Goal: Task Accomplishment & Management: Manage account settings

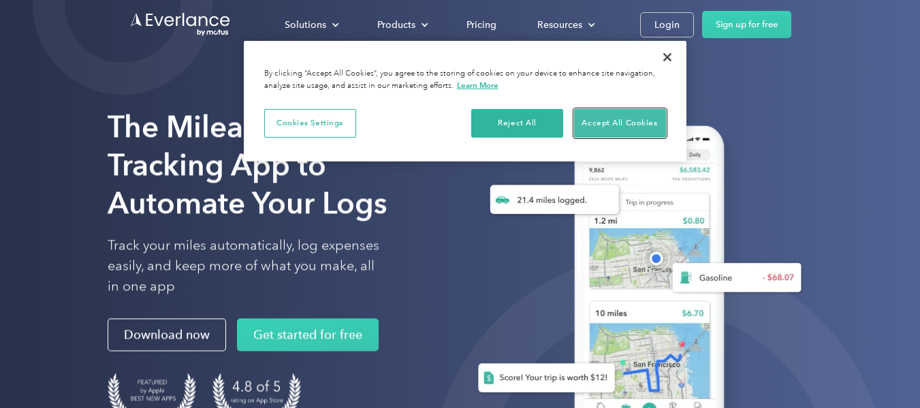
click at [623, 127] on button "Accept All Cookies" at bounding box center [620, 123] width 92 height 29
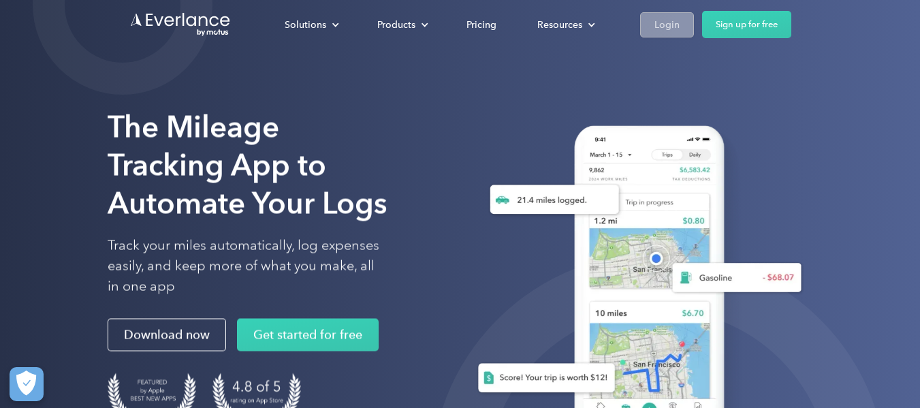
click at [677, 18] on div "Login" at bounding box center [667, 24] width 25 height 17
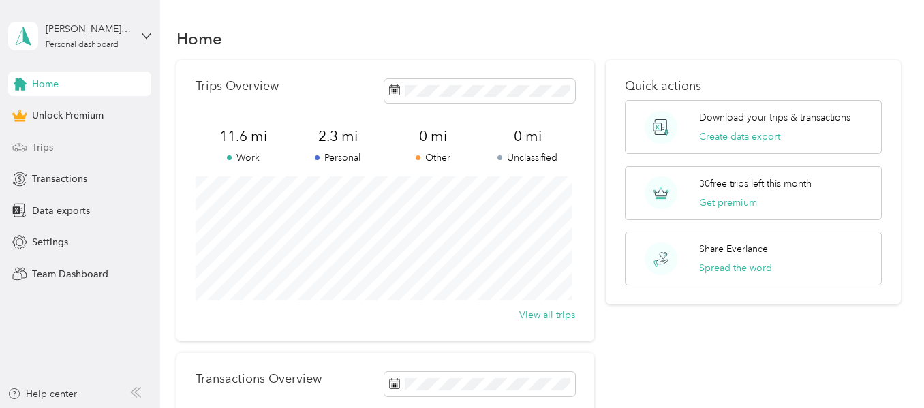
click at [54, 154] on div "Trips" at bounding box center [79, 147] width 143 height 25
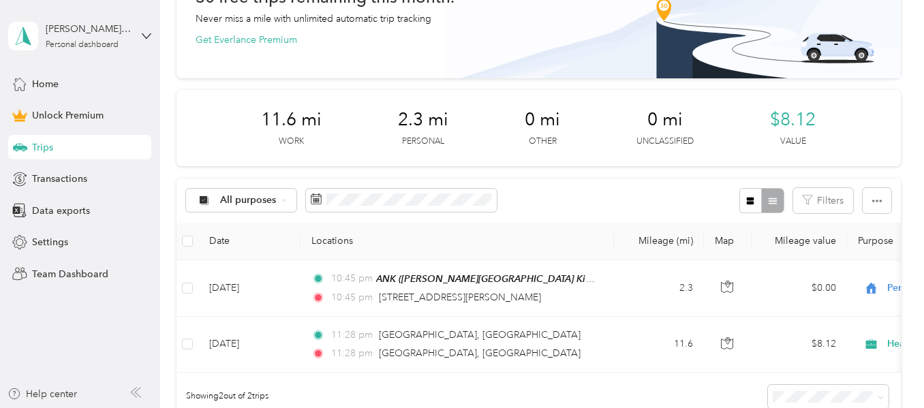
scroll to position [136, 0]
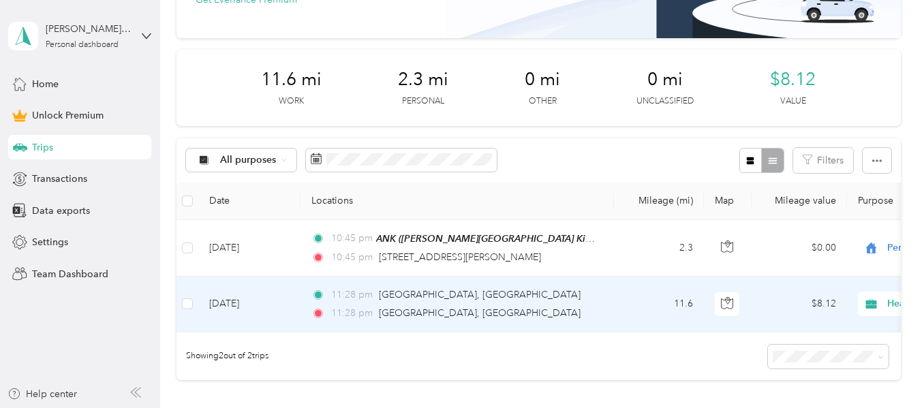
click at [255, 297] on td "Sep 5, 2025" at bounding box center [249, 305] width 102 height 56
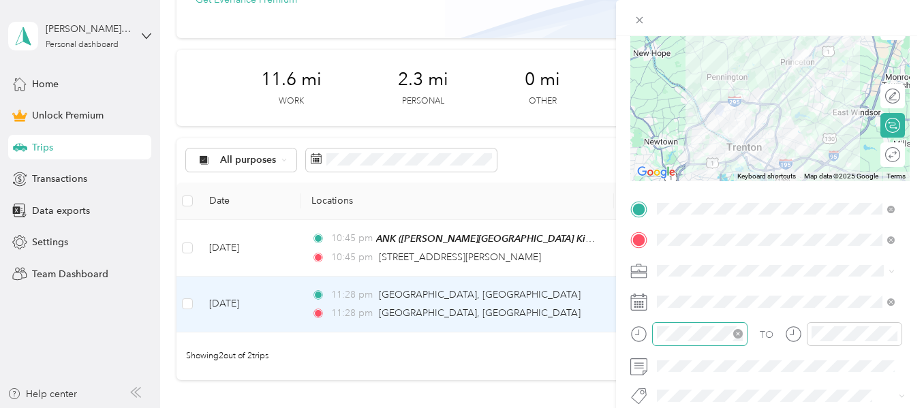
scroll to position [136, 0]
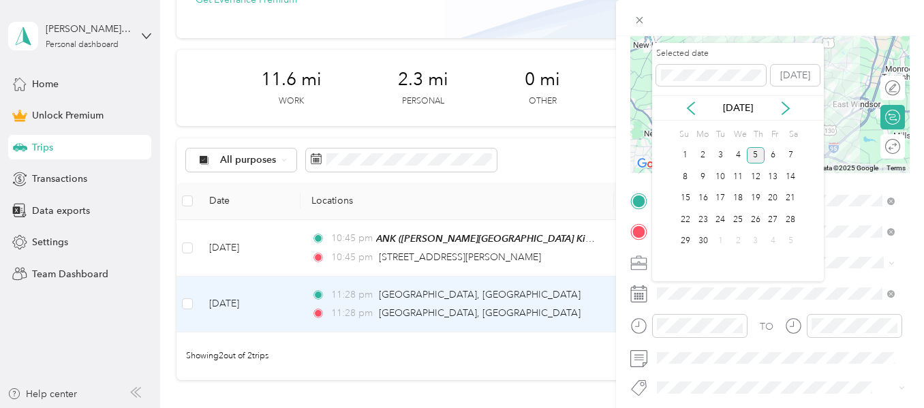
click at [756, 155] on div "5" at bounding box center [756, 155] width 18 height 17
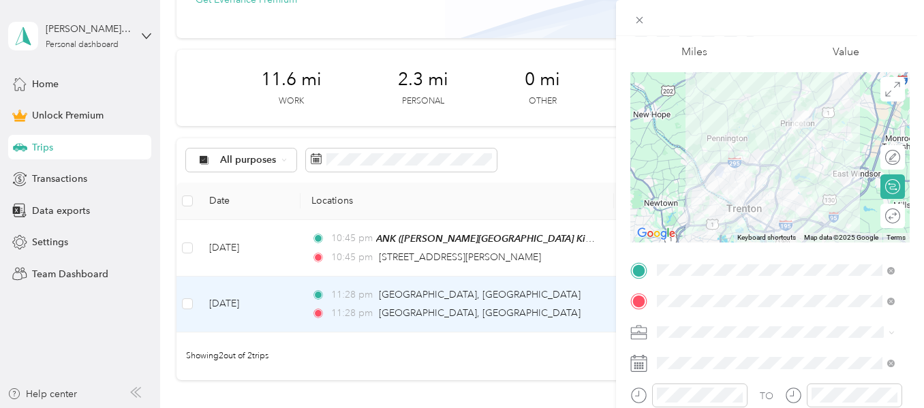
scroll to position [0, 0]
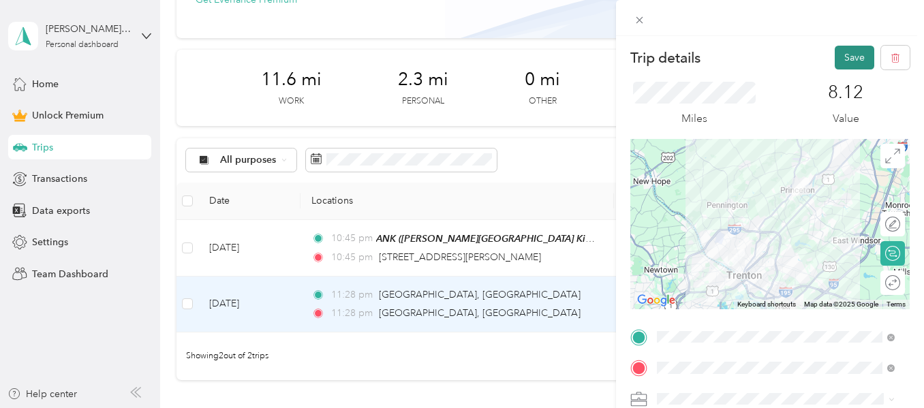
click at [846, 52] on button "Save" at bounding box center [854, 58] width 40 height 24
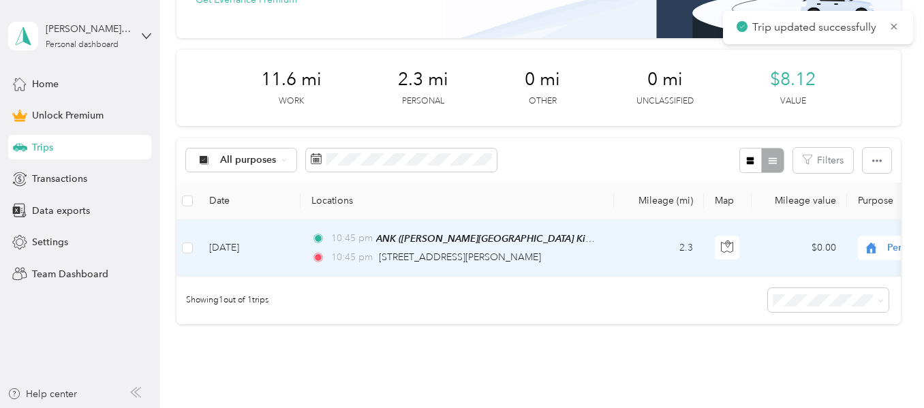
click at [883, 248] on span "Personal" at bounding box center [936, 247] width 148 height 15
click at [802, 56] on li "Work" at bounding box center [839, 50] width 169 height 24
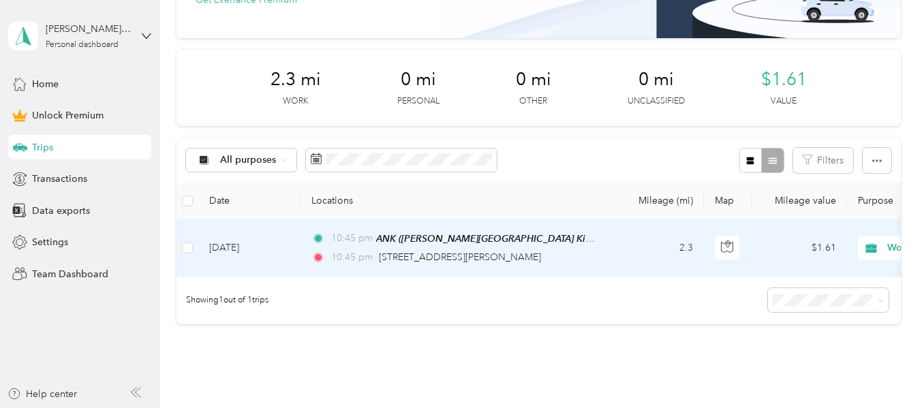
click at [235, 246] on td "Sep 28, 2025" at bounding box center [249, 248] width 102 height 57
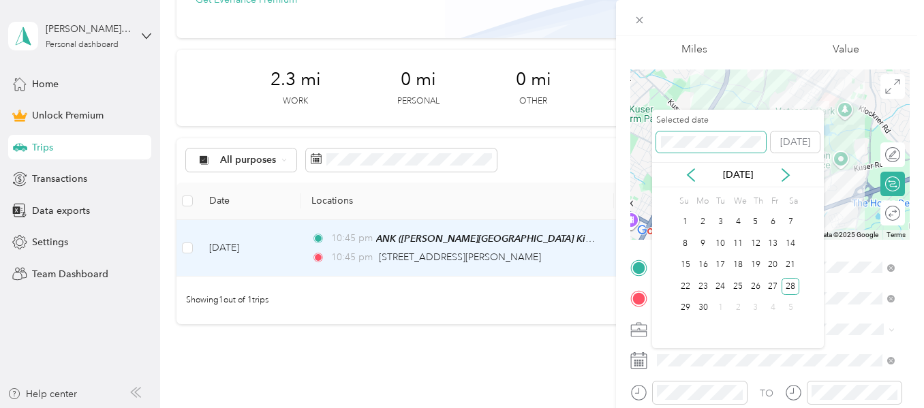
scroll to position [68, 0]
click at [787, 289] on div "28" at bounding box center [790, 287] width 18 height 17
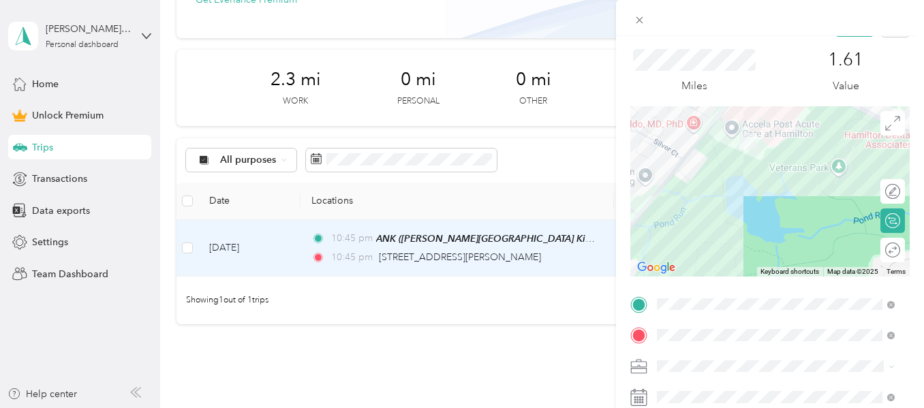
scroll to position [0, 0]
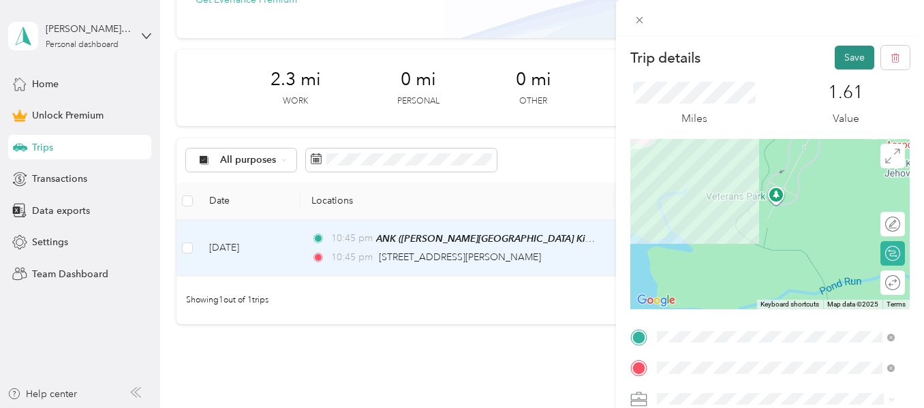
click at [849, 61] on button "Save" at bounding box center [854, 58] width 40 height 24
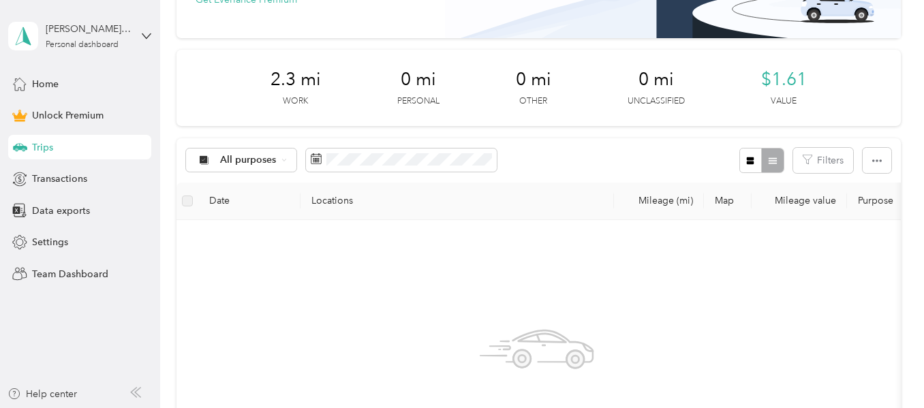
click at [52, 147] on span "Trips" at bounding box center [42, 147] width 21 height 14
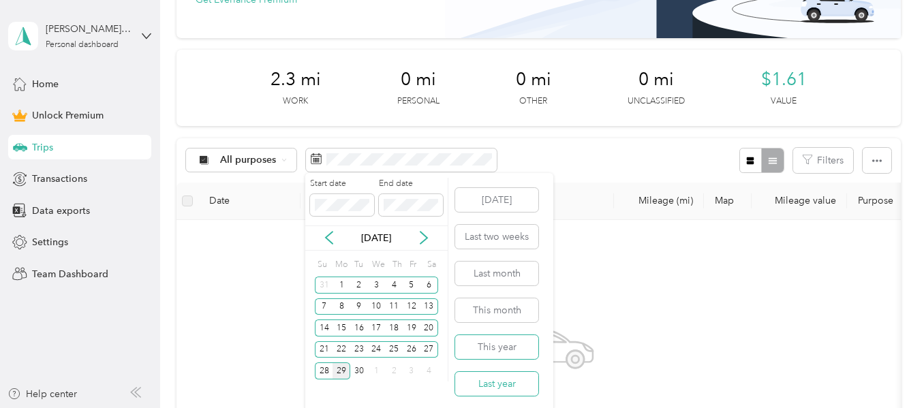
click at [498, 374] on div "Today Last two weeks Last month This month This year Last year" at bounding box center [496, 292] width 86 height 238
click at [498, 375] on button "Last year" at bounding box center [496, 384] width 83 height 24
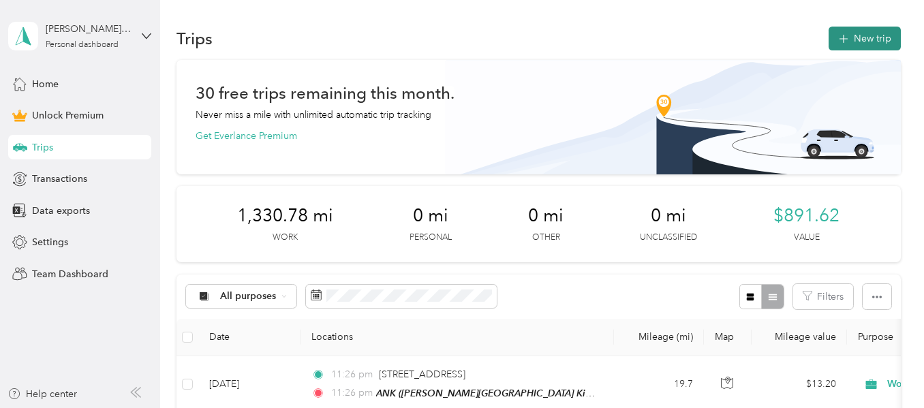
click at [862, 43] on button "New trip" at bounding box center [864, 39] width 72 height 24
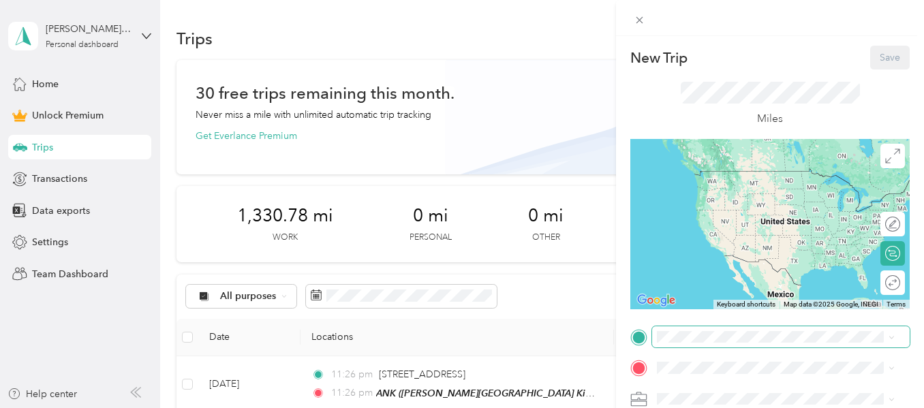
click at [729, 328] on span at bounding box center [780, 337] width 257 height 22
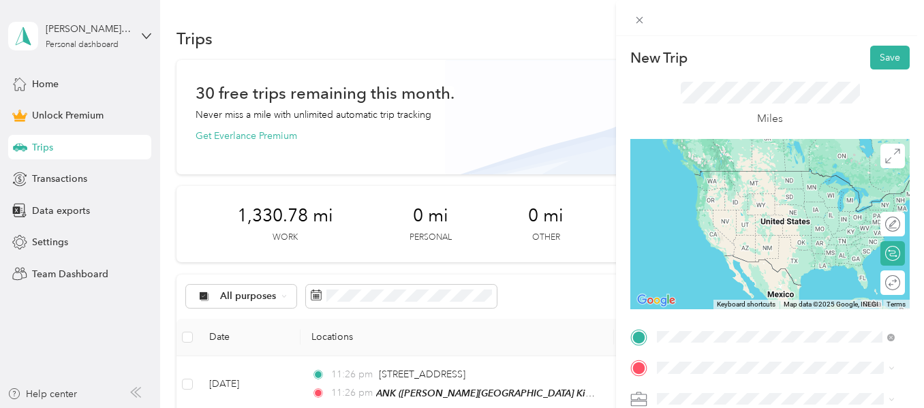
click at [710, 194] on span "B&W Kids Academy, [STREET_ADDRESS][PERSON_NAME] , 08618, [GEOGRAPHIC_DATA], [GE…" at bounding box center [784, 212] width 204 height 54
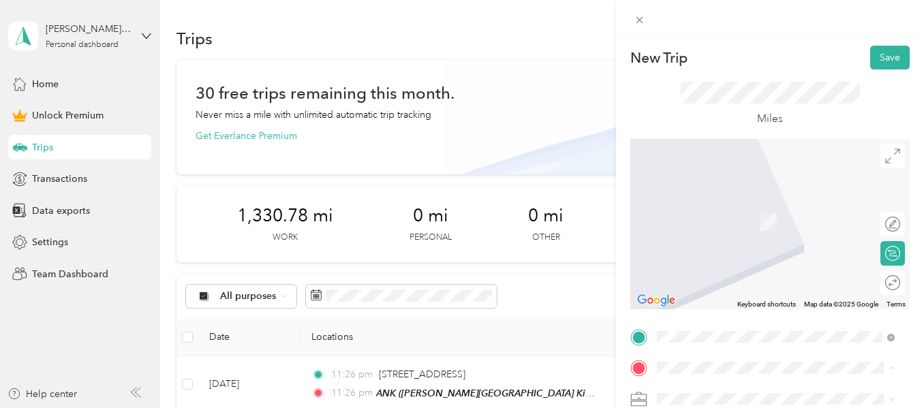
click at [725, 212] on div "1516 Genesee Street Trenton, New Jersey 08610, United States" at bounding box center [775, 202] width 228 height 18
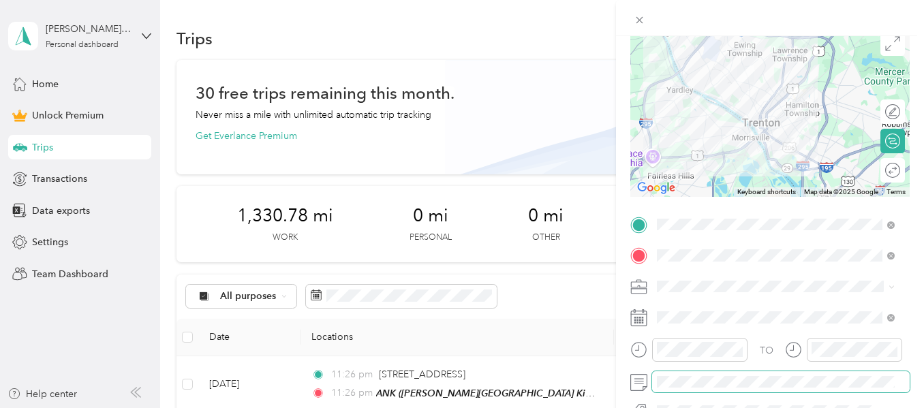
scroll to position [136, 0]
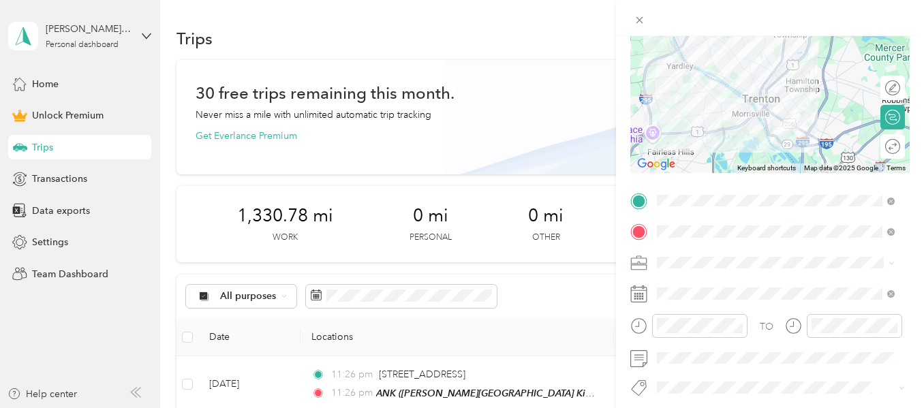
click at [680, 76] on ol "Work Personal HealthCare HealthCare Other Charity Medical Moving Commute" at bounding box center [775, 147] width 247 height 191
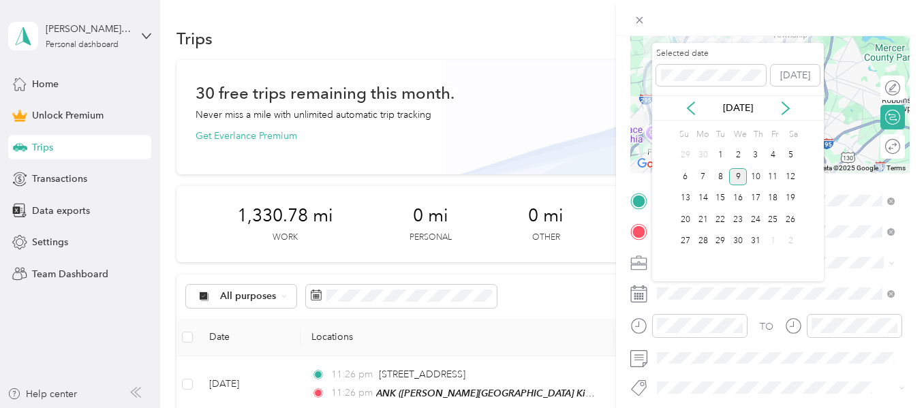
click at [741, 170] on div "9" at bounding box center [738, 176] width 18 height 17
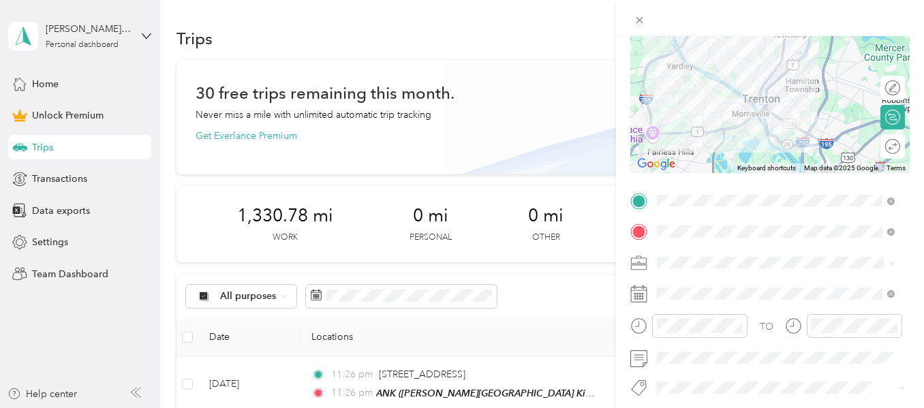
scroll to position [68, 0]
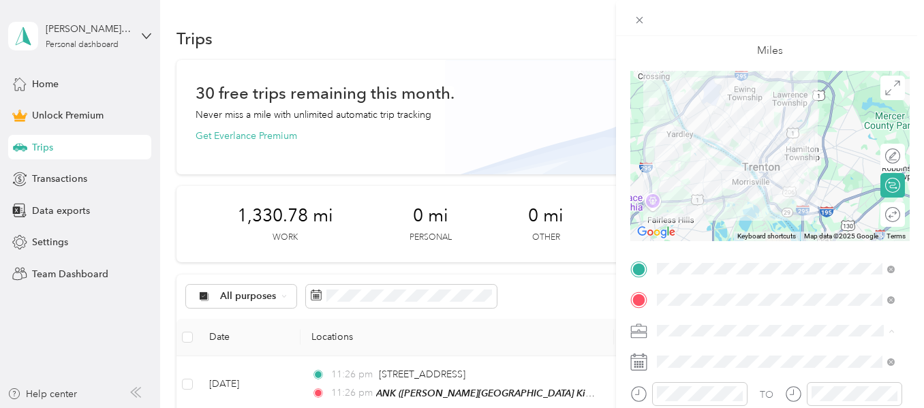
click at [704, 142] on li "Work" at bounding box center [775, 140] width 247 height 24
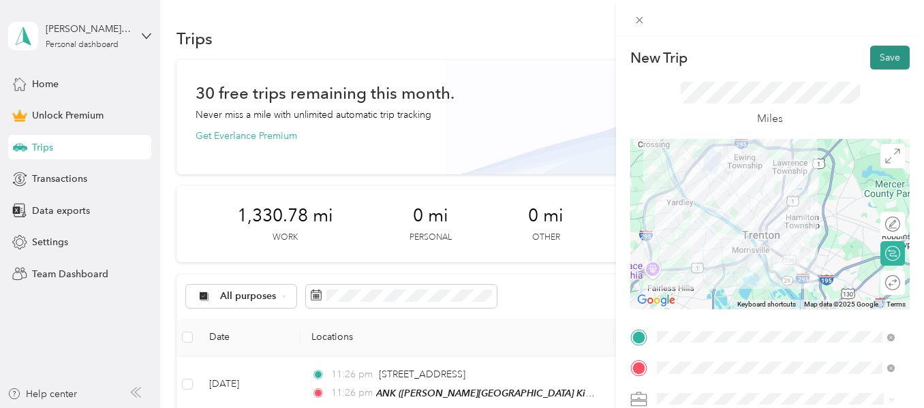
click at [870, 53] on button "Save" at bounding box center [890, 58] width 40 height 24
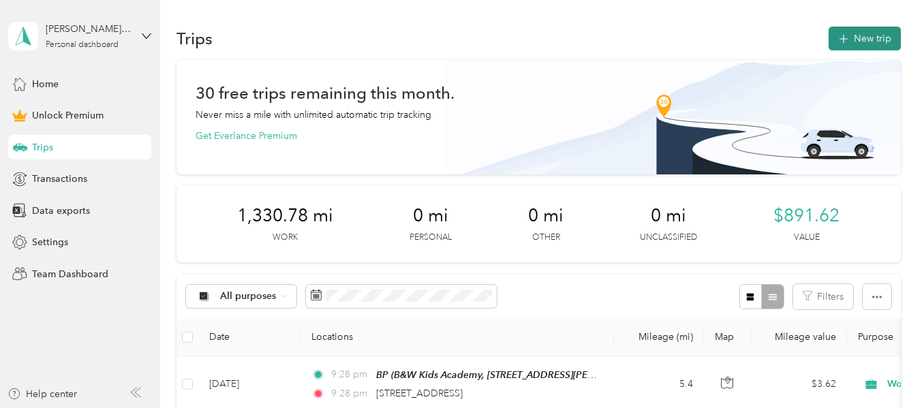
click at [866, 33] on button "New trip" at bounding box center [864, 39] width 72 height 24
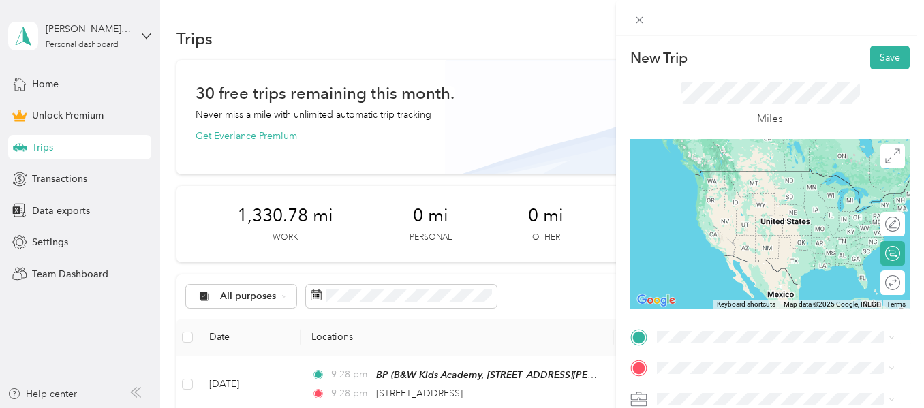
click at [734, 174] on span "1516 Genesee Street Trenton, New Jersey 08610, United States" at bounding box center [750, 168] width 136 height 12
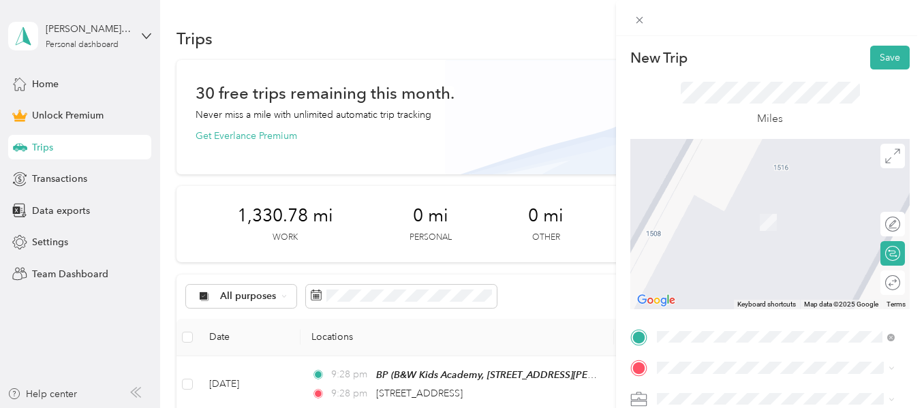
click at [726, 215] on div "ZA 555 Fairfield Rd, East Windsor, NJ, United States , 08520, East Windsor, NJ,…" at bounding box center [725, 207] width 87 height 29
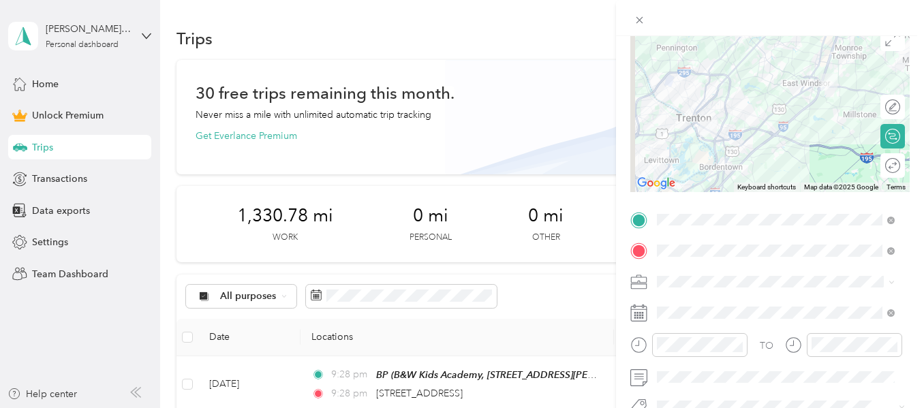
scroll to position [136, 0]
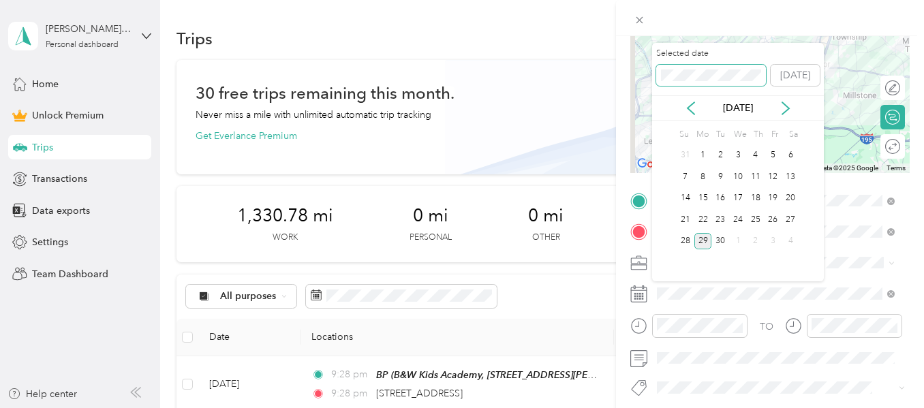
click at [617, 407] on div "New Trip Save This trip cannot be edited because it is either under review, app…" at bounding box center [458, 408] width 917 height 0
click at [741, 175] on div "9" at bounding box center [738, 176] width 18 height 17
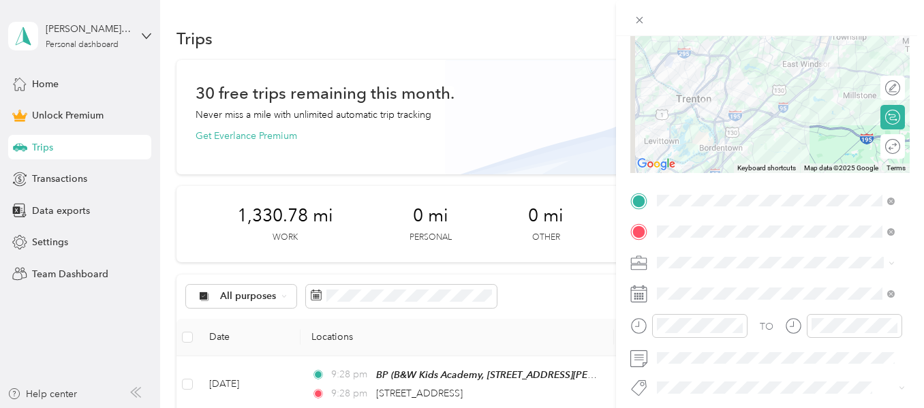
click at [691, 76] on ol "Work Personal HealthCare HealthCare Other Charity Medical Moving Commute" at bounding box center [775, 155] width 247 height 191
click at [692, 78] on ol "Work Personal HealthCare HealthCare Other Charity Medical Moving Commute" at bounding box center [775, 147] width 247 height 191
click at [670, 77] on ol "Work Personal HealthCare HealthCare Other Charity Medical Moving Commute" at bounding box center [775, 151] width 247 height 191
click at [688, 76] on ol "Work Personal HealthCare HealthCare Other Charity Medical Moving Commute" at bounding box center [775, 155] width 247 height 191
click at [676, 72] on div "Work" at bounding box center [775, 64] width 228 height 14
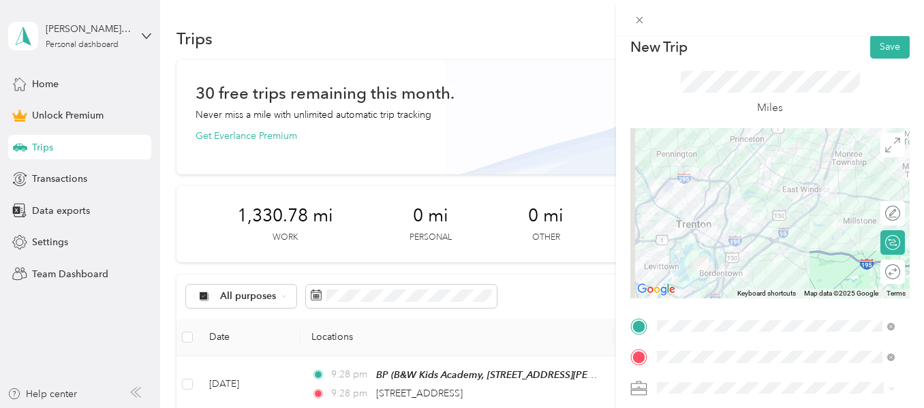
scroll to position [0, 0]
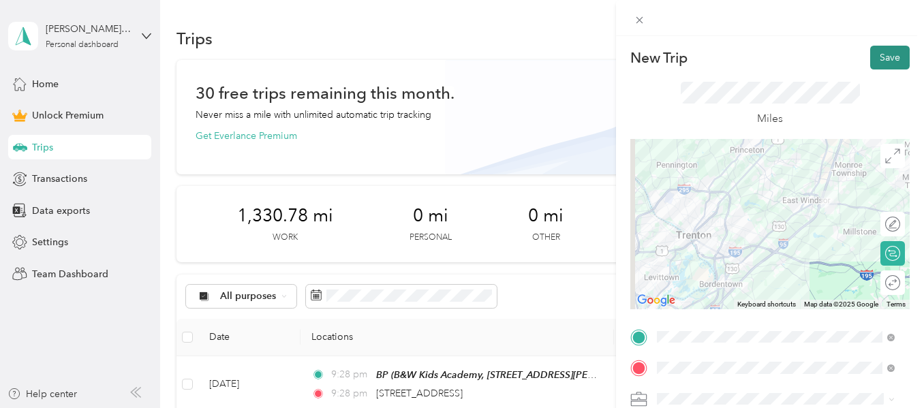
click at [879, 52] on button "Save" at bounding box center [890, 58] width 40 height 24
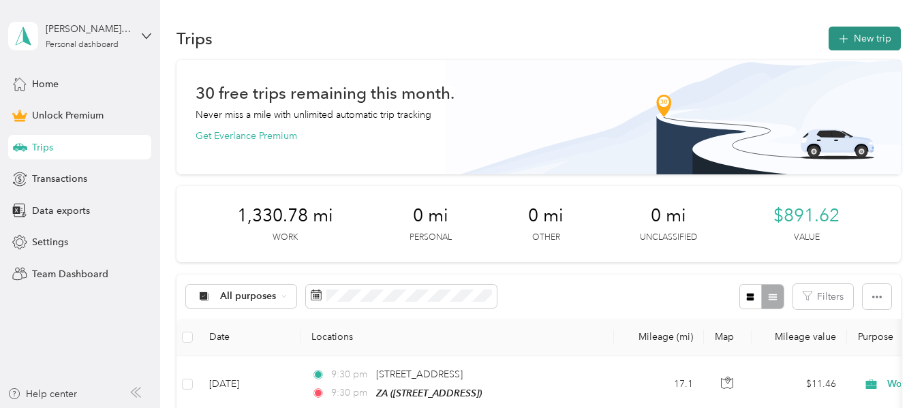
click at [873, 48] on button "New trip" at bounding box center [864, 39] width 72 height 24
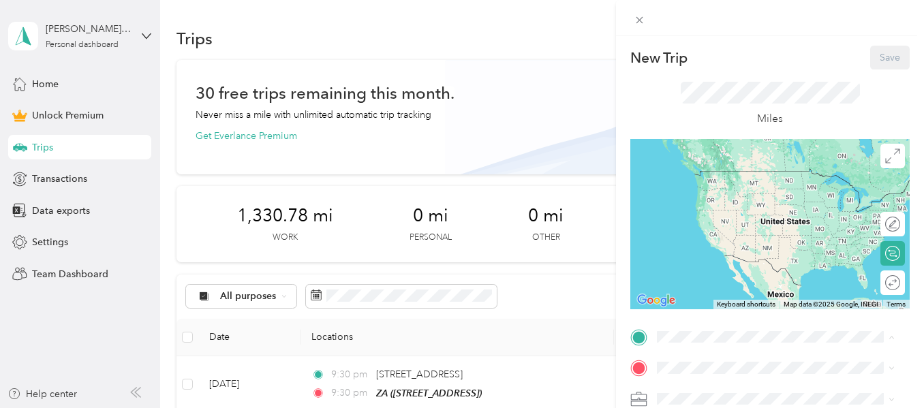
click at [714, 197] on span "[STREET_ADDRESS]" at bounding box center [725, 191] width 87 height 12
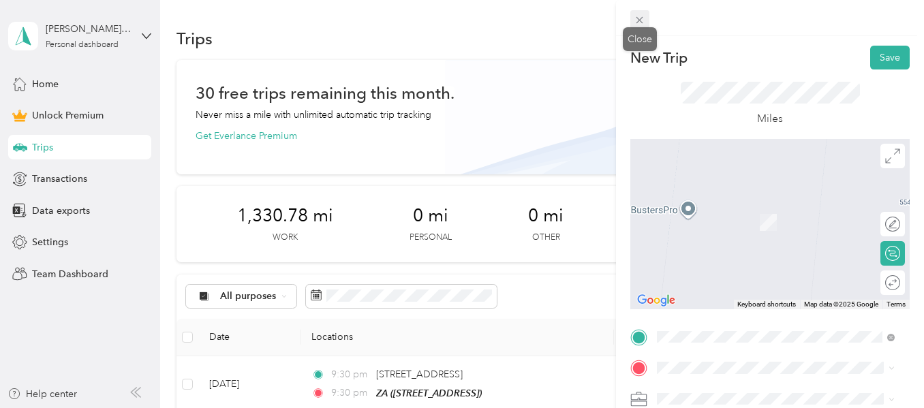
click at [642, 22] on icon at bounding box center [639, 20] width 7 height 7
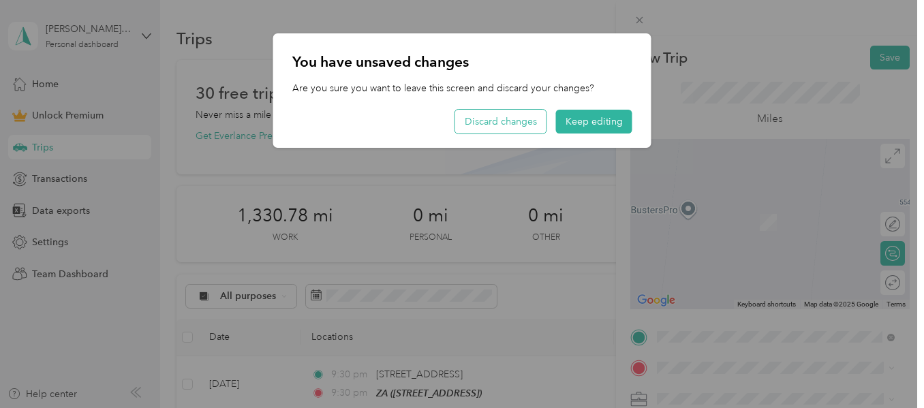
click at [539, 118] on button "Discard changes" at bounding box center [500, 122] width 91 height 24
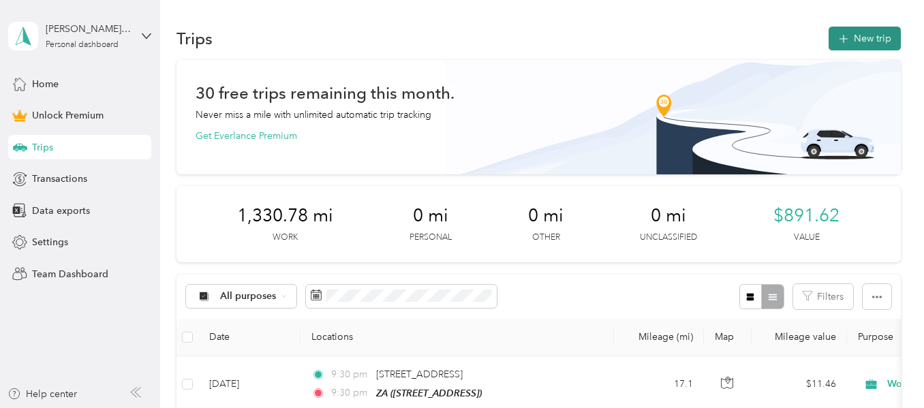
click at [859, 37] on button "New trip" at bounding box center [864, 39] width 72 height 24
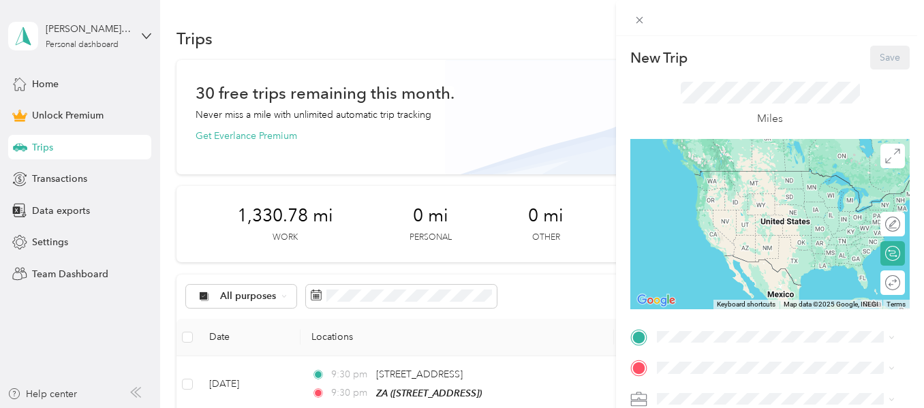
click at [726, 185] on span "[STREET_ADDRESS]" at bounding box center [725, 191] width 87 height 12
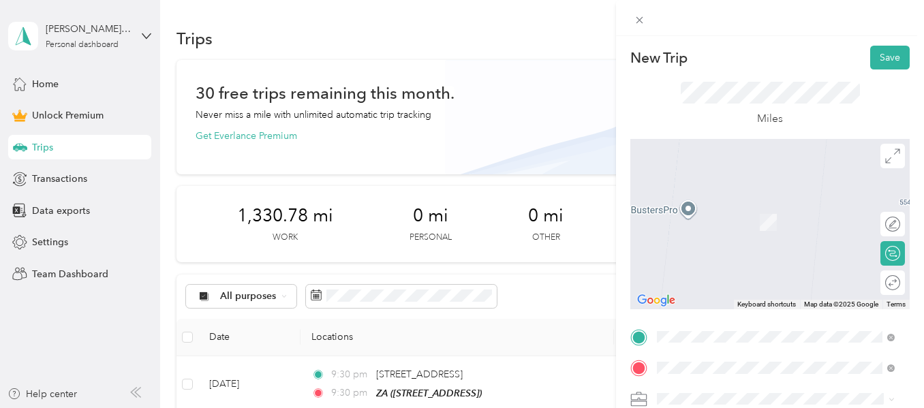
click at [710, 218] on span "[GEOGRAPHIC_DATA], [GEOGRAPHIC_DATA], [GEOGRAPHIC_DATA], 08550, [GEOGRAPHIC_DAT…" at bounding box center [784, 244] width 204 height 54
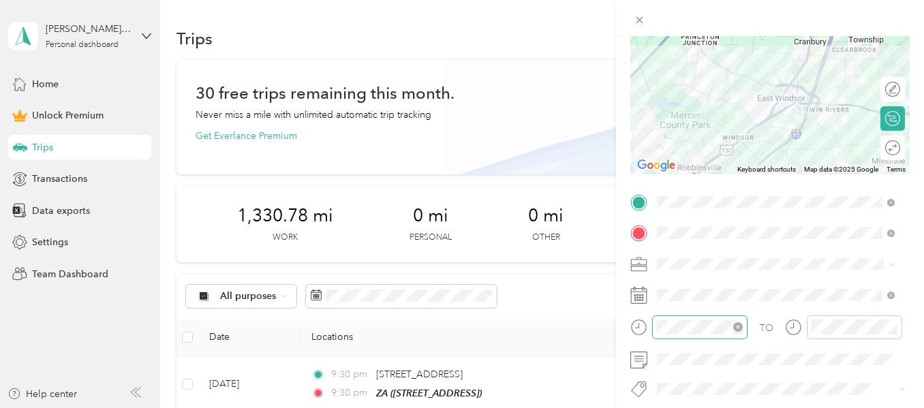
scroll to position [136, 0]
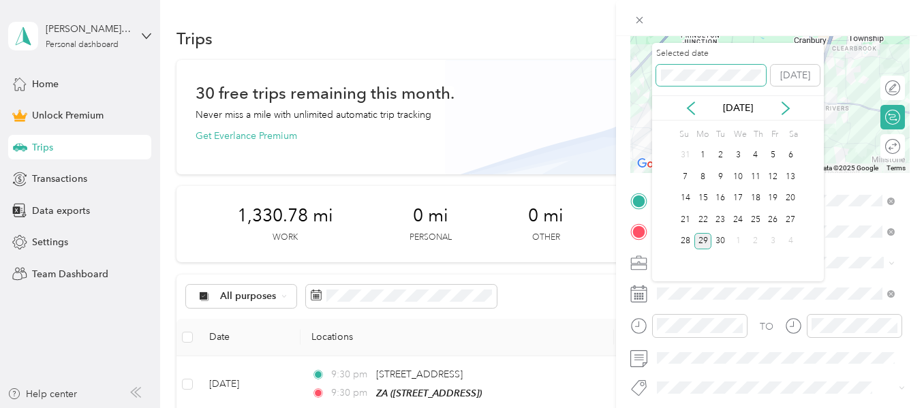
click at [723, 68] on span at bounding box center [711, 76] width 110 height 22
click at [591, 407] on div "New Trip Save This trip cannot be edited because it is either under review, app…" at bounding box center [458, 408] width 917 height 0
click at [734, 176] on div "9" at bounding box center [738, 176] width 18 height 17
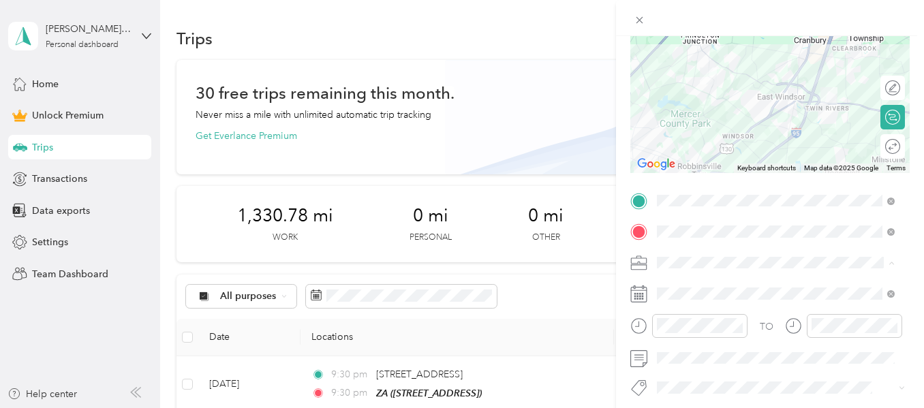
click at [678, 72] on li "Work" at bounding box center [775, 72] width 247 height 24
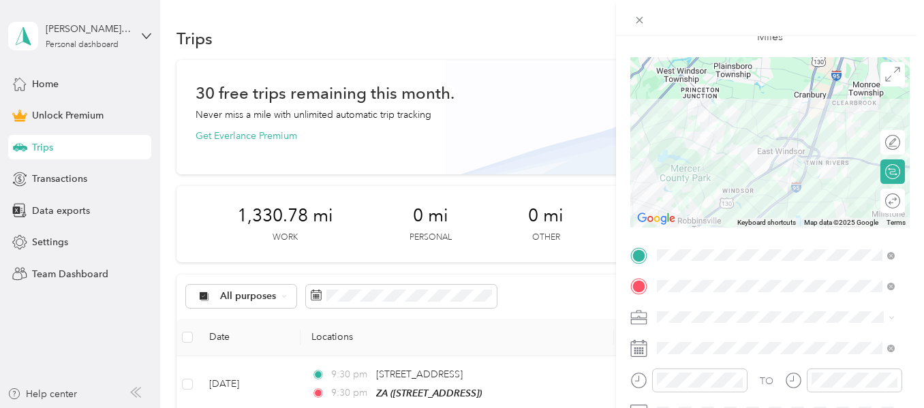
scroll to position [0, 0]
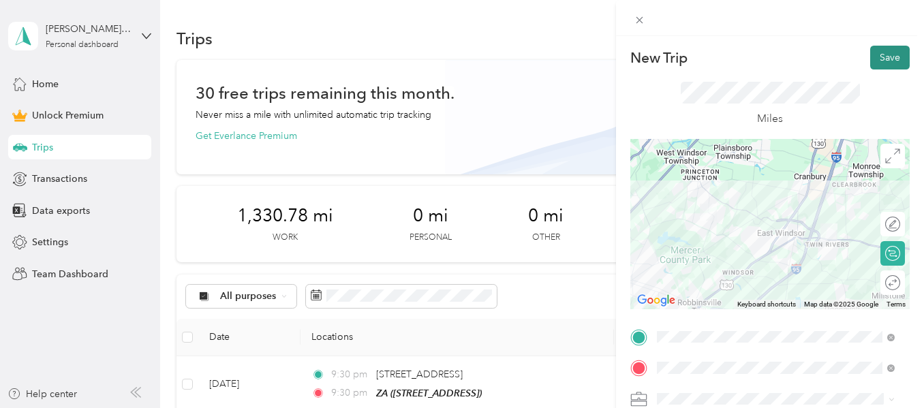
click at [880, 55] on button "Save" at bounding box center [890, 58] width 40 height 24
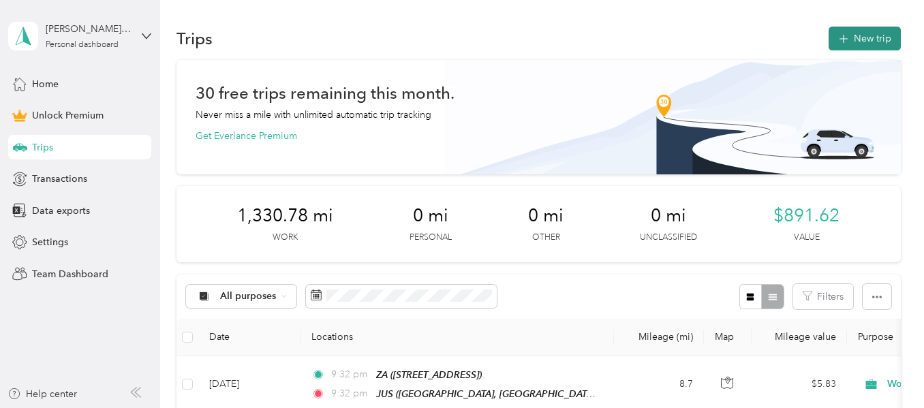
click at [859, 36] on button "New trip" at bounding box center [864, 39] width 72 height 24
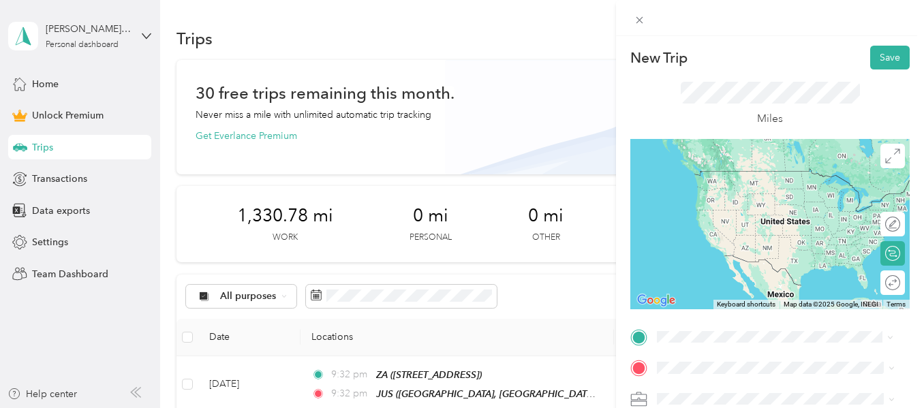
click at [725, 175] on span "15 Magnolia Lane Trenton, New Jersey 08610, United States" at bounding box center [786, 177] width 208 height 24
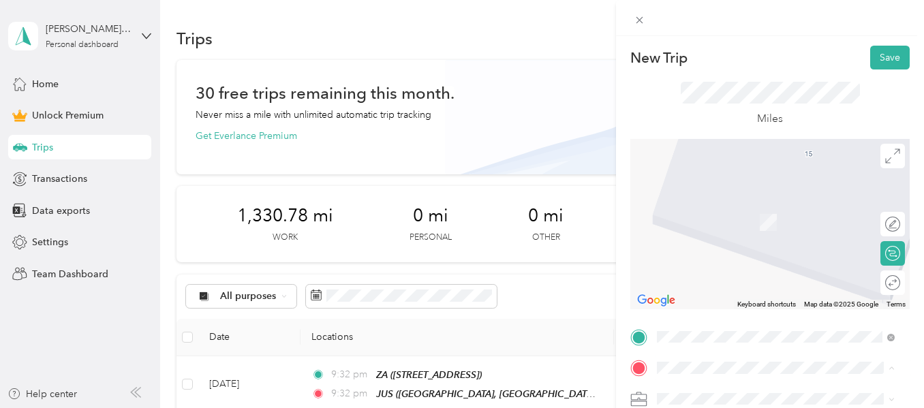
click at [708, 235] on span "80 Barbara Dr, Trenton, NJ, United States , 08619, Trenton, NJ, United States" at bounding box center [784, 237] width 204 height 40
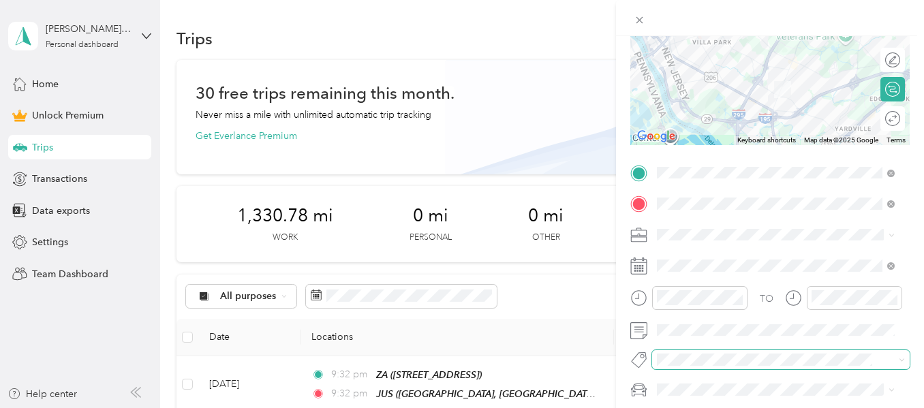
scroll to position [204, 0]
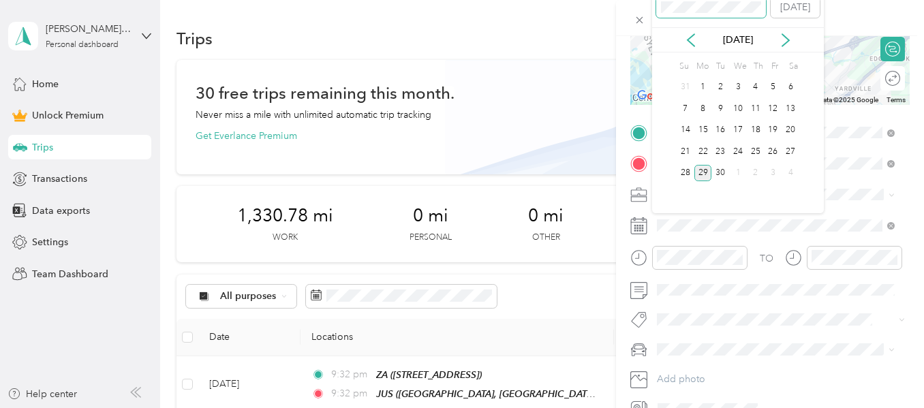
click at [609, 407] on div "New Trip Save This trip cannot be edited because it is either under review, app…" at bounding box center [458, 408] width 917 height 0
click at [753, 106] on div "10" at bounding box center [756, 108] width 18 height 17
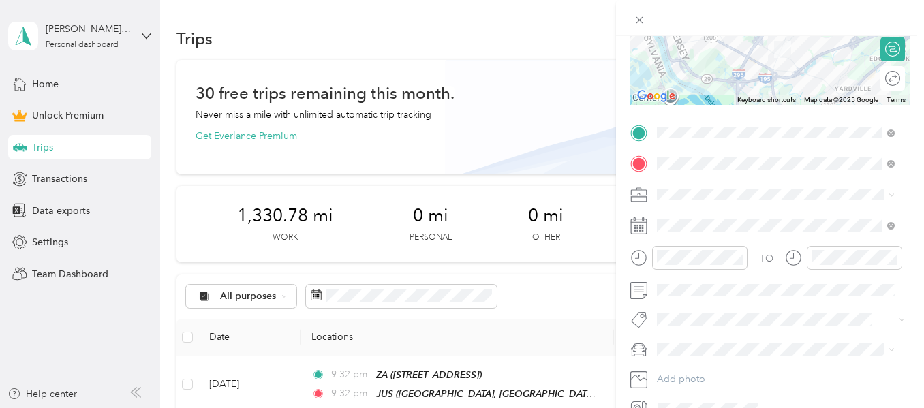
click at [673, 217] on div "Work" at bounding box center [775, 218] width 228 height 14
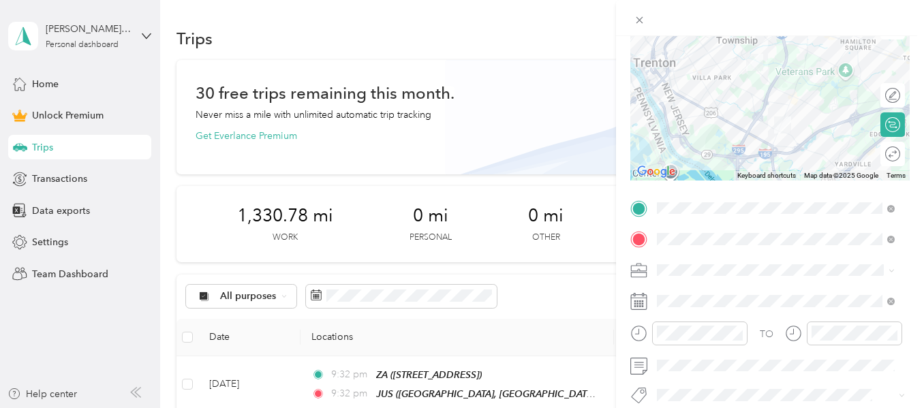
scroll to position [0, 0]
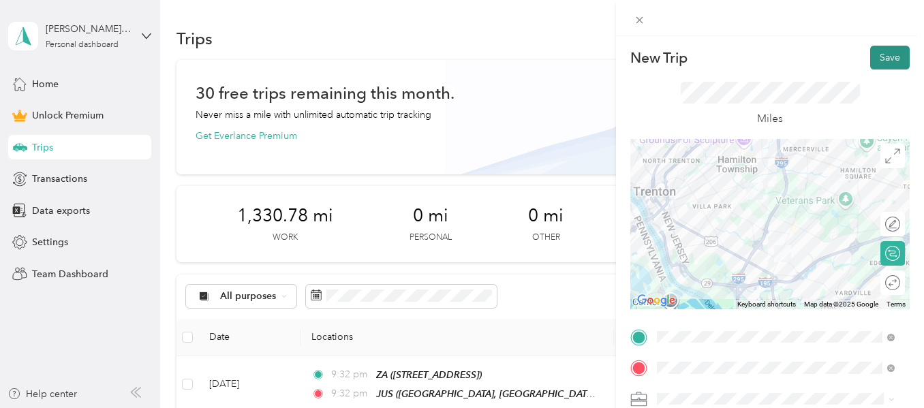
click at [883, 52] on button "Save" at bounding box center [890, 58] width 40 height 24
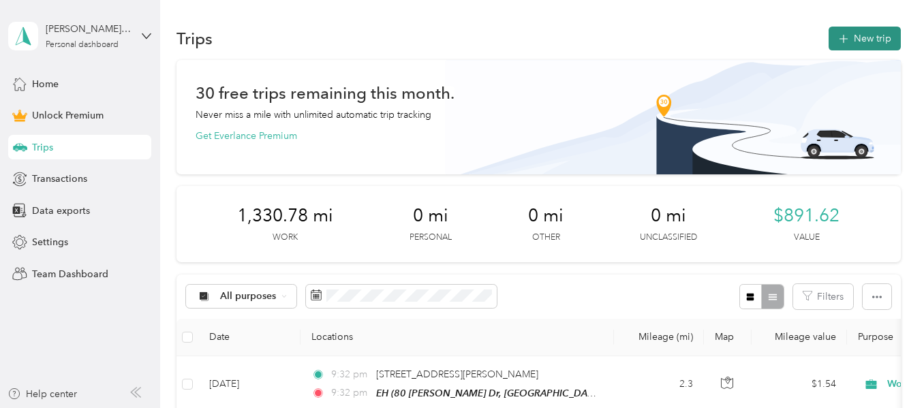
click at [853, 42] on button "New trip" at bounding box center [864, 39] width 72 height 24
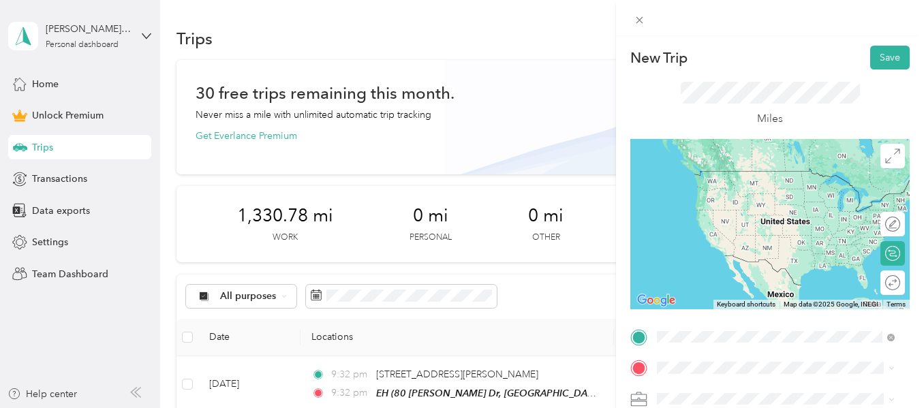
click at [723, 193] on span "80 Barbara Dr, Trenton, NJ, United States , 08619, Trenton, NJ, United States" at bounding box center [784, 205] width 204 height 40
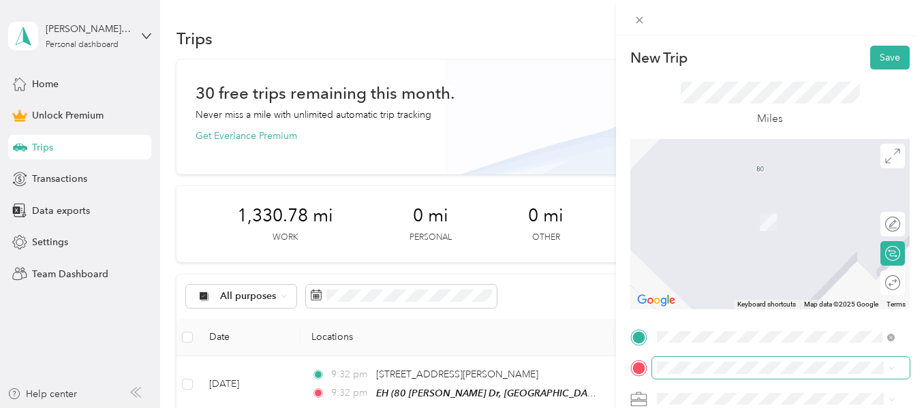
click at [676, 361] on span at bounding box center [780, 368] width 257 height 22
click at [713, 222] on ol "From your Favorite places IH Sunset Ave, Hightstown, NJ, United States, 08520, …" at bounding box center [775, 260] width 247 height 191
click at [699, 207] on div "IH Sunset Ave, Hightstown, NJ, United States, 08520, Hightstown, NJ, United Sta…" at bounding box center [786, 229] width 208 height 57
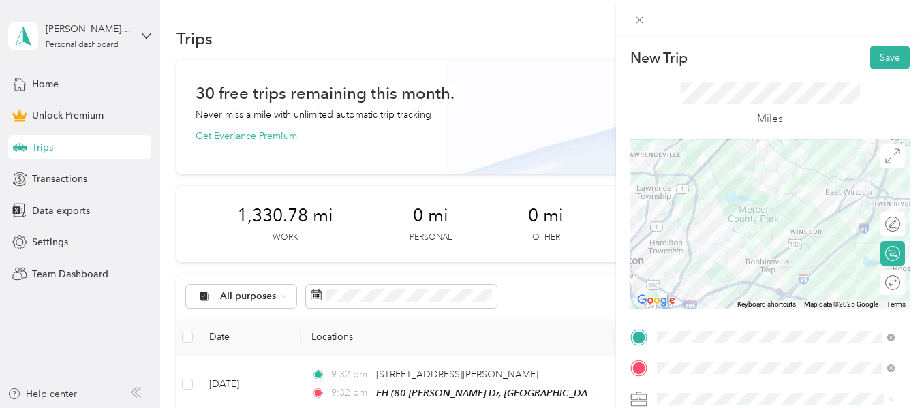
click at [672, 206] on span "Work" at bounding box center [672, 208] width 23 height 12
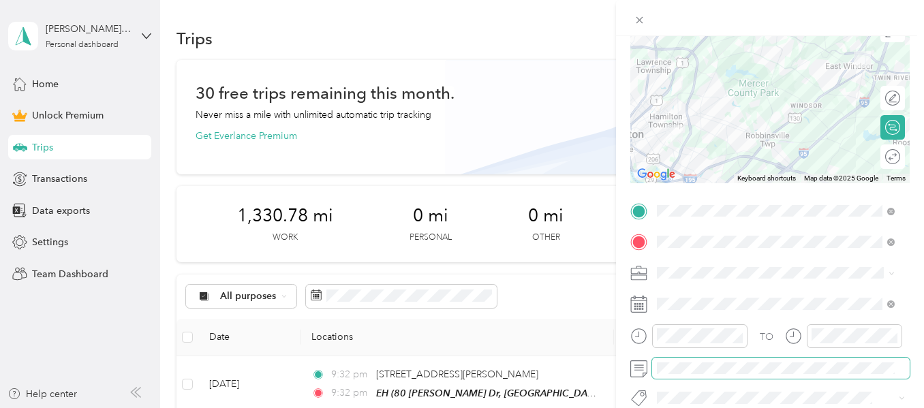
scroll to position [136, 0]
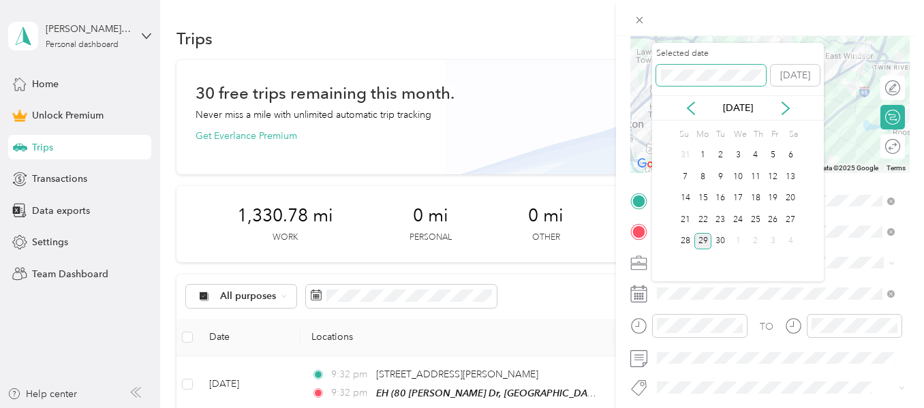
click at [638, 407] on div "New Trip Save This trip cannot be edited because it is either under review, app…" at bounding box center [458, 408] width 917 height 0
click at [756, 176] on div "10" at bounding box center [756, 176] width 18 height 17
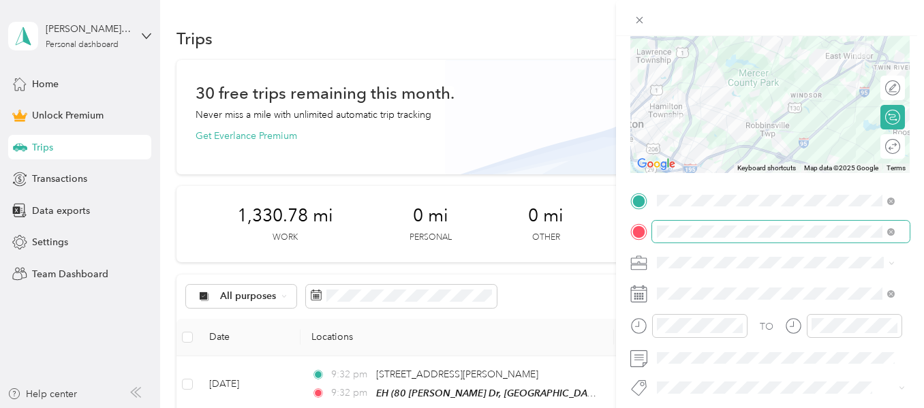
scroll to position [0, 0]
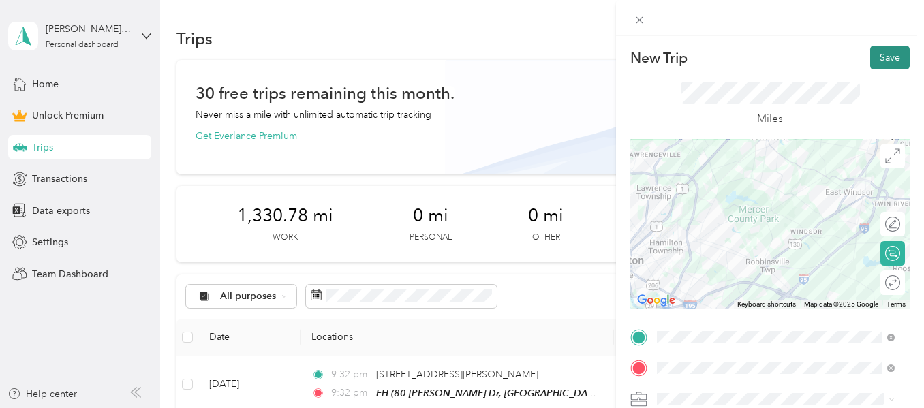
click at [870, 61] on button "Save" at bounding box center [890, 58] width 40 height 24
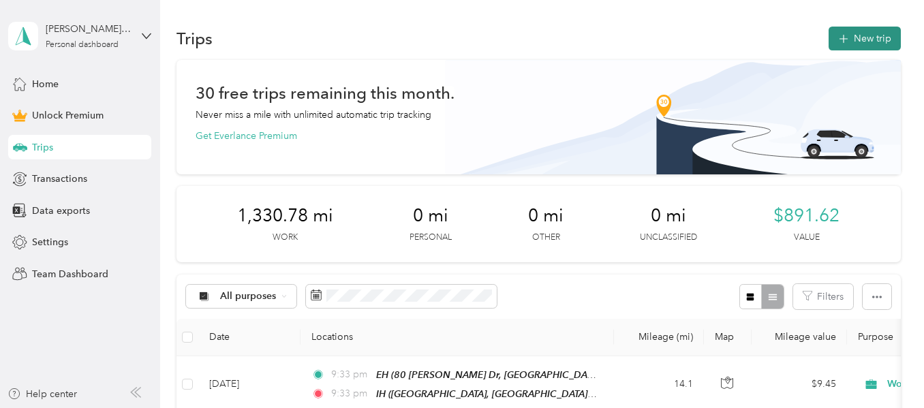
click at [852, 44] on button "New trip" at bounding box center [864, 39] width 72 height 24
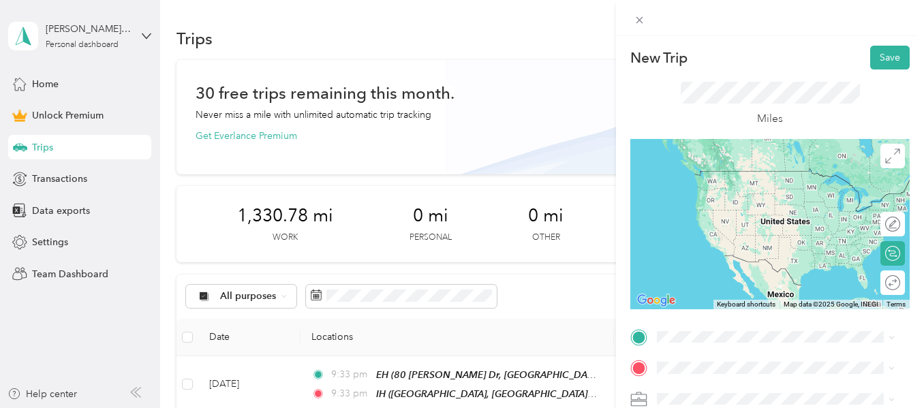
click at [720, 195] on span "[GEOGRAPHIC_DATA], 08520, [GEOGRAPHIC_DATA], [GEOGRAPHIC_DATA], [GEOGRAPHIC_DAT…" at bounding box center [784, 198] width 204 height 40
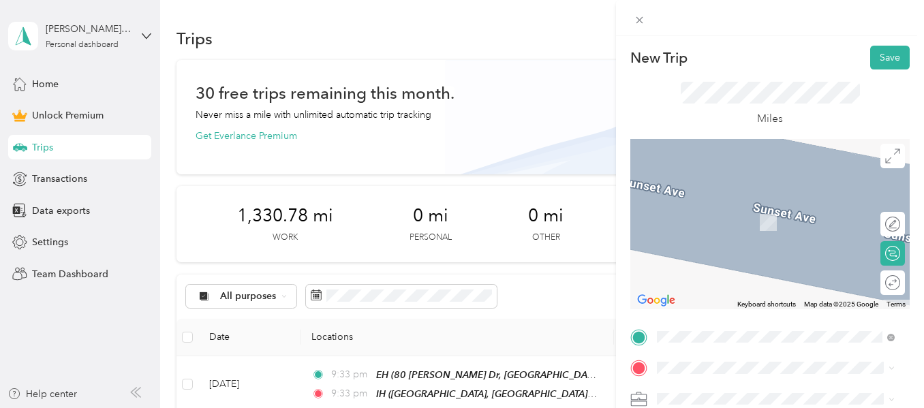
click at [713, 230] on span "[PERSON_NAME][GEOGRAPHIC_DATA] Kindercare, [STREET_ADDRESS][PERSON_NAME] , 0869…" at bounding box center [784, 244] width 204 height 69
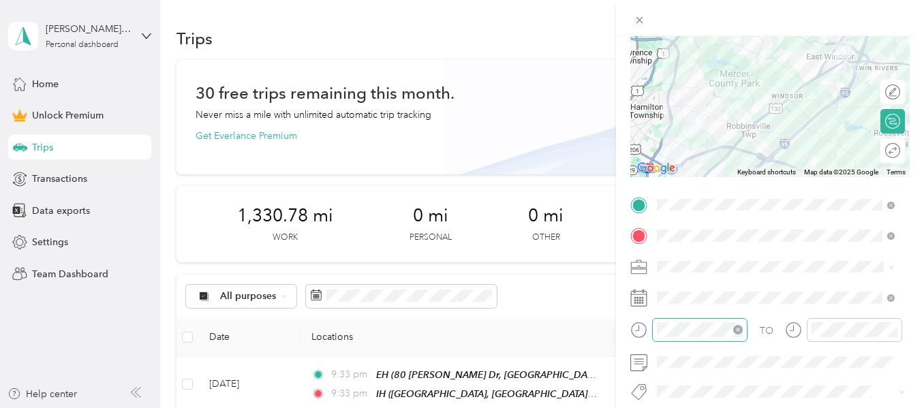
scroll to position [136, 0]
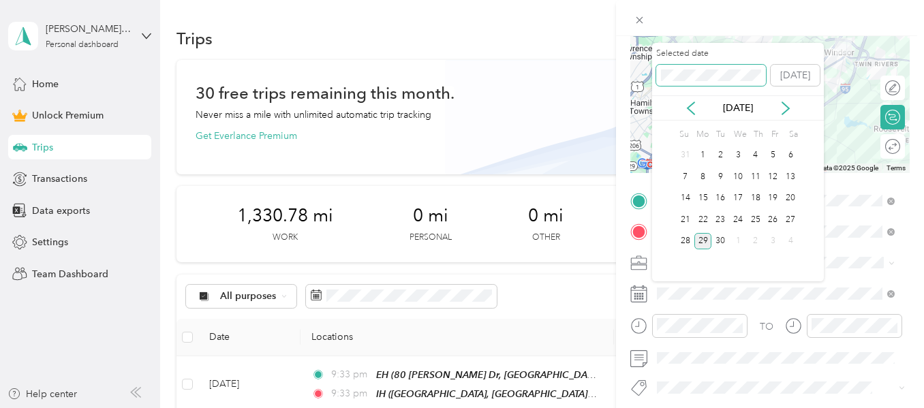
click at [597, 407] on div "New Trip Save This trip cannot be edited because it is either under review, app…" at bounding box center [458, 408] width 917 height 0
click at [753, 178] on div "10" at bounding box center [756, 176] width 18 height 17
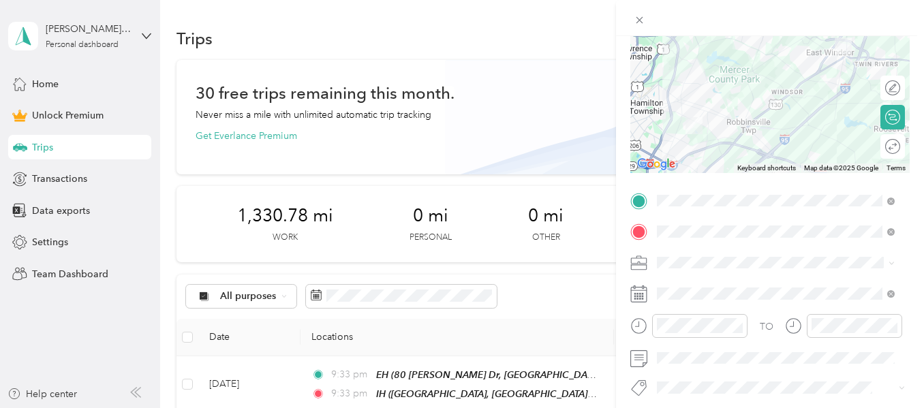
click at [682, 74] on li "Work" at bounding box center [775, 64] width 247 height 24
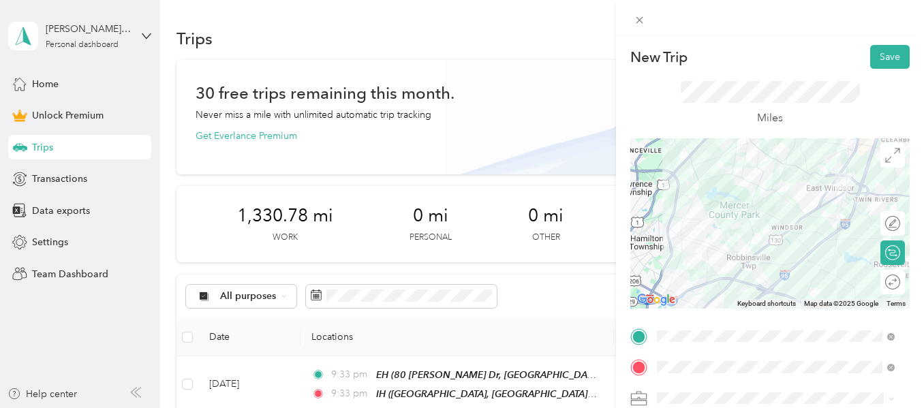
scroll to position [0, 0]
click at [878, 56] on button "Save" at bounding box center [890, 58] width 40 height 24
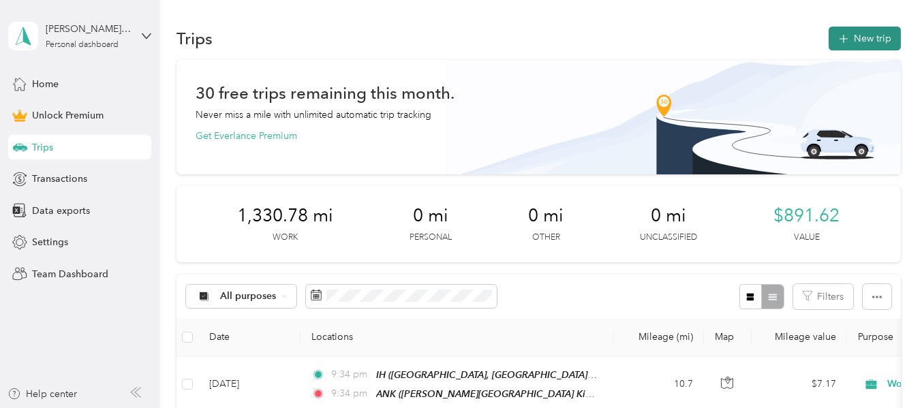
click at [865, 39] on button "New trip" at bounding box center [864, 39] width 72 height 24
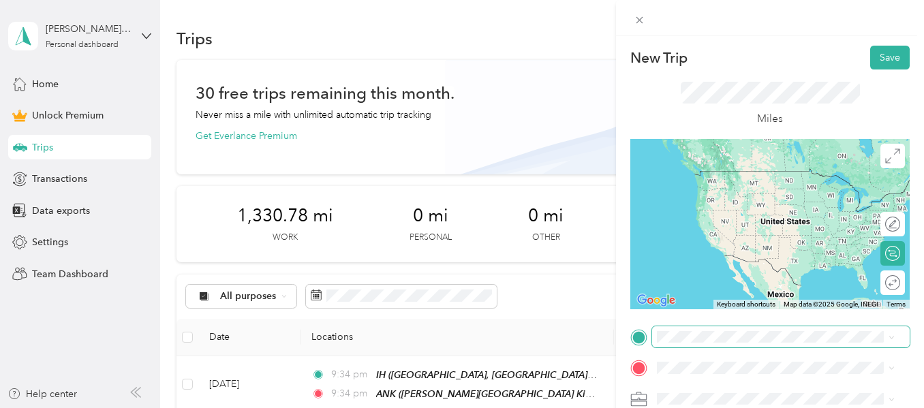
click at [704, 343] on span at bounding box center [780, 337] width 257 height 22
click at [724, 177] on span "3225 Nottingham Way Trenton, New Jersey 08619, United States" at bounding box center [750, 171] width 136 height 12
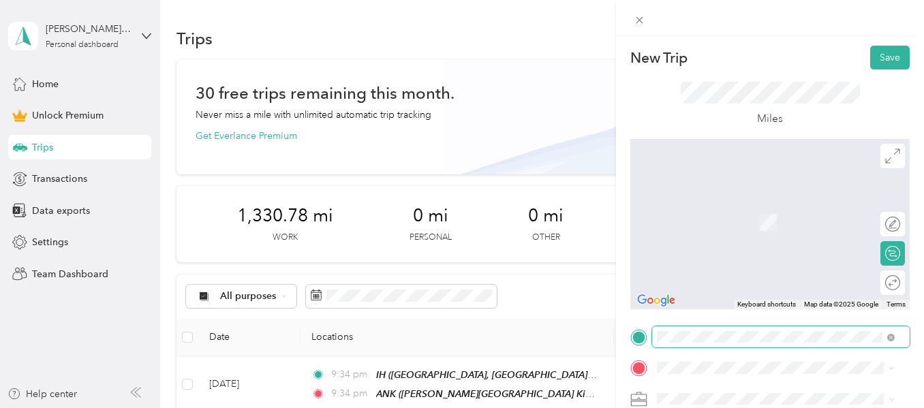
drag, startPoint x: 709, startPoint y: 358, endPoint x: 721, endPoint y: 326, distance: 34.7
click at [709, 358] on span at bounding box center [780, 368] width 257 height 22
click at [723, 216] on li "135 West Farrell Avenue Ewing, New Jersey 08618, United States" at bounding box center [775, 202] width 247 height 28
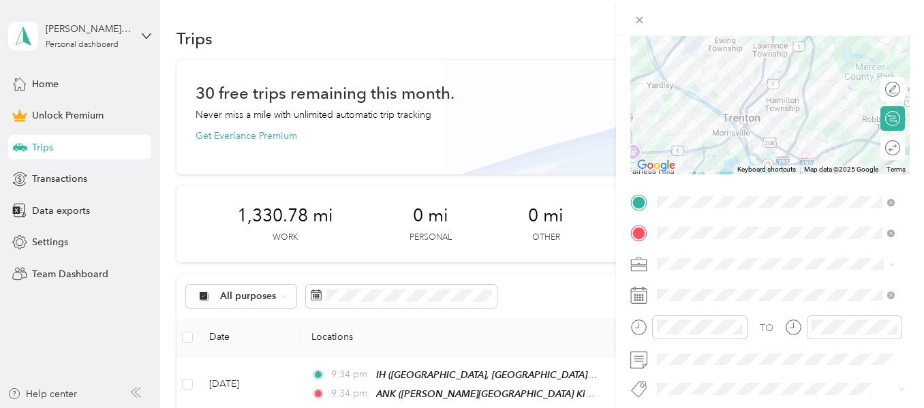
scroll to position [136, 0]
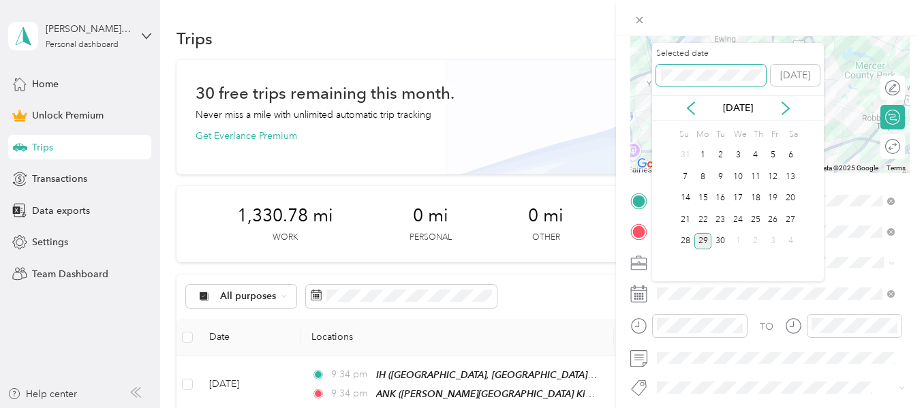
click at [576, 407] on div "New Trip Save This trip cannot be edited because it is either under review, app…" at bounding box center [458, 408] width 917 height 0
click at [771, 178] on div "11" at bounding box center [773, 176] width 18 height 17
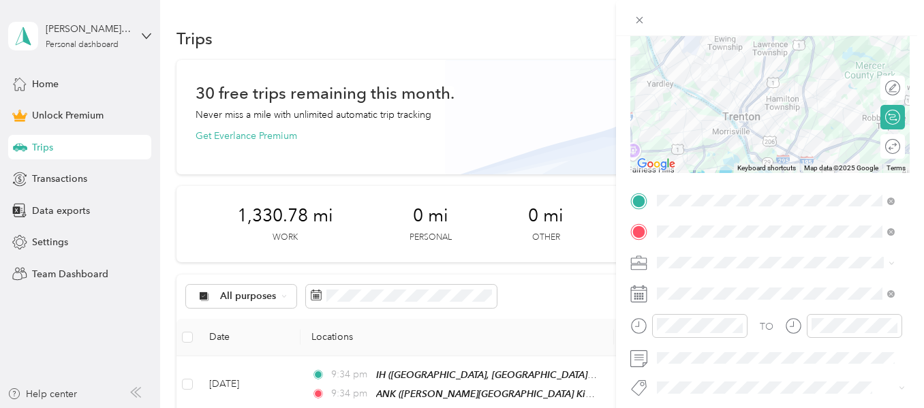
click at [678, 66] on span "Work" at bounding box center [672, 65] width 23 height 12
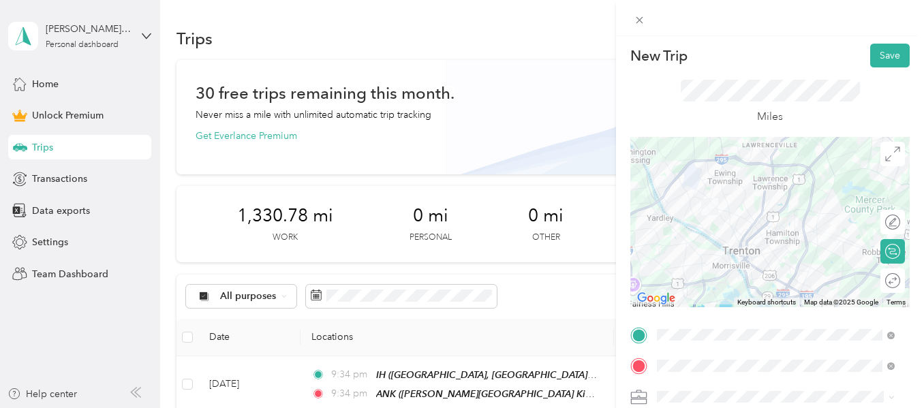
scroll to position [0, 0]
click at [881, 51] on button "Save" at bounding box center [890, 58] width 40 height 24
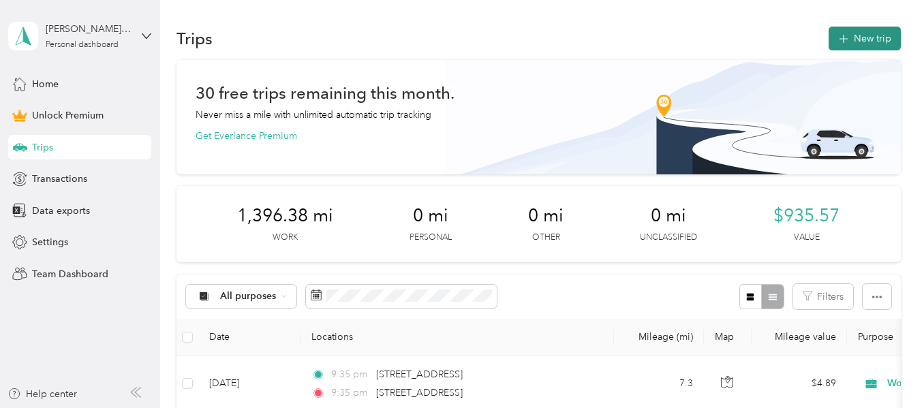
click at [855, 39] on button "New trip" at bounding box center [864, 39] width 72 height 24
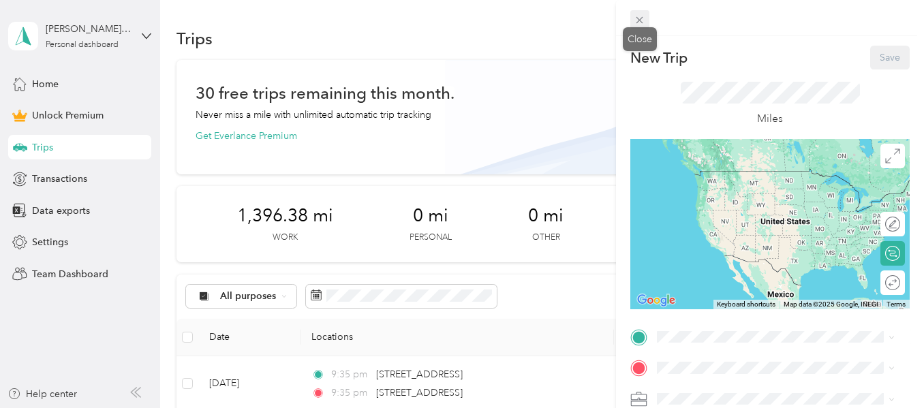
click at [642, 22] on icon at bounding box center [639, 20] width 7 height 7
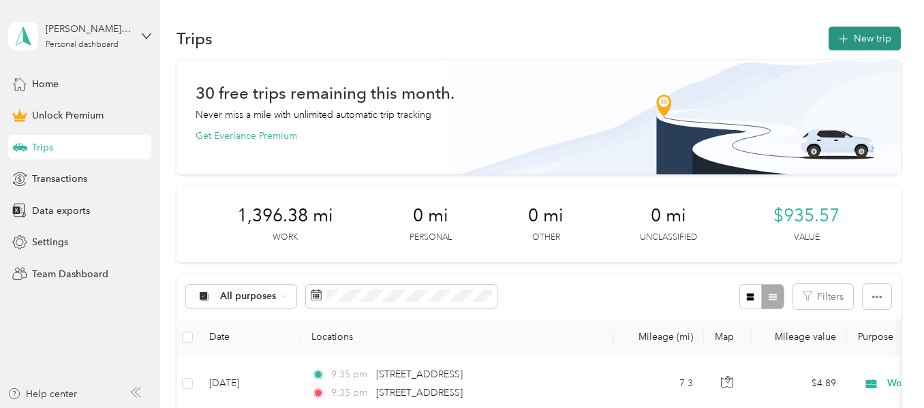
click at [871, 32] on button "New trip" at bounding box center [864, 39] width 72 height 24
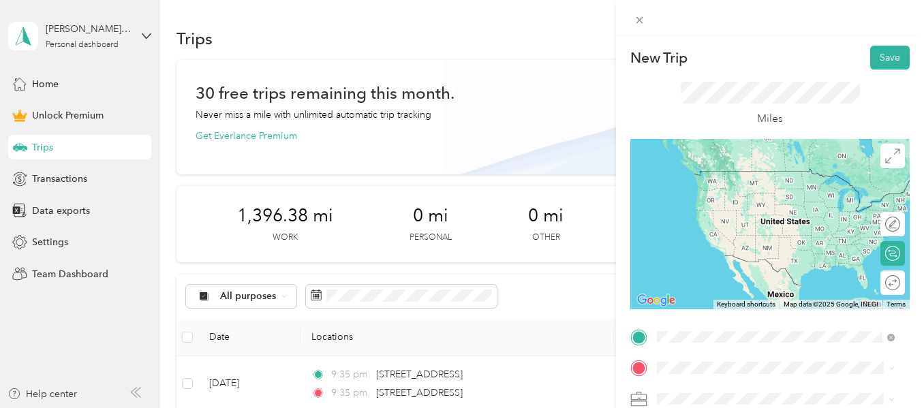
click at [740, 217] on span "5011 Ravens Crest Drive Plainsboro, New Jersey 08536, United States" at bounding box center [750, 212] width 136 height 12
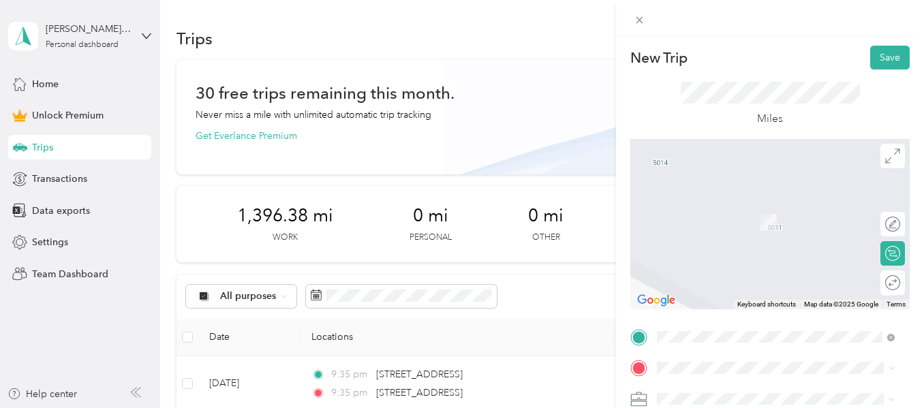
click at [552, 373] on div "New Trip Save This trip cannot be edited because it is either under review, app…" at bounding box center [462, 204] width 924 height 408
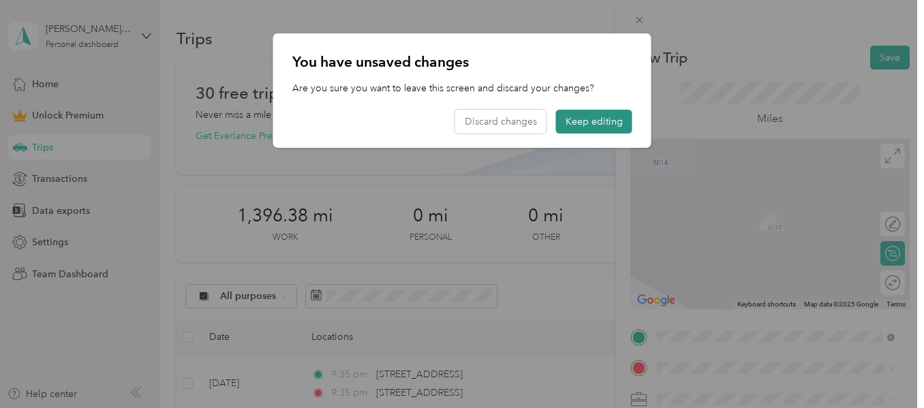
click at [586, 118] on button "Keep editing" at bounding box center [594, 122] width 76 height 24
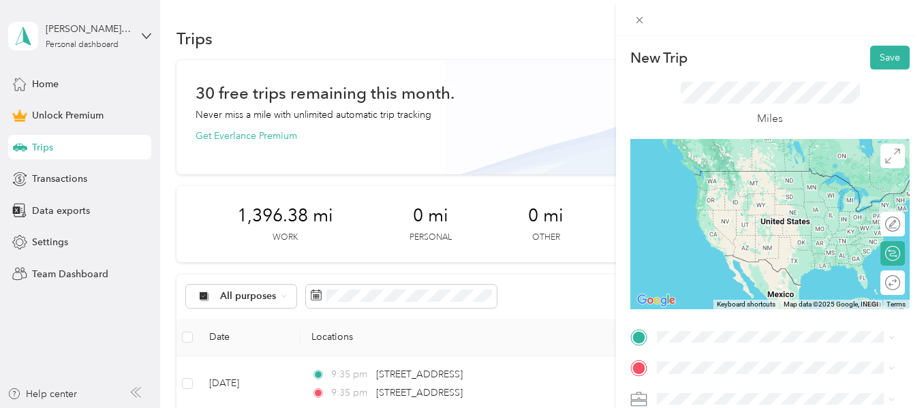
click at [713, 191] on div "JUS Spruce St, Princeton, NJ, United States, 08550, Princeton Junction, NJ, Uni…" at bounding box center [786, 201] width 208 height 72
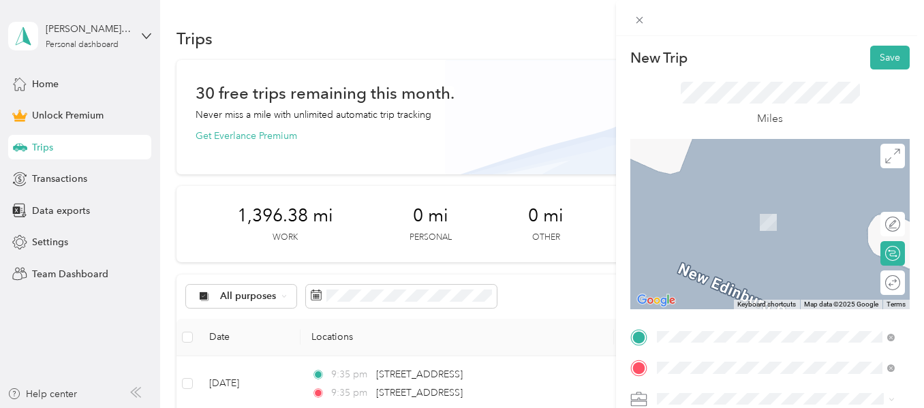
click at [744, 208] on span "5011 Ravens Crest Drive Plainsboro, New Jersey 08536, United States" at bounding box center [750, 202] width 136 height 12
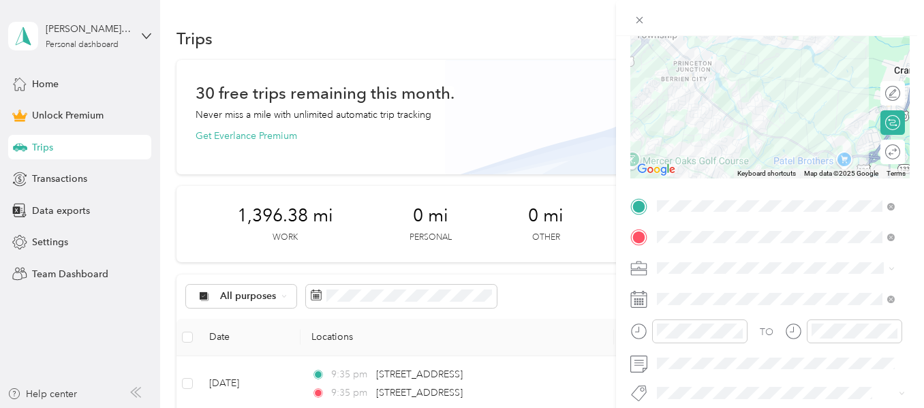
scroll to position [136, 0]
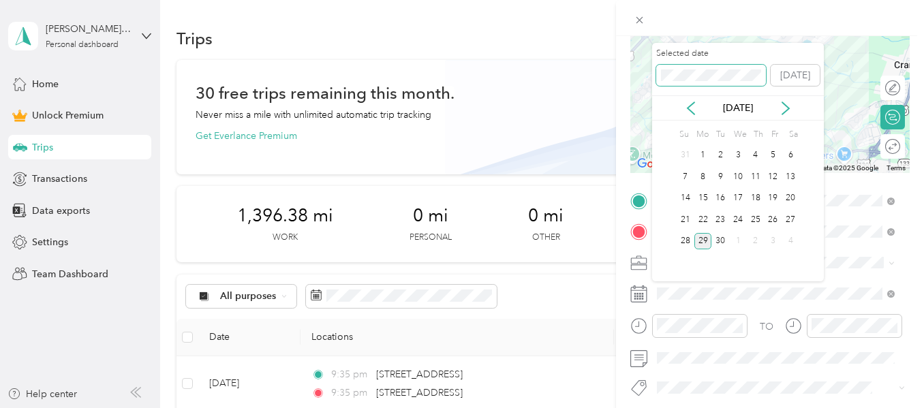
click at [611, 407] on div "New Trip Save This trip cannot be edited because it is either under review, app…" at bounding box center [458, 408] width 917 height 0
click at [706, 195] on div "14" at bounding box center [703, 198] width 18 height 17
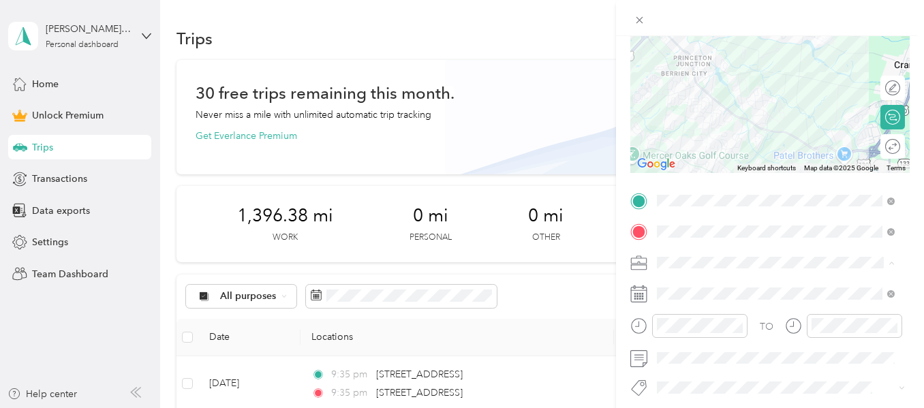
click at [673, 74] on li "Work" at bounding box center [775, 72] width 247 height 24
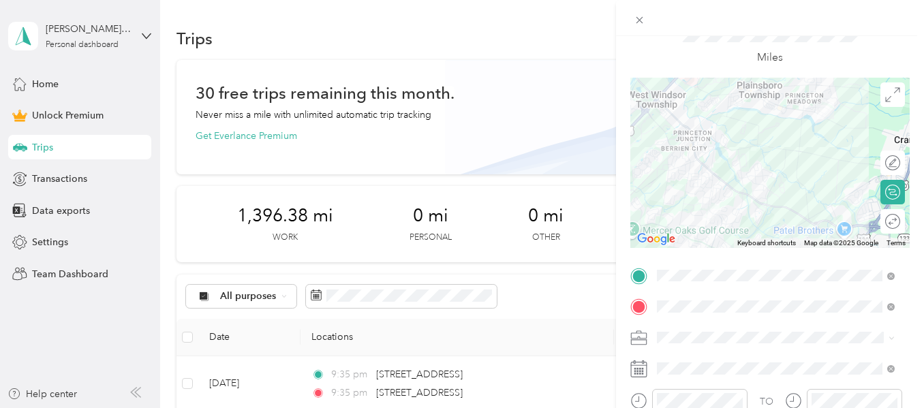
scroll to position [0, 0]
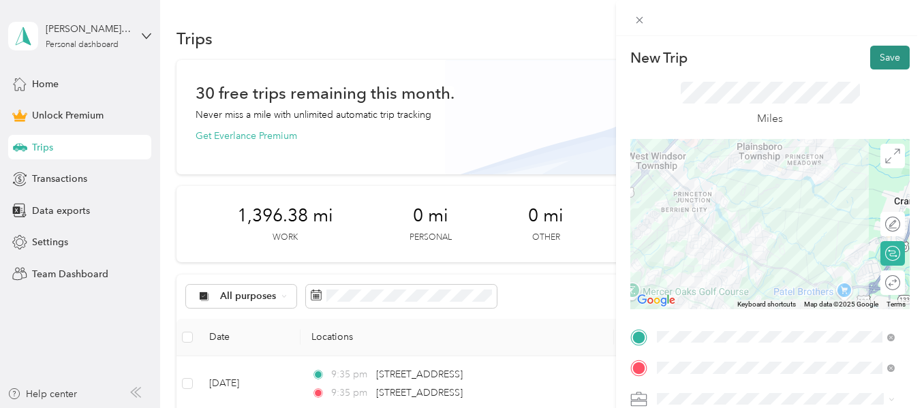
click at [873, 59] on button "Save" at bounding box center [890, 58] width 40 height 24
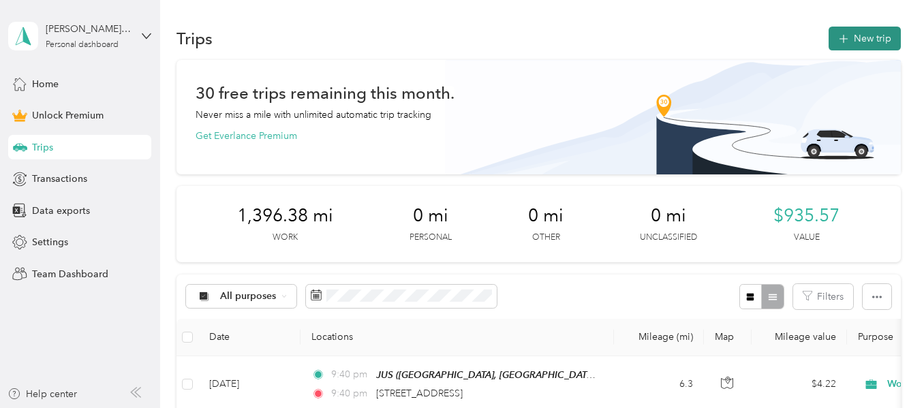
click at [851, 35] on button "New trip" at bounding box center [864, 39] width 72 height 24
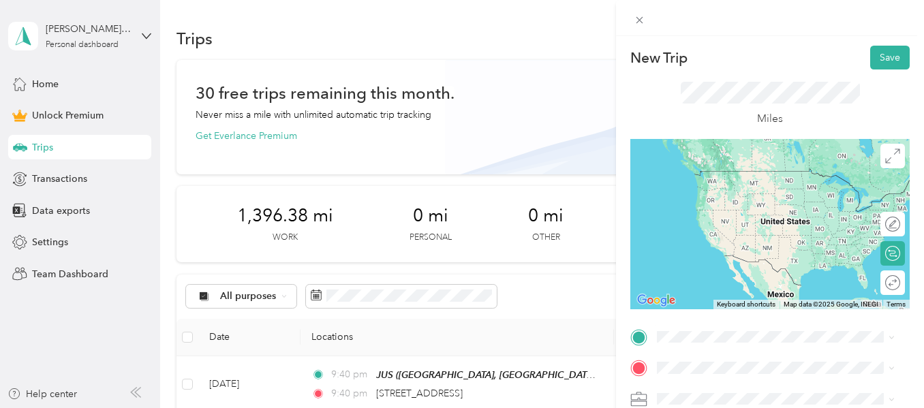
click at [752, 210] on span "5011 Ravens Crest Drive Plainsboro, New Jersey 08536, United States" at bounding box center [750, 204] width 136 height 12
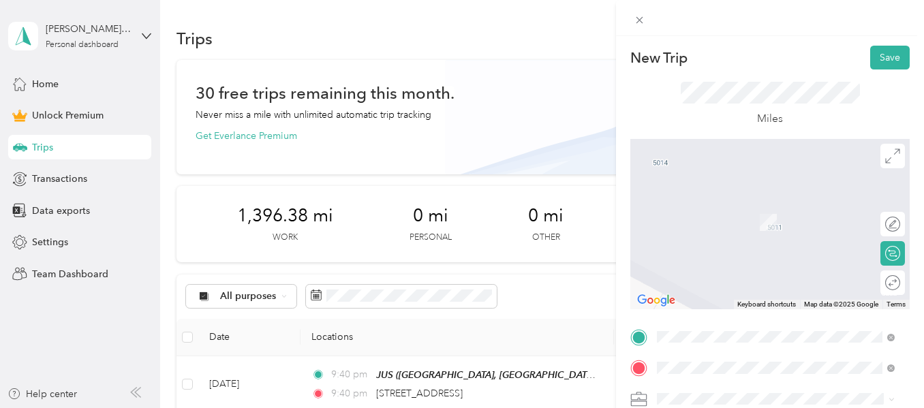
click at [723, 208] on span "40 Foulkes Lane Chesterfield, New Jersey 08515, United States" at bounding box center [750, 202] width 136 height 12
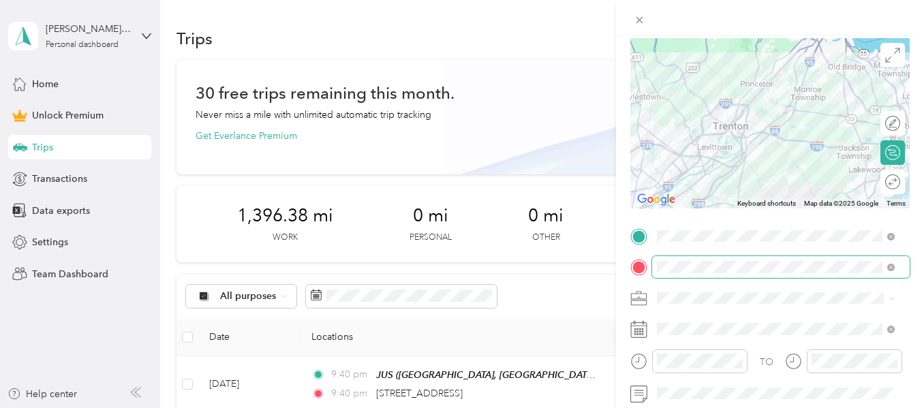
scroll to position [136, 0]
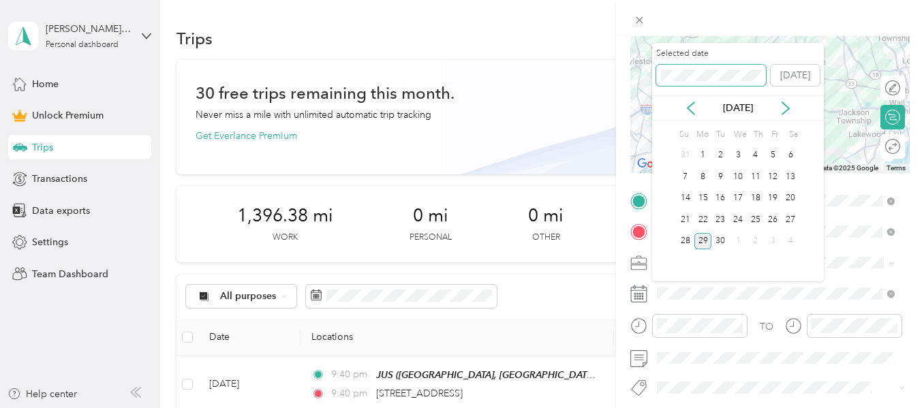
click at [563, 407] on div "New Trip Save This trip cannot be edited because it is either under review, app…" at bounding box center [458, 408] width 917 height 0
click at [698, 202] on div "14" at bounding box center [703, 198] width 18 height 17
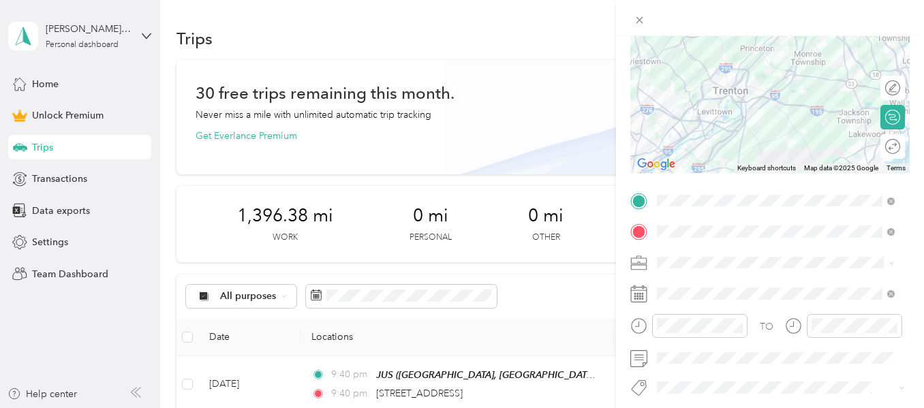
click at [669, 78] on ol "Work Personal HealthCare HealthCare Other Charity Medical Moving Commute" at bounding box center [775, 152] width 247 height 191
click at [674, 68] on span "Work" at bounding box center [672, 65] width 23 height 12
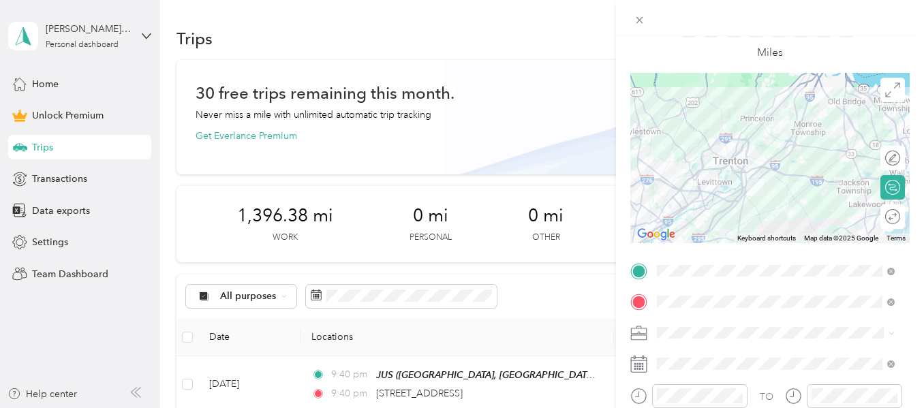
scroll to position [0, 0]
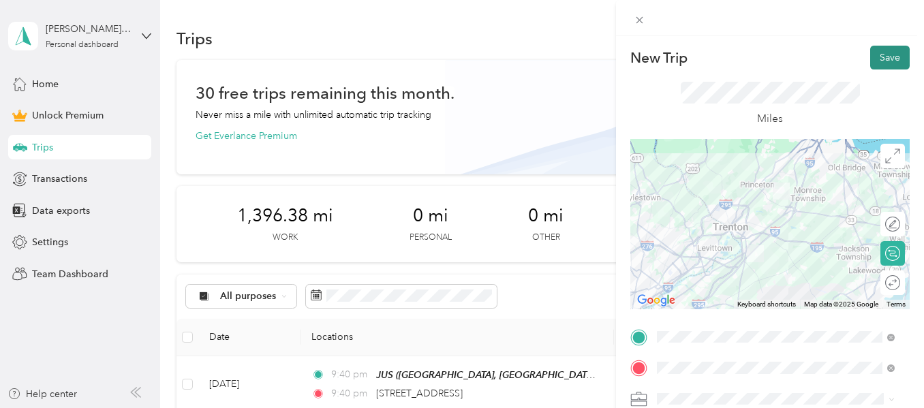
click at [887, 56] on button "Save" at bounding box center [890, 58] width 40 height 24
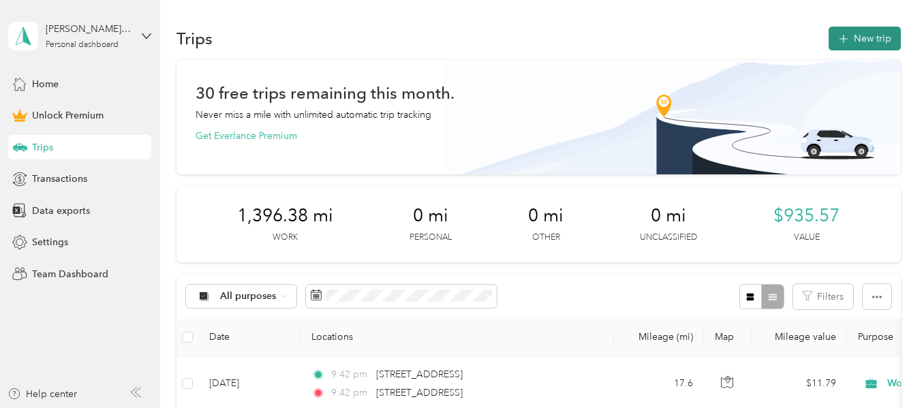
click at [873, 35] on button "New trip" at bounding box center [864, 39] width 72 height 24
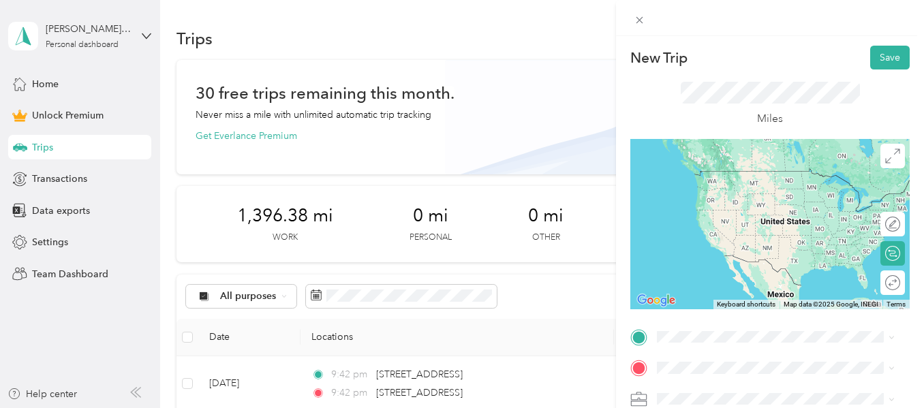
click at [697, 254] on span "Texas Avenue Monmouth Junction, New Jersey 08852, United States" at bounding box center [786, 242] width 208 height 24
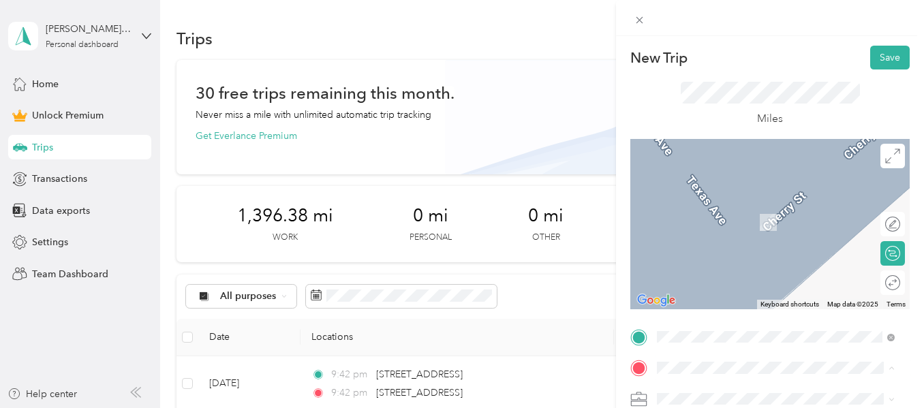
click at [704, 208] on span "45 Old Millstone Drive East Windsor, New Jersey 08520, United States" at bounding box center [750, 202] width 136 height 12
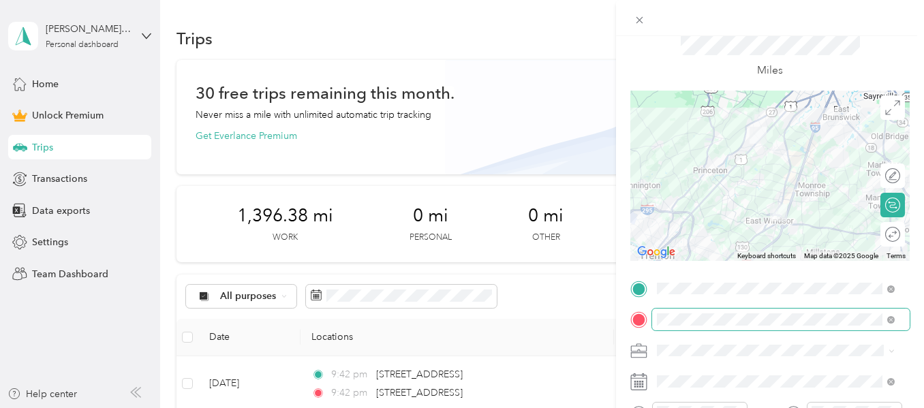
scroll to position [136, 0]
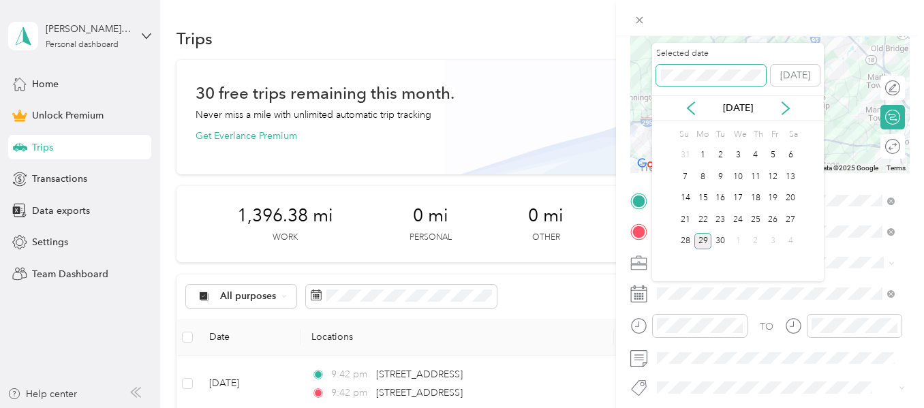
click at [593, 407] on div "New Trip Save This trip cannot be edited because it is either under review, app…" at bounding box center [458, 408] width 917 height 0
click at [722, 205] on div "15" at bounding box center [720, 198] width 18 height 17
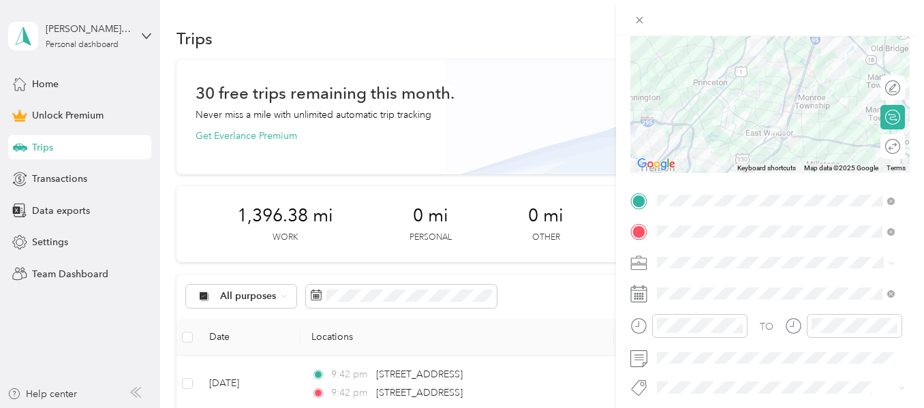
click at [674, 69] on span "Work" at bounding box center [672, 65] width 23 height 12
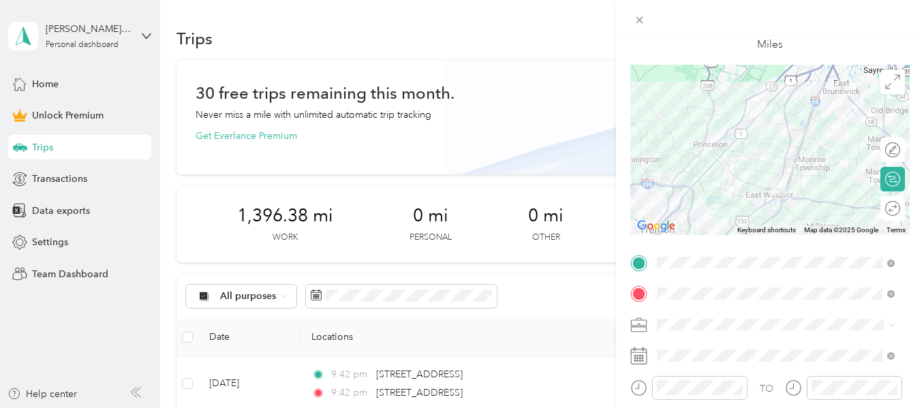
scroll to position [0, 0]
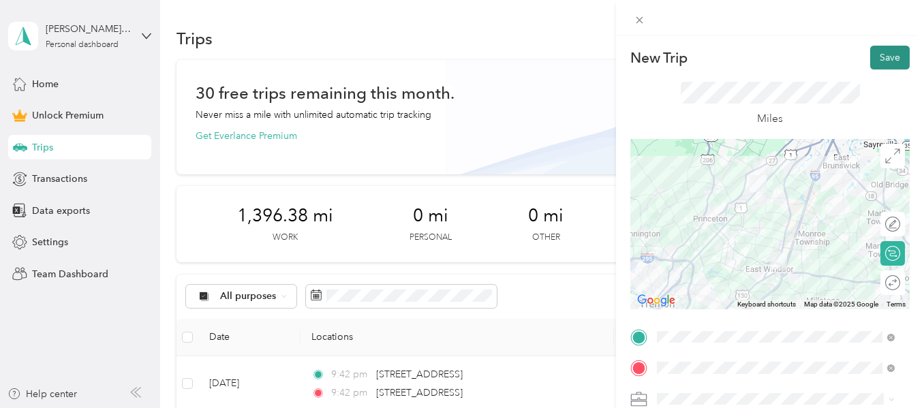
click at [884, 59] on button "Save" at bounding box center [890, 58] width 40 height 24
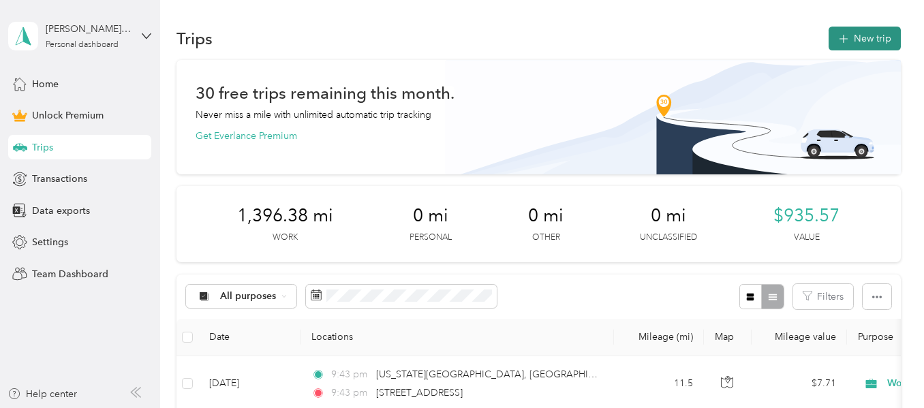
click at [859, 38] on button "New trip" at bounding box center [864, 39] width 72 height 24
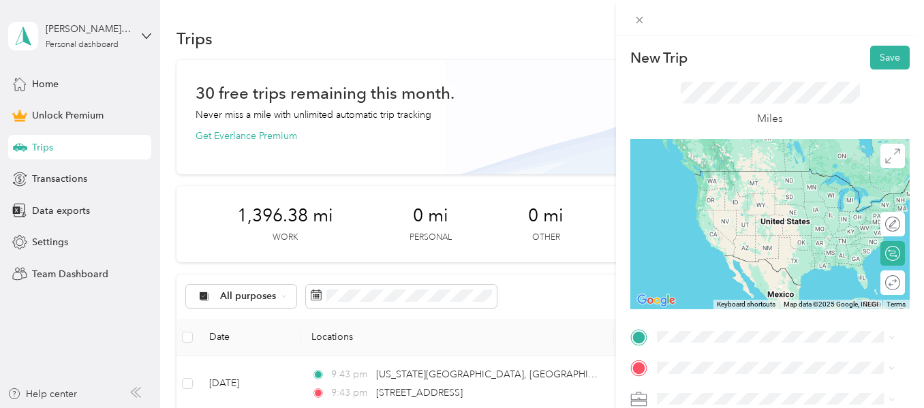
click at [706, 187] on span "45 Old Millstone Drive East Windsor, New Jersey 08520, United States" at bounding box center [750, 180] width 136 height 12
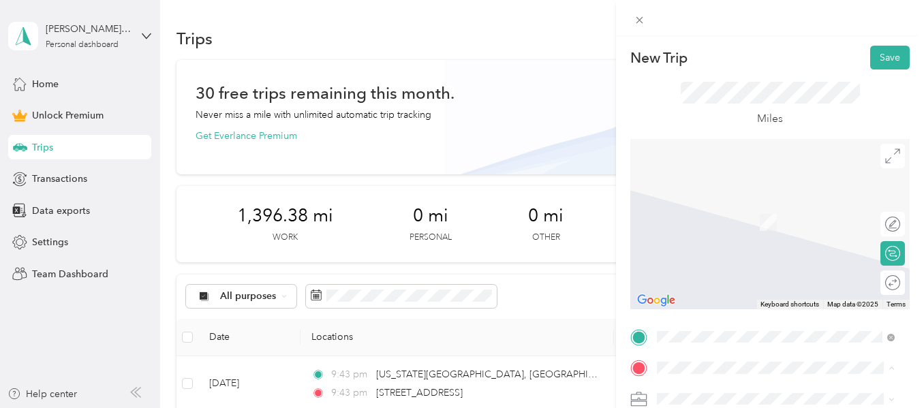
click at [745, 223] on span "[PERSON_NAME][GEOGRAPHIC_DATA] Kindercare, [STREET_ADDRESS][PERSON_NAME] , 0869…" at bounding box center [784, 251] width 204 height 69
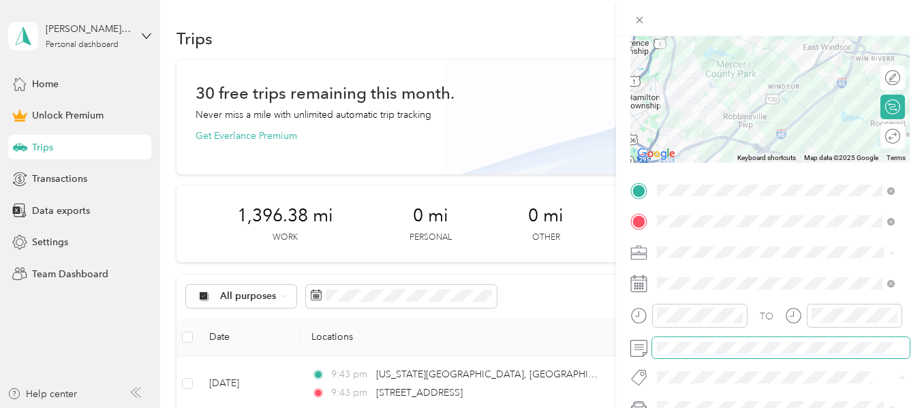
scroll to position [204, 0]
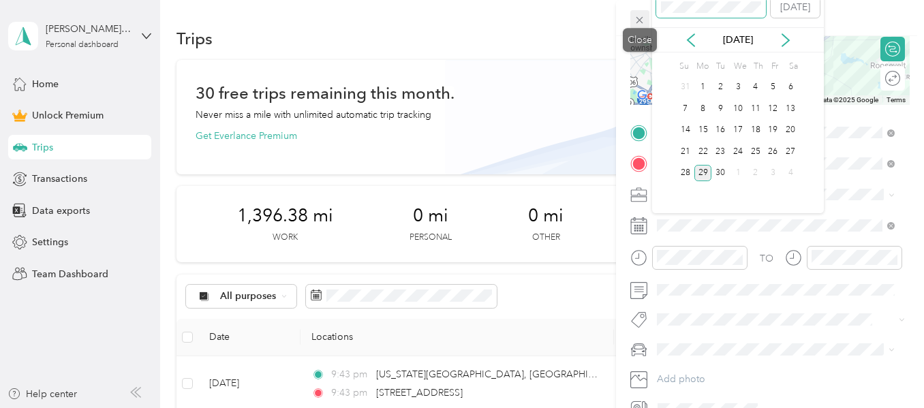
click at [633, 407] on div "New Trip Save This trip cannot be edited because it is either under review, app…" at bounding box center [458, 408] width 917 height 0
click at [718, 130] on div "15" at bounding box center [720, 130] width 18 height 17
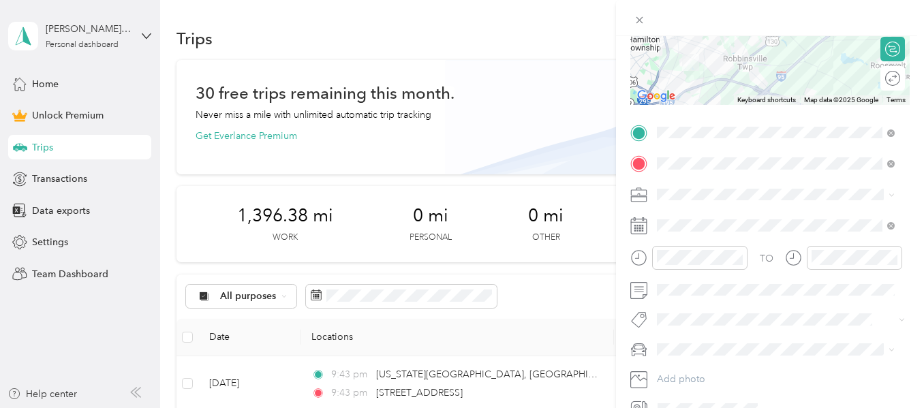
click at [676, 220] on li "Work" at bounding box center [775, 218] width 247 height 24
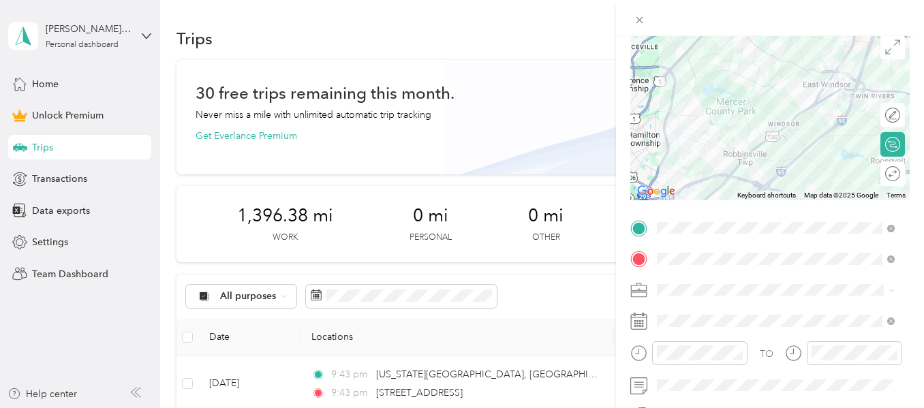
scroll to position [0, 0]
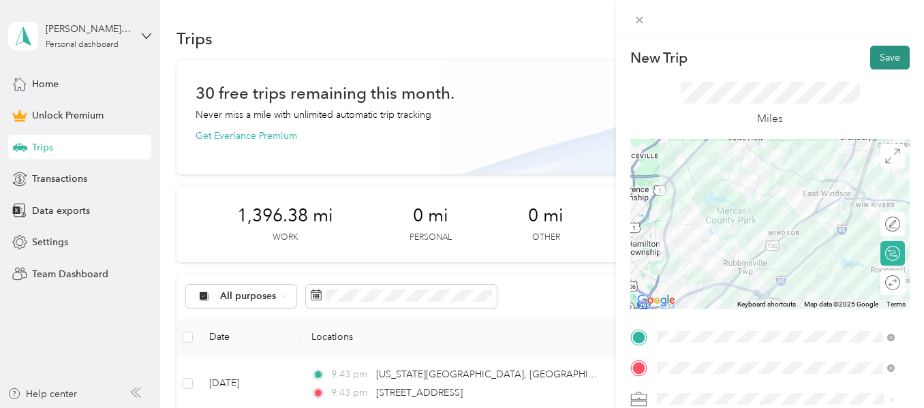
click at [879, 63] on button "Save" at bounding box center [890, 58] width 40 height 24
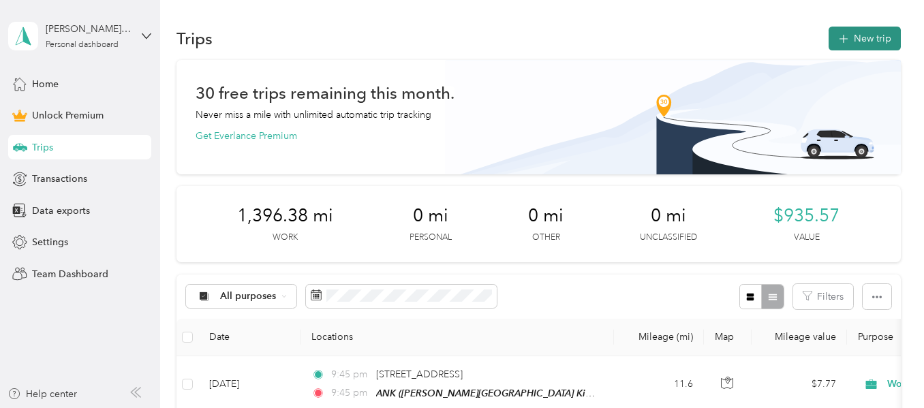
click at [862, 38] on button "New trip" at bounding box center [864, 39] width 72 height 24
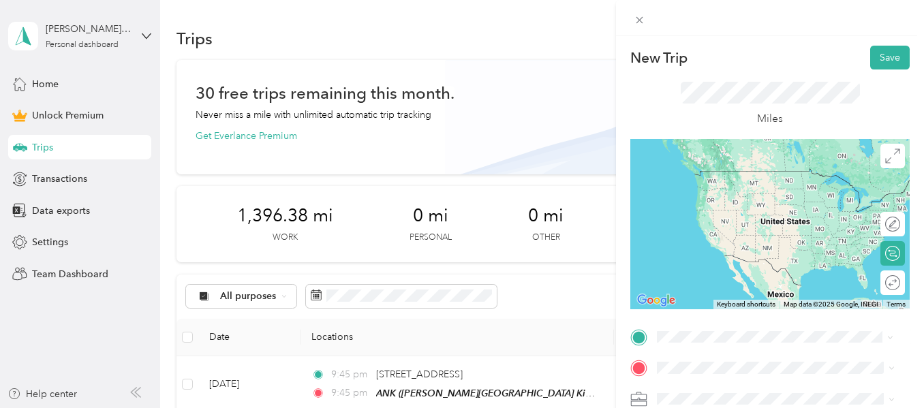
click at [704, 185] on span "[PERSON_NAME][GEOGRAPHIC_DATA] Kindercare, [STREET_ADDRESS][PERSON_NAME] , 0869…" at bounding box center [784, 219] width 204 height 69
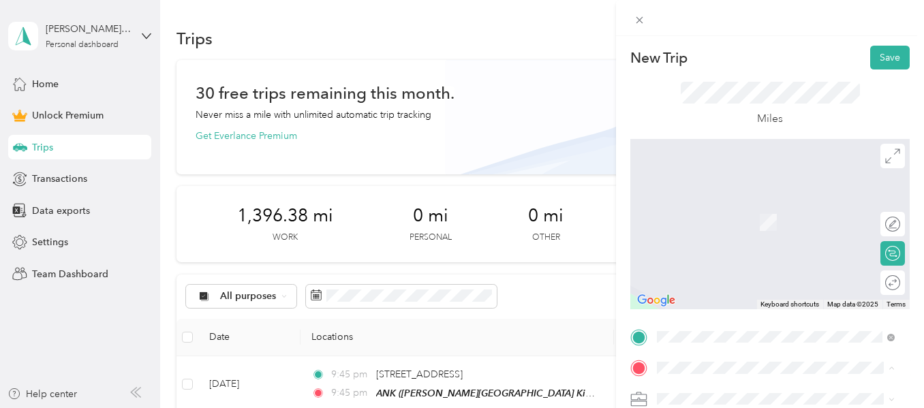
click at [711, 216] on li "3225 Nottingham Way Trenton, New Jersey 08619, United States" at bounding box center [775, 203] width 247 height 28
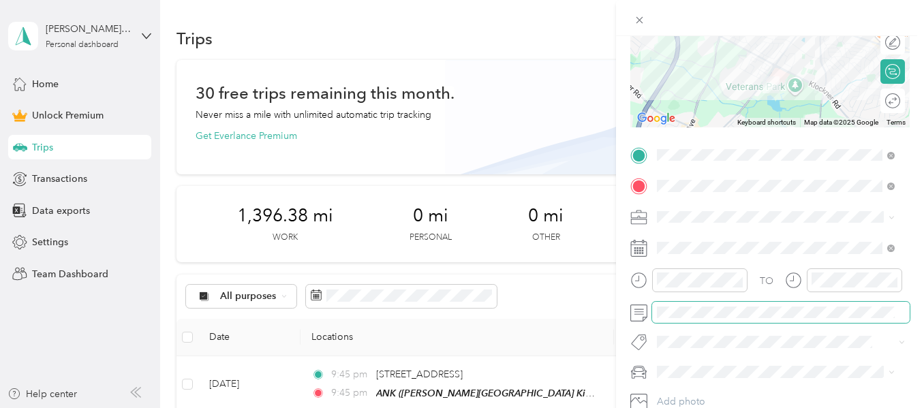
scroll to position [204, 0]
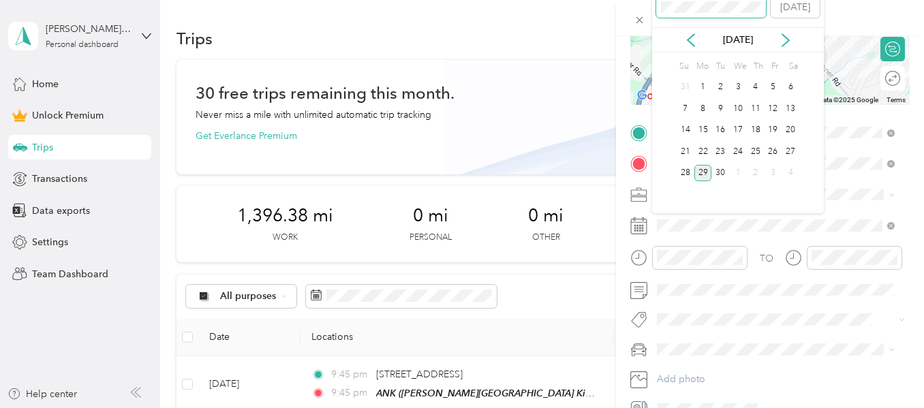
click at [544, 0] on html "amanda.seigel@outlook.com Personal dashboard Home Unlock Premium Trips Transact…" at bounding box center [458, 204] width 917 height 408
click at [718, 130] on div "15" at bounding box center [720, 130] width 18 height 17
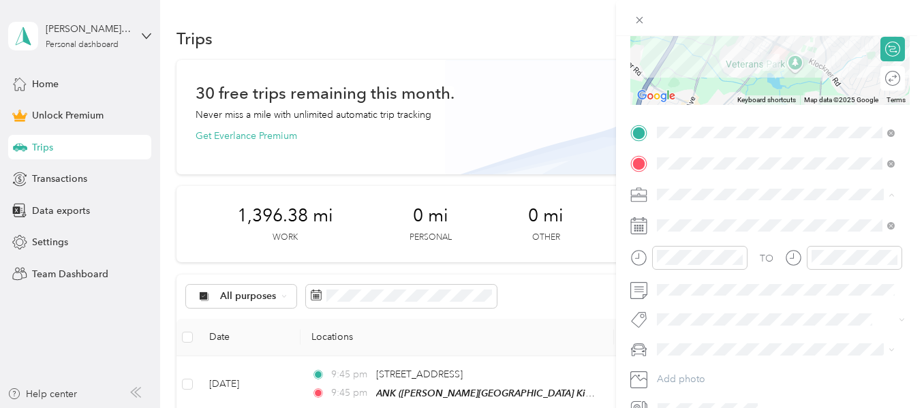
click at [687, 215] on div "Work" at bounding box center [775, 218] width 228 height 14
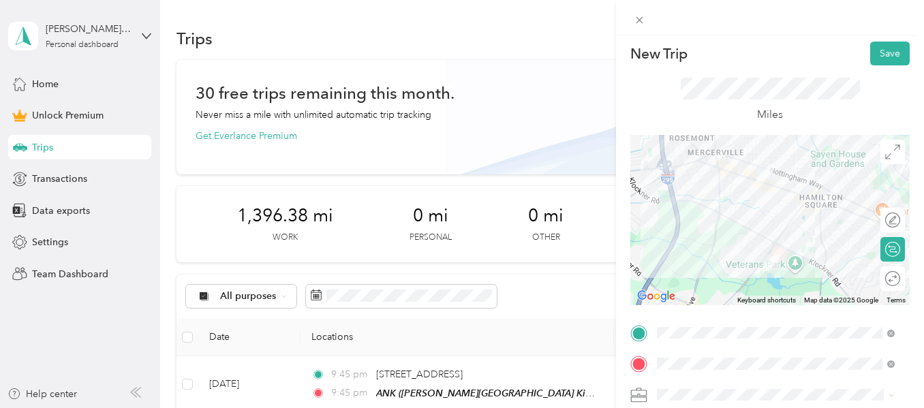
scroll to position [0, 0]
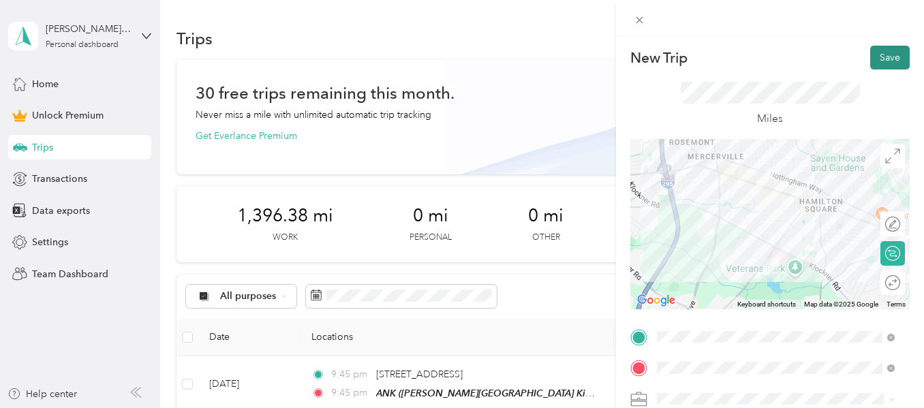
click at [870, 60] on button "Save" at bounding box center [890, 58] width 40 height 24
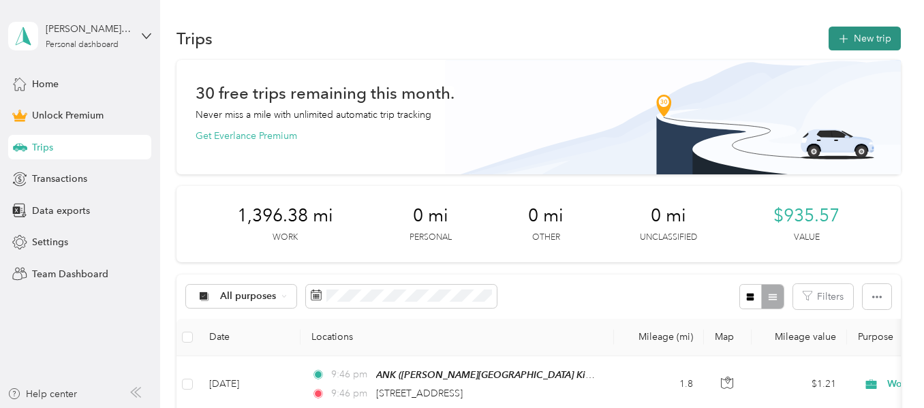
click at [860, 41] on button "New trip" at bounding box center [864, 39] width 72 height 24
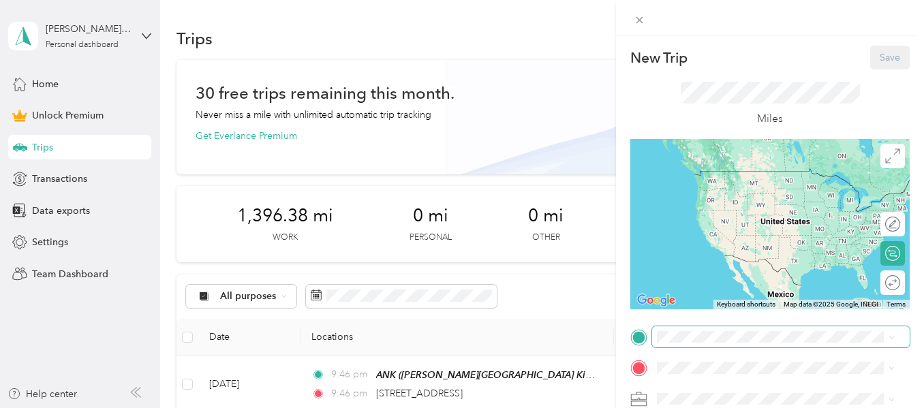
click at [719, 343] on span at bounding box center [780, 337] width 257 height 22
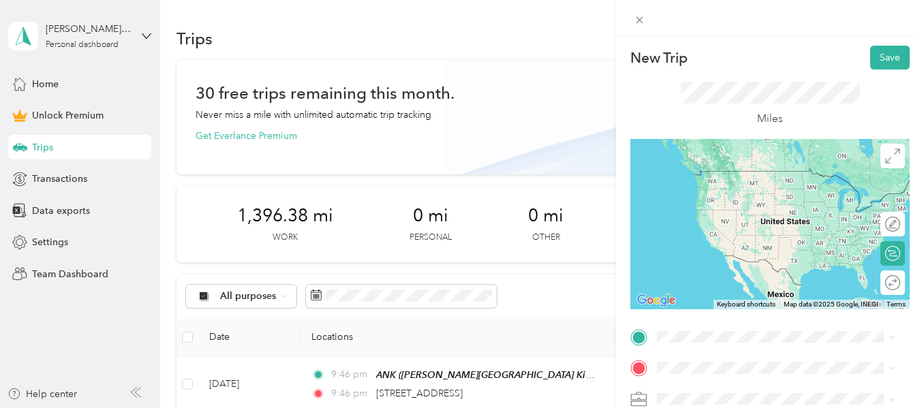
click at [706, 190] on div "BP B&W Kids Academy, 1640 Pennington Rd, Ewing, NJ 08618, United States , 08618…" at bounding box center [786, 201] width 208 height 72
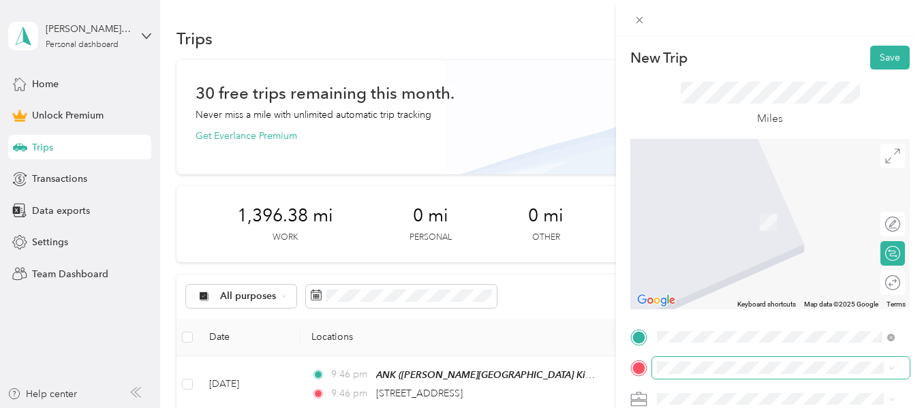
click at [709, 377] on span at bounding box center [780, 368] width 257 height 22
click at [745, 213] on li "1516 Genesee Street Trenton, New Jersey 08610, United States" at bounding box center [775, 199] width 247 height 28
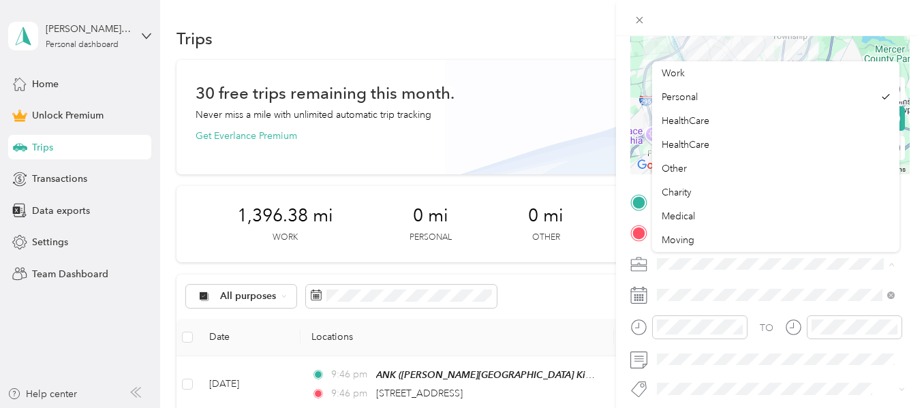
scroll to position [136, 0]
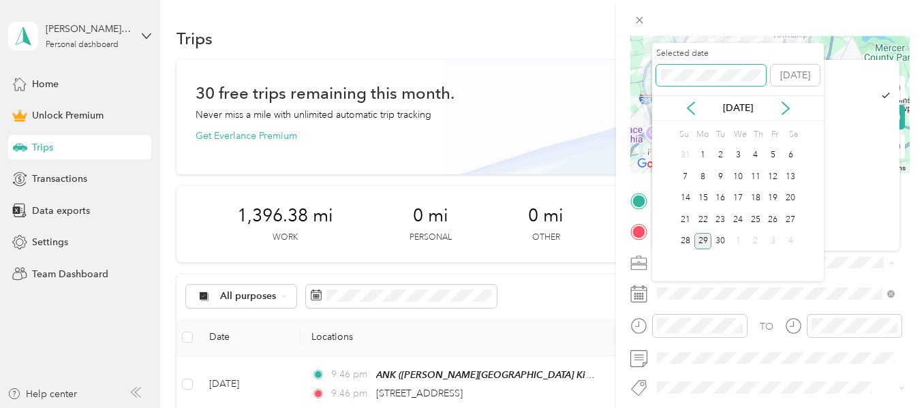
click at [618, 407] on div "New Trip Save This trip cannot be edited because it is either under review, app…" at bounding box center [458, 408] width 917 height 0
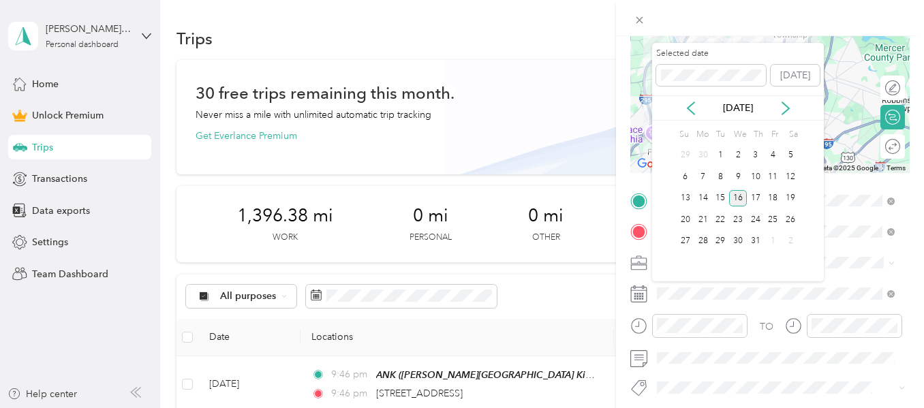
click at [734, 196] on div "16" at bounding box center [738, 198] width 18 height 17
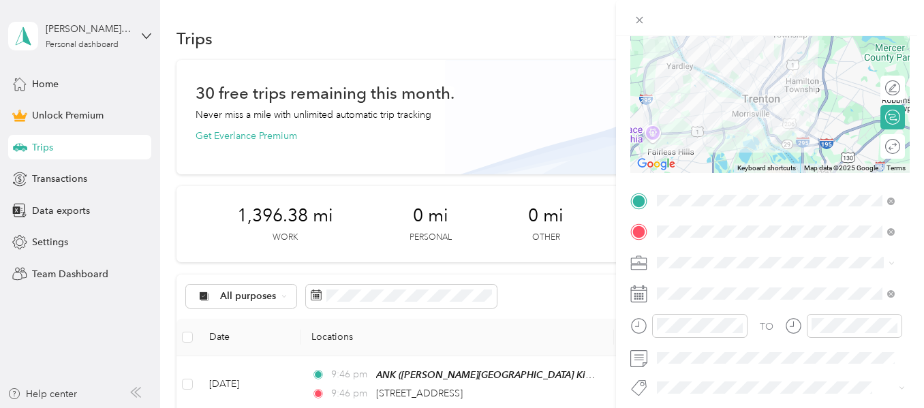
click at [676, 73] on li "Work" at bounding box center [775, 65] width 247 height 24
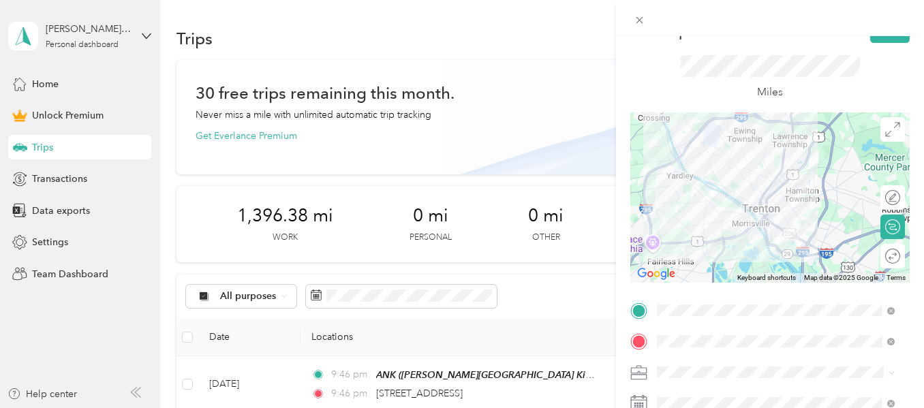
scroll to position [0, 0]
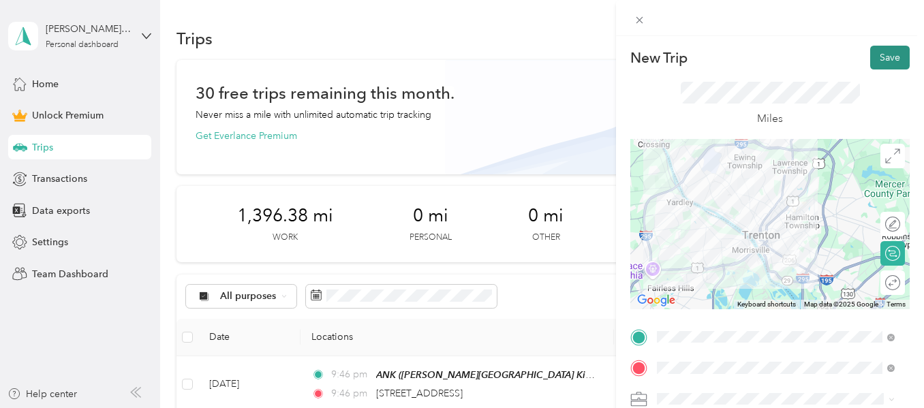
click at [881, 60] on button "Save" at bounding box center [890, 58] width 40 height 24
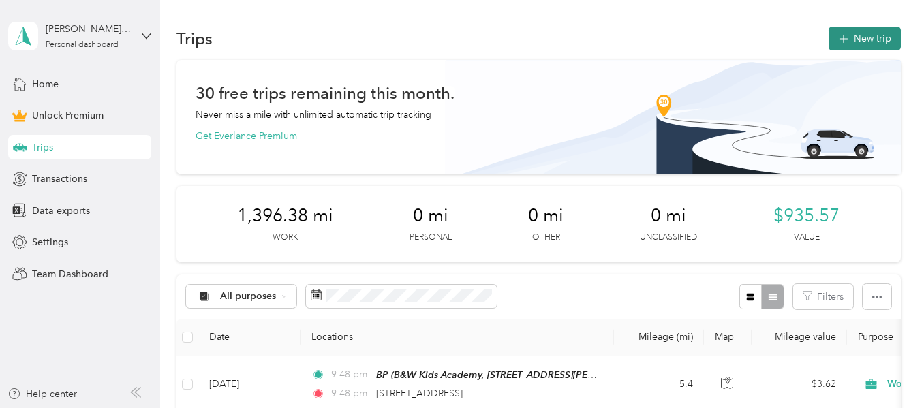
click at [863, 33] on button "New trip" at bounding box center [864, 39] width 72 height 24
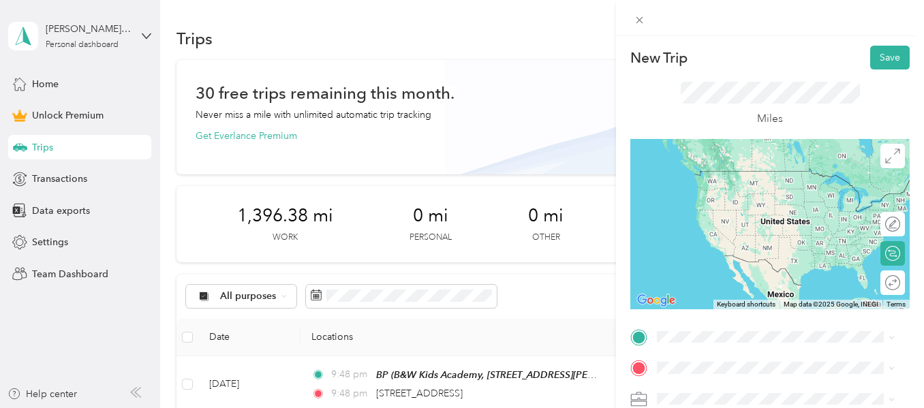
click at [700, 175] on span "1516 Genesee Street Trenton, New Jersey 08610, United States" at bounding box center [750, 169] width 136 height 12
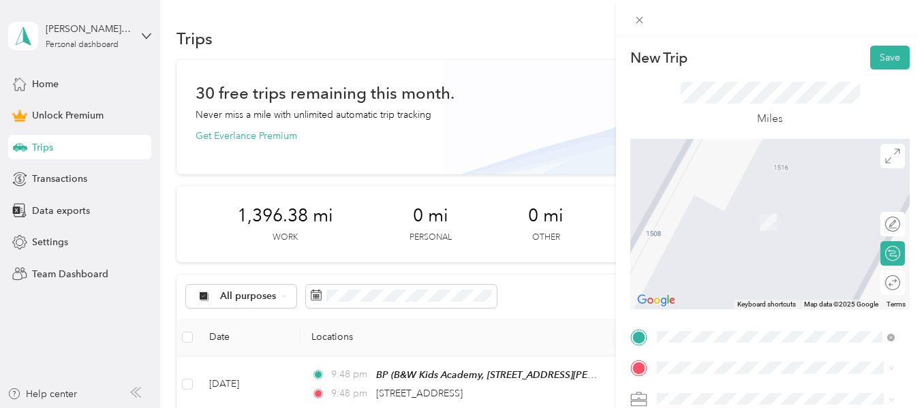
click at [575, 325] on div "New Trip Save This trip cannot be edited because it is either under review, app…" at bounding box center [462, 204] width 924 height 408
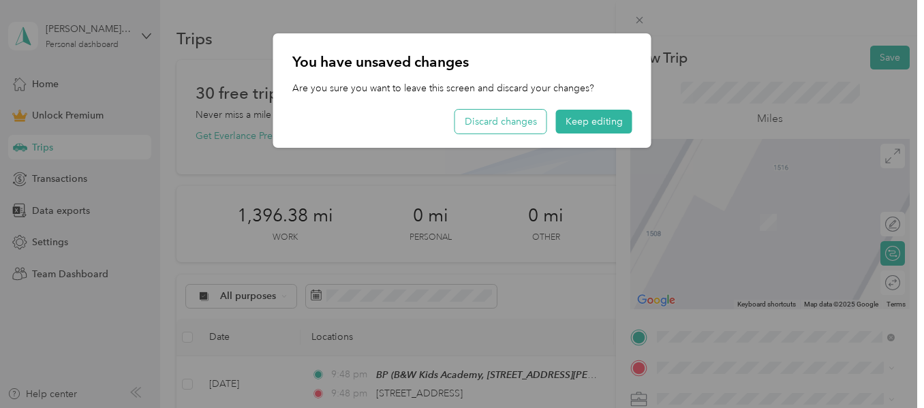
click at [516, 127] on button "Discard changes" at bounding box center [500, 122] width 91 height 24
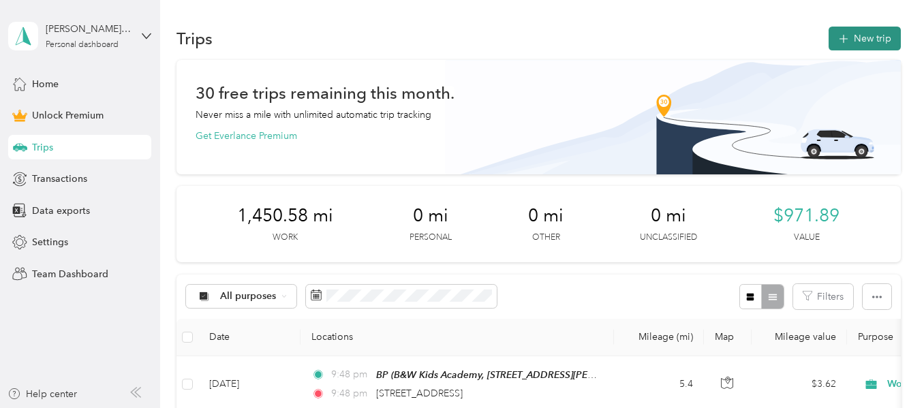
click at [868, 35] on button "New trip" at bounding box center [864, 39] width 72 height 24
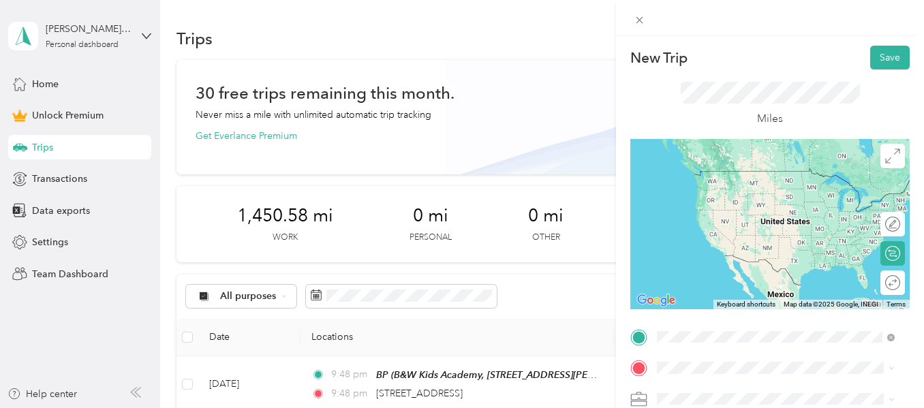
click at [714, 187] on span "Klockner Rd, [GEOGRAPHIC_DATA], [GEOGRAPHIC_DATA], [GEOGRAPHIC_DATA], 08691, [G…" at bounding box center [784, 212] width 204 height 54
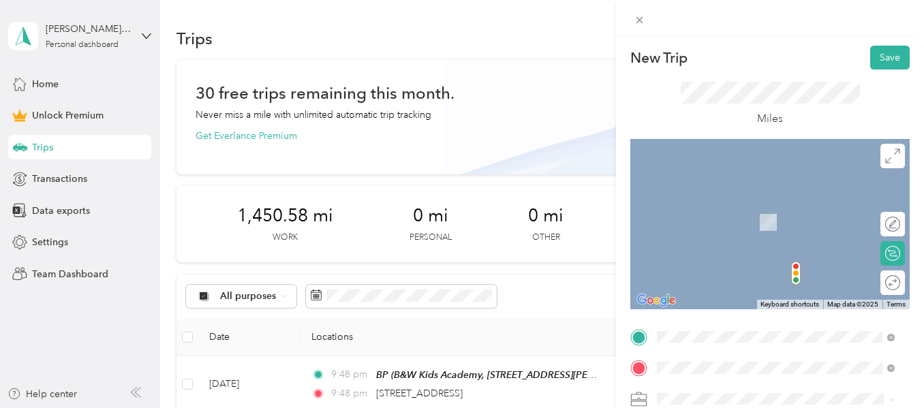
click at [716, 227] on span "Over The Rainbow Child Development Center, [STREET_ADDRESS][GEOGRAPHIC_DATA], […" at bounding box center [783, 237] width 202 height 40
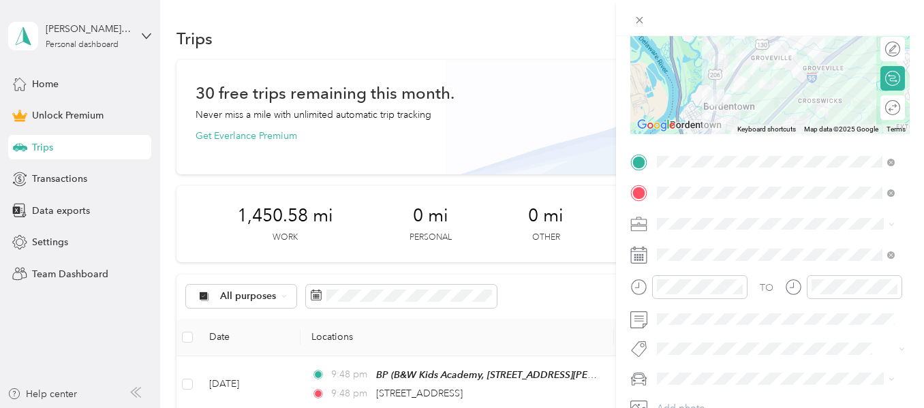
scroll to position [204, 0]
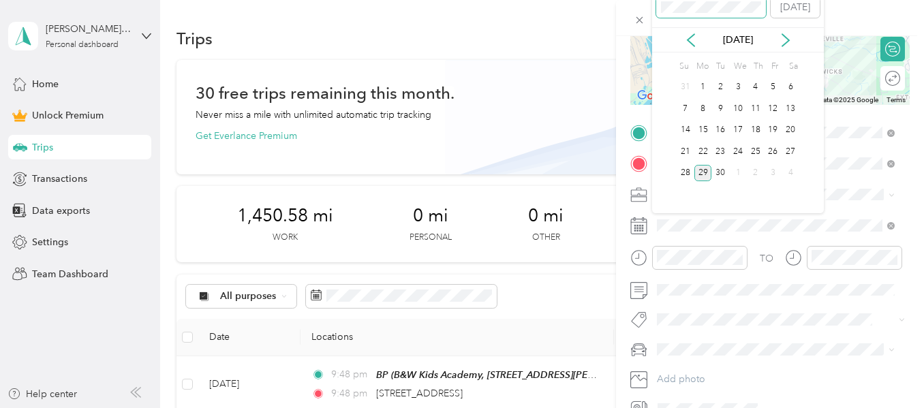
click at [627, 0] on html "[PERSON_NAME][EMAIL_ADDRESS][PERSON_NAME][DOMAIN_NAME] Personal dashboard Home …" at bounding box center [458, 204] width 917 height 408
click at [755, 128] on div "17" at bounding box center [756, 130] width 18 height 17
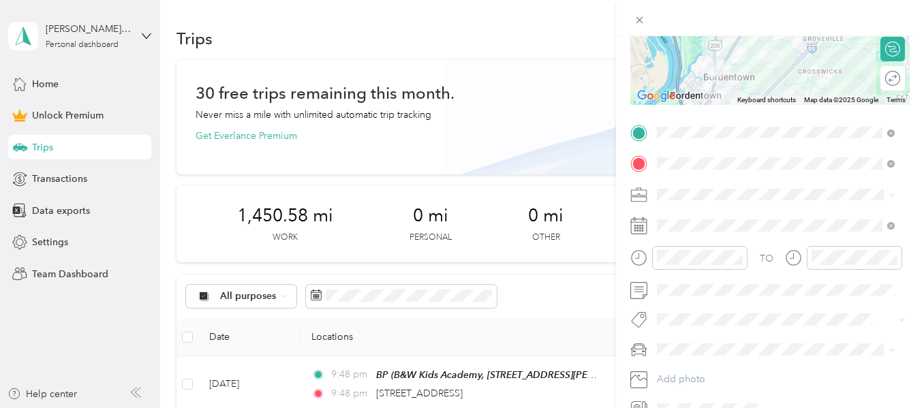
click at [676, 221] on li "Work" at bounding box center [775, 211] width 247 height 24
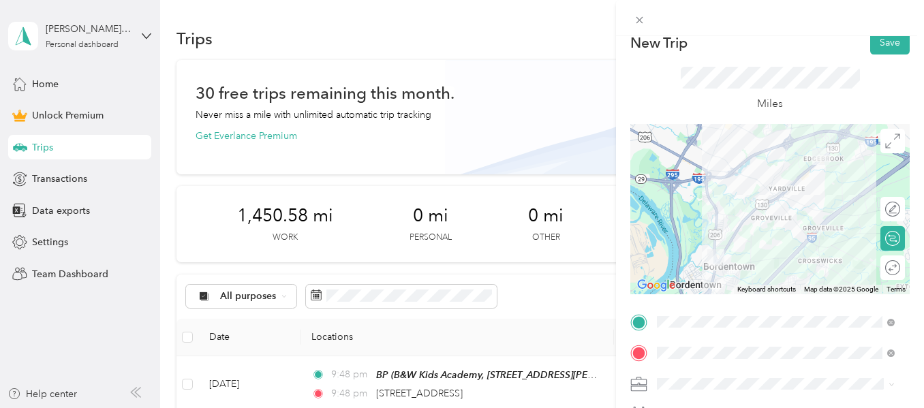
scroll to position [0, 0]
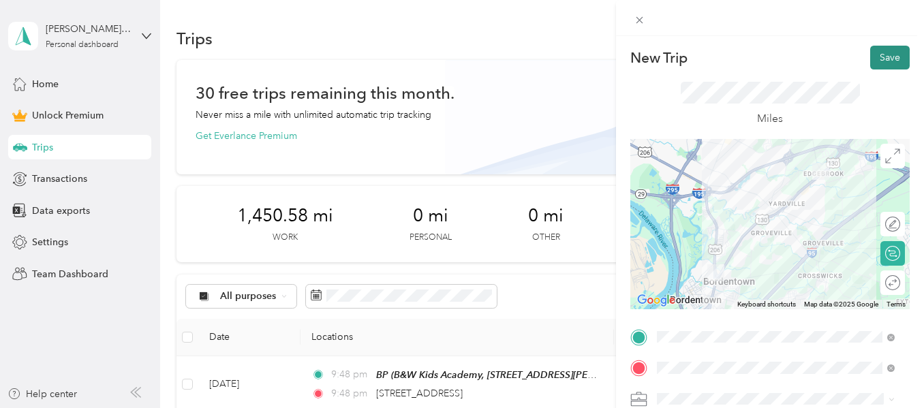
click at [879, 65] on button "Save" at bounding box center [890, 58] width 40 height 24
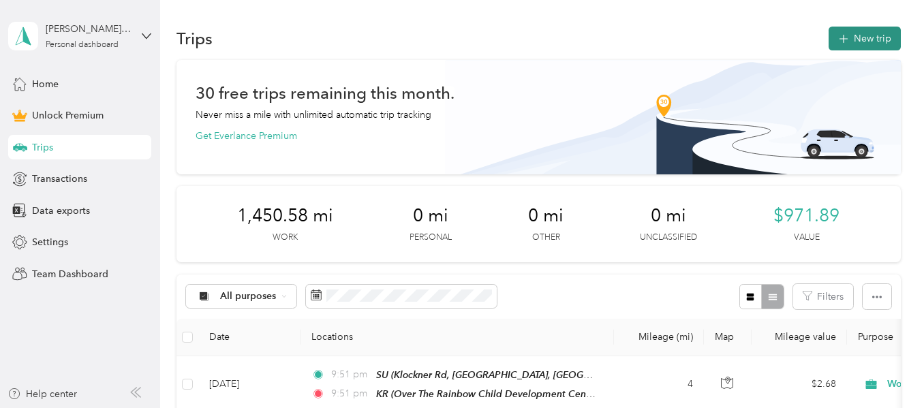
click at [857, 40] on button "New trip" at bounding box center [864, 39] width 72 height 24
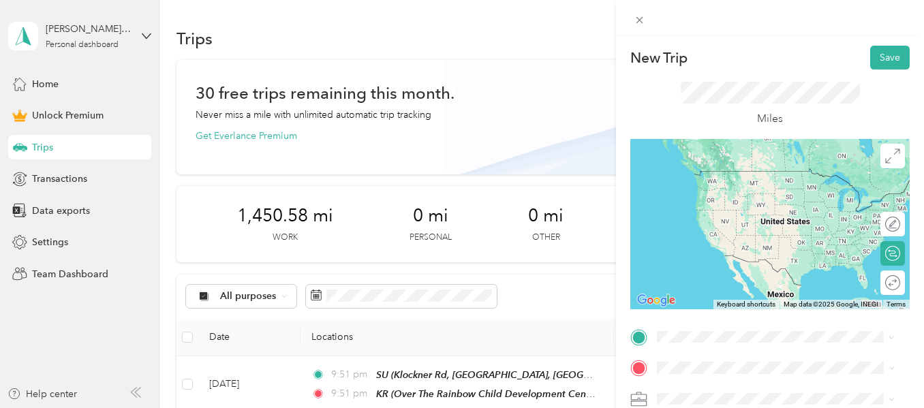
click at [723, 195] on span "[STREET_ADDRESS]" at bounding box center [725, 190] width 87 height 12
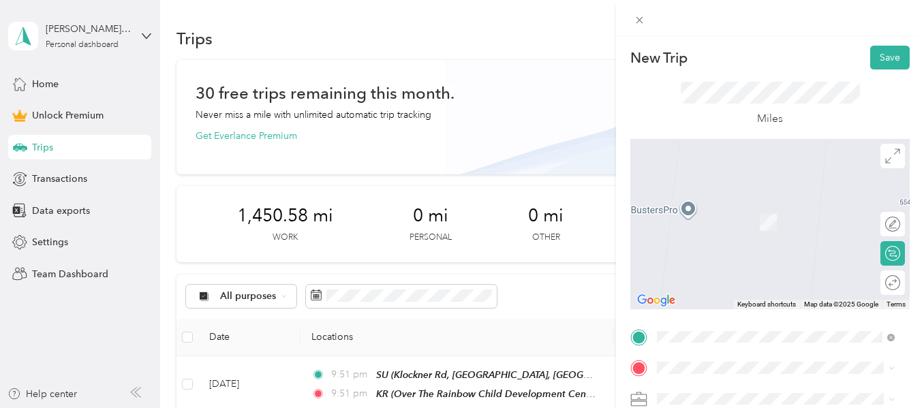
click at [707, 218] on span "[PERSON_NAME][GEOGRAPHIC_DATA] Kindercare, [STREET_ADDRESS][PERSON_NAME] , 0869…" at bounding box center [784, 249] width 204 height 69
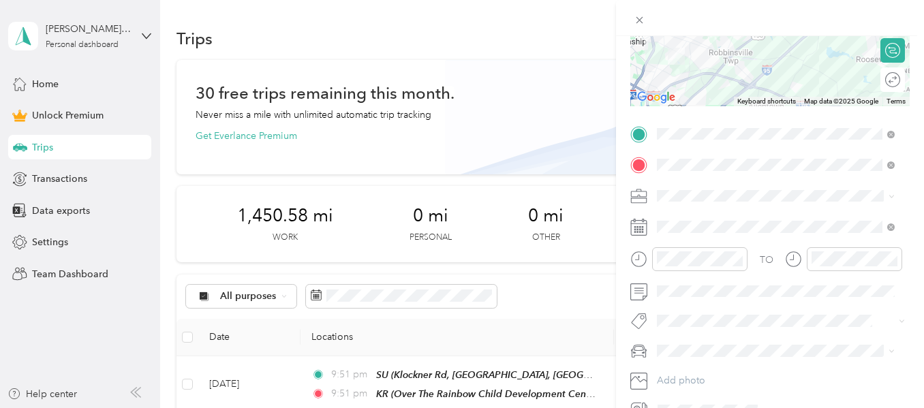
scroll to position [204, 0]
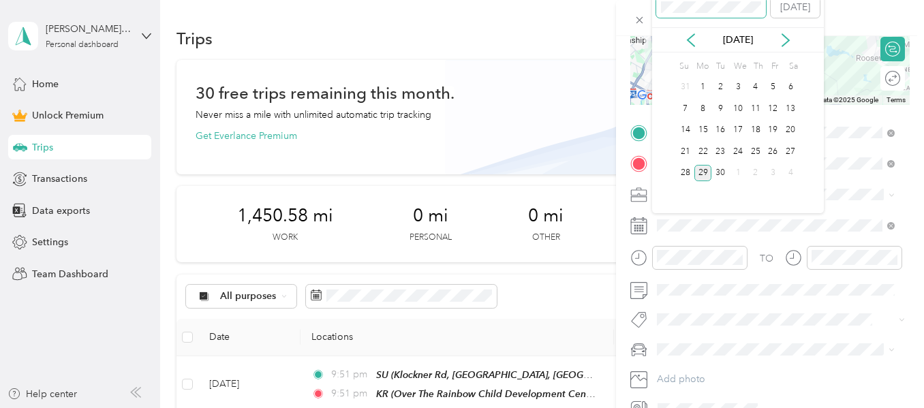
click at [612, 407] on div "New Trip Save This trip cannot be edited because it is either under review, app…" at bounding box center [458, 408] width 917 height 0
click at [759, 128] on div "17" at bounding box center [756, 130] width 18 height 17
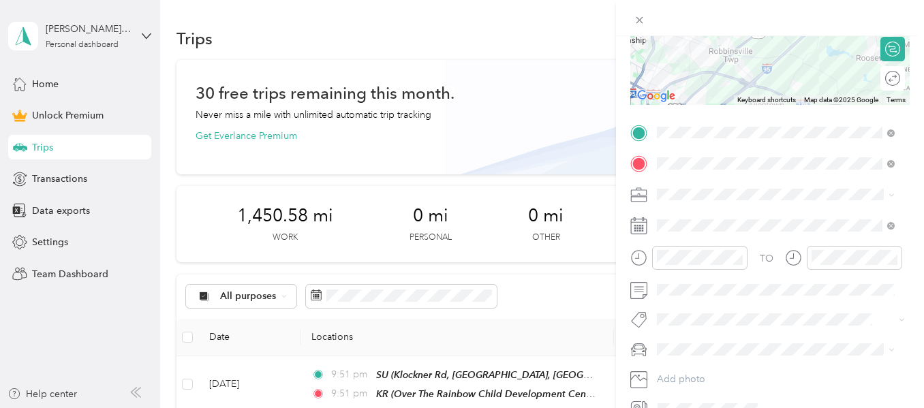
click at [665, 220] on li "Work" at bounding box center [775, 216] width 247 height 24
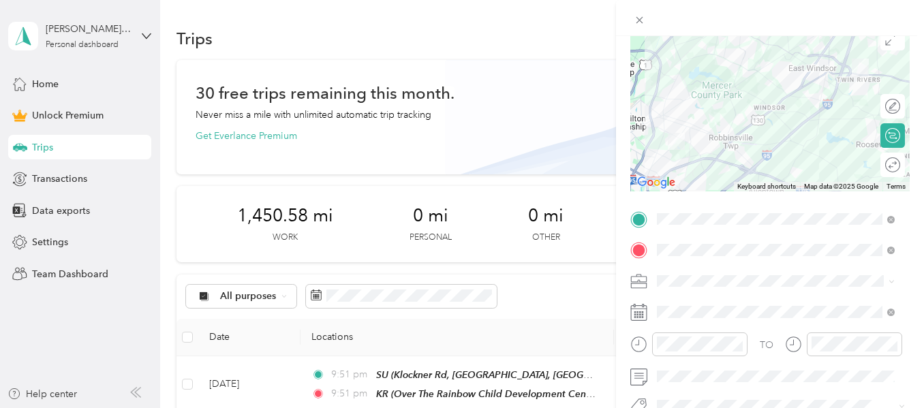
scroll to position [0, 0]
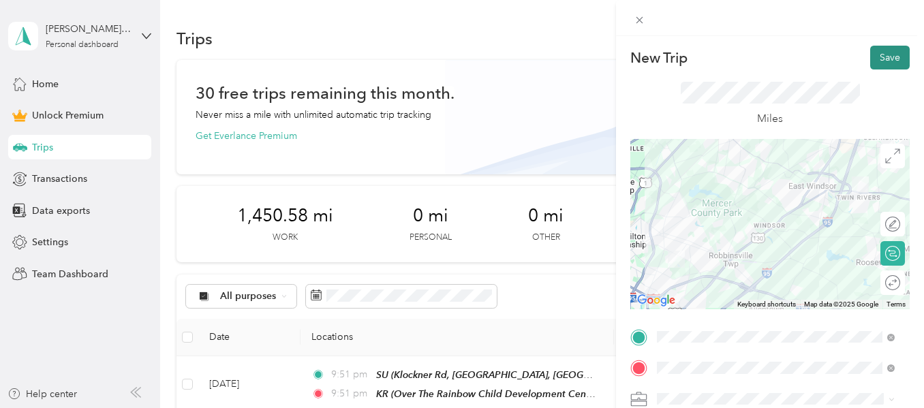
click at [887, 60] on button "Save" at bounding box center [890, 58] width 40 height 24
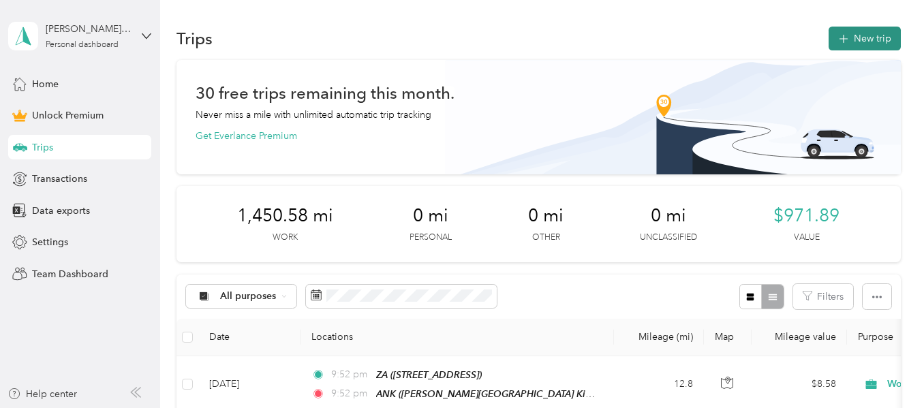
click at [875, 34] on button "New trip" at bounding box center [864, 39] width 72 height 24
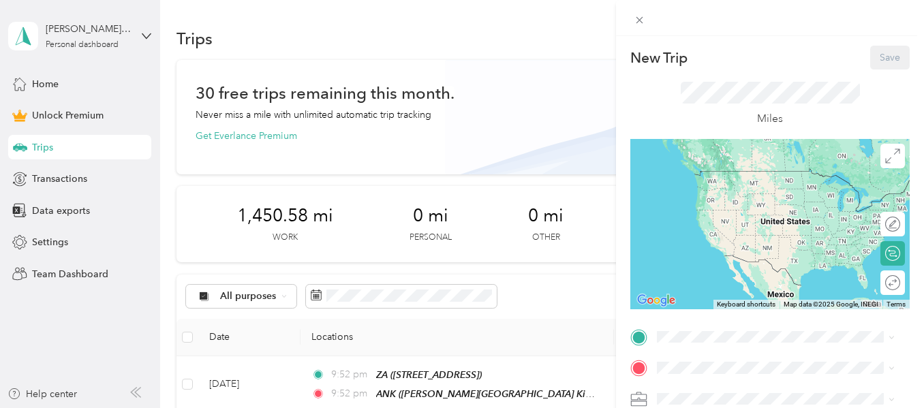
click at [573, 336] on div "New Trip Save This trip cannot be edited because it is either under review, app…" at bounding box center [462, 204] width 924 height 408
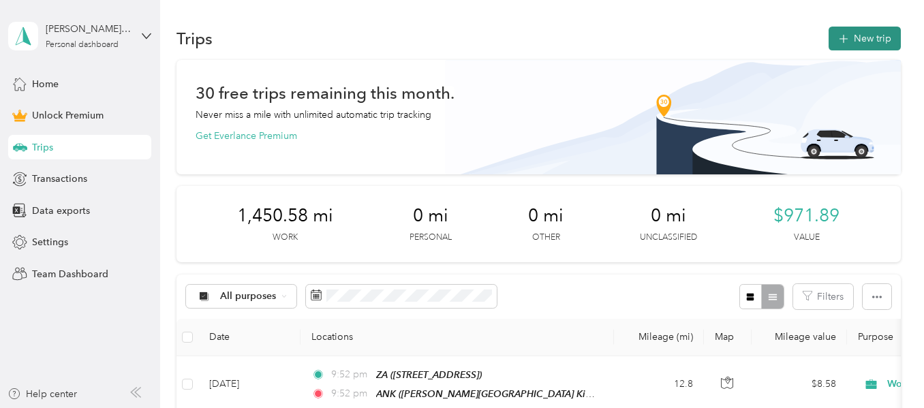
click at [848, 31] on button "New trip" at bounding box center [864, 39] width 72 height 24
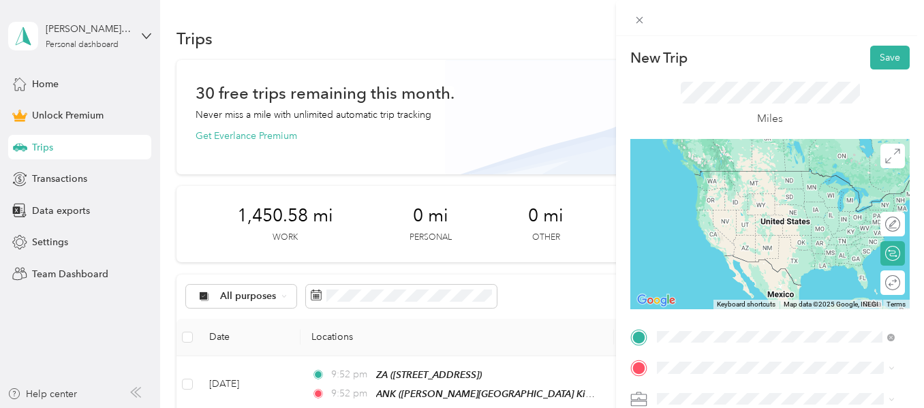
click at [734, 177] on span "135 West Farrell Avenue Ewing, New Jersey 08618, United States" at bounding box center [750, 171] width 136 height 12
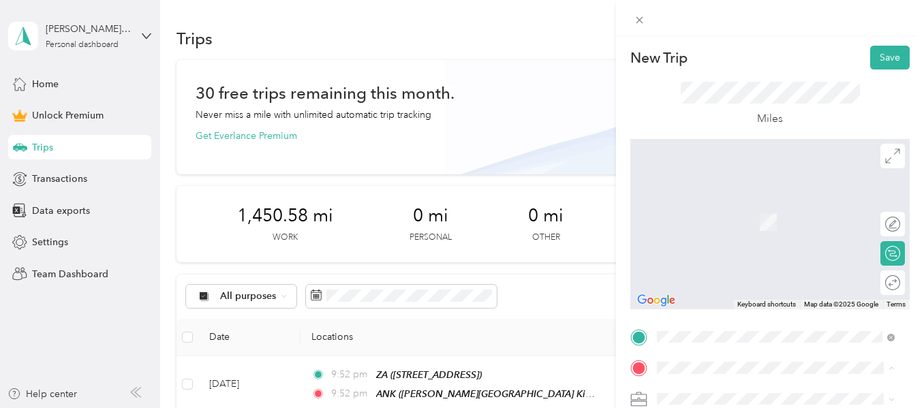
click at [734, 206] on span "14 Marlow Court Trenton, New Jersey 08610, United States" at bounding box center [786, 208] width 208 height 24
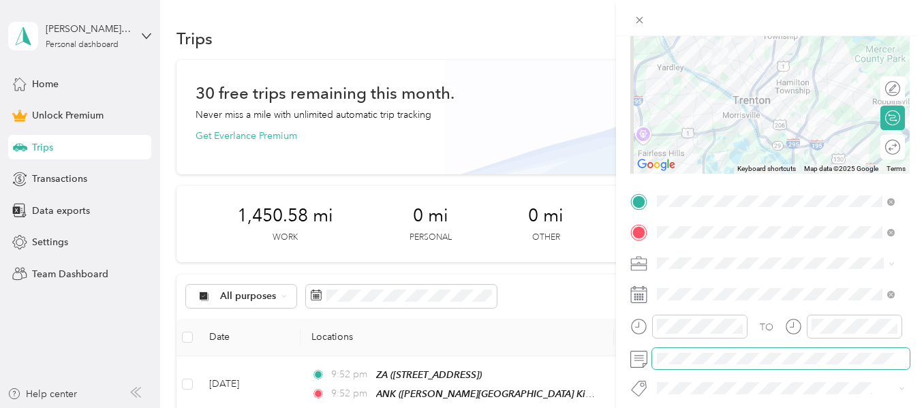
scroll to position [136, 0]
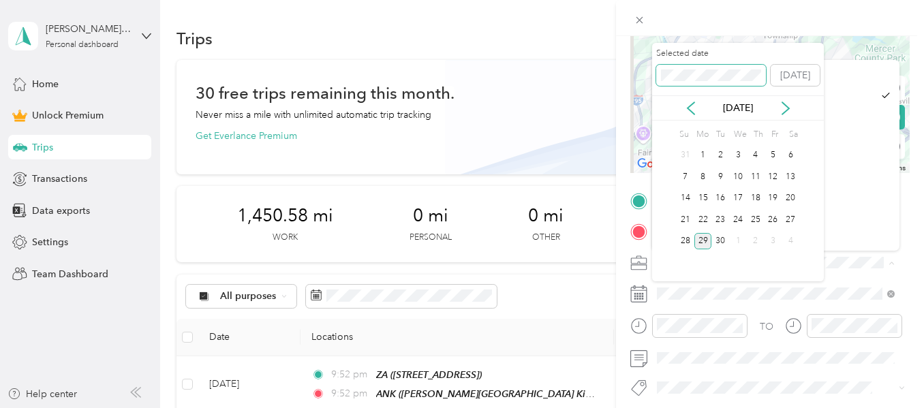
click at [591, 407] on div "New Trip Save This trip cannot be edited because it is either under review, app…" at bounding box center [458, 408] width 917 height 0
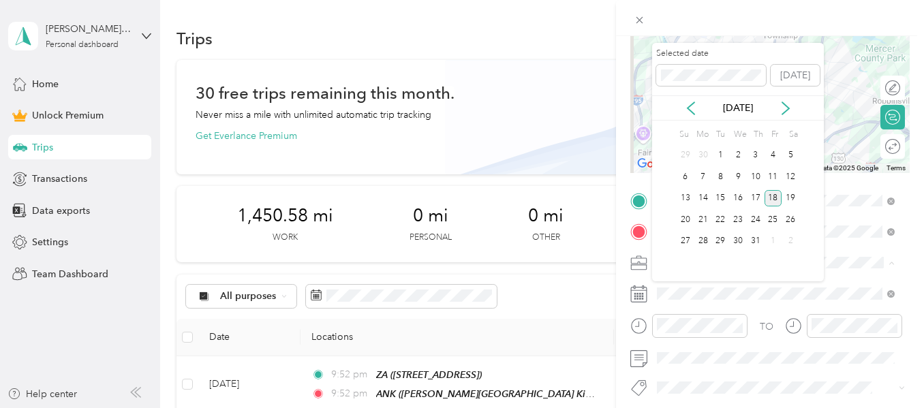
click at [770, 198] on div "18" at bounding box center [773, 198] width 18 height 17
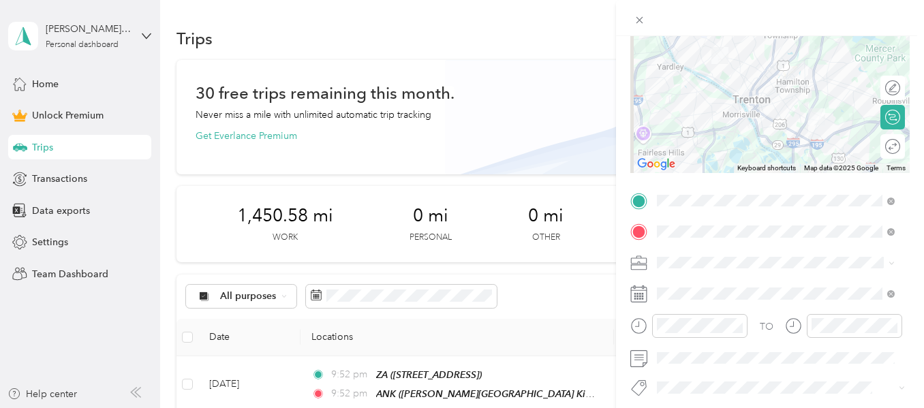
click at [669, 76] on ol "Work Personal HealthCare HealthCare Other Charity Medical Moving Commute" at bounding box center [775, 147] width 247 height 191
click at [680, 72] on li "Work" at bounding box center [775, 72] width 247 height 24
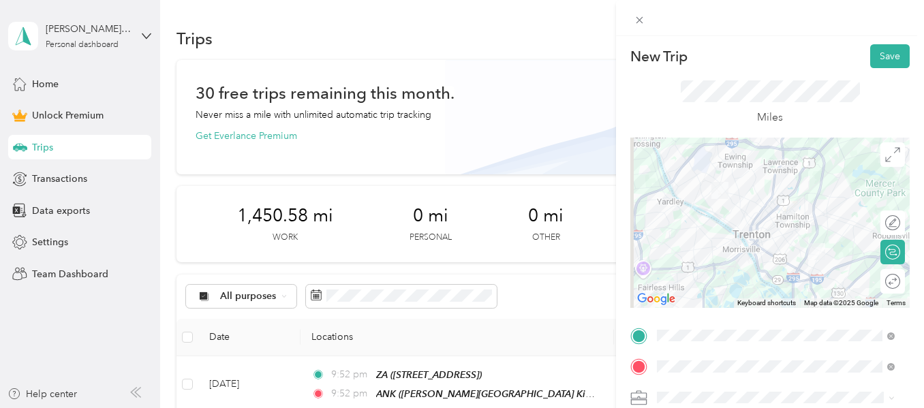
scroll to position [0, 0]
click at [883, 53] on button "Save" at bounding box center [890, 58] width 40 height 24
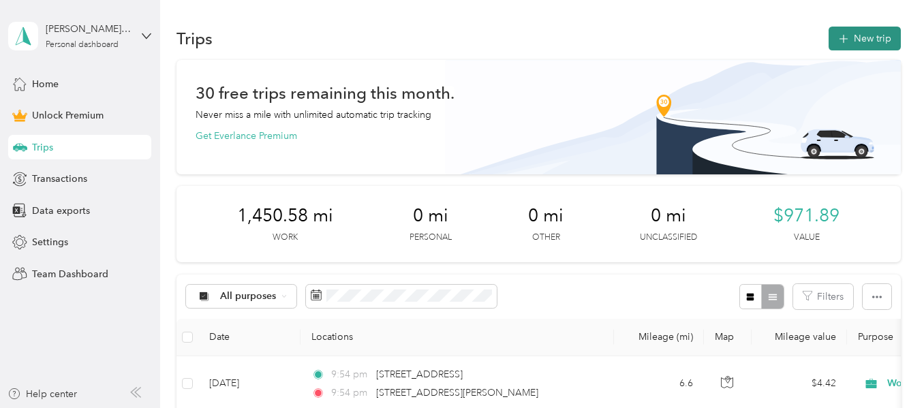
click at [858, 42] on button "New trip" at bounding box center [864, 39] width 72 height 24
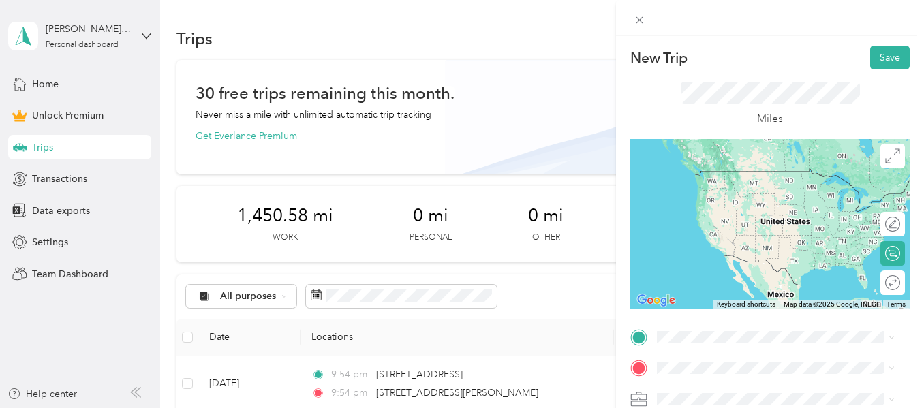
click at [710, 179] on span "14 Marlow Court Trenton, New Jersey 08610, United States" at bounding box center [786, 175] width 208 height 24
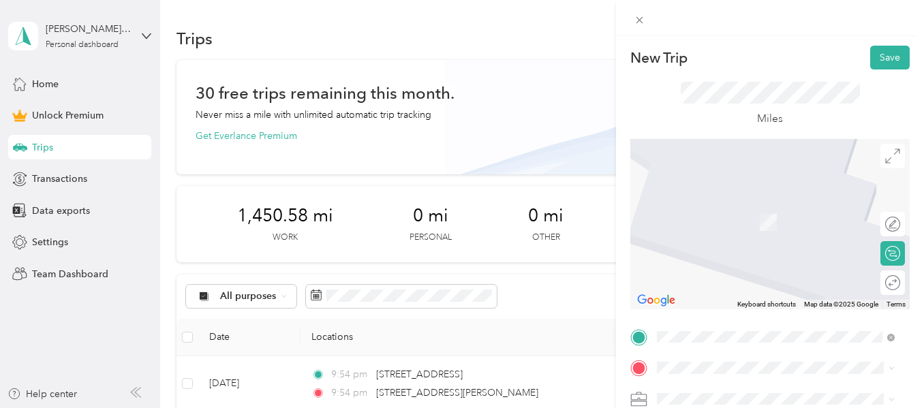
click at [715, 204] on span "Princeton Drive Bordentown, New Jersey 08505, United States" at bounding box center [756, 198] width 148 height 12
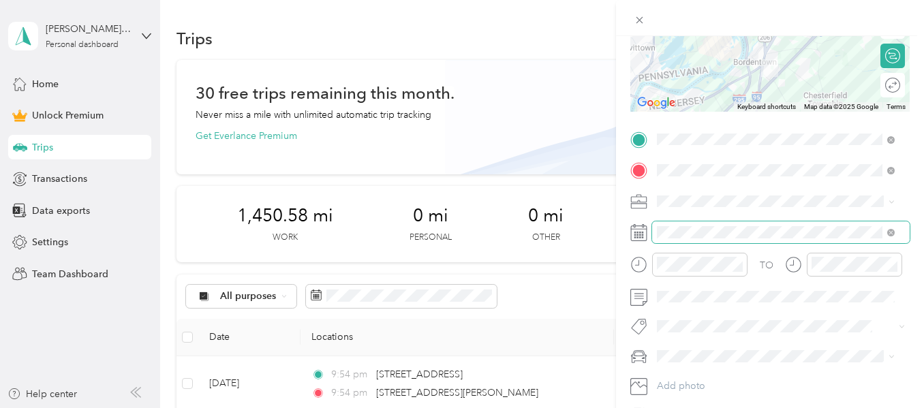
scroll to position [204, 0]
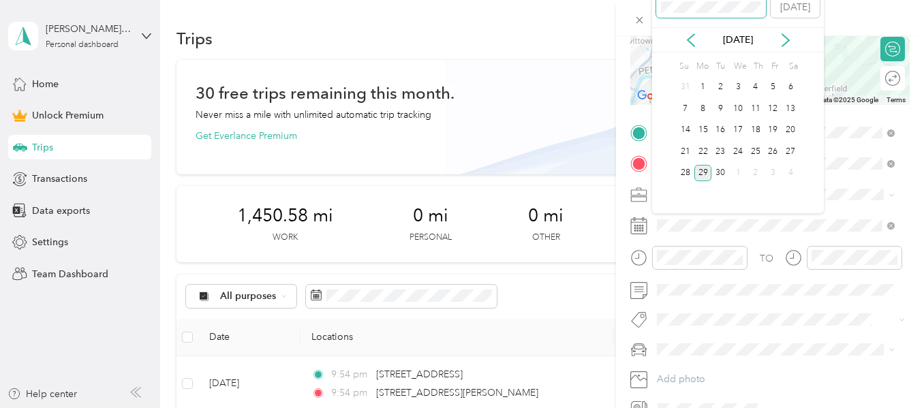
click at [587, 0] on html "amanda.seigel@outlook.com Personal dashboard Home Unlock Premium Trips Transact…" at bounding box center [458, 204] width 917 height 408
click at [776, 131] on div "18" at bounding box center [773, 130] width 18 height 17
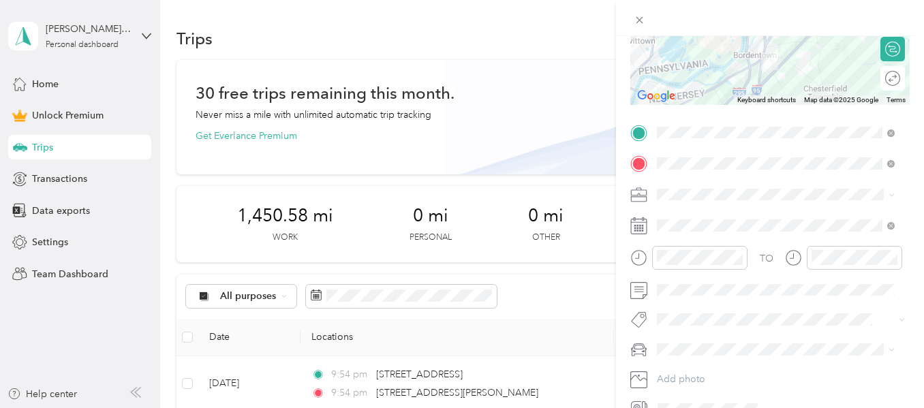
click at [670, 185] on span at bounding box center [780, 195] width 257 height 22
click at [676, 220] on li "Work" at bounding box center [775, 211] width 247 height 24
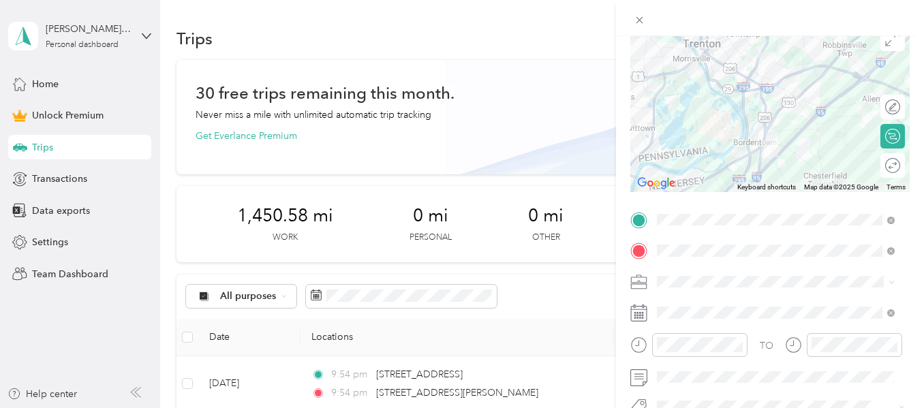
scroll to position [0, 0]
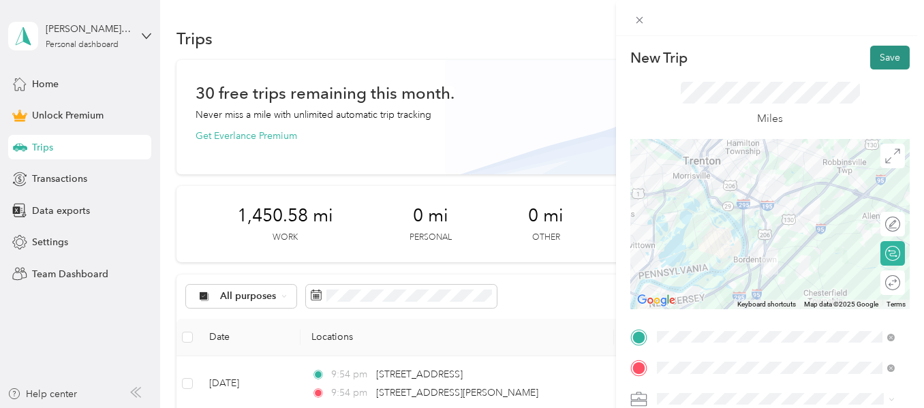
click at [887, 53] on button "Save" at bounding box center [890, 58] width 40 height 24
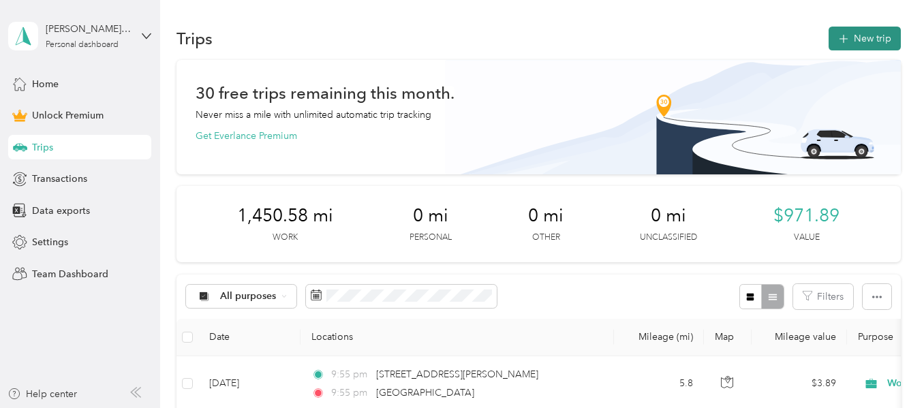
click at [871, 40] on button "New trip" at bounding box center [864, 39] width 72 height 24
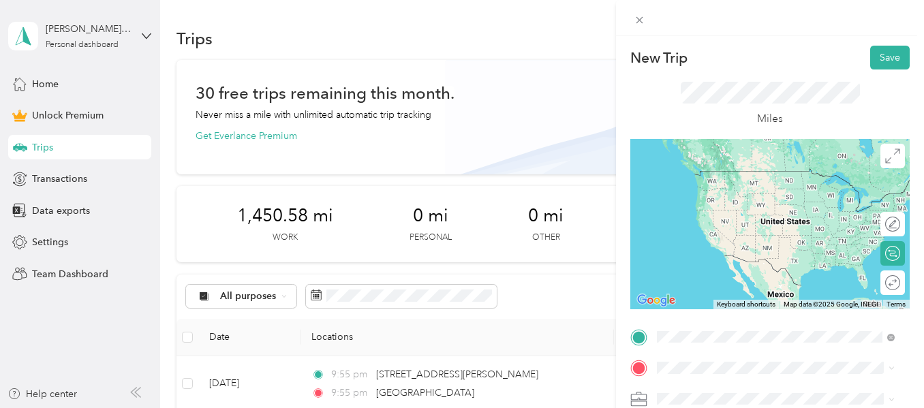
click at [708, 186] on li "Princeton Drive Bordentown, New Jersey 08505, United States" at bounding box center [775, 172] width 247 height 28
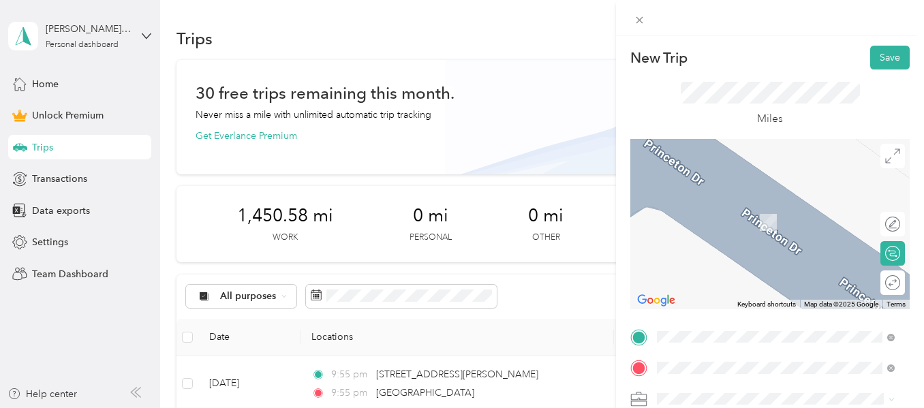
click at [727, 219] on ol "From your Favorite places NA Stillwell Ln, Chesterfield, NJ, United States, 085…" at bounding box center [775, 260] width 247 height 191
click at [736, 234] on span "[PERSON_NAME], [GEOGRAPHIC_DATA], [GEOGRAPHIC_DATA], [GEOGRAPHIC_DATA], 08515, …" at bounding box center [784, 244] width 204 height 54
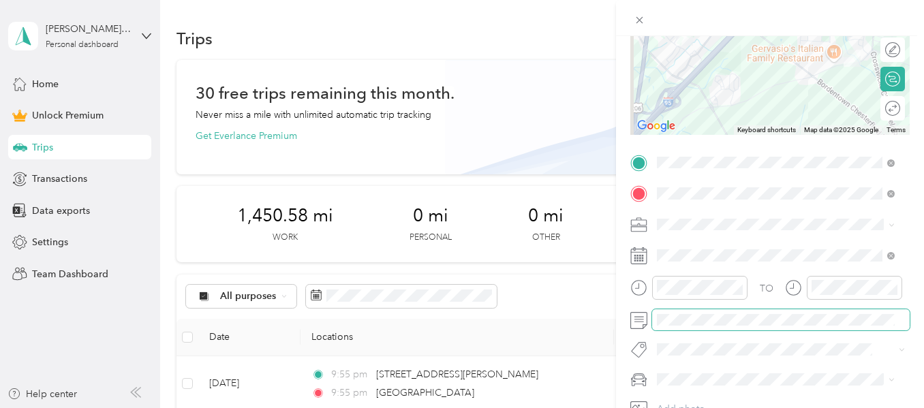
scroll to position [204, 0]
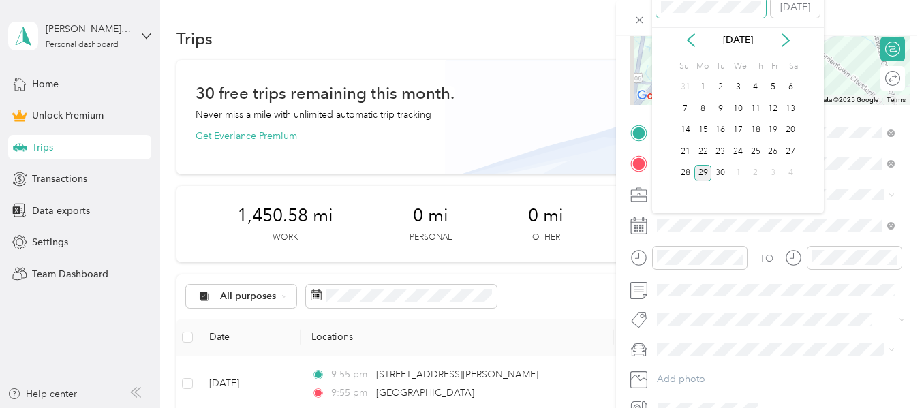
click at [574, 0] on html "amanda.seigel@outlook.com Personal dashboard Home Unlock Premium Trips Transact…" at bounding box center [458, 204] width 917 height 408
click at [771, 130] on div "18" at bounding box center [773, 130] width 18 height 17
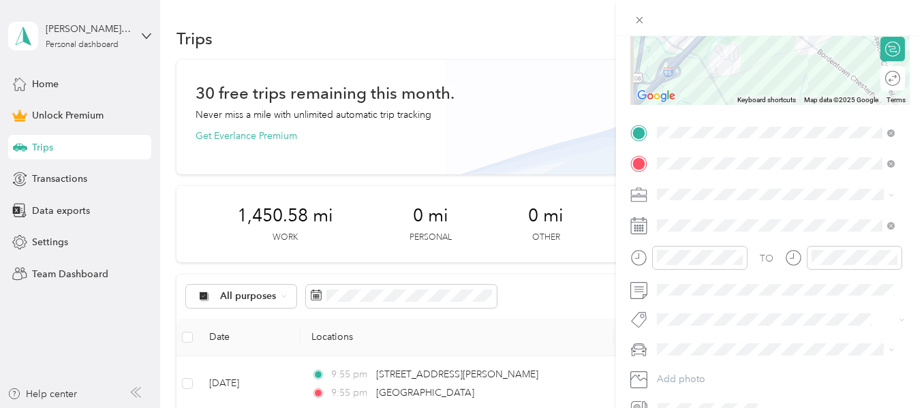
click at [665, 218] on li "Work" at bounding box center [775, 216] width 247 height 24
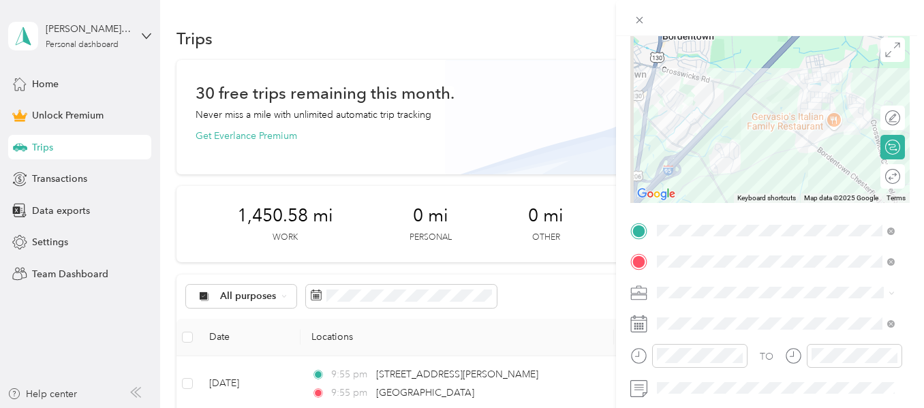
scroll to position [0, 0]
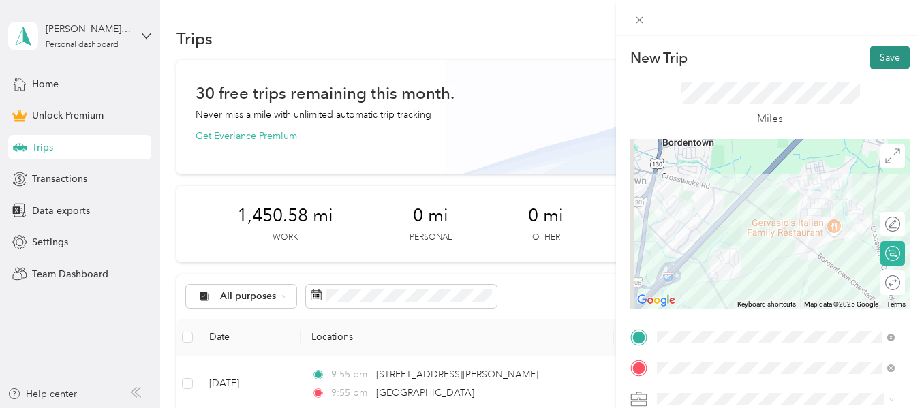
click at [883, 52] on button "Save" at bounding box center [890, 58] width 40 height 24
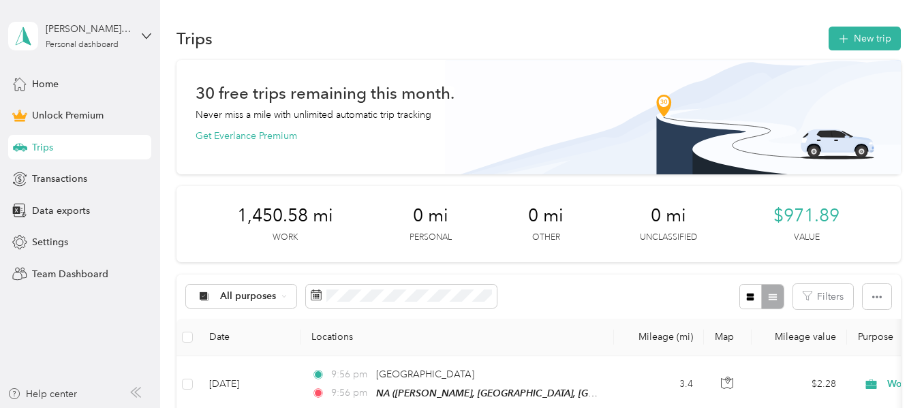
click at [597, 334] on th "Locations" at bounding box center [456, 337] width 313 height 37
click at [863, 34] on button "New trip" at bounding box center [864, 39] width 72 height 24
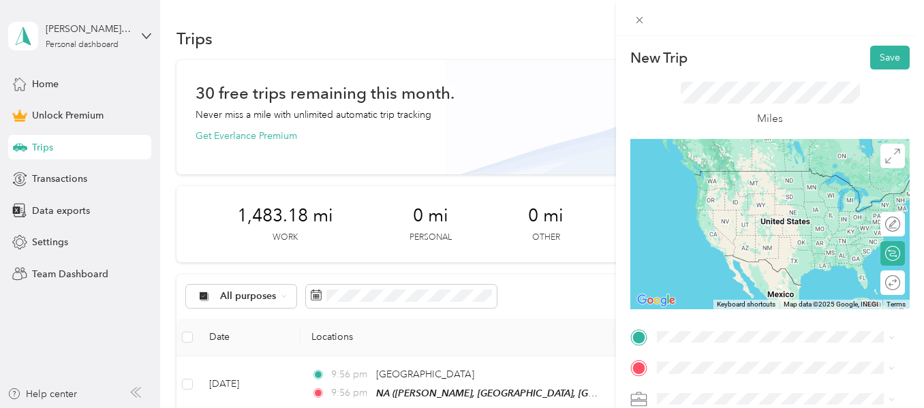
click at [723, 173] on span "3754 US Route 1 Monmouth Junction, New Jersey 08852, United States" at bounding box center [750, 167] width 136 height 12
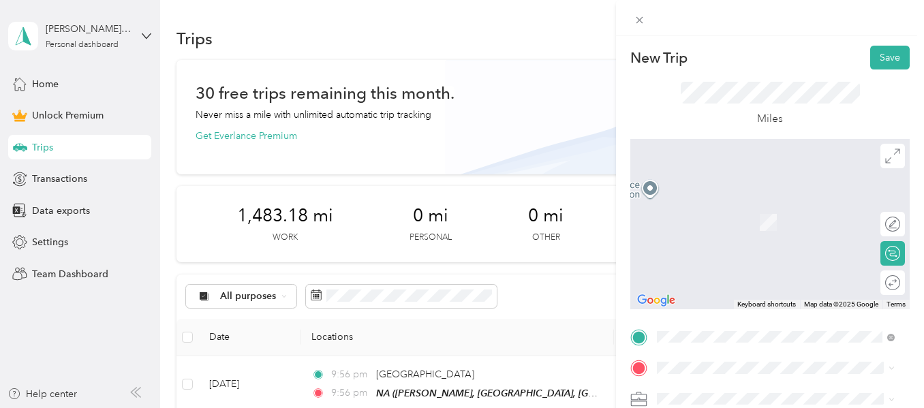
click at [717, 221] on div "JUS Spruce St, Princeton, NJ, United States, 08550, Princeton Junction, NJ, Uni…" at bounding box center [786, 235] width 208 height 72
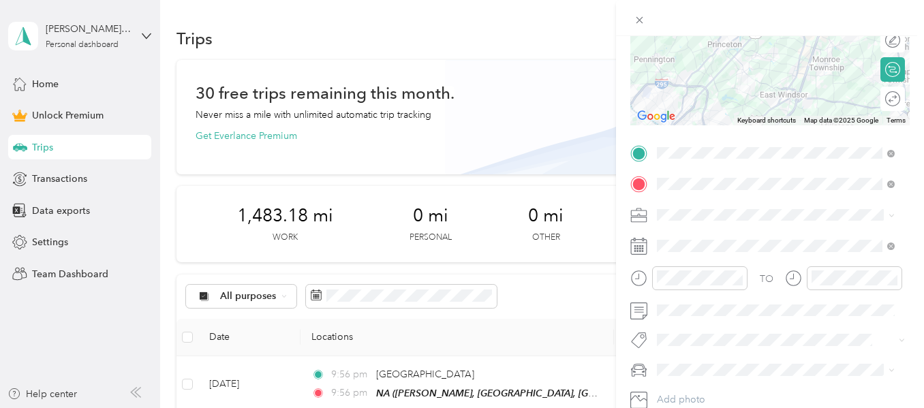
scroll to position [204, 0]
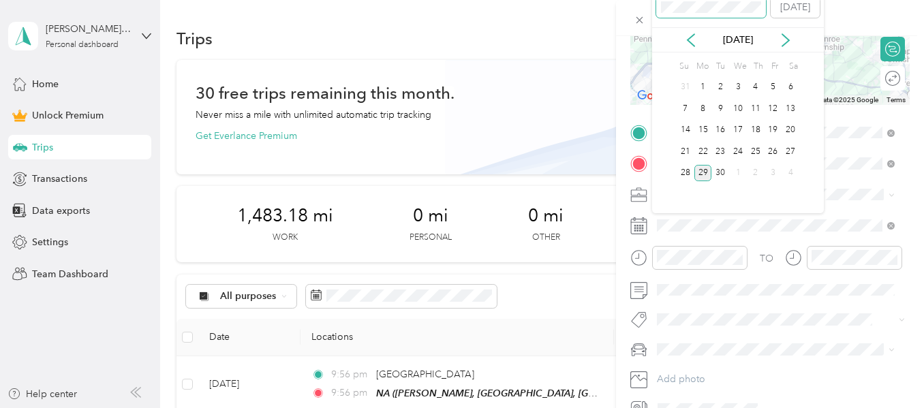
click at [566, 0] on html "amanda.seigel@outlook.com Personal dashboard Home Unlock Premium Trips Transact…" at bounding box center [458, 204] width 917 height 408
click at [703, 146] on div "21" at bounding box center [703, 151] width 18 height 17
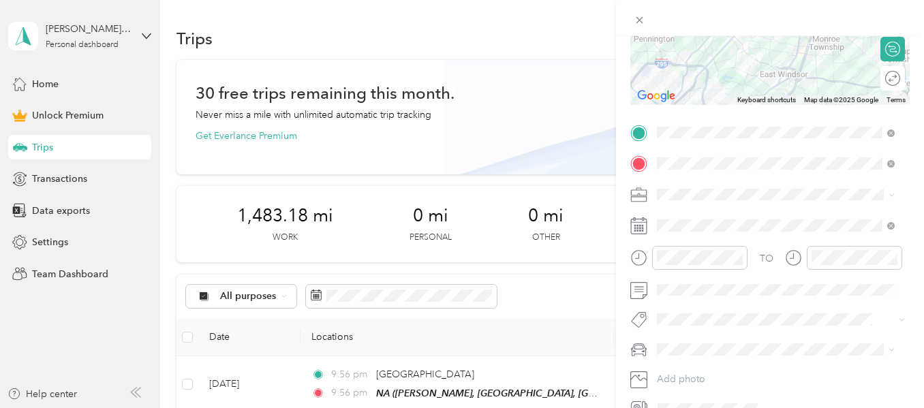
click at [684, 217] on div "Work" at bounding box center [775, 211] width 228 height 14
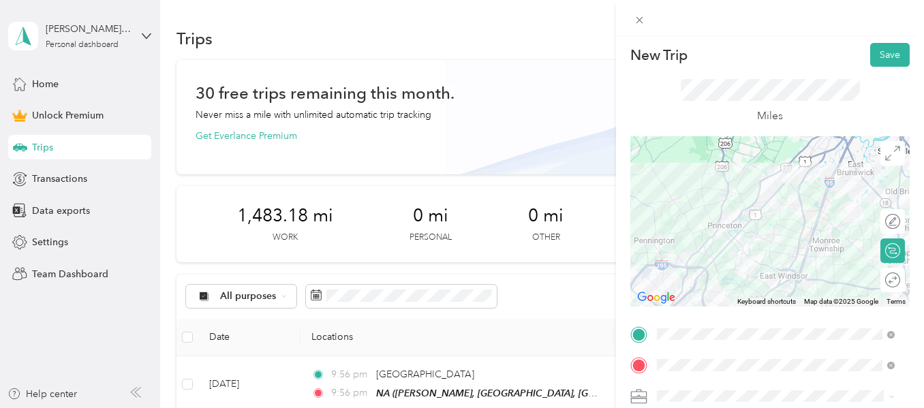
scroll to position [0, 0]
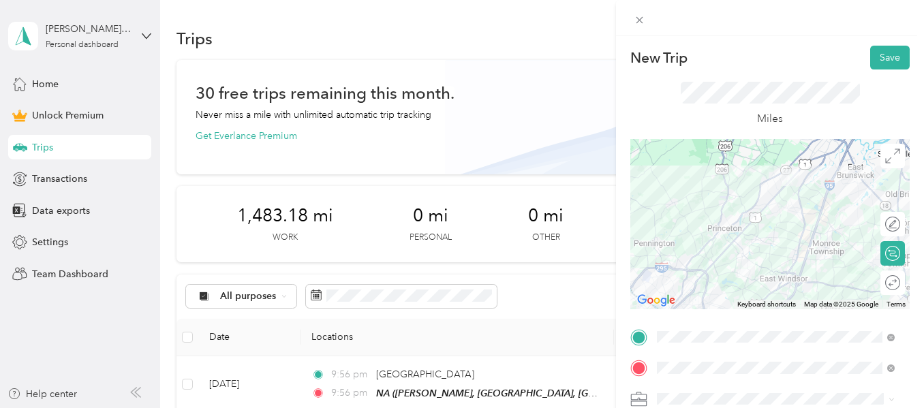
click at [884, 42] on div "New Trip Save This trip cannot be edited because it is either under review, app…" at bounding box center [770, 240] width 308 height 408
click at [883, 61] on button "Save" at bounding box center [890, 58] width 40 height 24
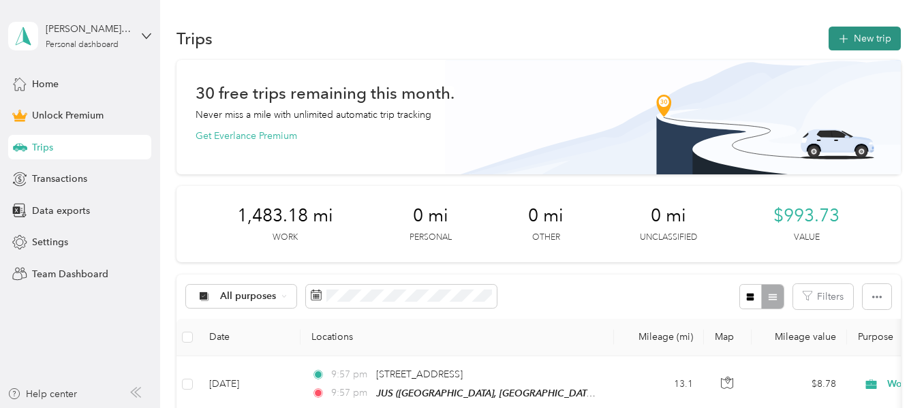
click at [873, 31] on button "New trip" at bounding box center [864, 39] width 72 height 24
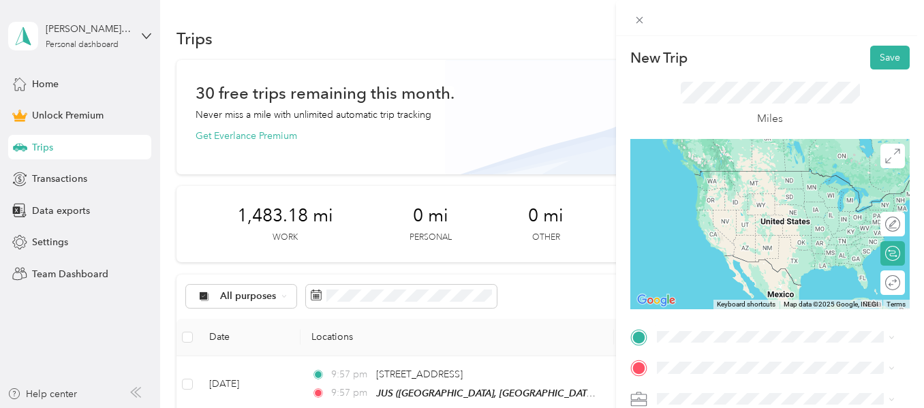
click at [747, 193] on span "[GEOGRAPHIC_DATA], [GEOGRAPHIC_DATA], [GEOGRAPHIC_DATA], 08550, [GEOGRAPHIC_DAT…" at bounding box center [784, 210] width 204 height 54
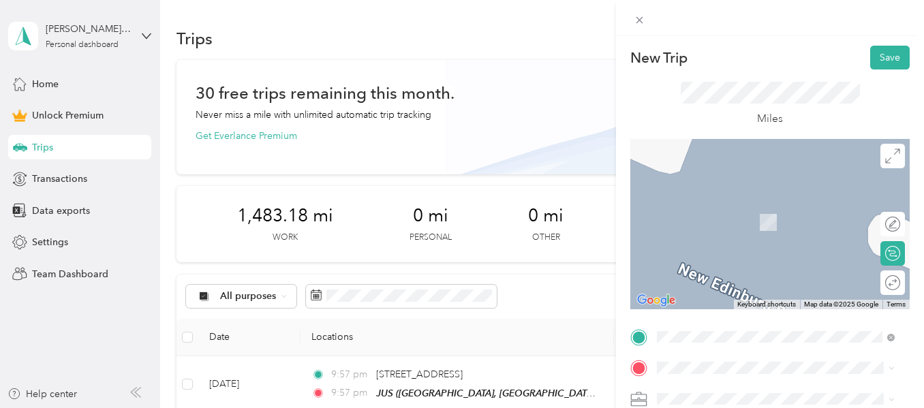
click at [706, 222] on div "KR Over The Rainbow Child Development Center, [STREET_ADDRESS][GEOGRAPHIC_DATA]…" at bounding box center [786, 229] width 208 height 57
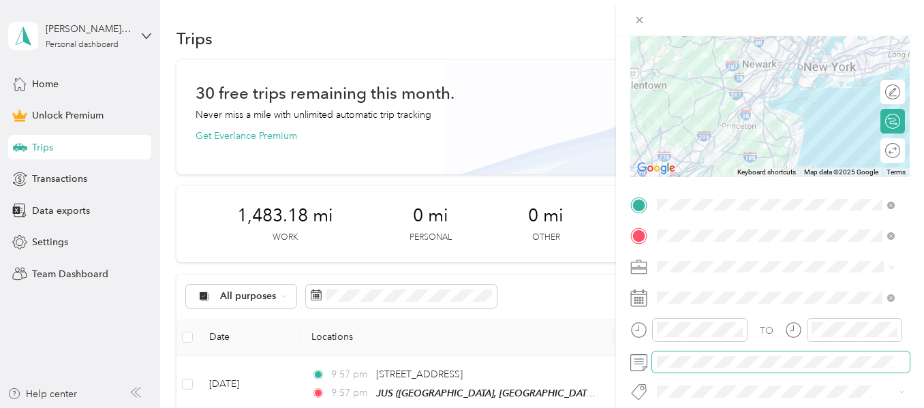
scroll to position [136, 0]
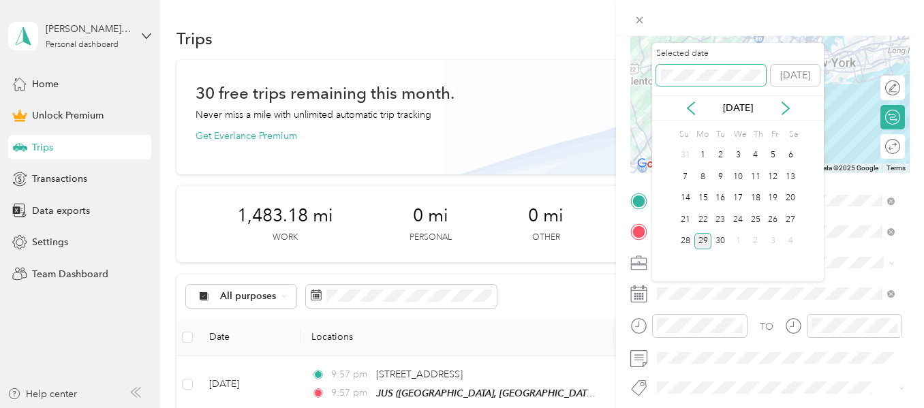
click at [606, 407] on div "New Trip Save This trip cannot be edited because it is either under review, app…" at bounding box center [458, 408] width 917 height 0
click at [698, 221] on div "21" at bounding box center [703, 219] width 18 height 17
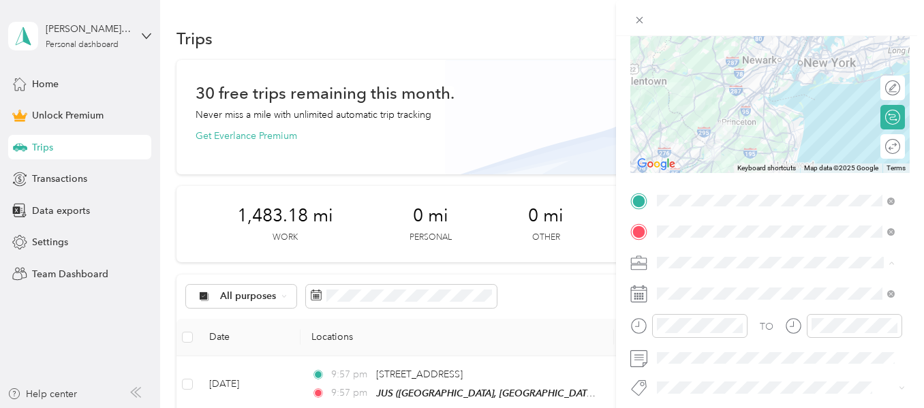
click at [674, 68] on span "Work" at bounding box center [672, 72] width 23 height 12
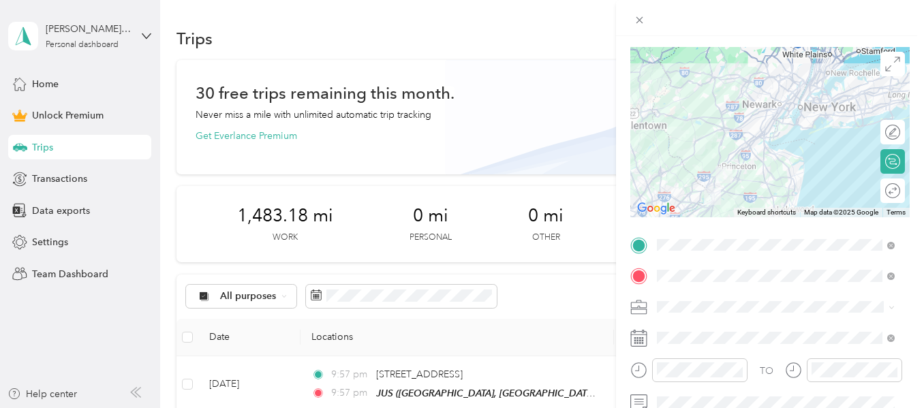
scroll to position [0, 0]
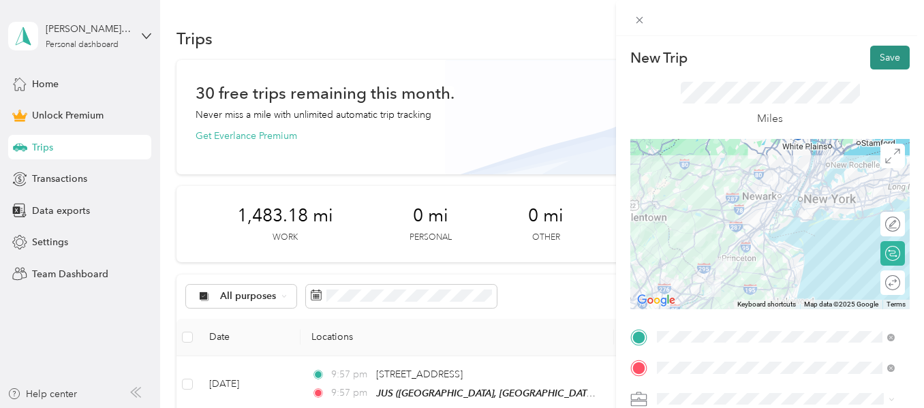
click at [883, 59] on button "Save" at bounding box center [890, 58] width 40 height 24
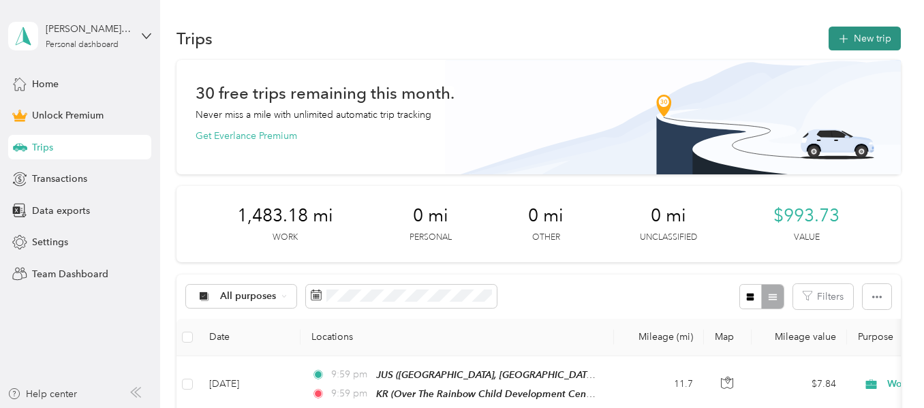
click at [877, 39] on button "New trip" at bounding box center [864, 39] width 72 height 24
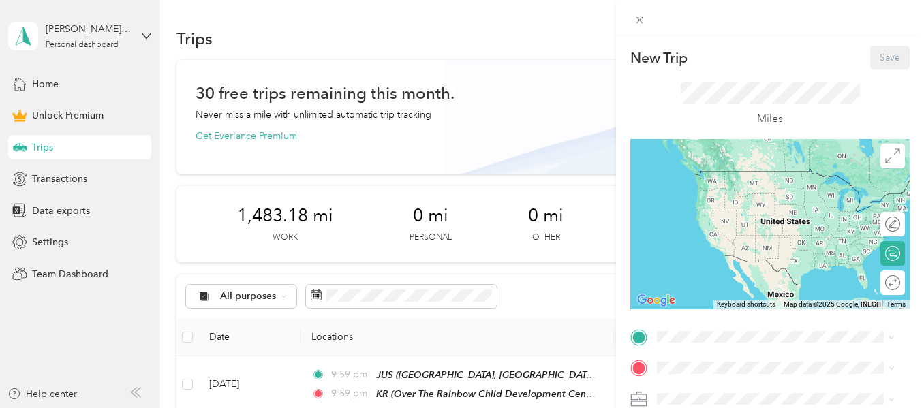
click at [524, 313] on div "New Trip Save This trip cannot be edited because it is either under review, app…" at bounding box center [462, 204] width 924 height 408
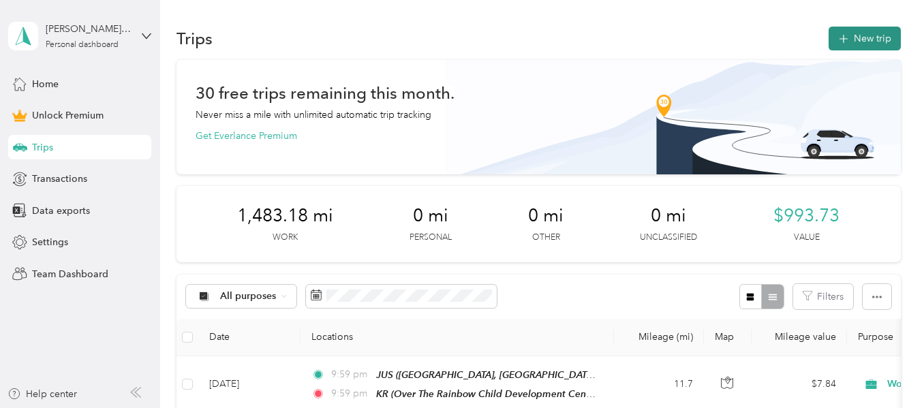
click at [873, 39] on button "New trip" at bounding box center [864, 39] width 72 height 24
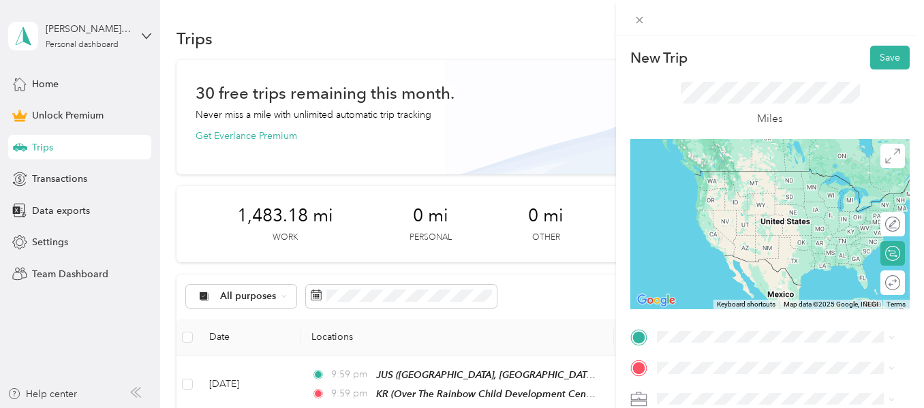
click at [737, 172] on span "3754 US Route 1 Monmouth Junction, New Jersey 08852, United States" at bounding box center [750, 166] width 136 height 12
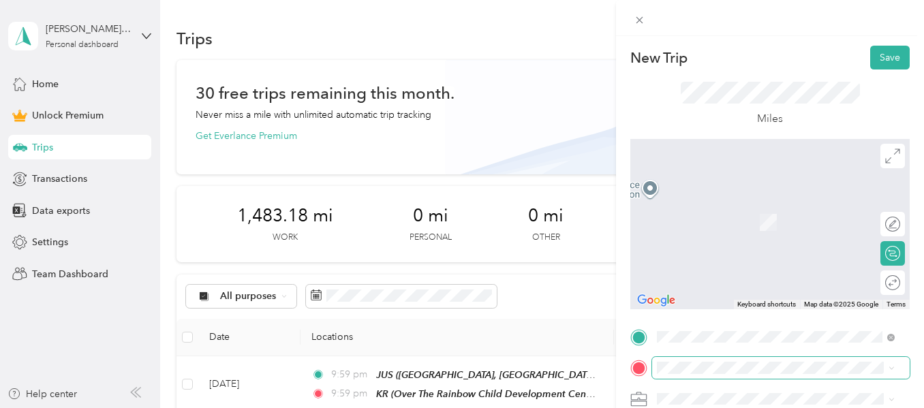
drag, startPoint x: 713, startPoint y: 381, endPoint x: 709, endPoint y: 374, distance: 8.5
click at [720, 236] on span "53 Heather Court Monmouth Junction, New Jersey 08852, United States" at bounding box center [750, 230] width 136 height 12
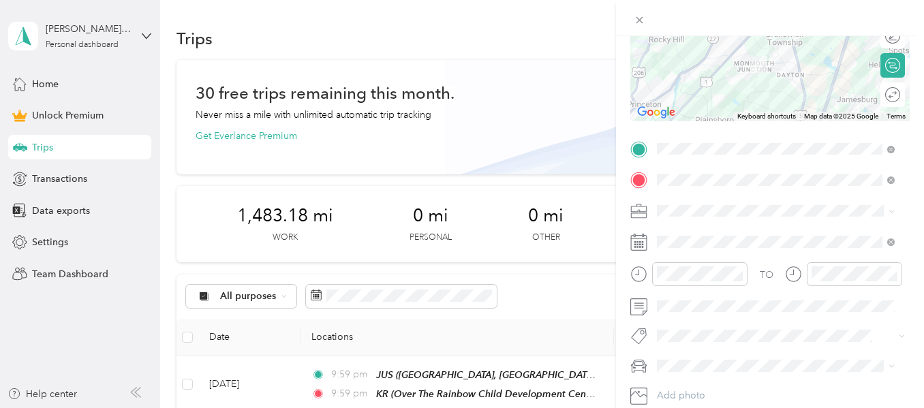
scroll to position [204, 0]
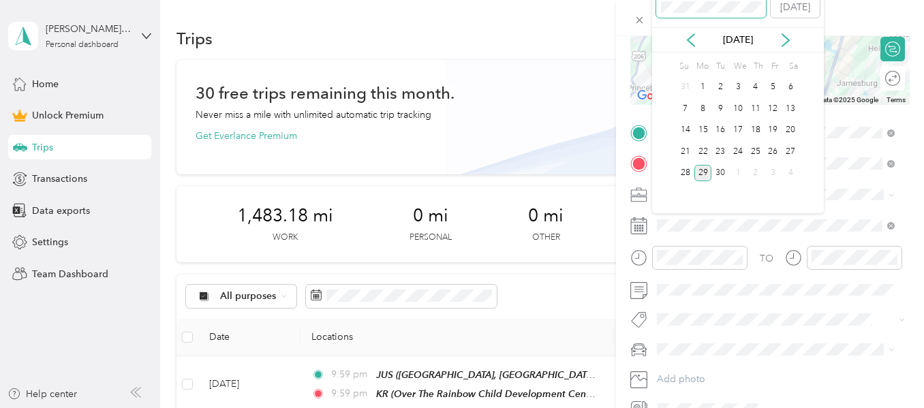
click at [618, 0] on html "amanda.seigel@outlook.com Personal dashboard Home Unlock Premium Trips Transact…" at bounding box center [458, 204] width 917 height 408
click at [722, 151] on div "22" at bounding box center [720, 151] width 18 height 17
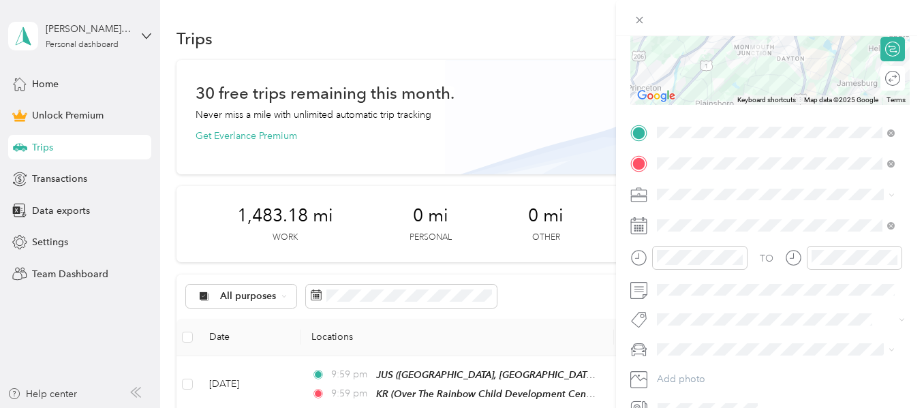
click at [667, 217] on div "Work" at bounding box center [775, 215] width 228 height 14
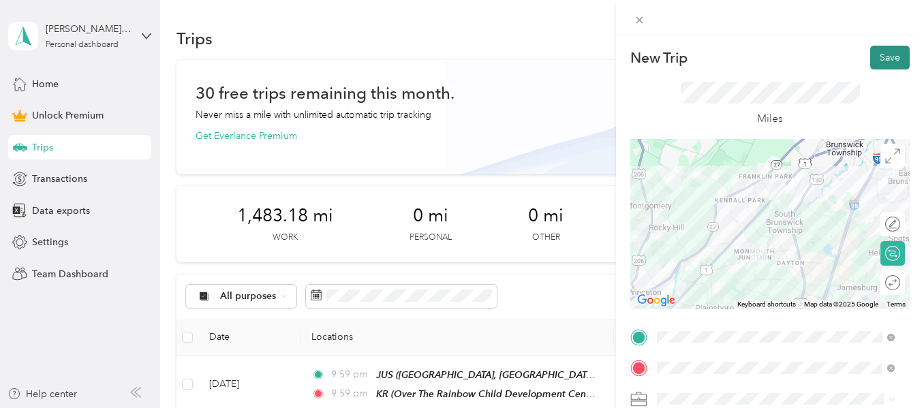
click at [892, 56] on button "Save" at bounding box center [890, 58] width 40 height 24
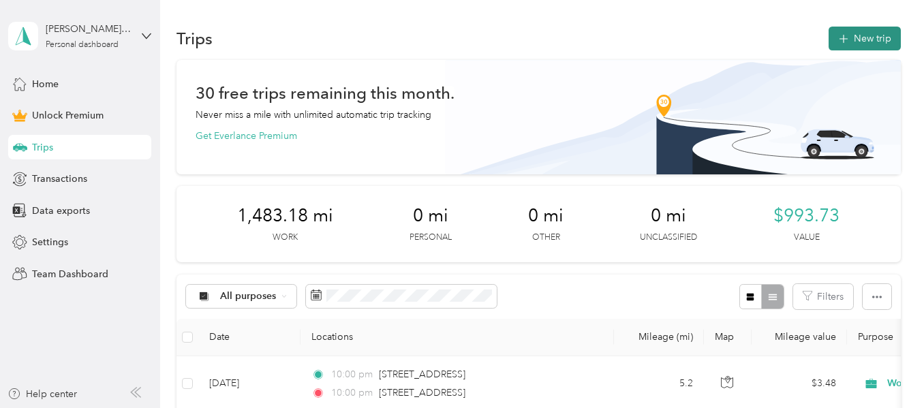
click at [864, 33] on button "New trip" at bounding box center [864, 39] width 72 height 24
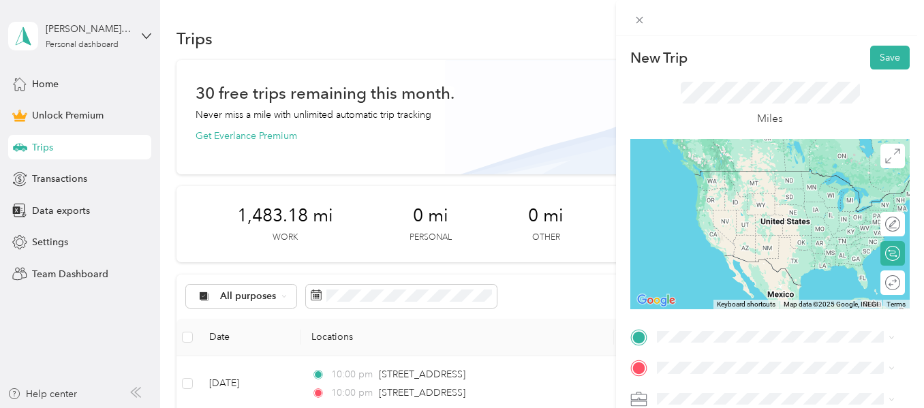
click at [705, 238] on span "53 Heather Court Monmouth Junction, New Jersey 08852, United States" at bounding box center [750, 232] width 136 height 12
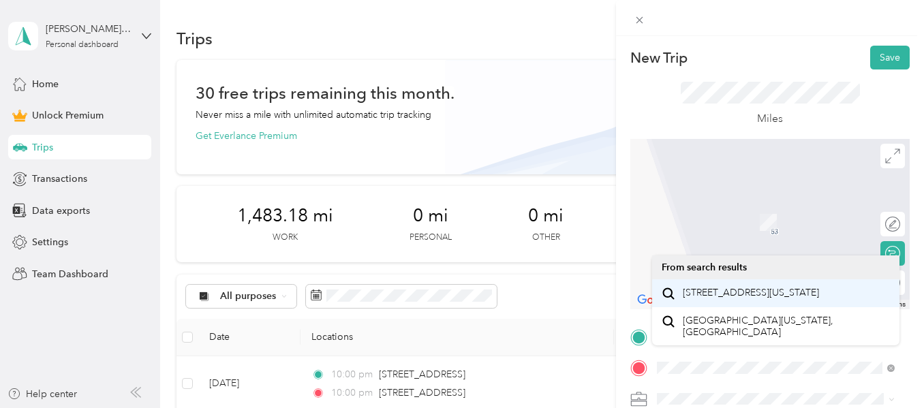
click at [819, 299] on span "45 Old Millstone Drive East Windsor, New Jersey 08520, United States" at bounding box center [750, 293] width 136 height 12
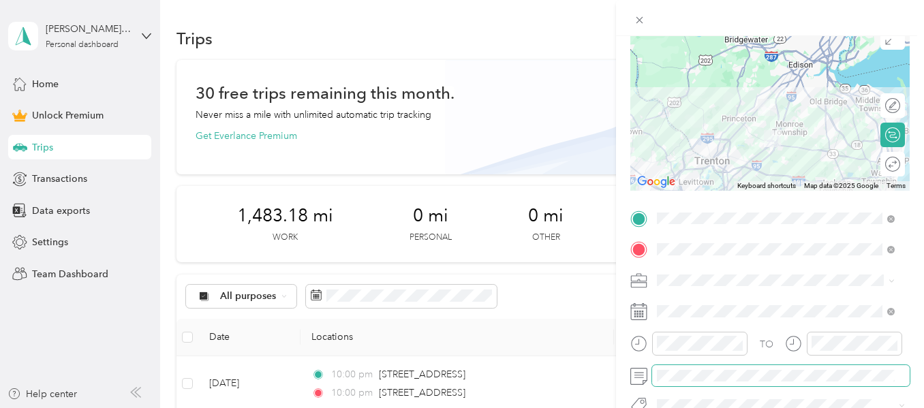
scroll to position [136, 0]
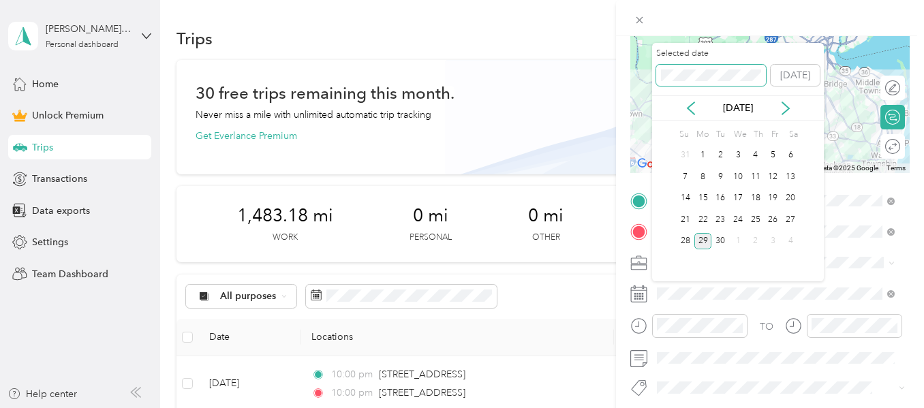
click at [469, 407] on div "New Trip Save This trip cannot be edited because it is either under review, app…" at bounding box center [458, 408] width 917 height 0
click at [723, 222] on div "22" at bounding box center [720, 219] width 18 height 17
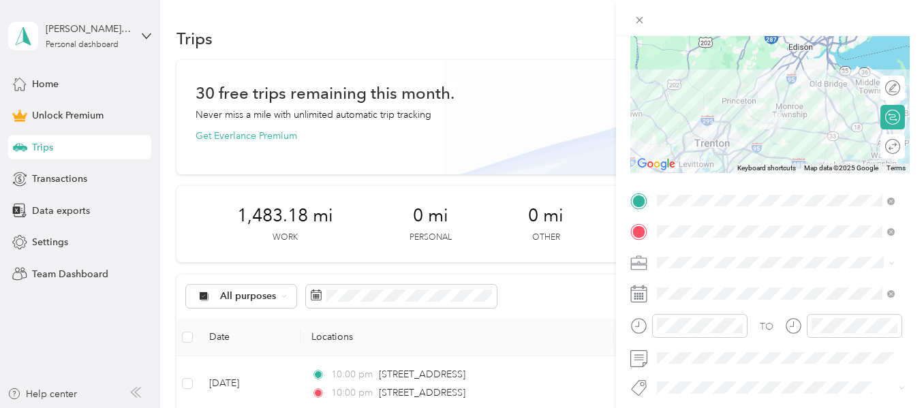
click at [672, 255] on span at bounding box center [780, 263] width 257 height 22
click at [674, 69] on span "Work" at bounding box center [672, 70] width 23 height 12
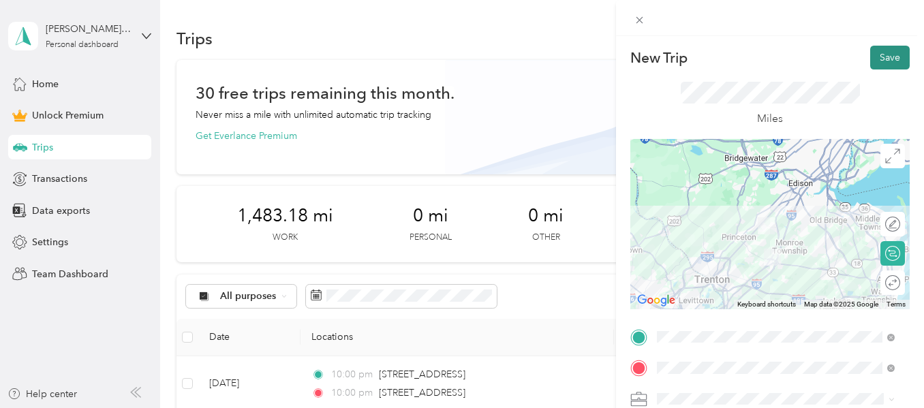
click at [885, 59] on button "Save" at bounding box center [890, 58] width 40 height 24
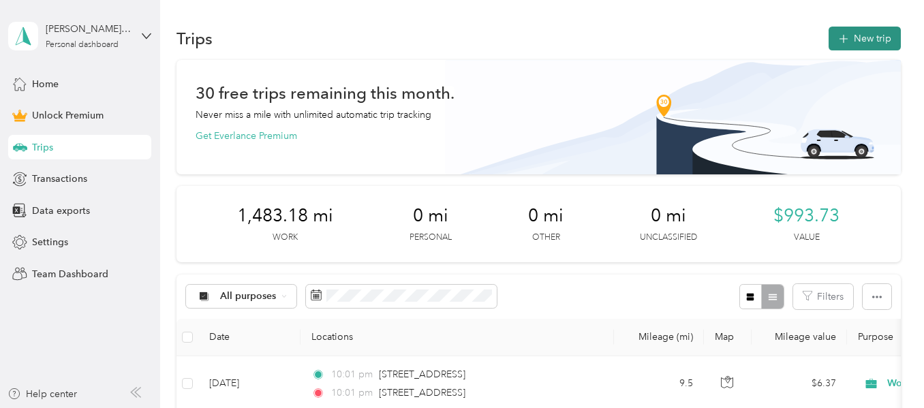
click at [844, 44] on button "New trip" at bounding box center [864, 39] width 72 height 24
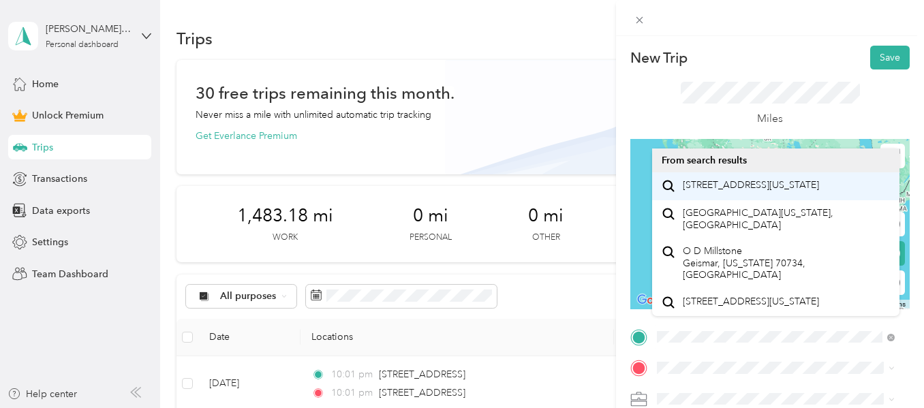
click at [819, 191] on span "45 Old Millstone Drive East Windsor, New Jersey 08520, United States" at bounding box center [750, 185] width 136 height 12
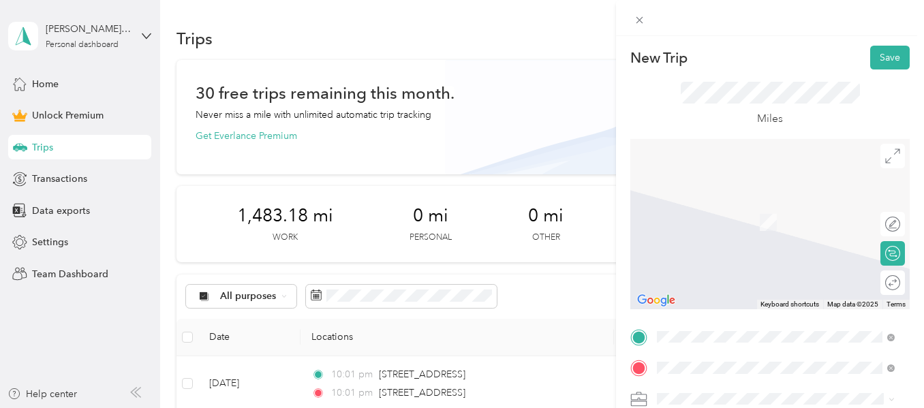
click at [712, 225] on span "[PERSON_NAME][GEOGRAPHIC_DATA] Kindercare, [STREET_ADDRESS][PERSON_NAME] , 0869…" at bounding box center [784, 251] width 204 height 69
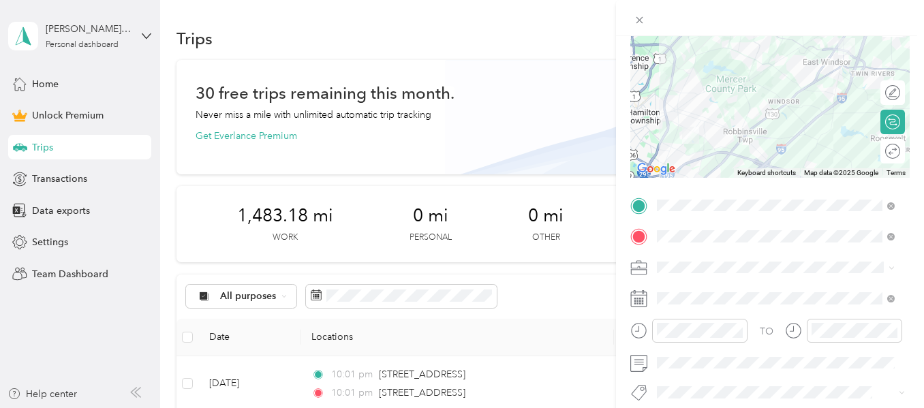
scroll to position [136, 0]
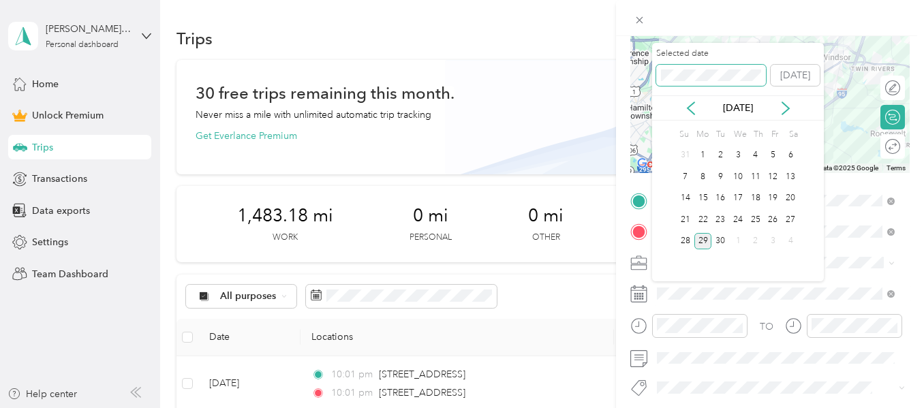
click at [470, 407] on div "New Trip Save This trip cannot be edited because it is either under review, app…" at bounding box center [458, 408] width 917 height 0
click at [736, 219] on div "22" at bounding box center [738, 219] width 18 height 17
click at [717, 220] on div "22" at bounding box center [720, 219] width 18 height 17
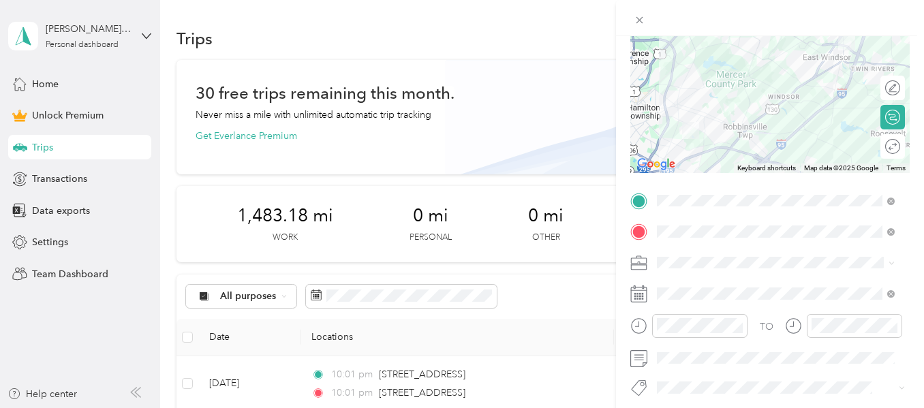
click at [674, 72] on li "Work" at bounding box center [775, 64] width 247 height 24
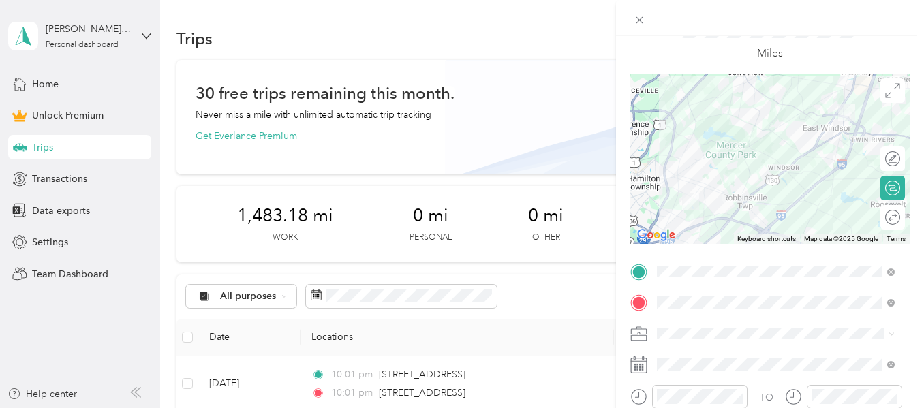
scroll to position [0, 0]
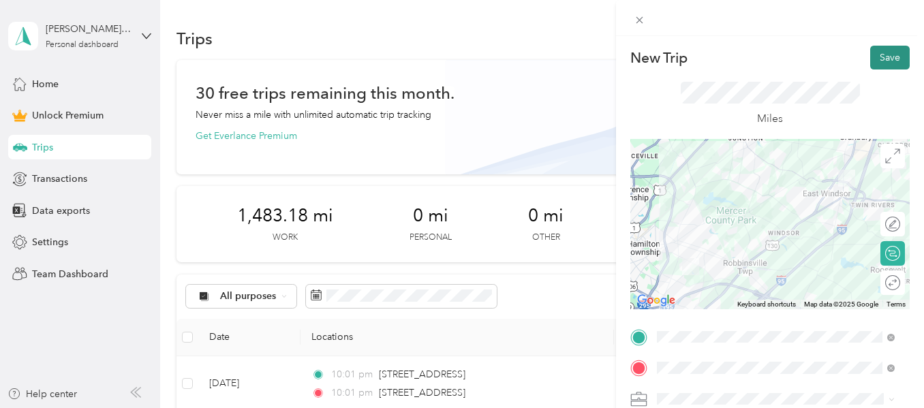
click at [883, 50] on button "Save" at bounding box center [890, 58] width 40 height 24
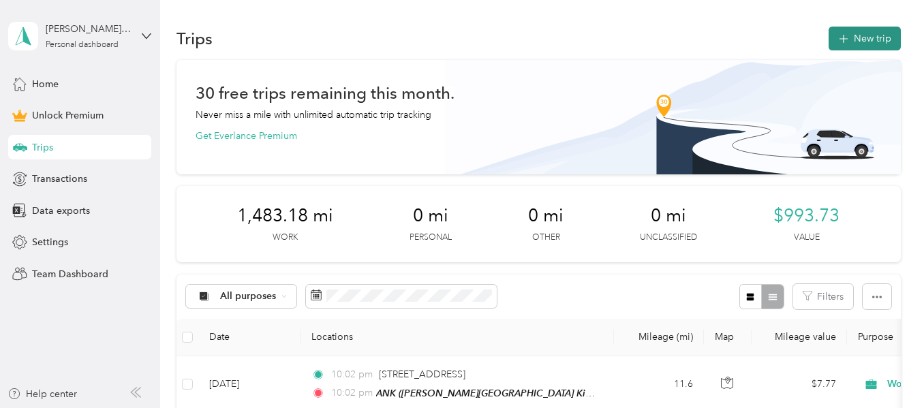
click at [853, 46] on button "New trip" at bounding box center [864, 39] width 72 height 24
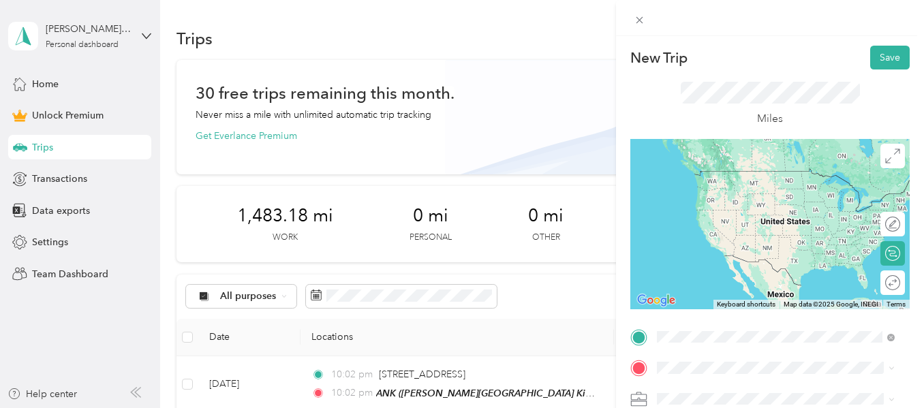
click at [712, 210] on span "[PERSON_NAME][GEOGRAPHIC_DATA] Kindercare, [STREET_ADDRESS][PERSON_NAME] , 0869…" at bounding box center [784, 219] width 204 height 69
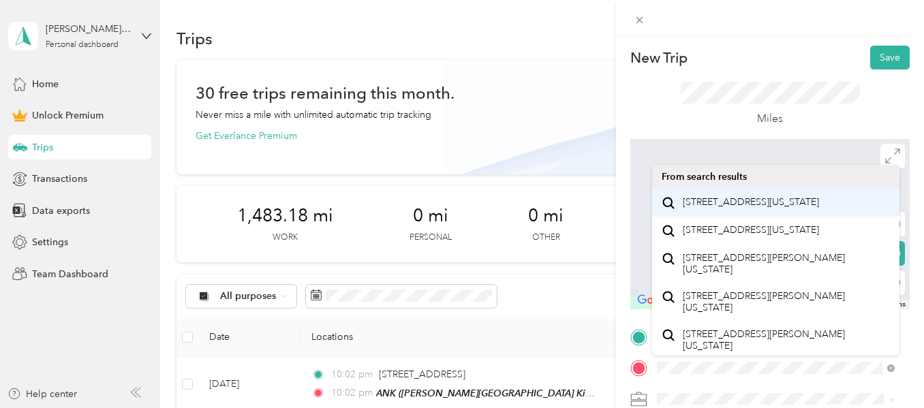
click at [815, 208] on span "3225 Nottingham Way Trenton, New Jersey 08619, United States" at bounding box center [750, 202] width 136 height 12
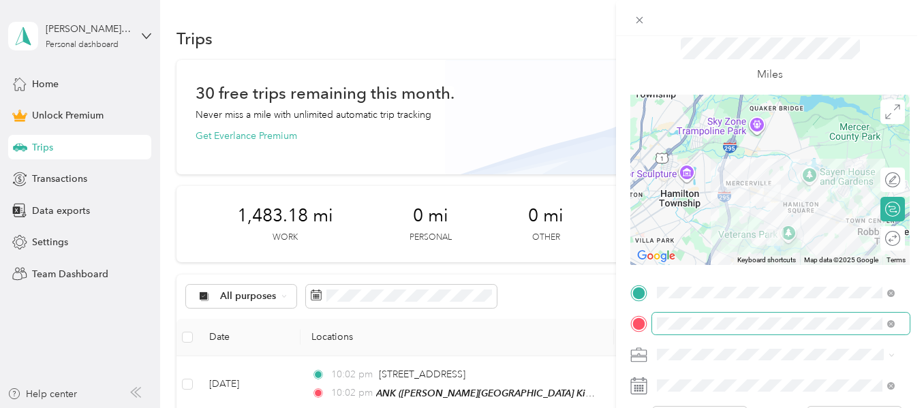
scroll to position [68, 0]
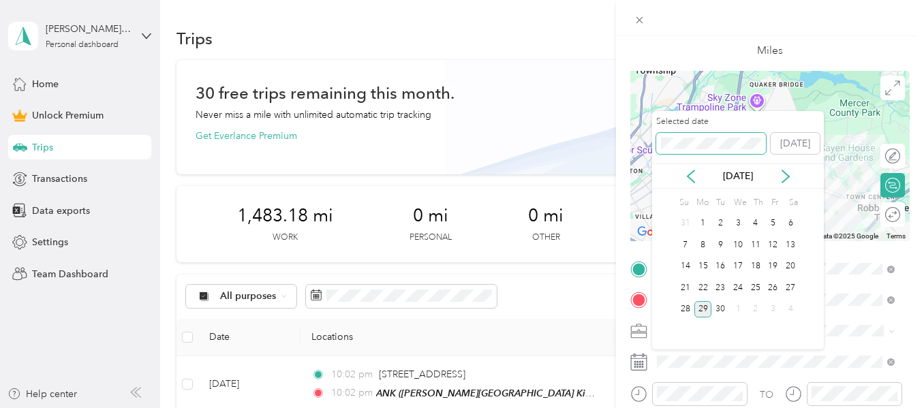
click at [546, 407] on div "New Trip Save This trip cannot be edited because it is either under review, app…" at bounding box center [458, 408] width 917 height 0
click at [723, 287] on div "22" at bounding box center [720, 287] width 18 height 17
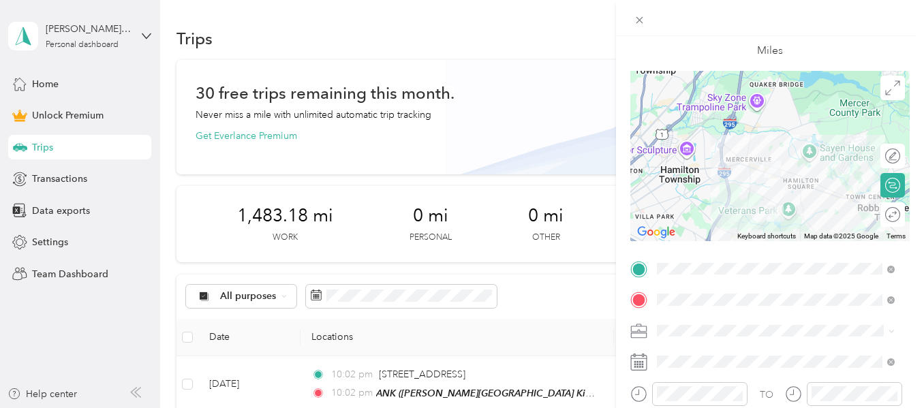
click at [676, 139] on div "Work" at bounding box center [775, 132] width 228 height 14
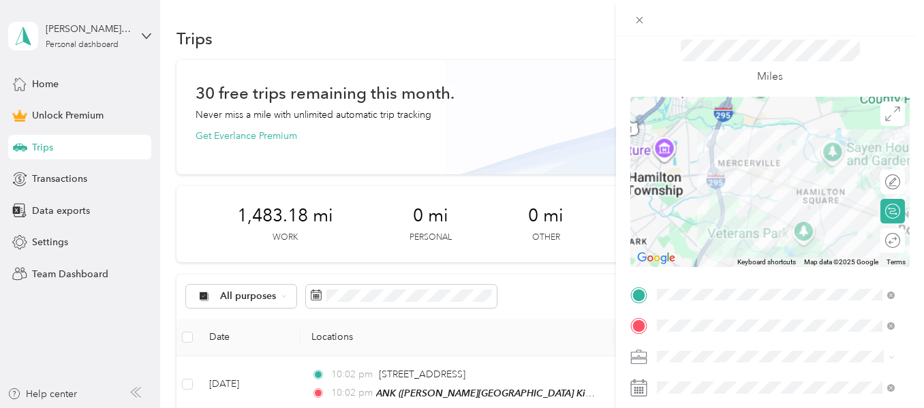
scroll to position [0, 0]
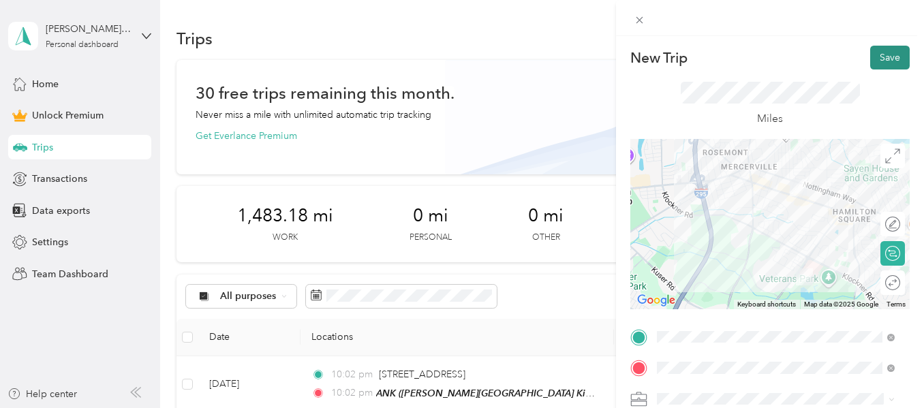
click at [881, 62] on button "Save" at bounding box center [890, 58] width 40 height 24
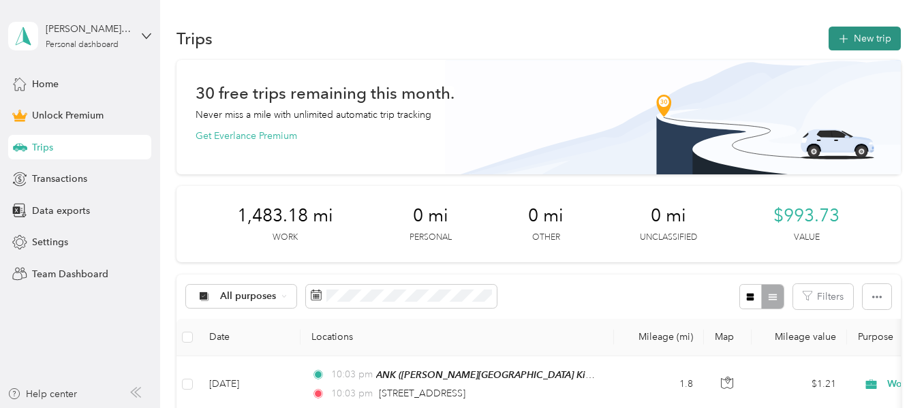
click at [873, 39] on button "New trip" at bounding box center [864, 39] width 72 height 24
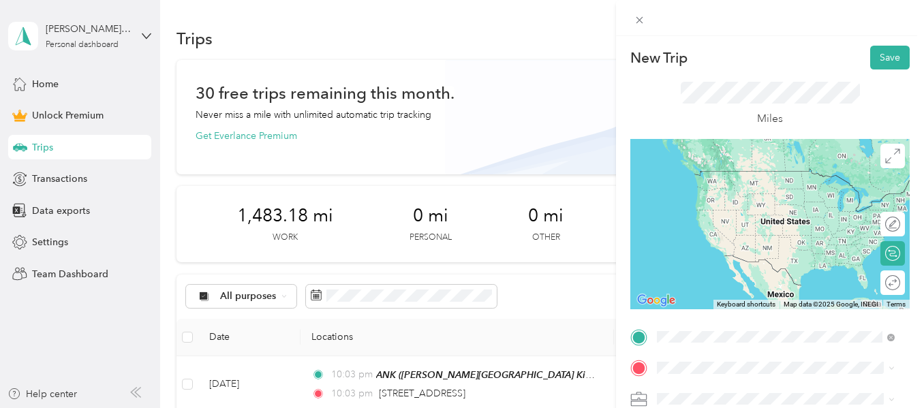
click at [706, 182] on div "BP B&W Kids Academy, 1640 Pennington Rd, Ewing, NJ 08618, United States , 08618…" at bounding box center [786, 206] width 208 height 72
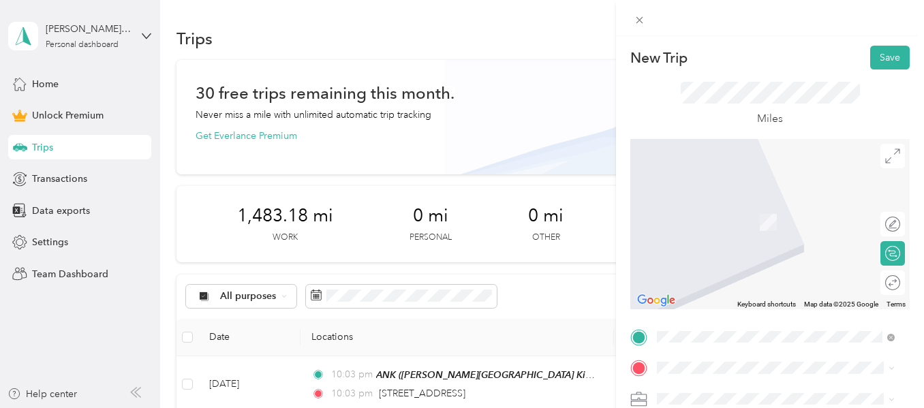
click at [770, 202] on span "1516 Genesee Street Trenton, New Jersey 08610, United States" at bounding box center [750, 195] width 136 height 12
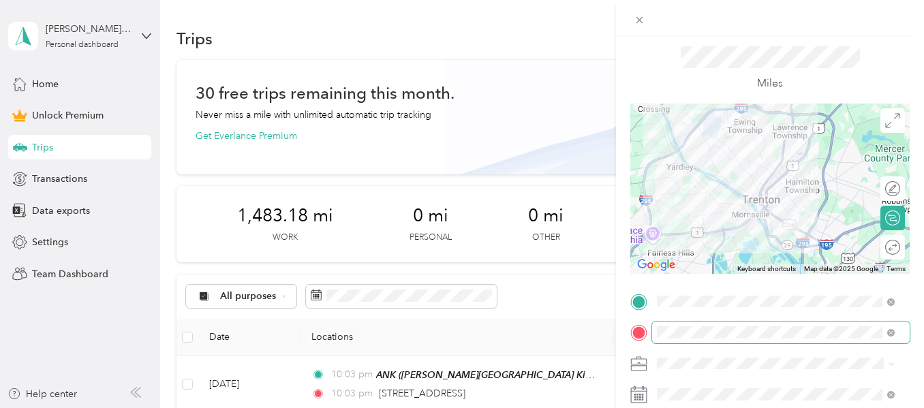
scroll to position [68, 0]
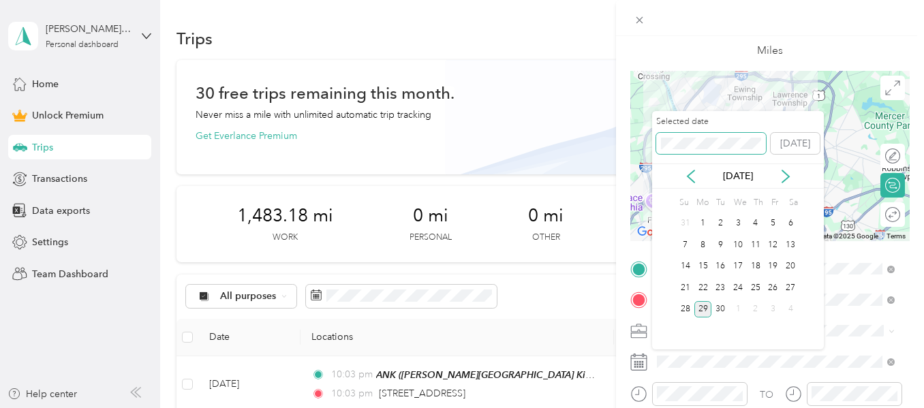
click at [612, 407] on div "New Trip Save This trip cannot be edited because it is either under review, app…" at bounding box center [458, 408] width 917 height 0
click at [736, 287] on div "23" at bounding box center [738, 287] width 18 height 17
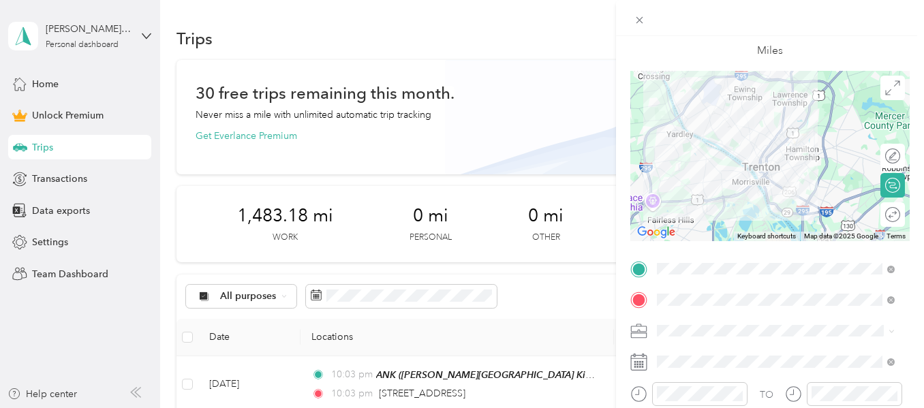
click at [670, 143] on li "Work" at bounding box center [775, 132] width 247 height 24
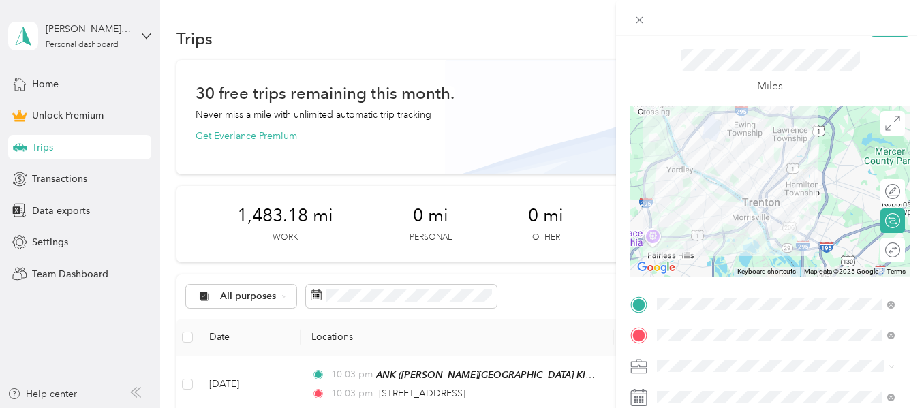
scroll to position [0, 0]
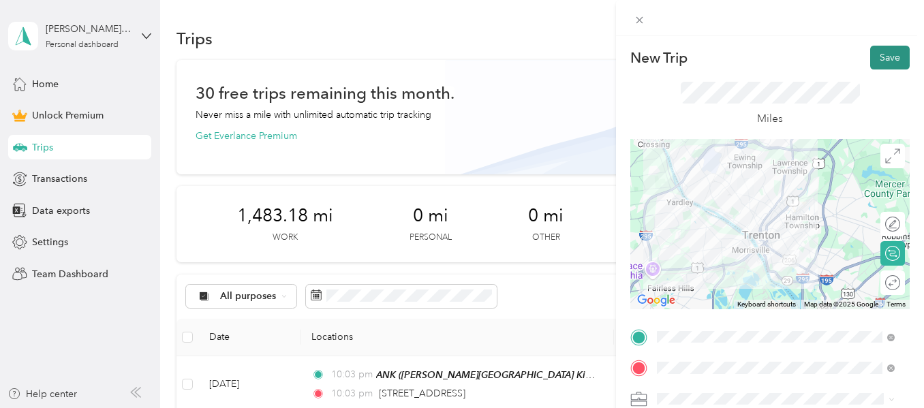
click at [872, 48] on button "Save" at bounding box center [890, 58] width 40 height 24
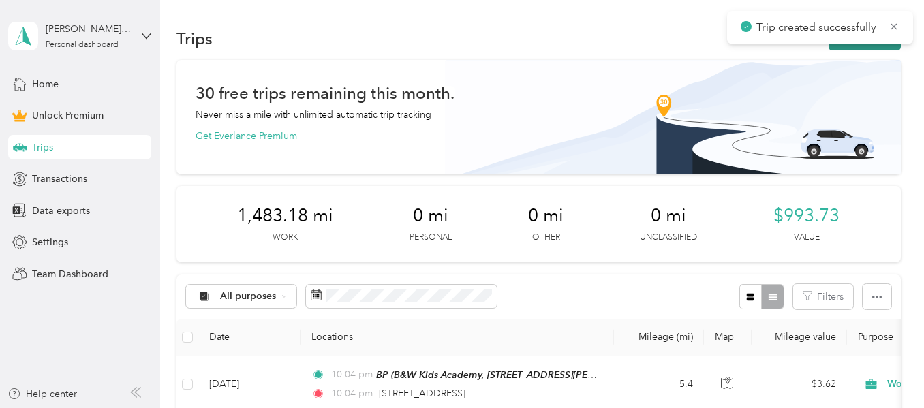
click at [855, 44] on button "New trip" at bounding box center [864, 39] width 72 height 24
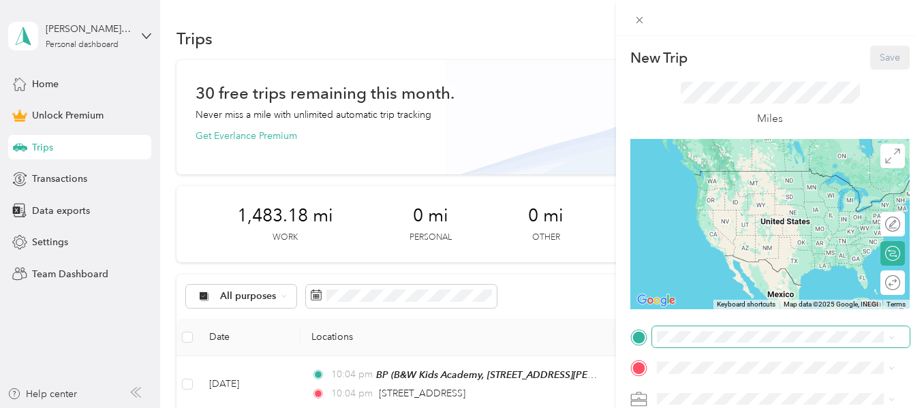
click at [698, 343] on span at bounding box center [780, 337] width 257 height 22
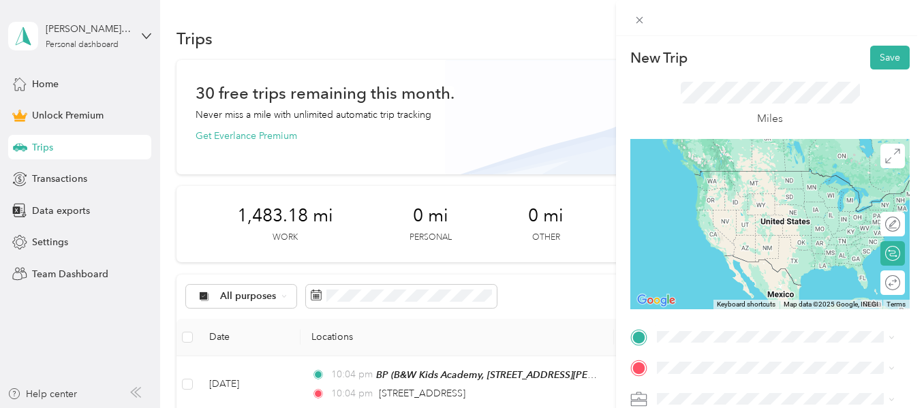
click at [709, 174] on span "1516 Genesee Street Trenton, New Jersey 08610, United States" at bounding box center [750, 168] width 136 height 12
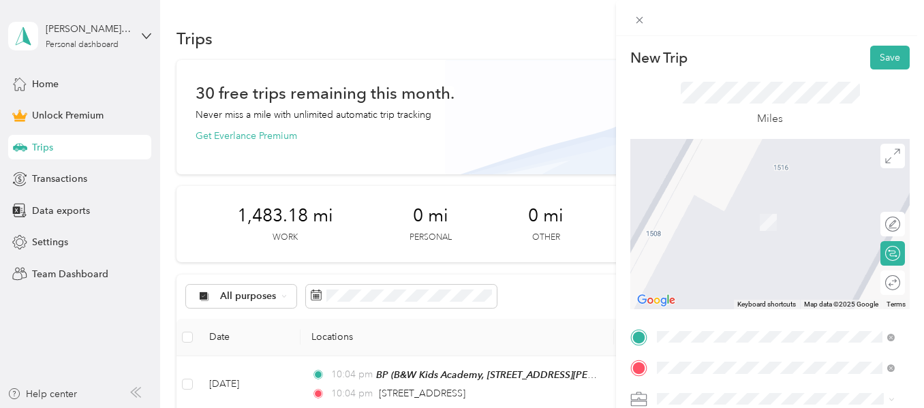
click at [732, 222] on div "ZA 555 Fairfield Rd, East Windsor, NJ, United States , 08520, East Windsor, NJ,…" at bounding box center [725, 215] width 87 height 29
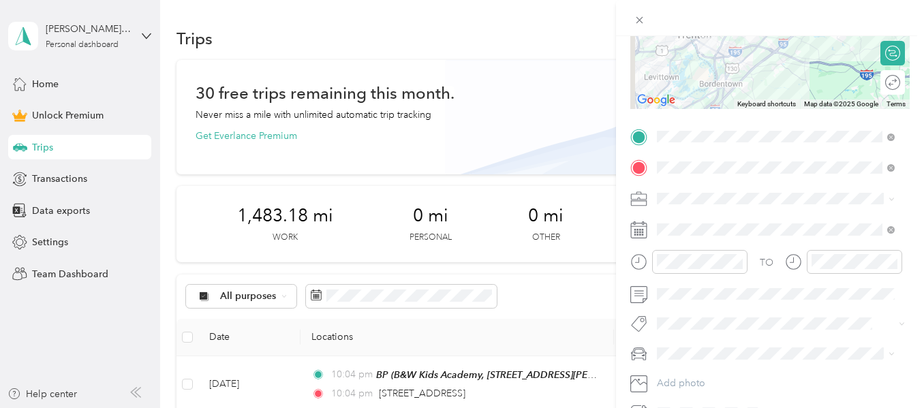
scroll to position [204, 0]
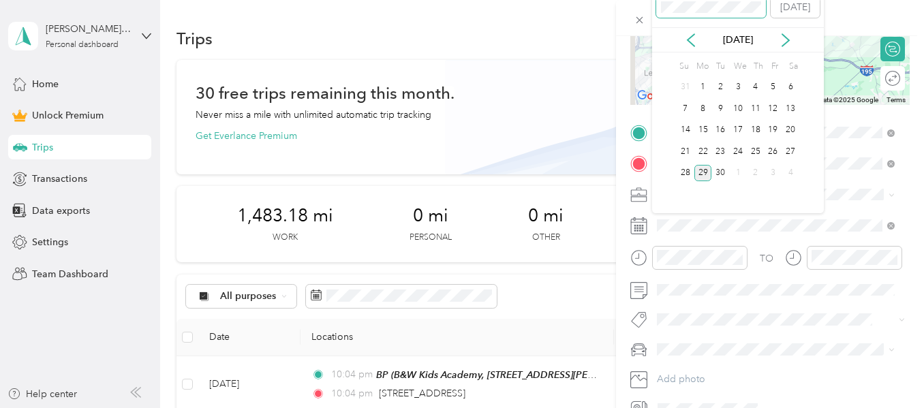
click at [618, 0] on html "amanda.seigel@outlook.com Personal dashboard Home Unlock Premium Trips Transact…" at bounding box center [458, 204] width 917 height 408
click at [736, 150] on div "23" at bounding box center [738, 151] width 18 height 17
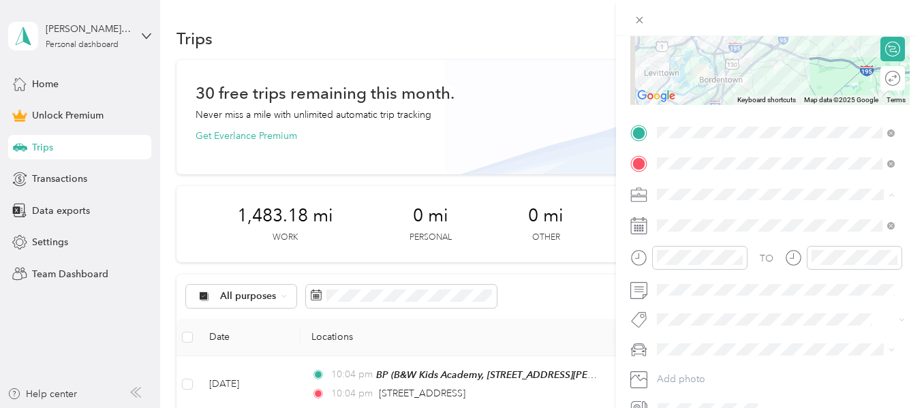
click at [672, 220] on li "Work" at bounding box center [775, 218] width 247 height 24
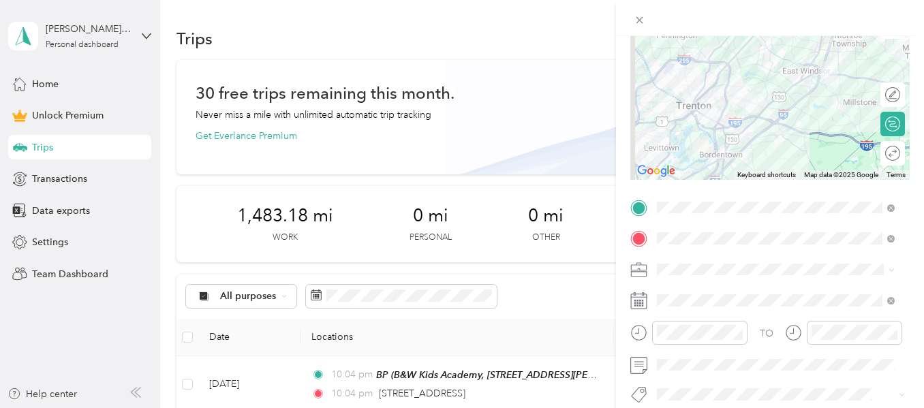
scroll to position [0, 0]
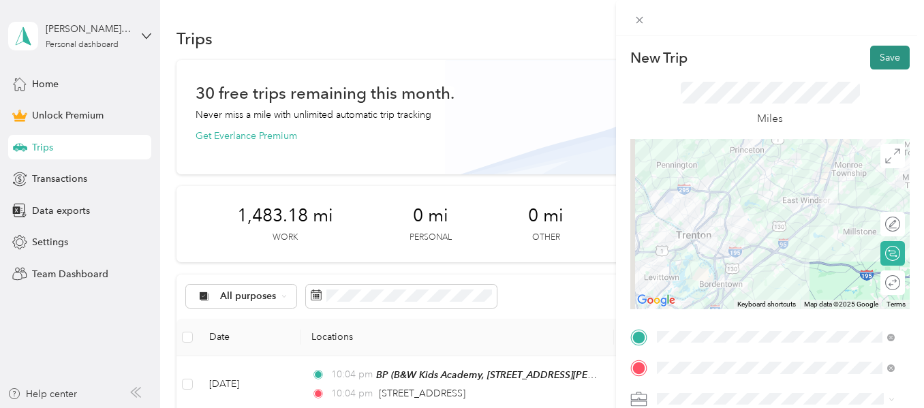
click at [883, 50] on button "Save" at bounding box center [890, 58] width 40 height 24
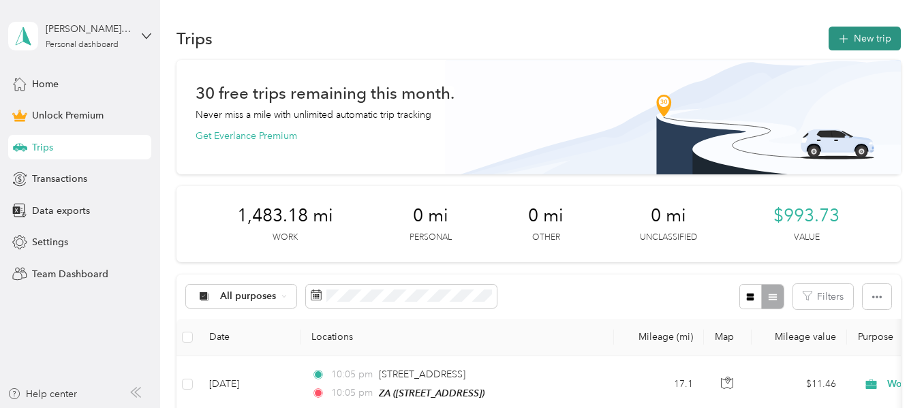
click at [870, 37] on button "New trip" at bounding box center [864, 39] width 72 height 24
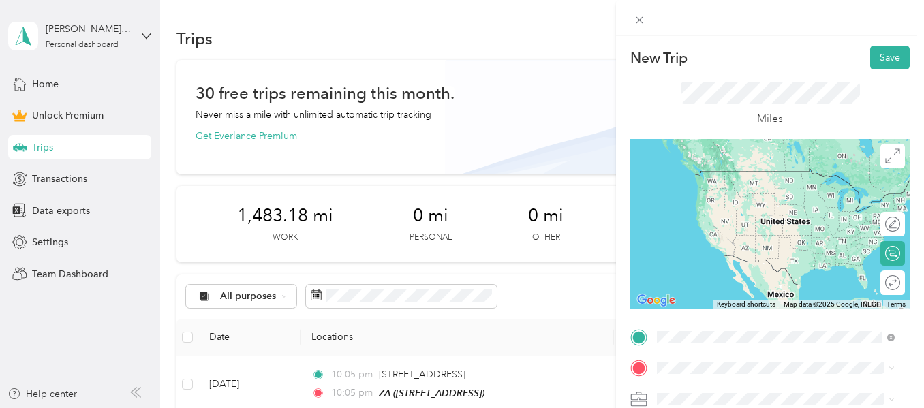
click at [718, 181] on div "SU Klockner Rd, [GEOGRAPHIC_DATA], [GEOGRAPHIC_DATA], [GEOGRAPHIC_DATA], 08691,…" at bounding box center [786, 206] width 208 height 72
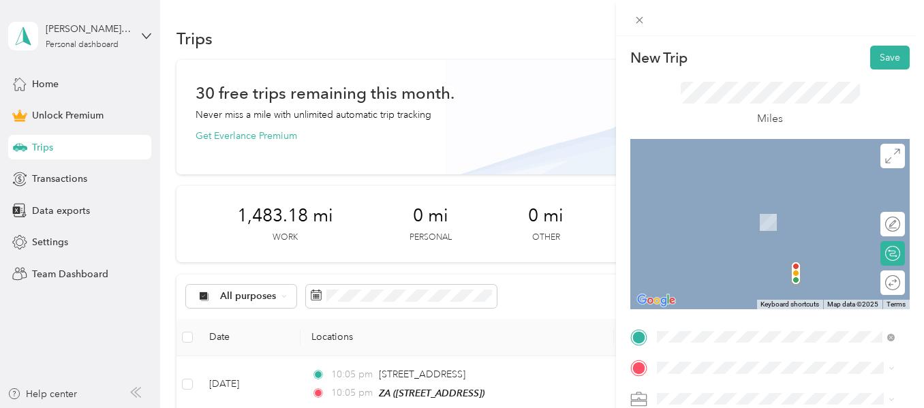
click at [742, 205] on span "[STREET_ADDRESS][PERSON_NAME][US_STATE]" at bounding box center [786, 205] width 208 height 24
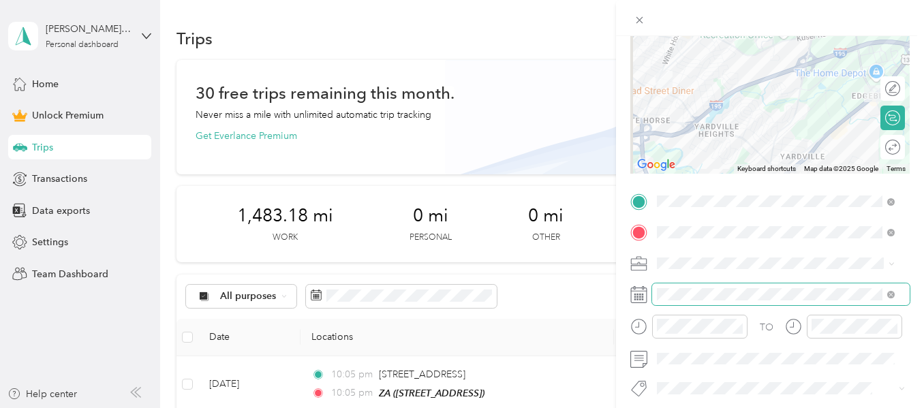
scroll to position [136, 0]
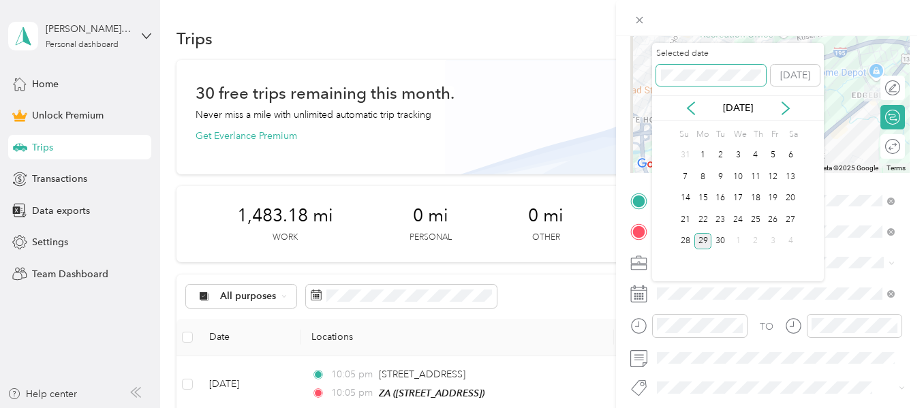
click at [579, 407] on div "New Trip Save This trip cannot be edited because it is either under review, app…" at bounding box center [458, 408] width 917 height 0
click at [774, 217] on div "24" at bounding box center [773, 219] width 18 height 17
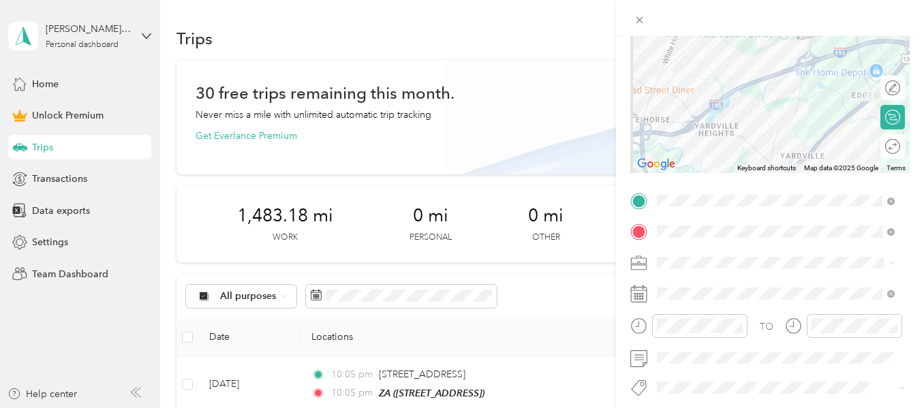
click at [669, 74] on li "Work" at bounding box center [775, 65] width 247 height 24
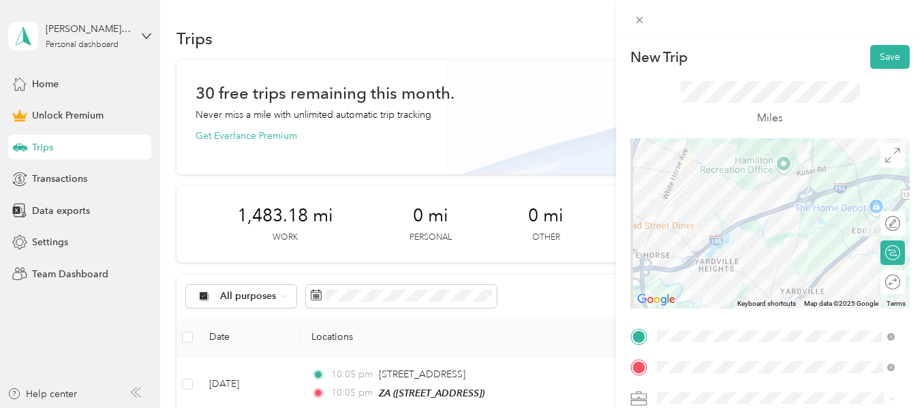
scroll to position [0, 0]
click at [882, 52] on button "Save" at bounding box center [890, 58] width 40 height 24
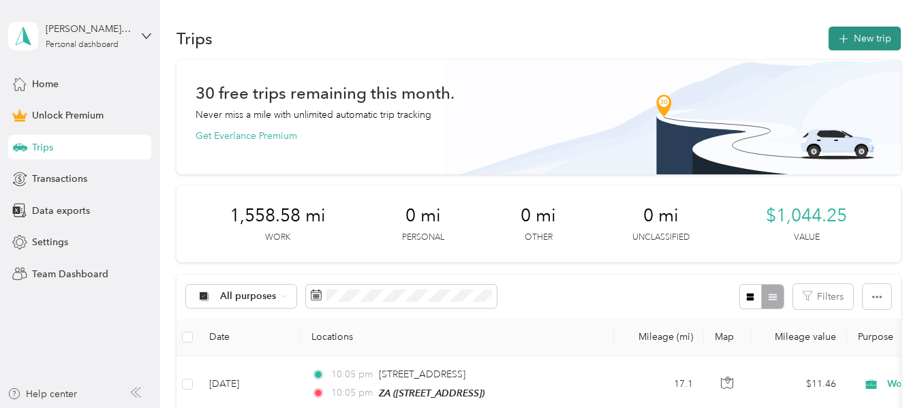
click at [862, 37] on button "New trip" at bounding box center [864, 39] width 72 height 24
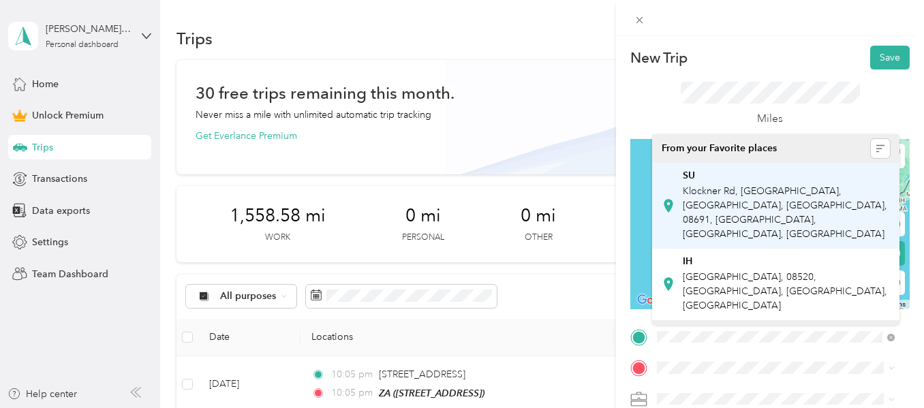
click at [823, 199] on div "SU Klockner Rd, [GEOGRAPHIC_DATA], [GEOGRAPHIC_DATA], [GEOGRAPHIC_DATA], 08691,…" at bounding box center [786, 206] width 208 height 72
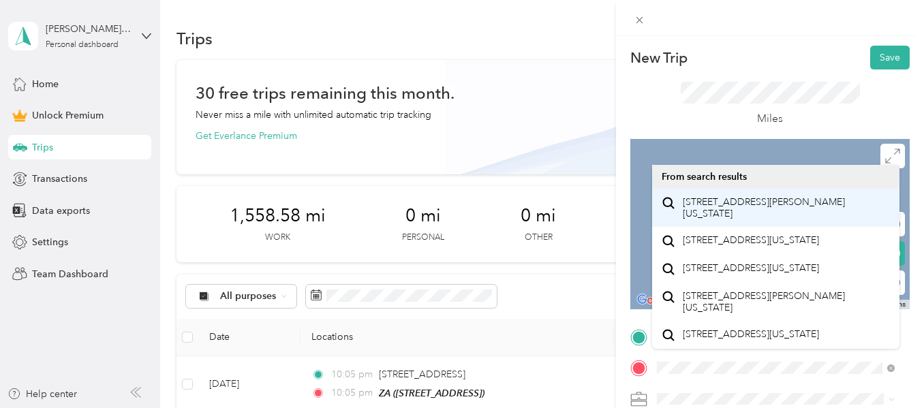
click at [821, 208] on span "[STREET_ADDRESS][PERSON_NAME][US_STATE]" at bounding box center [786, 208] width 208 height 24
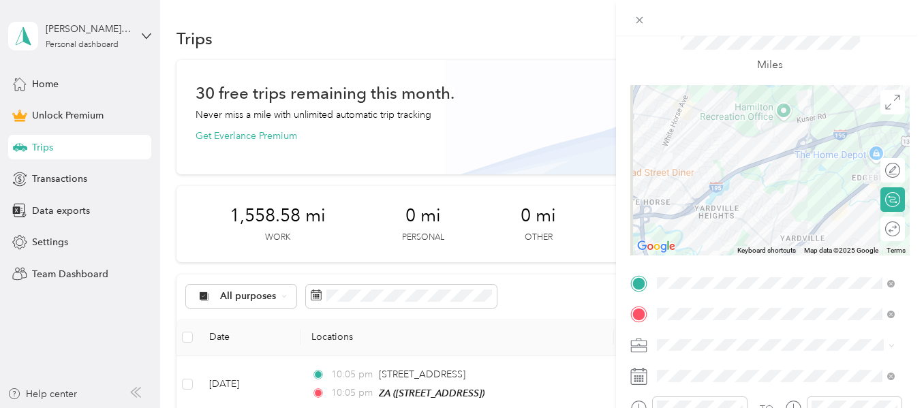
scroll to position [136, 0]
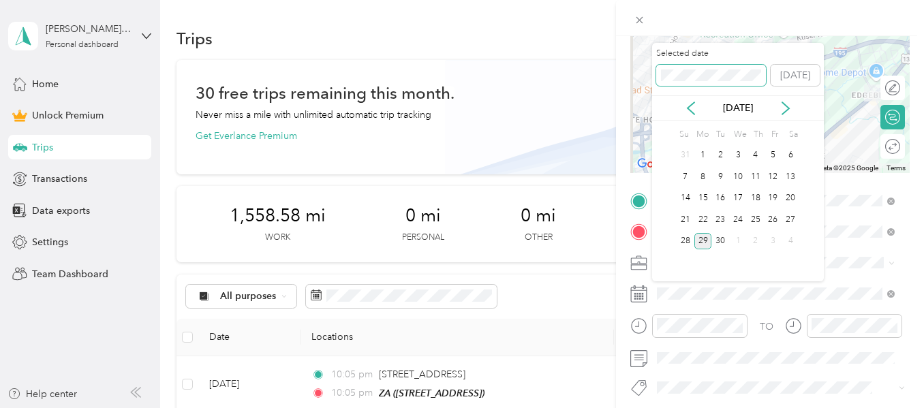
click at [549, 407] on div "New Trip Save This trip cannot be edited because it is either under review, app…" at bounding box center [458, 408] width 917 height 0
click at [755, 224] on div "24" at bounding box center [756, 219] width 18 height 17
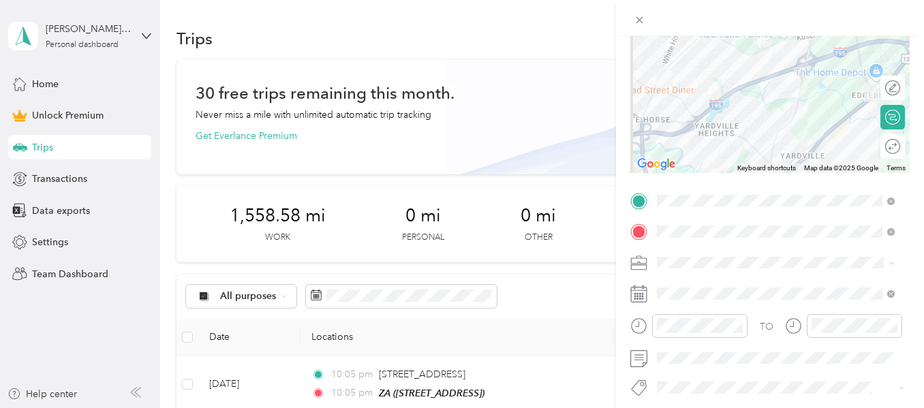
click at [670, 69] on span "Work" at bounding box center [672, 66] width 23 height 12
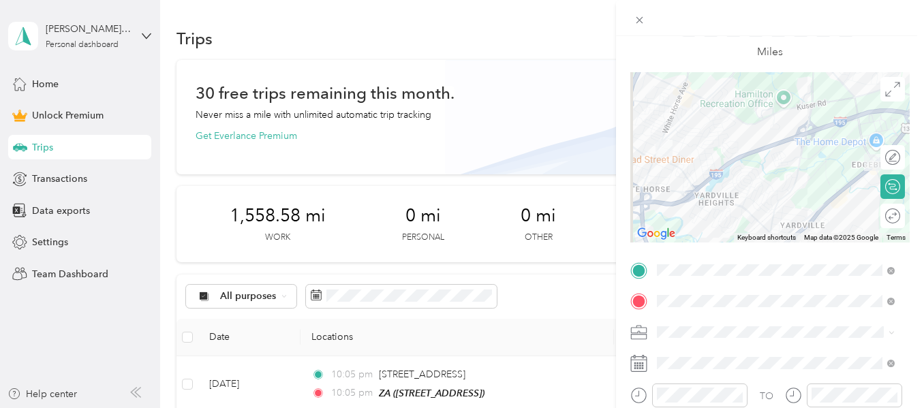
scroll to position [0, 0]
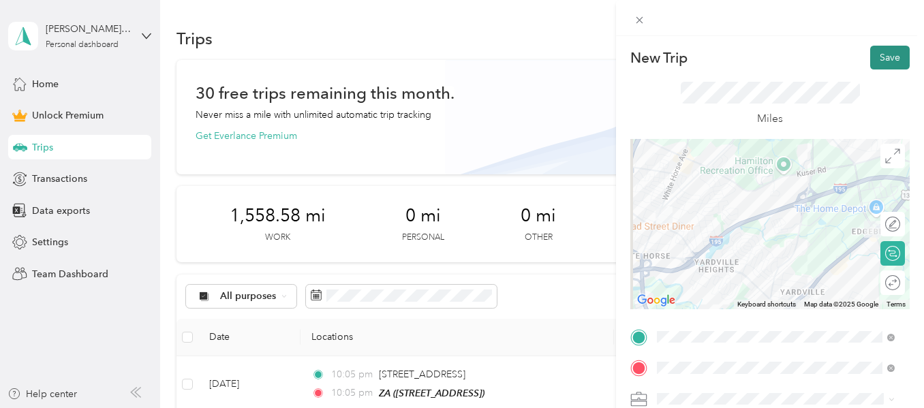
click at [884, 57] on button "Save" at bounding box center [890, 58] width 40 height 24
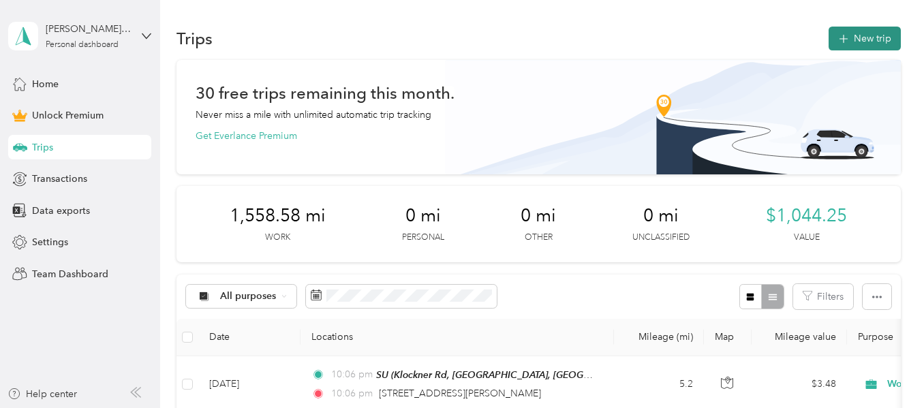
click at [866, 35] on button "New trip" at bounding box center [864, 39] width 72 height 24
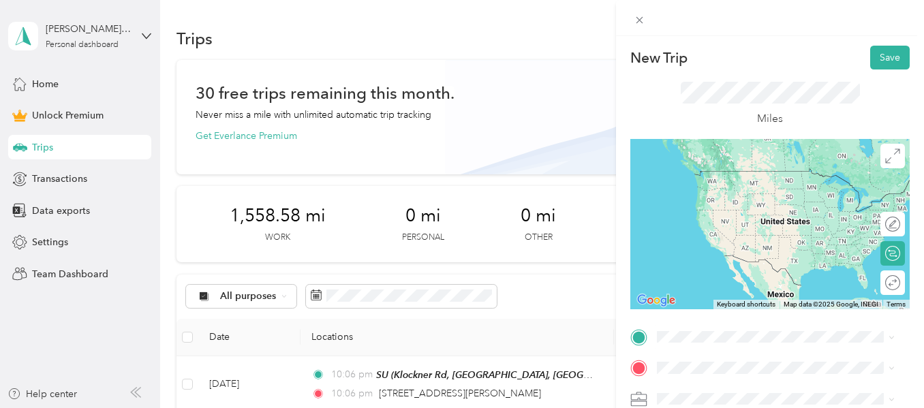
click at [725, 170] on span "1412 US Route [GEOGRAPHIC_DATA][US_STATE], [GEOGRAPHIC_DATA]" at bounding box center [786, 174] width 208 height 24
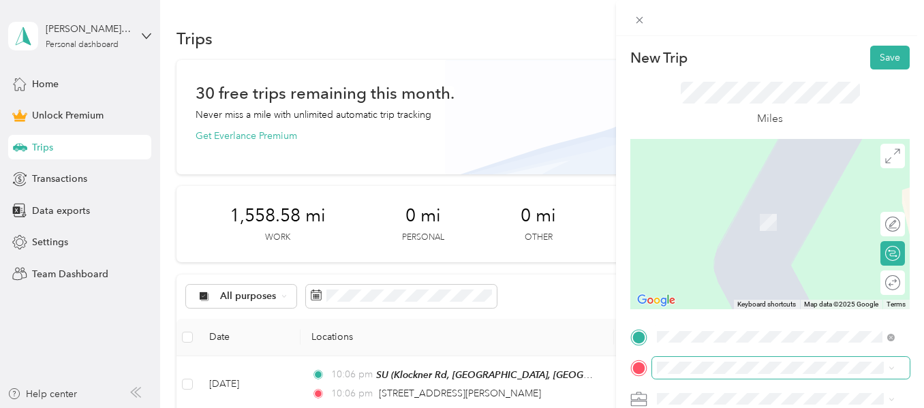
click at [680, 374] on span at bounding box center [780, 368] width 257 height 22
click at [698, 198] on span "[STREET_ADDRESS][US_STATE]" at bounding box center [750, 202] width 136 height 12
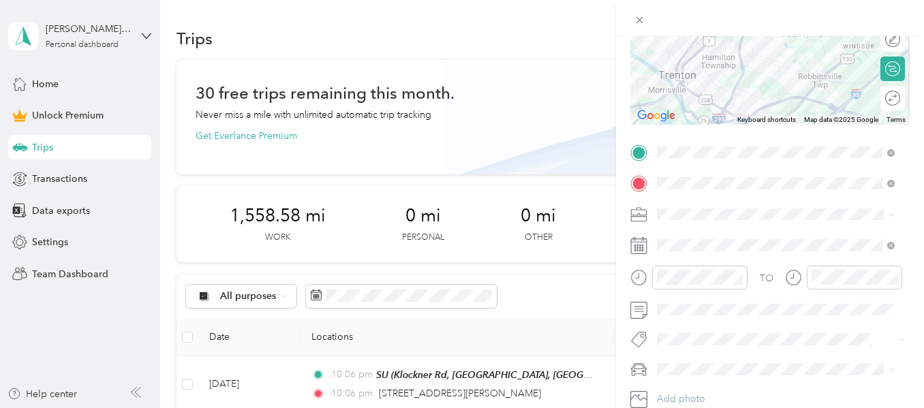
scroll to position [204, 0]
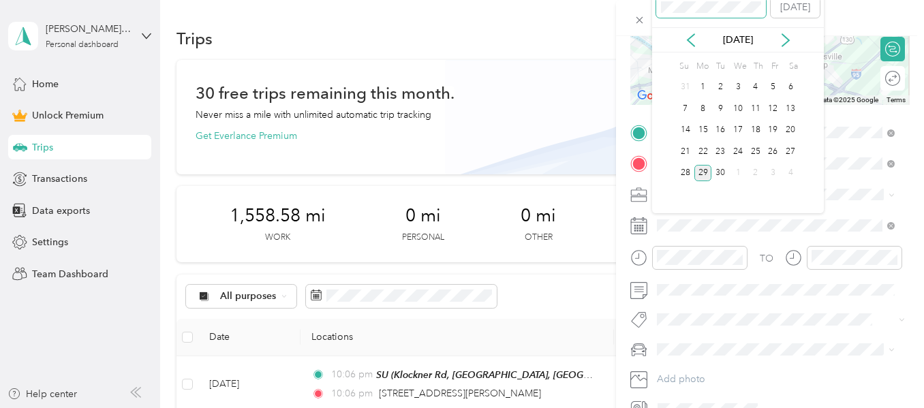
click at [619, 407] on div "New Trip Save This trip cannot be edited because it is either under review, app…" at bounding box center [458, 408] width 917 height 0
click at [772, 147] on div "25" at bounding box center [773, 151] width 18 height 17
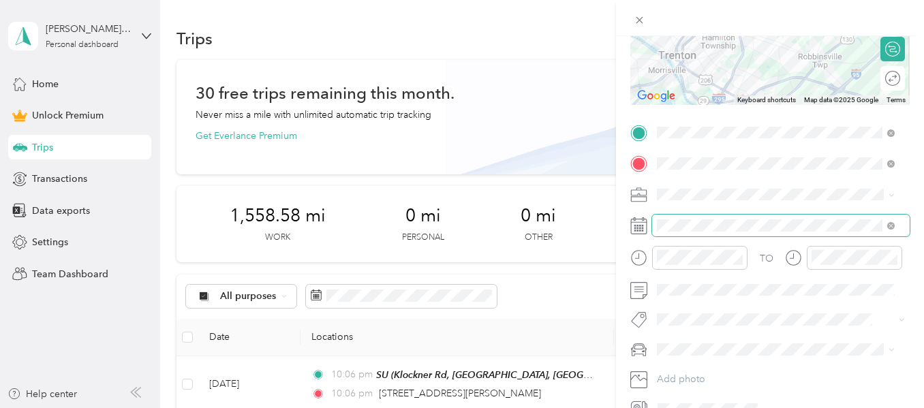
drag, startPoint x: 667, startPoint y: 217, endPoint x: 663, endPoint y: 232, distance: 15.7
click at [663, 232] on span at bounding box center [780, 226] width 257 height 22
click at [681, 215] on span "Work" at bounding box center [672, 219] width 23 height 12
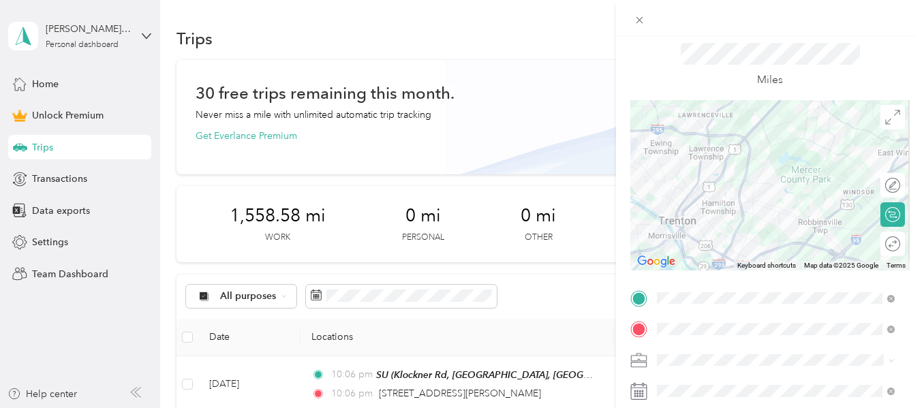
scroll to position [0, 0]
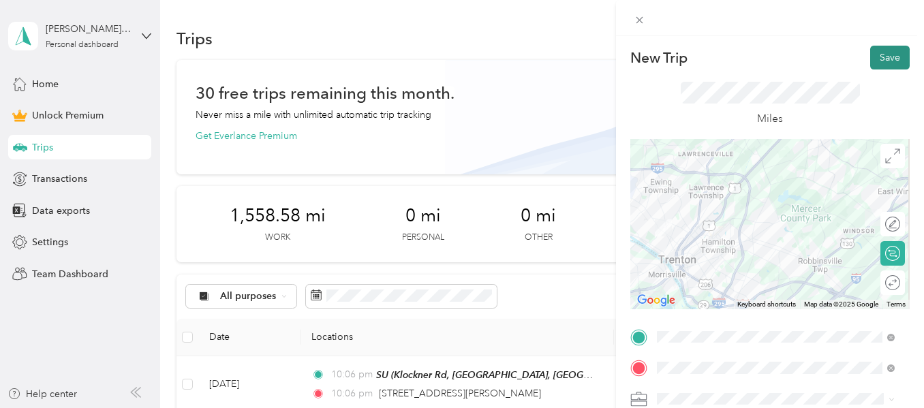
click at [876, 59] on button "Save" at bounding box center [890, 58] width 40 height 24
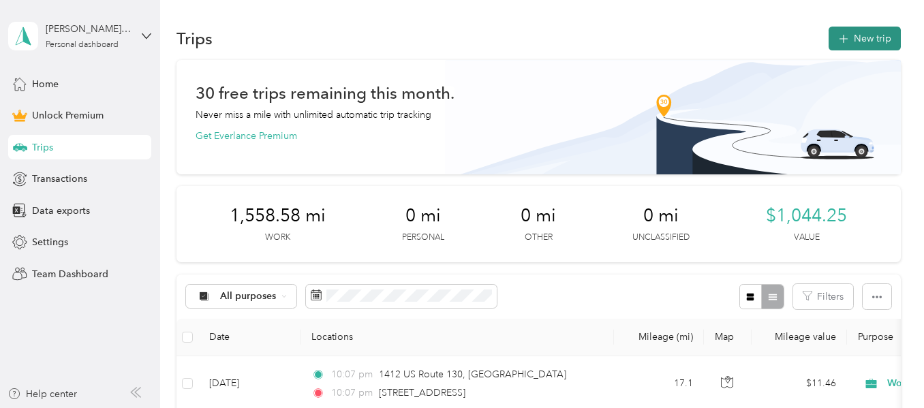
click at [845, 46] on button "New trip" at bounding box center [864, 39] width 72 height 24
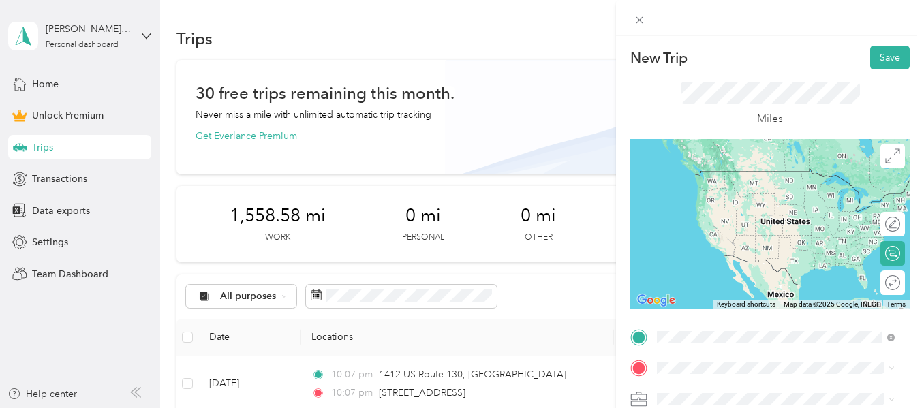
click at [734, 177] on span "[GEOGRAPHIC_DATA][US_STATE]" at bounding box center [756, 171] width 148 height 12
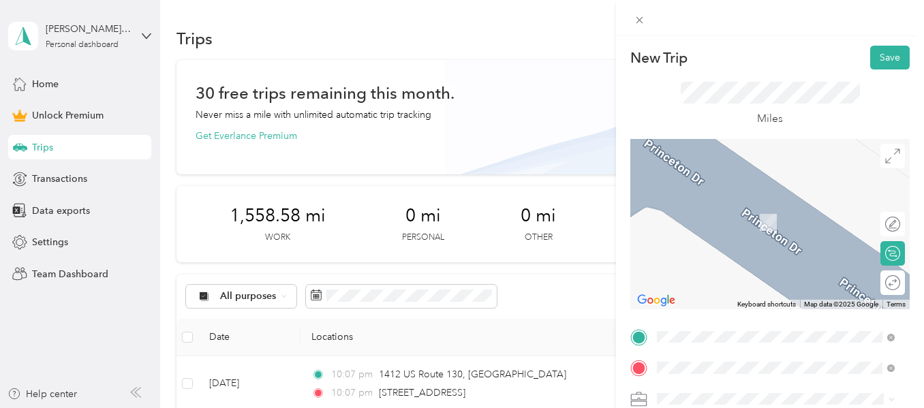
click at [738, 213] on div "[PERSON_NAME] Ln, [GEOGRAPHIC_DATA], [GEOGRAPHIC_DATA], [GEOGRAPHIC_DATA], 0851…" at bounding box center [786, 237] width 208 height 72
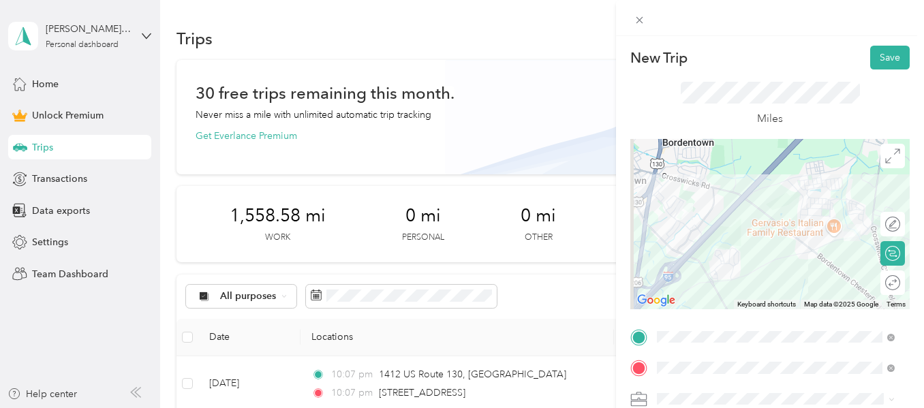
scroll to position [136, 0]
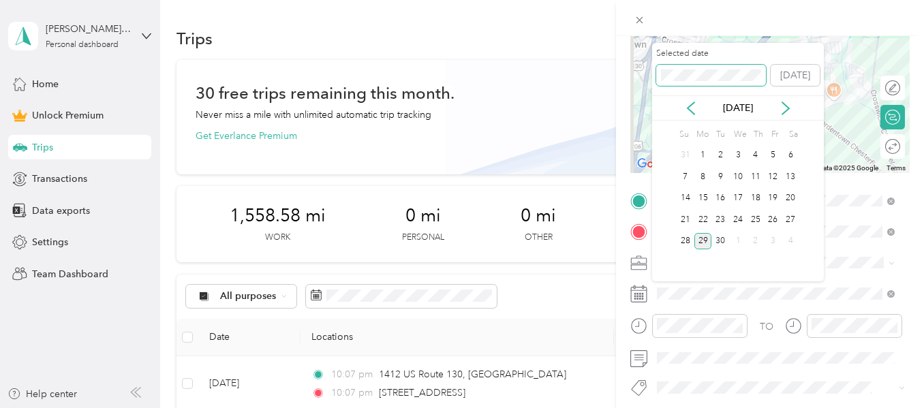
click at [588, 407] on div "New Trip Save This trip cannot be edited because it is either under review, app…" at bounding box center [458, 408] width 917 height 0
click at [774, 219] on div "25" at bounding box center [773, 219] width 18 height 17
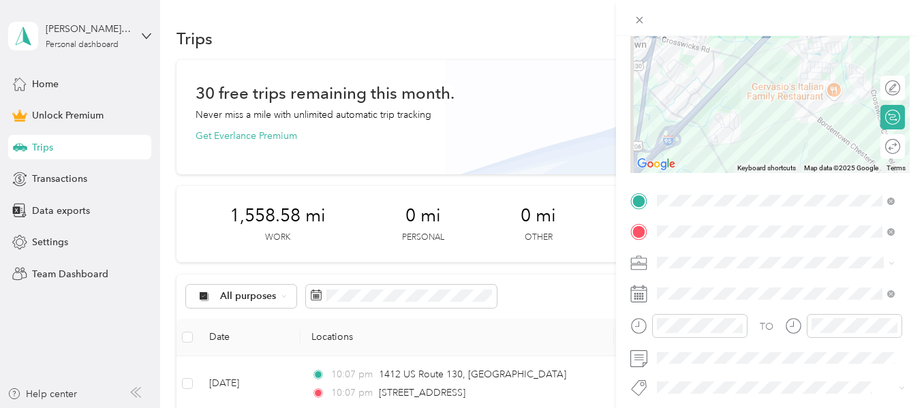
click at [674, 78] on ol "Work Personal HealthCare HealthCare Other Charity Medical Moving Commute" at bounding box center [775, 149] width 247 height 191
click at [693, 69] on div "Work" at bounding box center [775, 72] width 228 height 14
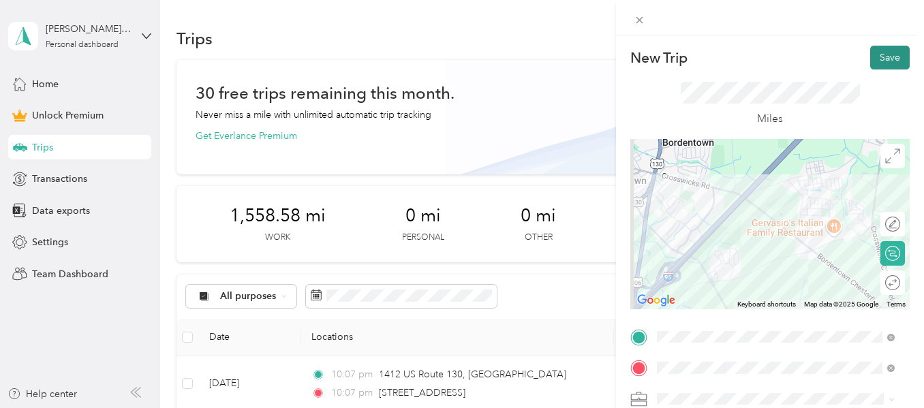
drag, startPoint x: 881, startPoint y: 69, endPoint x: 877, endPoint y: 63, distance: 7.0
click at [880, 67] on button "Save" at bounding box center [890, 58] width 40 height 24
click at [877, 61] on button "Save" at bounding box center [890, 58] width 40 height 24
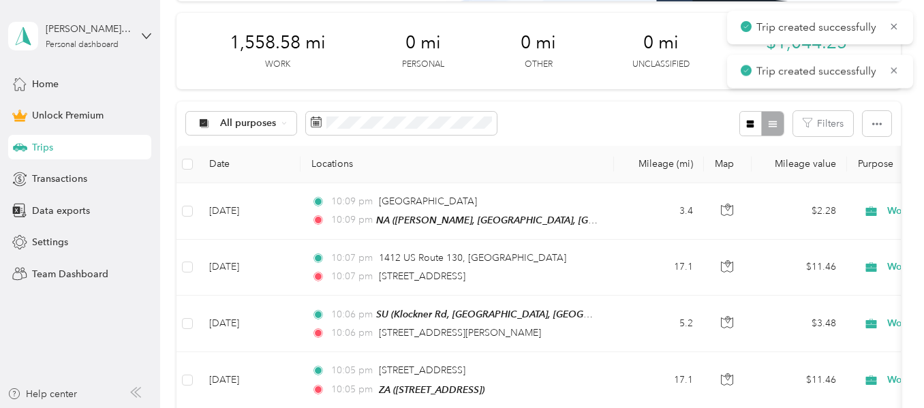
scroll to position [204, 0]
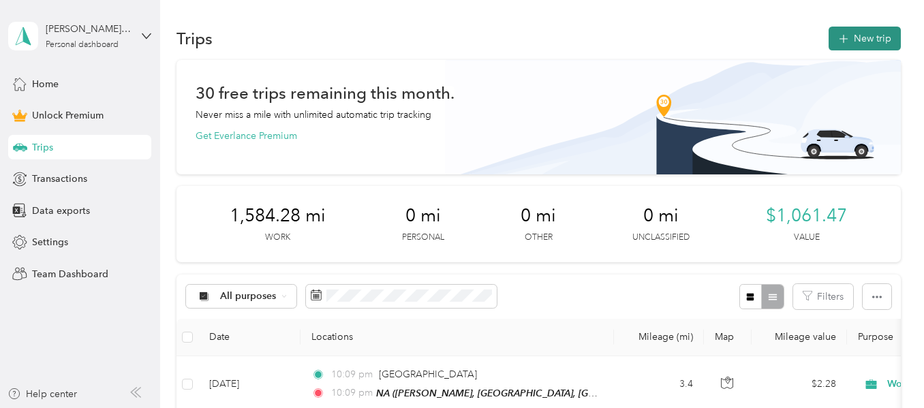
click at [870, 40] on button "New trip" at bounding box center [864, 39] width 72 height 24
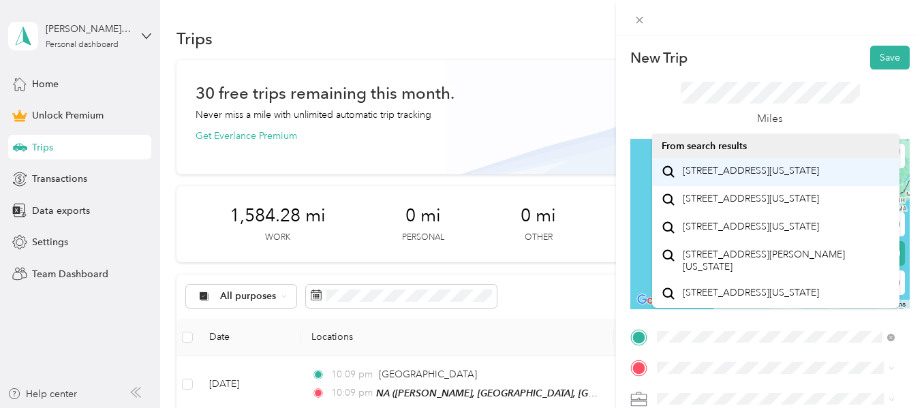
click at [802, 177] on span "[STREET_ADDRESS][US_STATE]" at bounding box center [750, 171] width 136 height 12
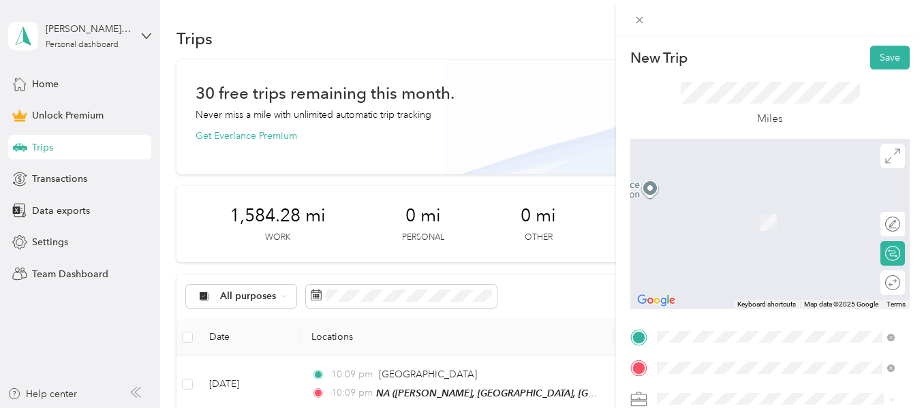
click at [710, 227] on span "Spruce St, Princeton, NJ, United States, 08550, Princeton Junction, NJ, United …" at bounding box center [784, 244] width 204 height 54
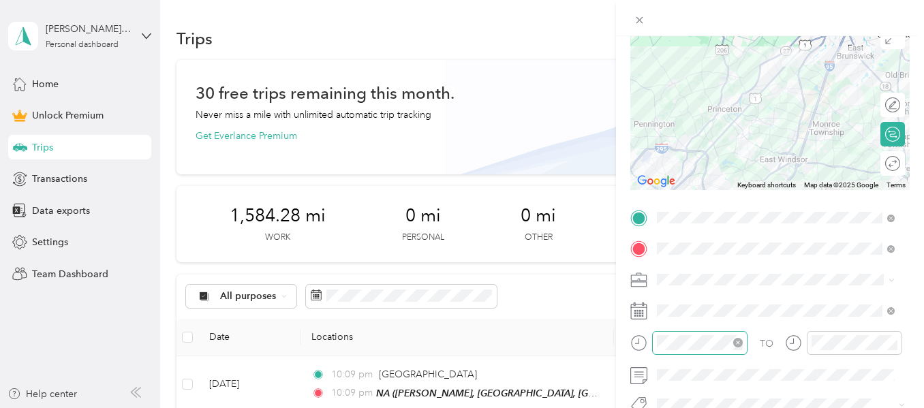
scroll to position [136, 0]
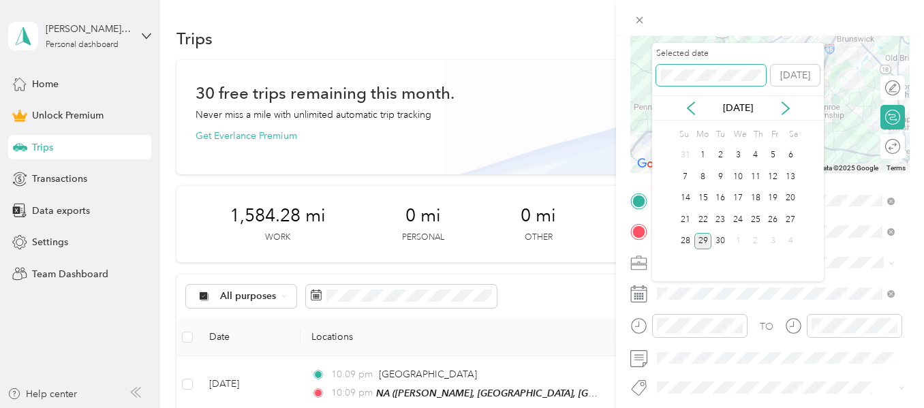
click at [566, 407] on div "New Trip Save This trip cannot be edited because it is either under review, app…" at bounding box center [458, 408] width 917 height 0
click at [702, 240] on div "28" at bounding box center [703, 241] width 18 height 17
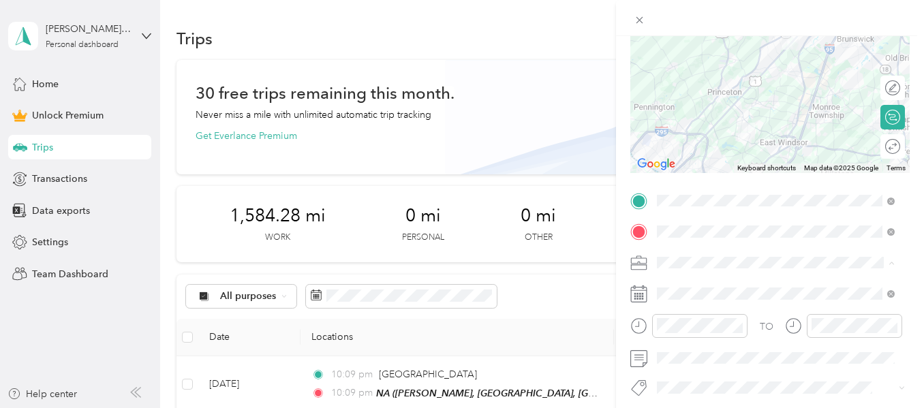
click at [690, 72] on div "Work" at bounding box center [775, 72] width 228 height 14
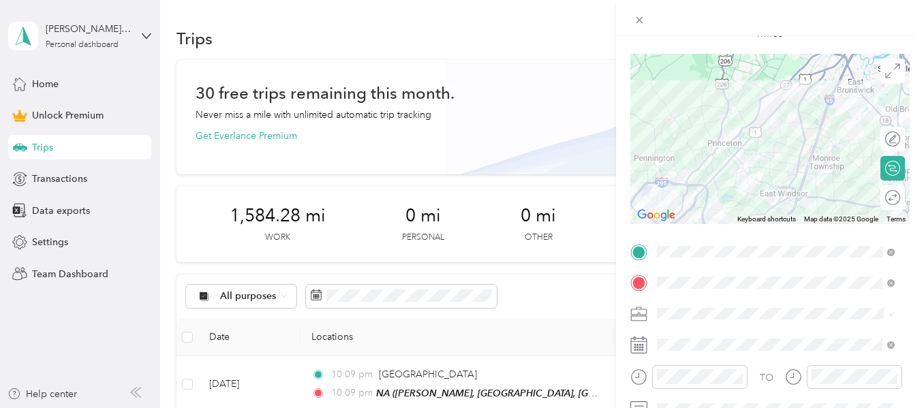
scroll to position [0, 0]
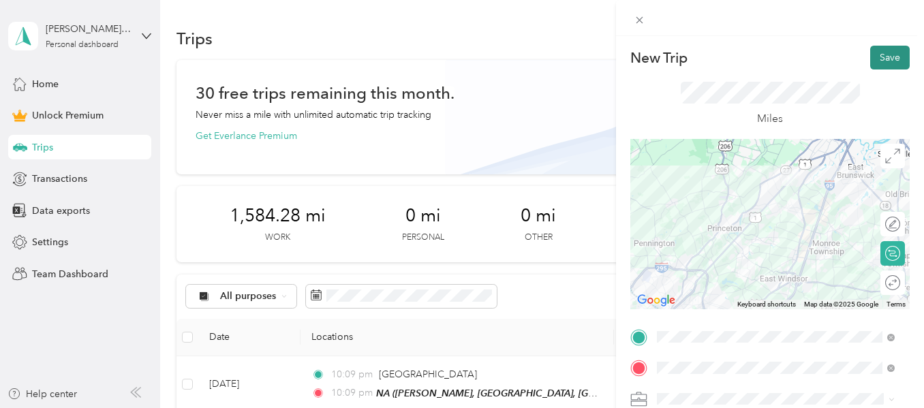
click at [888, 51] on button "Save" at bounding box center [890, 58] width 40 height 24
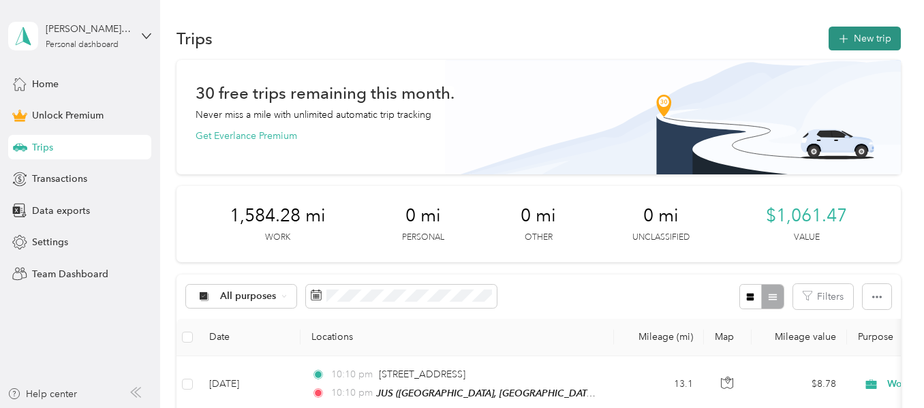
click at [857, 34] on button "New trip" at bounding box center [864, 39] width 72 height 24
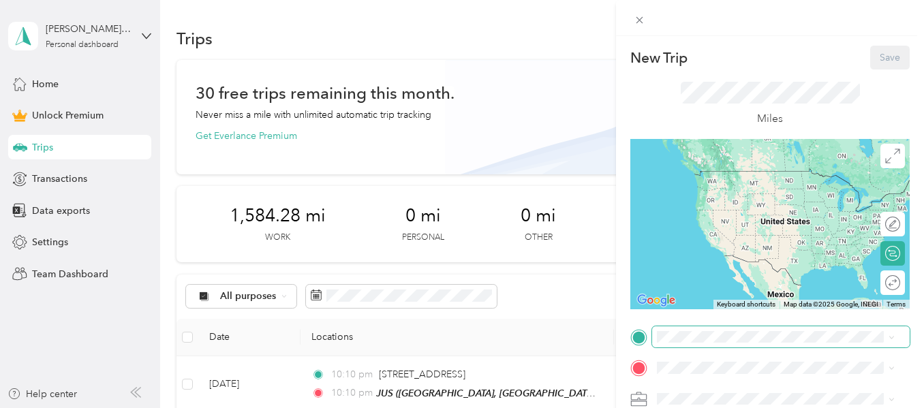
click at [735, 328] on div "New Trip Save This trip cannot be edited because it is either under review, app…" at bounding box center [769, 335] width 279 height 578
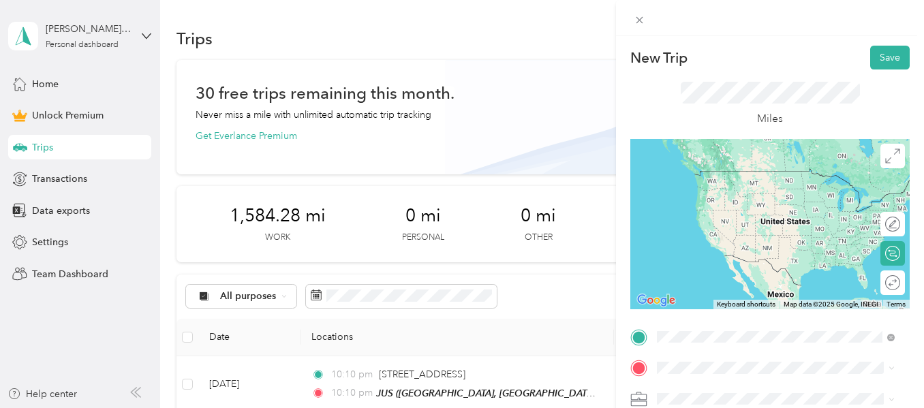
click at [709, 193] on span "[GEOGRAPHIC_DATA], [GEOGRAPHIC_DATA], [GEOGRAPHIC_DATA], 08550, [GEOGRAPHIC_DAT…" at bounding box center [784, 212] width 204 height 54
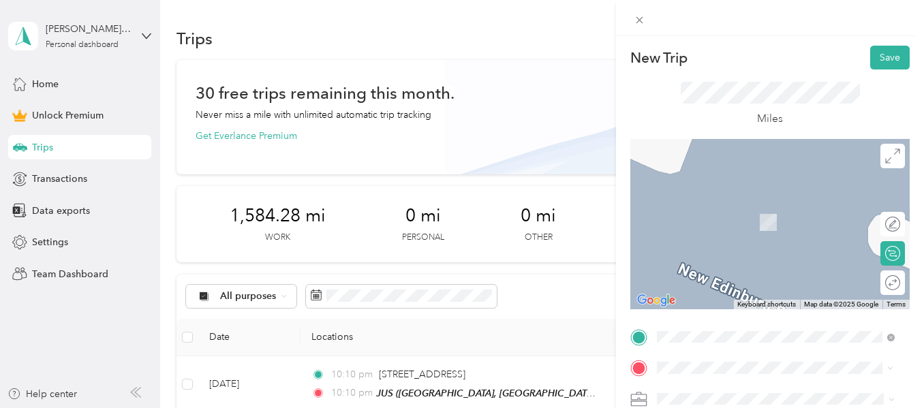
click at [770, 274] on span "[STREET_ADDRESS][US_STATE]" at bounding box center [750, 268] width 136 height 12
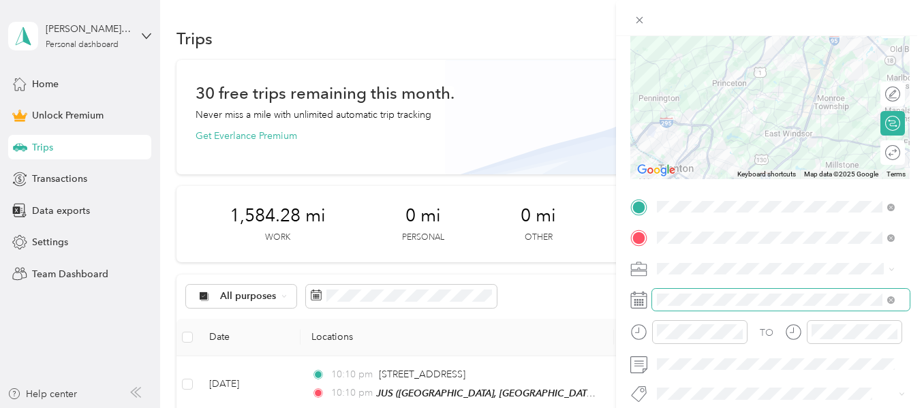
scroll to position [136, 0]
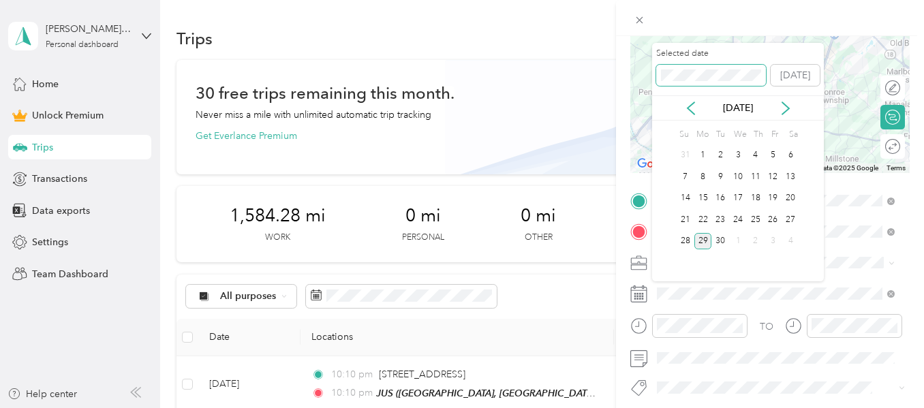
click at [542, 407] on div "New Trip Save This trip cannot be edited because it is either under review, app…" at bounding box center [458, 408] width 917 height 0
click at [700, 242] on div "28" at bounding box center [703, 241] width 18 height 17
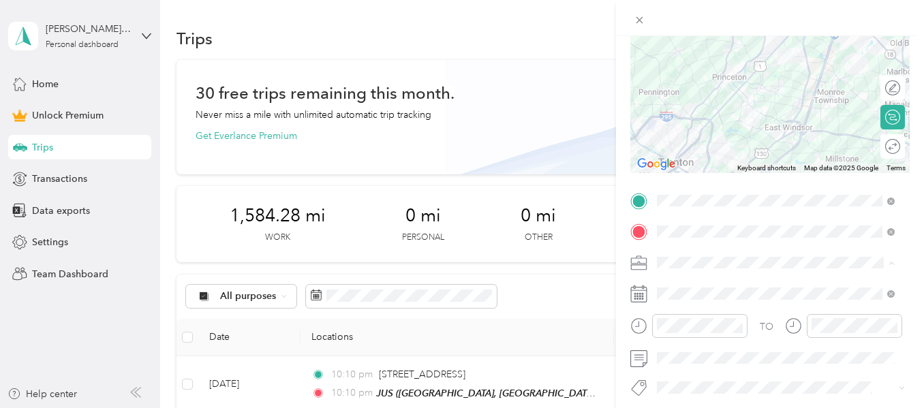
click at [670, 72] on li "Work" at bounding box center [775, 72] width 247 height 24
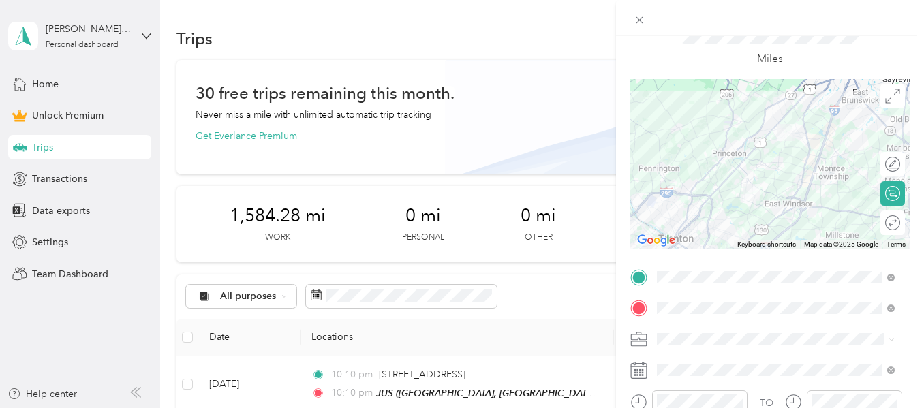
scroll to position [0, 0]
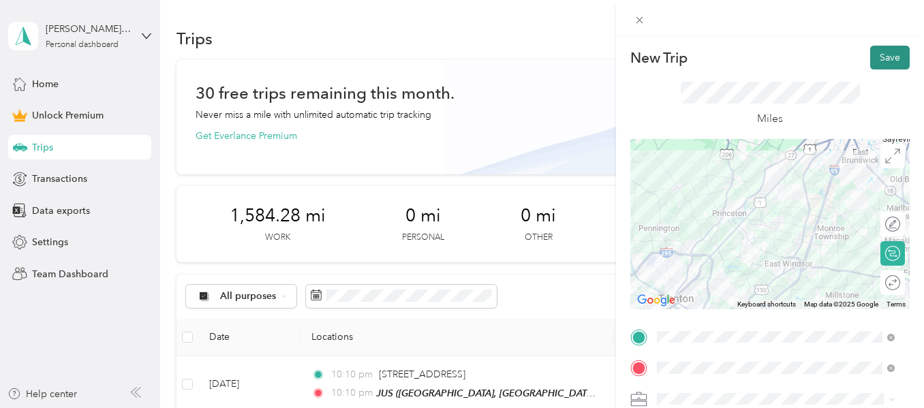
click at [893, 59] on button "Save" at bounding box center [890, 58] width 40 height 24
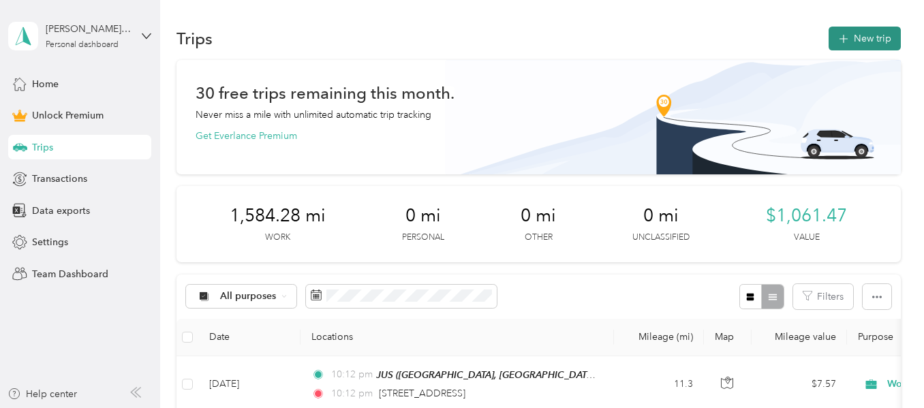
click at [869, 47] on button "New trip" at bounding box center [864, 39] width 72 height 24
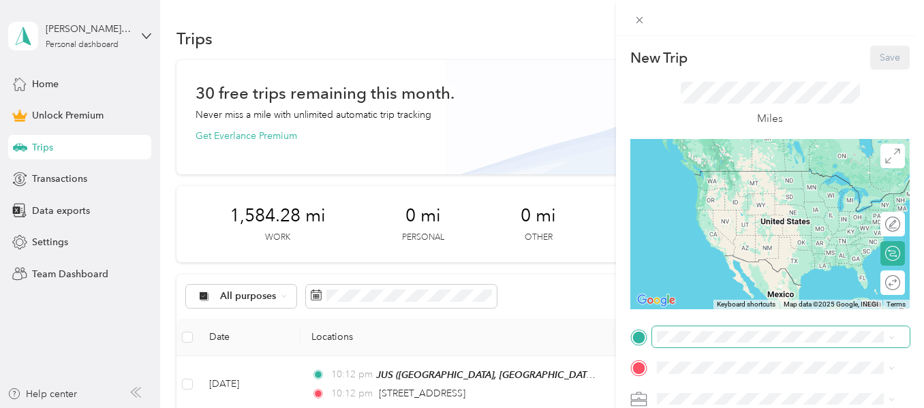
click at [701, 343] on span at bounding box center [780, 337] width 257 height 22
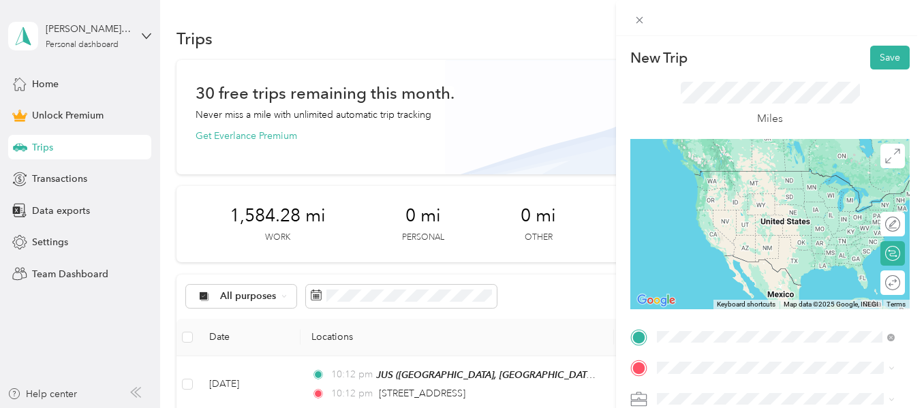
click at [711, 243] on span "53 Heather Court Monmouth Junction, New Jersey 08852, United States" at bounding box center [750, 237] width 136 height 12
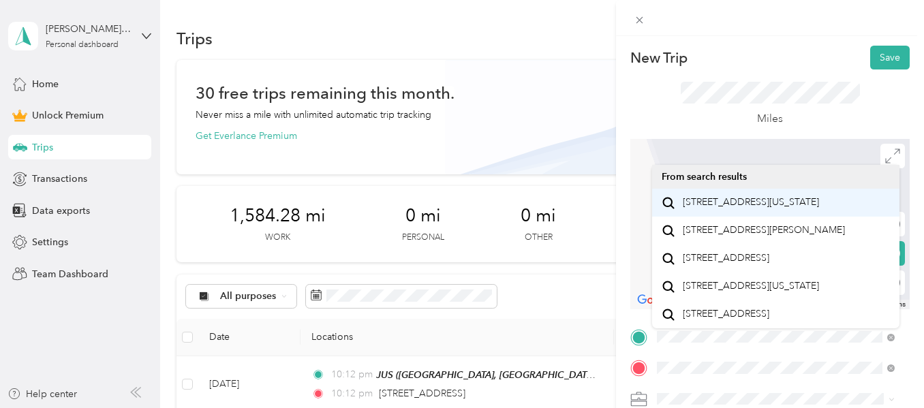
click at [819, 208] on span "40 Foulkes Lane Chesterfield, New Jersey 08515, United States" at bounding box center [750, 202] width 136 height 12
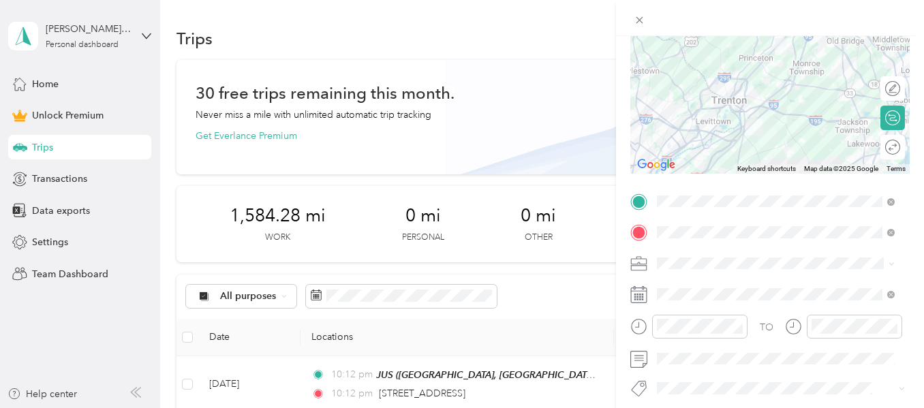
scroll to position [204, 0]
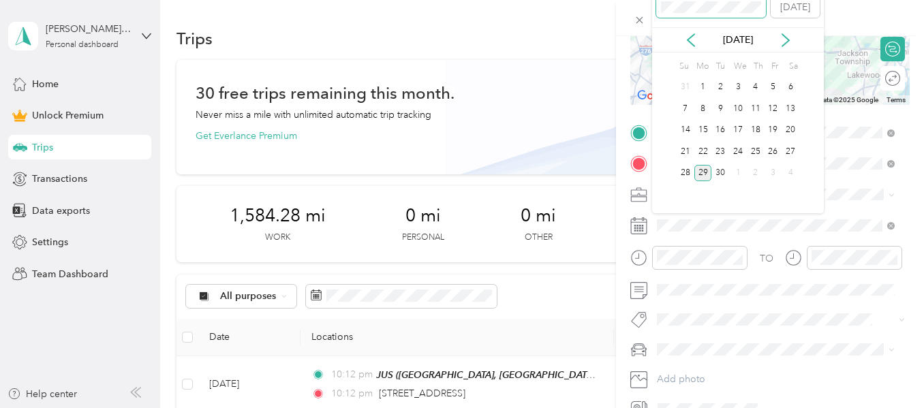
click at [593, 407] on div "New Trip Save This trip cannot be edited because it is either under review, app…" at bounding box center [458, 408] width 917 height 0
click at [707, 171] on div "28" at bounding box center [703, 173] width 18 height 17
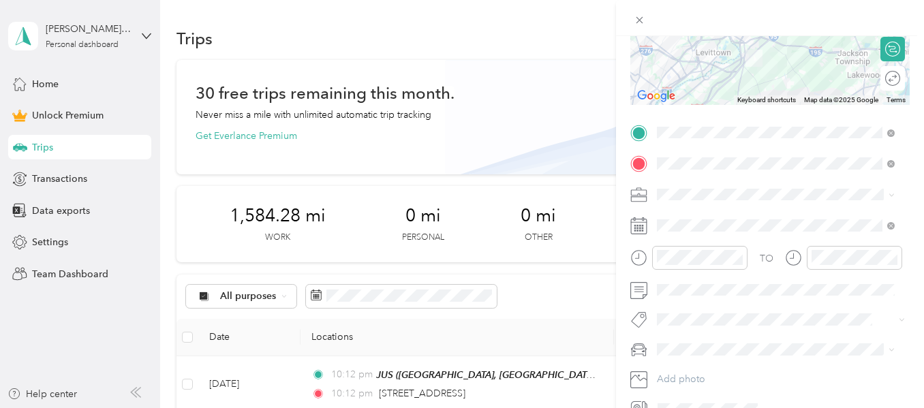
click at [666, 214] on span "Work" at bounding box center [672, 218] width 23 height 12
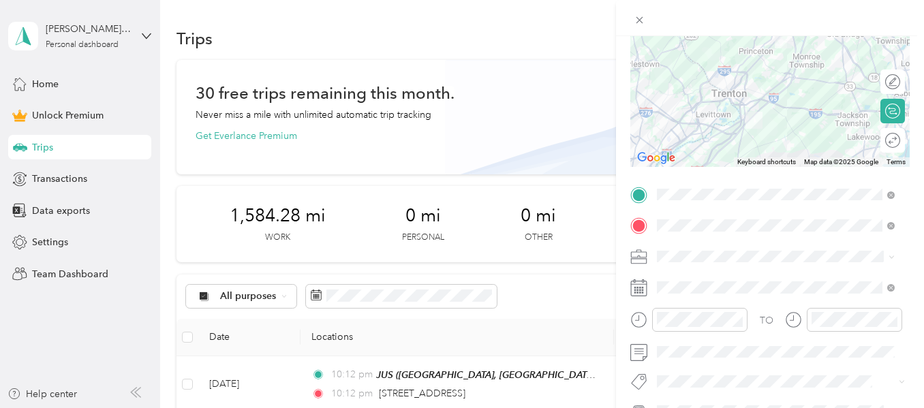
scroll to position [0, 0]
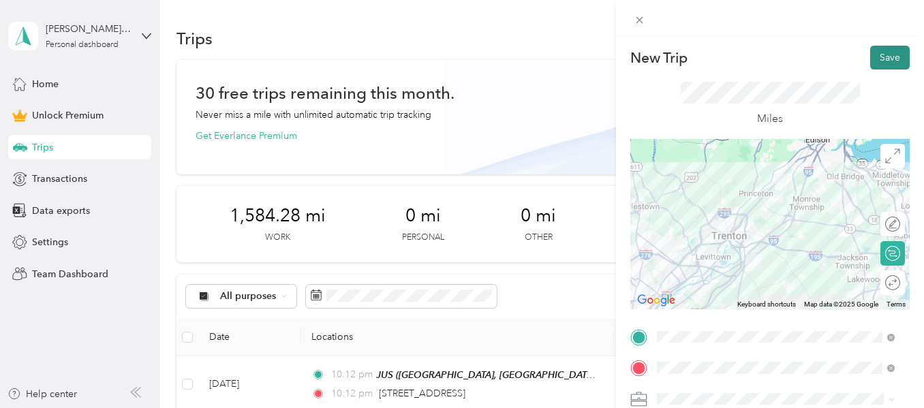
click at [883, 54] on button "Save" at bounding box center [890, 58] width 40 height 24
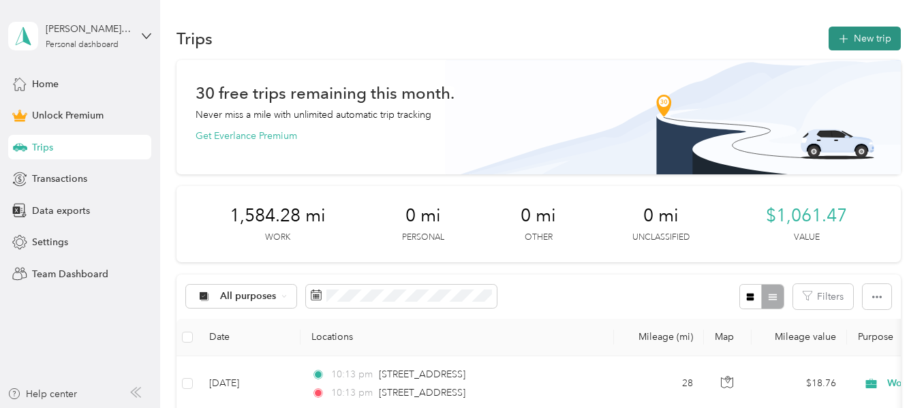
click at [875, 33] on button "New trip" at bounding box center [864, 39] width 72 height 24
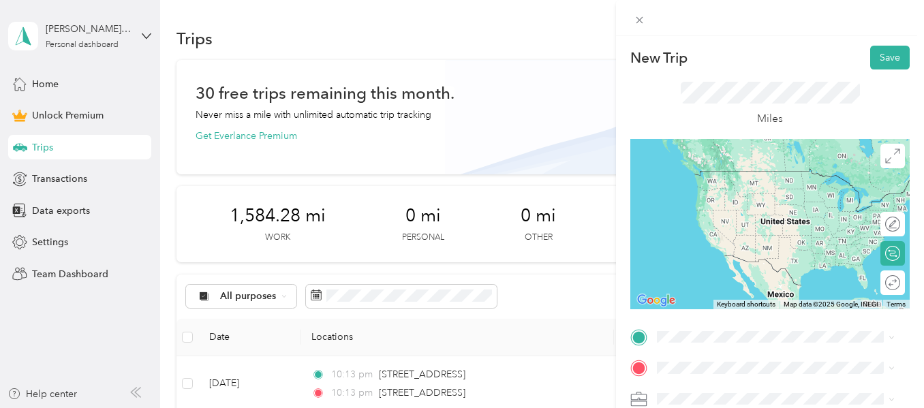
click at [729, 175] on div "3754 US Route 1 Monmouth Junction, New Jersey 08852, United States" at bounding box center [775, 166] width 228 height 18
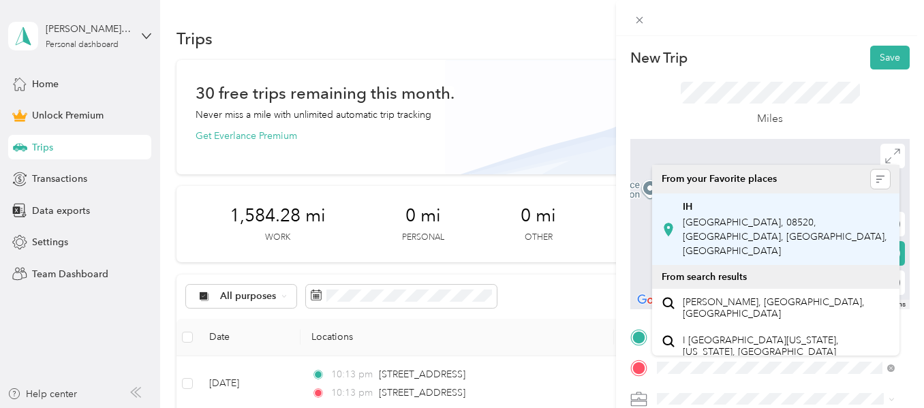
click at [827, 232] on span "Sunset Ave, Hightstown, NJ, United States, 08520, Hightstown, NJ, United States" at bounding box center [784, 237] width 204 height 40
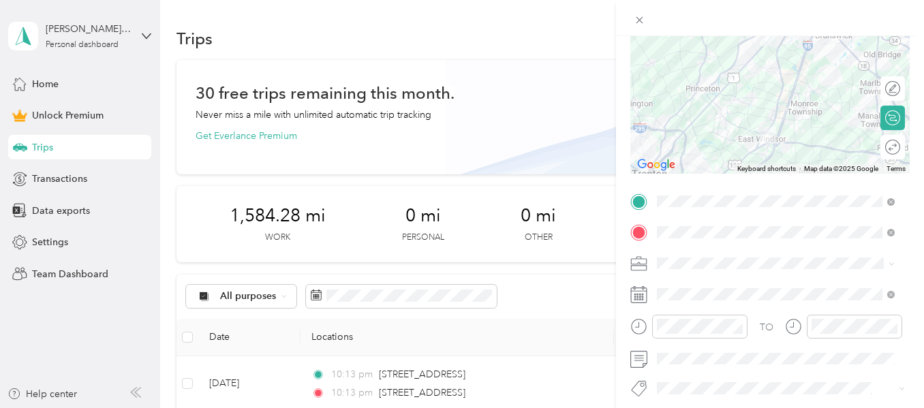
scroll to position [136, 0]
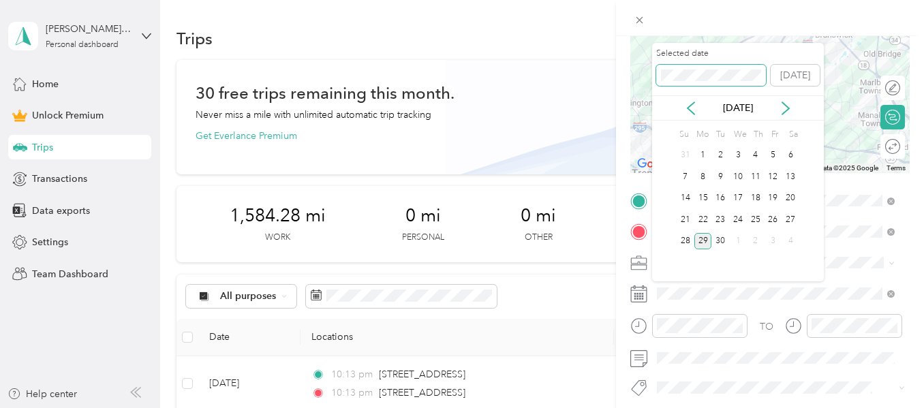
click at [605, 407] on div "New Trip Save This trip cannot be edited because it is either under review, app…" at bounding box center [458, 408] width 917 height 0
click at [722, 238] on div "29" at bounding box center [720, 241] width 18 height 17
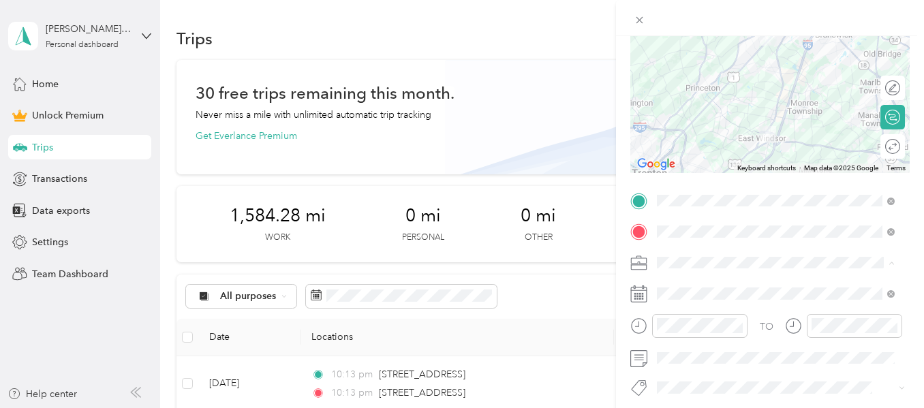
click at [670, 73] on li "Work" at bounding box center [775, 72] width 247 height 24
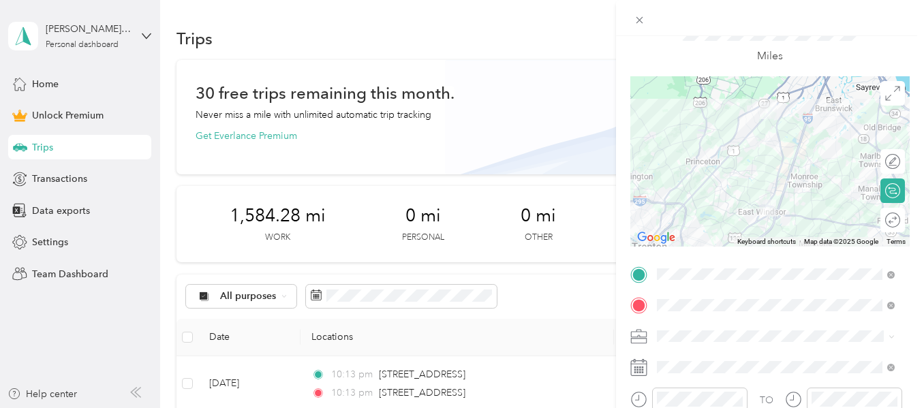
scroll to position [0, 0]
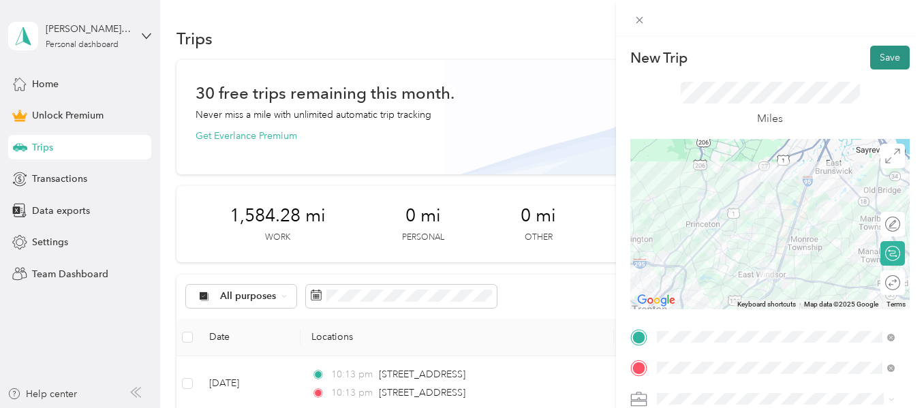
click at [885, 58] on button "Save" at bounding box center [890, 58] width 40 height 24
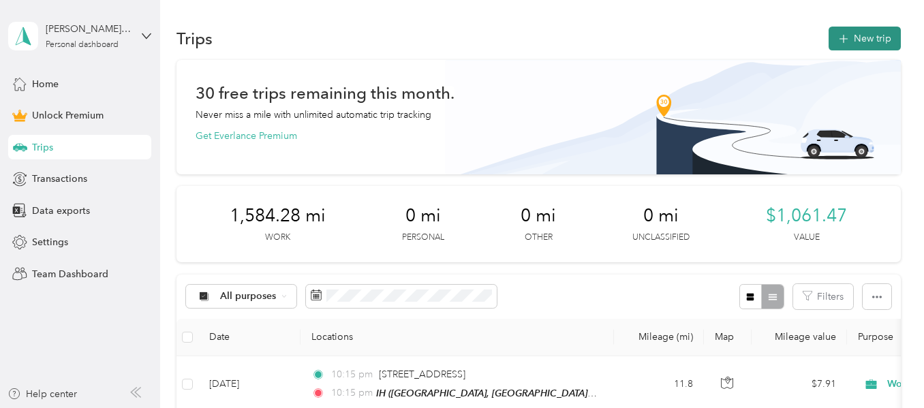
click at [875, 37] on button "New trip" at bounding box center [864, 39] width 72 height 24
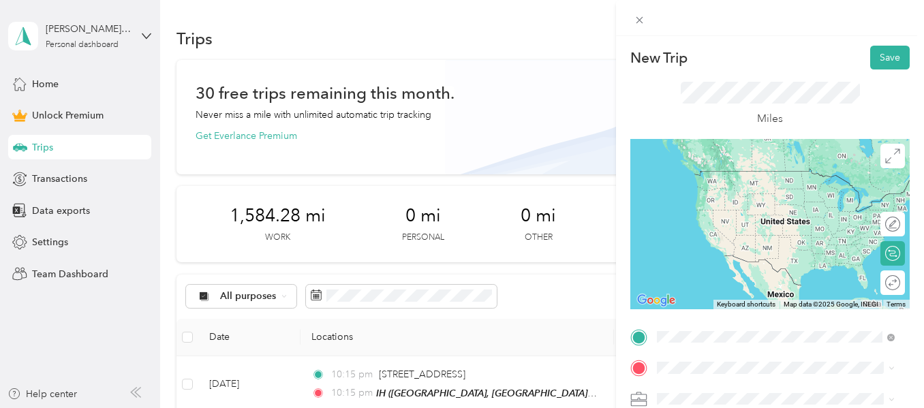
click at [707, 197] on div "IH Sunset Ave, Hightstown, NJ, United States, 08520, Hightstown, NJ, United Sta…" at bounding box center [786, 198] width 208 height 57
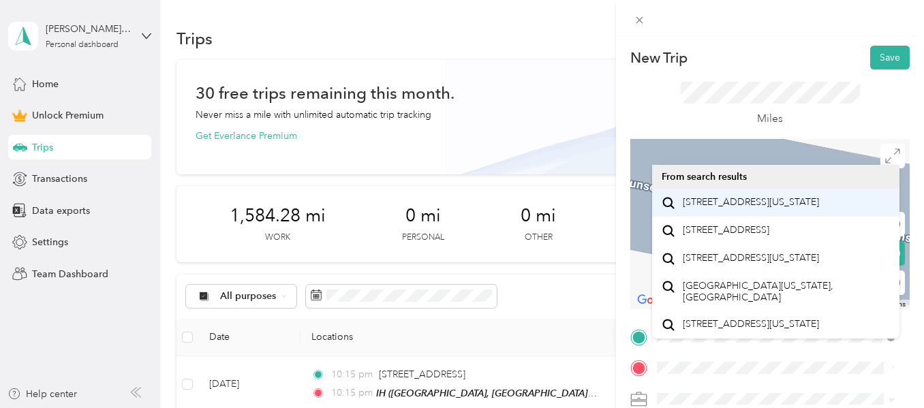
click at [812, 206] on span "45 Old Millstone Drive East Windsor, New Jersey 08520, United States" at bounding box center [750, 202] width 136 height 12
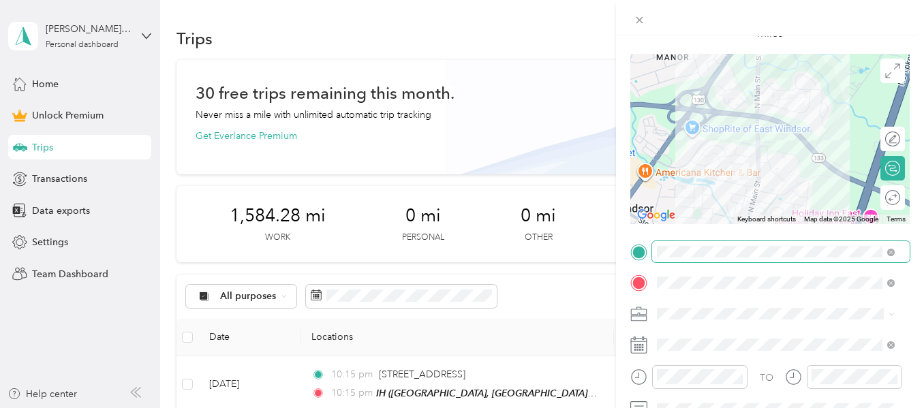
scroll to position [136, 0]
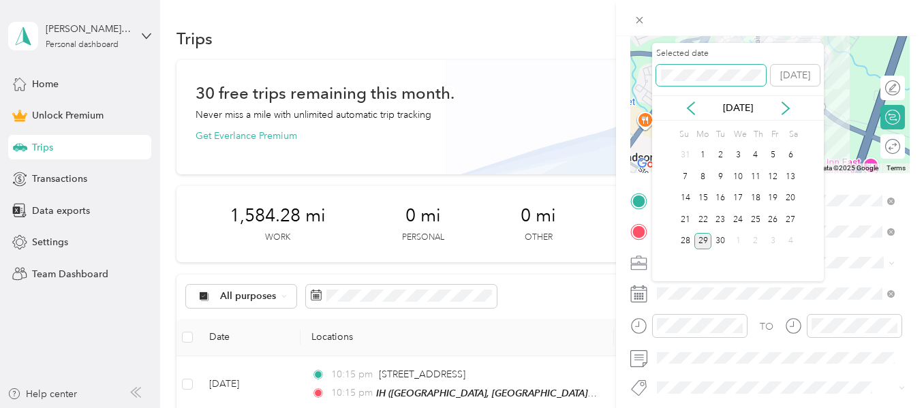
click at [508, 407] on div "New Trip Save This trip cannot be edited because it is either under review, app…" at bounding box center [458, 408] width 917 height 0
click at [723, 243] on div "29" at bounding box center [720, 241] width 18 height 17
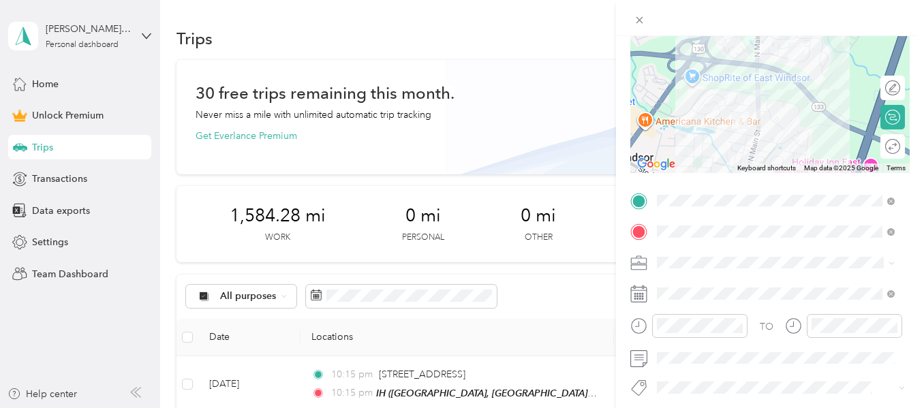
click at [679, 66] on span "Work" at bounding box center [672, 65] width 23 height 12
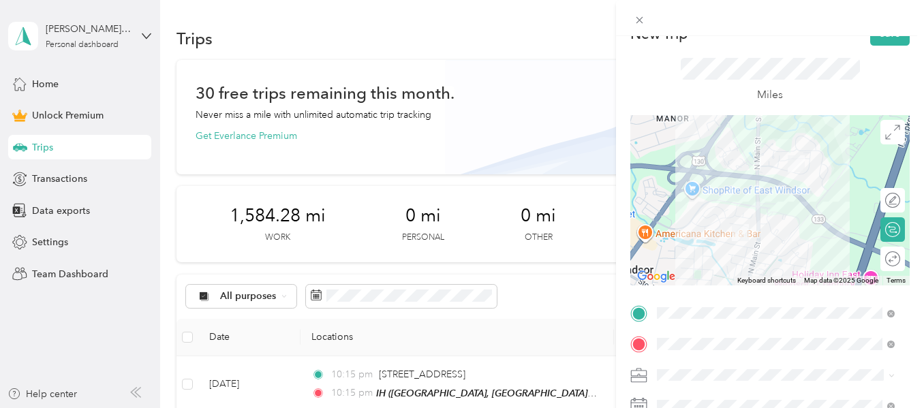
scroll to position [0, 0]
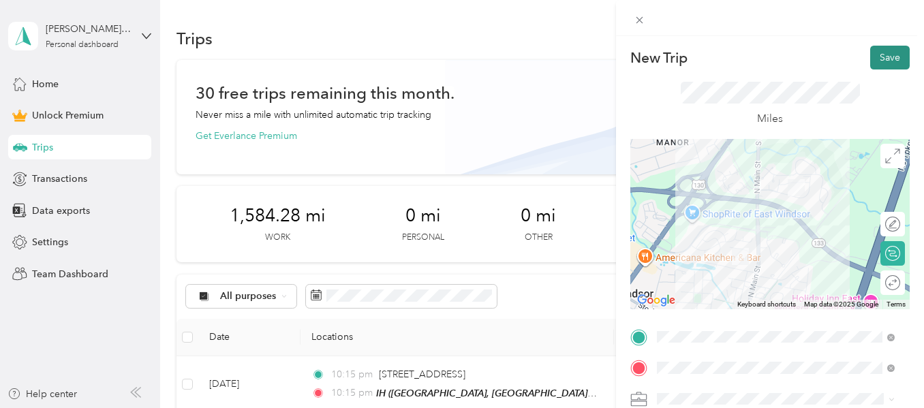
click at [885, 53] on button "Save" at bounding box center [890, 58] width 40 height 24
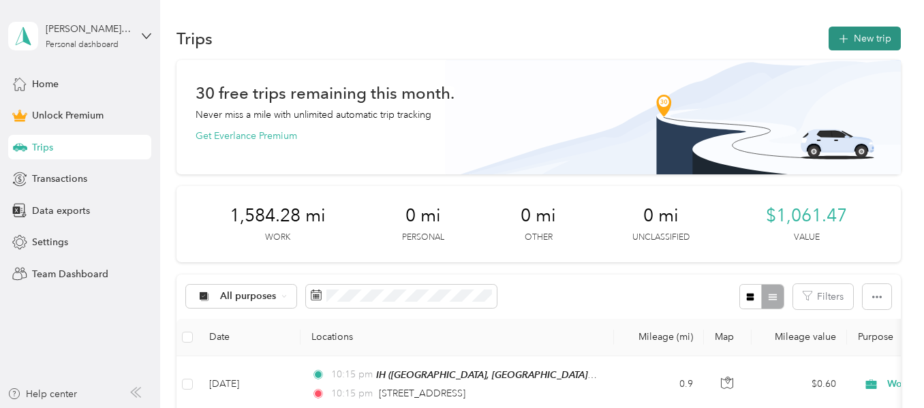
click at [872, 35] on button "New trip" at bounding box center [864, 39] width 72 height 24
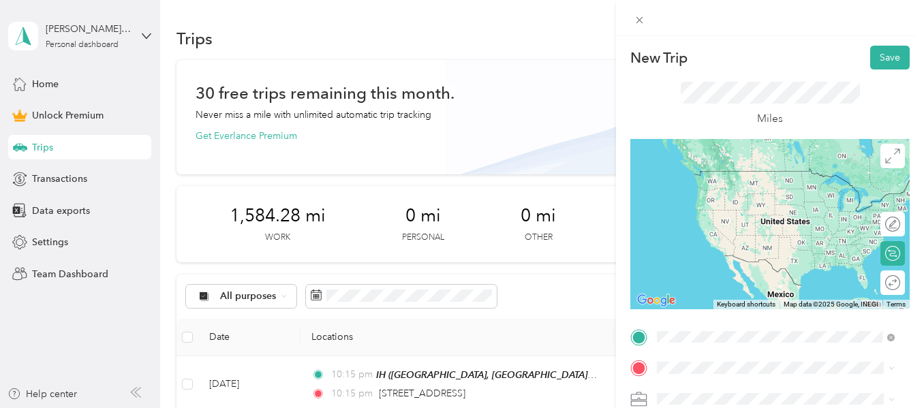
click at [731, 174] on span "45 Old Millstone Drive East Windsor, New Jersey 08520, United States" at bounding box center [750, 171] width 136 height 12
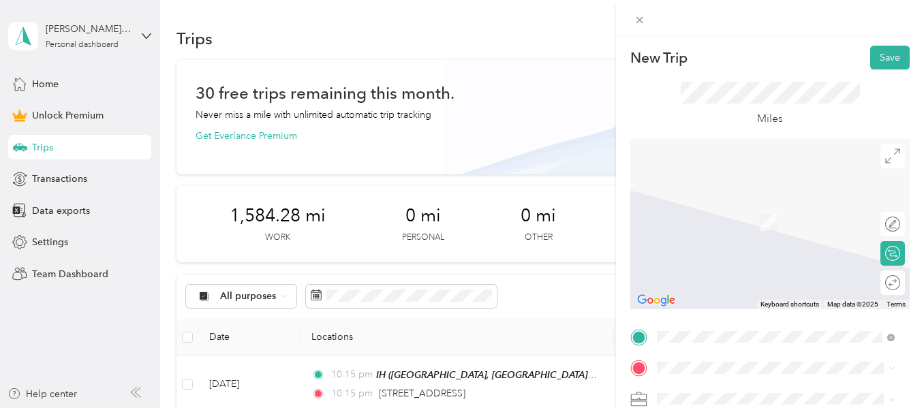
click at [723, 234] on span "Hamilton Health Place Kindercare, 4 Hamilton Health Pl, Trenton, NJ 08690, Unit…" at bounding box center [784, 247] width 204 height 69
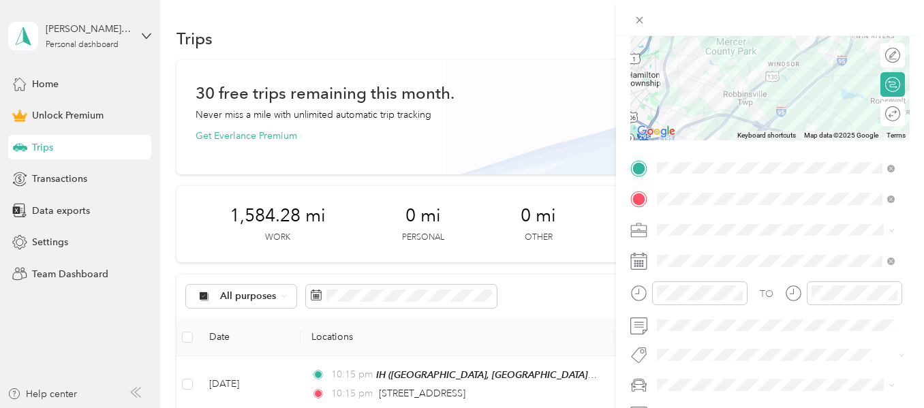
scroll to position [204, 0]
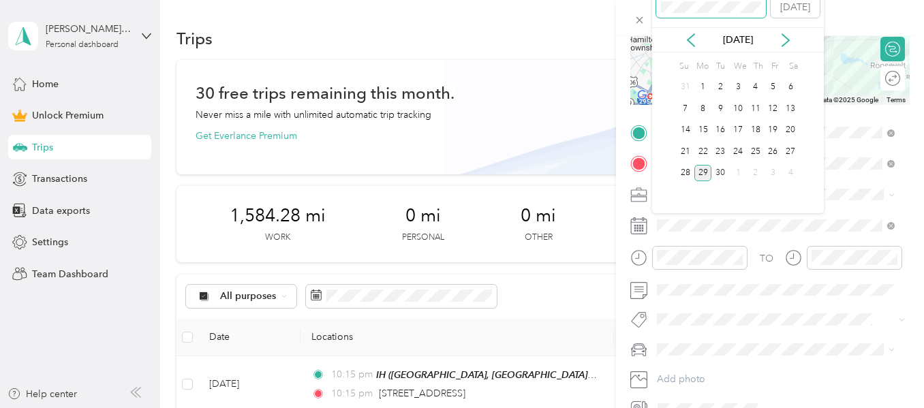
click at [544, 0] on html "amanda.seigel@outlook.com Personal dashboard Home Unlock Premium Trips Transact…" at bounding box center [458, 204] width 917 height 408
click at [718, 173] on div "29" at bounding box center [720, 173] width 18 height 17
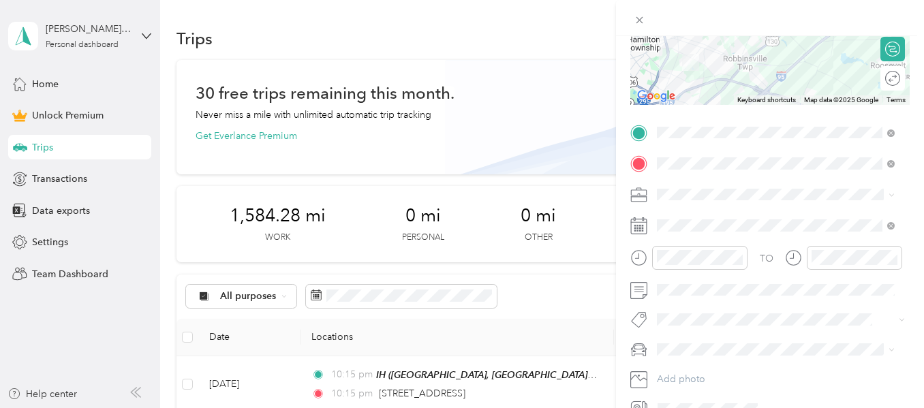
click at [671, 194] on span at bounding box center [780, 195] width 257 height 22
click at [665, 216] on span "Work" at bounding box center [672, 212] width 23 height 12
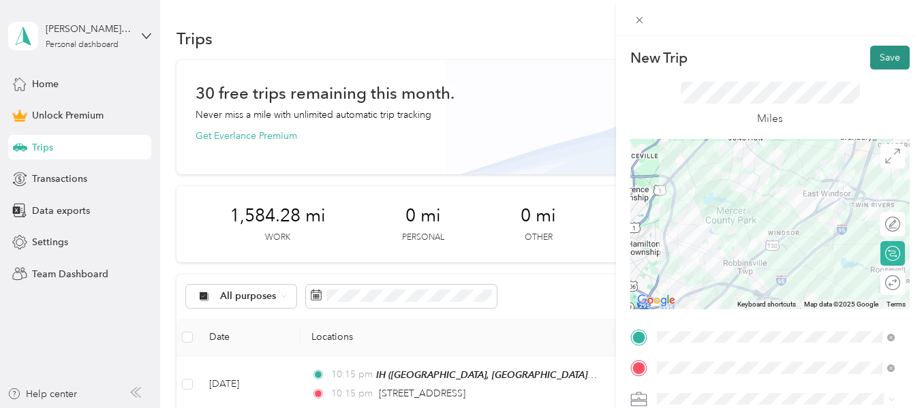
click at [874, 57] on button "Save" at bounding box center [890, 58] width 40 height 24
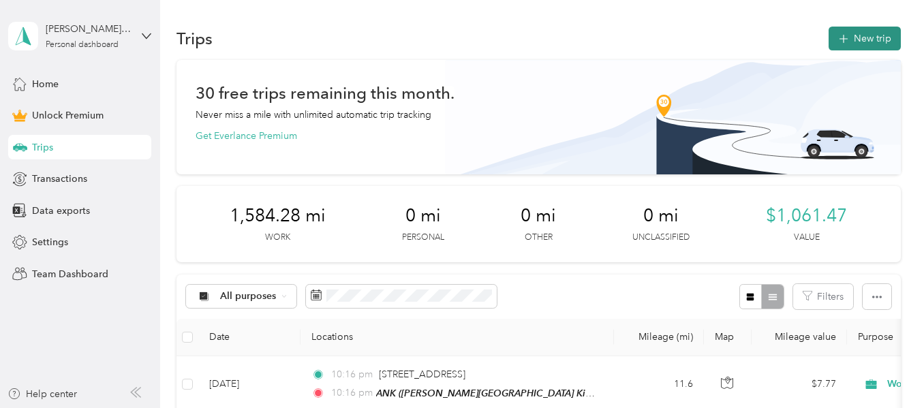
click at [878, 39] on button "New trip" at bounding box center [864, 39] width 72 height 24
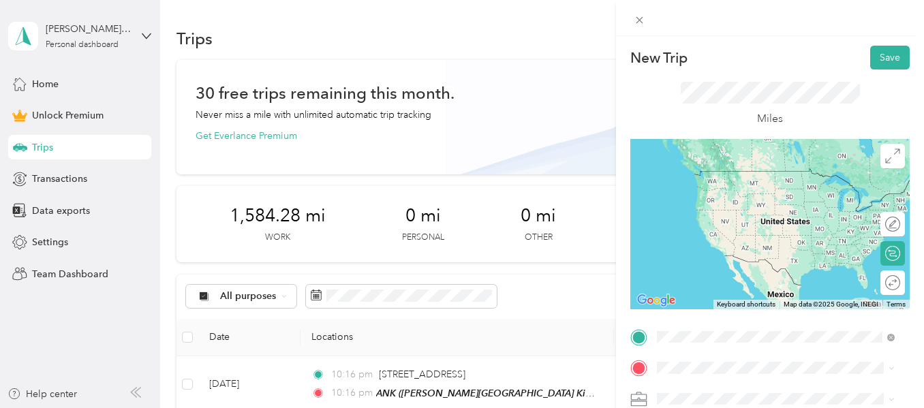
click at [722, 202] on span "Hamilton Health Place Kindercare, 4 Hamilton Health Pl, Trenton, NJ 08690, Unit…" at bounding box center [784, 219] width 204 height 69
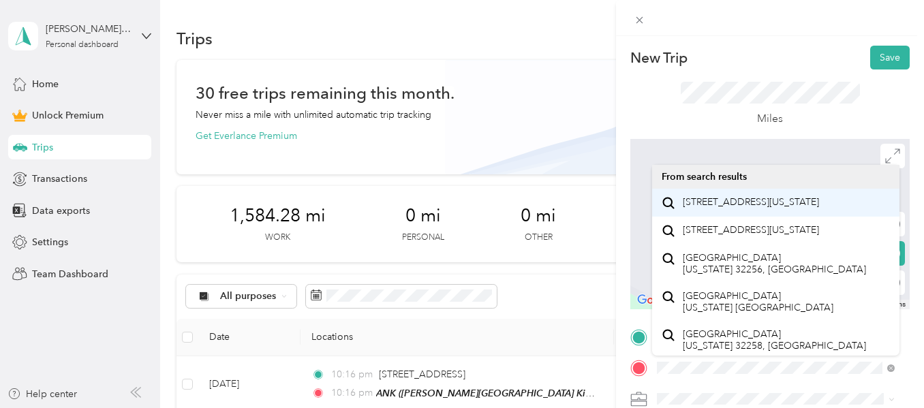
click at [783, 202] on span "3225 Nottingham Way Trenton, New Jersey 08619, United States" at bounding box center [750, 202] width 136 height 12
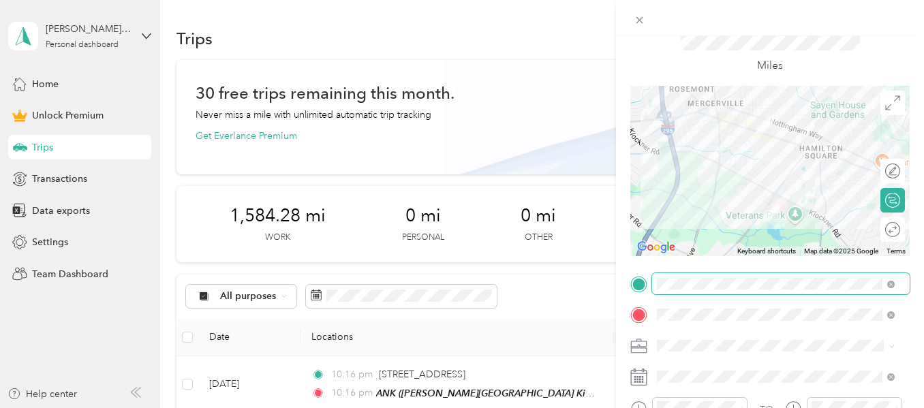
scroll to position [136, 0]
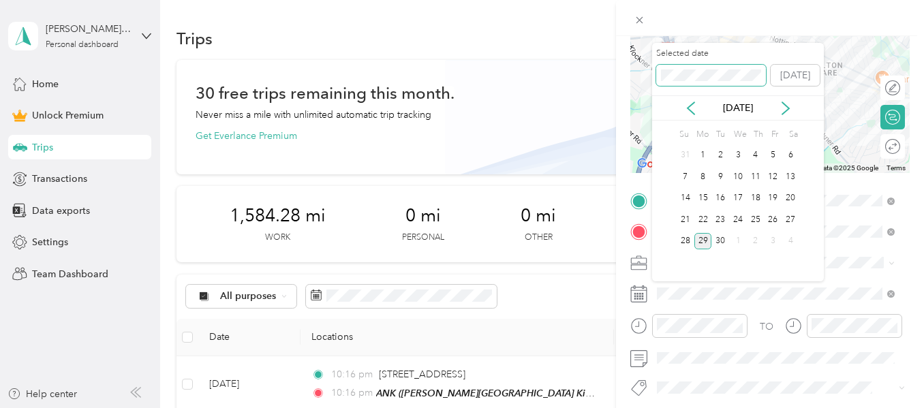
click at [576, 407] on div "New Trip Save This trip cannot be edited because it is either under review, app…" at bounding box center [458, 408] width 917 height 0
click at [718, 235] on div "29" at bounding box center [720, 241] width 18 height 17
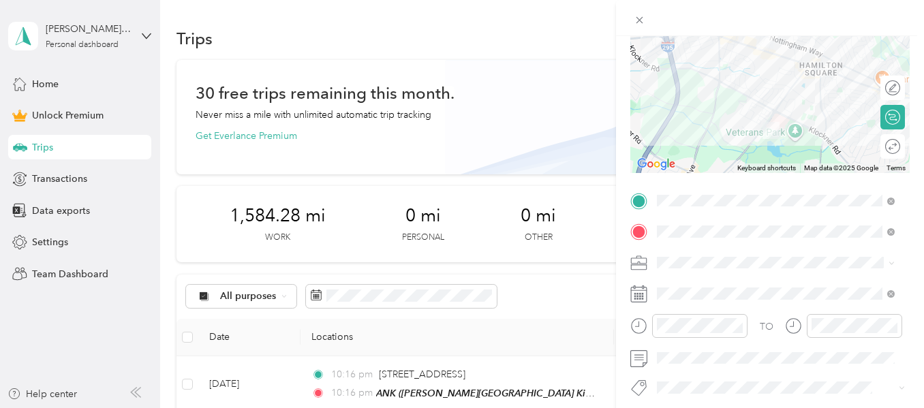
click at [677, 73] on li "Work" at bounding box center [775, 67] width 247 height 24
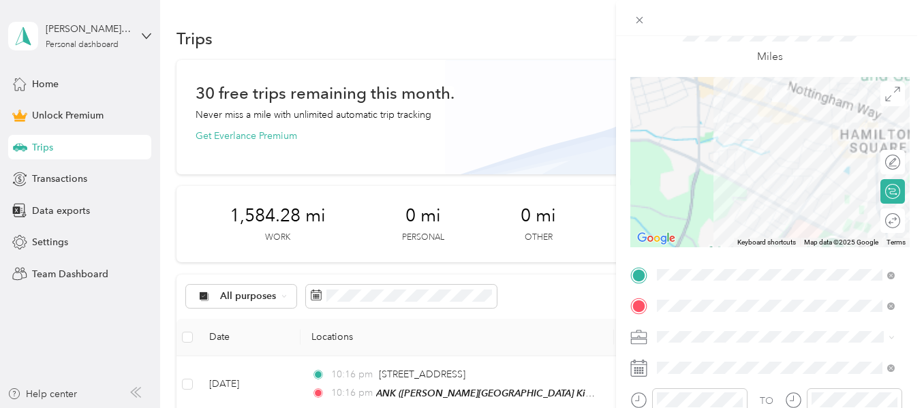
scroll to position [0, 0]
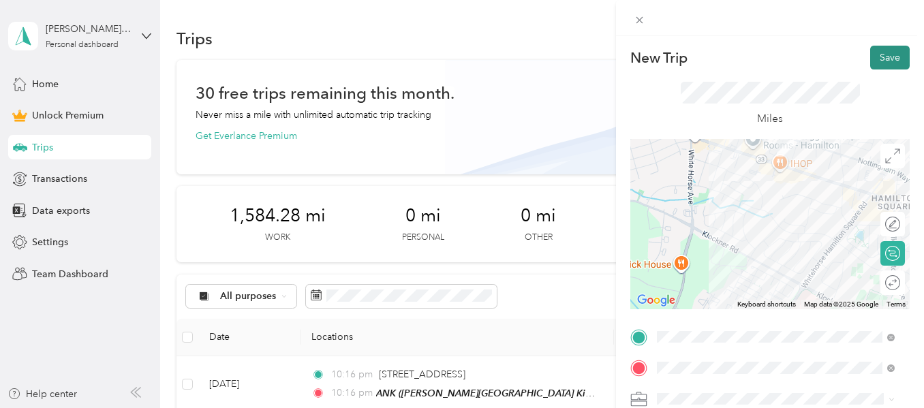
click at [879, 49] on button "Save" at bounding box center [890, 58] width 40 height 24
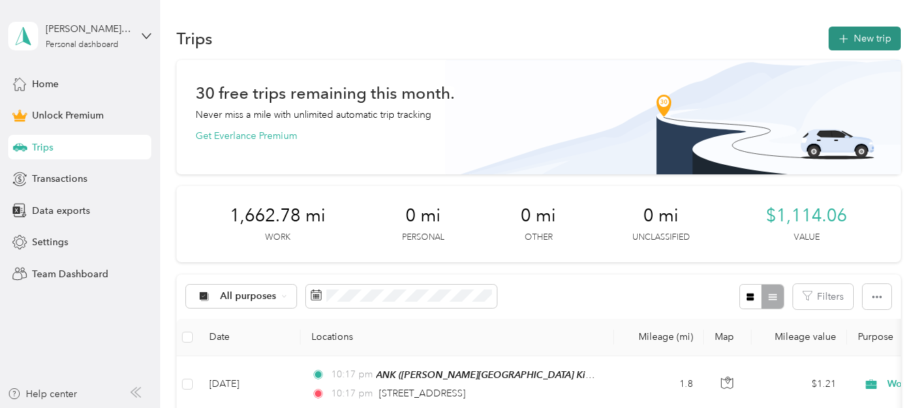
click at [870, 37] on button "New trip" at bounding box center [864, 39] width 72 height 24
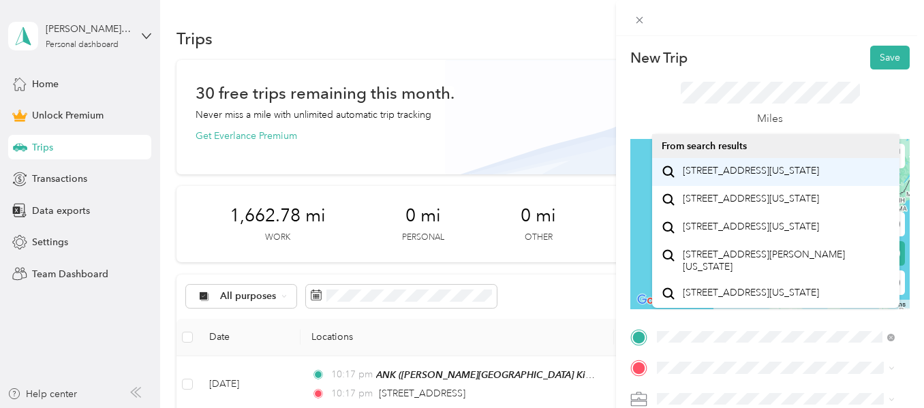
click at [790, 177] on span "[STREET_ADDRESS][US_STATE]" at bounding box center [750, 171] width 136 height 12
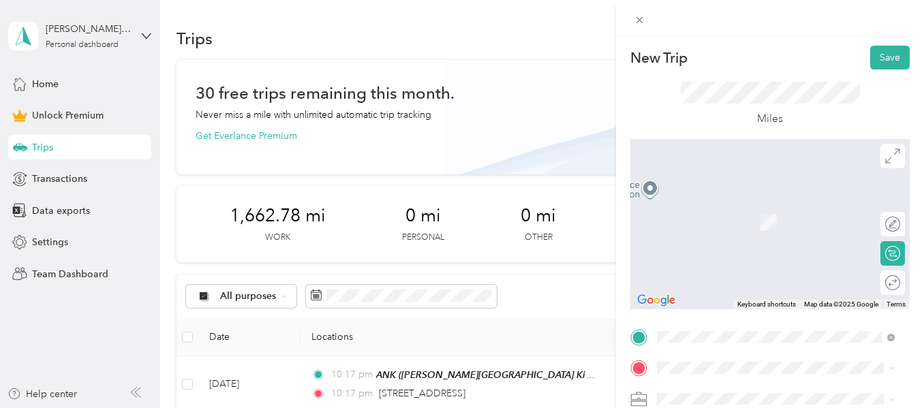
click at [705, 360] on span at bounding box center [780, 368] width 257 height 22
click at [727, 358] on span at bounding box center [780, 368] width 257 height 22
click at [717, 231] on span "[GEOGRAPHIC_DATA], [GEOGRAPHIC_DATA], [GEOGRAPHIC_DATA], 08550, [GEOGRAPHIC_DAT…" at bounding box center [784, 240] width 204 height 54
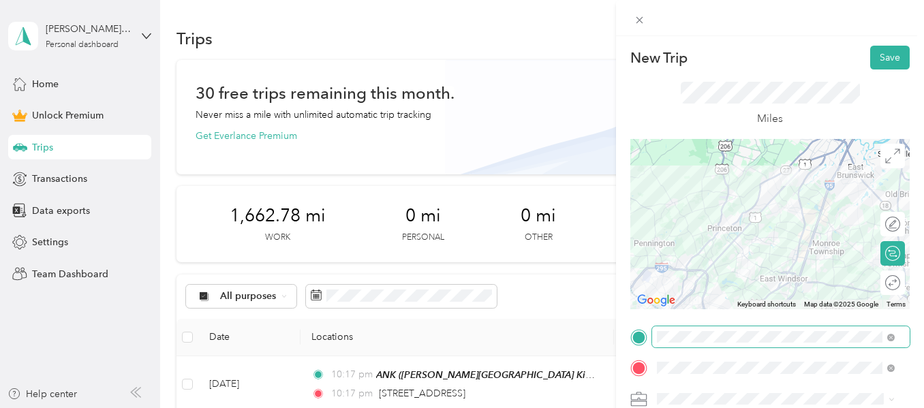
scroll to position [68, 0]
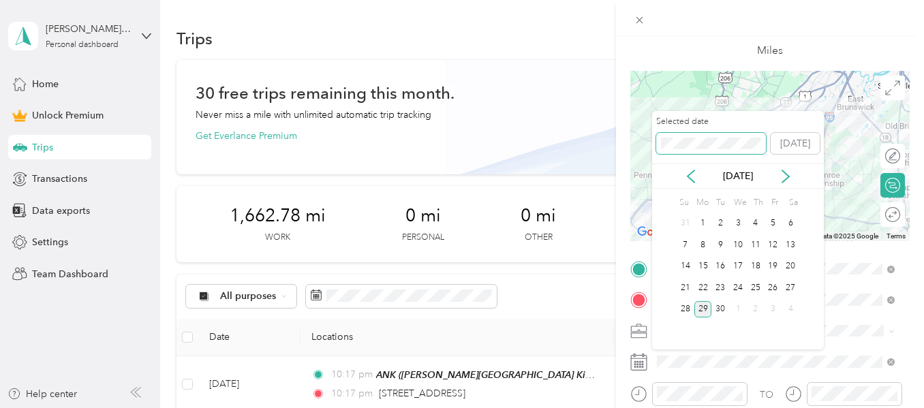
click at [595, 407] on div "New Trip Save This trip cannot be edited because it is either under review, app…" at bounding box center [458, 408] width 917 height 0
click at [700, 243] on div "4" at bounding box center [703, 244] width 18 height 17
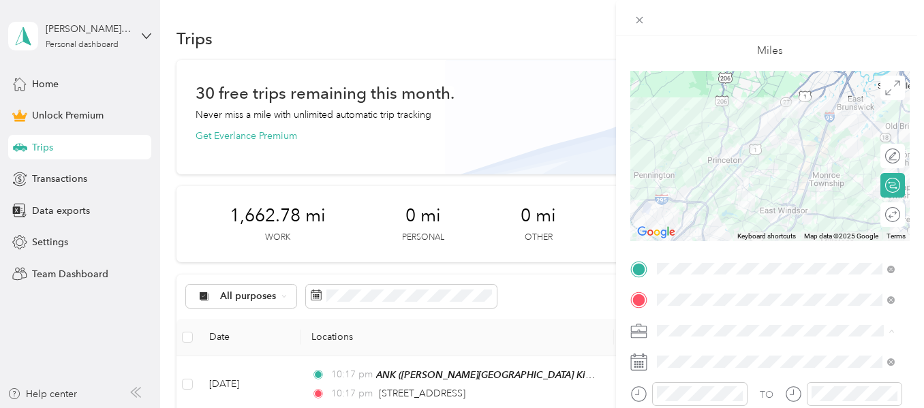
click at [672, 138] on div "Work" at bounding box center [775, 140] width 228 height 14
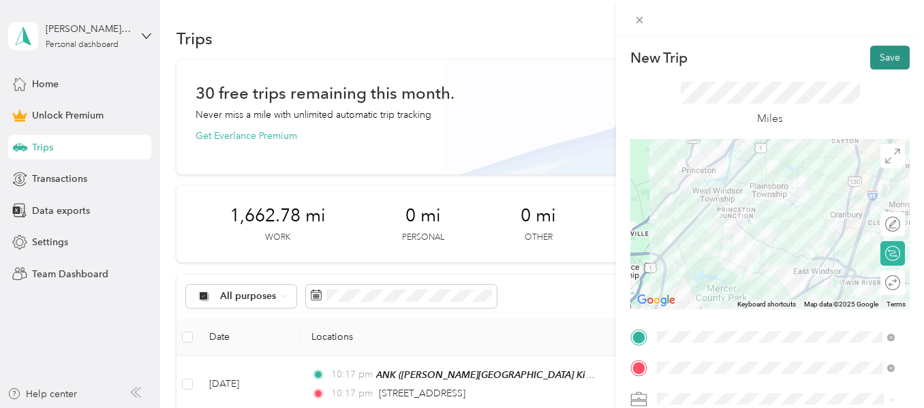
click at [870, 58] on button "Save" at bounding box center [890, 58] width 40 height 24
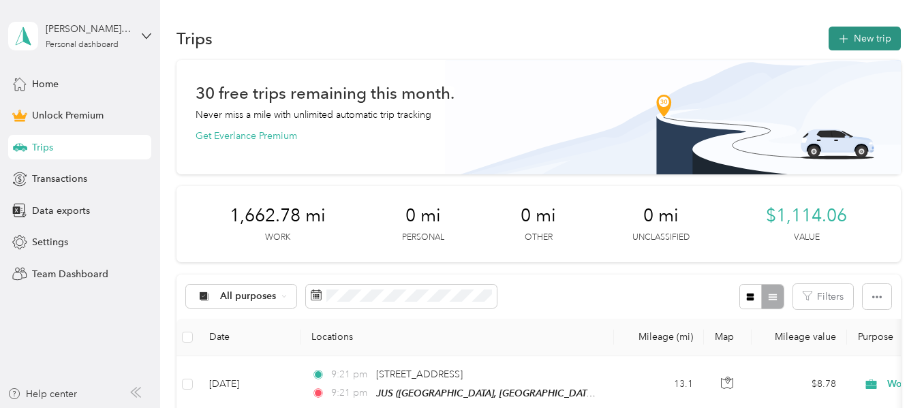
click at [860, 39] on button "New trip" at bounding box center [864, 39] width 72 height 24
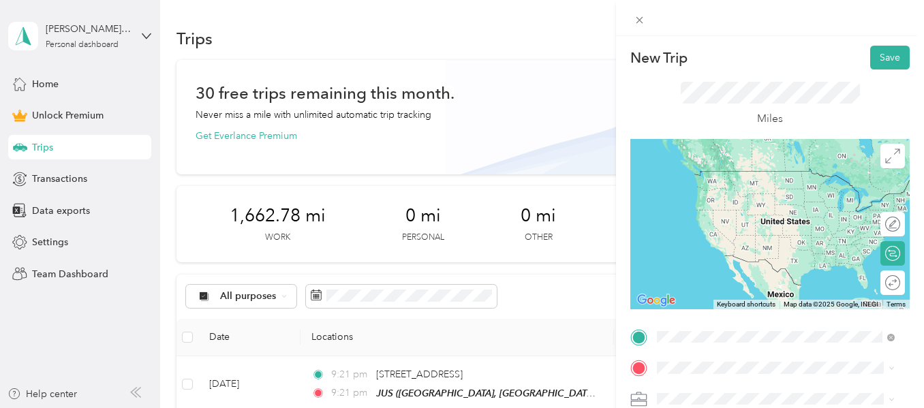
click at [701, 183] on div "[GEOGRAPHIC_DATA], [GEOGRAPHIC_DATA], [GEOGRAPHIC_DATA], 08550, [GEOGRAPHIC_DAT…" at bounding box center [786, 206] width 208 height 72
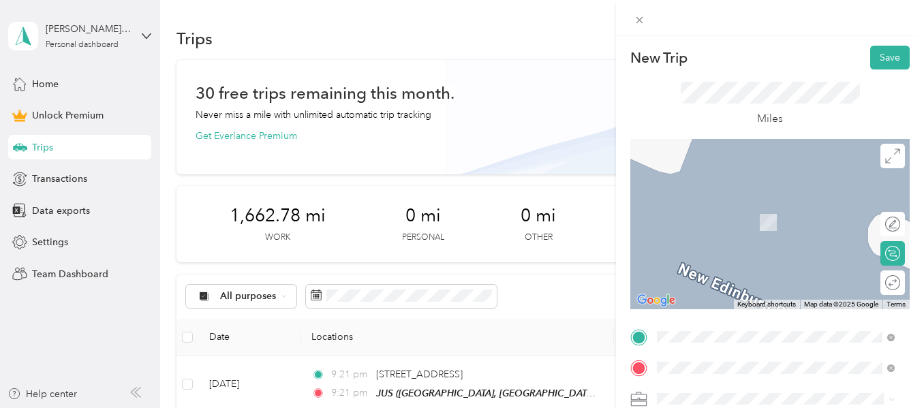
click at [719, 274] on span "[STREET_ADDRESS][US_STATE]" at bounding box center [750, 268] width 136 height 12
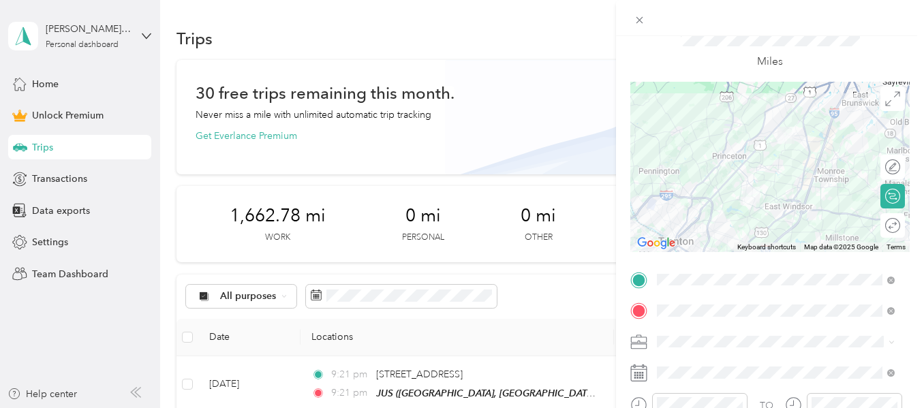
scroll to position [136, 0]
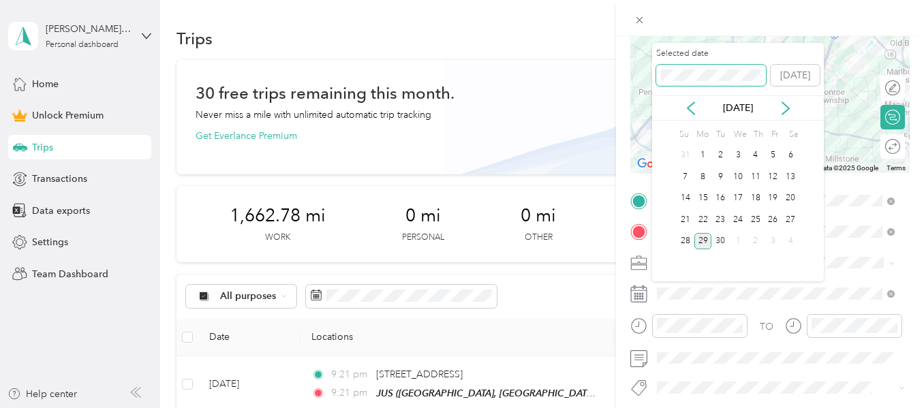
click at [526, 407] on div "New Trip Save This trip cannot be edited because it is either under review, app…" at bounding box center [458, 408] width 917 height 0
click at [703, 183] on div "4" at bounding box center [703, 176] width 18 height 17
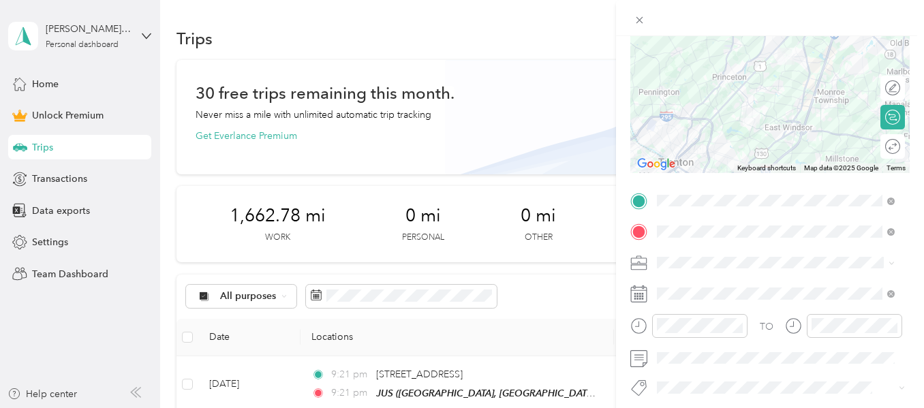
click at [665, 75] on li "Work" at bounding box center [775, 64] width 247 height 24
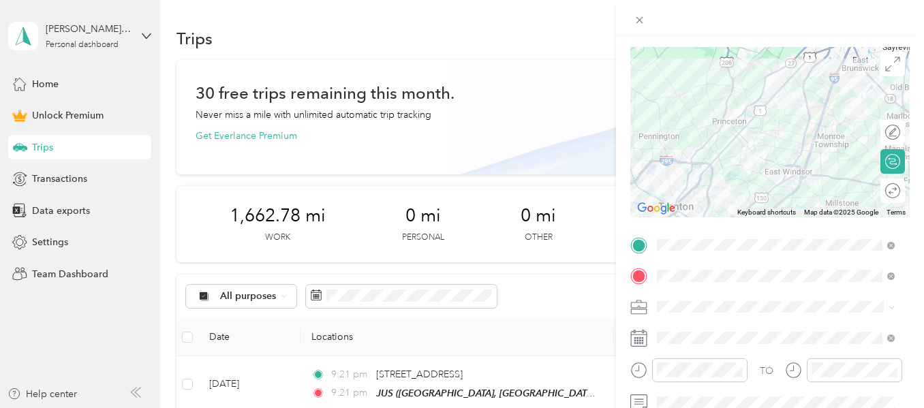
scroll to position [0, 0]
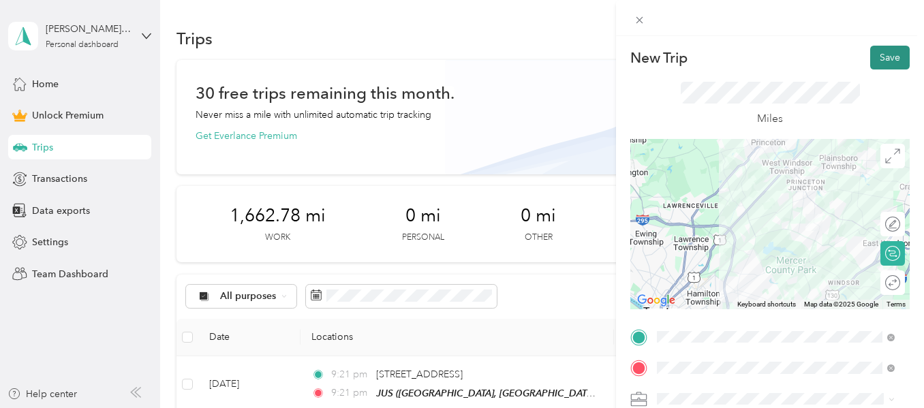
click at [890, 61] on button "Save" at bounding box center [890, 58] width 40 height 24
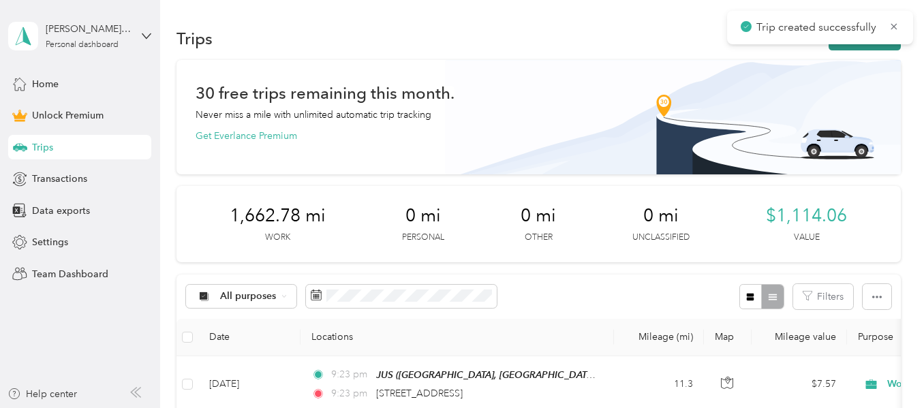
click at [857, 48] on button "New trip" at bounding box center [864, 39] width 72 height 24
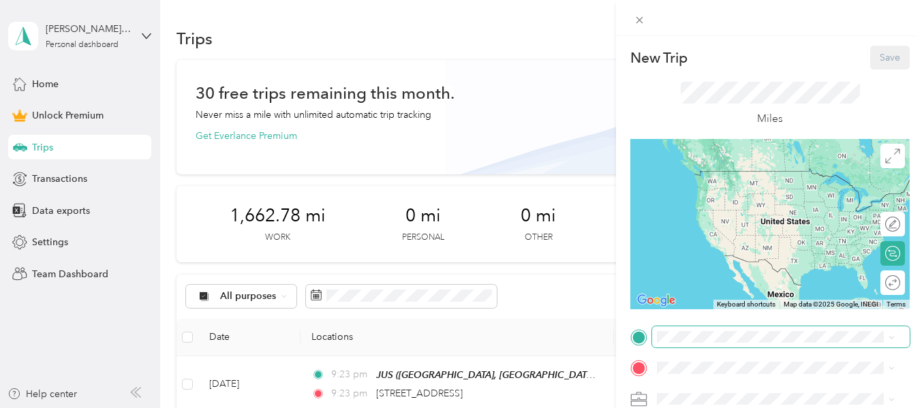
click at [738, 342] on span at bounding box center [780, 337] width 257 height 22
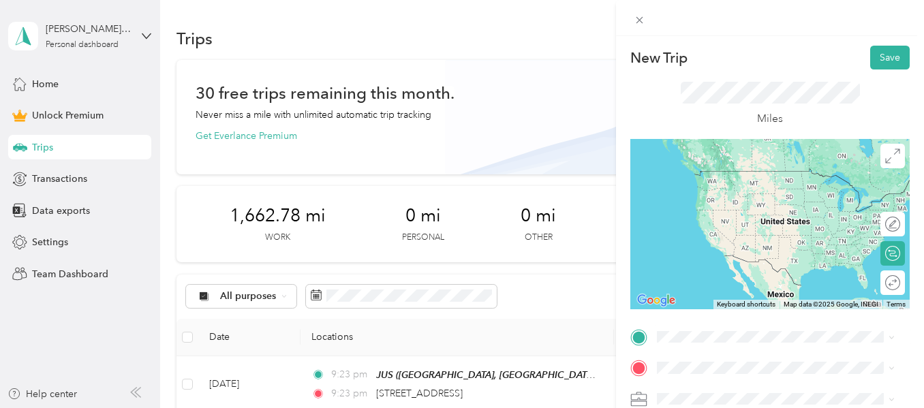
click at [688, 242] on span "[STREET_ADDRESS][US_STATE]" at bounding box center [750, 236] width 136 height 12
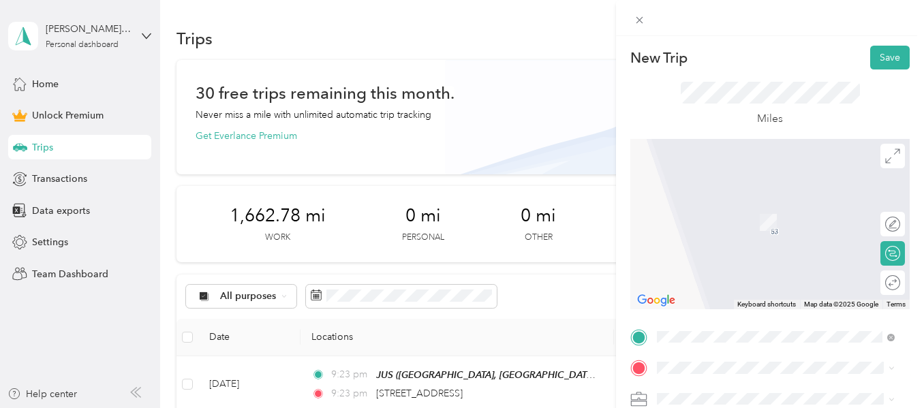
click at [719, 233] on span "Over The Rainbow Child Development Center, [STREET_ADDRESS][GEOGRAPHIC_DATA], […" at bounding box center [783, 235] width 202 height 40
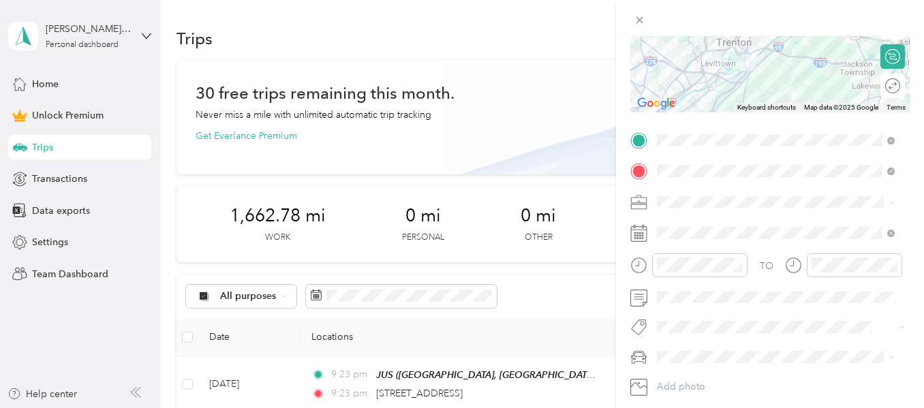
scroll to position [204, 0]
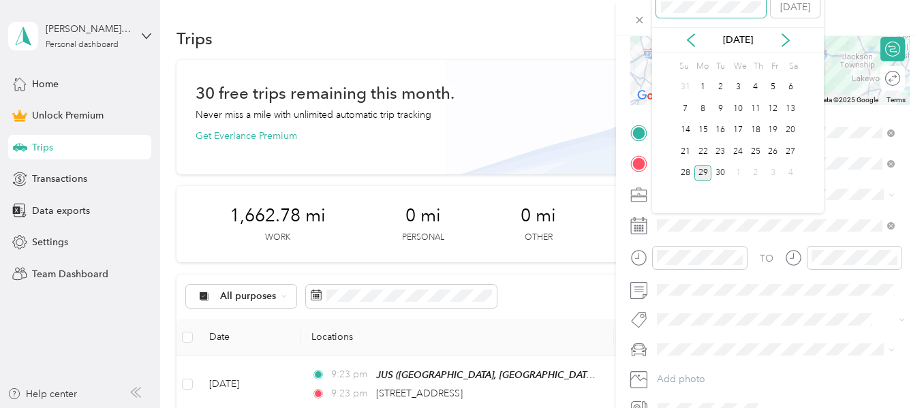
click at [566, 0] on html "[PERSON_NAME][EMAIL_ADDRESS][PERSON_NAME][DOMAIN_NAME] Personal dashboard Home …" at bounding box center [458, 204] width 917 height 408
click at [718, 110] on div "4" at bounding box center [720, 108] width 18 height 17
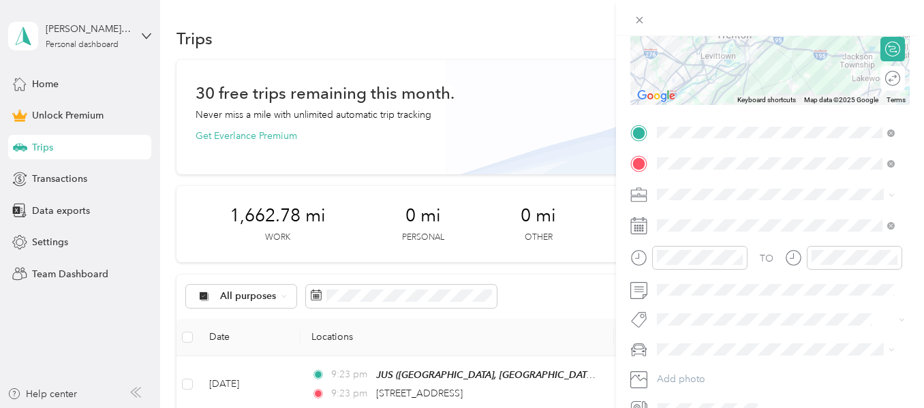
click at [671, 216] on span "Work" at bounding box center [672, 212] width 23 height 12
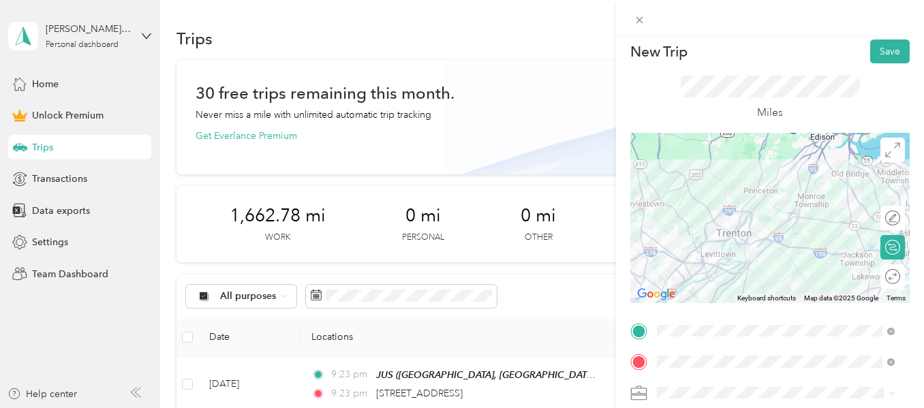
scroll to position [0, 0]
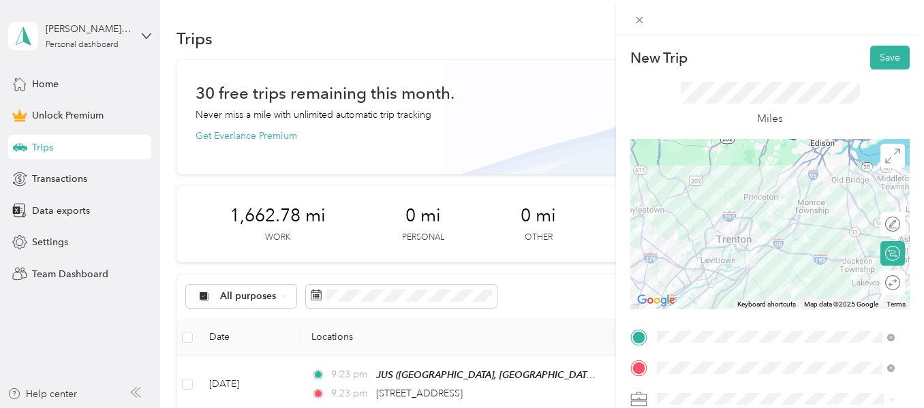
click at [875, 43] on div "New Trip Save This trip cannot be edited because it is either under review, app…" at bounding box center [770, 240] width 308 height 408
click at [871, 52] on button "Save" at bounding box center [890, 58] width 40 height 24
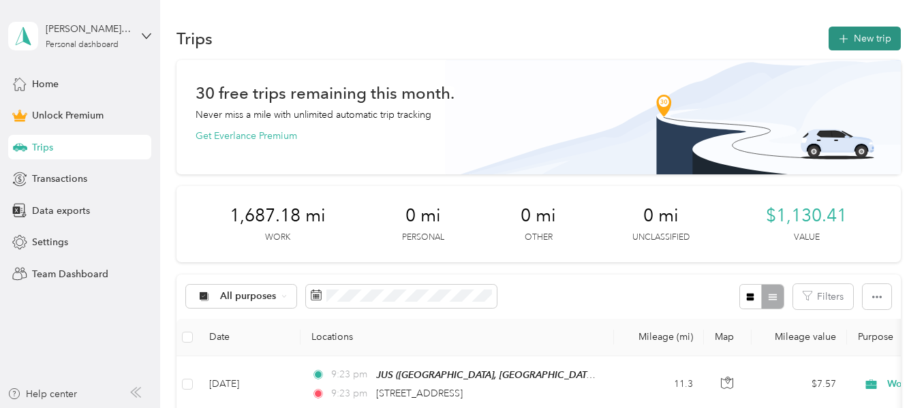
click at [859, 30] on button "New trip" at bounding box center [864, 39] width 72 height 24
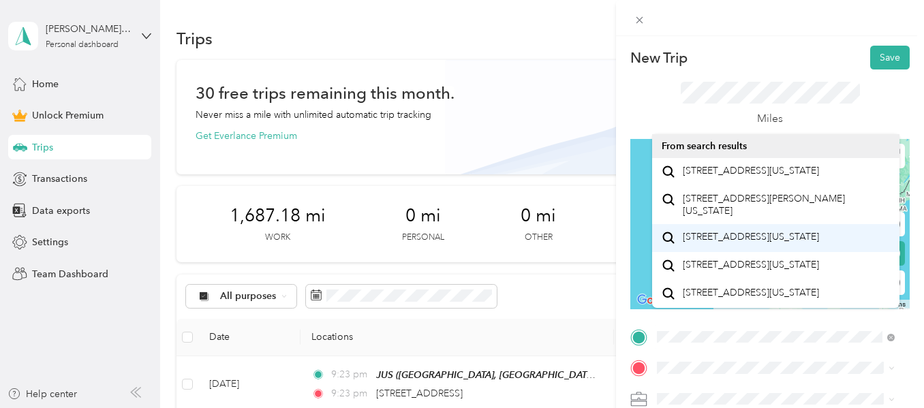
click at [755, 243] on span "[STREET_ADDRESS][US_STATE]" at bounding box center [750, 237] width 136 height 12
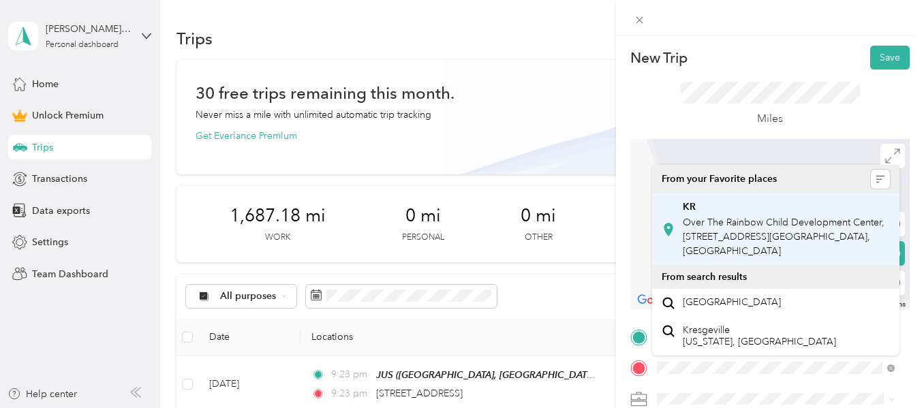
click at [747, 236] on span "Over The Rainbow Child Development Center, [STREET_ADDRESS][GEOGRAPHIC_DATA], […" at bounding box center [783, 237] width 202 height 40
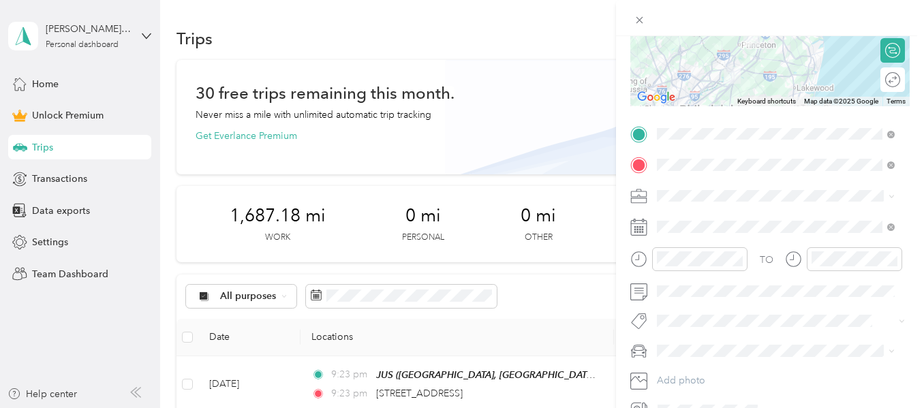
scroll to position [204, 0]
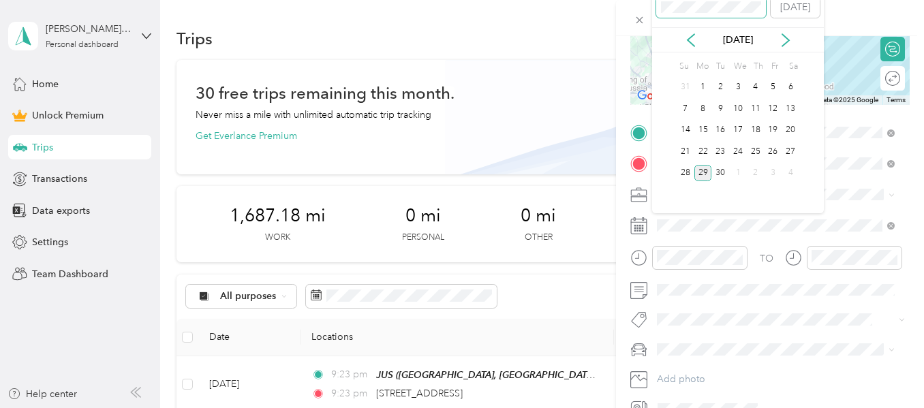
click at [578, 0] on html "[PERSON_NAME][EMAIL_ADDRESS][PERSON_NAME][DOMAIN_NAME] Personal dashboard Home …" at bounding box center [458, 204] width 917 height 408
click at [705, 111] on div "4" at bounding box center [703, 108] width 18 height 17
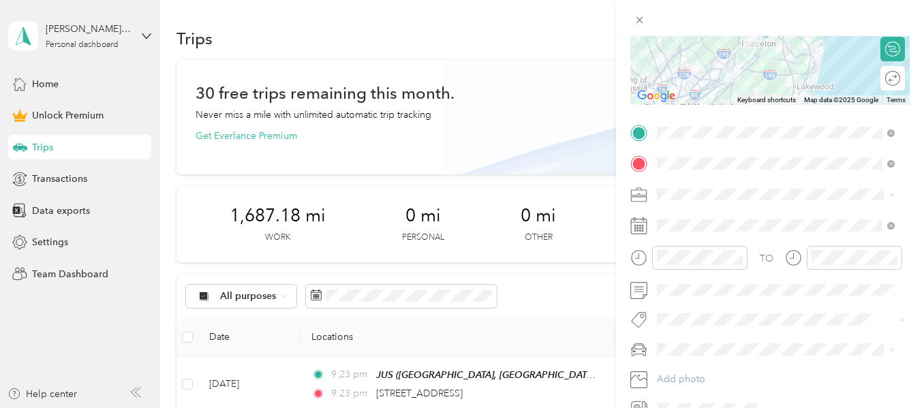
click at [671, 213] on span "Work" at bounding box center [672, 219] width 23 height 12
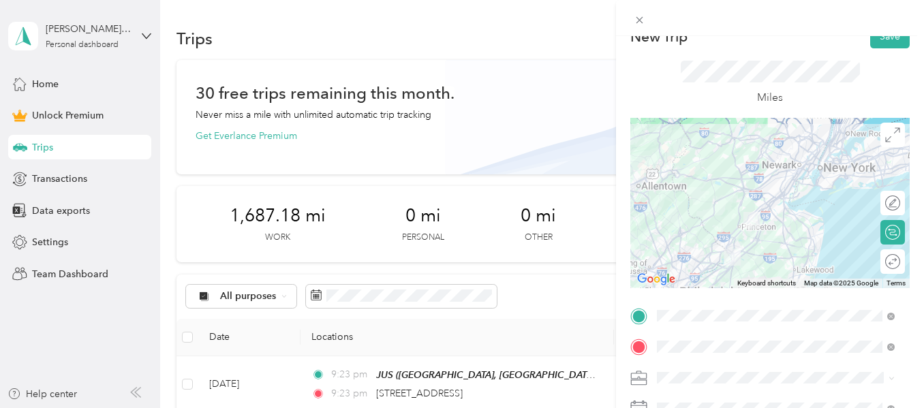
scroll to position [0, 0]
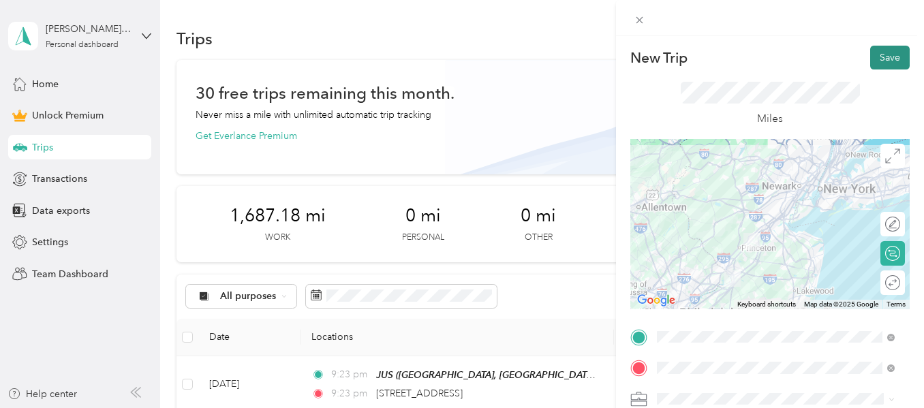
click at [881, 52] on button "Save" at bounding box center [890, 58] width 40 height 24
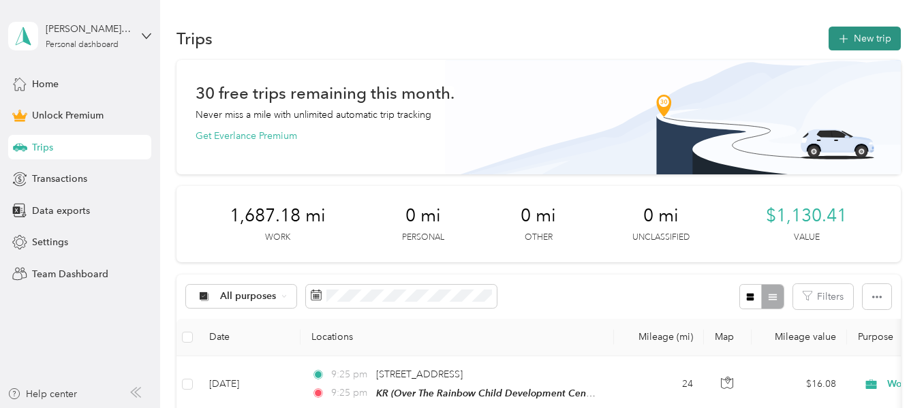
click at [878, 36] on button "New trip" at bounding box center [864, 39] width 72 height 24
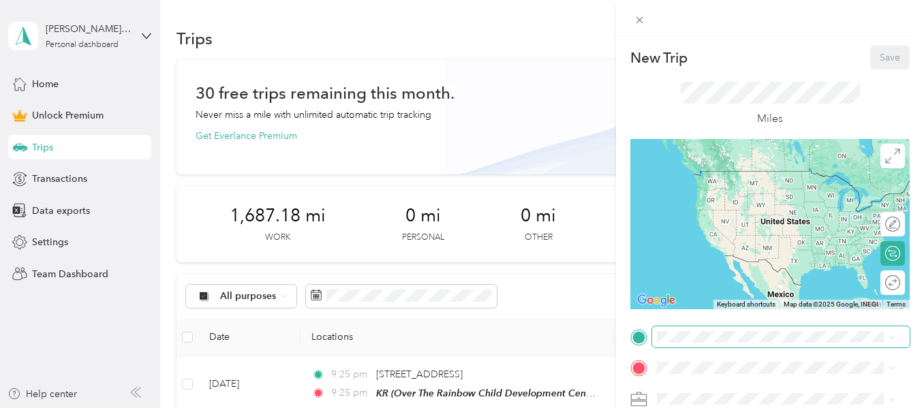
click at [735, 341] on span at bounding box center [780, 337] width 257 height 22
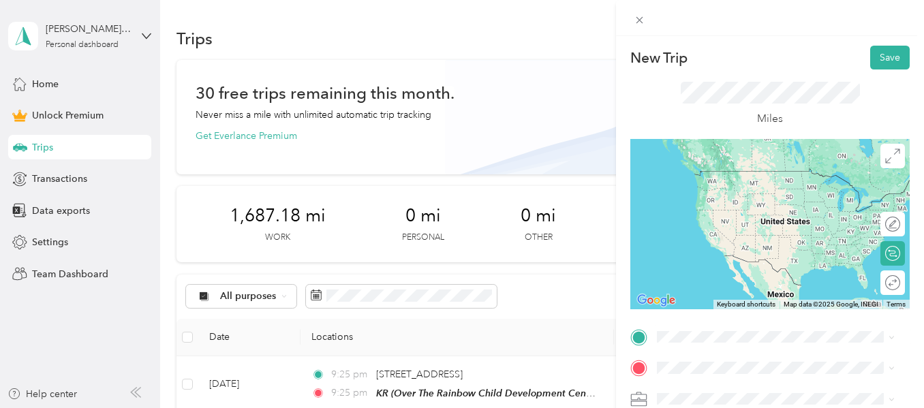
click at [714, 208] on span "Over The Rainbow Child Development Center, [STREET_ADDRESS][GEOGRAPHIC_DATA], […" at bounding box center [783, 198] width 202 height 40
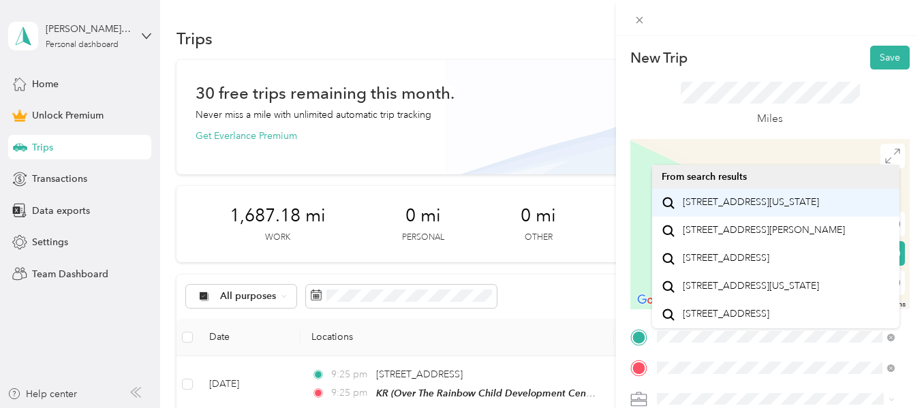
click at [776, 208] on span "[STREET_ADDRESS][US_STATE]" at bounding box center [750, 202] width 136 height 12
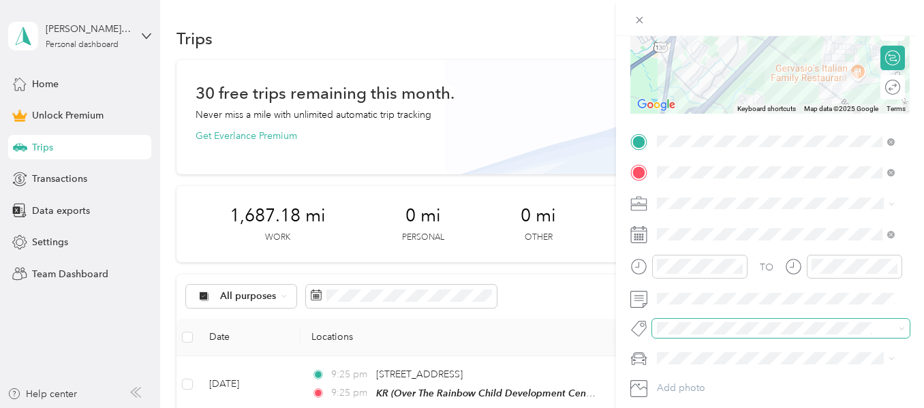
scroll to position [204, 0]
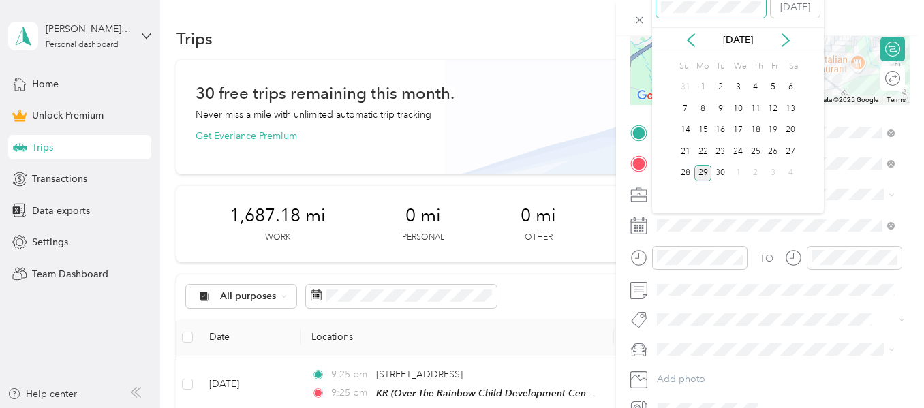
click at [578, 407] on div "New Trip Save This trip cannot be edited because it is either under review, app…" at bounding box center [458, 408] width 917 height 0
click at [701, 110] on div "4" at bounding box center [703, 108] width 18 height 17
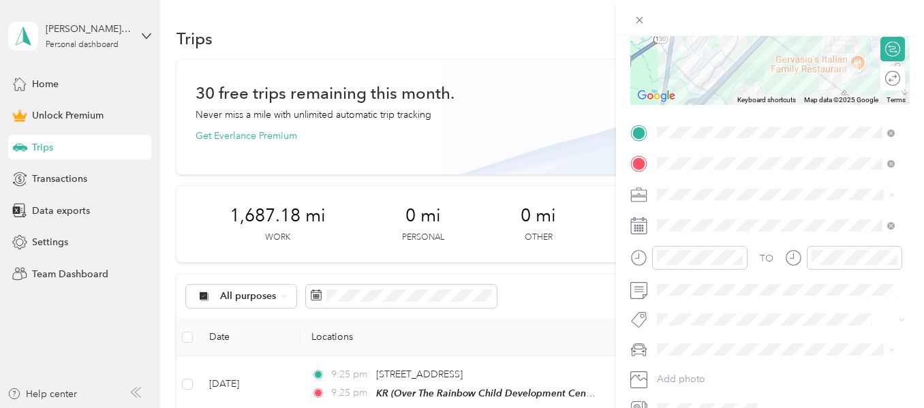
click at [681, 221] on li "Work" at bounding box center [775, 218] width 247 height 24
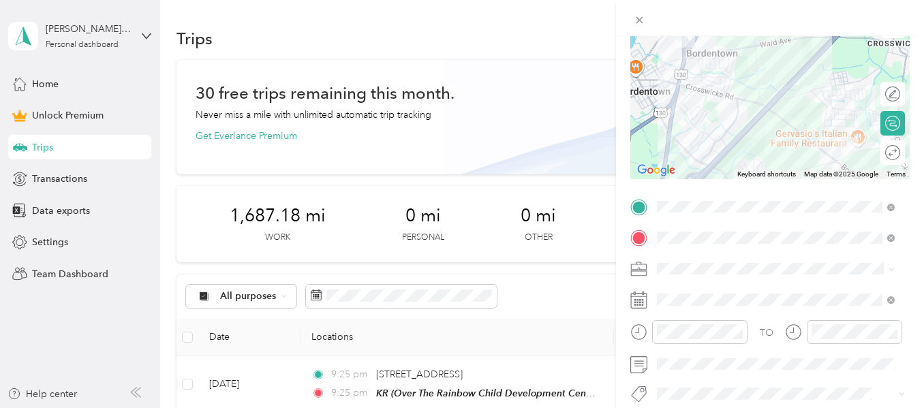
scroll to position [0, 0]
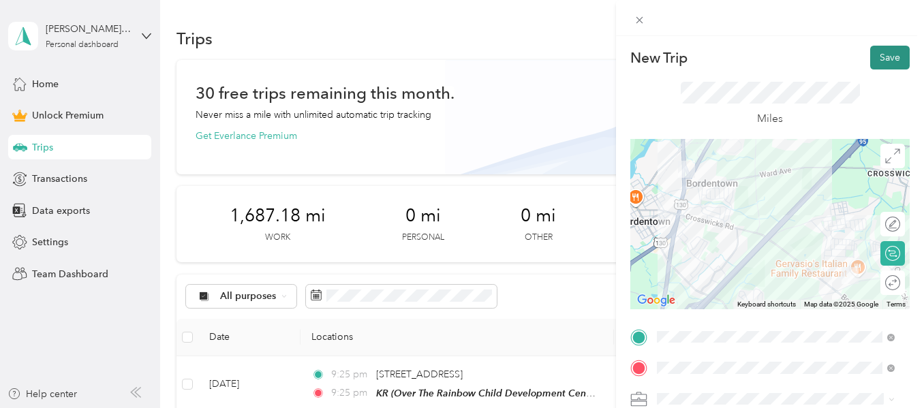
click at [893, 55] on button "Save" at bounding box center [890, 58] width 40 height 24
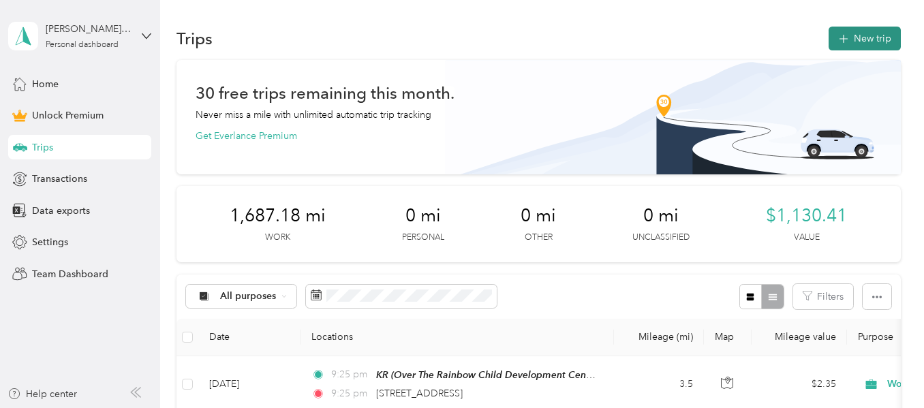
click at [862, 40] on button "New trip" at bounding box center [864, 39] width 72 height 24
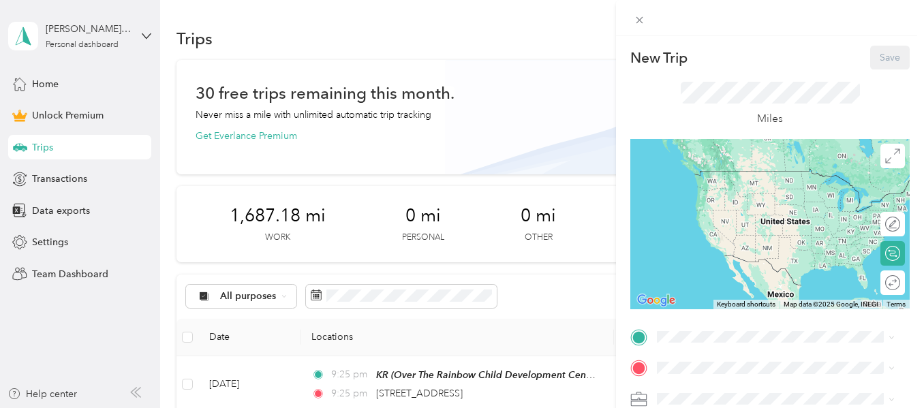
click at [510, 318] on div "New Trip Save This trip cannot be edited because it is either under review, app…" at bounding box center [462, 204] width 924 height 408
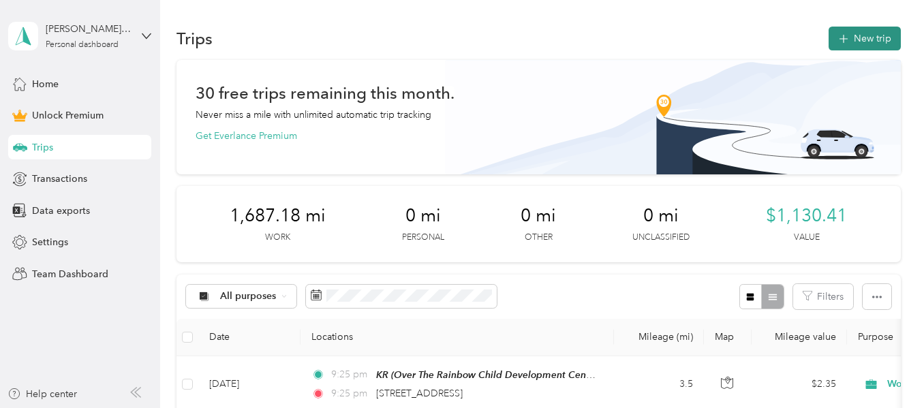
click at [875, 40] on button "New trip" at bounding box center [864, 39] width 72 height 24
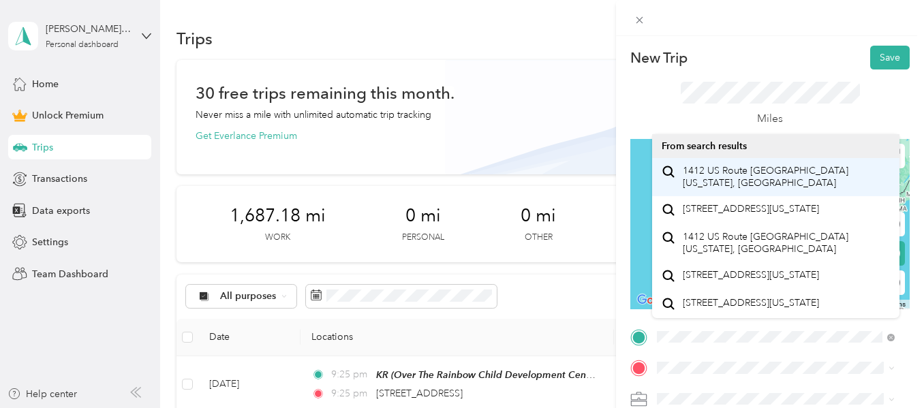
click at [802, 185] on span "1412 US Route [GEOGRAPHIC_DATA][US_STATE], [GEOGRAPHIC_DATA]" at bounding box center [786, 177] width 208 height 24
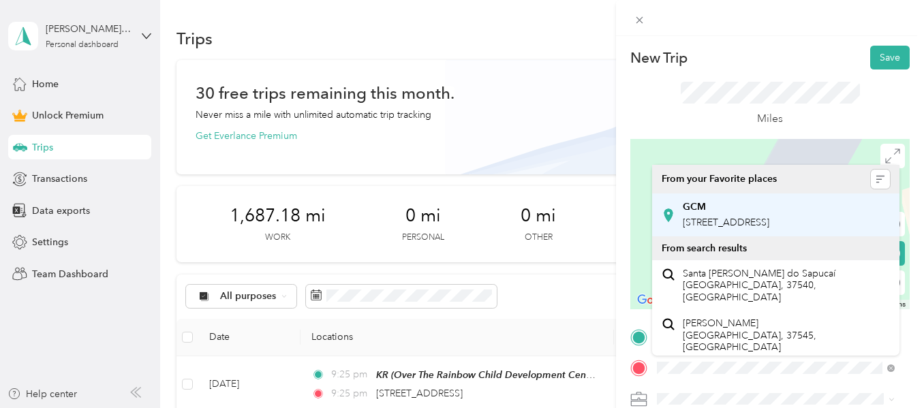
click at [759, 228] on span "[STREET_ADDRESS]" at bounding box center [725, 223] width 87 height 12
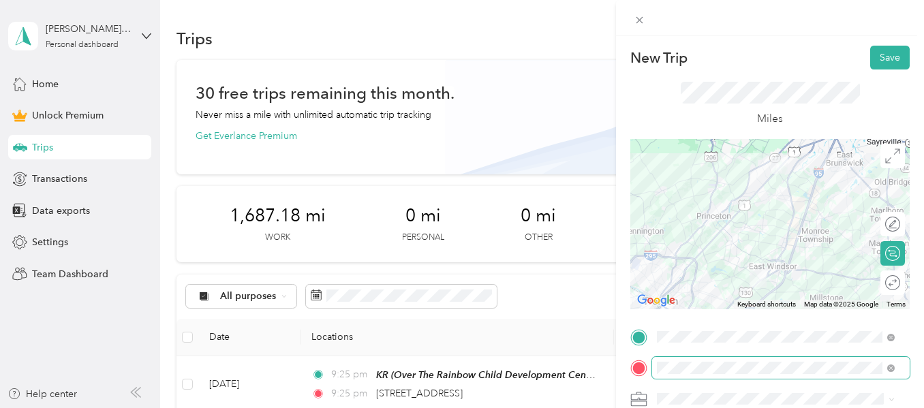
click at [717, 361] on span at bounding box center [780, 368] width 257 height 22
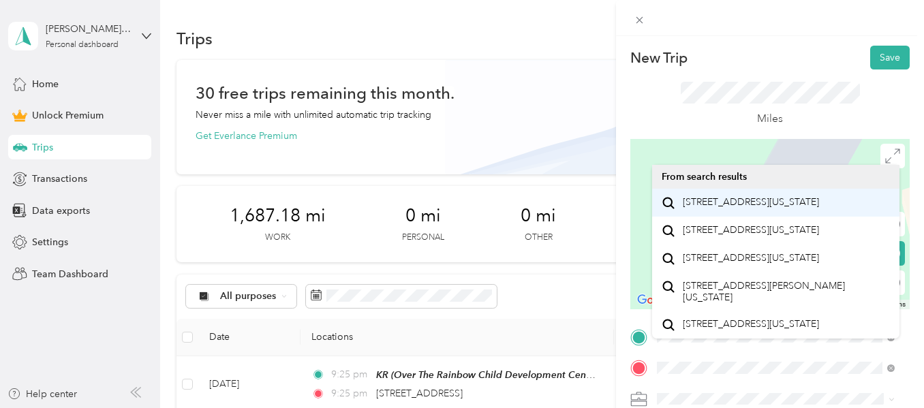
click at [768, 208] on span "[STREET_ADDRESS][US_STATE]" at bounding box center [750, 202] width 136 height 12
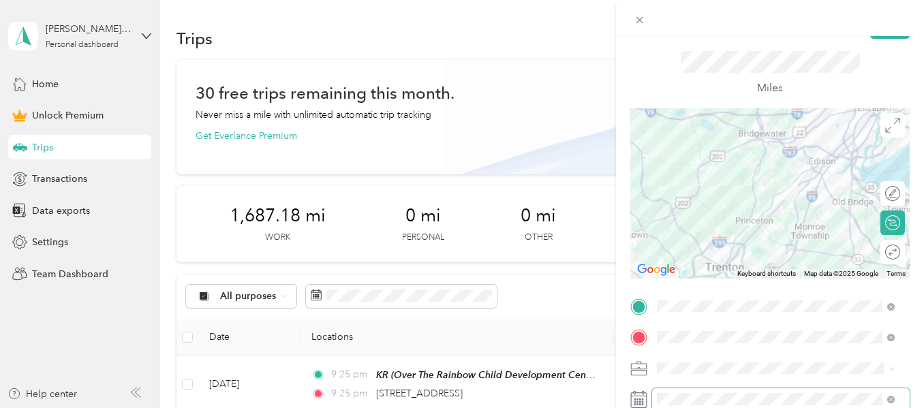
scroll to position [136, 0]
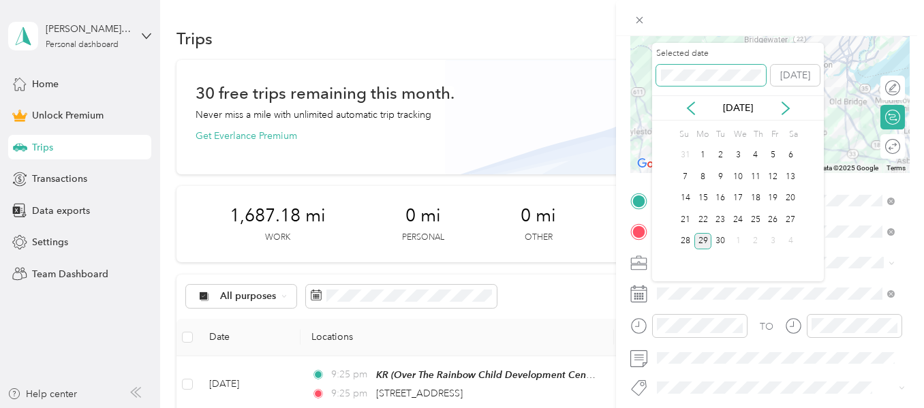
click at [710, 72] on span at bounding box center [711, 76] width 110 height 22
drag, startPoint x: 719, startPoint y: 67, endPoint x: 625, endPoint y: 77, distance: 95.2
click at [625, 407] on div "New Trip Save This trip cannot be edited because it is either under review, app…" at bounding box center [458, 408] width 917 height 0
click at [715, 172] on div "5" at bounding box center [720, 176] width 18 height 17
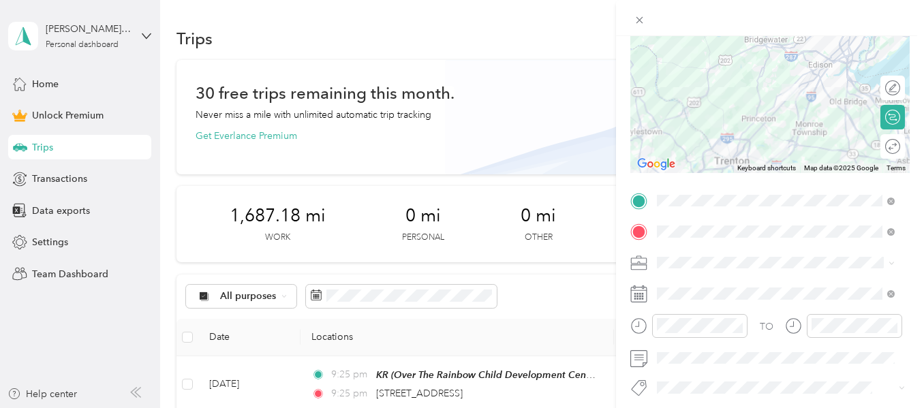
click at [666, 72] on li "Work" at bounding box center [775, 66] width 247 height 24
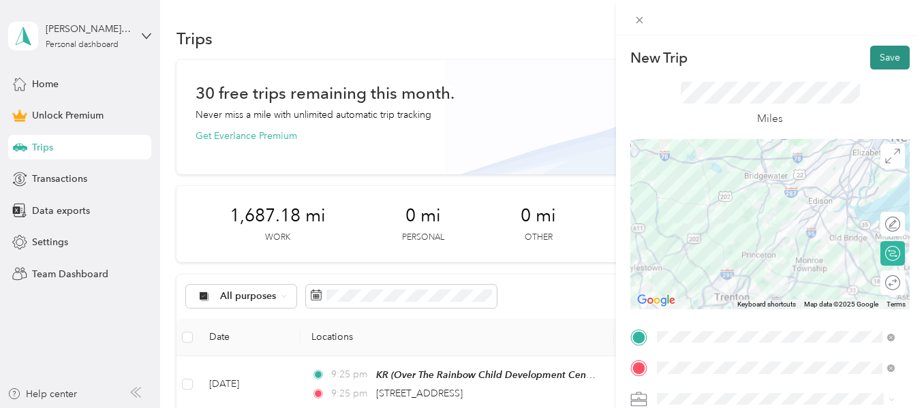
click at [870, 61] on button "Save" at bounding box center [890, 58] width 40 height 24
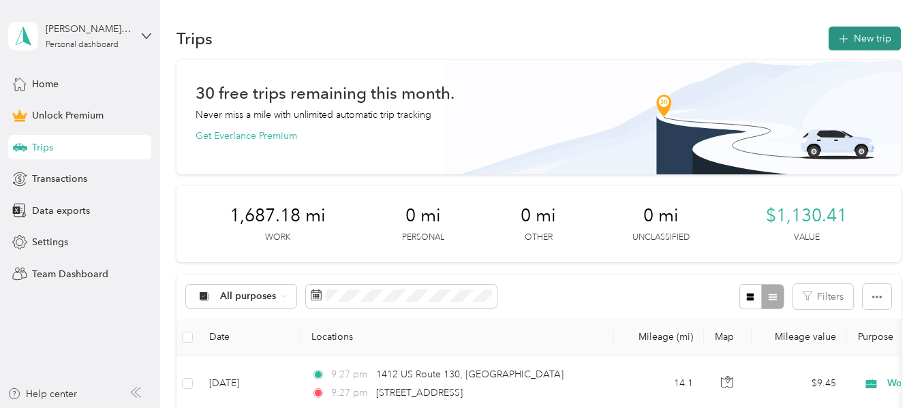
click at [877, 42] on button "New trip" at bounding box center [864, 39] width 72 height 24
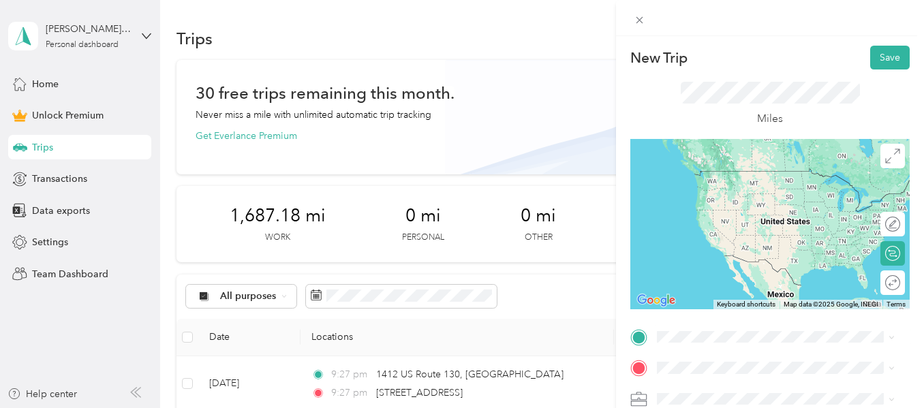
click at [744, 199] on div "ANK [PERSON_NAME][GEOGRAPHIC_DATA] Kindercare, [STREET_ADDRESS][PERSON_NAME] , …" at bounding box center [786, 208] width 208 height 86
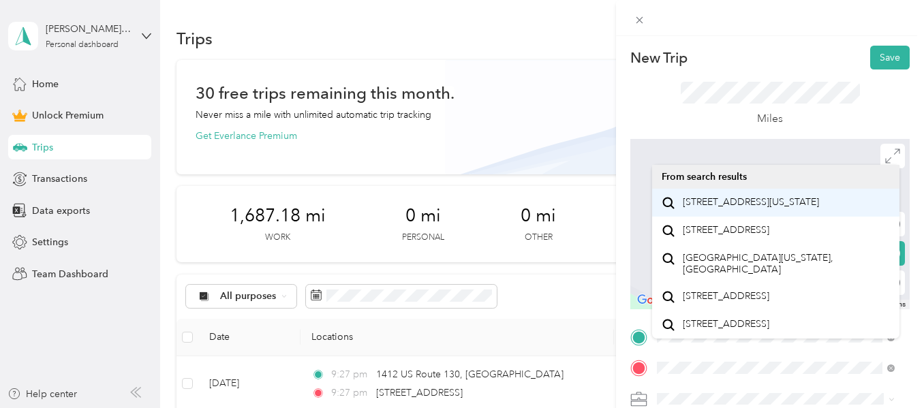
click at [782, 208] on span "[STREET_ADDRESS][US_STATE]" at bounding box center [750, 202] width 136 height 12
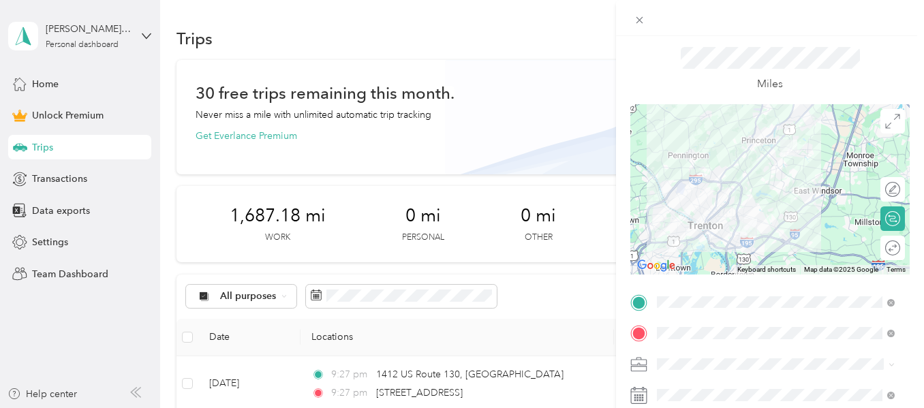
scroll to position [68, 0]
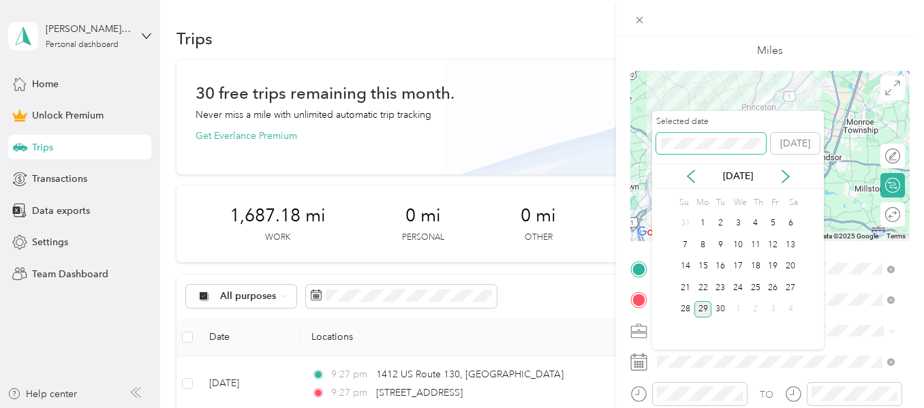
click at [558, 407] on div "New Trip Save This trip cannot be edited because it is either under review, app…" at bounding box center [458, 408] width 917 height 0
click at [718, 247] on div "5" at bounding box center [720, 244] width 18 height 17
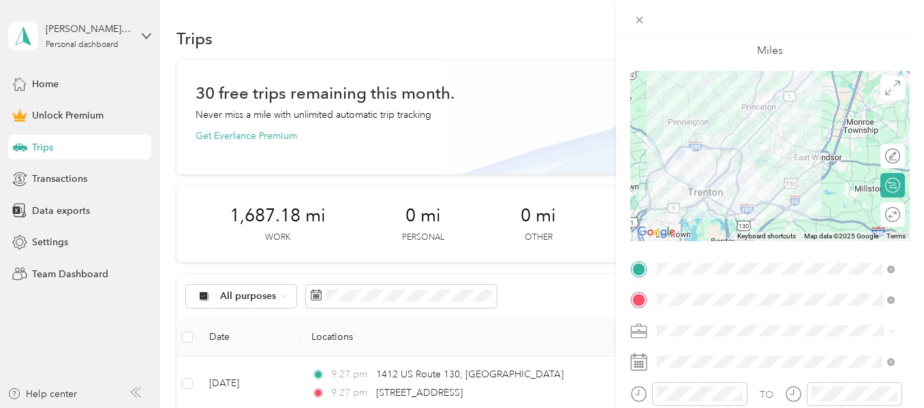
click at [669, 138] on div "Work" at bounding box center [775, 134] width 228 height 14
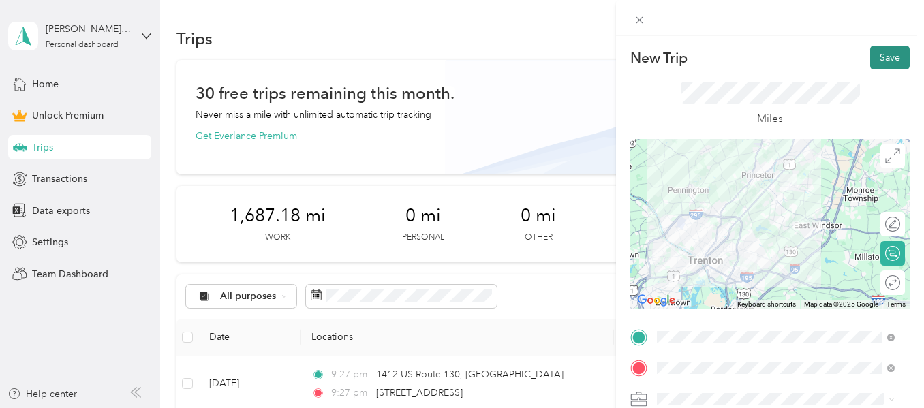
click at [879, 51] on button "Save" at bounding box center [890, 58] width 40 height 24
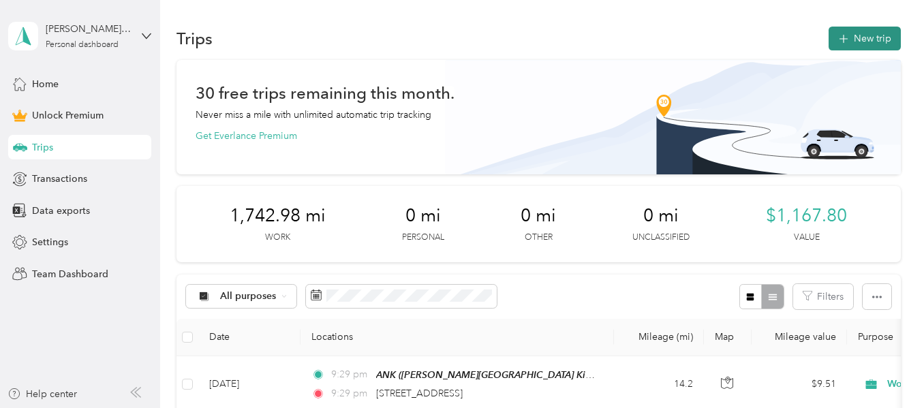
click at [881, 35] on button "New trip" at bounding box center [864, 39] width 72 height 24
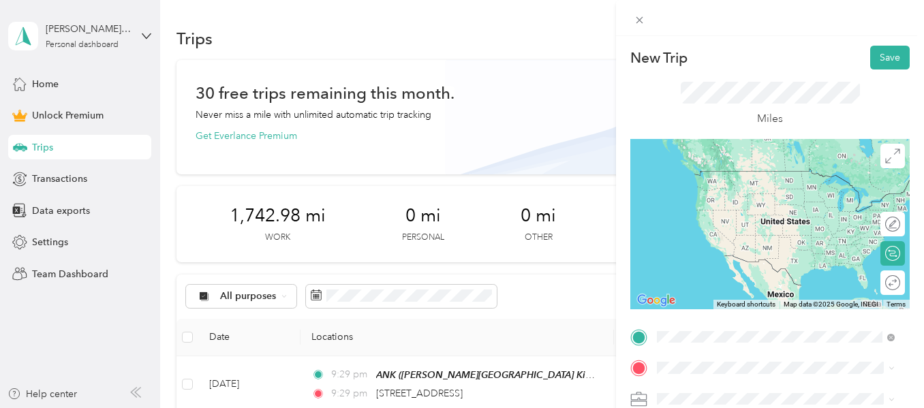
click at [700, 186] on span "B&W Kids Academy, [STREET_ADDRESS][PERSON_NAME] , 08618, [GEOGRAPHIC_DATA], [GE…" at bounding box center [784, 212] width 204 height 54
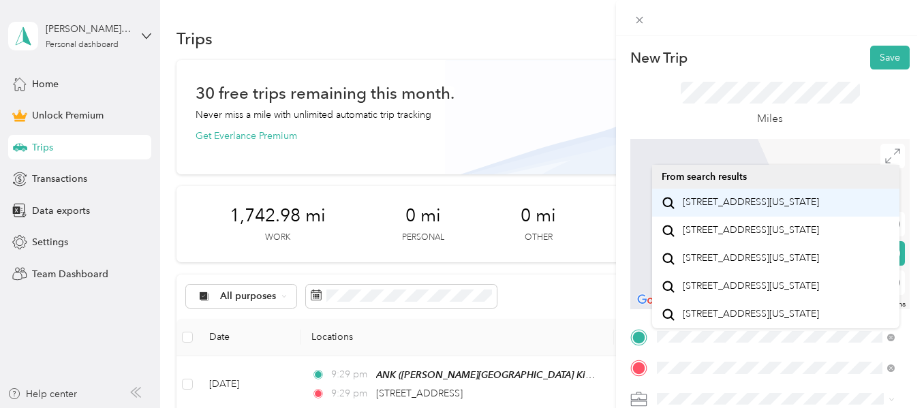
click at [782, 208] on span "[STREET_ADDRESS][US_STATE]" at bounding box center [750, 202] width 136 height 12
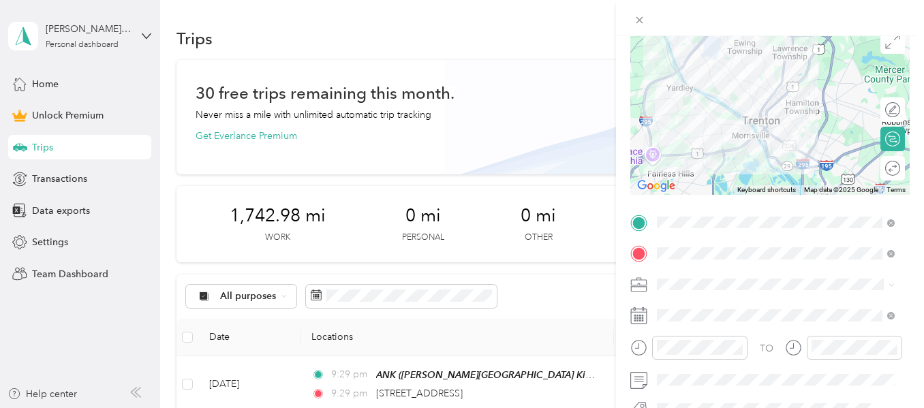
scroll to position [136, 0]
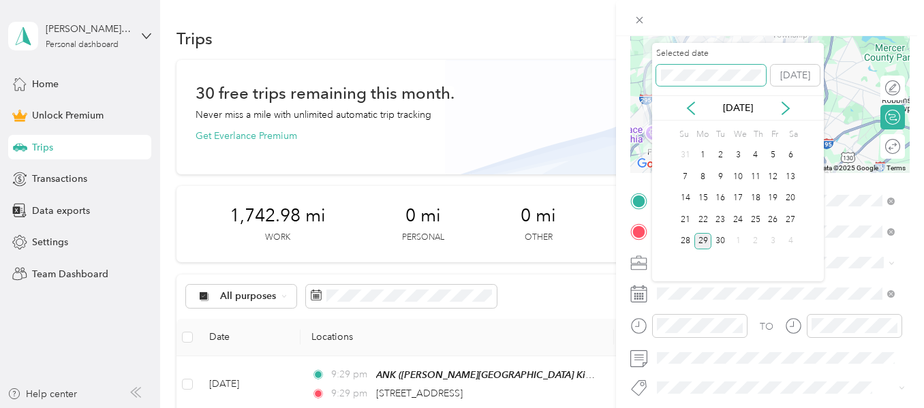
click at [599, 407] on div "New Trip Save This trip cannot be edited because it is either under review, app…" at bounding box center [458, 408] width 917 height 0
click at [734, 173] on div "6" at bounding box center [738, 176] width 18 height 17
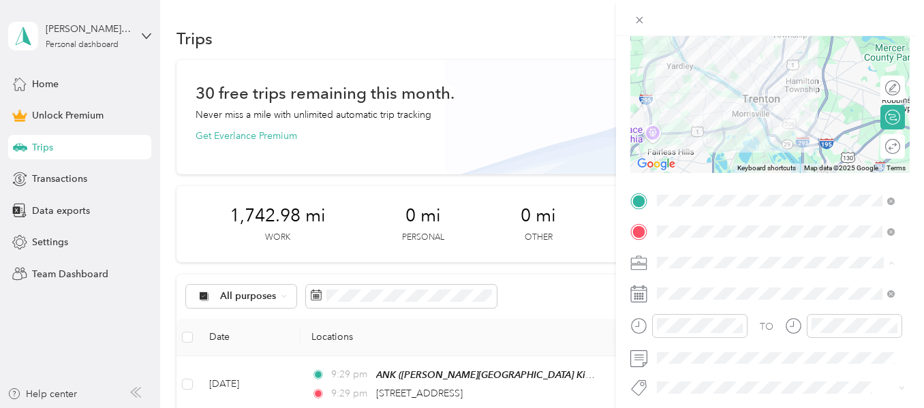
click at [675, 69] on span "Work" at bounding box center [672, 72] width 23 height 12
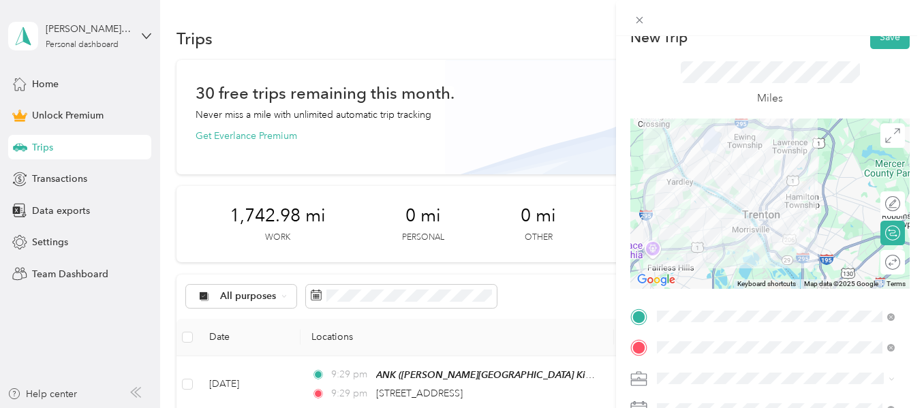
scroll to position [0, 0]
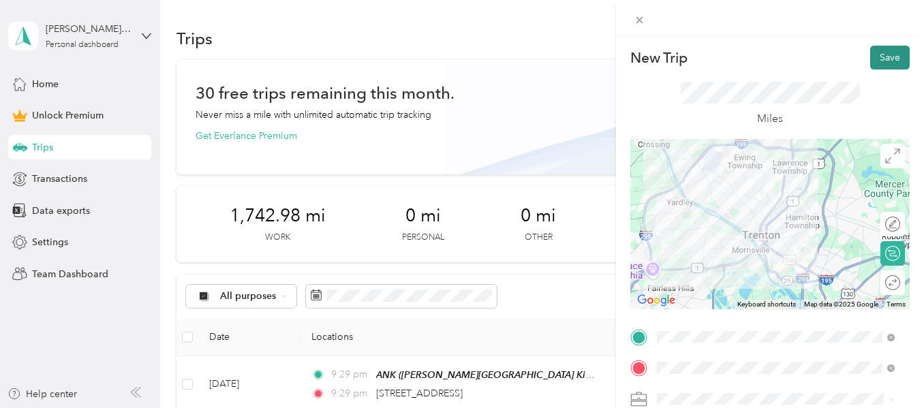
click at [885, 52] on button "Save" at bounding box center [890, 58] width 40 height 24
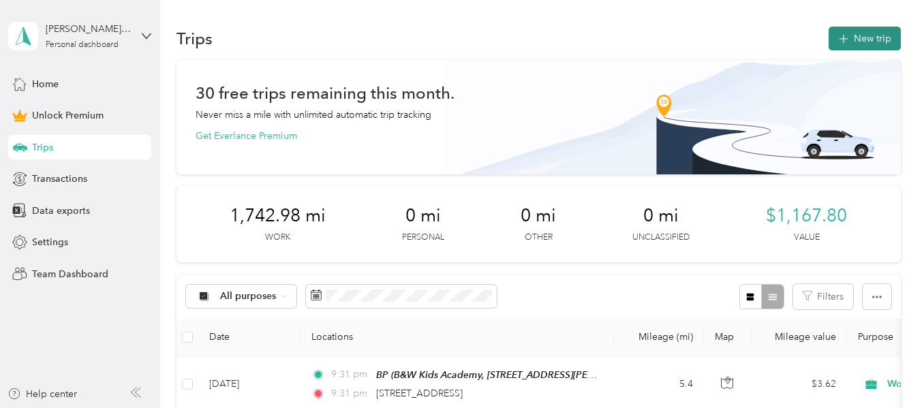
click at [858, 46] on button "New trip" at bounding box center [864, 39] width 72 height 24
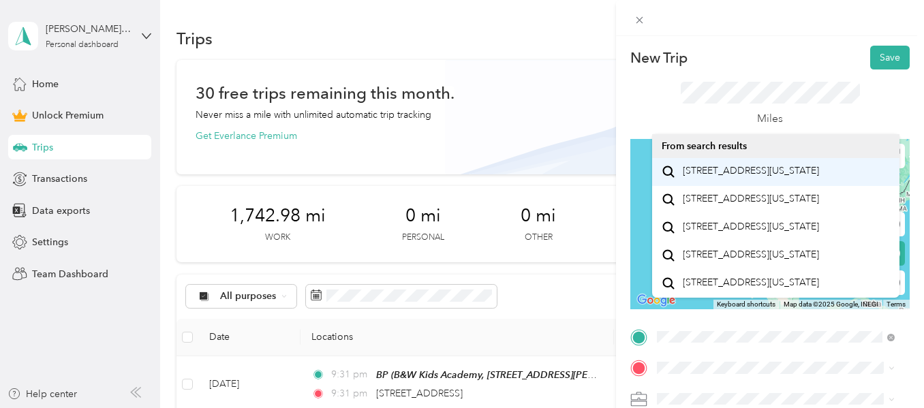
click at [766, 177] on span "[STREET_ADDRESS][US_STATE]" at bounding box center [750, 171] width 136 height 12
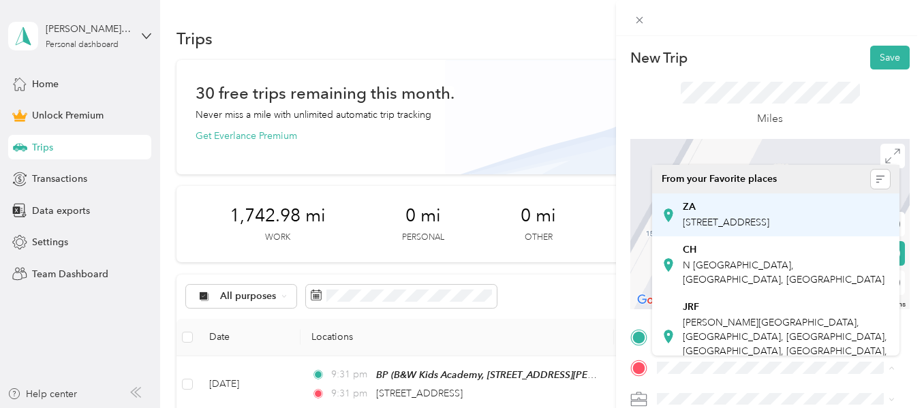
click at [738, 228] on span "[STREET_ADDRESS]" at bounding box center [725, 223] width 87 height 12
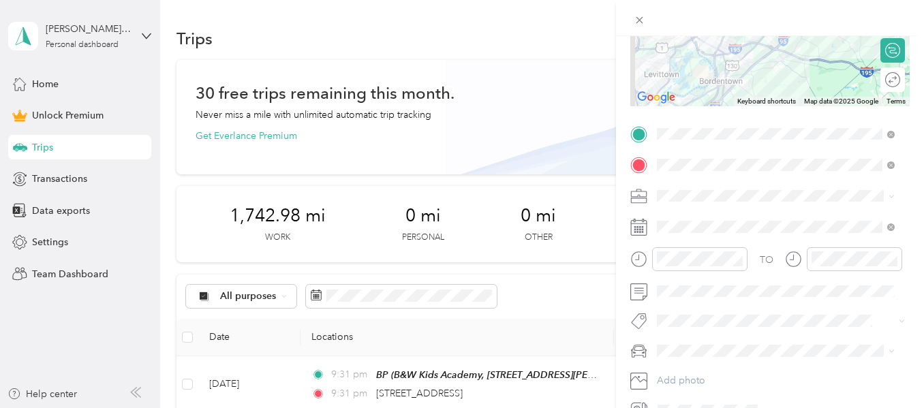
scroll to position [204, 0]
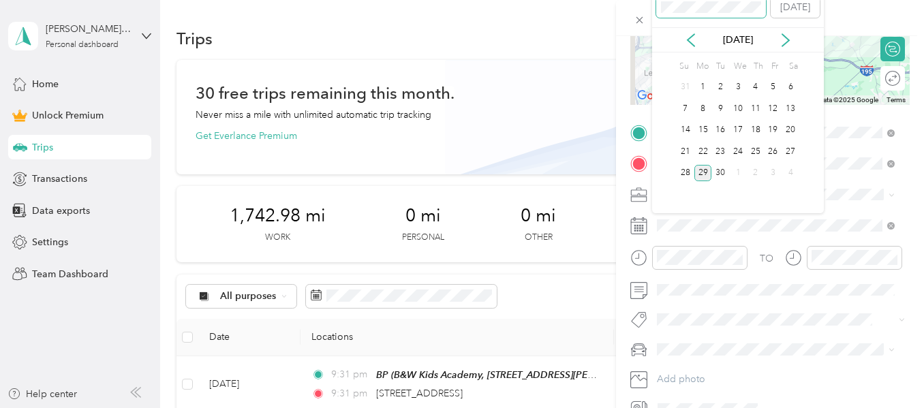
click at [616, 0] on html "[PERSON_NAME][EMAIL_ADDRESS][PERSON_NAME][DOMAIN_NAME] Personal dashboard Home …" at bounding box center [458, 204] width 917 height 408
click at [739, 108] on div "6" at bounding box center [738, 108] width 18 height 17
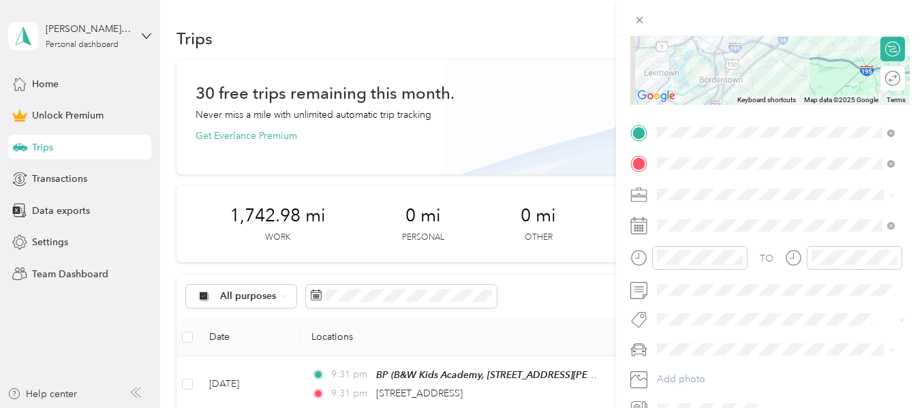
click at [671, 217] on div "Work" at bounding box center [775, 211] width 228 height 14
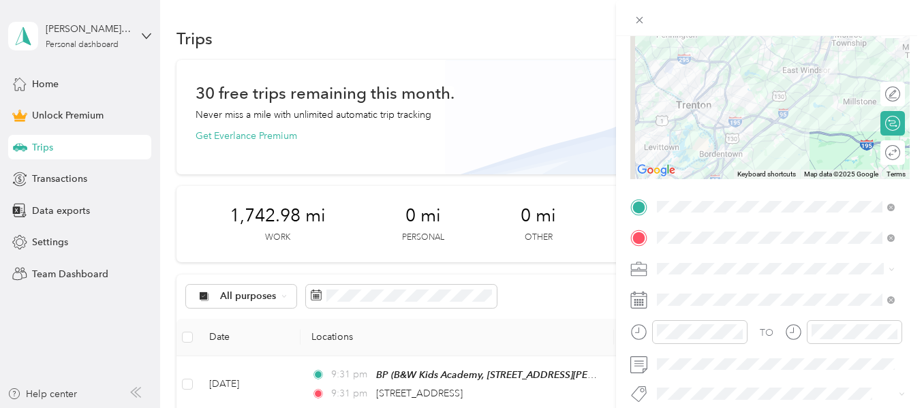
scroll to position [0, 0]
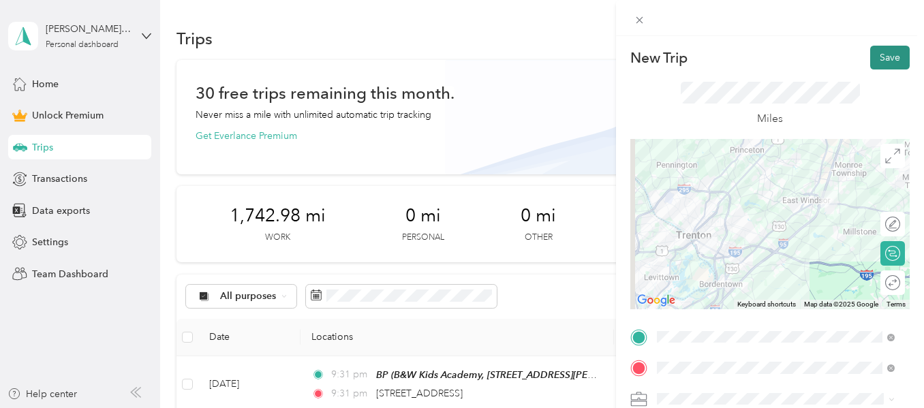
click at [879, 52] on button "Save" at bounding box center [890, 58] width 40 height 24
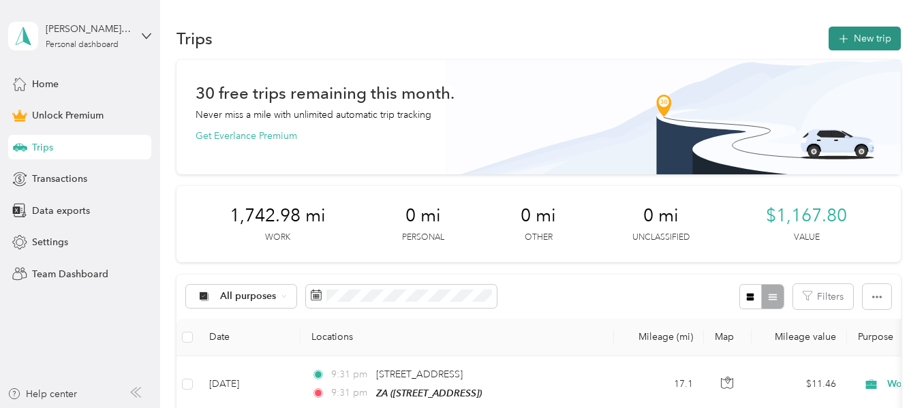
click at [887, 39] on button "New trip" at bounding box center [864, 39] width 72 height 24
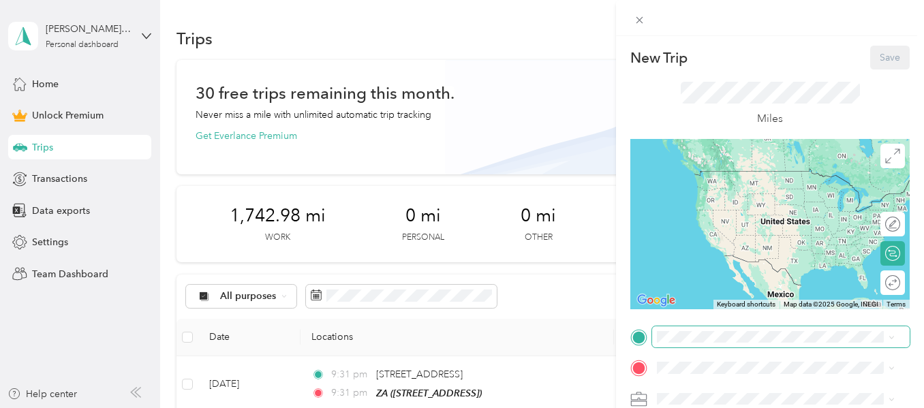
click at [693, 342] on span at bounding box center [780, 337] width 257 height 22
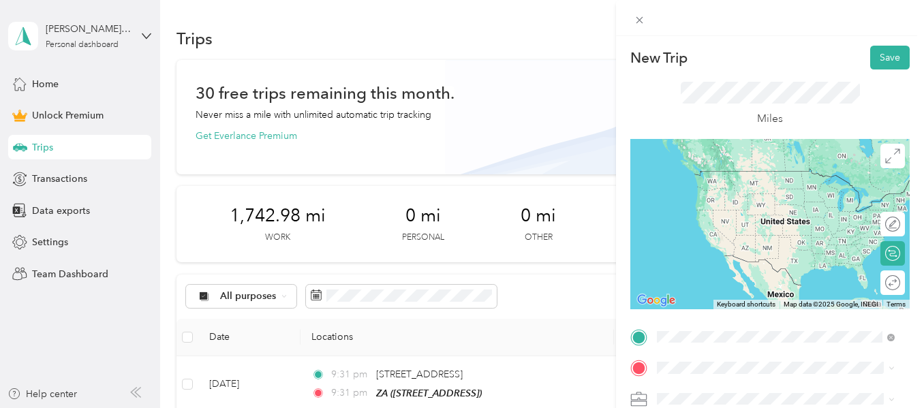
click at [712, 175] on div "ZA [STREET_ADDRESS]" at bounding box center [725, 184] width 87 height 29
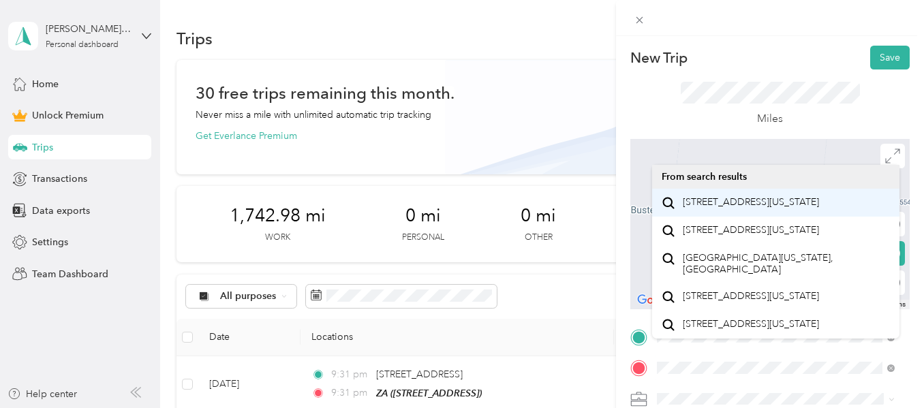
click at [785, 208] on span "[STREET_ADDRESS][US_STATE]" at bounding box center [750, 202] width 136 height 12
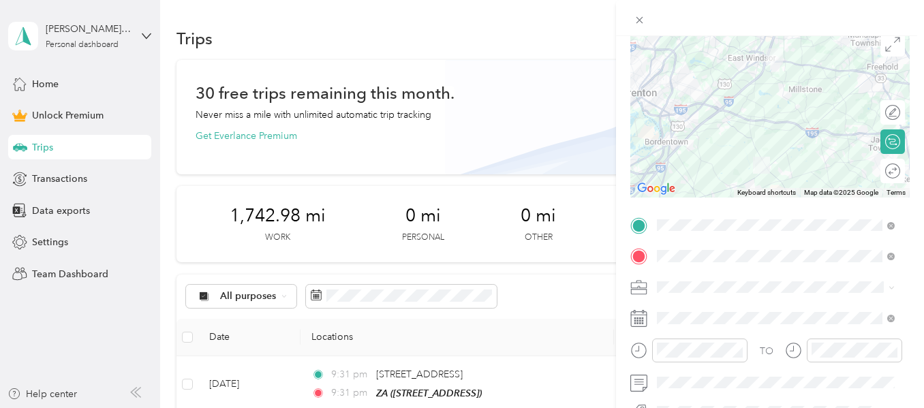
scroll to position [136, 0]
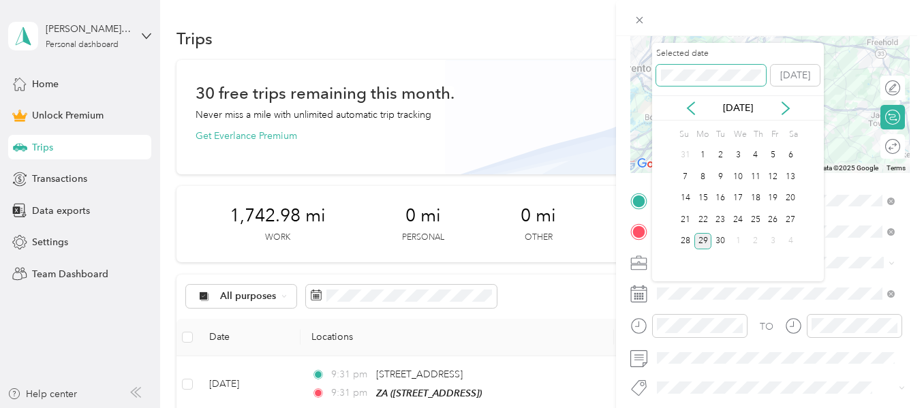
click at [562, 407] on div "New Trip Save This trip cannot be edited because it is either under review, app…" at bounding box center [458, 408] width 917 height 0
click at [689, 176] on div "6" at bounding box center [685, 176] width 18 height 17
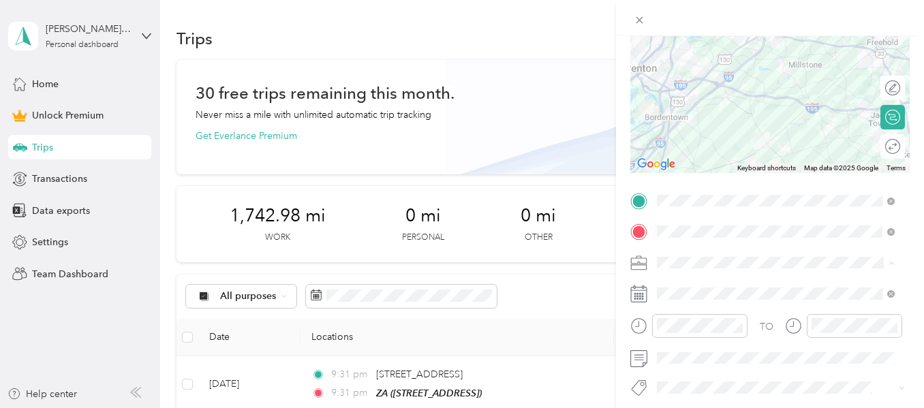
click at [666, 77] on ol "Work Personal HealthCare HealthCare Other Charity Medical Moving Commute" at bounding box center [775, 155] width 247 height 191
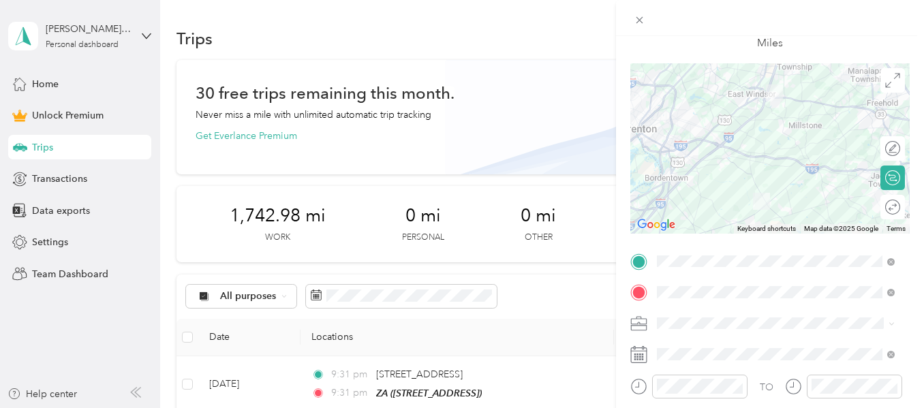
scroll to position [0, 0]
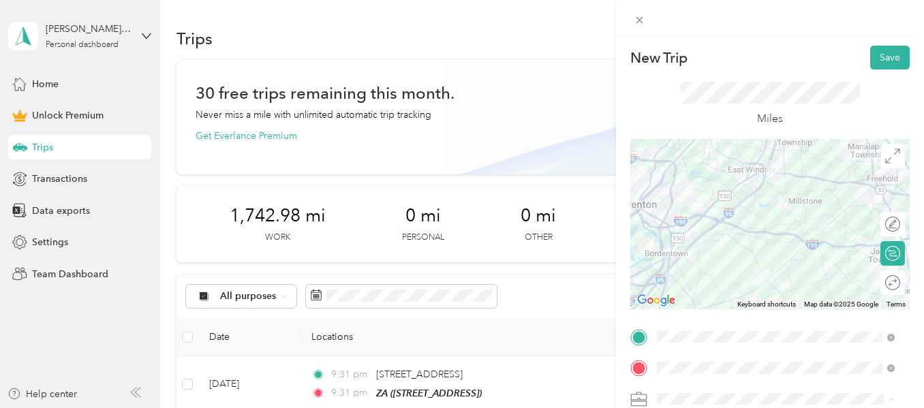
click at [683, 205] on span "Work" at bounding box center [672, 208] width 23 height 12
click at [870, 53] on button "Save" at bounding box center [890, 58] width 40 height 24
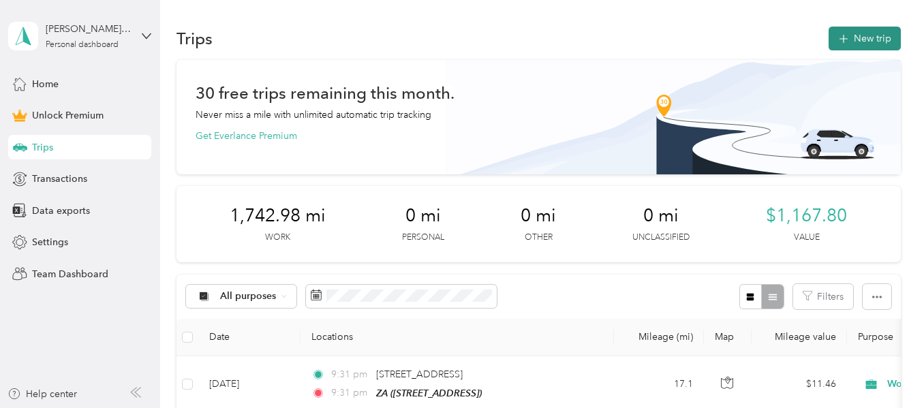
click at [873, 32] on button "New trip" at bounding box center [864, 39] width 72 height 24
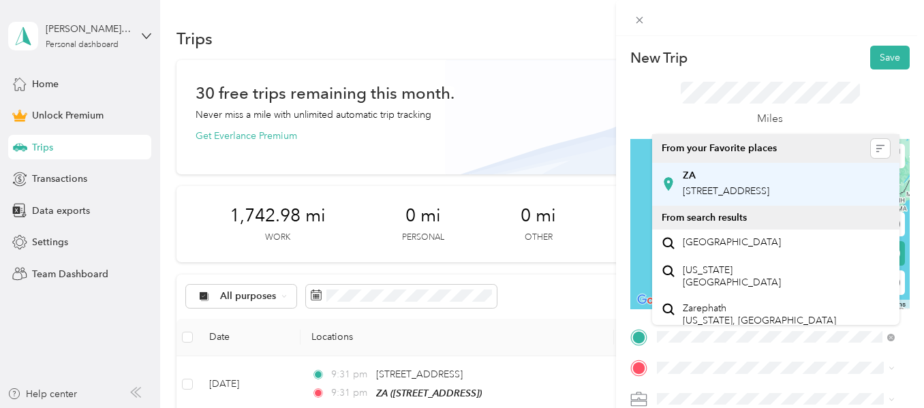
click at [742, 182] on div "ZA [STREET_ADDRESS]" at bounding box center [725, 184] width 87 height 29
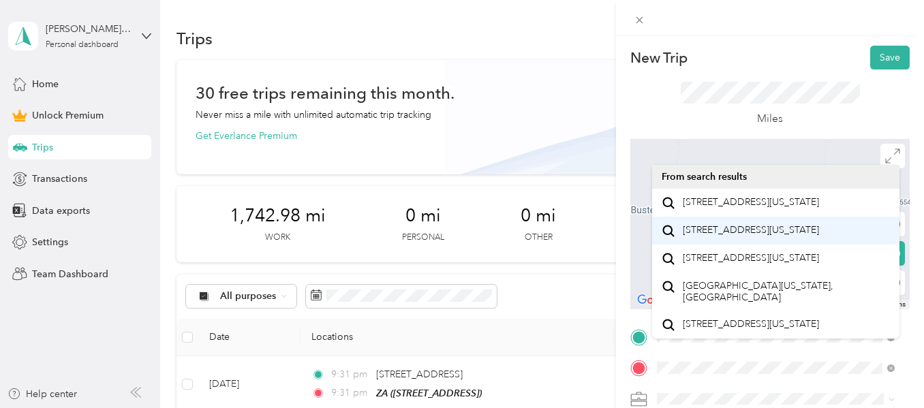
click at [744, 236] on span "[STREET_ADDRESS][US_STATE]" at bounding box center [750, 230] width 136 height 12
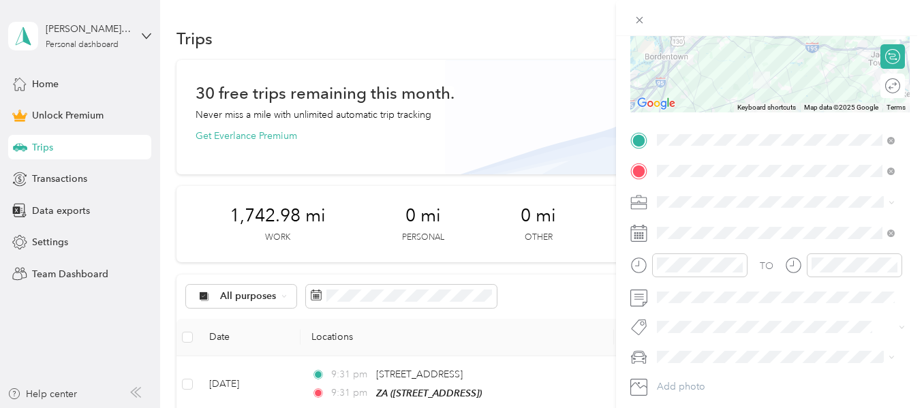
scroll to position [204, 0]
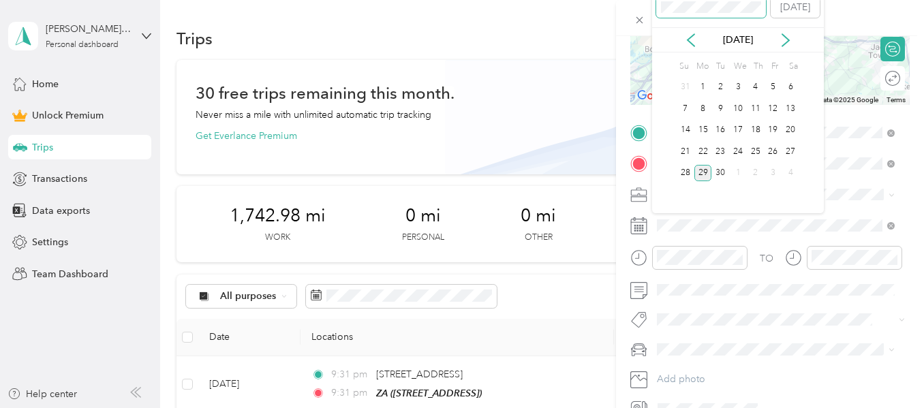
click at [537, 407] on div "New Trip Save This trip cannot be edited because it is either under review, app…" at bounding box center [458, 408] width 917 height 0
click at [734, 108] on div "6" at bounding box center [738, 108] width 18 height 17
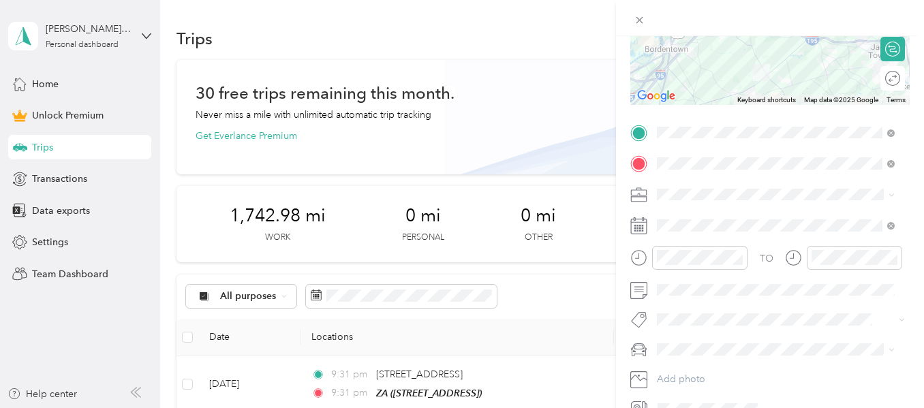
click at [671, 223] on ol "Work Personal HealthCare HealthCare Other Charity Medical Moving Commute" at bounding box center [775, 294] width 247 height 191
click at [672, 225] on ol "Work Personal HealthCare HealthCare Other Charity Medical Moving Commute" at bounding box center [775, 301] width 247 height 191
click at [672, 219] on li "Work" at bounding box center [775, 211] width 247 height 24
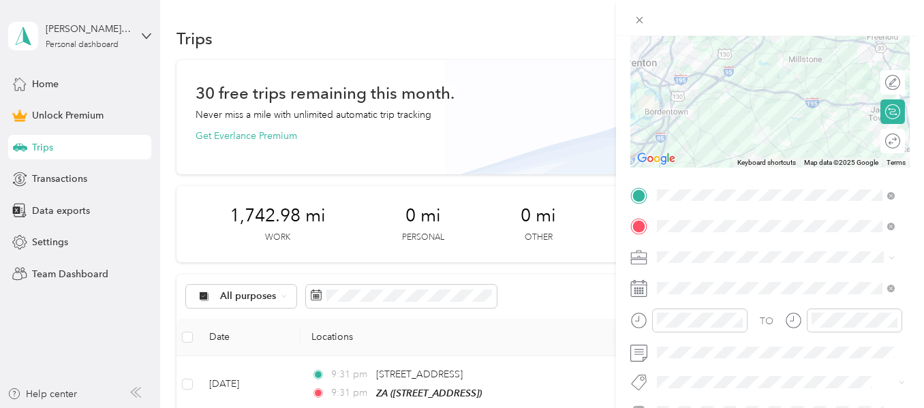
scroll to position [0, 0]
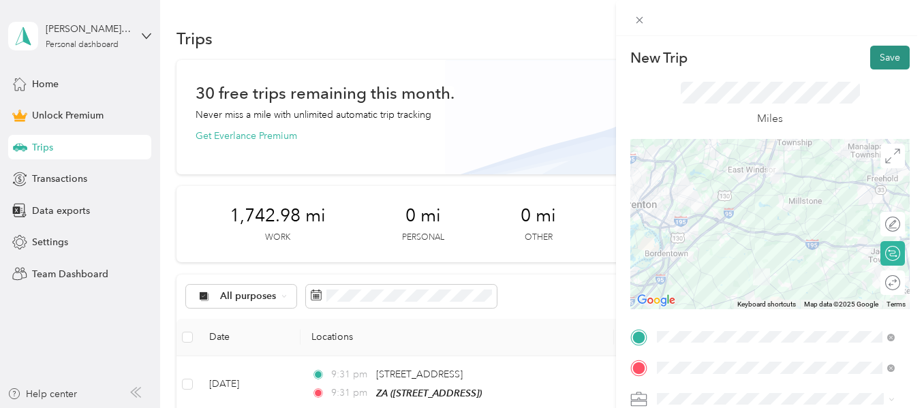
click at [875, 60] on button "Save" at bounding box center [890, 58] width 40 height 24
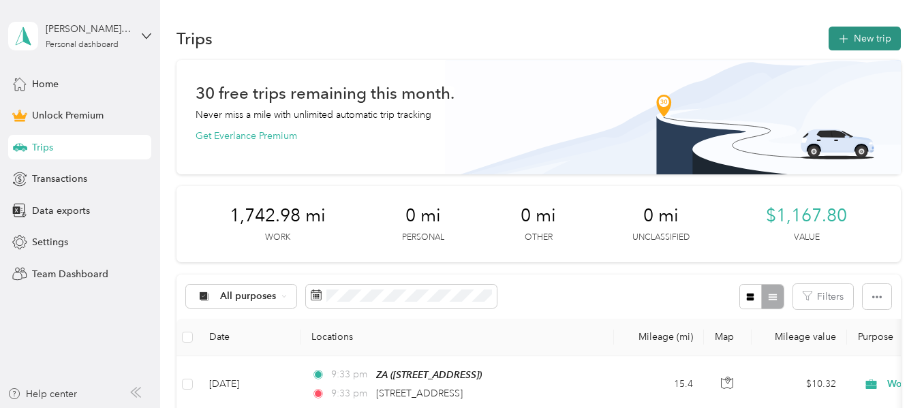
click at [854, 37] on button "New trip" at bounding box center [864, 39] width 72 height 24
click at [858, 32] on button "New trip" at bounding box center [864, 39] width 72 height 24
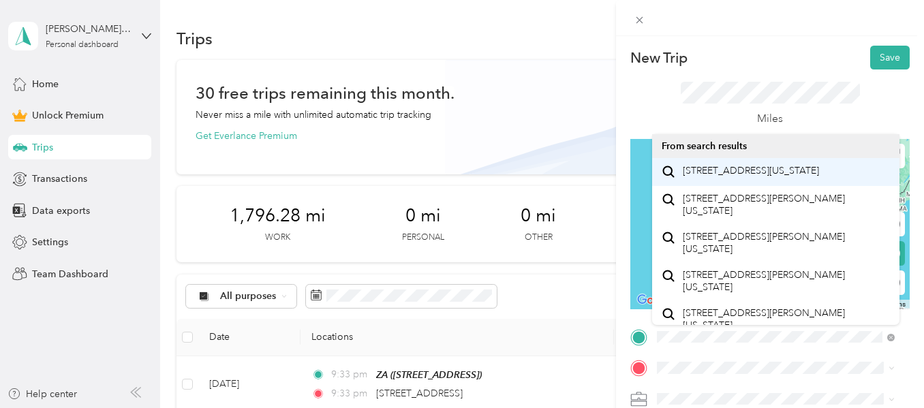
click at [763, 177] on span "[STREET_ADDRESS][US_STATE]" at bounding box center [750, 171] width 136 height 12
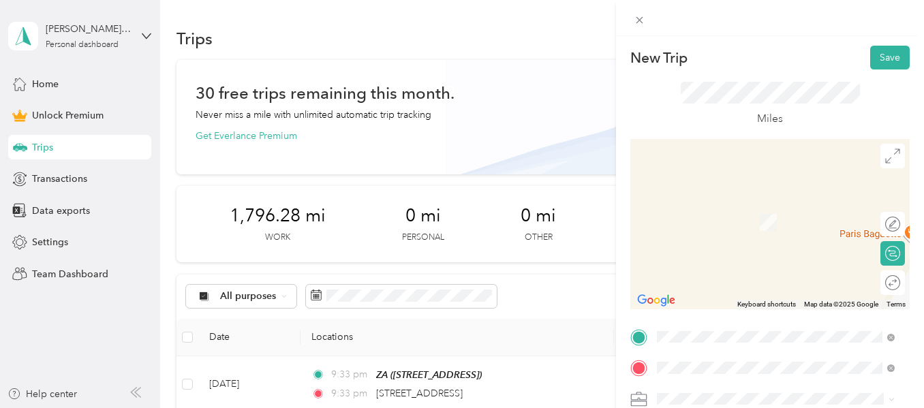
click at [744, 208] on span "2 Monticello Avenue Ewing, New Jersey 08618, United States" at bounding box center [750, 202] width 136 height 12
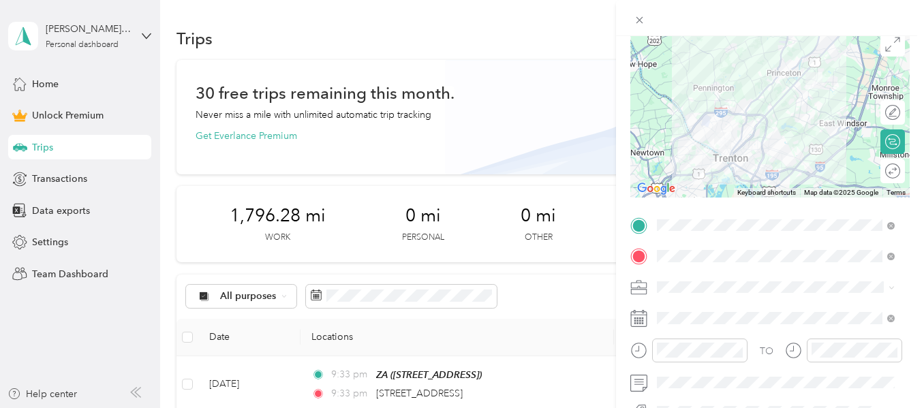
scroll to position [112, 0]
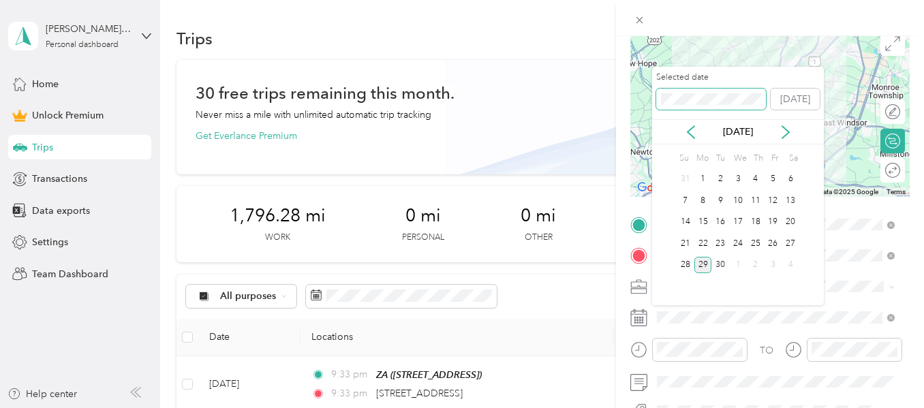
click at [521, 407] on div "New Trip Save This trip cannot be edited because it is either under review, app…" at bounding box center [458, 408] width 917 height 0
click at [770, 200] on div "8" at bounding box center [773, 200] width 18 height 17
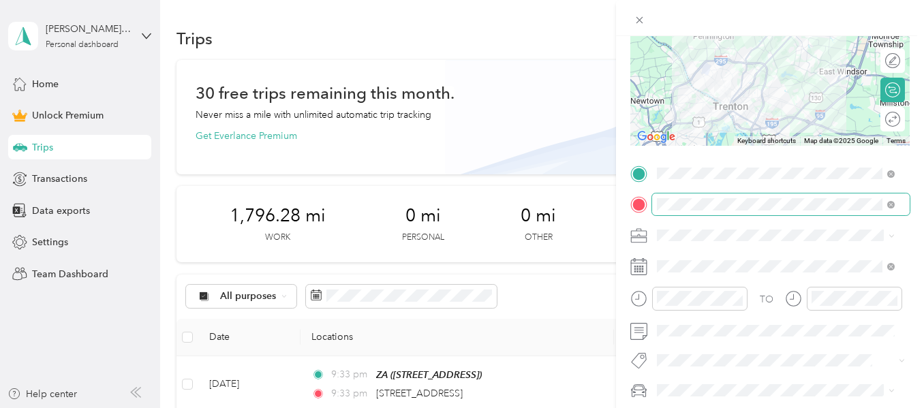
scroll to position [164, 0]
click at [674, 226] on span at bounding box center [780, 235] width 257 height 22
click at [678, 47] on li "Work" at bounding box center [775, 39] width 247 height 24
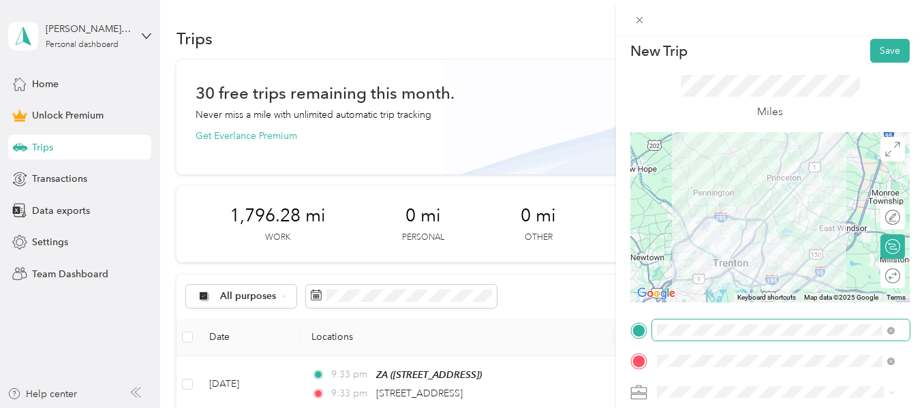
scroll to position [0, 0]
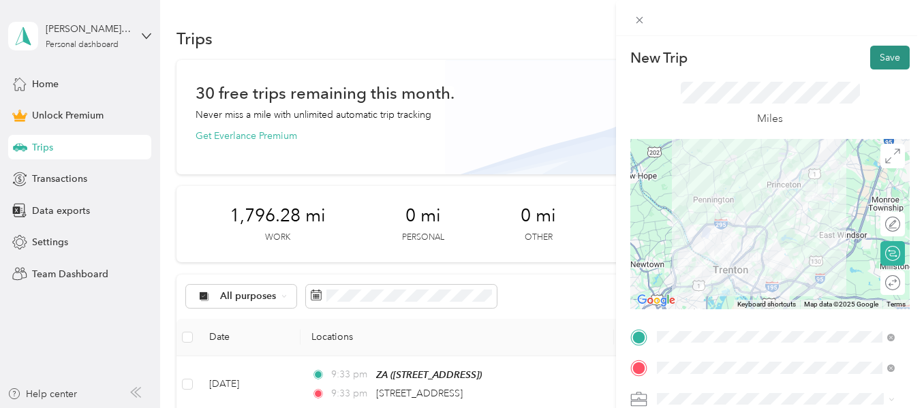
click at [871, 59] on button "Save" at bounding box center [890, 58] width 40 height 24
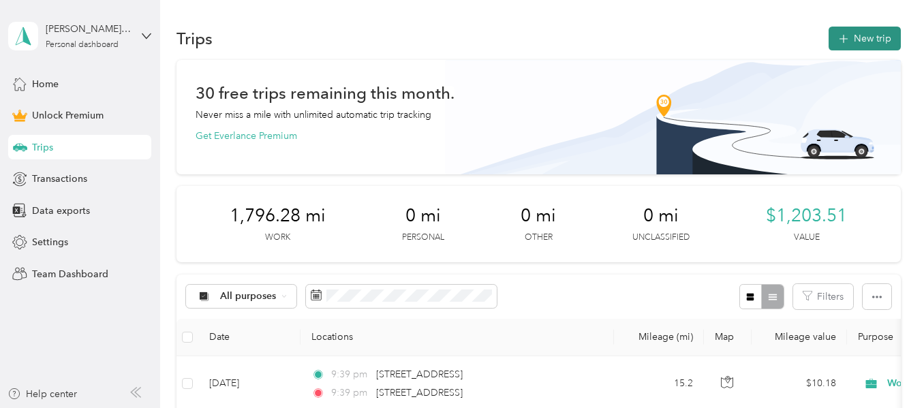
click at [853, 37] on button "New trip" at bounding box center [864, 39] width 72 height 24
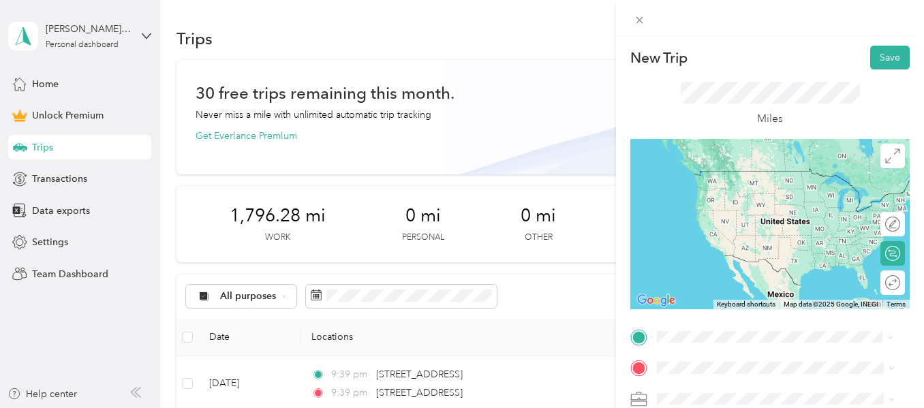
click at [772, 166] on span "2 Monticello Avenue Ewing, New Jersey 08618, United States" at bounding box center [750, 171] width 136 height 12
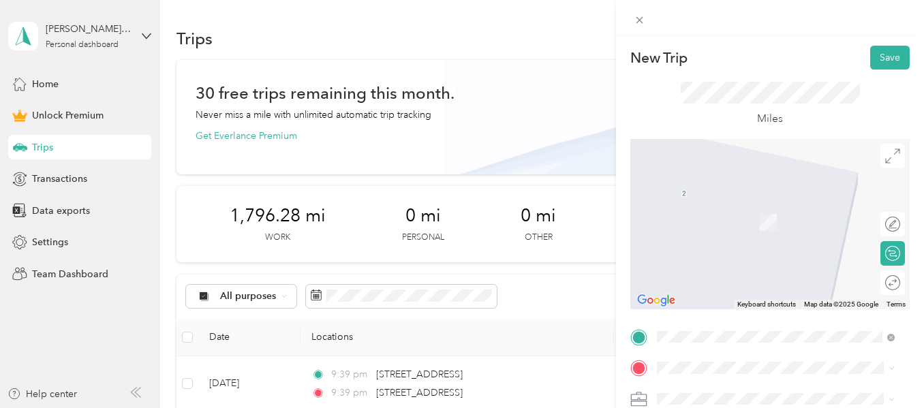
click at [711, 211] on div "EH [STREET_ADDRESS][PERSON_NAME] , 08619, [GEOGRAPHIC_DATA], [GEOGRAPHIC_DATA],…" at bounding box center [786, 227] width 208 height 57
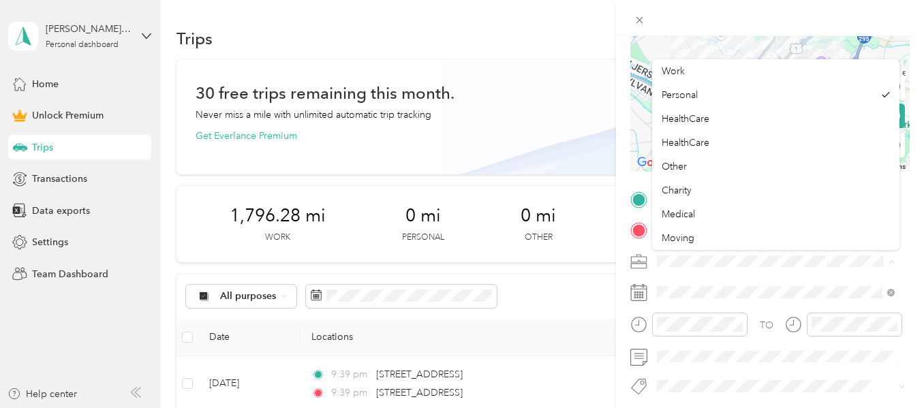
scroll to position [138, 0]
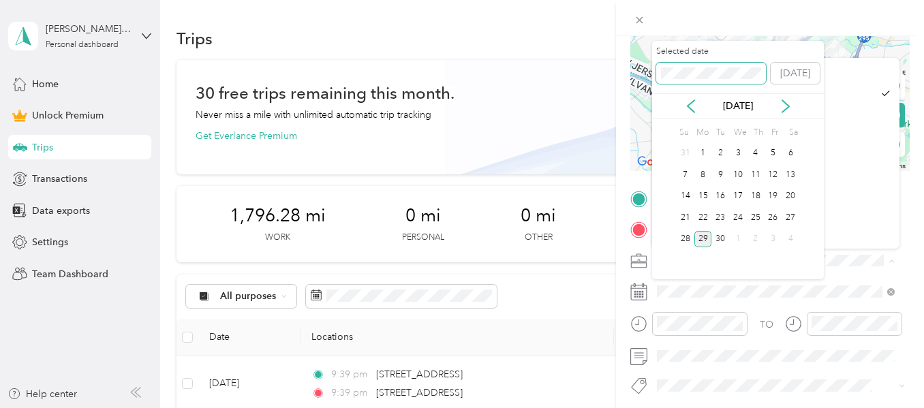
click at [518, 407] on div "New Trip Save This trip cannot be edited because it is either under review, app…" at bounding box center [458, 408] width 917 height 0
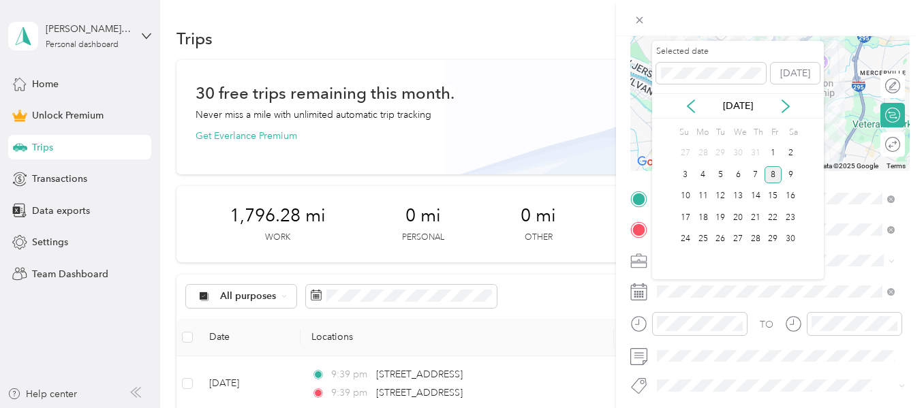
click at [775, 178] on div "8" at bounding box center [773, 174] width 18 height 17
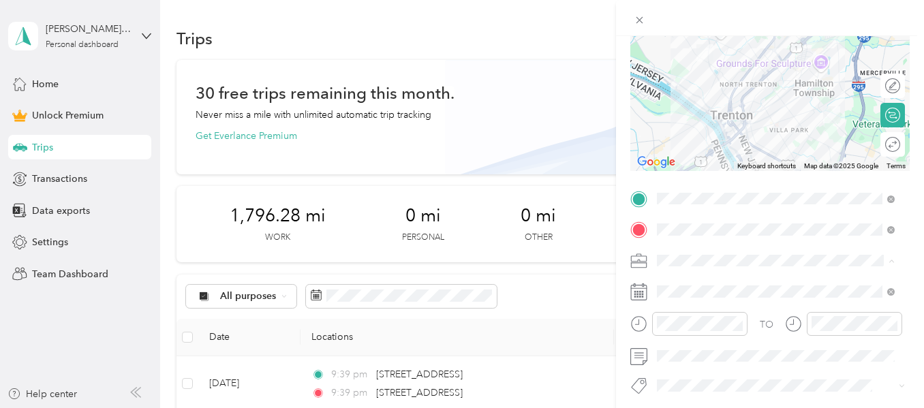
click at [710, 72] on li "Work" at bounding box center [775, 70] width 247 height 24
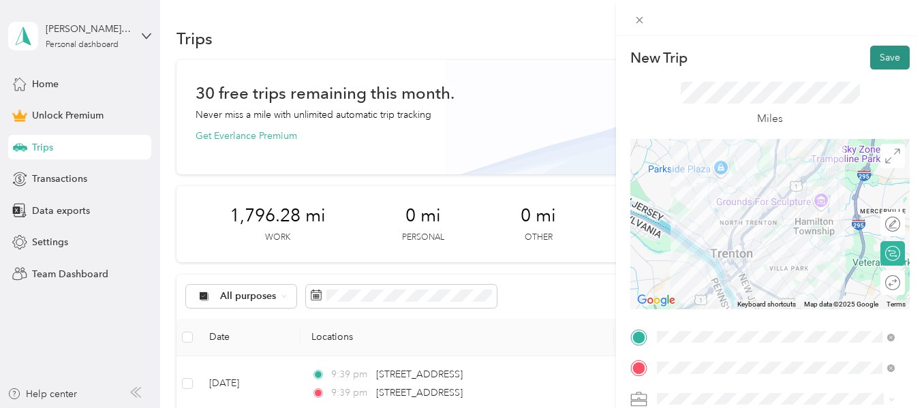
click at [885, 64] on button "Save" at bounding box center [890, 58] width 40 height 24
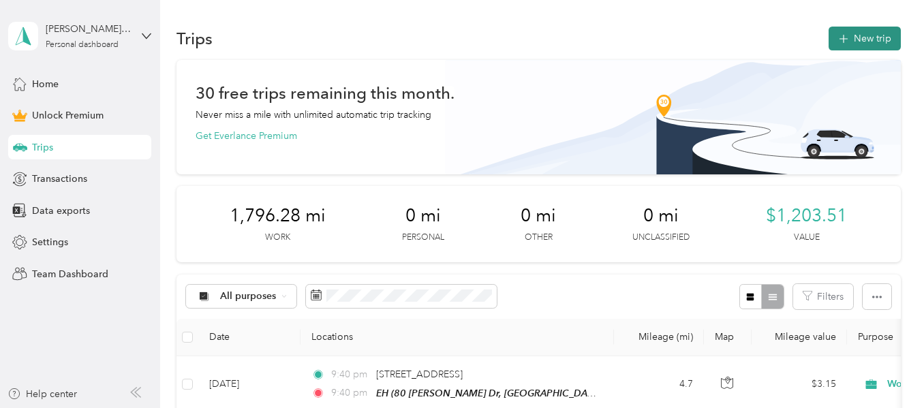
click at [844, 39] on icon "button" at bounding box center [842, 39] width 9 height 9
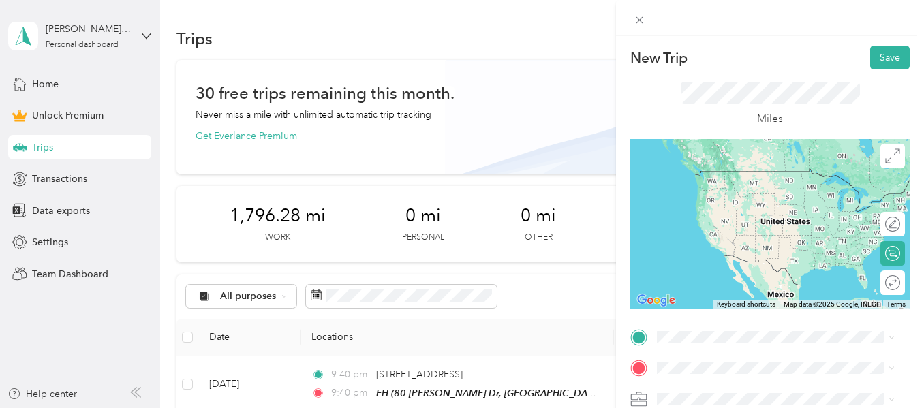
click at [697, 201] on span "80 Barbara Dr, Trenton, NJ, United States , 08619, Trenton, NJ, United States" at bounding box center [784, 205] width 204 height 40
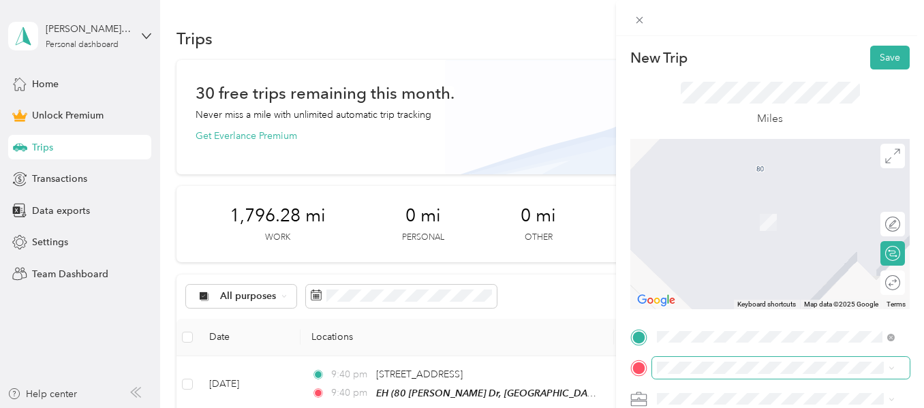
click at [670, 375] on span at bounding box center [780, 368] width 257 height 22
click at [717, 208] on li "EH 80 Barbara Dr, Trenton, NJ, United States , 08619, Trenton, NJ, United States" at bounding box center [775, 206] width 247 height 86
click at [724, 203] on span "Princeton Drive Bordentown, New Jersey 08505, United States" at bounding box center [756, 197] width 148 height 12
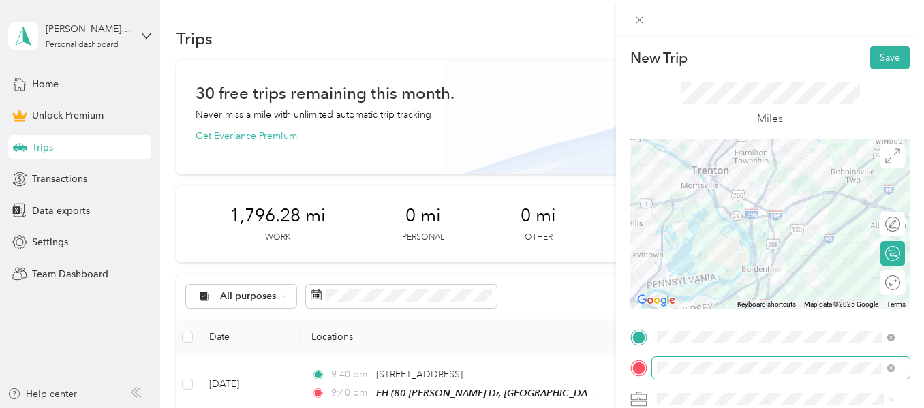
scroll to position [125, 0]
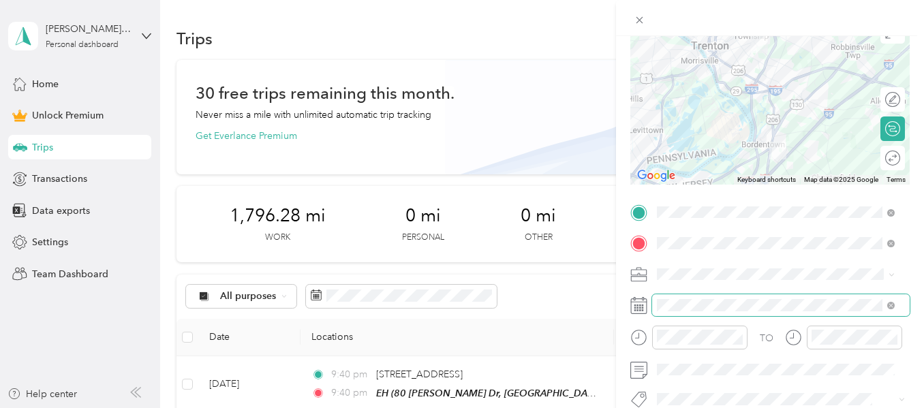
click at [681, 297] on span at bounding box center [780, 305] width 257 height 22
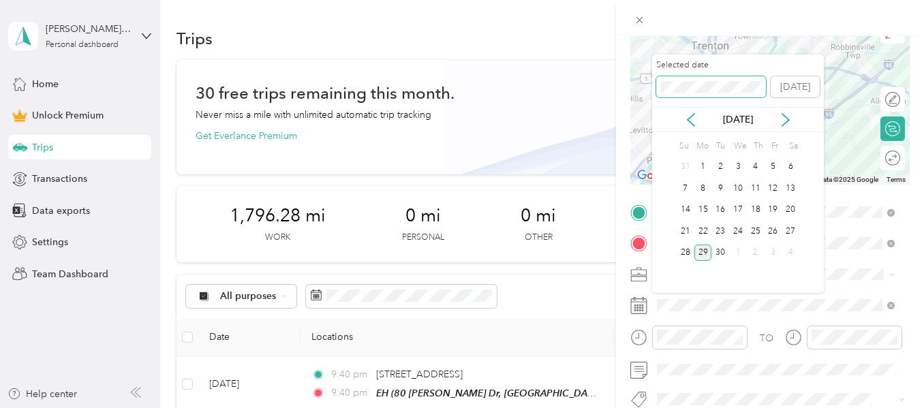
click at [548, 407] on div "New Trip Save This trip cannot be edited because it is either under review, app…" at bounding box center [458, 408] width 917 height 0
click at [774, 189] on div "8" at bounding box center [773, 188] width 18 height 17
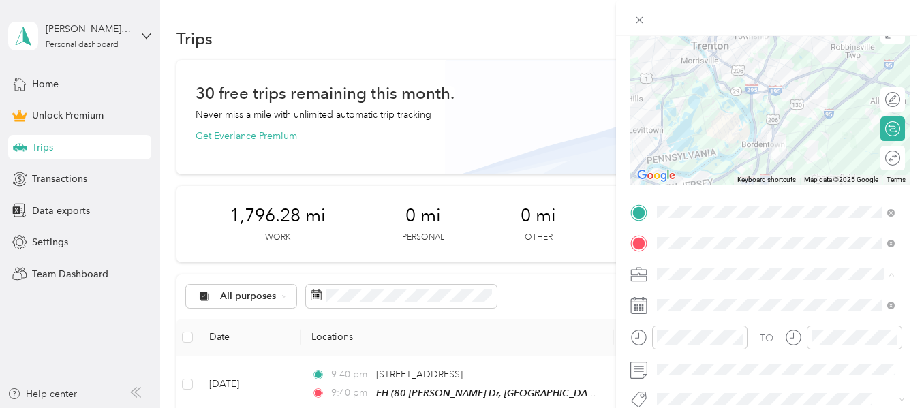
click at [684, 83] on span "Work" at bounding box center [672, 84] width 23 height 12
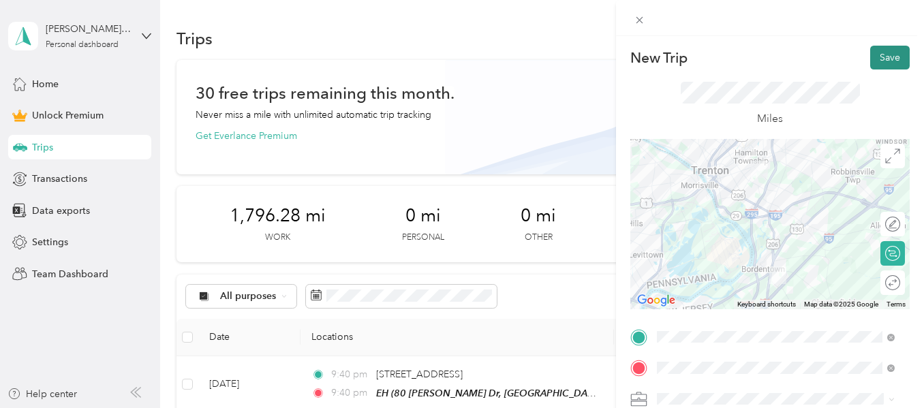
click at [877, 59] on button "Save" at bounding box center [890, 58] width 40 height 24
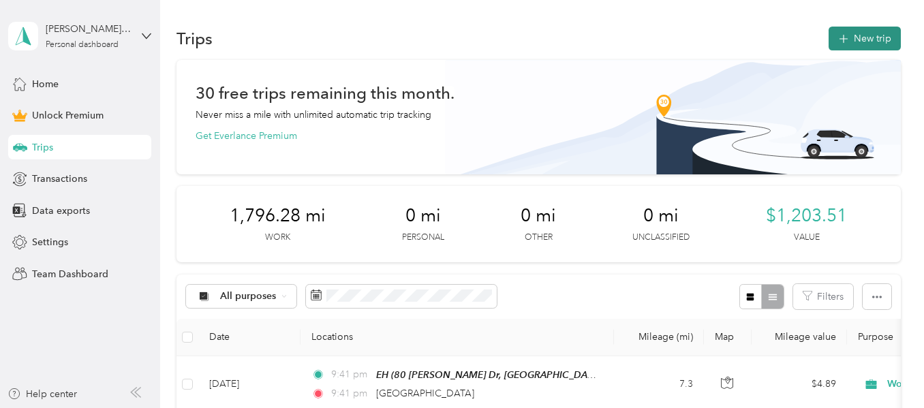
click at [866, 45] on button "New trip" at bounding box center [864, 39] width 72 height 24
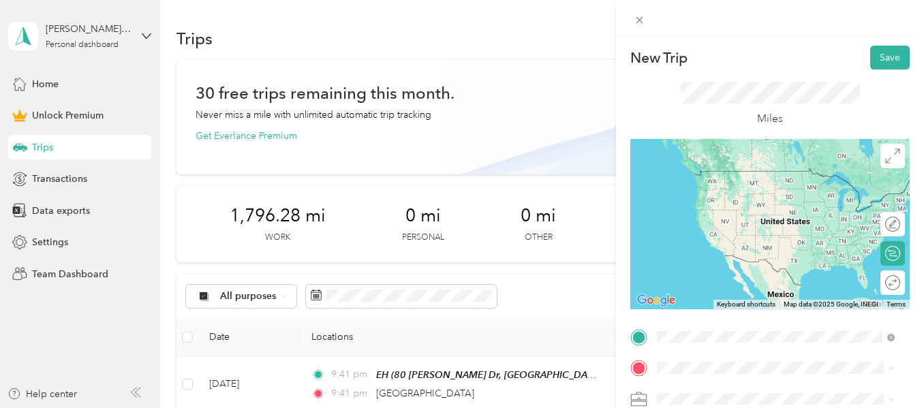
click at [700, 176] on span "Princeton Drive Bordentown, New Jersey 08505, United States" at bounding box center [756, 171] width 148 height 12
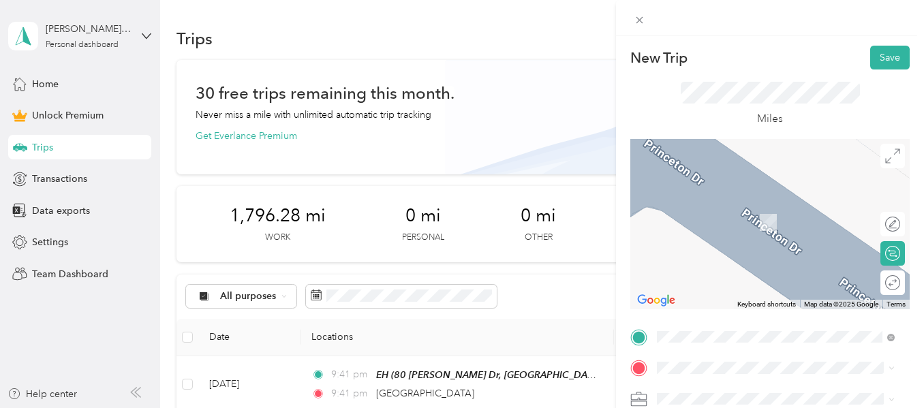
click at [699, 228] on div "NA Stillwell Ln, Chesterfield, NJ, United States, 08515, Chesterfield, NJ, Unit…" at bounding box center [786, 234] width 208 height 72
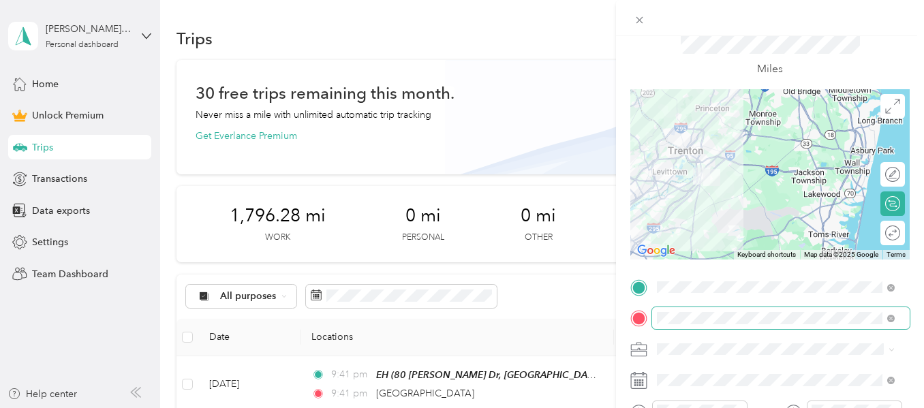
scroll to position [97, 0]
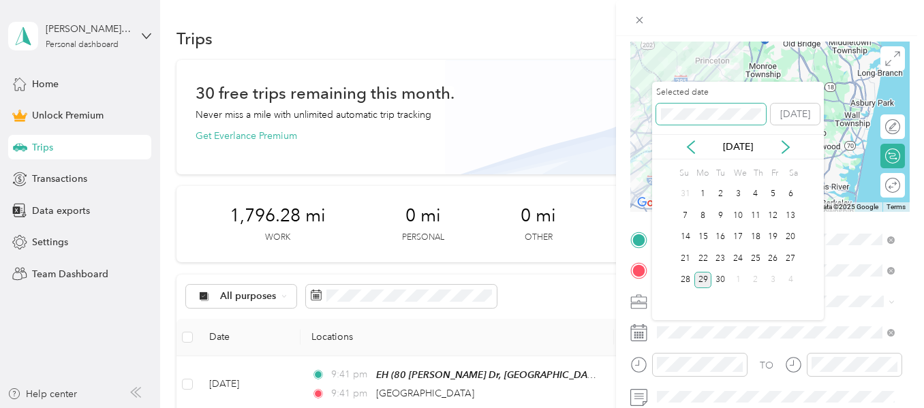
click at [535, 407] on div "New Trip Save This trip cannot be edited because it is either under review, app…" at bounding box center [458, 408] width 917 height 0
click at [772, 219] on div "8" at bounding box center [773, 215] width 18 height 17
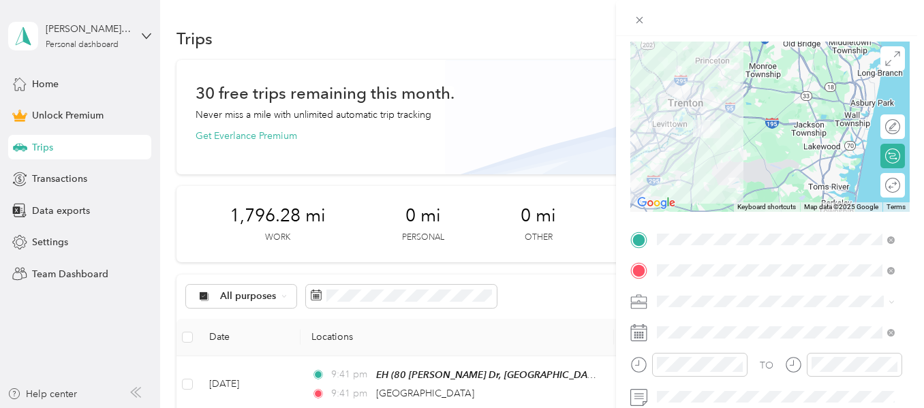
click at [682, 111] on div "Work" at bounding box center [775, 108] width 228 height 14
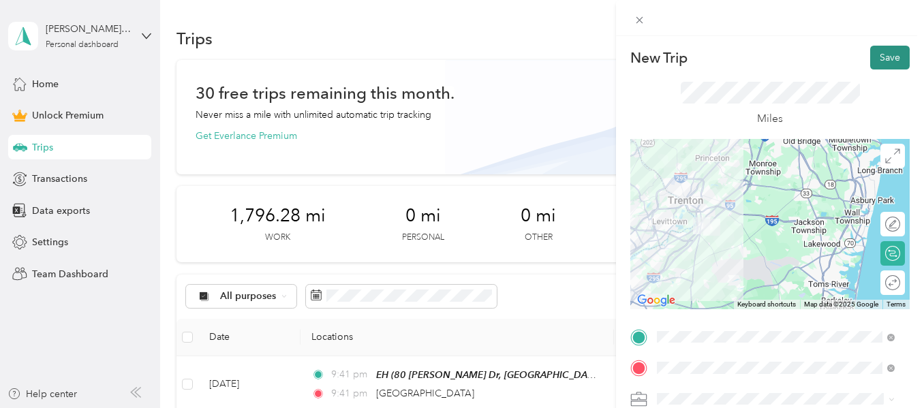
click at [875, 54] on button "Save" at bounding box center [890, 58] width 40 height 24
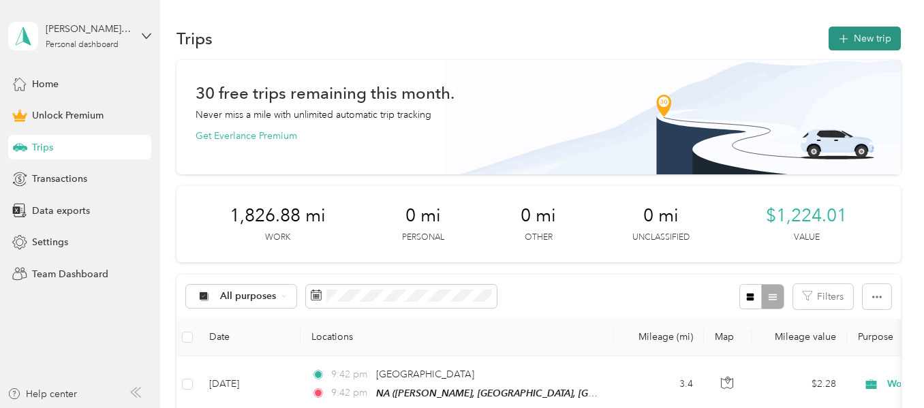
click at [862, 39] on button "New trip" at bounding box center [864, 39] width 72 height 24
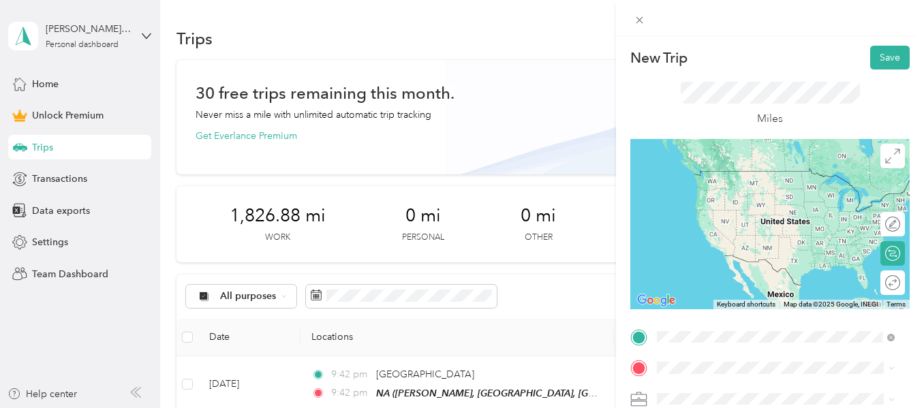
click at [698, 187] on span "[GEOGRAPHIC_DATA], [GEOGRAPHIC_DATA], [GEOGRAPHIC_DATA], 08550, [GEOGRAPHIC_DAT…" at bounding box center [784, 212] width 204 height 54
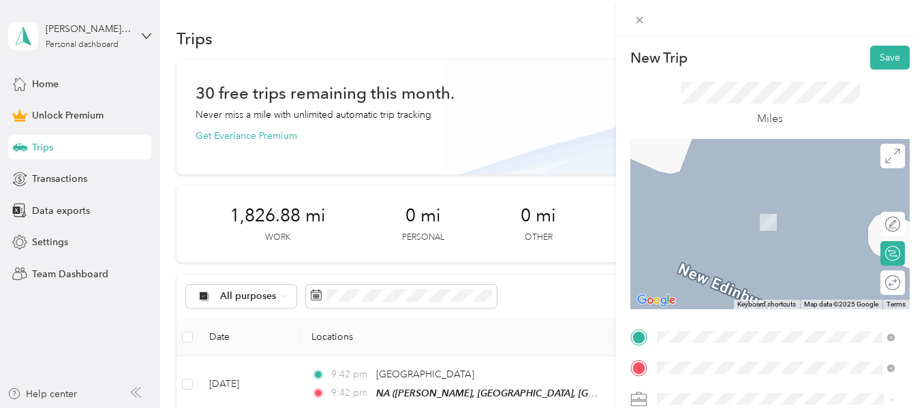
click at [747, 236] on span "[STREET_ADDRESS][US_STATE]" at bounding box center [750, 230] width 136 height 12
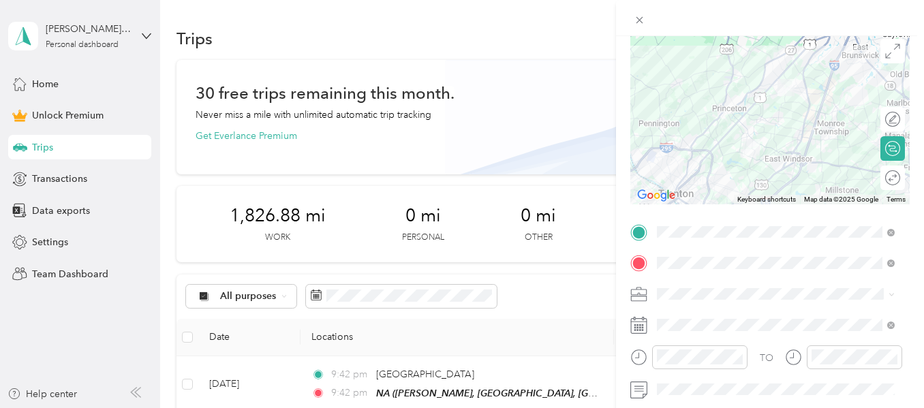
scroll to position [112, 0]
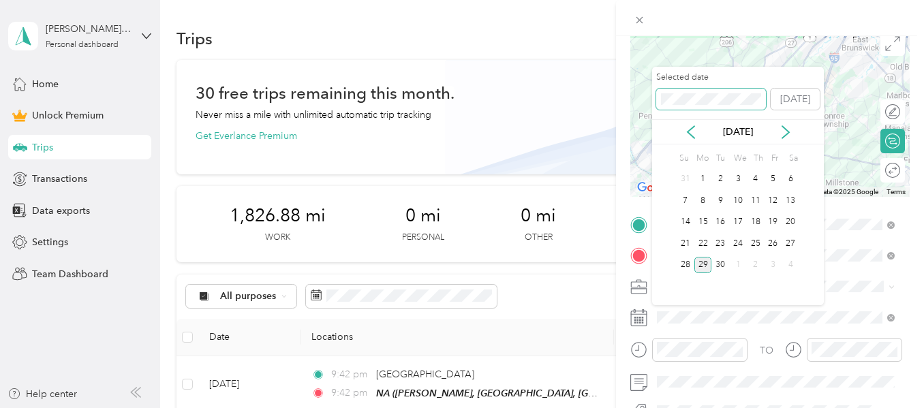
click at [535, 407] on div "New Trip Save This trip cannot be edited because it is either under review, app…" at bounding box center [458, 408] width 917 height 0
click at [700, 224] on div "11" at bounding box center [703, 222] width 18 height 17
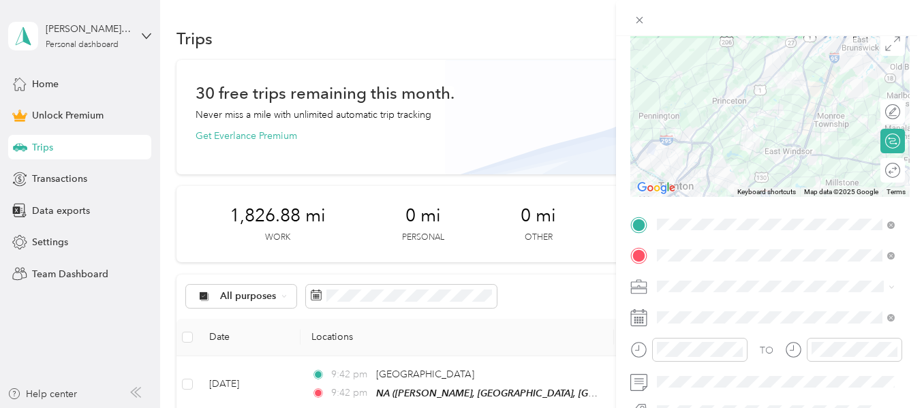
click at [677, 279] on span at bounding box center [780, 287] width 257 height 22
click at [676, 98] on li "Work" at bounding box center [775, 89] width 247 height 24
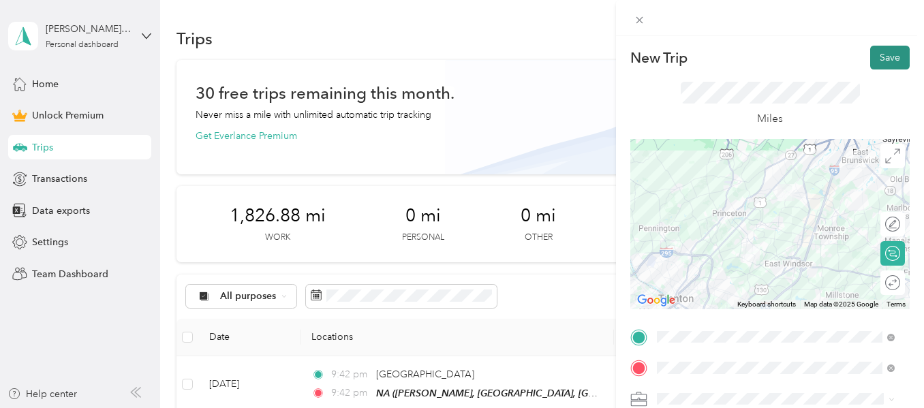
click at [886, 59] on button "Save" at bounding box center [890, 58] width 40 height 24
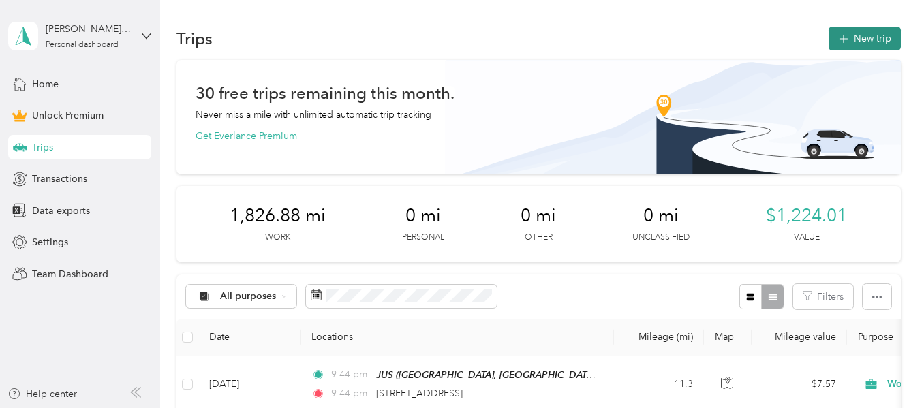
click at [855, 41] on button "New trip" at bounding box center [864, 39] width 72 height 24
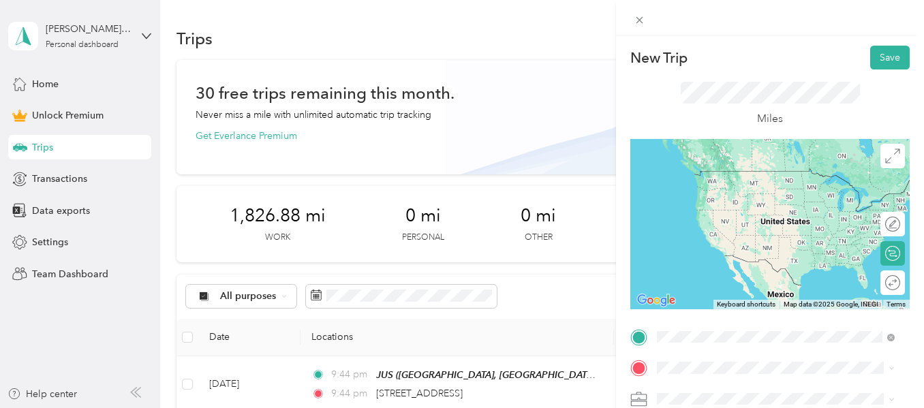
click at [734, 205] on span "[STREET_ADDRESS][US_STATE]" at bounding box center [750, 199] width 136 height 12
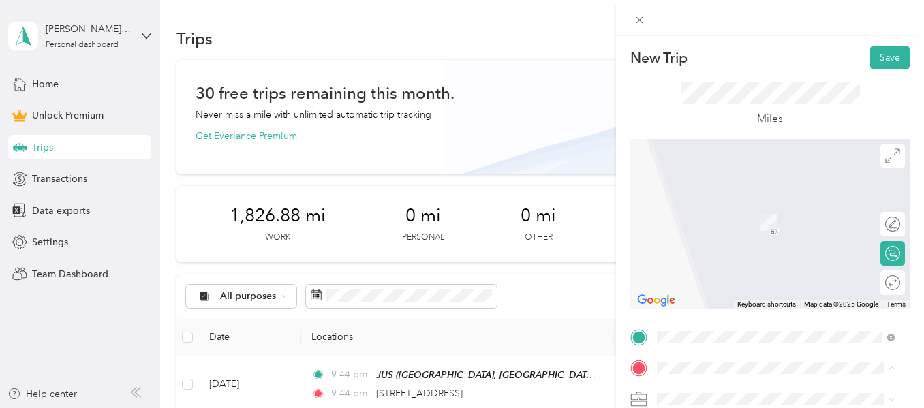
click at [511, 142] on div "New Trip Save This trip cannot be edited because it is either under review, app…" at bounding box center [462, 204] width 924 height 408
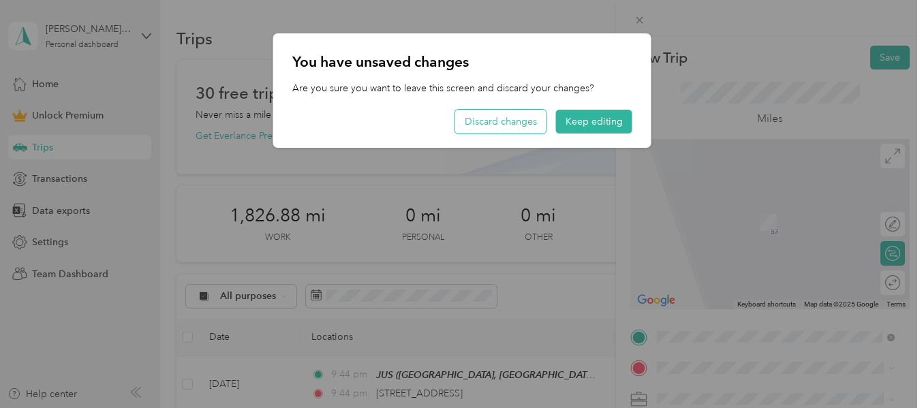
click at [522, 123] on button "Discard changes" at bounding box center [500, 122] width 91 height 24
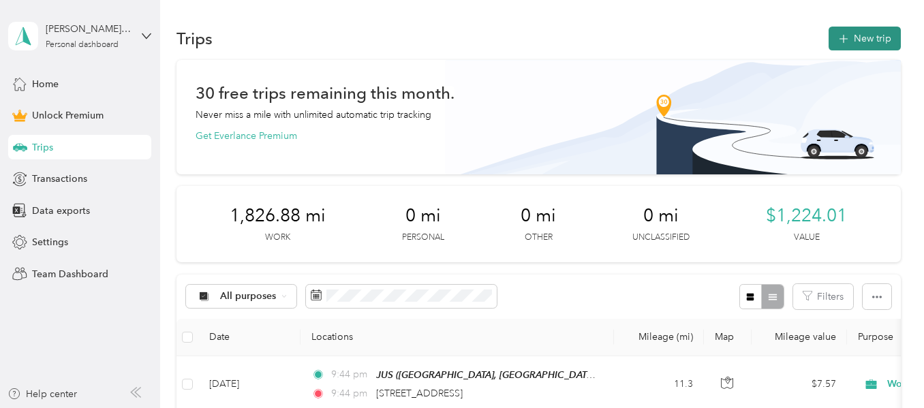
click at [868, 46] on button "New trip" at bounding box center [864, 39] width 72 height 24
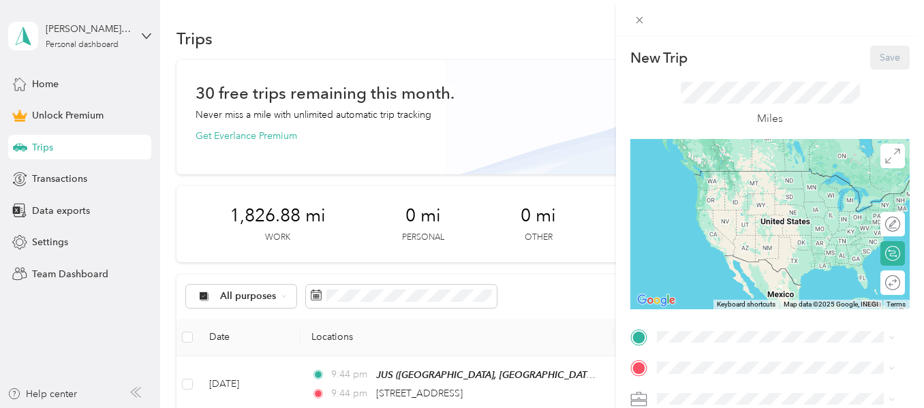
click at [410, 343] on div "New Trip Save This trip cannot be edited because it is either under review, app…" at bounding box center [462, 204] width 924 height 408
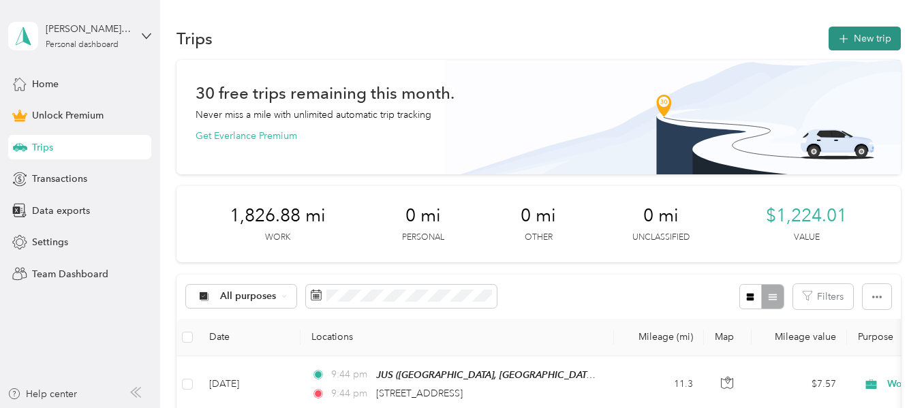
click at [877, 27] on button "New trip" at bounding box center [864, 39] width 72 height 24
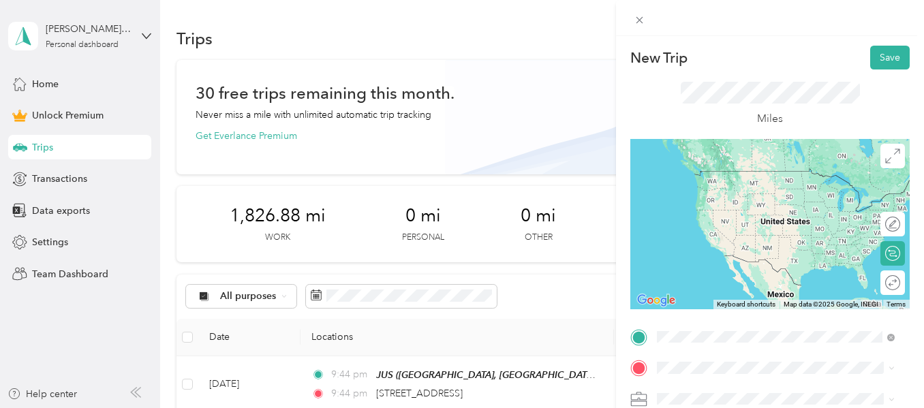
click at [748, 177] on span "[STREET_ADDRESS][US_STATE]" at bounding box center [750, 171] width 136 height 12
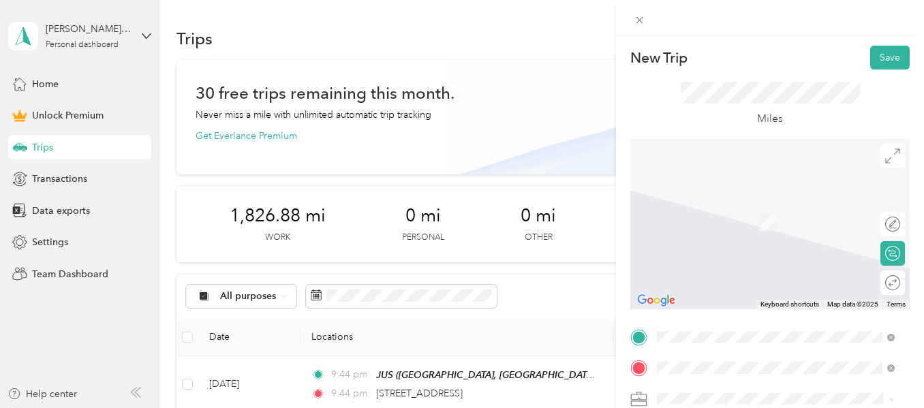
click at [736, 239] on span "[PERSON_NAME][GEOGRAPHIC_DATA] Kindercare, [STREET_ADDRESS][PERSON_NAME] , 0869…" at bounding box center [784, 251] width 204 height 69
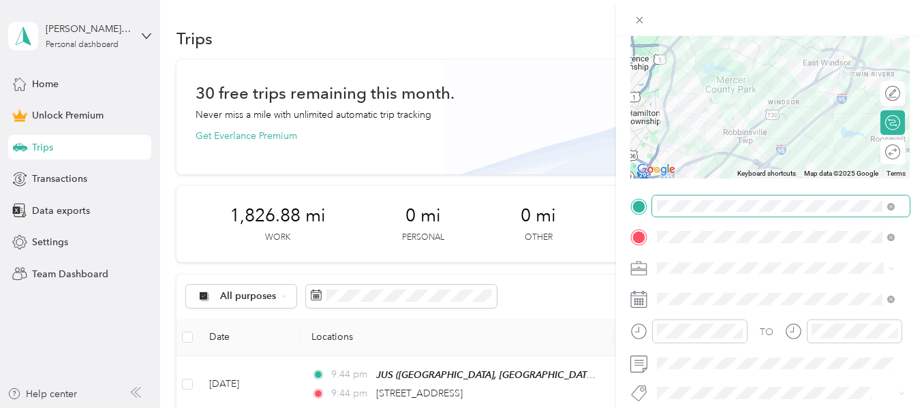
scroll to position [136, 0]
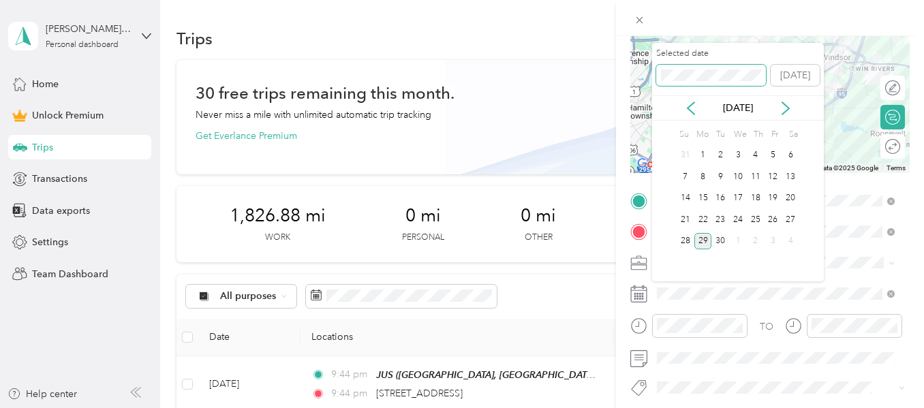
click at [533, 407] on div "New Trip Save This trip cannot be edited because it is either under review, app…" at bounding box center [458, 408] width 917 height 0
click at [716, 200] on div "12" at bounding box center [720, 198] width 18 height 17
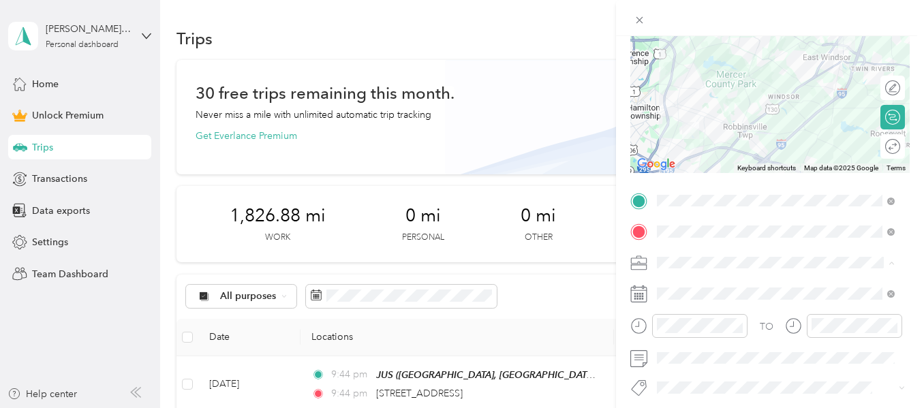
click at [680, 70] on span "Work" at bounding box center [672, 72] width 23 height 12
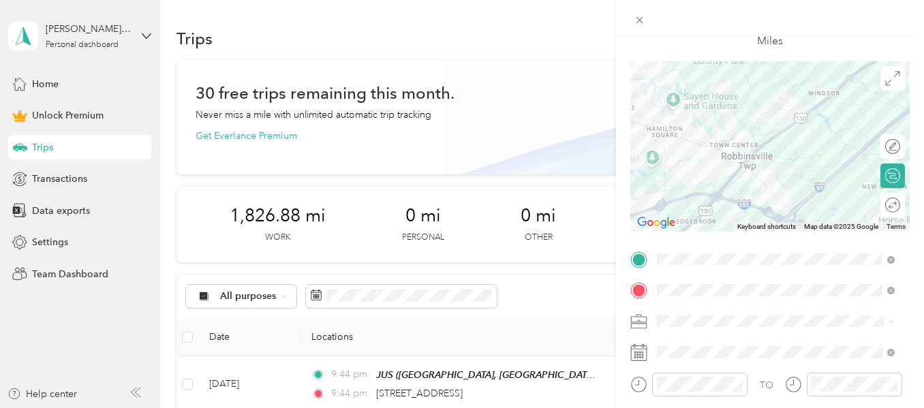
scroll to position [0, 0]
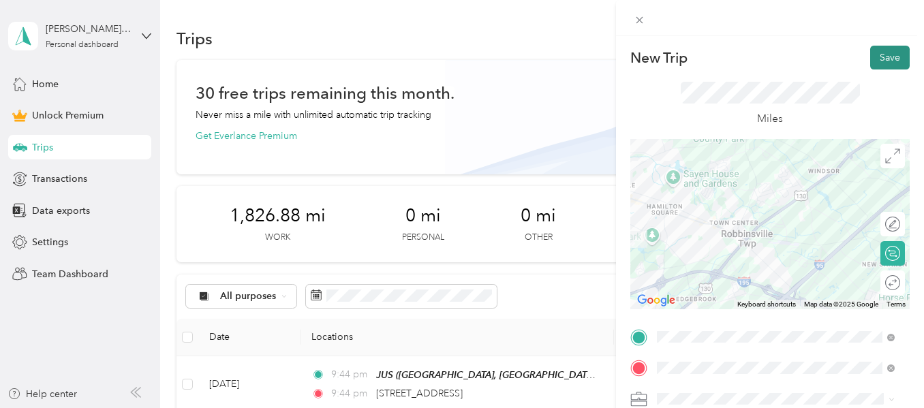
click at [885, 57] on button "Save" at bounding box center [890, 58] width 40 height 24
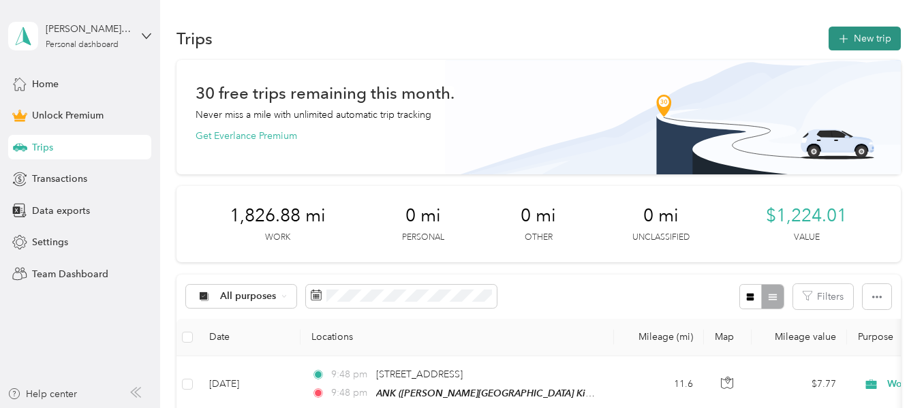
click at [868, 39] on button "New trip" at bounding box center [864, 39] width 72 height 24
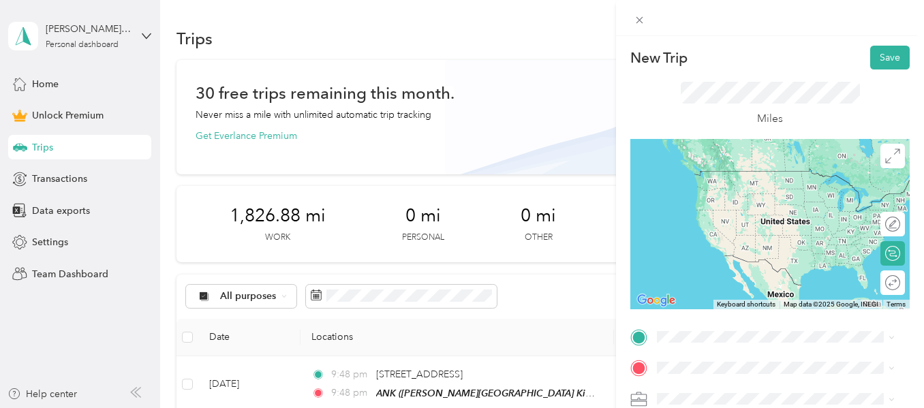
click at [719, 192] on div "ANK [PERSON_NAME][GEOGRAPHIC_DATA] Kindercare, [STREET_ADDRESS][PERSON_NAME] , …" at bounding box center [786, 210] width 208 height 86
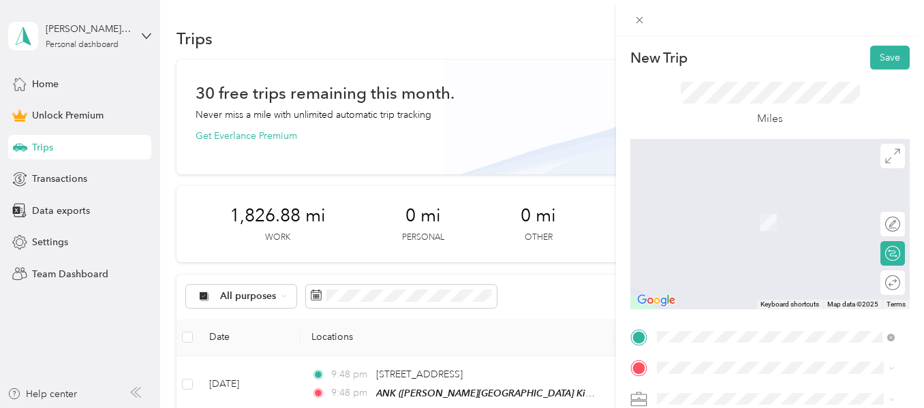
click at [788, 203] on span "10 Schalks Crossing Road Plainsboro, New Jersey 08536, United States" at bounding box center [750, 197] width 136 height 12
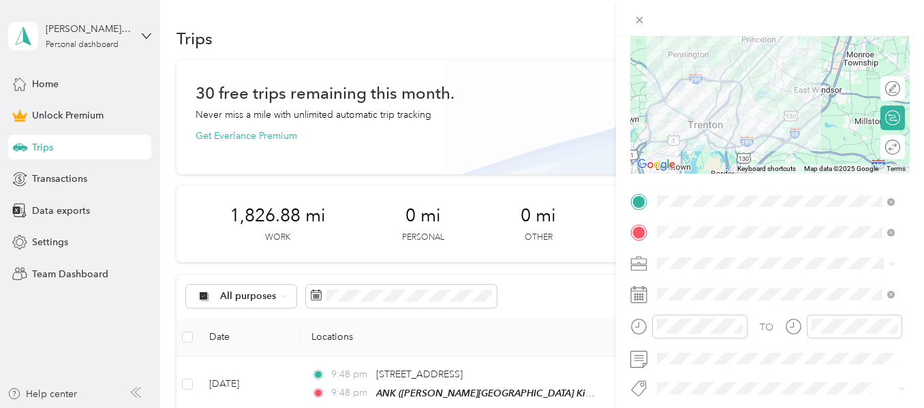
scroll to position [136, 0]
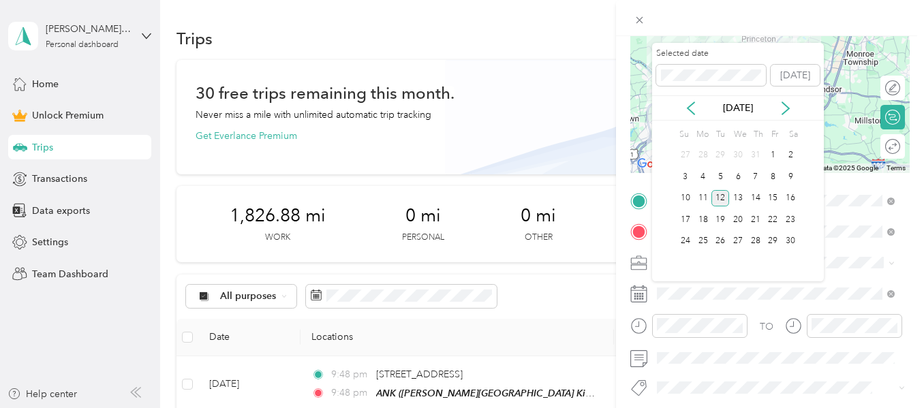
click at [718, 201] on div "12" at bounding box center [720, 198] width 18 height 17
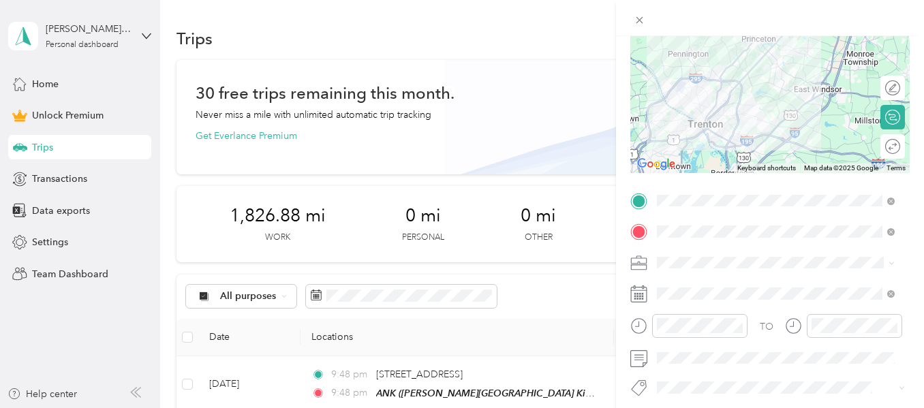
click at [678, 72] on li "Work" at bounding box center [775, 64] width 247 height 24
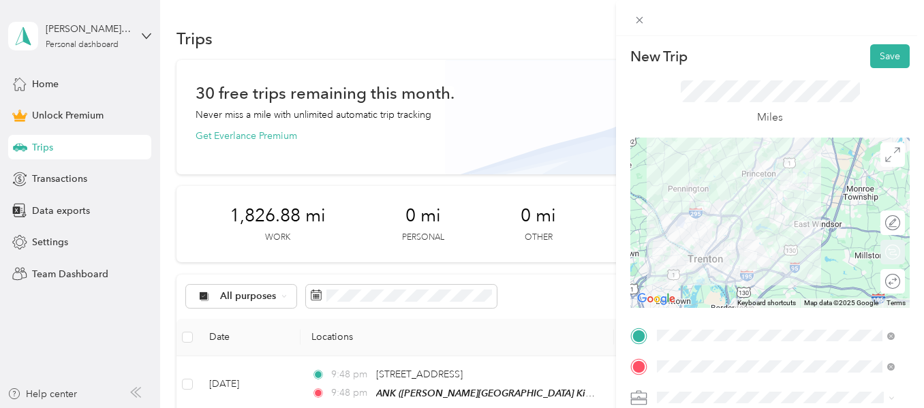
scroll to position [0, 0]
click at [881, 54] on button "Save" at bounding box center [890, 58] width 40 height 24
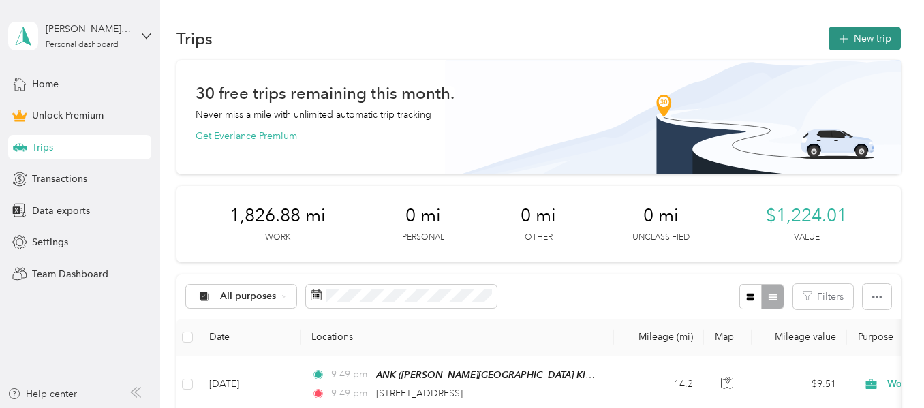
click at [884, 40] on button "New trip" at bounding box center [864, 39] width 72 height 24
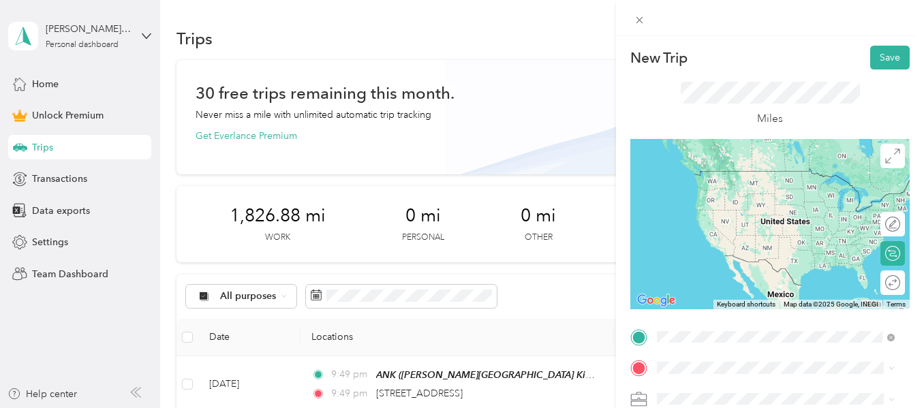
click at [819, 177] on span "10 Schalks Crossing Road Plainsboro, New Jersey 08536, United States" at bounding box center [750, 171] width 136 height 12
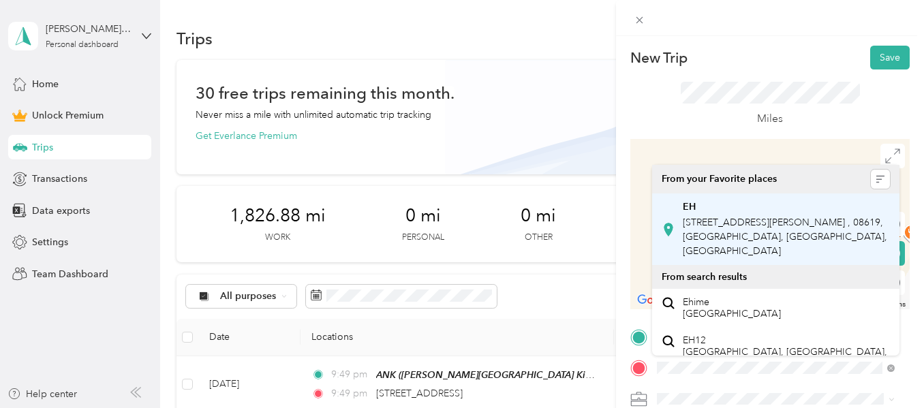
click at [783, 228] on div "EH 80 Barbara Dr, Trenton, NJ, United States , 08619, Trenton, NJ, United States" at bounding box center [786, 229] width 208 height 57
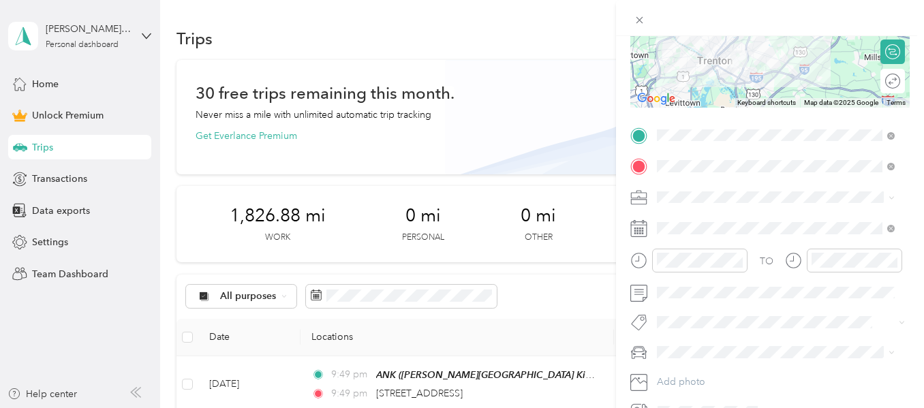
scroll to position [204, 0]
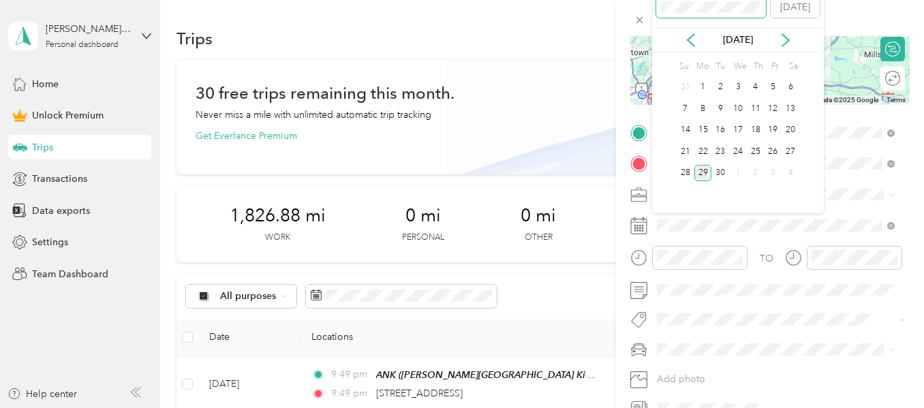
click at [623, 0] on html "amanda.seigel@outlook.com Personal dashboard Home Unlock Premium Trips Transact…" at bounding box center [458, 204] width 917 height 408
click at [774, 129] on div "15" at bounding box center [773, 130] width 18 height 17
click at [537, 0] on html "amanda.seigel@outlook.com Personal dashboard Home Unlock Premium Trips Transact…" at bounding box center [458, 204] width 917 height 408
click at [772, 129] on div "15" at bounding box center [773, 130] width 18 height 17
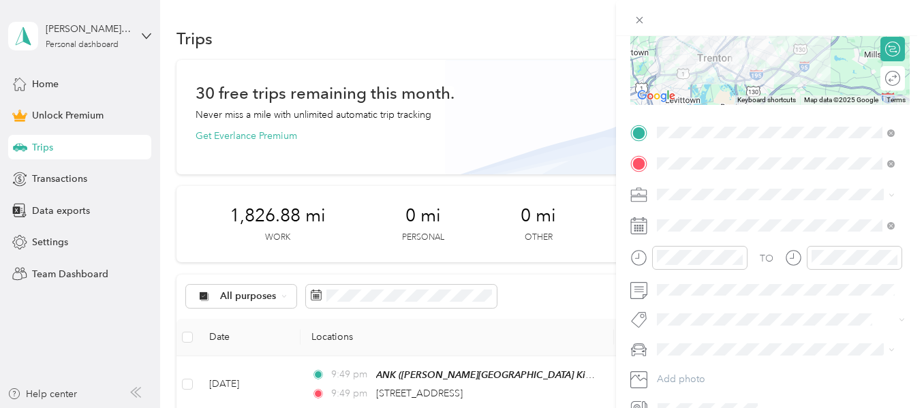
click at [676, 216] on span "Work" at bounding box center [672, 217] width 23 height 12
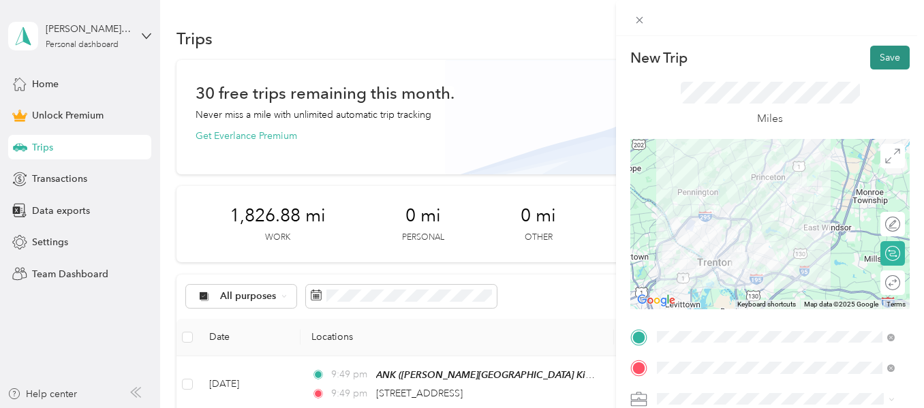
click at [892, 52] on button "Save" at bounding box center [890, 58] width 40 height 24
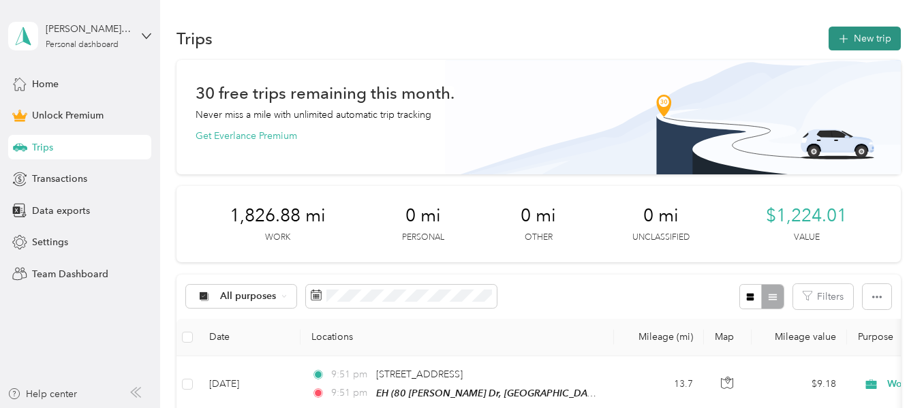
click at [865, 33] on button "New trip" at bounding box center [864, 39] width 72 height 24
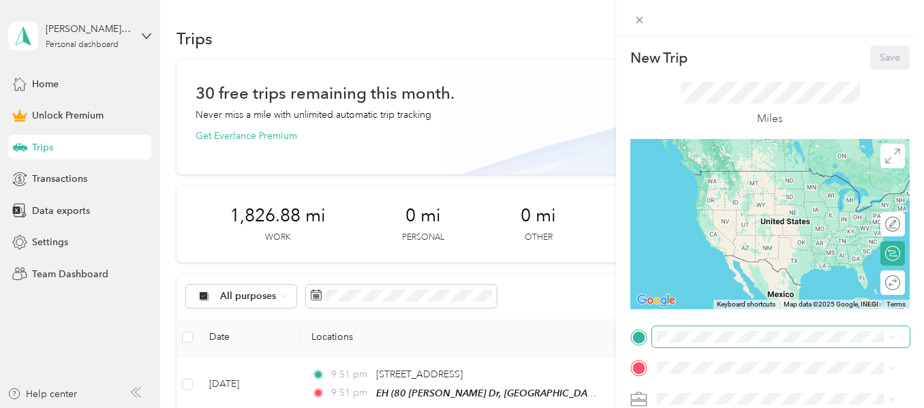
click at [673, 343] on span at bounding box center [780, 337] width 257 height 22
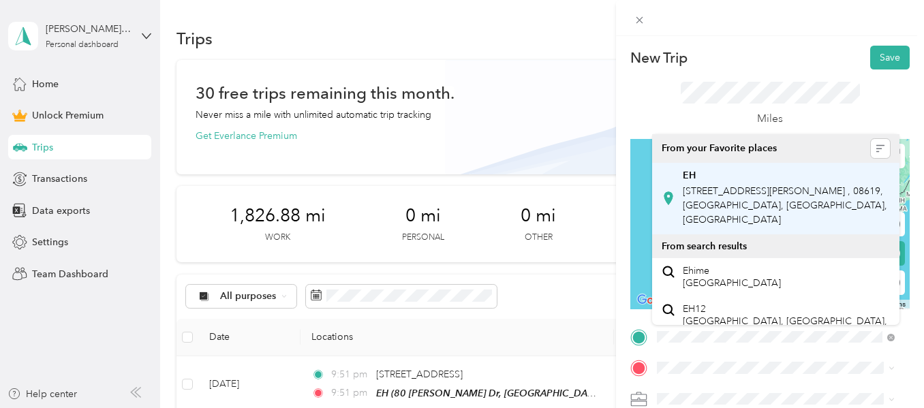
click at [719, 202] on span "80 Barbara Dr, Trenton, NJ, United States , 08619, Trenton, NJ, United States" at bounding box center [784, 205] width 204 height 40
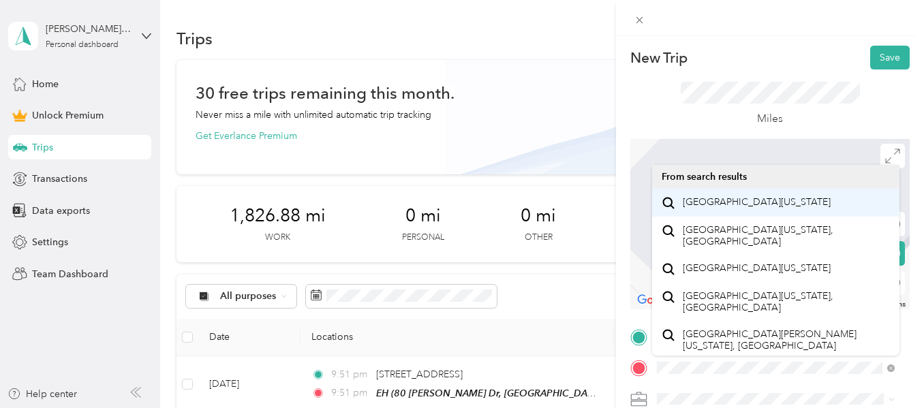
click at [766, 208] on span "[GEOGRAPHIC_DATA][US_STATE]" at bounding box center [756, 202] width 148 height 12
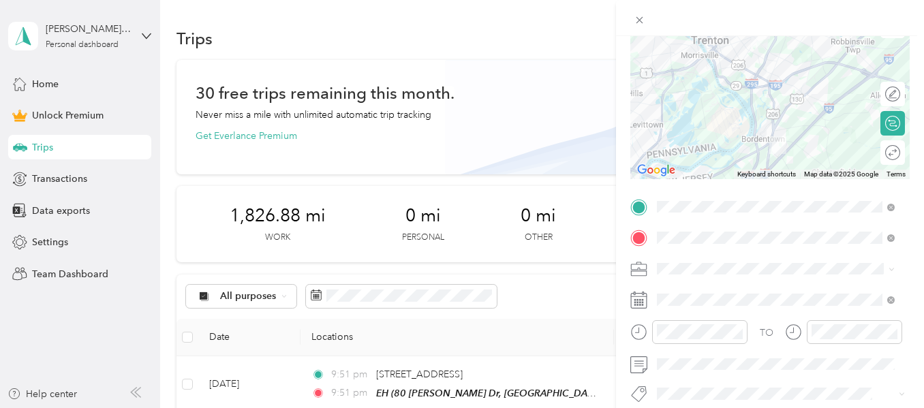
scroll to position [136, 0]
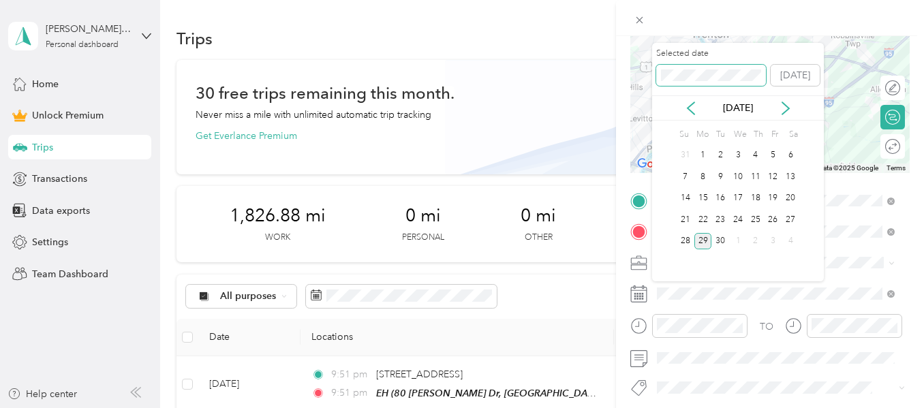
click at [604, 407] on div "New Trip Save This trip cannot be edited because it is either under review, app…" at bounding box center [458, 408] width 917 height 0
click at [774, 198] on div "15" at bounding box center [773, 198] width 18 height 17
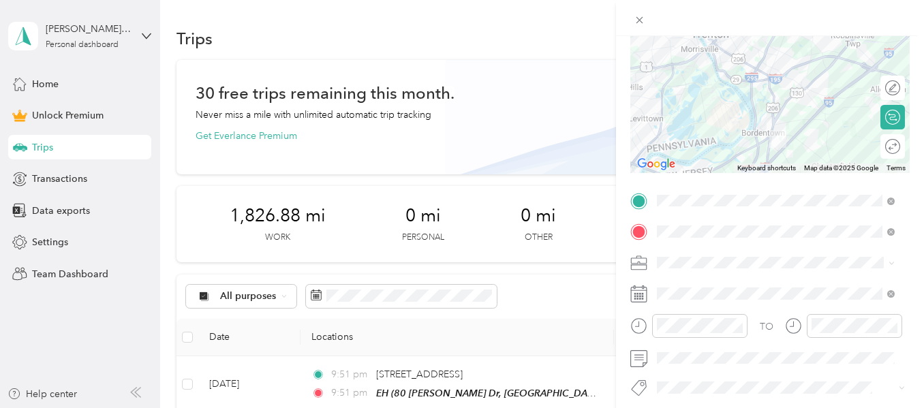
click at [676, 72] on li "Work" at bounding box center [775, 67] width 247 height 24
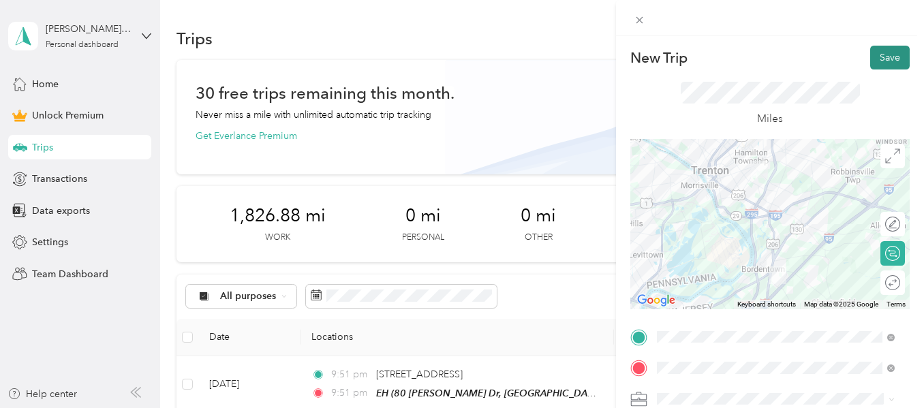
click at [880, 48] on button "Save" at bounding box center [890, 58] width 40 height 24
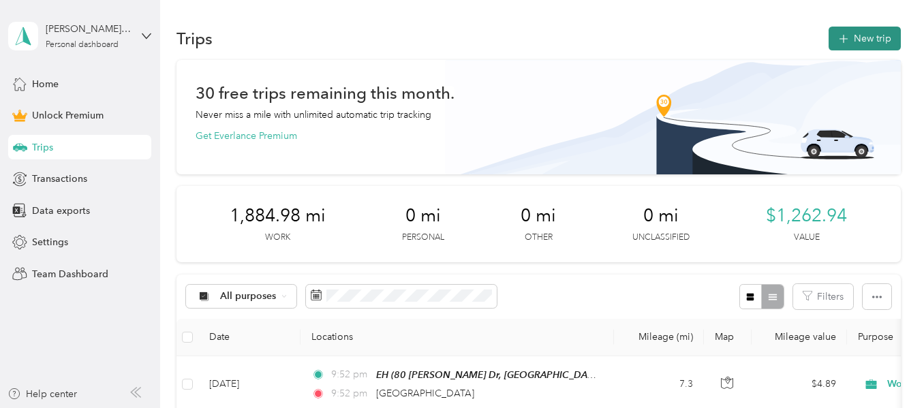
click at [857, 37] on button "New trip" at bounding box center [864, 39] width 72 height 24
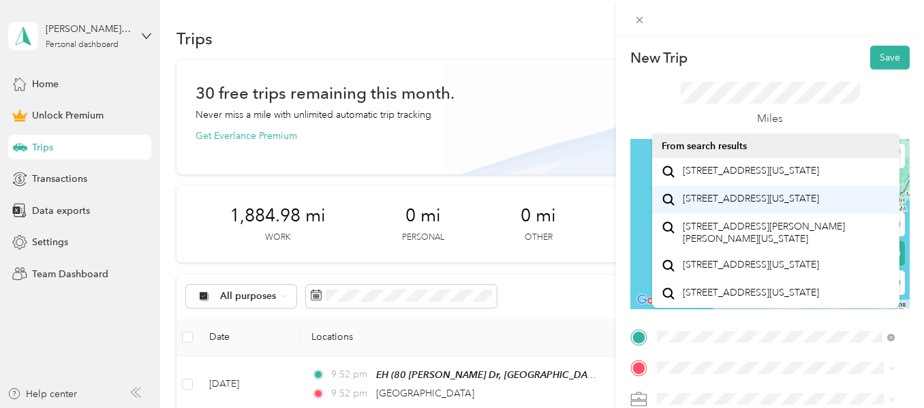
click at [772, 205] on span "[STREET_ADDRESS][US_STATE]" at bounding box center [750, 199] width 136 height 12
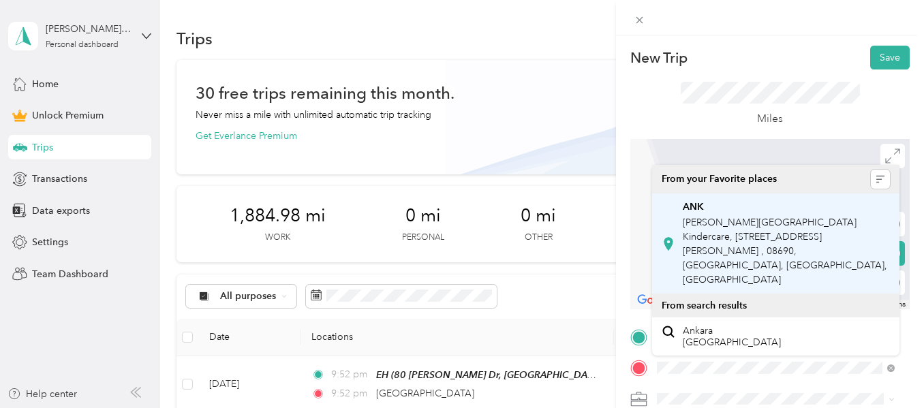
click at [768, 238] on span "[PERSON_NAME][GEOGRAPHIC_DATA] Kindercare, [STREET_ADDRESS][PERSON_NAME] , 0869…" at bounding box center [784, 251] width 204 height 69
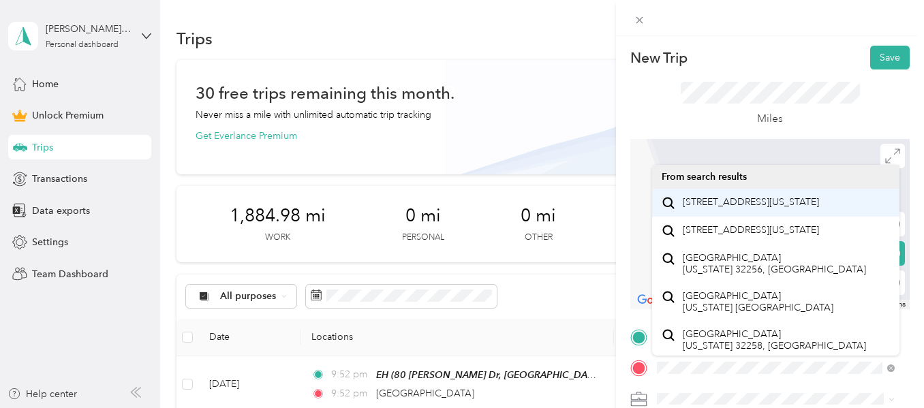
click at [764, 208] on span "[STREET_ADDRESS][US_STATE]" at bounding box center [750, 202] width 136 height 12
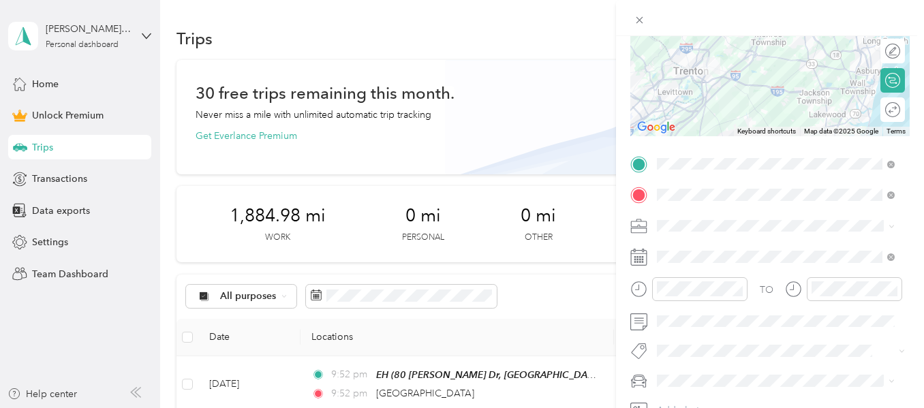
scroll to position [204, 0]
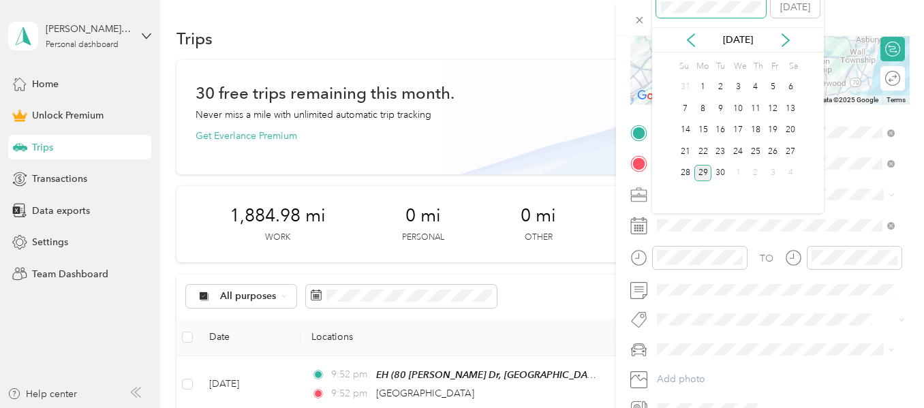
click at [591, 407] on div "New Trip Save This trip cannot be edited because it is either under review, app…" at bounding box center [458, 408] width 917 height 0
click at [700, 144] on div "18" at bounding box center [703, 151] width 18 height 17
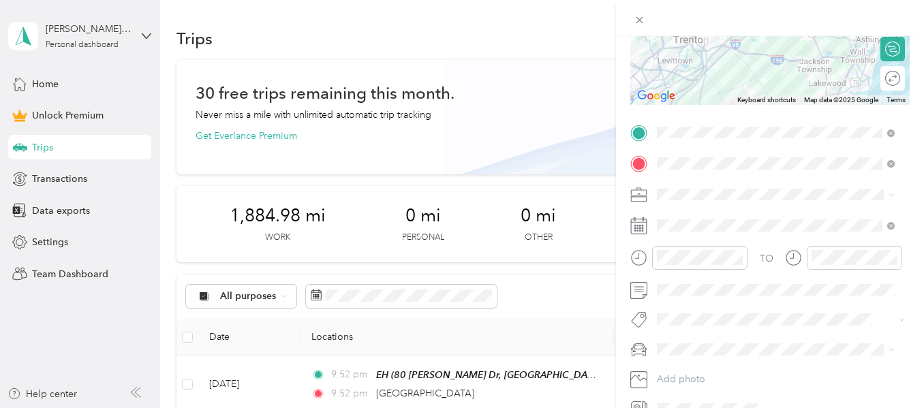
click at [672, 221] on li "Work" at bounding box center [775, 217] width 247 height 24
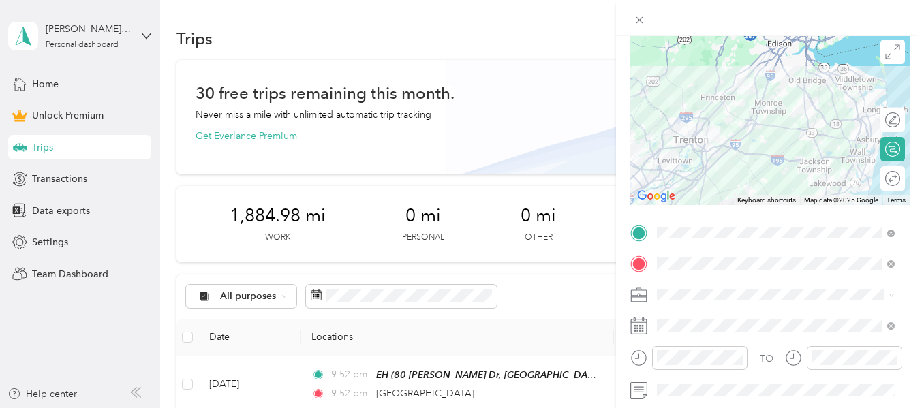
scroll to position [0, 0]
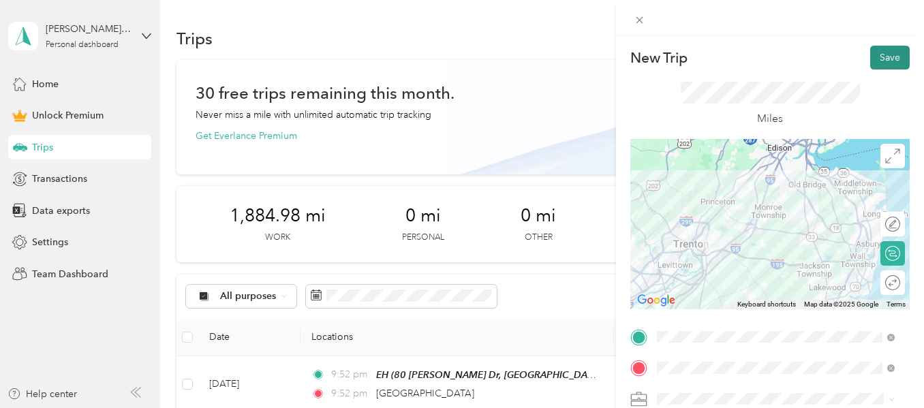
click at [884, 48] on button "Save" at bounding box center [890, 58] width 40 height 24
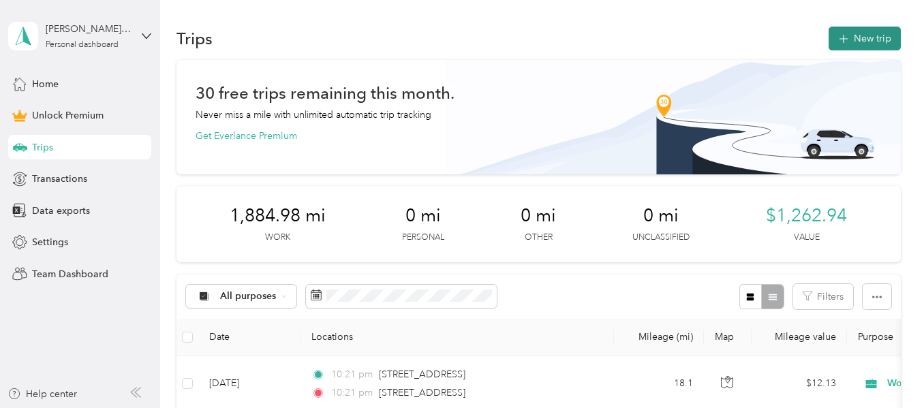
click at [863, 40] on button "New trip" at bounding box center [864, 39] width 72 height 24
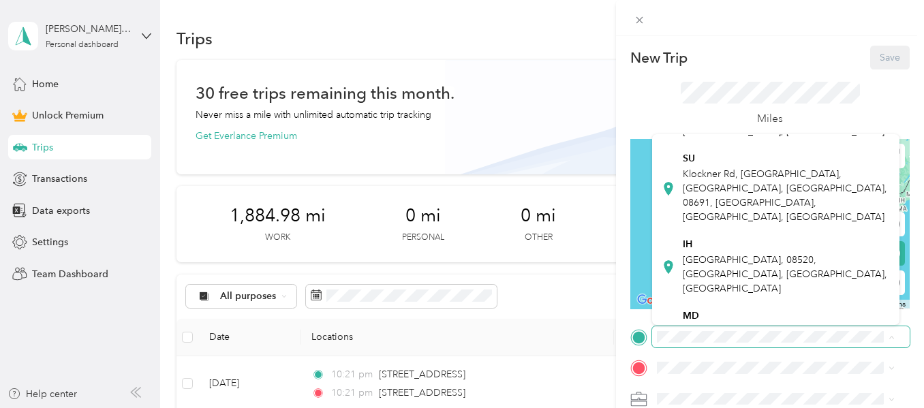
scroll to position [424, 0]
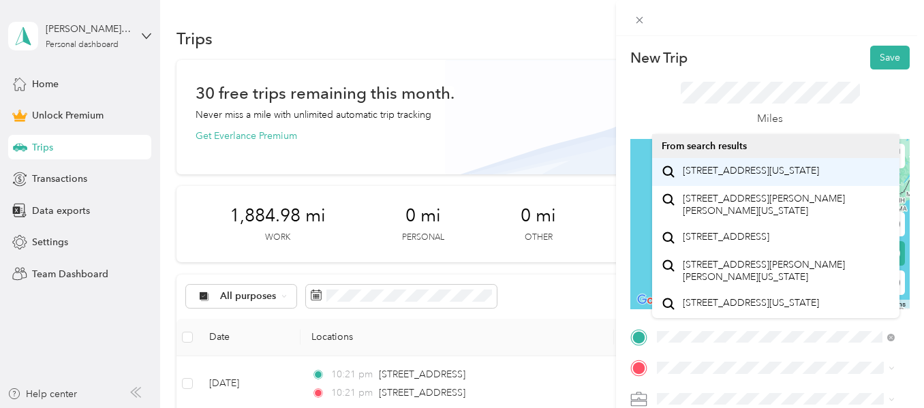
click at [740, 177] on span "[STREET_ADDRESS][US_STATE]" at bounding box center [750, 171] width 136 height 12
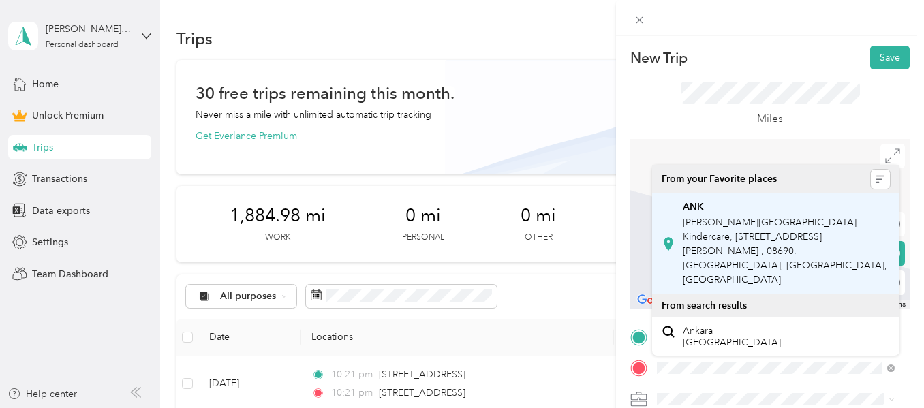
click at [749, 230] on div "ANK [PERSON_NAME][GEOGRAPHIC_DATA] Kindercare, [STREET_ADDRESS][PERSON_NAME] , …" at bounding box center [786, 244] width 208 height 86
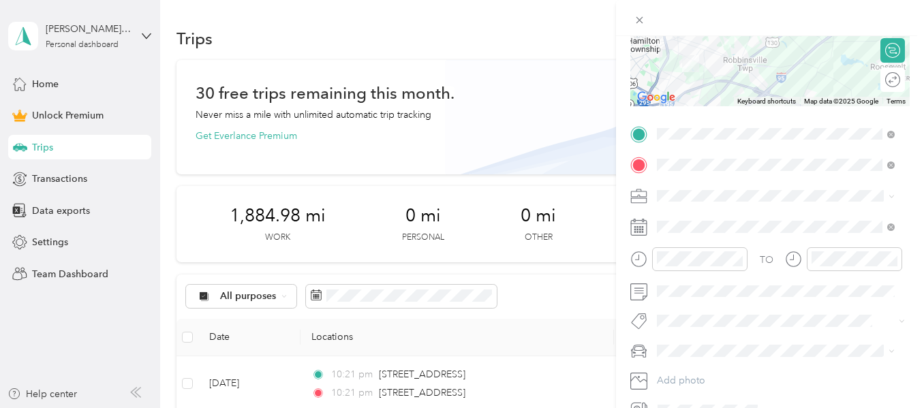
scroll to position [204, 0]
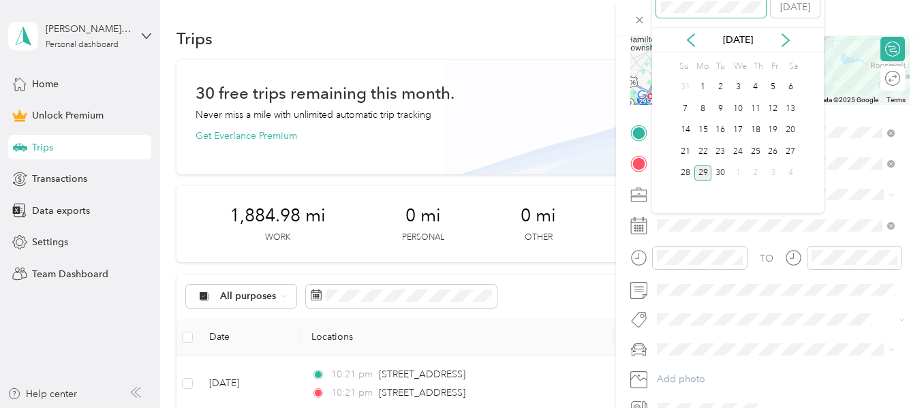
click at [603, 0] on html "amanda.seigel@outlook.com Personal dashboard Home Unlock Premium Trips Transact…" at bounding box center [458, 204] width 917 height 408
click at [719, 148] on div "19" at bounding box center [720, 151] width 18 height 17
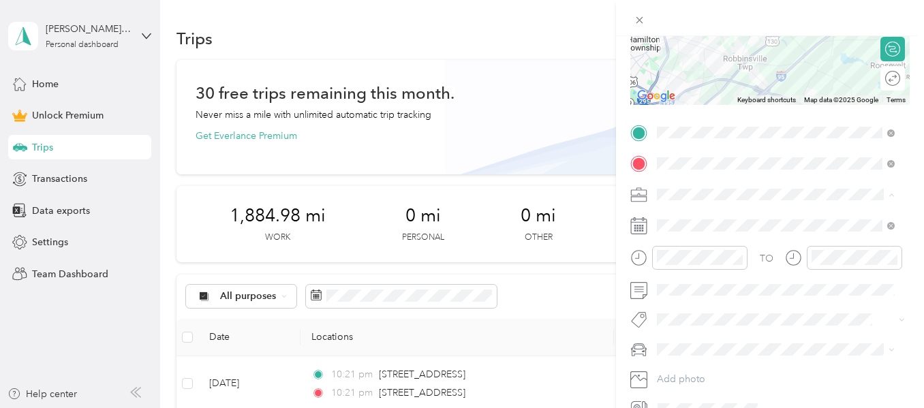
click at [675, 221] on li "Work" at bounding box center [775, 218] width 247 height 24
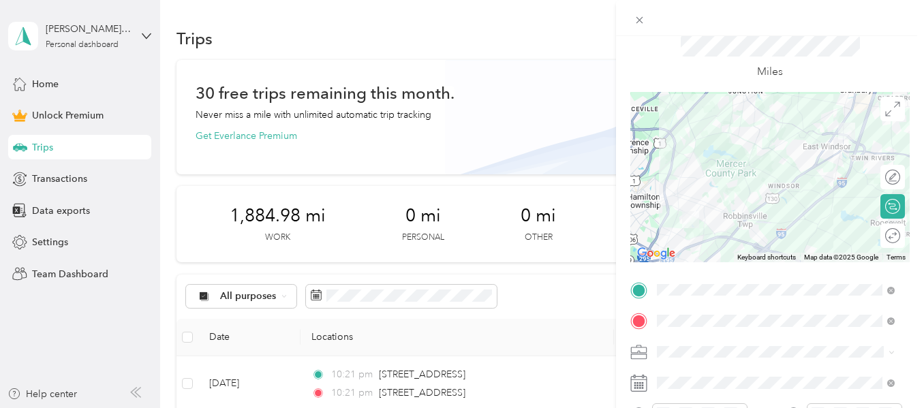
scroll to position [0, 0]
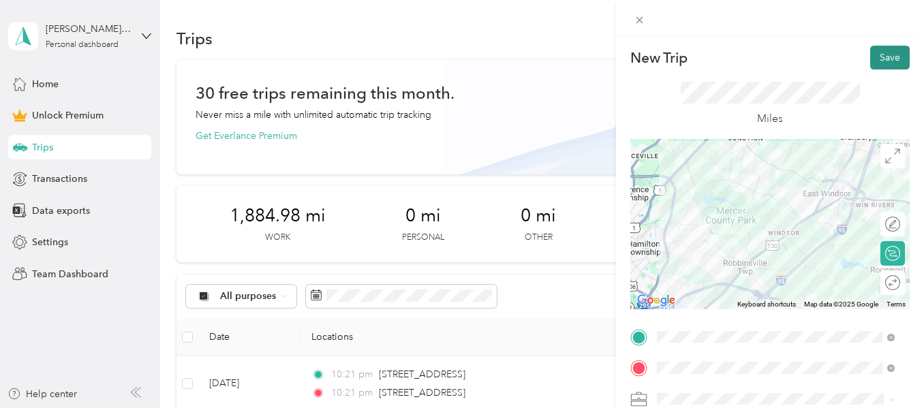
click at [881, 58] on button "Save" at bounding box center [890, 58] width 40 height 24
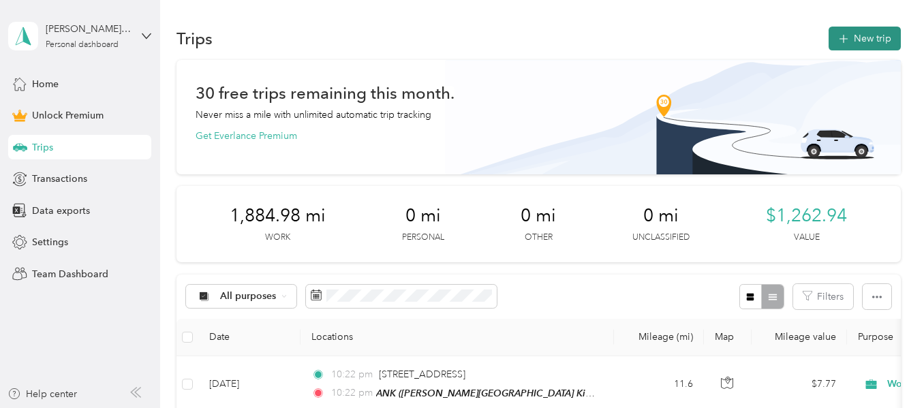
click at [848, 33] on button "New trip" at bounding box center [864, 39] width 72 height 24
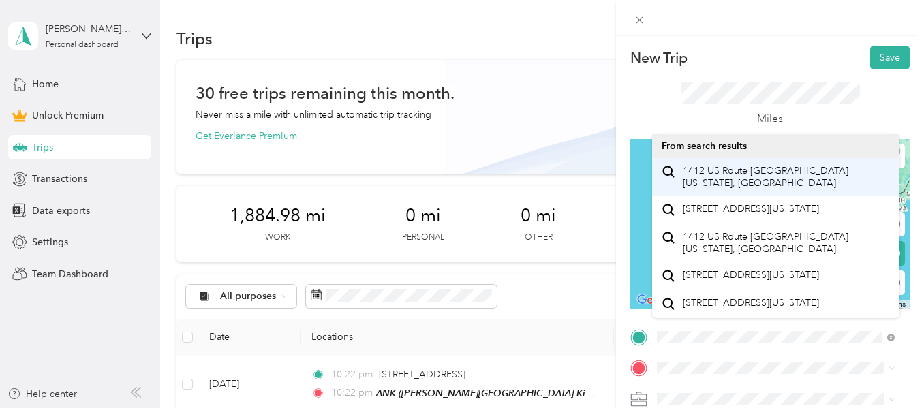
click at [764, 180] on span "1412 US Route [GEOGRAPHIC_DATA][US_STATE], [GEOGRAPHIC_DATA]" at bounding box center [786, 177] width 208 height 24
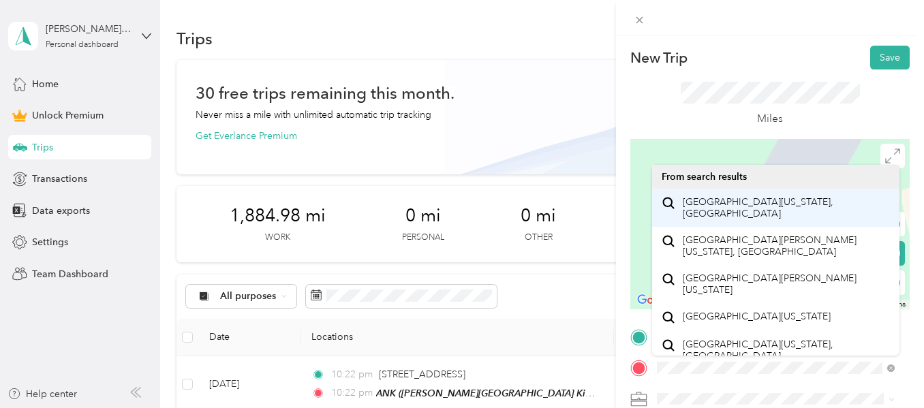
click at [812, 214] on span "[GEOGRAPHIC_DATA][US_STATE], [GEOGRAPHIC_DATA]" at bounding box center [786, 208] width 208 height 24
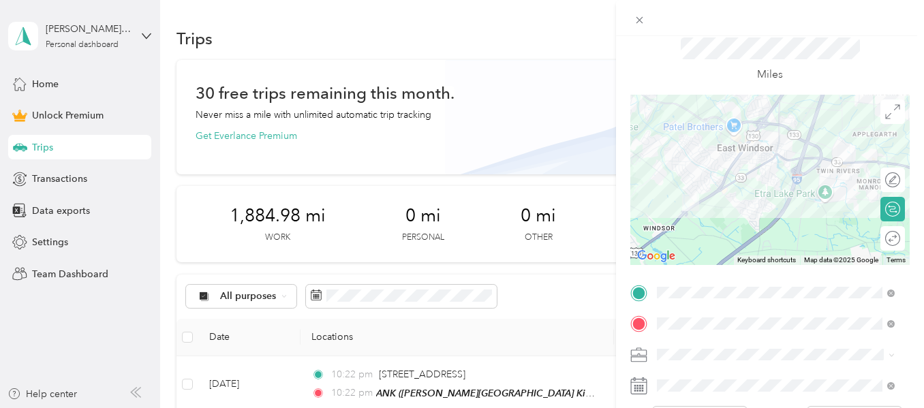
scroll to position [136, 0]
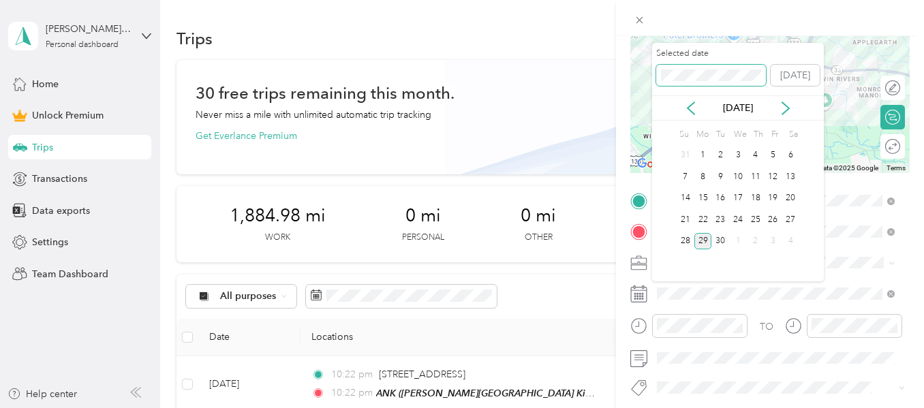
click at [595, 407] on div "New Trip Save This trip cannot be edited because it is either under review, app…" at bounding box center [458, 408] width 917 height 0
click at [753, 224] on div "21" at bounding box center [756, 219] width 18 height 17
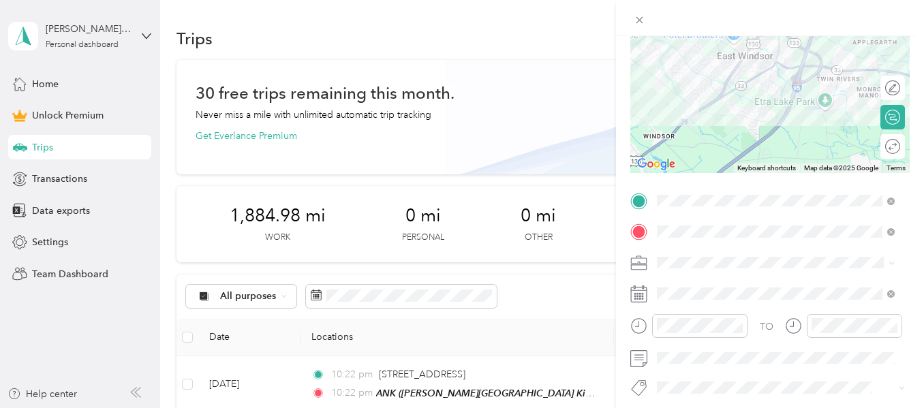
click at [672, 69] on span "Work" at bounding box center [672, 68] width 23 height 12
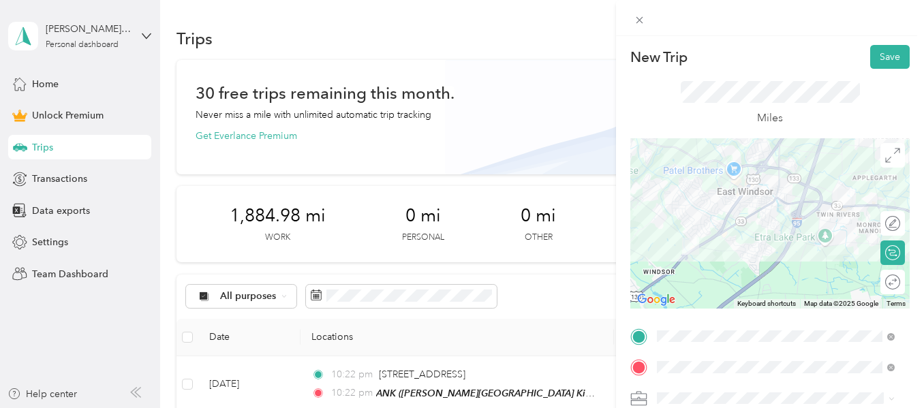
scroll to position [0, 0]
click at [877, 54] on button "Save" at bounding box center [890, 58] width 40 height 24
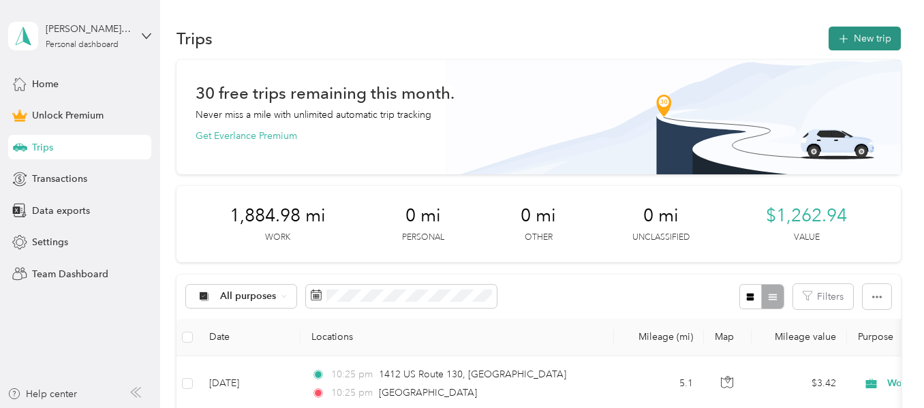
click at [853, 47] on button "New trip" at bounding box center [864, 39] width 72 height 24
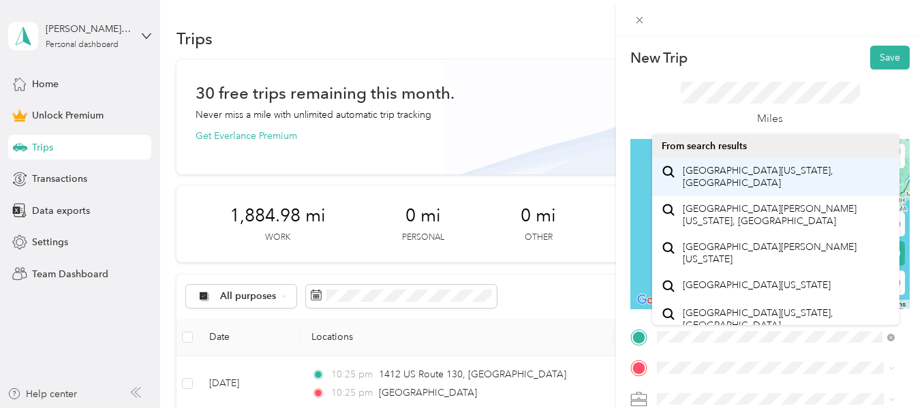
click at [785, 187] on span "[GEOGRAPHIC_DATA][US_STATE], [GEOGRAPHIC_DATA]" at bounding box center [786, 177] width 208 height 24
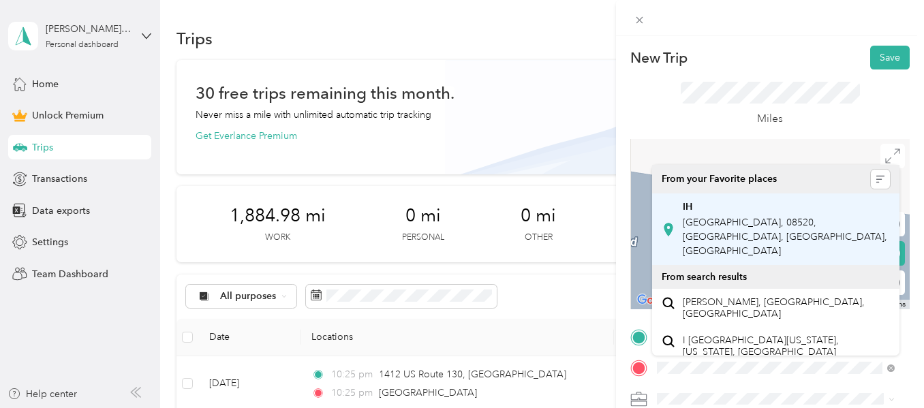
click at [753, 211] on div "IH" at bounding box center [786, 207] width 208 height 12
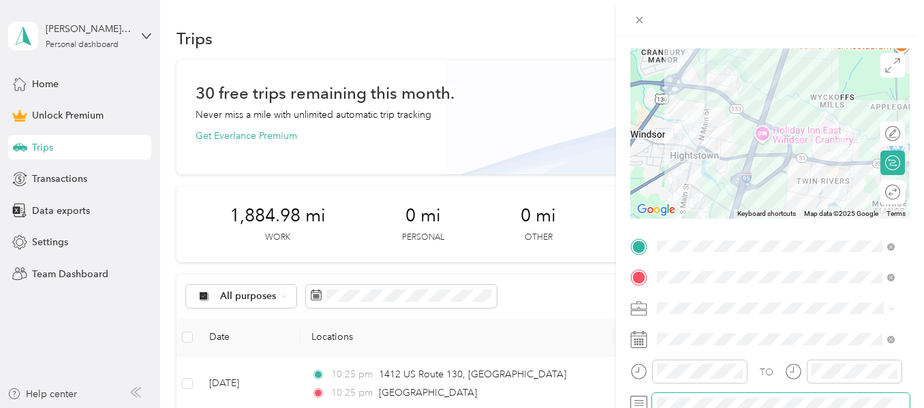
scroll to position [204, 0]
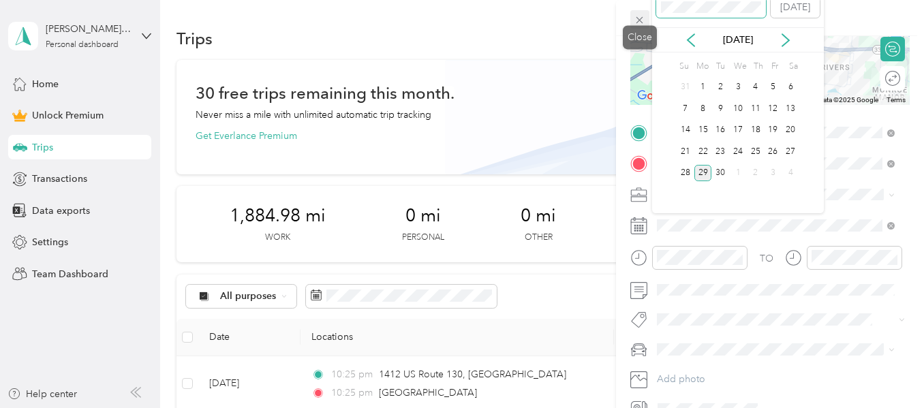
click at [633, 407] on div "New Trip Save This trip cannot be edited because it is either under review, app…" at bounding box center [458, 408] width 917 height 0
click at [752, 153] on div "21" at bounding box center [756, 151] width 18 height 17
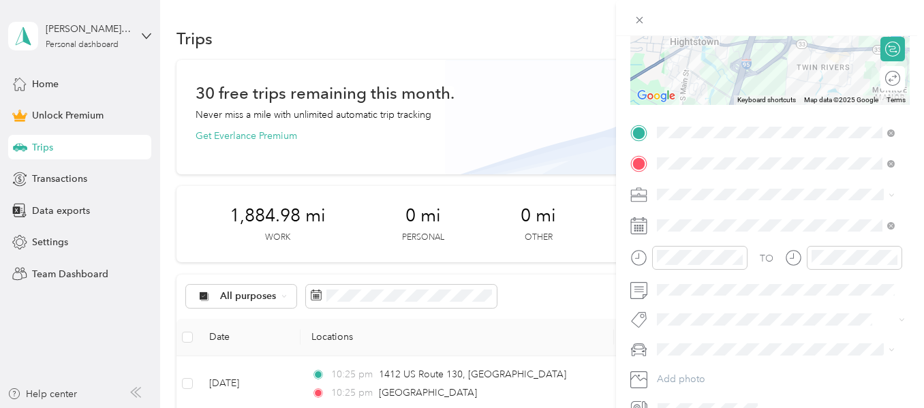
click at [668, 215] on span "Work" at bounding box center [672, 219] width 23 height 12
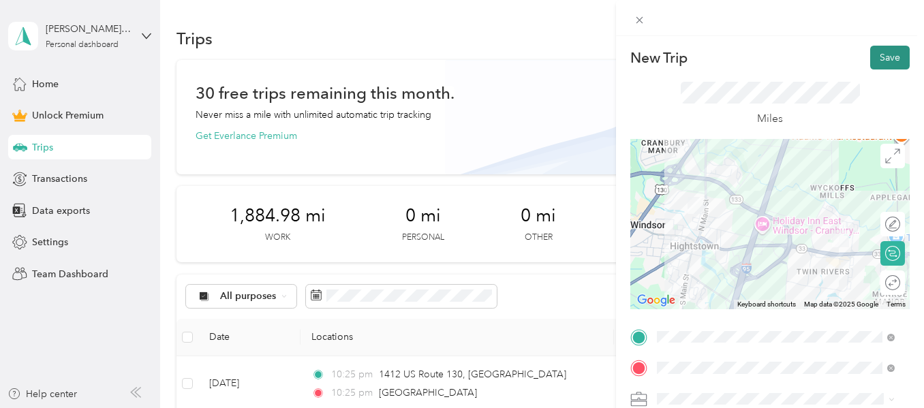
click at [877, 56] on button "Save" at bounding box center [890, 58] width 40 height 24
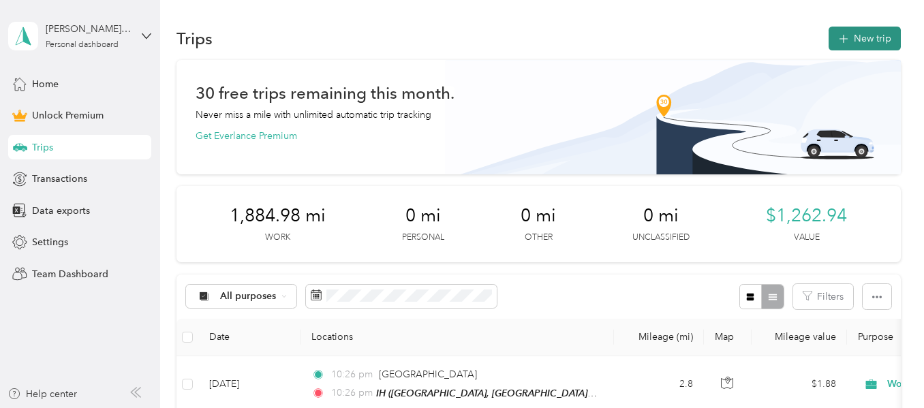
click at [859, 35] on button "New trip" at bounding box center [864, 39] width 72 height 24
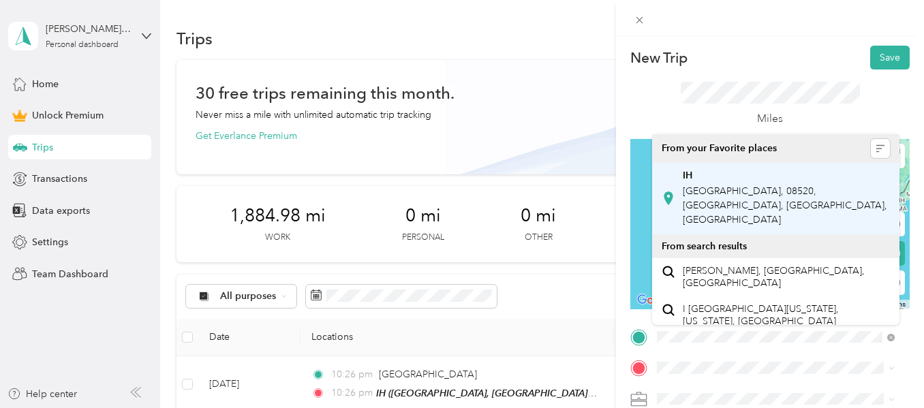
click at [740, 193] on span "[GEOGRAPHIC_DATA], 08520, [GEOGRAPHIC_DATA], [GEOGRAPHIC_DATA], [GEOGRAPHIC_DAT…" at bounding box center [784, 205] width 204 height 40
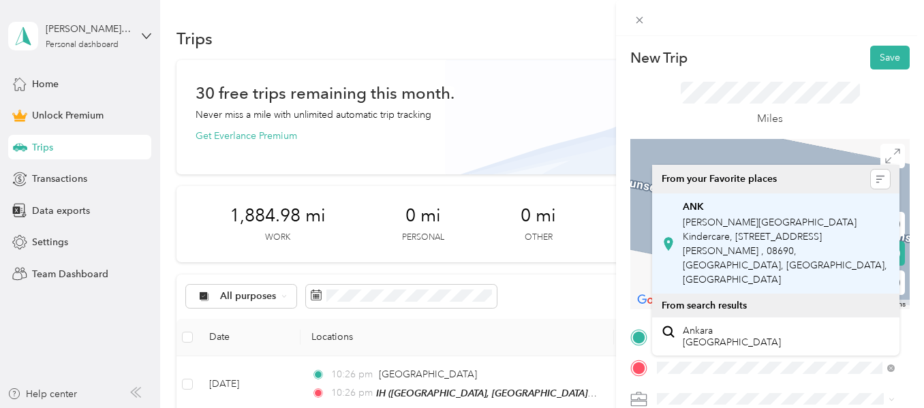
click at [740, 238] on span "[PERSON_NAME][GEOGRAPHIC_DATA] Kindercare, [STREET_ADDRESS][PERSON_NAME] , 0869…" at bounding box center [784, 251] width 204 height 69
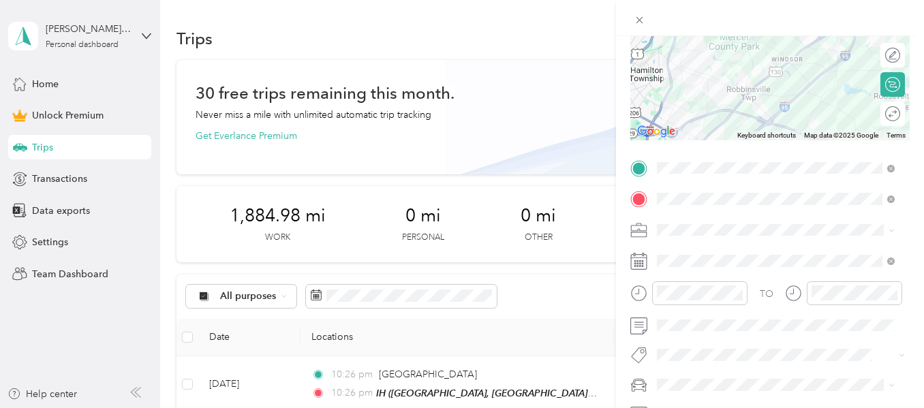
scroll to position [204, 0]
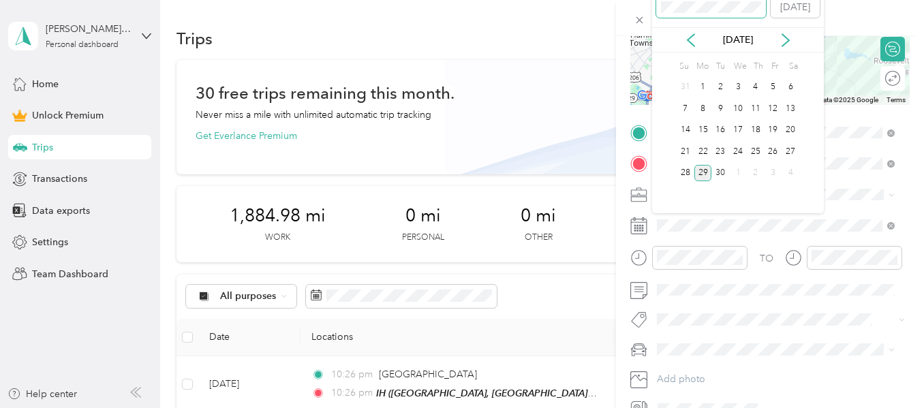
click at [570, 407] on div "New Trip Save This trip cannot be edited because it is either under review, app…" at bounding box center [458, 408] width 917 height 0
click at [757, 148] on div "21" at bounding box center [756, 151] width 18 height 17
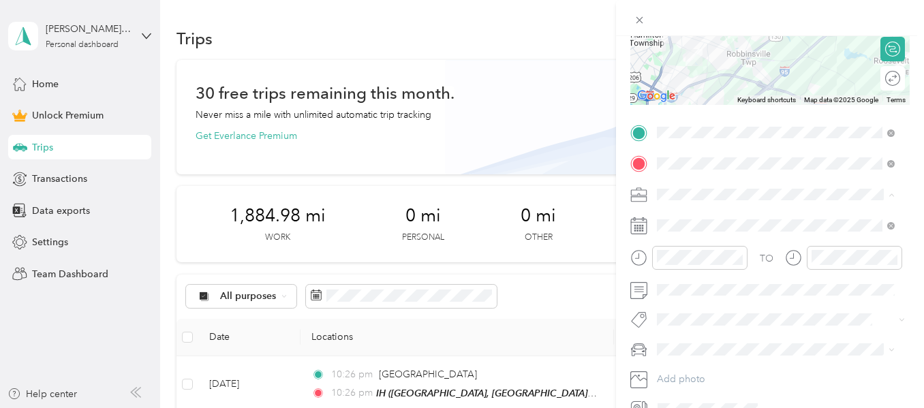
click at [676, 221] on li "Work" at bounding box center [775, 218] width 247 height 24
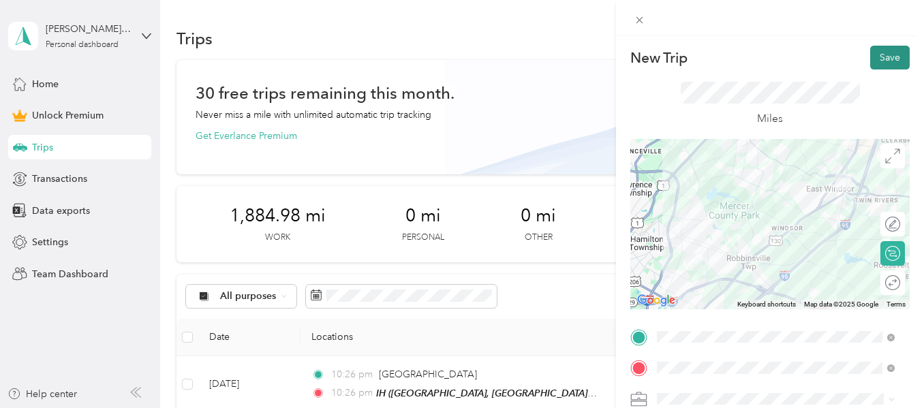
click at [870, 61] on button "Save" at bounding box center [890, 58] width 40 height 24
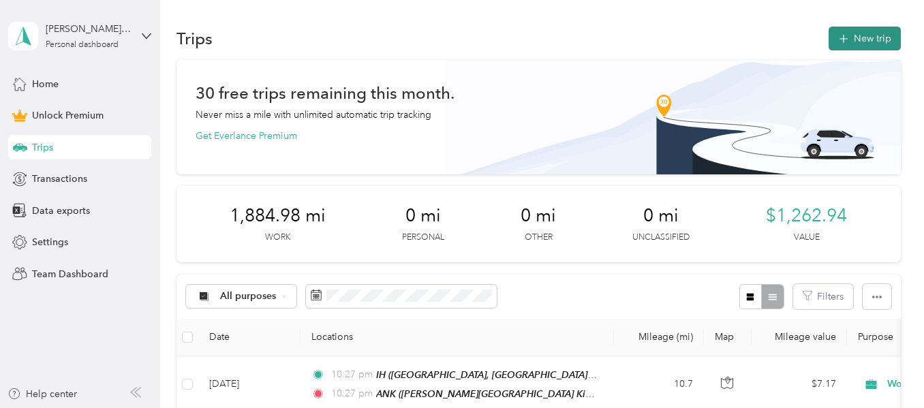
click at [872, 43] on button "New trip" at bounding box center [864, 39] width 72 height 24
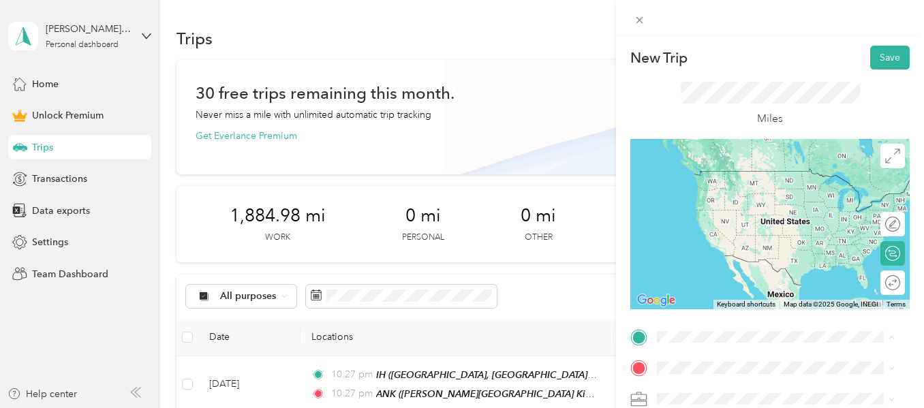
click at [723, 205] on span "[STREET_ADDRESS][US_STATE]" at bounding box center [750, 199] width 136 height 12
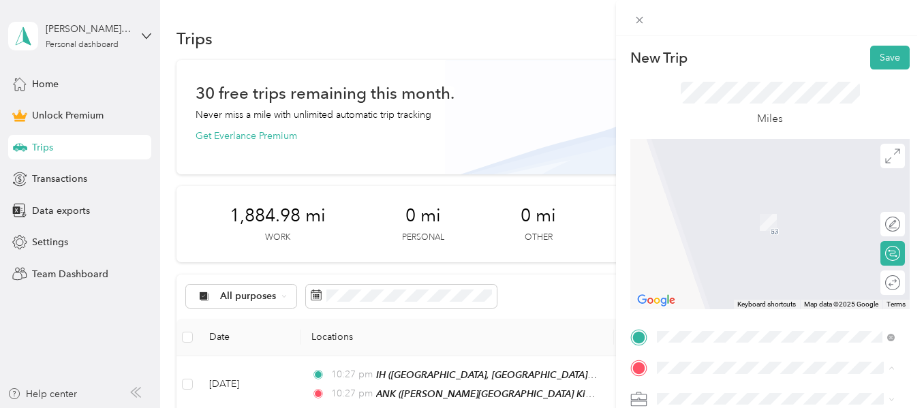
click at [714, 242] on div "KR Over The Rainbow Child Development Center, [STREET_ADDRESS][GEOGRAPHIC_DATA]…" at bounding box center [786, 229] width 208 height 57
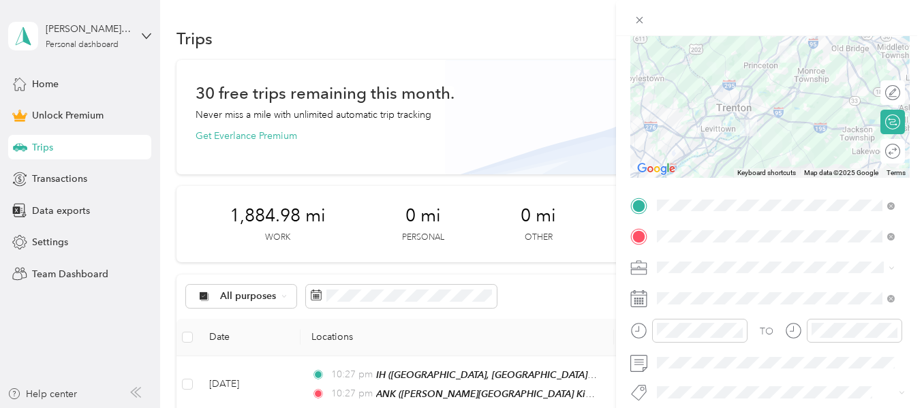
scroll to position [204, 0]
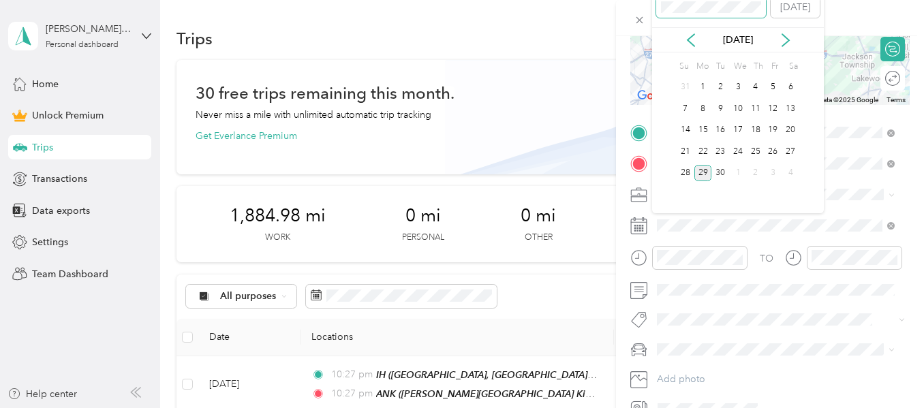
click at [620, 407] on div "New Trip Save This trip cannot be edited because it is either under review, app…" at bounding box center [458, 408] width 917 height 0
click at [703, 170] on div "25" at bounding box center [703, 173] width 18 height 17
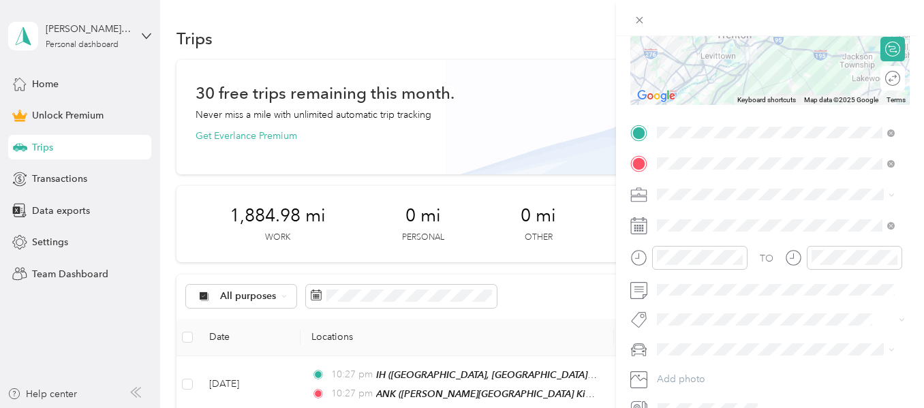
click at [675, 218] on div "Work" at bounding box center [775, 211] width 228 height 14
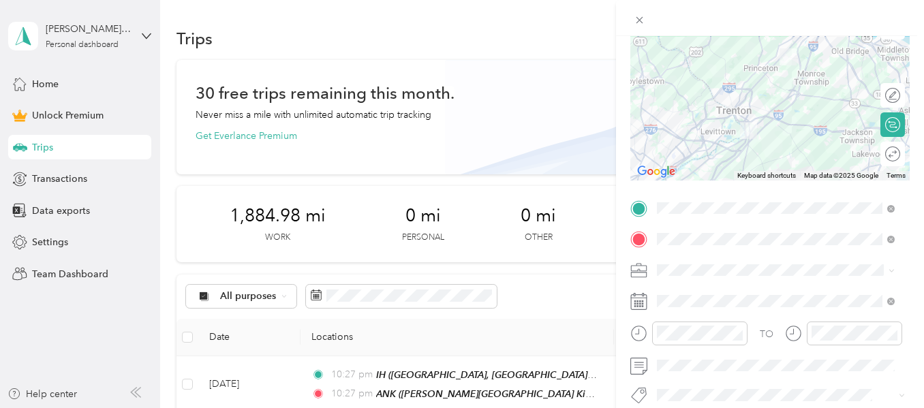
scroll to position [0, 0]
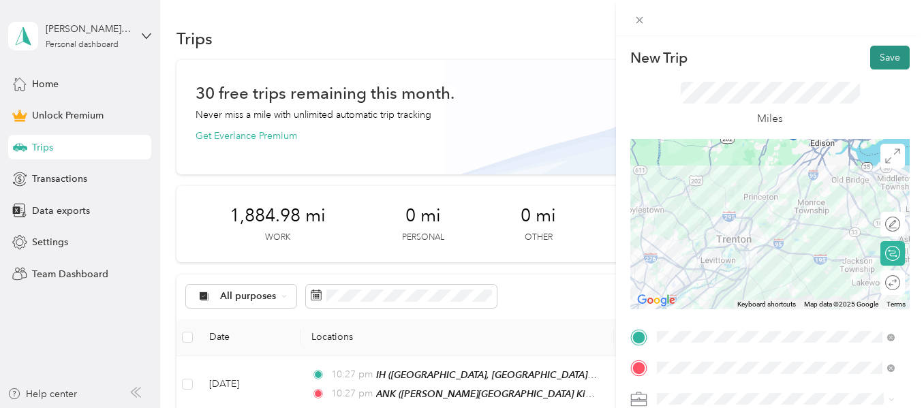
click at [885, 50] on button "Save" at bounding box center [890, 58] width 40 height 24
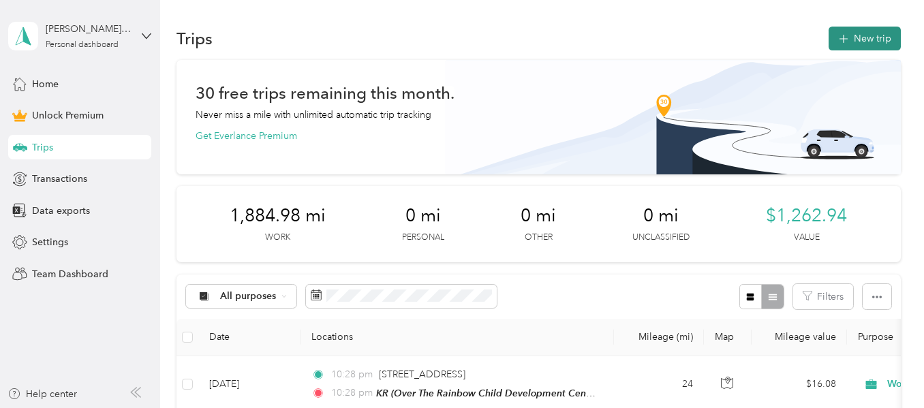
click at [860, 31] on button "New trip" at bounding box center [864, 39] width 72 height 24
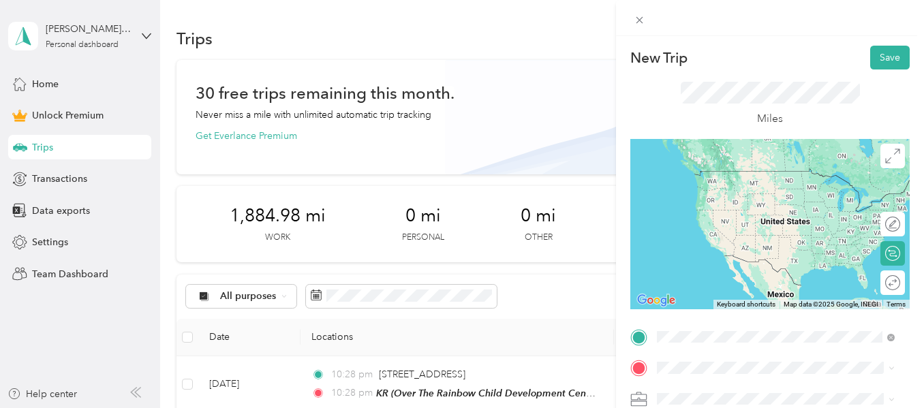
click at [704, 193] on span "Over The Rainbow Child Development Center, 146 US-130 S, Bordentown, NJ 08505, …" at bounding box center [783, 205] width 202 height 40
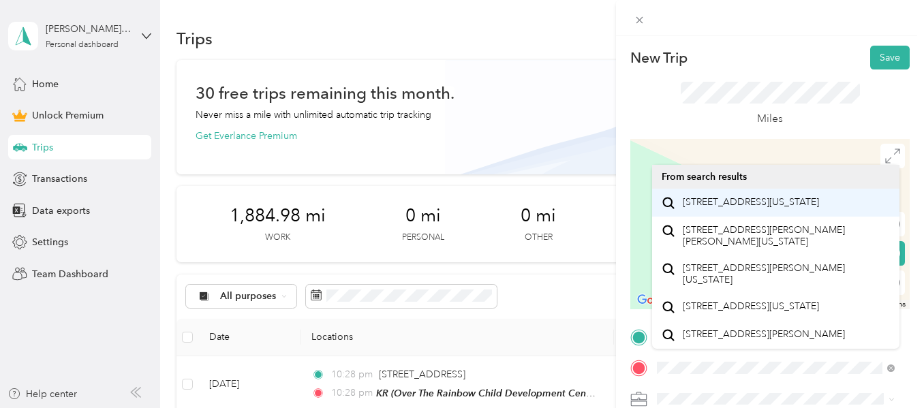
click at [767, 208] on span "40 Foulkes Lane Chesterfield, New Jersey 08515, United States" at bounding box center [750, 202] width 136 height 12
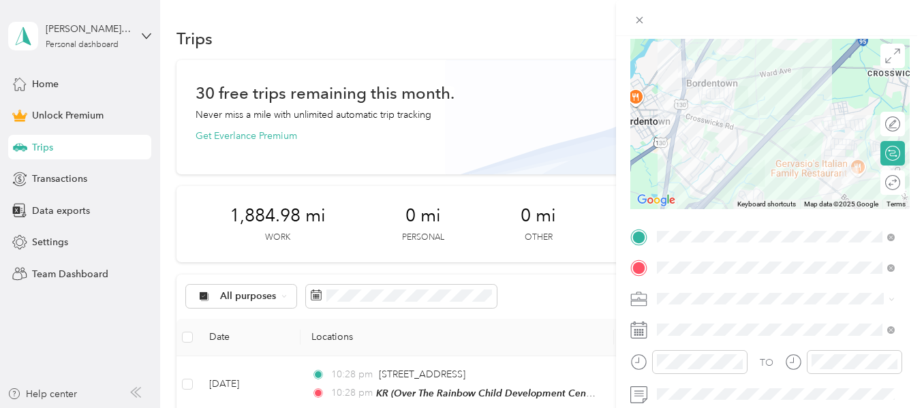
scroll to position [136, 0]
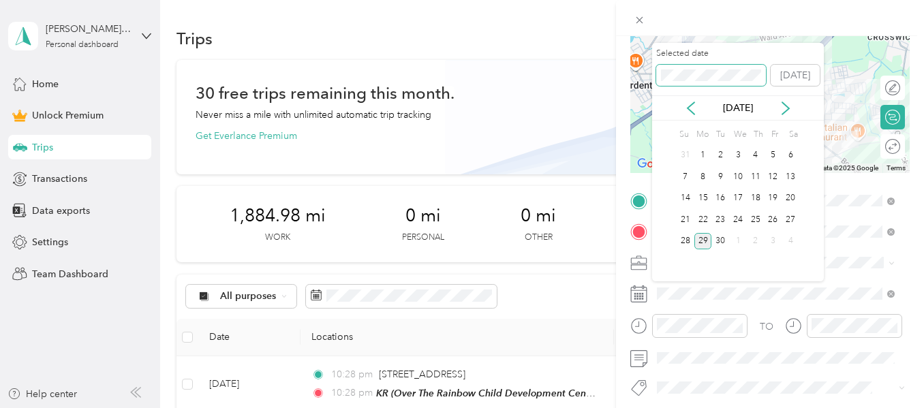
click at [630, 407] on div "New Trip Save This trip cannot be edited because it is either under review, app…" at bounding box center [458, 408] width 917 height 0
click at [701, 244] on div "25" at bounding box center [703, 241] width 18 height 17
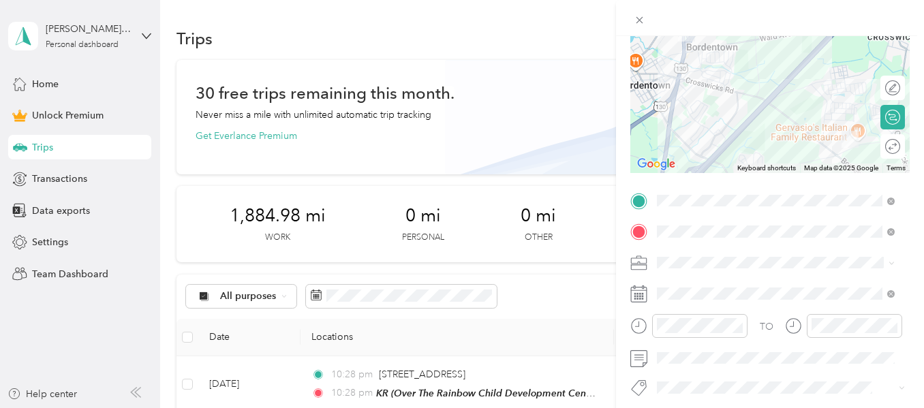
click at [671, 72] on li "Work" at bounding box center [775, 68] width 247 height 24
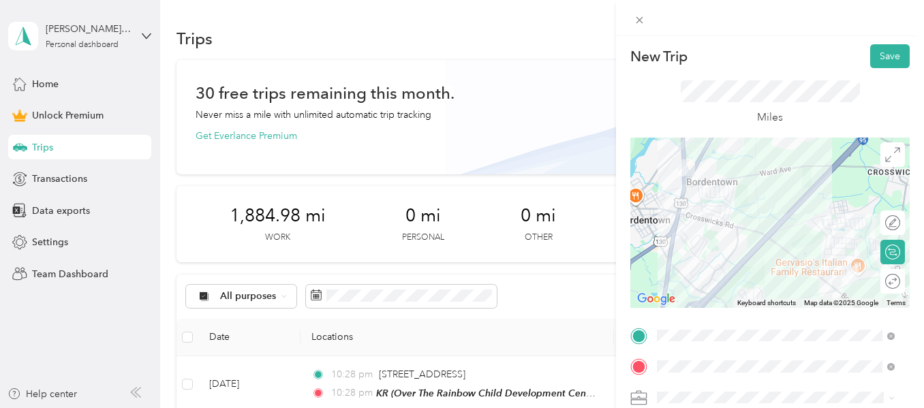
scroll to position [0, 0]
click at [884, 52] on button "Save" at bounding box center [890, 58] width 40 height 24
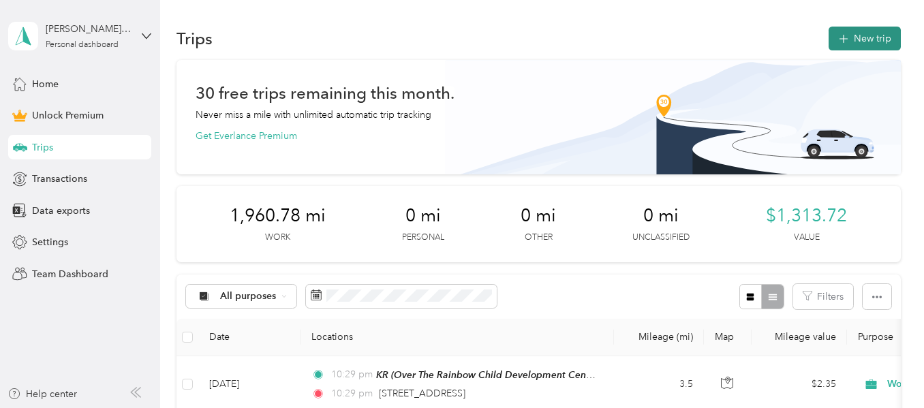
click at [861, 42] on button "New trip" at bounding box center [864, 39] width 72 height 24
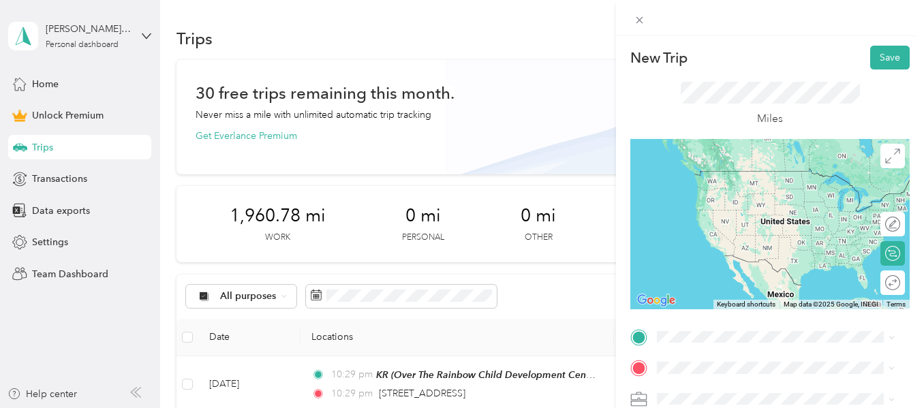
click at [715, 172] on span "[STREET_ADDRESS][US_STATE]" at bounding box center [750, 170] width 136 height 12
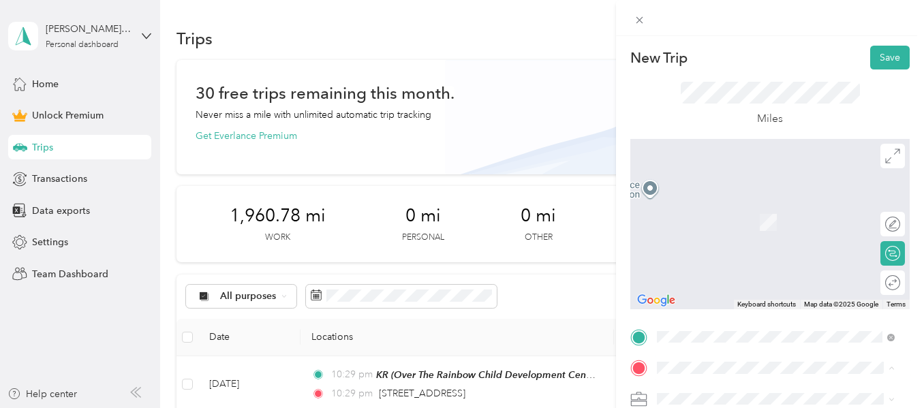
click at [696, 217] on span "[GEOGRAPHIC_DATA], [GEOGRAPHIC_DATA], [GEOGRAPHIC_DATA], 08550, [GEOGRAPHIC_DAT…" at bounding box center [784, 244] width 204 height 54
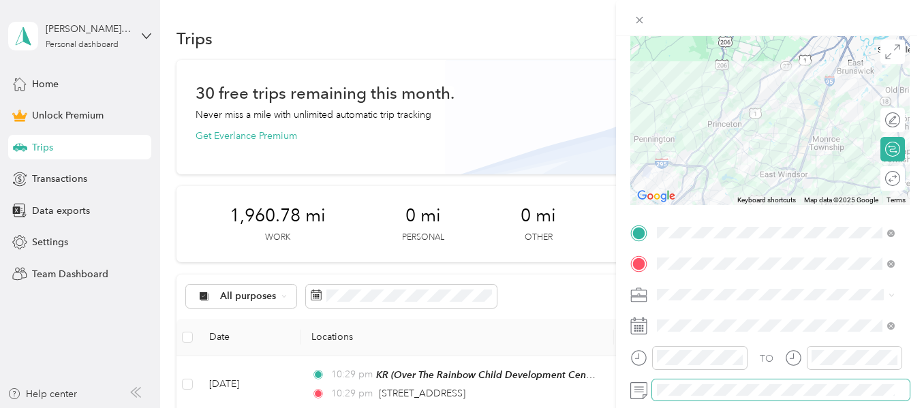
scroll to position [136, 0]
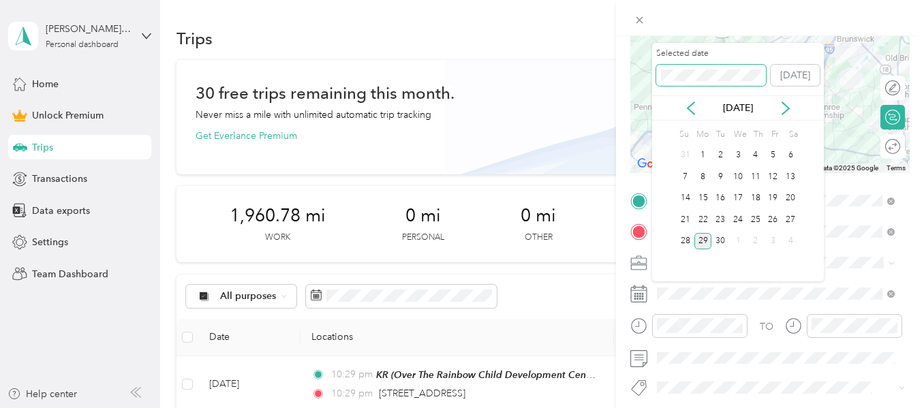
click at [575, 407] on div "New Trip Save This trip cannot be edited because it is either under review, app…" at bounding box center [458, 408] width 917 height 0
click at [699, 158] on div "2" at bounding box center [703, 155] width 18 height 17
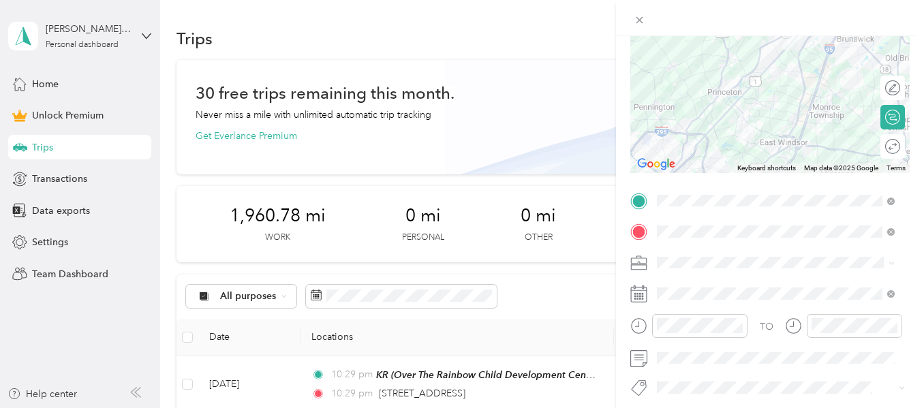
click at [672, 74] on li "Work" at bounding box center [775, 66] width 247 height 24
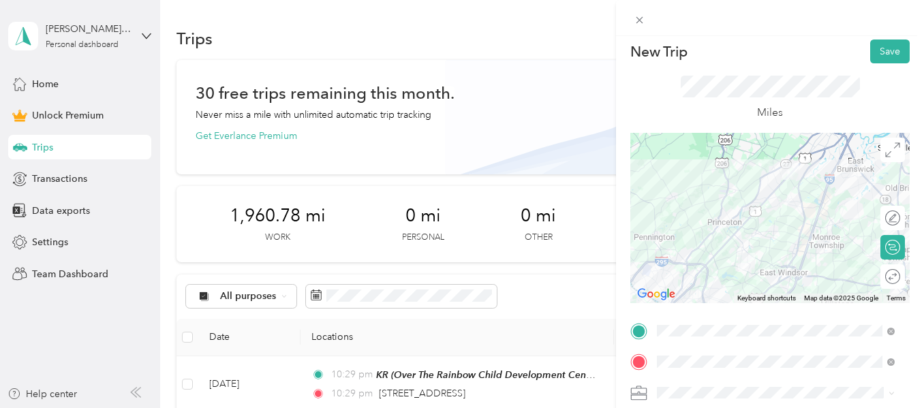
scroll to position [0, 0]
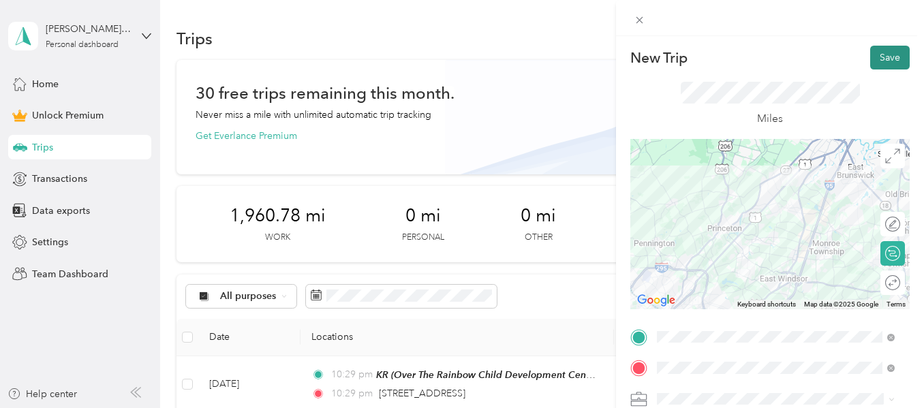
click at [873, 51] on button "Save" at bounding box center [890, 58] width 40 height 24
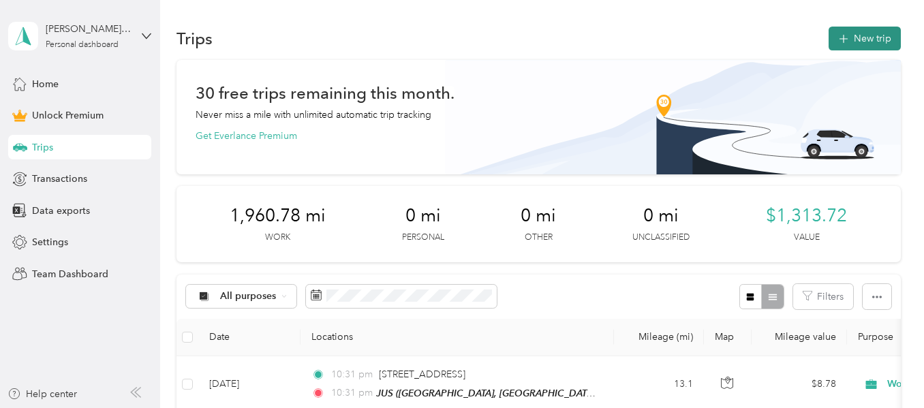
click at [868, 31] on button "New trip" at bounding box center [864, 39] width 72 height 24
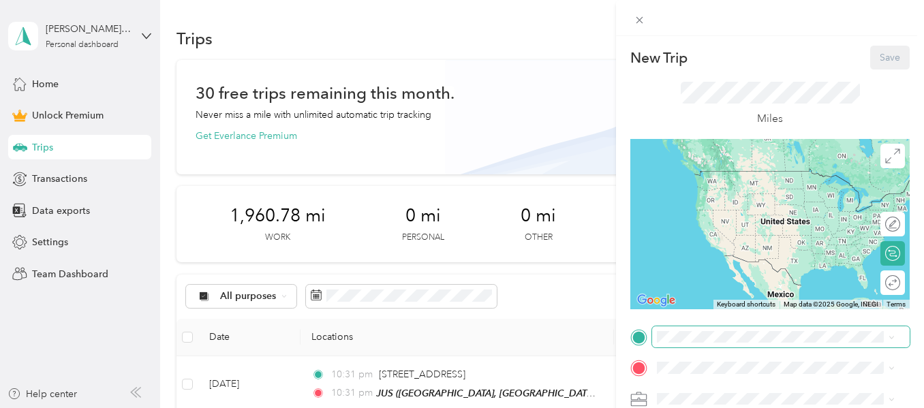
click at [670, 343] on span at bounding box center [780, 337] width 257 height 22
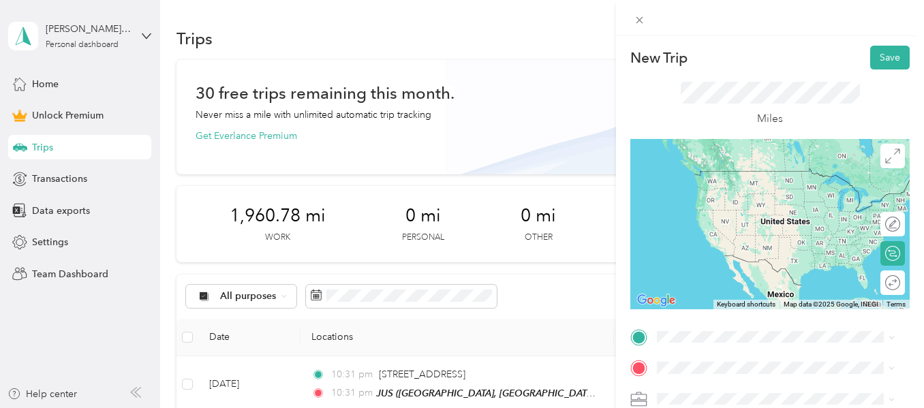
click at [711, 205] on div "[GEOGRAPHIC_DATA], [GEOGRAPHIC_DATA], [GEOGRAPHIC_DATA], 08550, [GEOGRAPHIC_DAT…" at bounding box center [786, 201] width 208 height 72
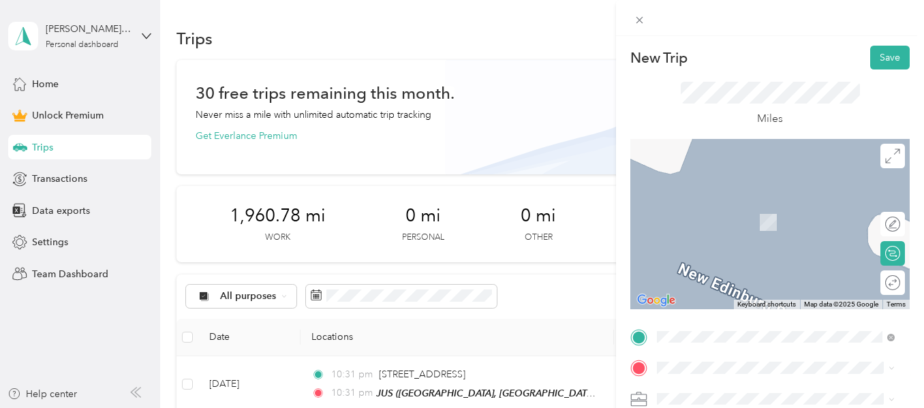
click at [715, 268] on span "[STREET_ADDRESS][US_STATE]" at bounding box center [750, 262] width 136 height 12
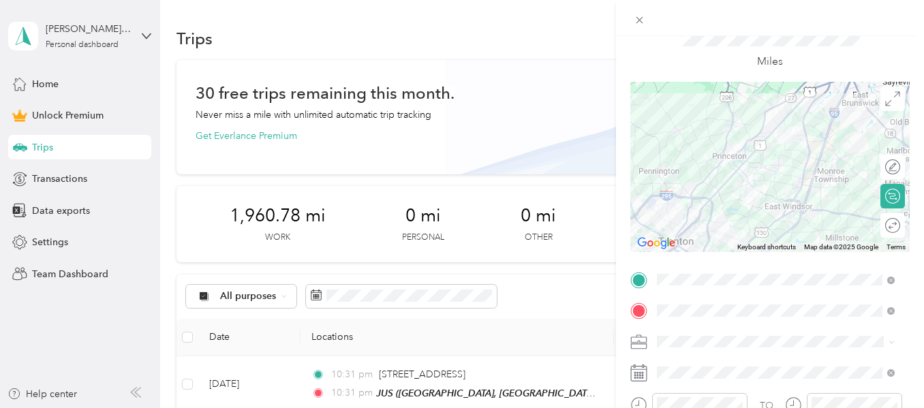
scroll to position [136, 0]
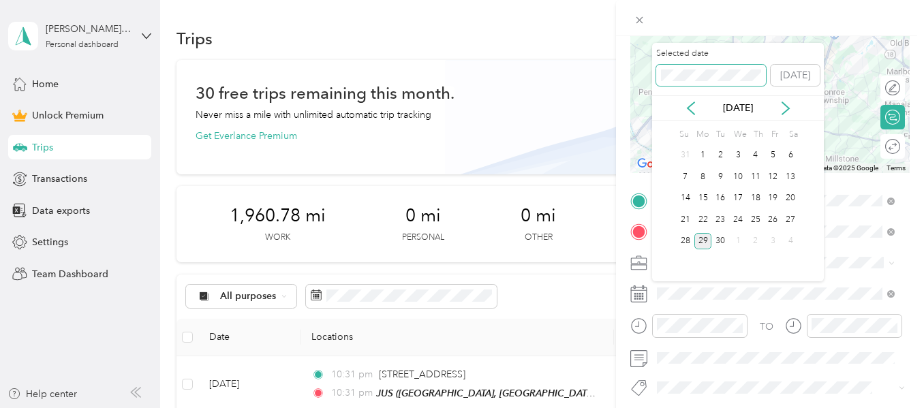
click at [580, 407] on div "New Trip Save This trip cannot be edited because it is either under review, app…" at bounding box center [458, 408] width 917 height 0
click at [709, 153] on div "2" at bounding box center [703, 155] width 18 height 17
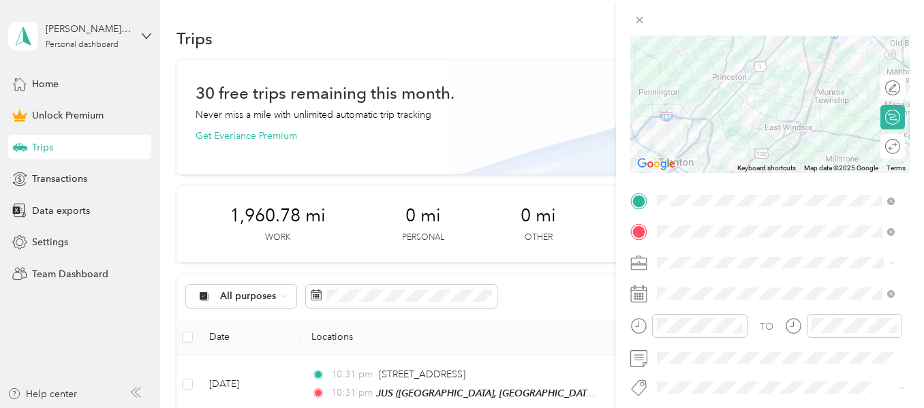
click at [673, 72] on li "Work" at bounding box center [775, 66] width 247 height 24
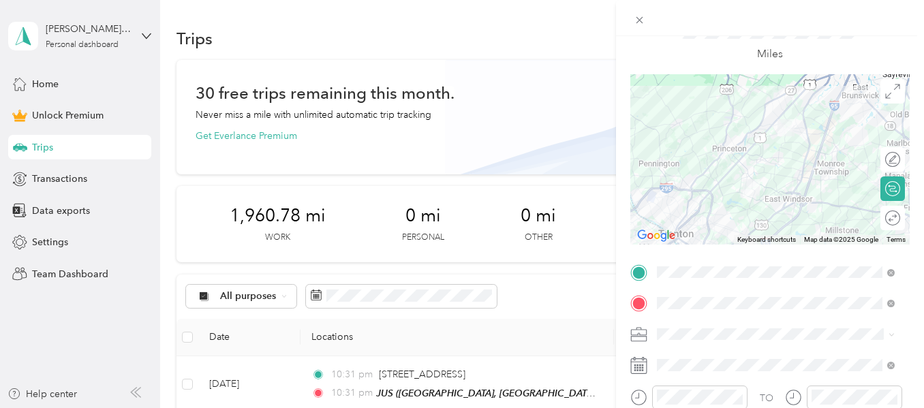
scroll to position [0, 0]
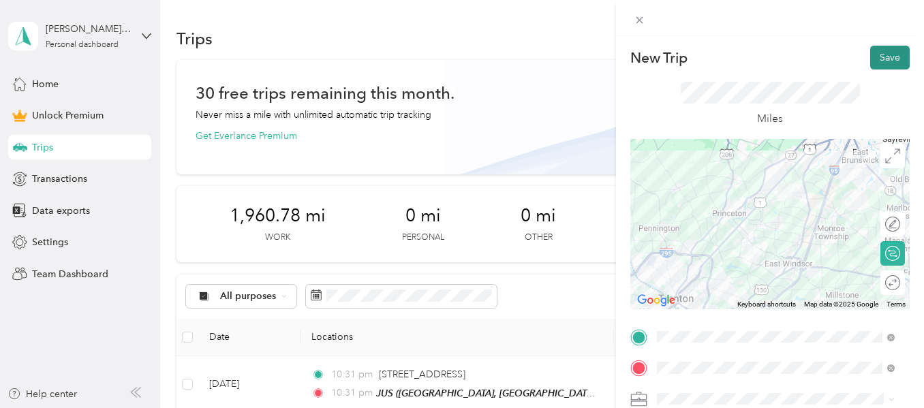
click at [873, 55] on button "Save" at bounding box center [890, 58] width 40 height 24
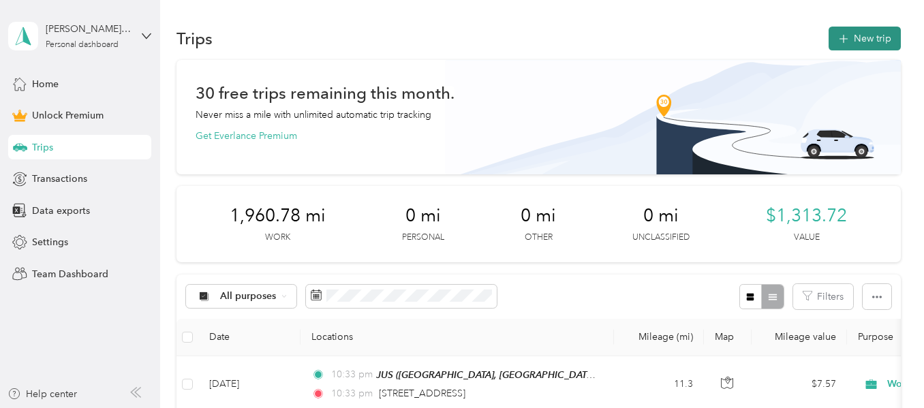
click at [855, 47] on button "New trip" at bounding box center [864, 39] width 72 height 24
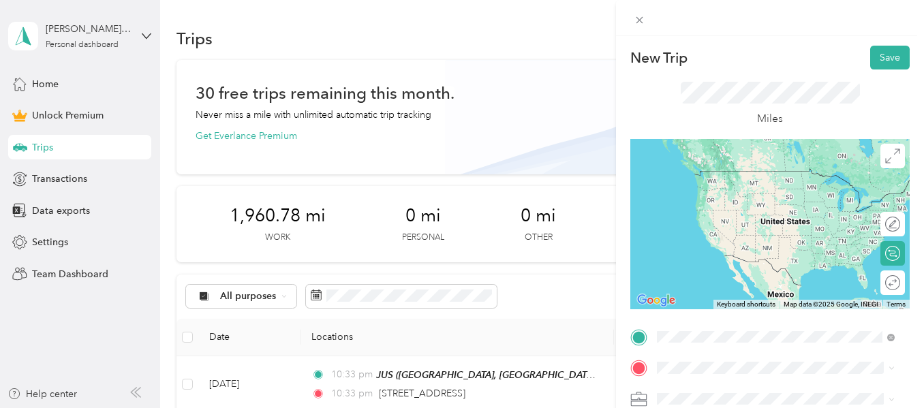
click at [743, 243] on span "[STREET_ADDRESS][US_STATE]" at bounding box center [750, 237] width 136 height 12
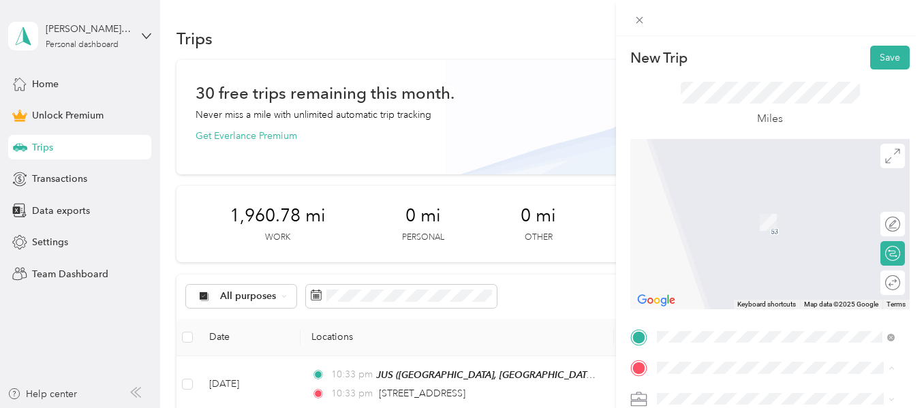
click at [692, 247] on span "Over The Rainbow Child Development Center, [STREET_ADDRESS][GEOGRAPHIC_DATA], […" at bounding box center [783, 237] width 202 height 40
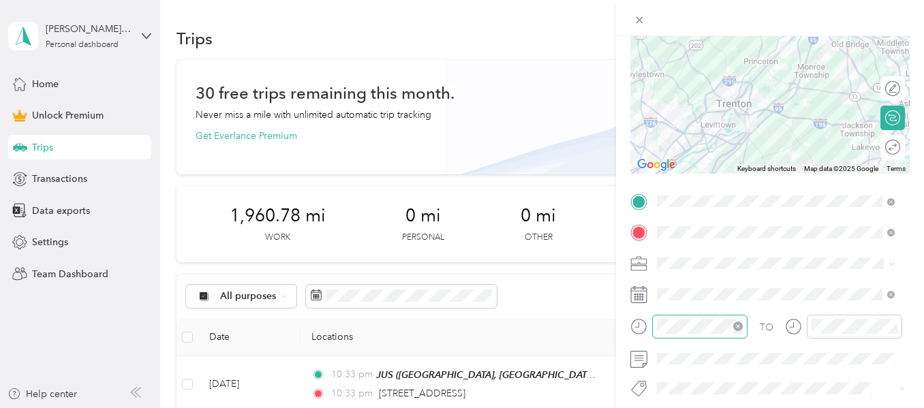
scroll to position [136, 0]
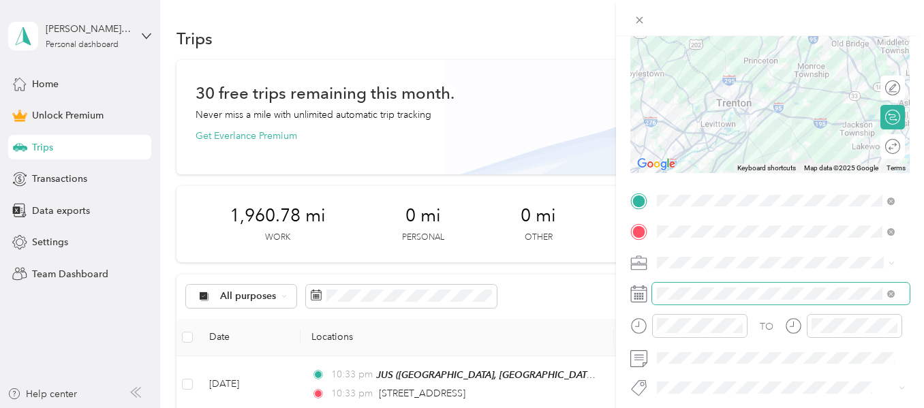
click at [677, 287] on span at bounding box center [780, 294] width 257 height 22
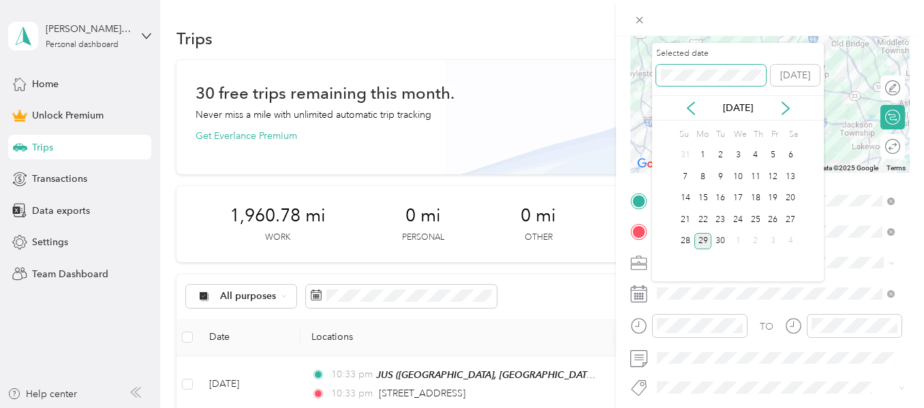
click at [712, 67] on span at bounding box center [711, 76] width 110 height 22
click at [533, 407] on div "New Trip Save This trip cannot be edited because it is either under review, app…" at bounding box center [458, 408] width 917 height 0
click at [704, 155] on div "2" at bounding box center [703, 155] width 18 height 17
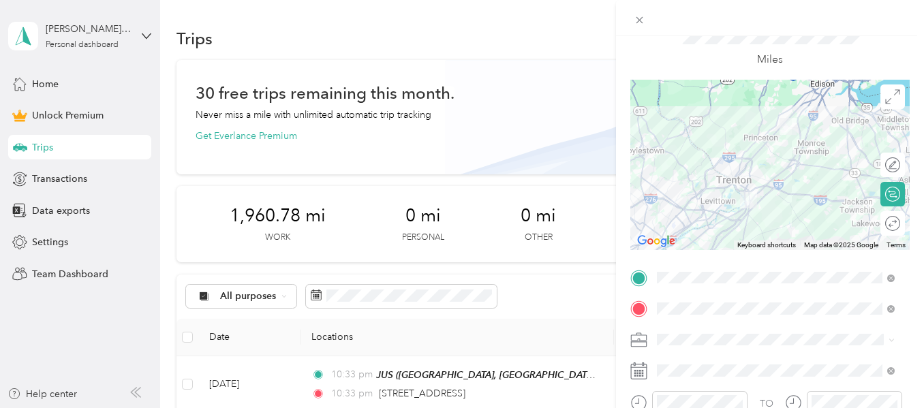
scroll to position [0, 0]
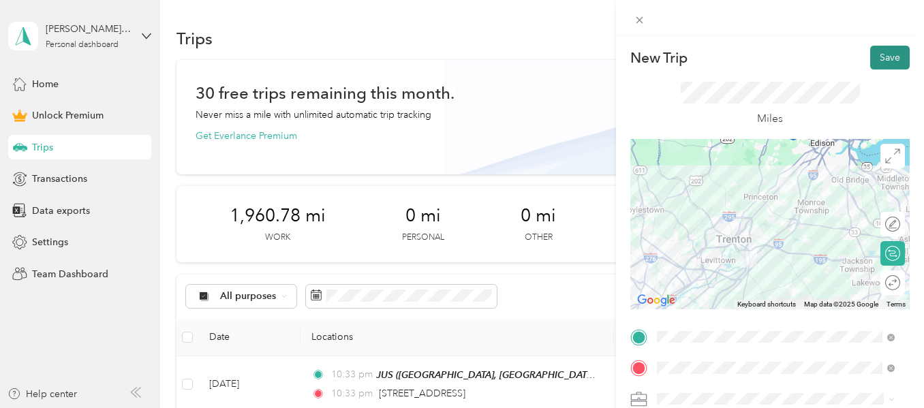
drag, startPoint x: 882, startPoint y: 54, endPoint x: 881, endPoint y: 61, distance: 6.9
click at [882, 56] on button "Save" at bounding box center [890, 58] width 40 height 24
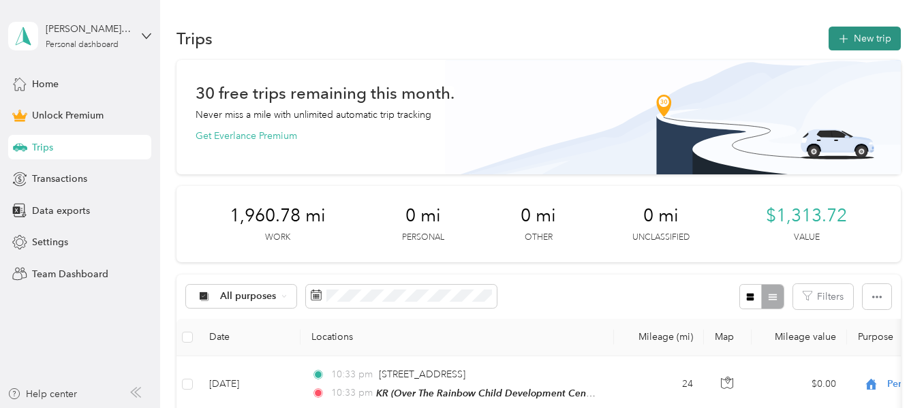
click at [850, 36] on button "New trip" at bounding box center [864, 39] width 72 height 24
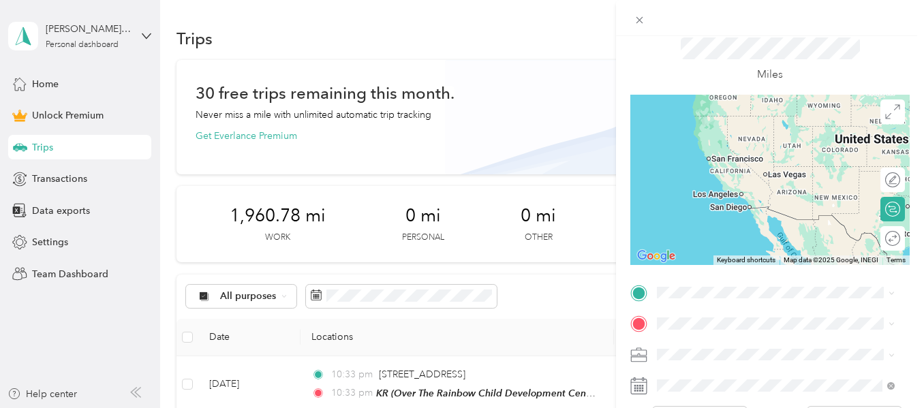
scroll to position [68, 0]
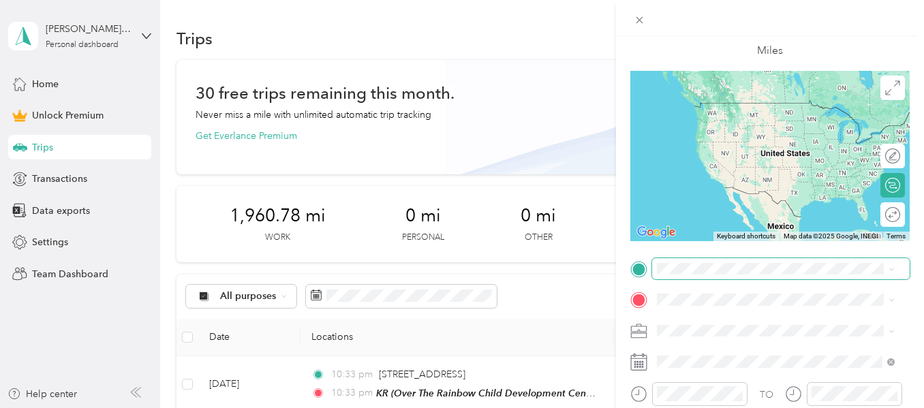
click at [675, 266] on span at bounding box center [780, 269] width 257 height 22
click at [700, 90] on li "[STREET_ADDRESS][US_STATE]" at bounding box center [775, 104] width 247 height 28
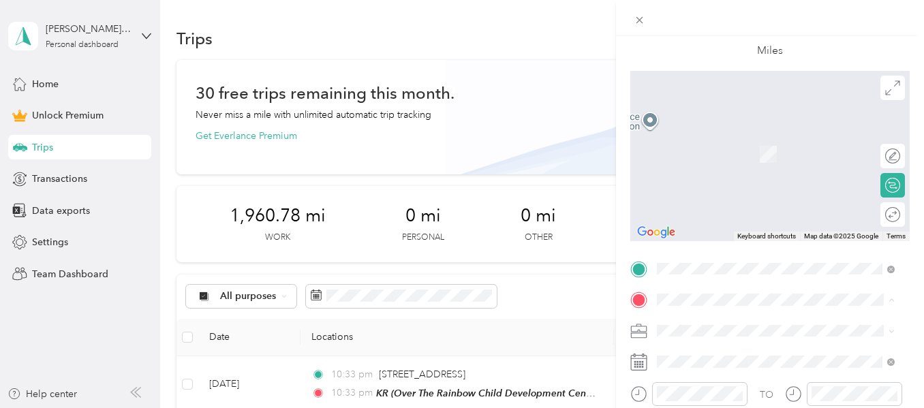
click at [687, 140] on span "[STREET_ADDRESS][US_STATE]" at bounding box center [750, 134] width 136 height 12
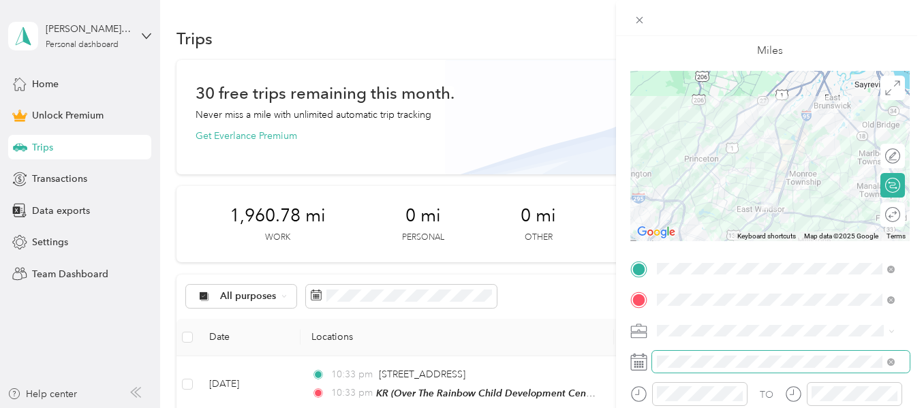
click at [678, 358] on div "TO Add photo" at bounding box center [769, 407] width 279 height 298
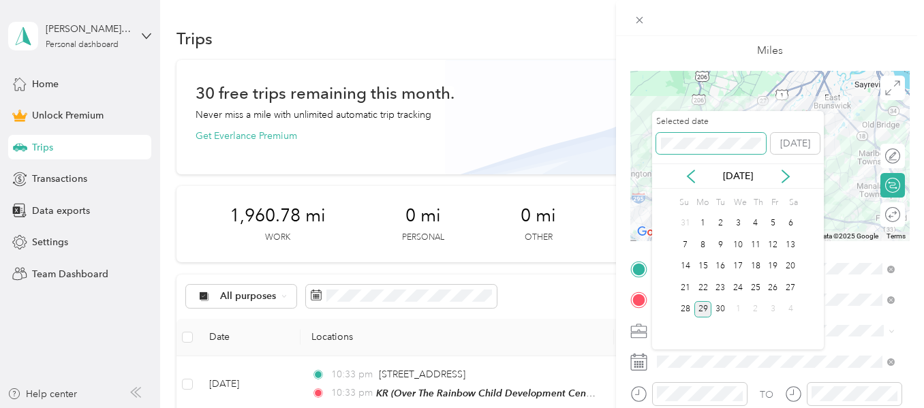
drag, startPoint x: 682, startPoint y: 345, endPoint x: 594, endPoint y: 146, distance: 217.4
click at [599, 407] on div "New Trip Save This trip cannot be edited because it is either under review, app…" at bounding box center [458, 408] width 917 height 0
click at [721, 229] on div "3" at bounding box center [720, 223] width 18 height 17
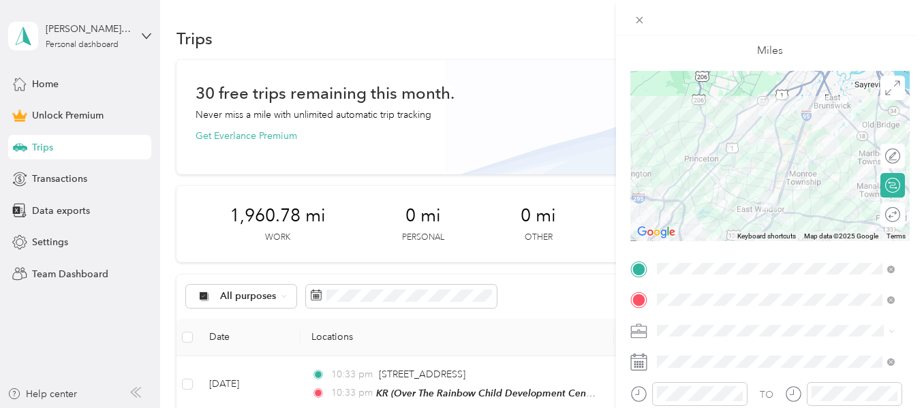
click at [679, 146] on ol "Work Personal HealthCare HealthCare Other Charity Medical Moving Commute" at bounding box center [775, 222] width 247 height 191
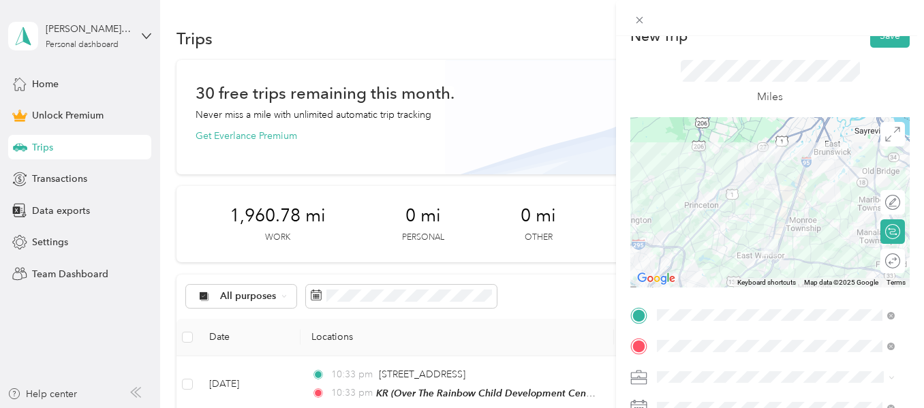
scroll to position [0, 0]
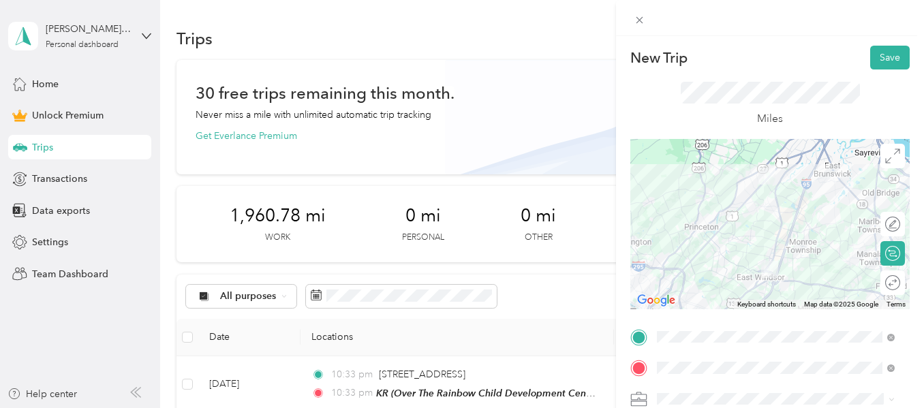
click at [678, 210] on li "Work" at bounding box center [775, 202] width 247 height 24
click at [885, 51] on button "Save" at bounding box center [890, 58] width 40 height 24
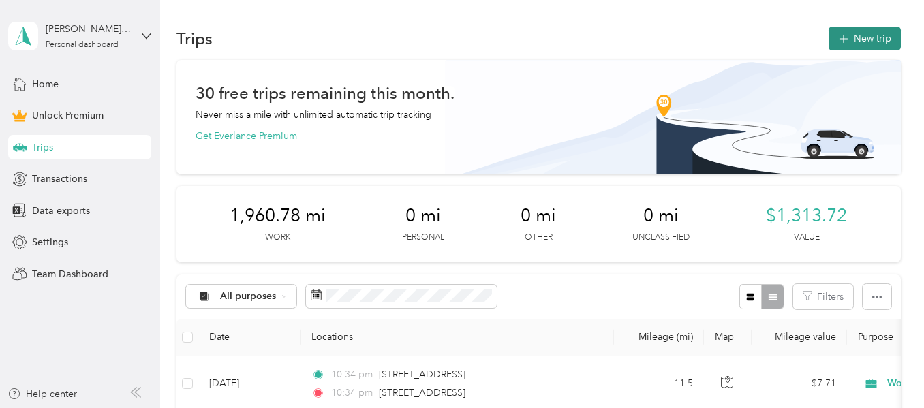
click at [863, 33] on button "New trip" at bounding box center [864, 39] width 72 height 24
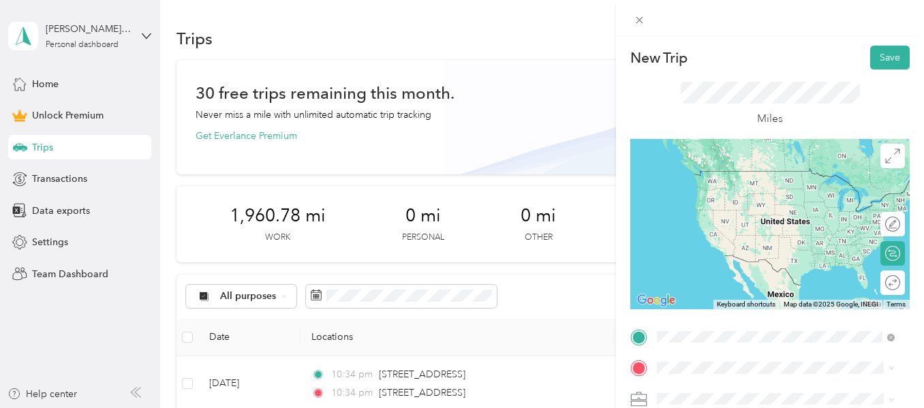
click at [715, 189] on span "[STREET_ADDRESS][US_STATE]" at bounding box center [750, 185] width 136 height 12
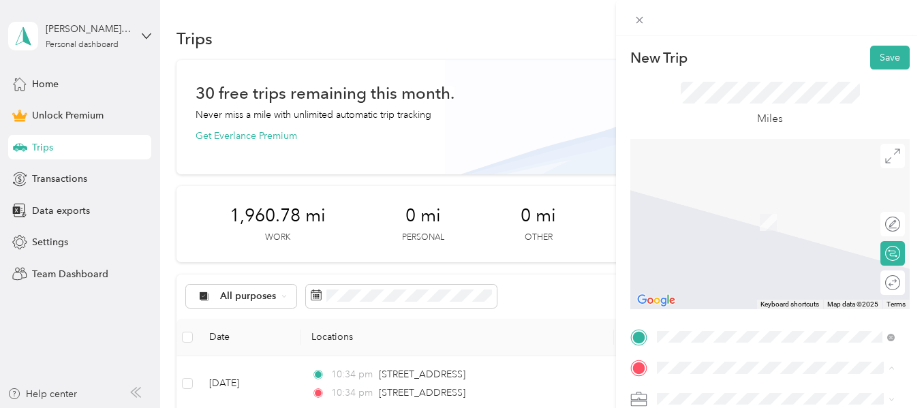
click at [691, 242] on span "[PERSON_NAME][GEOGRAPHIC_DATA] Kindercare, [STREET_ADDRESS][PERSON_NAME] , 0869…" at bounding box center [784, 251] width 204 height 69
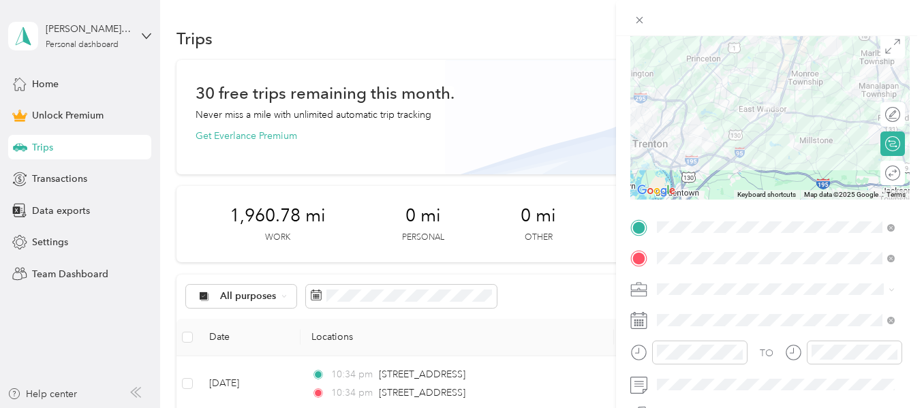
scroll to position [136, 0]
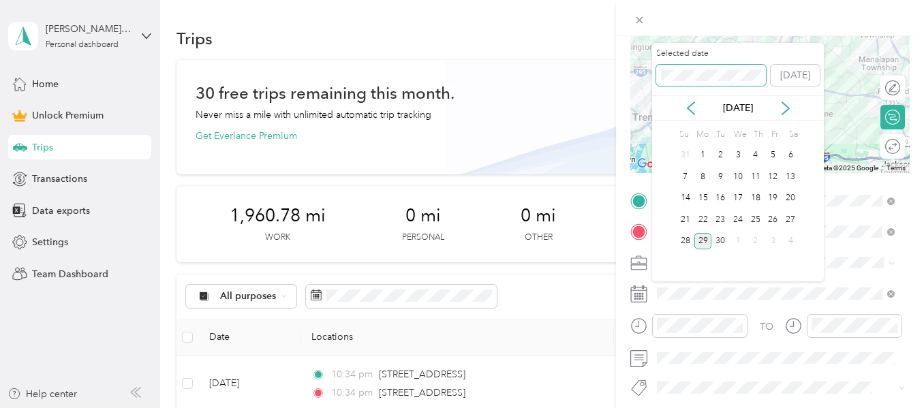
click at [521, 407] on div "New Trip Save This trip cannot be edited because it is either under review, app…" at bounding box center [458, 408] width 917 height 0
click at [725, 151] on div "3" at bounding box center [720, 155] width 18 height 17
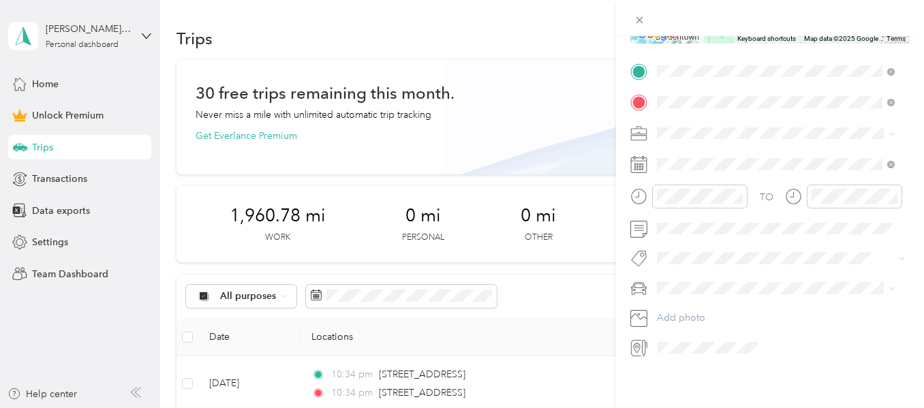
scroll to position [272, 0]
click at [675, 149] on div "Work" at bounding box center [775, 143] width 228 height 14
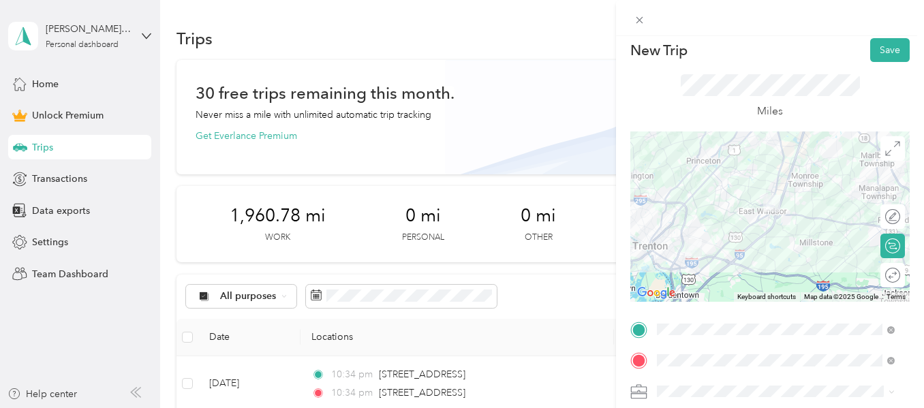
scroll to position [0, 0]
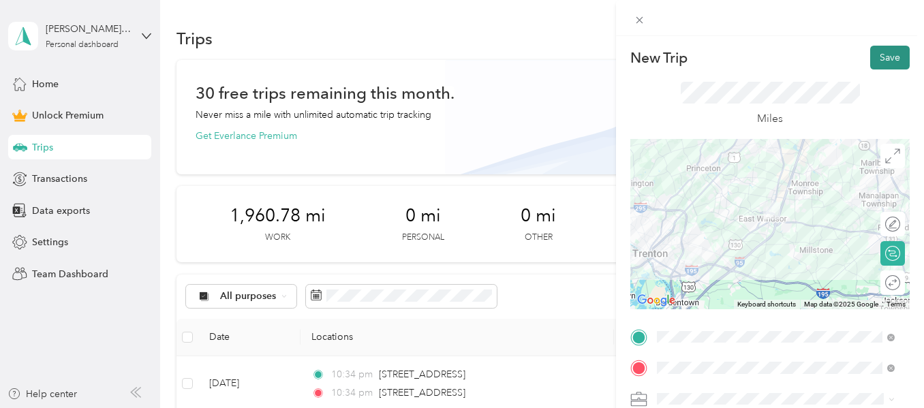
click at [877, 61] on button "Save" at bounding box center [890, 58] width 40 height 24
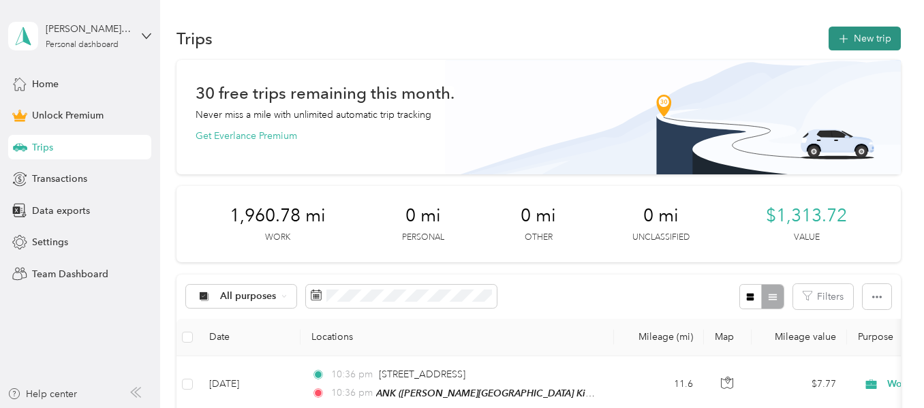
click at [858, 36] on button "New trip" at bounding box center [864, 39] width 72 height 24
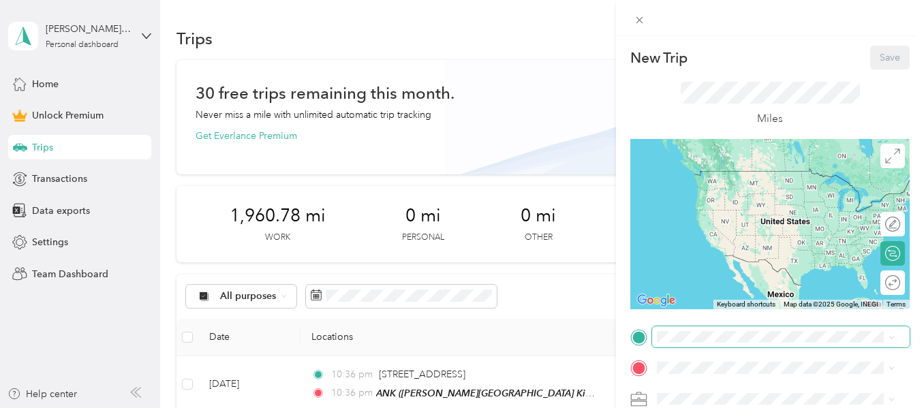
click at [699, 329] on span at bounding box center [780, 337] width 257 height 22
click at [700, 343] on span at bounding box center [780, 337] width 257 height 22
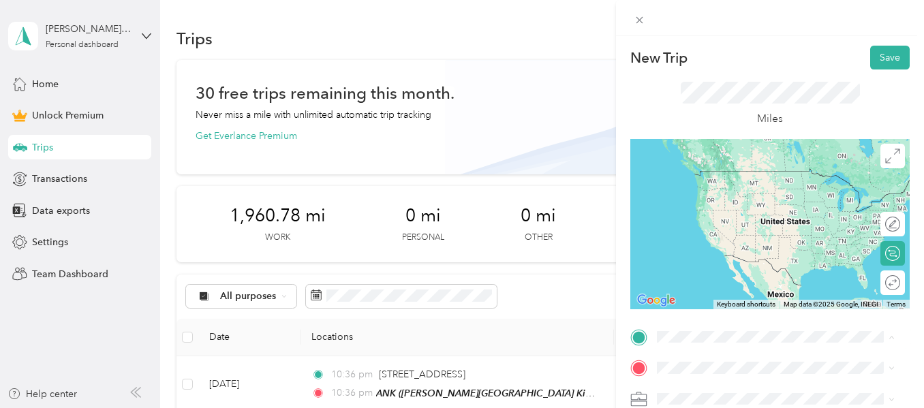
click at [710, 172] on span "1412 US Route [GEOGRAPHIC_DATA][US_STATE], [GEOGRAPHIC_DATA]" at bounding box center [786, 177] width 208 height 24
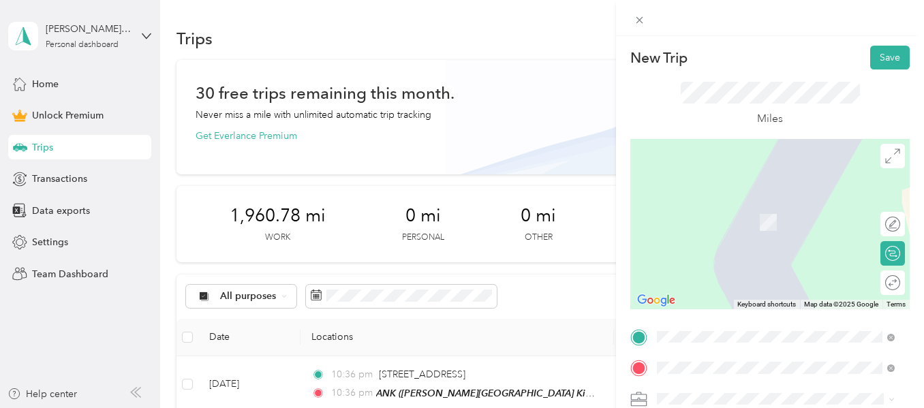
click at [694, 251] on span "[GEOGRAPHIC_DATA][US_STATE], [GEOGRAPHIC_DATA]" at bounding box center [786, 246] width 208 height 24
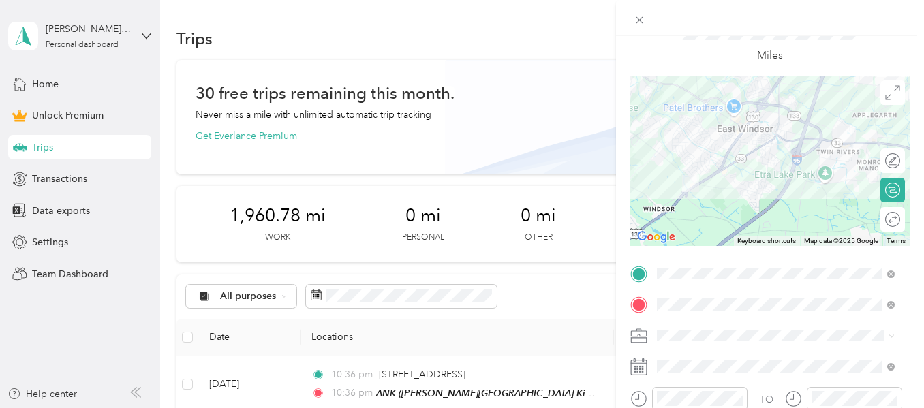
scroll to position [136, 0]
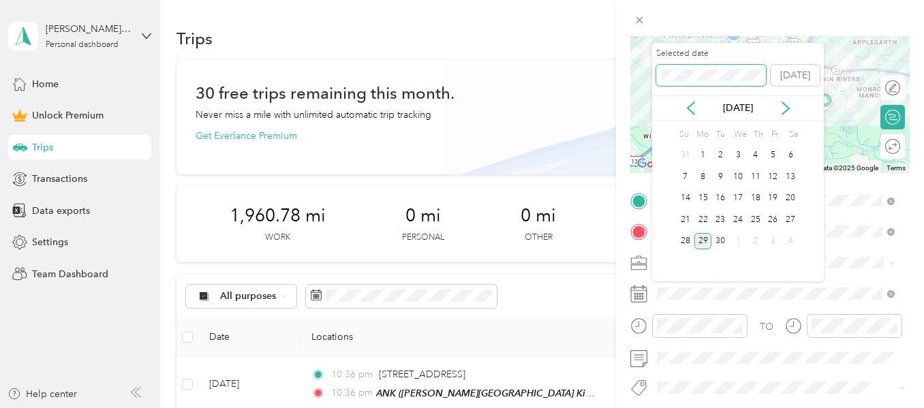
click at [535, 407] on div "New Trip Save This trip cannot be edited because it is either under review, app…" at bounding box center [458, 408] width 917 height 0
click at [740, 159] on div "4" at bounding box center [738, 155] width 18 height 17
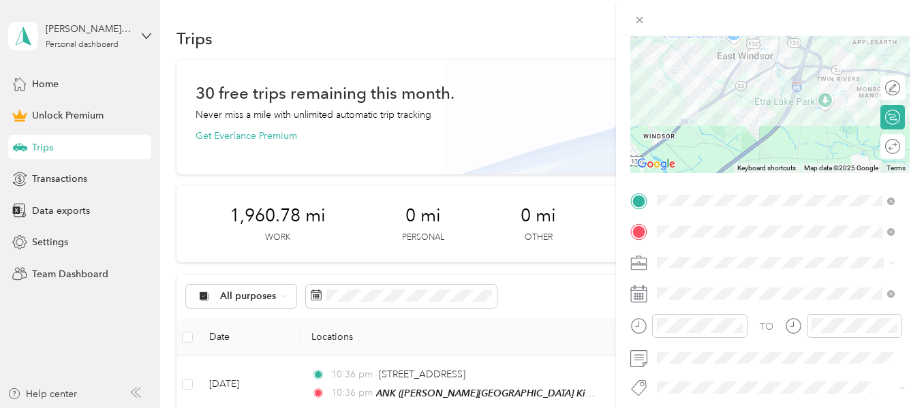
click at [687, 250] on div "TO Add photo" at bounding box center [769, 339] width 279 height 298
click at [687, 70] on div "Work" at bounding box center [775, 66] width 228 height 14
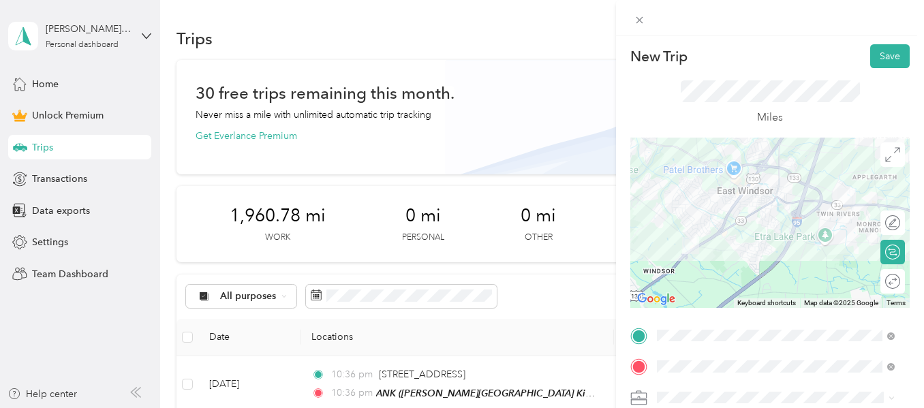
scroll to position [0, 0]
click at [878, 52] on button "Save" at bounding box center [890, 58] width 40 height 24
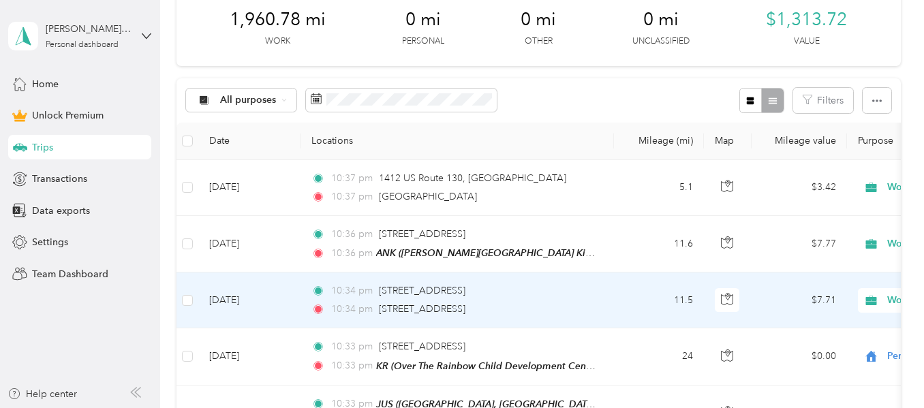
scroll to position [204, 0]
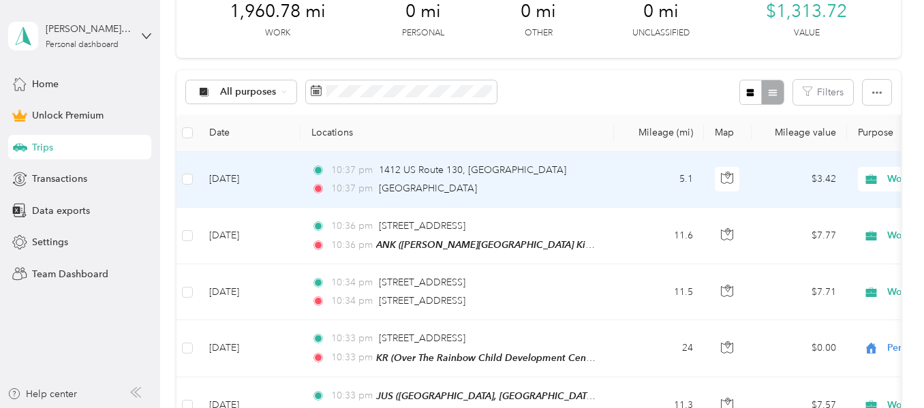
click at [249, 176] on td "[DATE]" at bounding box center [249, 180] width 102 height 56
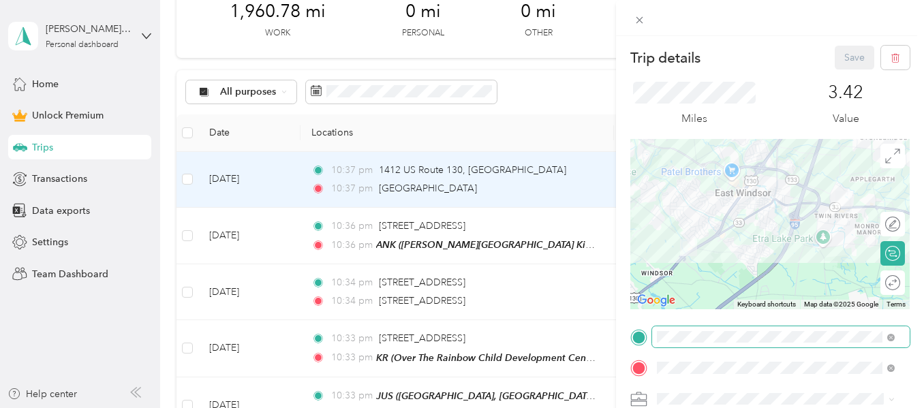
scroll to position [68, 0]
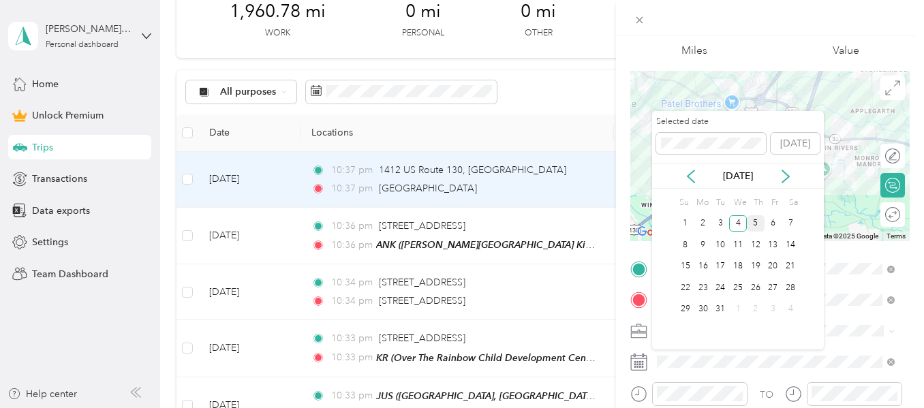
click at [756, 226] on div "5" at bounding box center [756, 223] width 18 height 17
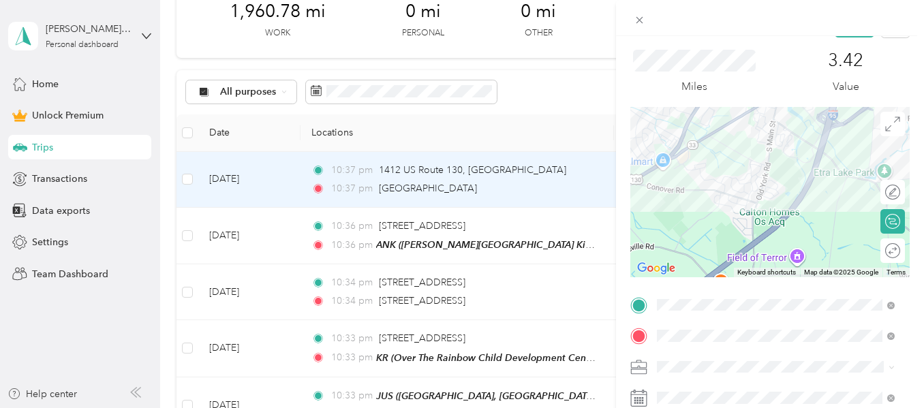
scroll to position [0, 0]
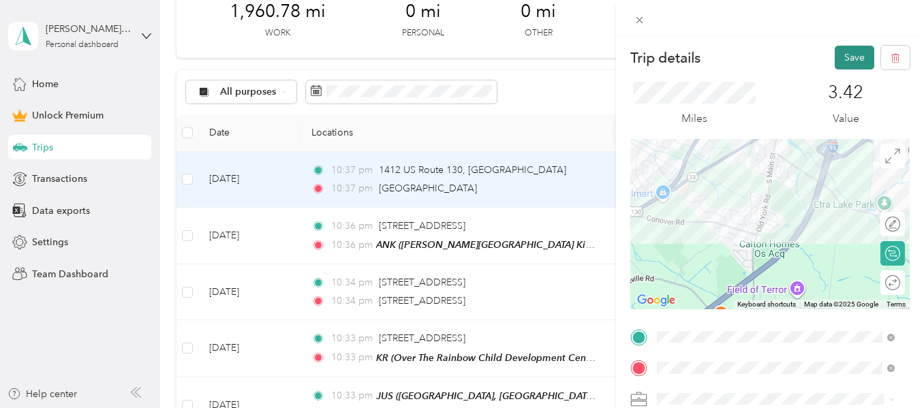
click at [855, 56] on button "Save" at bounding box center [854, 58] width 40 height 24
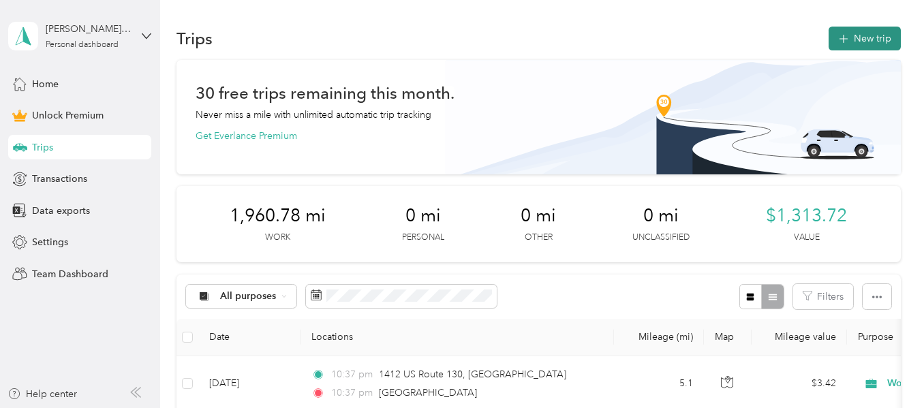
click at [855, 36] on button "New trip" at bounding box center [864, 39] width 72 height 24
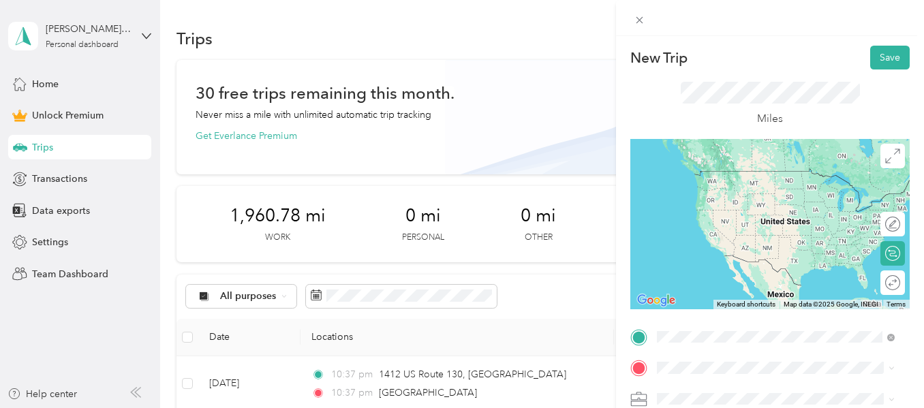
click at [729, 168] on span "[STREET_ADDRESS][US_STATE]" at bounding box center [750, 171] width 136 height 12
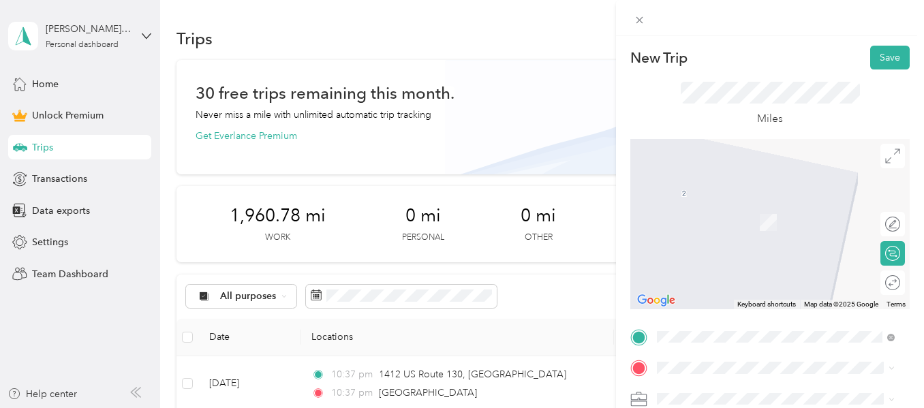
click at [736, 220] on ol "From search results [STREET_ADDRESS][US_STATE] [STREET_ADDRESS][GEOGRAPHIC_DATA…" at bounding box center [775, 253] width 247 height 191
click at [718, 206] on span "[STREET_ADDRESS][US_STATE]" at bounding box center [750, 199] width 136 height 12
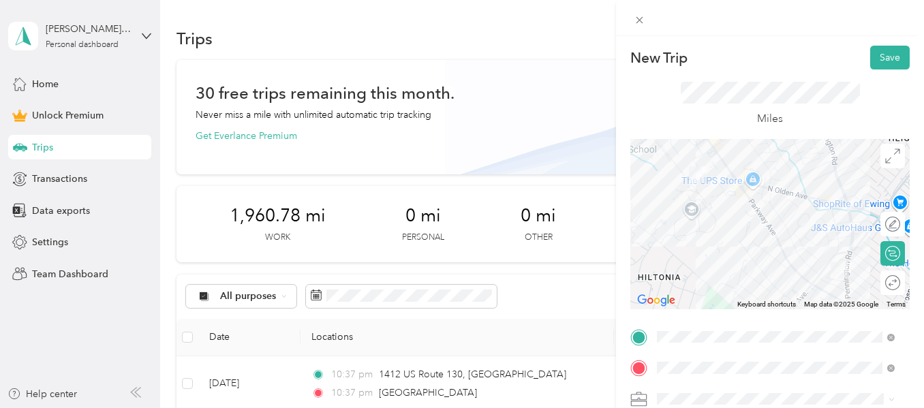
scroll to position [136, 0]
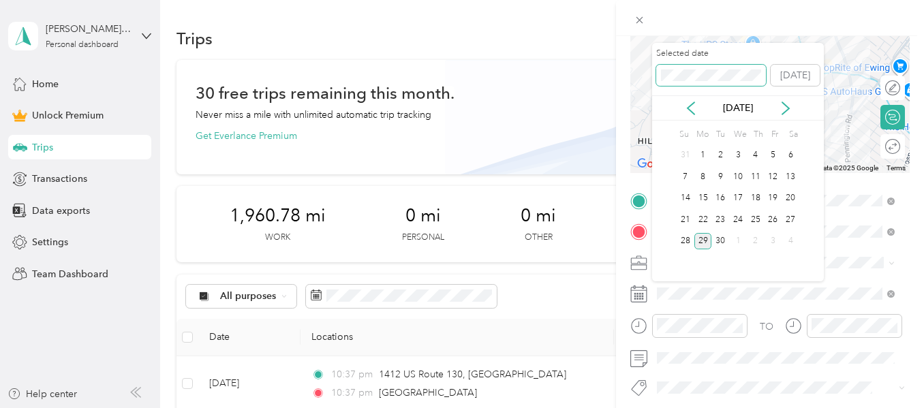
click at [590, 407] on div "New Trip Save This trip cannot be edited because it is either under review, app…" at bounding box center [458, 408] width 917 height 0
click at [768, 157] on div "6" at bounding box center [773, 155] width 18 height 17
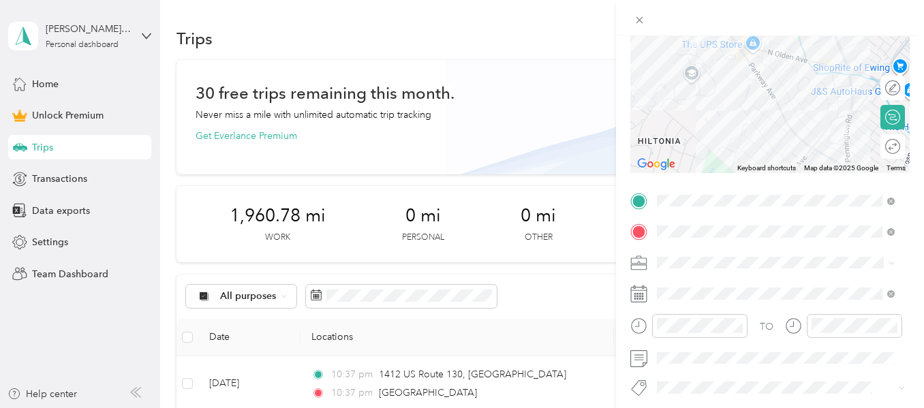
click at [676, 68] on span "Work" at bounding box center [672, 65] width 23 height 12
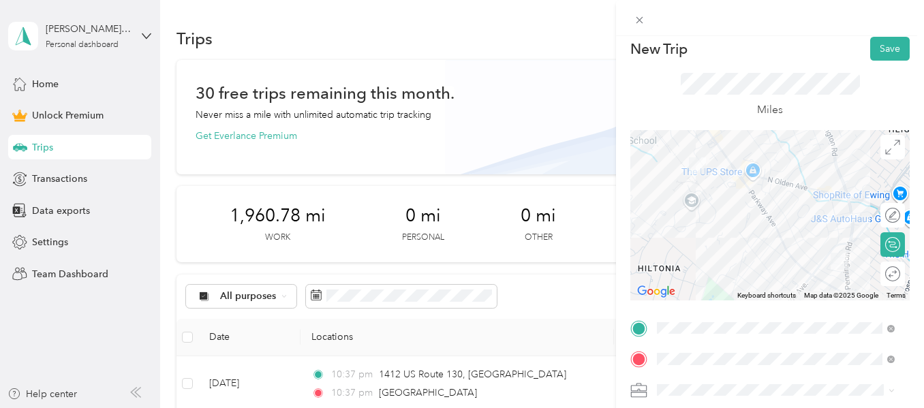
scroll to position [0, 0]
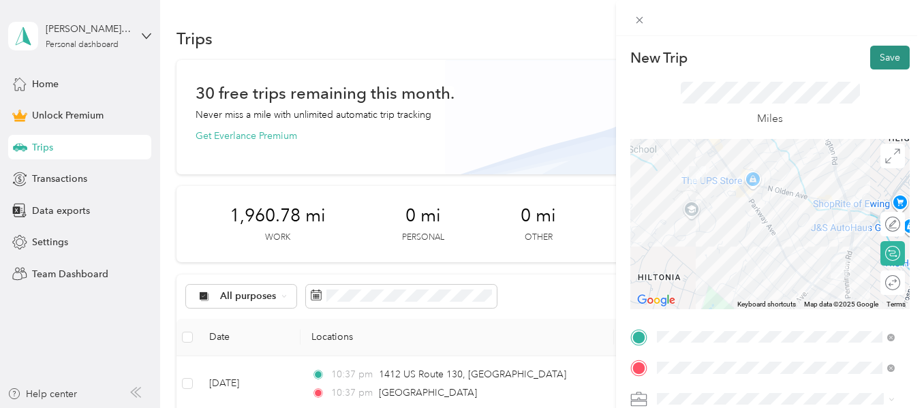
click at [883, 53] on button "Save" at bounding box center [890, 58] width 40 height 24
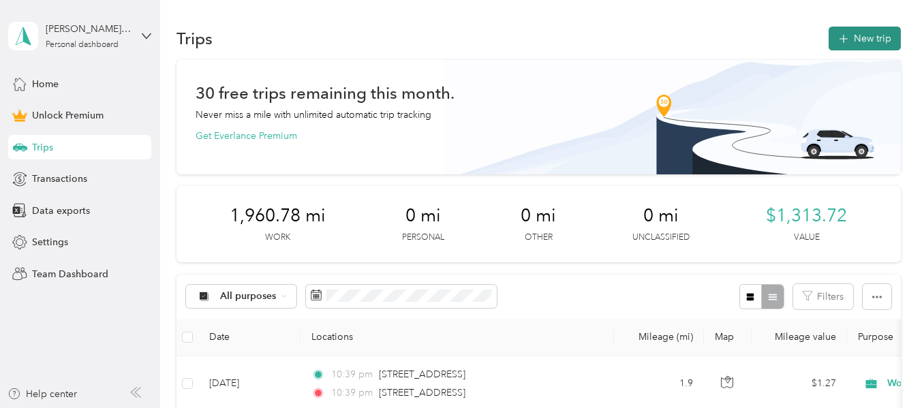
click at [856, 33] on button "New trip" at bounding box center [864, 39] width 72 height 24
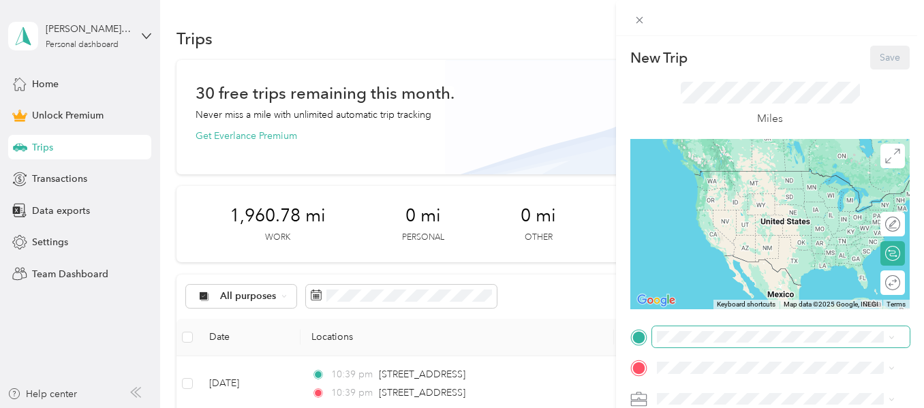
click at [676, 343] on span at bounding box center [780, 337] width 257 height 22
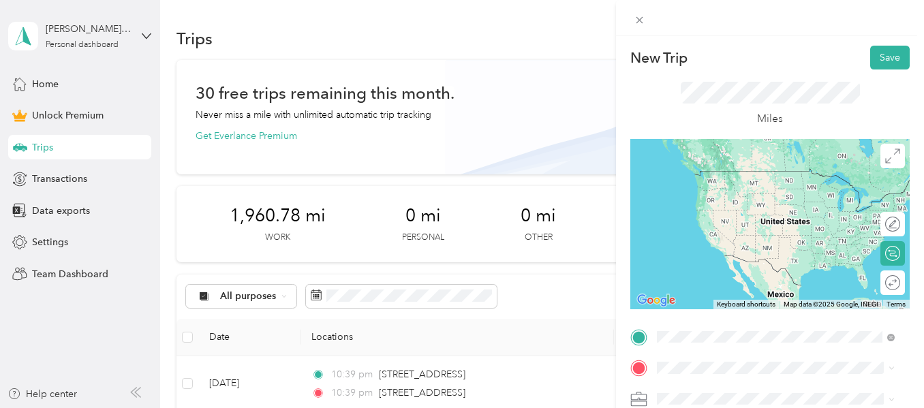
click at [752, 173] on span "[STREET_ADDRESS][US_STATE]" at bounding box center [750, 171] width 136 height 12
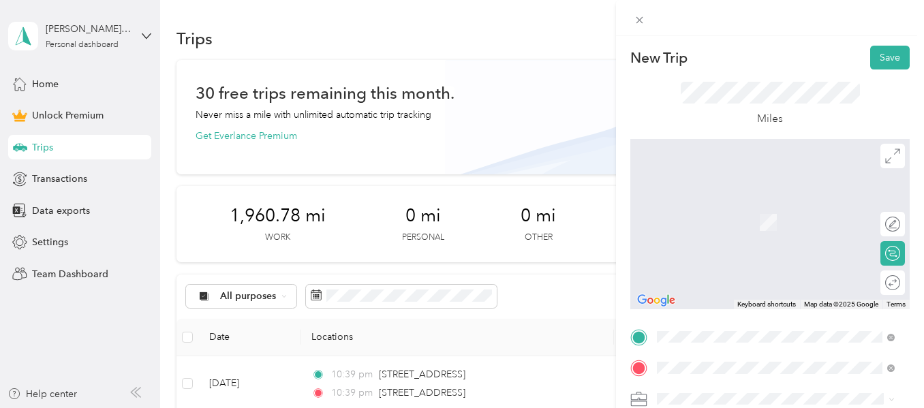
click at [724, 206] on span "[GEOGRAPHIC_DATA][US_STATE]" at bounding box center [756, 202] width 148 height 12
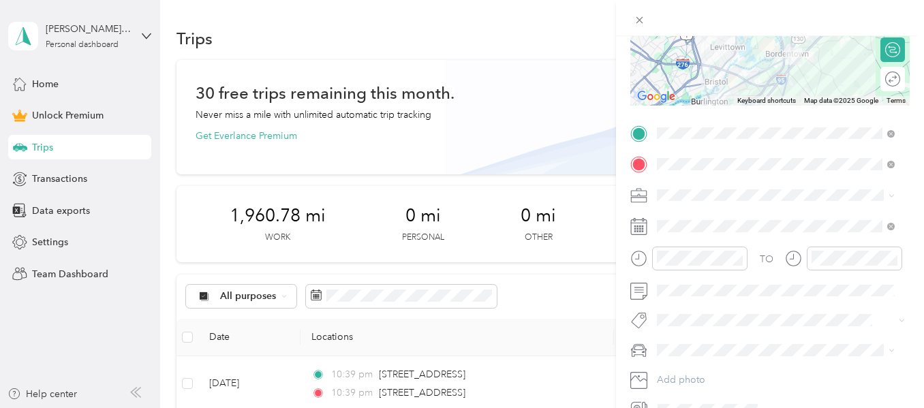
scroll to position [204, 0]
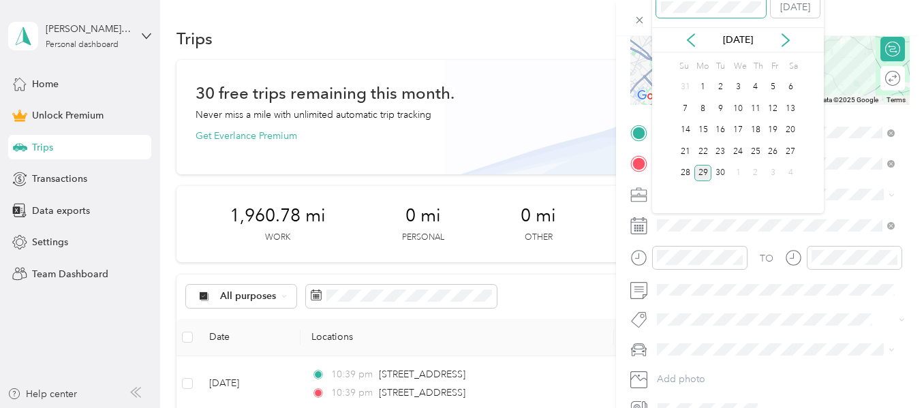
click at [606, 407] on div "New Trip Save This trip cannot be edited because it is either under review, app…" at bounding box center [458, 408] width 917 height 0
click at [768, 90] on div "6" at bounding box center [773, 87] width 18 height 17
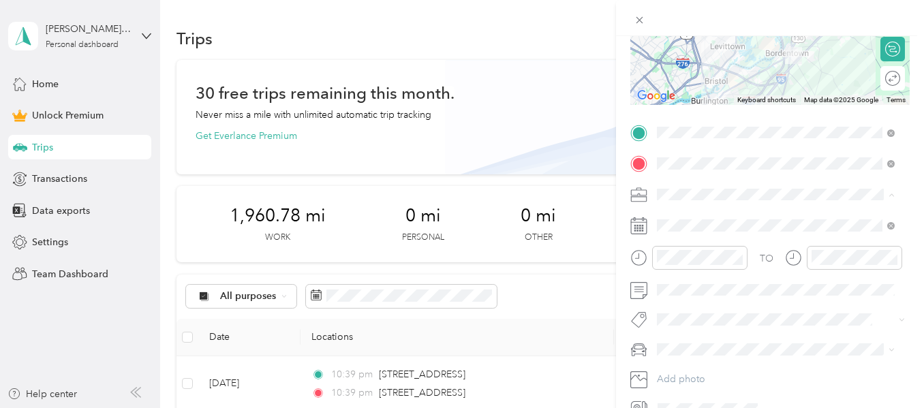
click at [669, 217] on div "Work" at bounding box center [775, 218] width 228 height 14
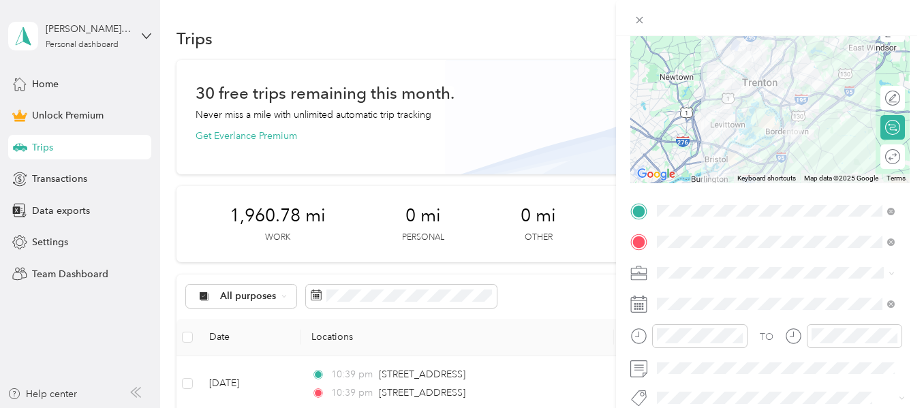
scroll to position [0, 0]
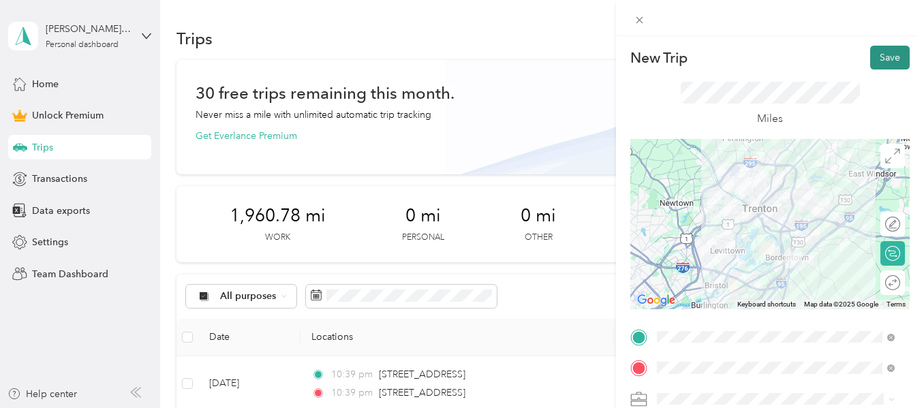
click at [885, 51] on button "Save" at bounding box center [890, 58] width 40 height 24
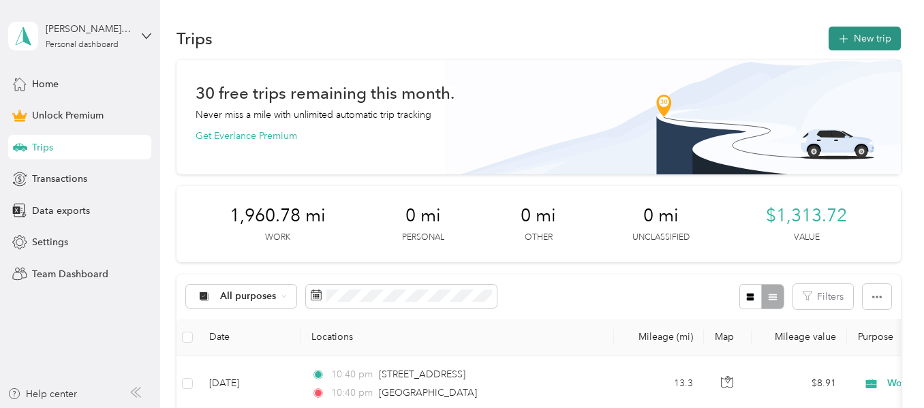
click at [860, 34] on button "New trip" at bounding box center [864, 39] width 72 height 24
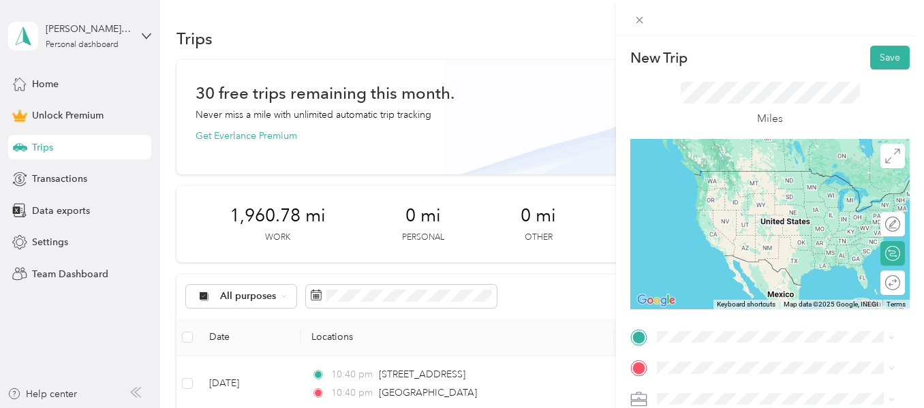
click at [710, 171] on span "[GEOGRAPHIC_DATA][US_STATE]" at bounding box center [756, 165] width 148 height 12
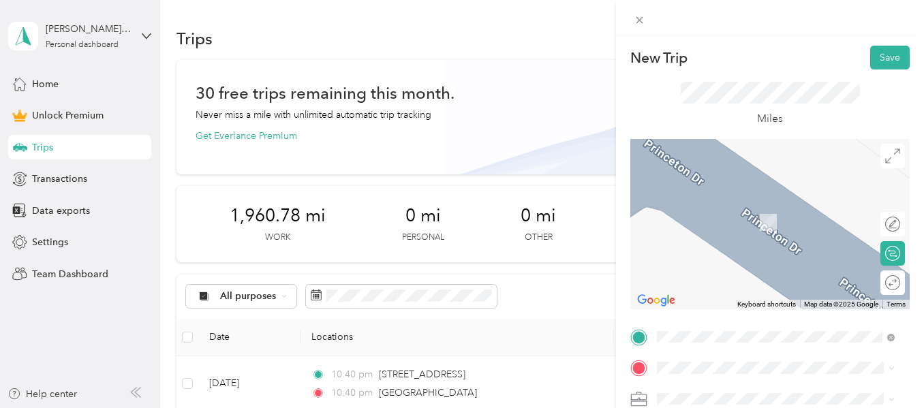
click at [713, 204] on span "[STREET_ADDRESS][US_STATE]" at bounding box center [750, 198] width 136 height 12
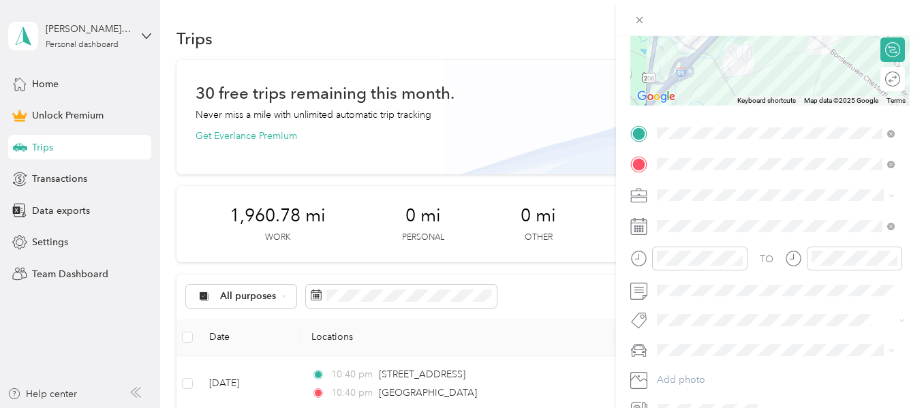
scroll to position [204, 0]
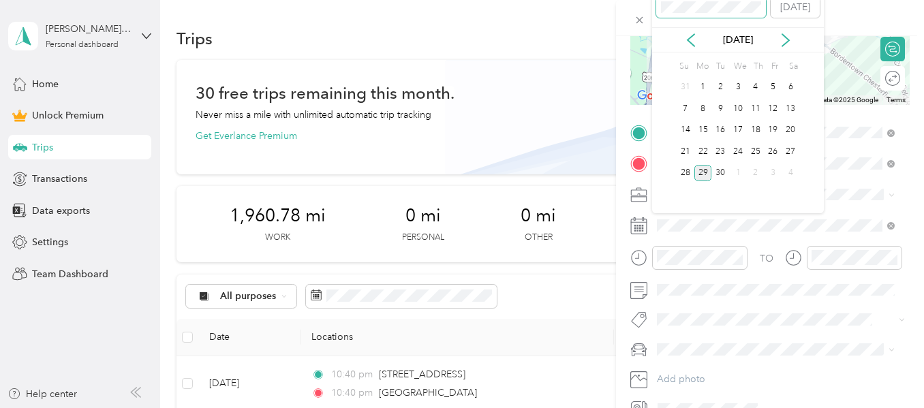
click at [567, 0] on html "[PERSON_NAME][EMAIL_ADDRESS][PERSON_NAME][DOMAIN_NAME] Personal dashboard Home …" at bounding box center [458, 204] width 917 height 408
click at [771, 84] on div "6" at bounding box center [773, 87] width 18 height 17
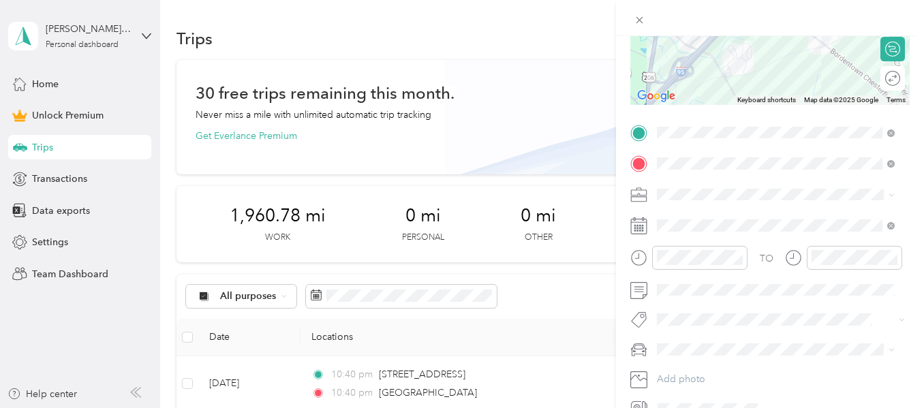
click at [676, 217] on div "Work" at bounding box center [775, 218] width 228 height 14
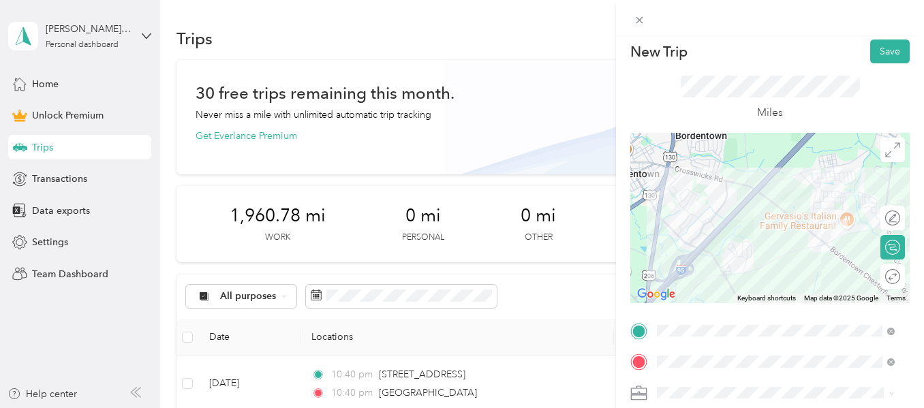
scroll to position [0, 0]
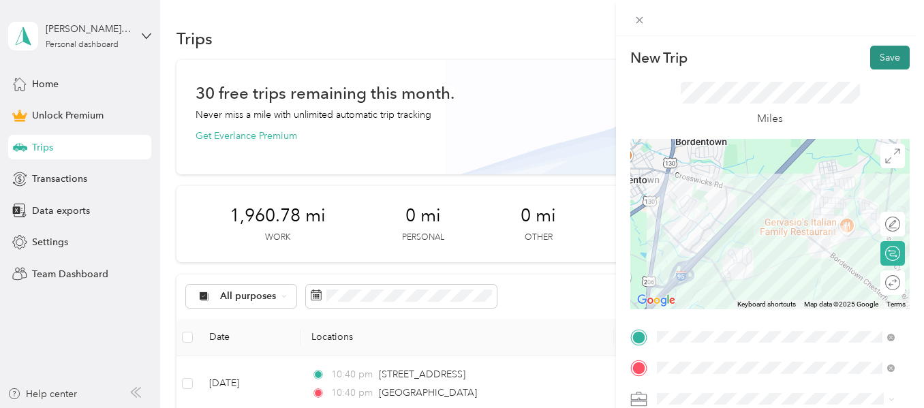
click at [870, 58] on button "Save" at bounding box center [890, 58] width 40 height 24
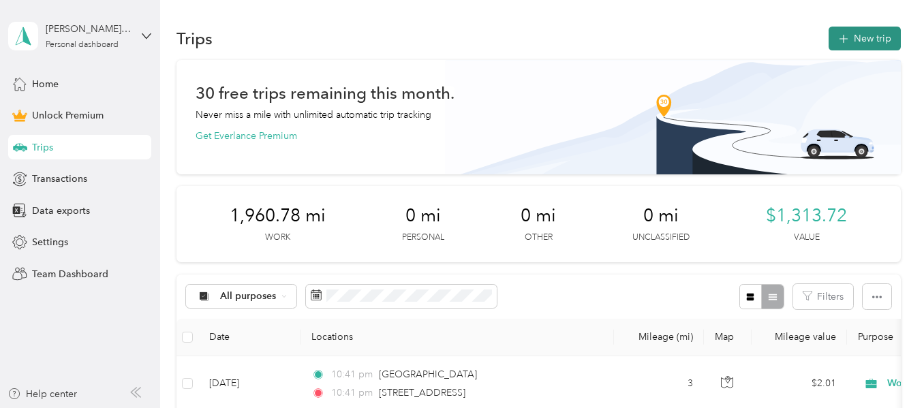
click at [845, 39] on icon "button" at bounding box center [843, 39] width 16 height 16
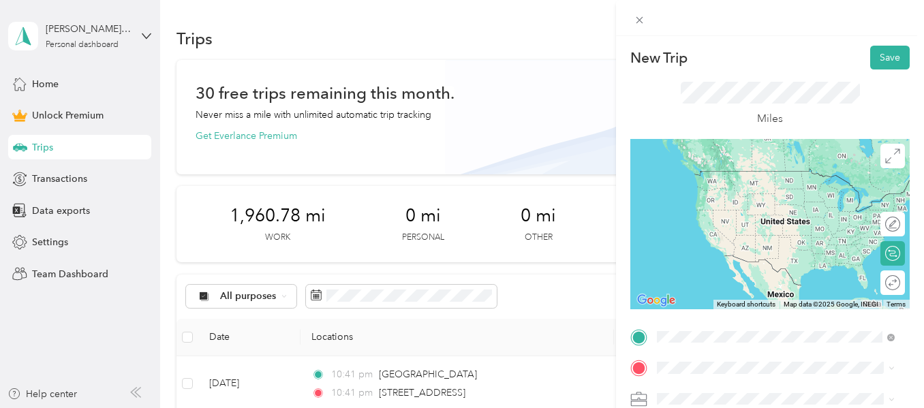
click at [735, 176] on span "[STREET_ADDRESS][US_STATE]" at bounding box center [750, 171] width 136 height 12
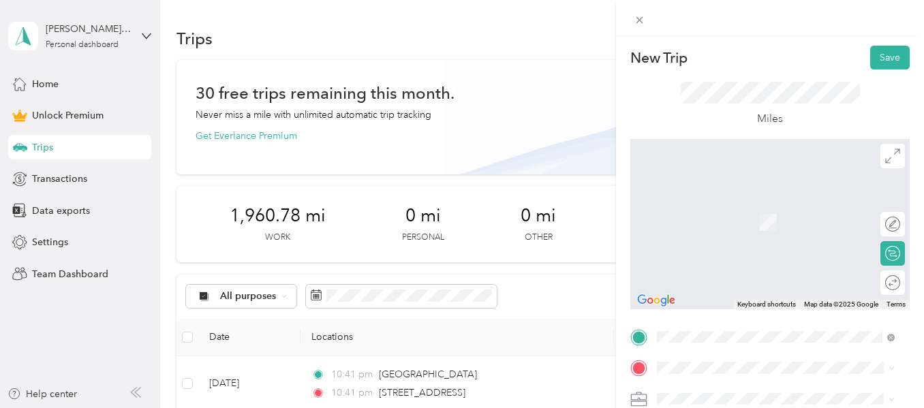
click at [732, 207] on span "[STREET_ADDRESS][US_STATE]" at bounding box center [750, 201] width 136 height 12
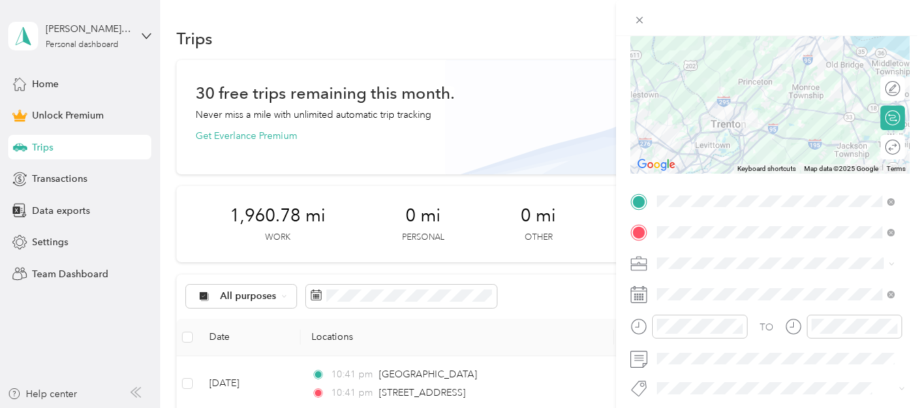
scroll to position [136, 0]
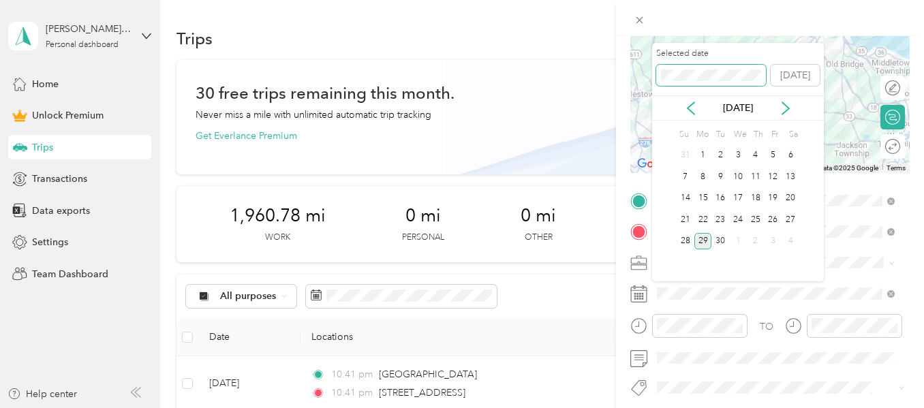
click at [582, 407] on div "New Trip Save This trip cannot be edited because it is either under review, app…" at bounding box center [458, 408] width 917 height 0
click at [721, 177] on div "10" at bounding box center [720, 176] width 18 height 17
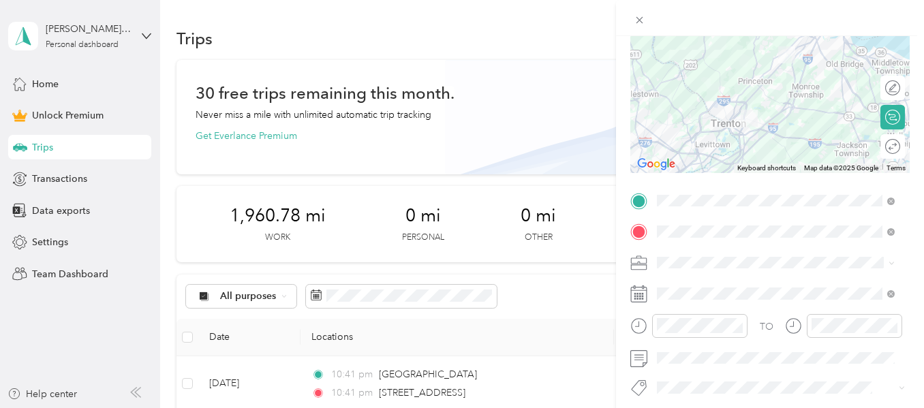
click at [675, 76] on li "Work" at bounding box center [775, 64] width 247 height 24
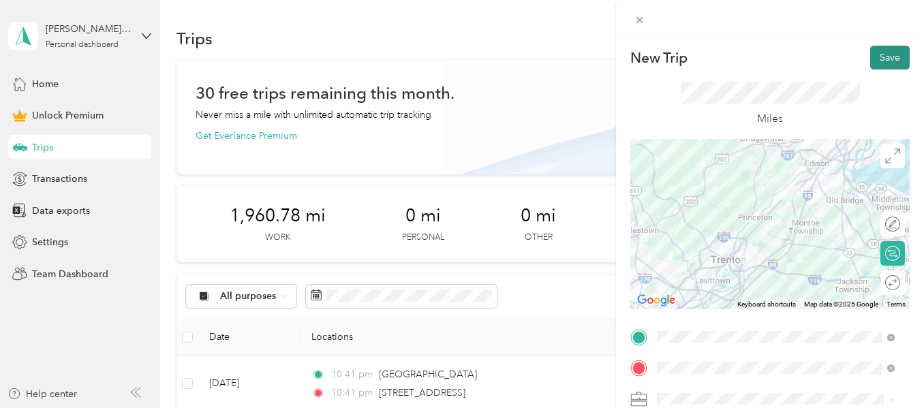
click at [870, 61] on button "Save" at bounding box center [890, 58] width 40 height 24
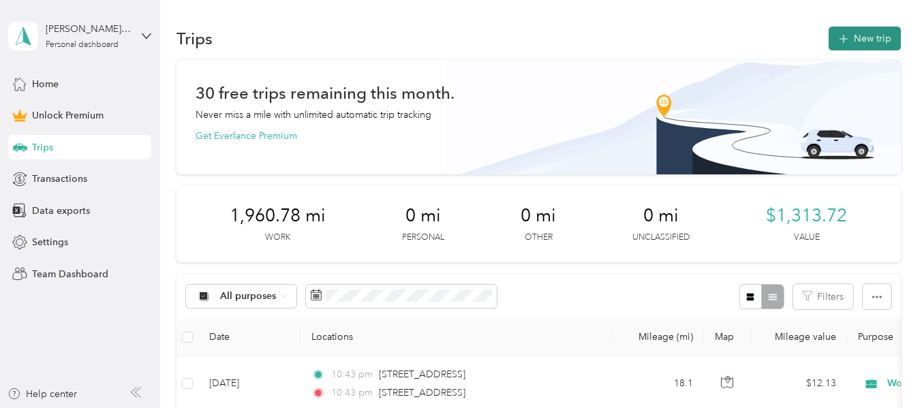
click at [838, 39] on icon "button" at bounding box center [842, 39] width 9 height 9
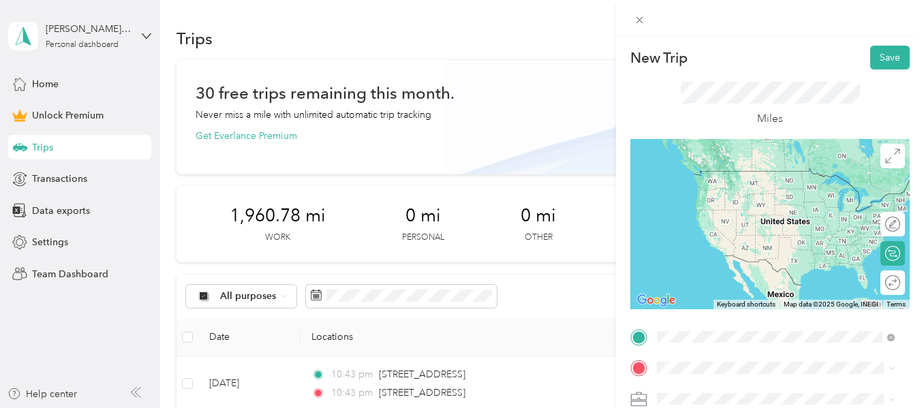
click at [693, 177] on span "[STREET_ADDRESS][US_STATE]" at bounding box center [750, 171] width 136 height 12
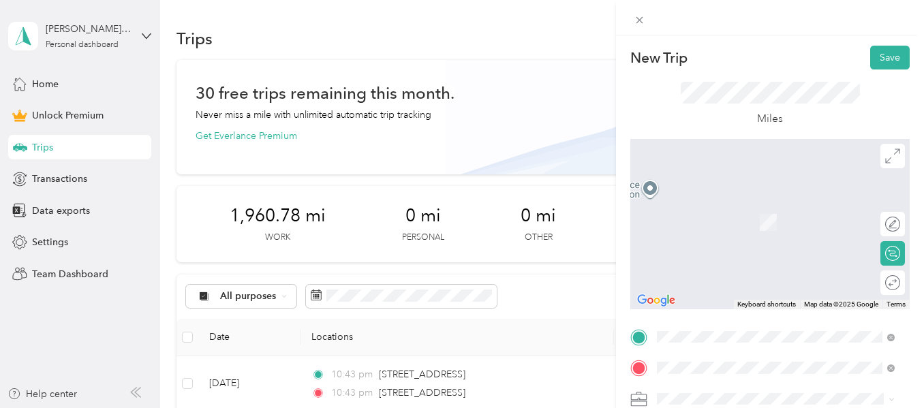
click at [708, 208] on span "[STREET_ADDRESS][US_STATE]" at bounding box center [750, 202] width 136 height 12
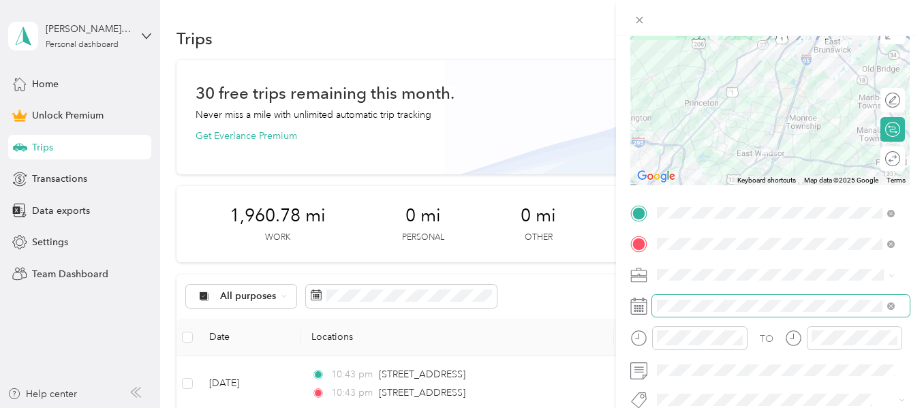
scroll to position [136, 0]
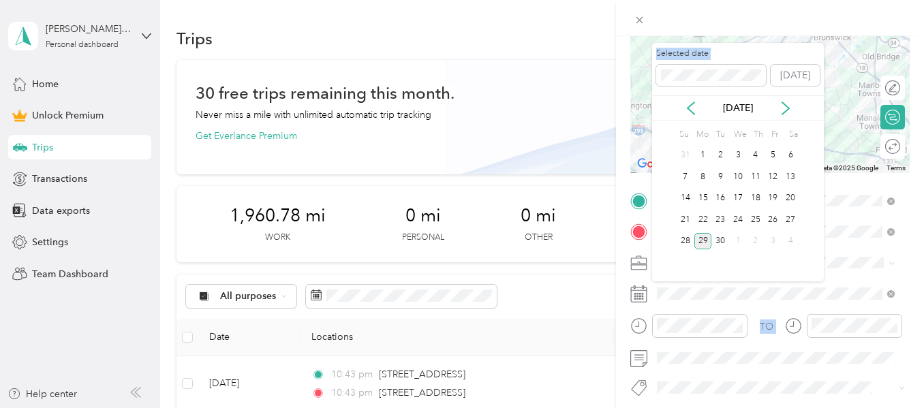
drag, startPoint x: 721, startPoint y: 68, endPoint x: 583, endPoint y: 74, distance: 138.4
click at [583, 407] on div "New Trip Save This trip cannot be edited because it is either under review, app…" at bounding box center [458, 408] width 917 height 0
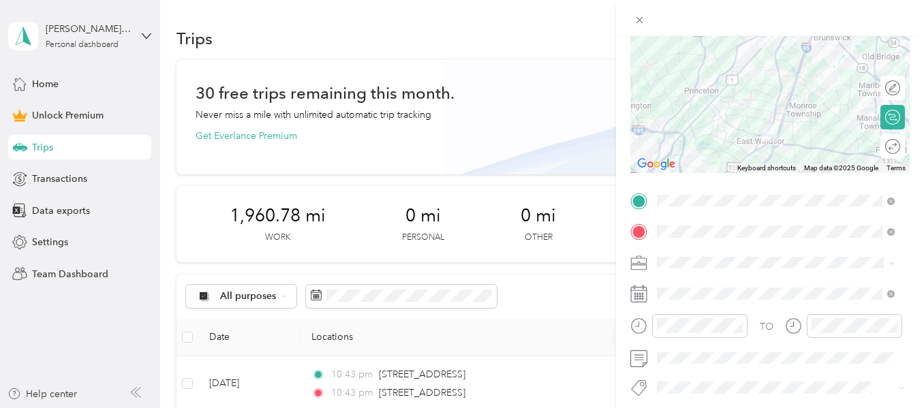
click at [583, 76] on div "New Trip Save This trip cannot be edited because it is either under review, app…" at bounding box center [462, 204] width 924 height 408
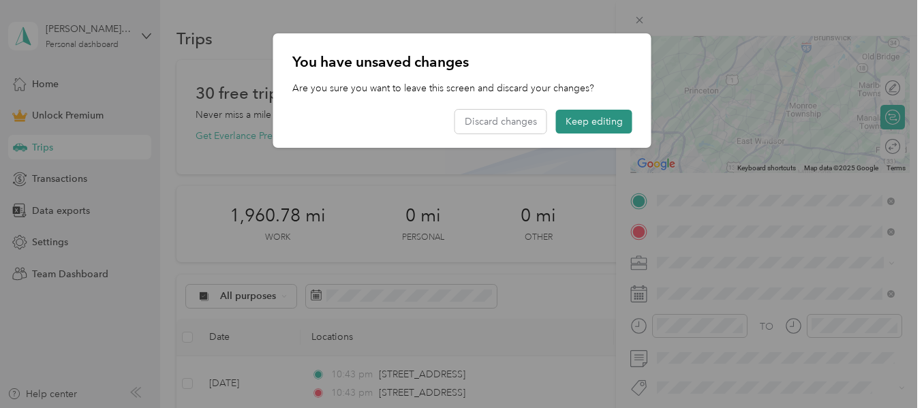
click at [593, 124] on button "Keep editing" at bounding box center [594, 122] width 76 height 24
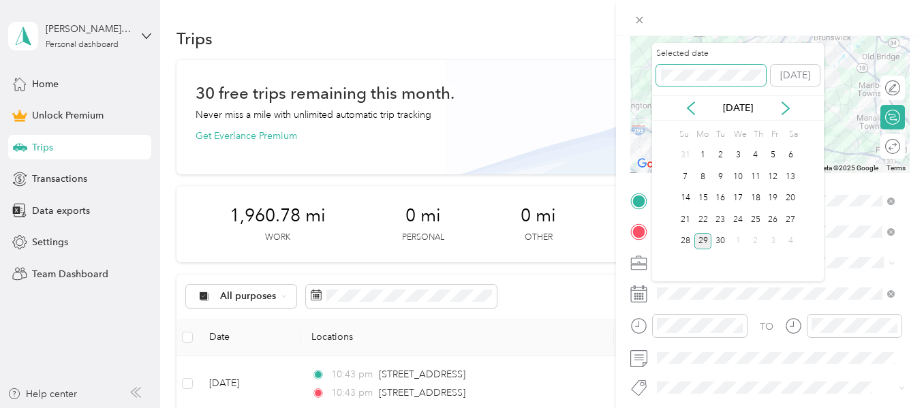
click at [625, 407] on div "New Trip Save This trip cannot be edited because it is either under review, app…" at bounding box center [458, 408] width 917 height 0
click at [717, 176] on div "10" at bounding box center [720, 176] width 18 height 17
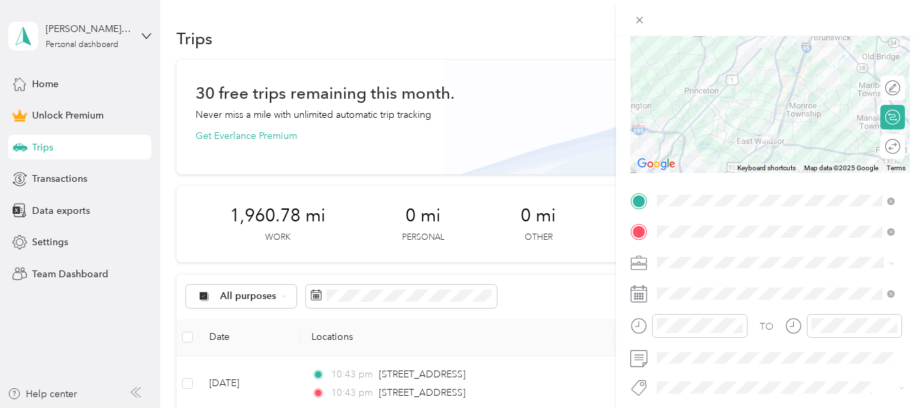
click at [672, 68] on span "Work" at bounding box center [672, 69] width 23 height 12
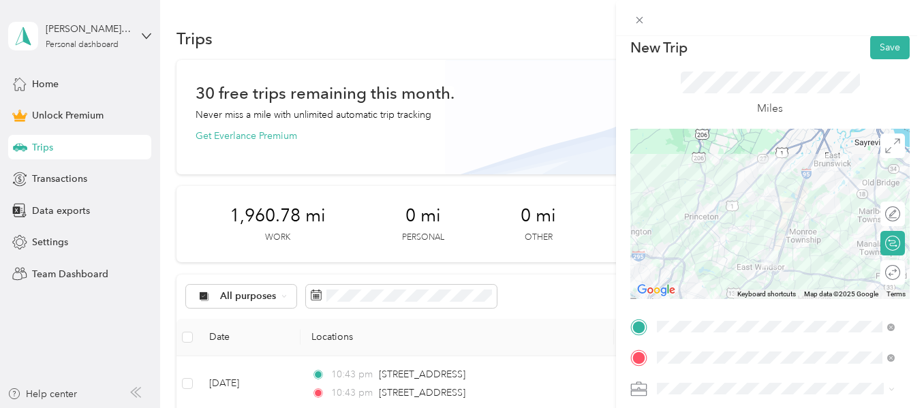
scroll to position [0, 0]
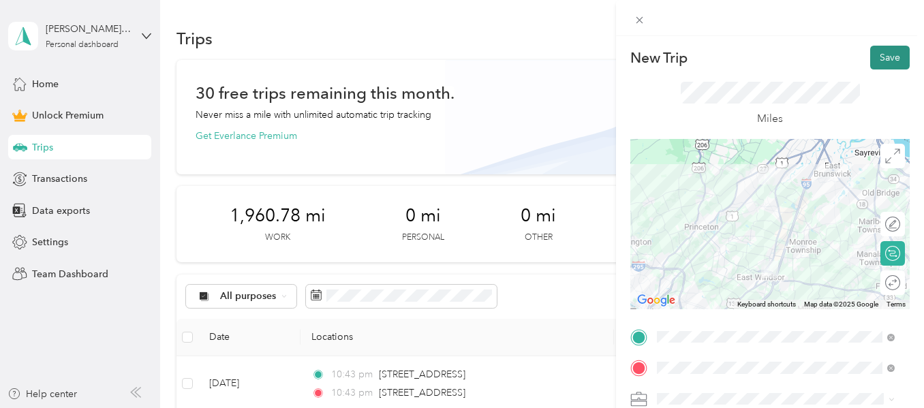
click at [875, 62] on button "Save" at bounding box center [890, 58] width 40 height 24
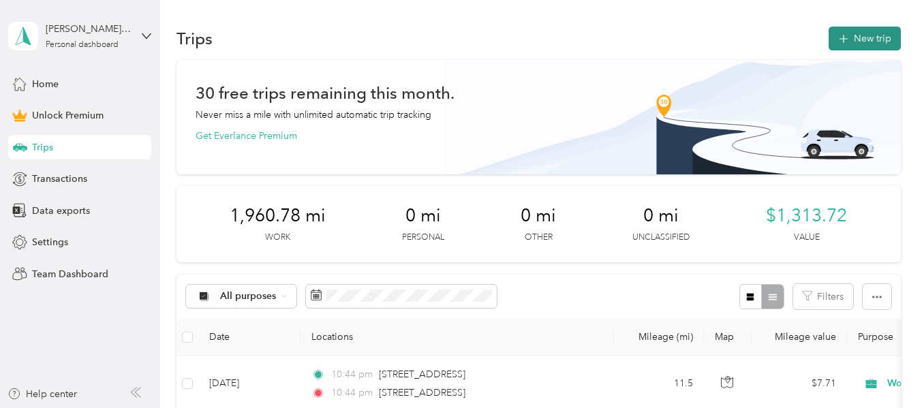
click at [863, 32] on button "New trip" at bounding box center [864, 39] width 72 height 24
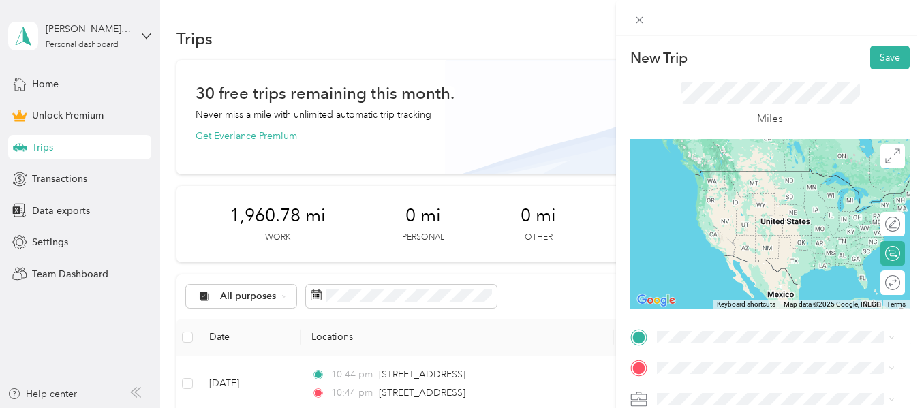
click at [723, 171] on span "[STREET_ADDRESS][US_STATE]" at bounding box center [750, 165] width 136 height 12
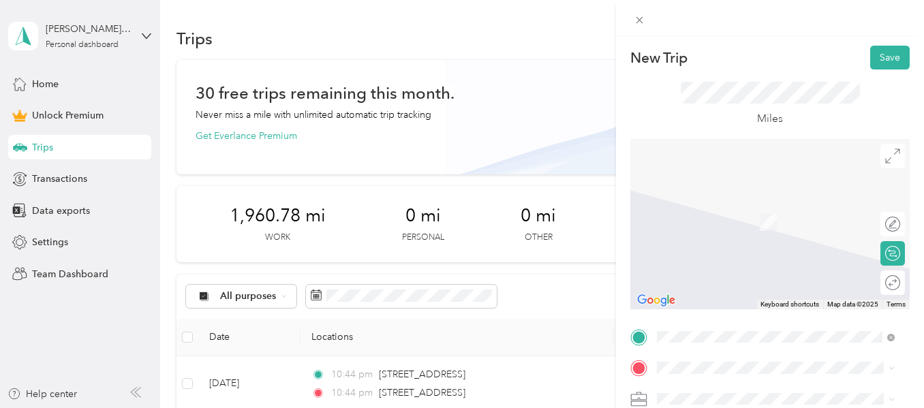
click at [730, 232] on span "[PERSON_NAME][GEOGRAPHIC_DATA] Kindercare, [STREET_ADDRESS][PERSON_NAME] , 0869…" at bounding box center [784, 250] width 204 height 69
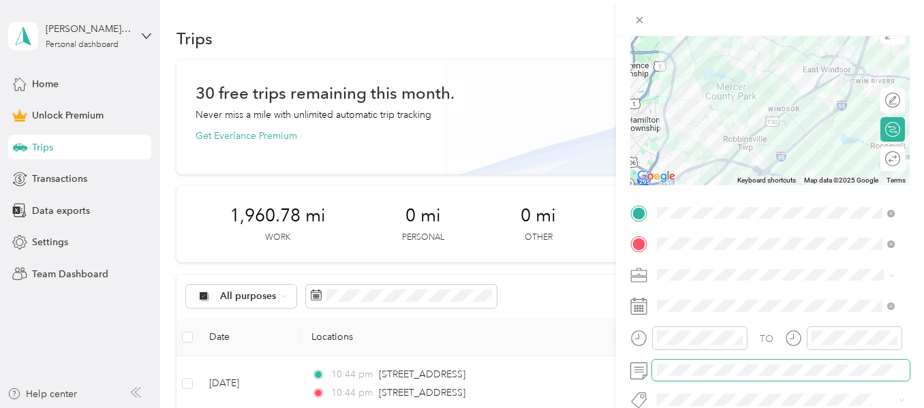
scroll to position [136, 0]
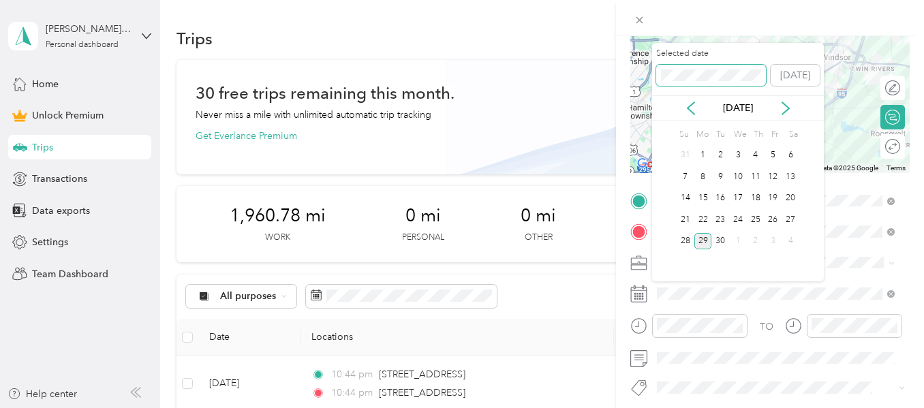
click at [597, 407] on div "New Trip Save This trip cannot be edited because it is either under review, app…" at bounding box center [458, 408] width 917 height 0
click at [719, 178] on div "10" at bounding box center [720, 176] width 18 height 17
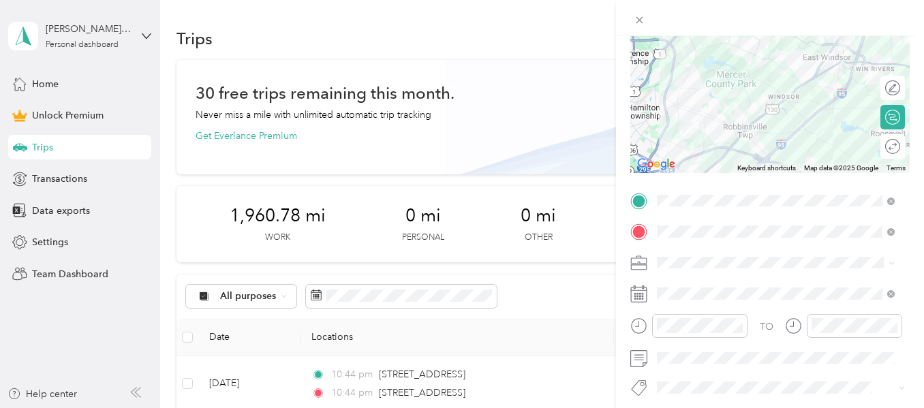
click at [678, 71] on div "Work" at bounding box center [775, 64] width 228 height 14
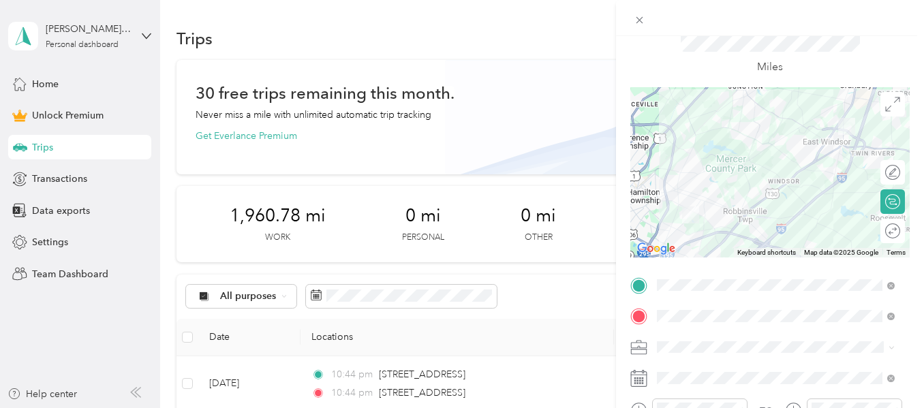
scroll to position [0, 0]
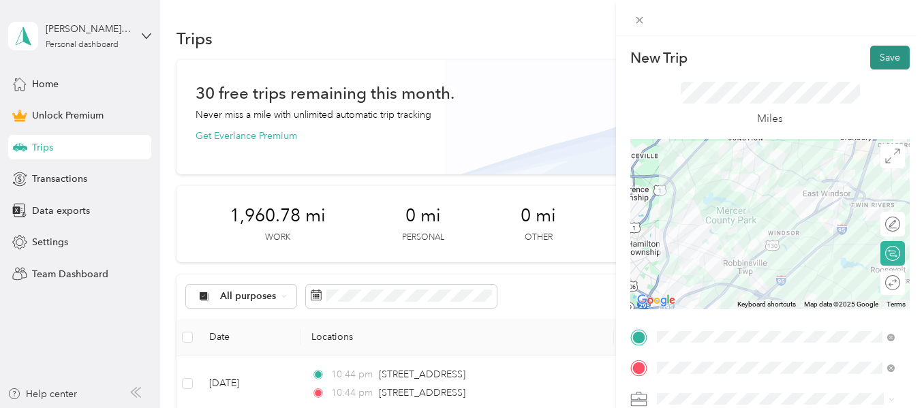
click at [883, 48] on button "Save" at bounding box center [890, 58] width 40 height 24
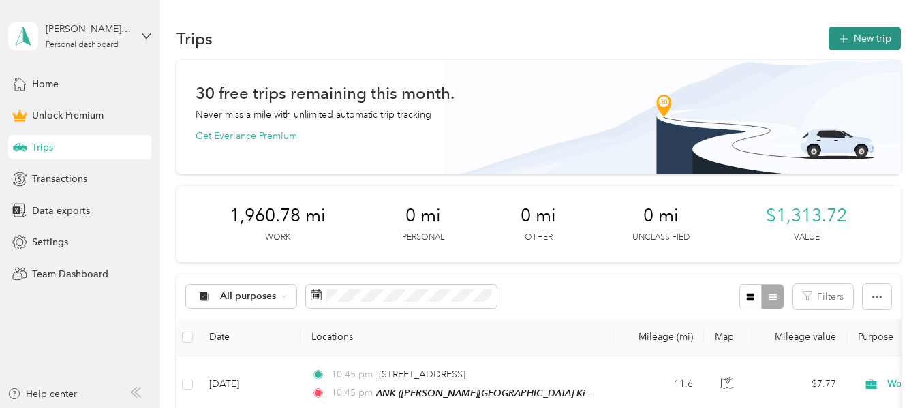
click at [851, 33] on button "New trip" at bounding box center [864, 39] width 72 height 24
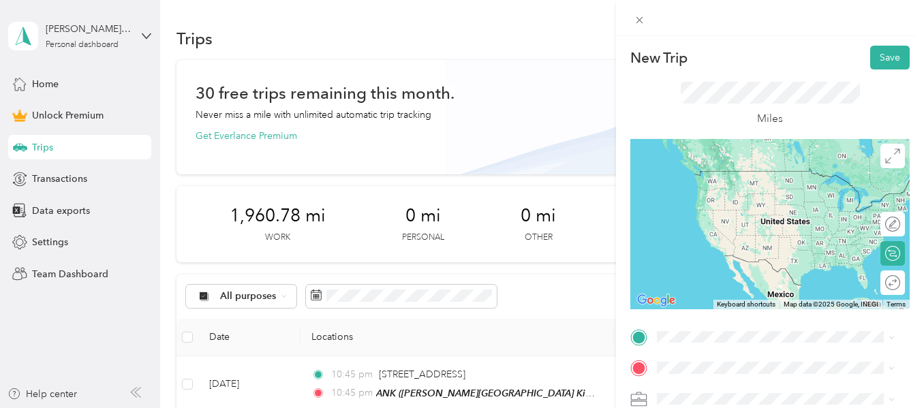
click at [725, 200] on span "[PERSON_NAME][GEOGRAPHIC_DATA] Kindercare, [STREET_ADDRESS][PERSON_NAME] , 0869…" at bounding box center [784, 213] width 204 height 69
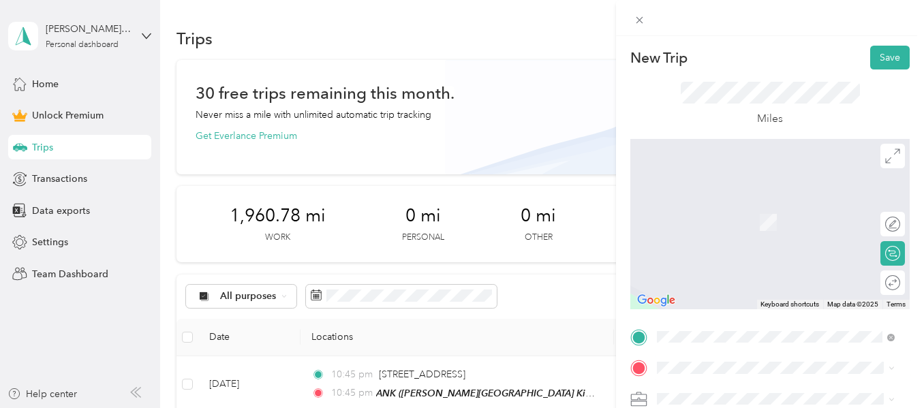
click at [766, 201] on span "[STREET_ADDRESS][US_STATE]" at bounding box center [750, 195] width 136 height 12
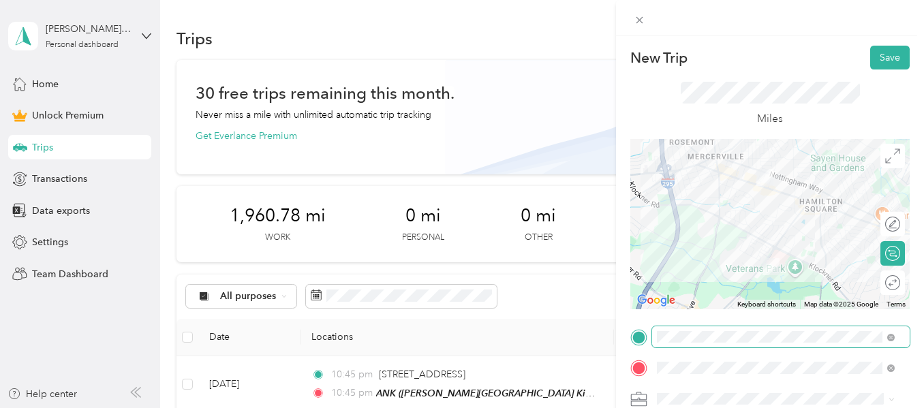
scroll to position [136, 0]
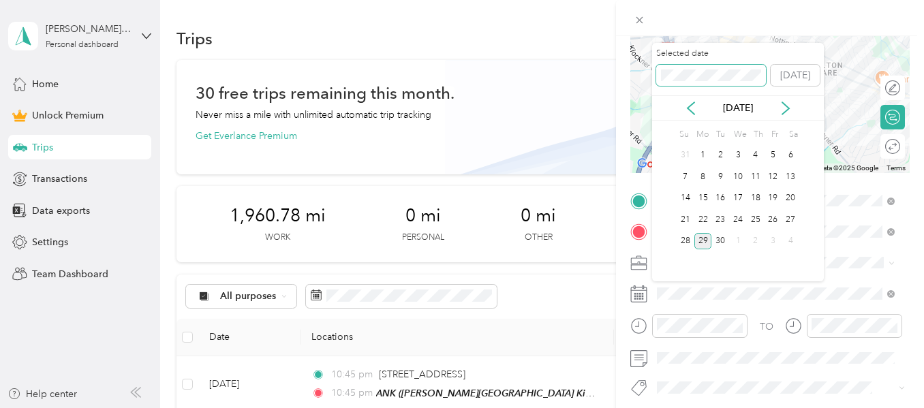
click at [608, 407] on div "New Trip Save This trip cannot be edited because it is either under review, app…" at bounding box center [458, 408] width 917 height 0
click at [719, 178] on div "10" at bounding box center [720, 176] width 18 height 17
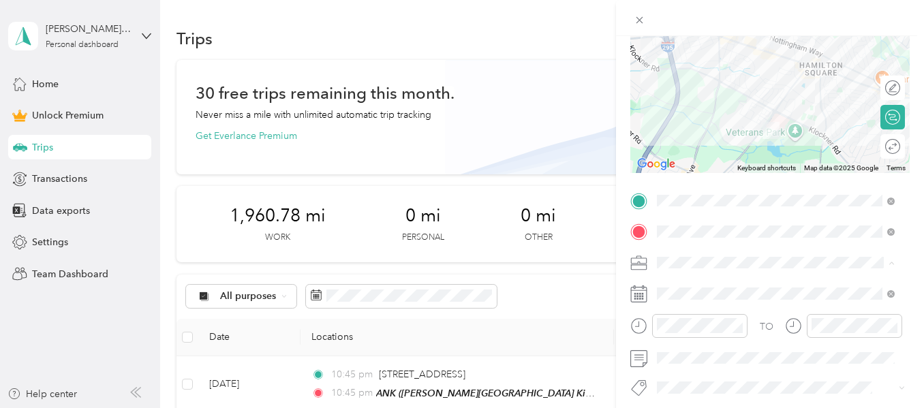
click at [679, 72] on li "Work" at bounding box center [775, 72] width 247 height 24
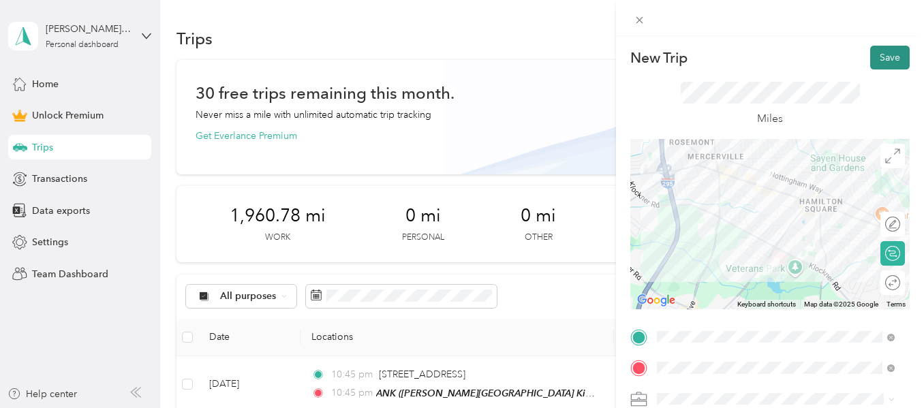
click at [883, 50] on button "Save" at bounding box center [890, 58] width 40 height 24
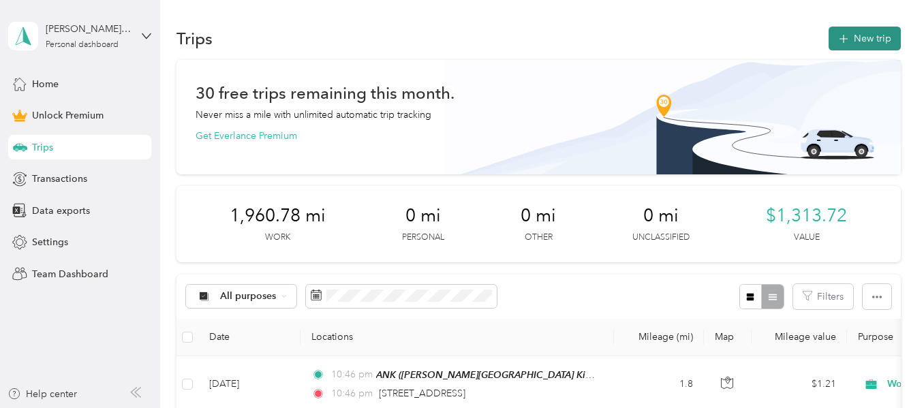
click at [851, 40] on button "New trip" at bounding box center [864, 39] width 72 height 24
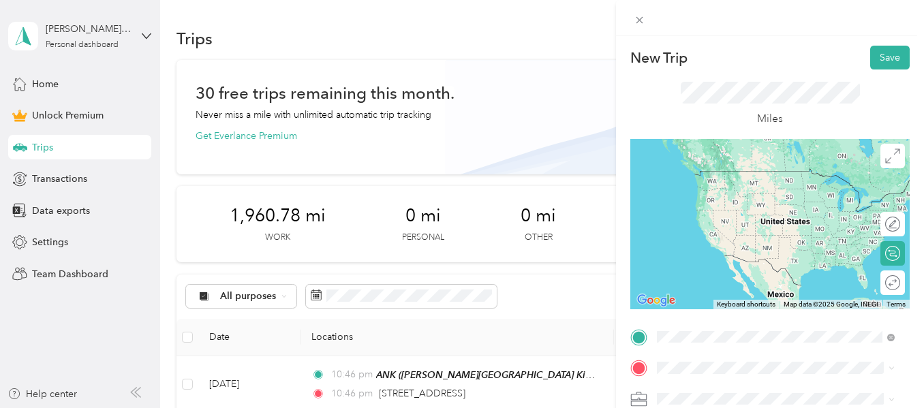
click at [712, 199] on span "B&W Kids Academy, [STREET_ADDRESS][PERSON_NAME] , 08618, [GEOGRAPHIC_DATA], [GE…" at bounding box center [784, 212] width 204 height 54
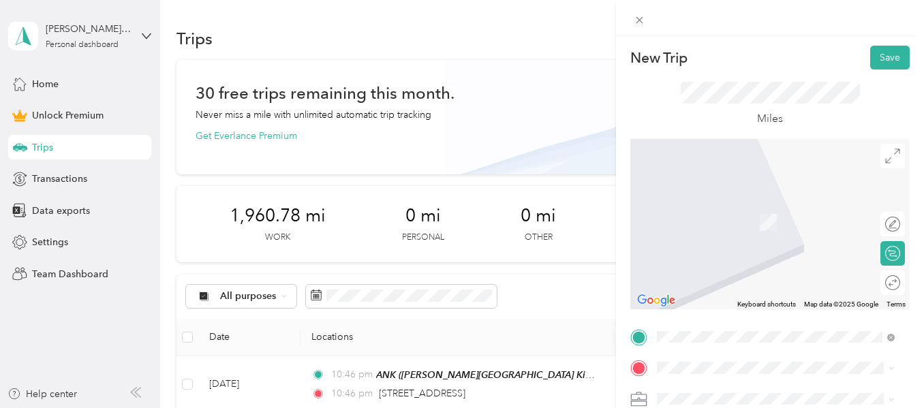
click at [764, 201] on span "[STREET_ADDRESS][US_STATE]" at bounding box center [750, 195] width 136 height 12
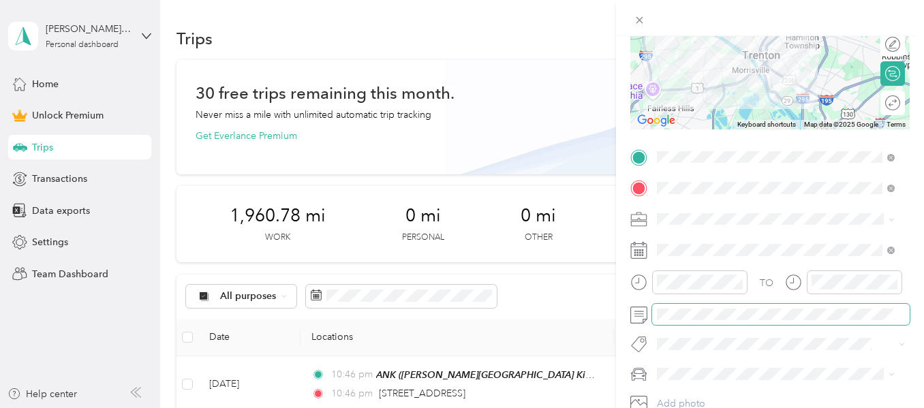
scroll to position [204, 0]
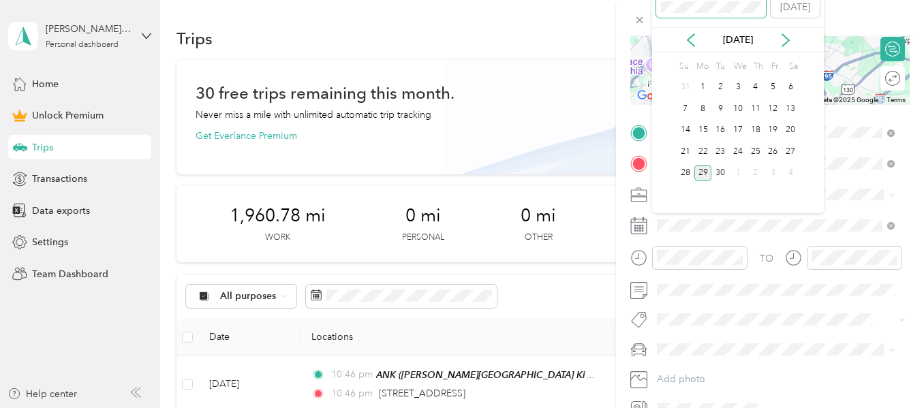
click at [620, 407] on div "New Trip Save This trip cannot be edited because it is either under review, app…" at bounding box center [458, 408] width 917 height 0
click at [736, 111] on div "11" at bounding box center [738, 108] width 18 height 17
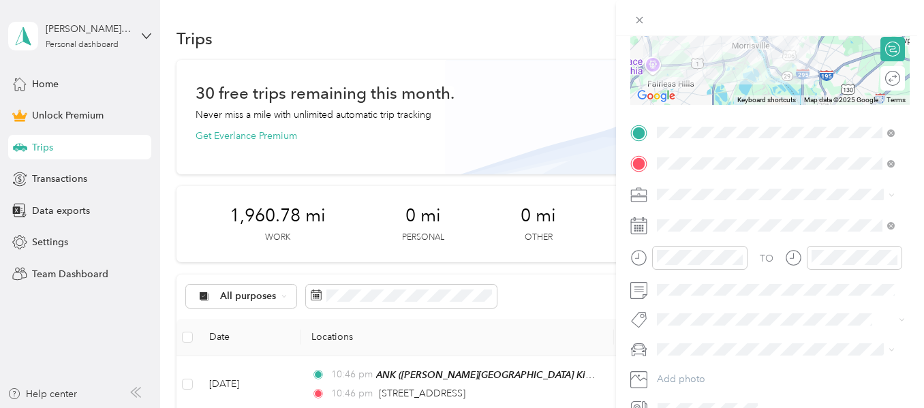
click at [682, 200] on span at bounding box center [780, 195] width 257 height 22
click at [682, 213] on span "Work" at bounding box center [672, 212] width 23 height 12
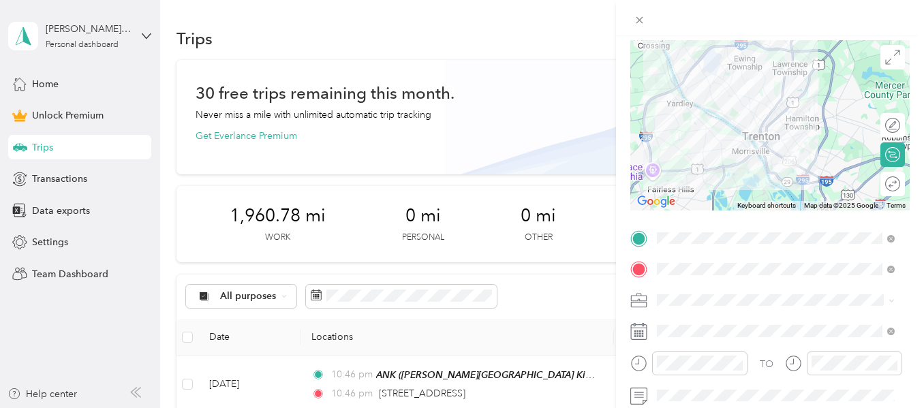
scroll to position [0, 0]
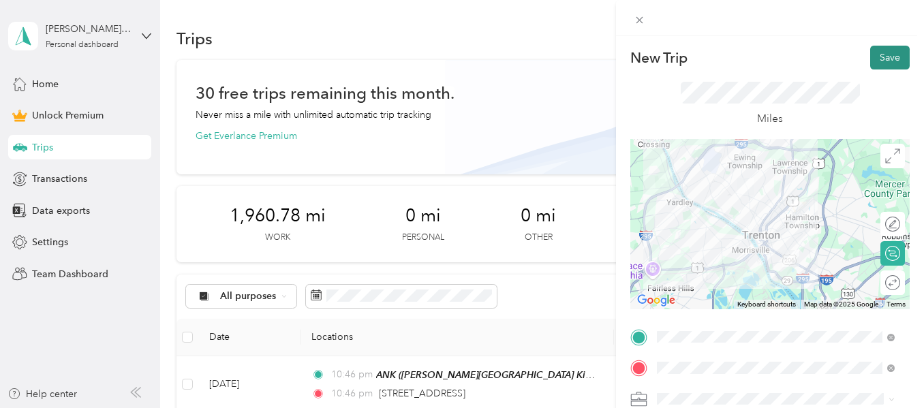
click at [877, 54] on button "Save" at bounding box center [890, 58] width 40 height 24
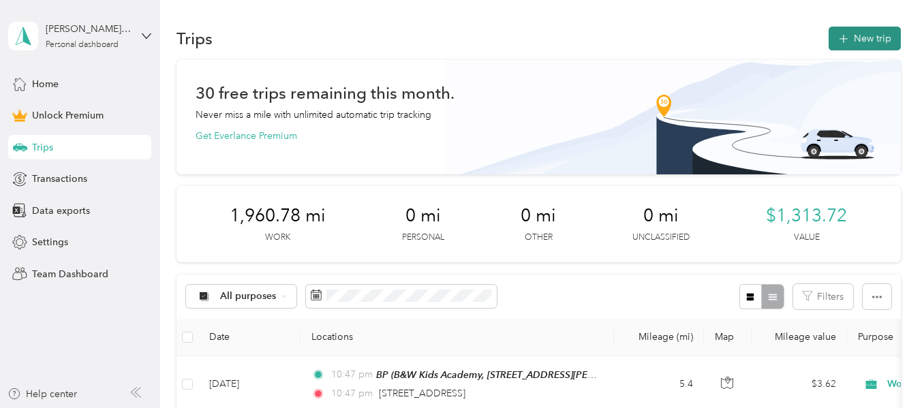
click at [862, 33] on button "New trip" at bounding box center [864, 39] width 72 height 24
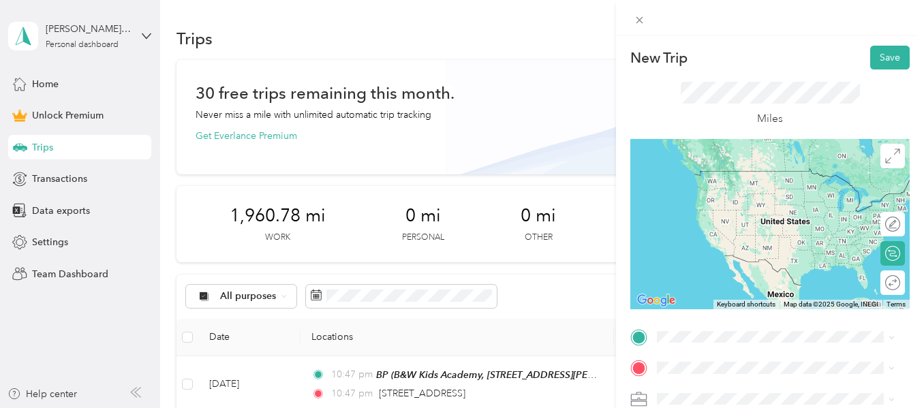
click at [706, 180] on span "1412 US Route [GEOGRAPHIC_DATA][US_STATE], [GEOGRAPHIC_DATA]" at bounding box center [786, 169] width 208 height 24
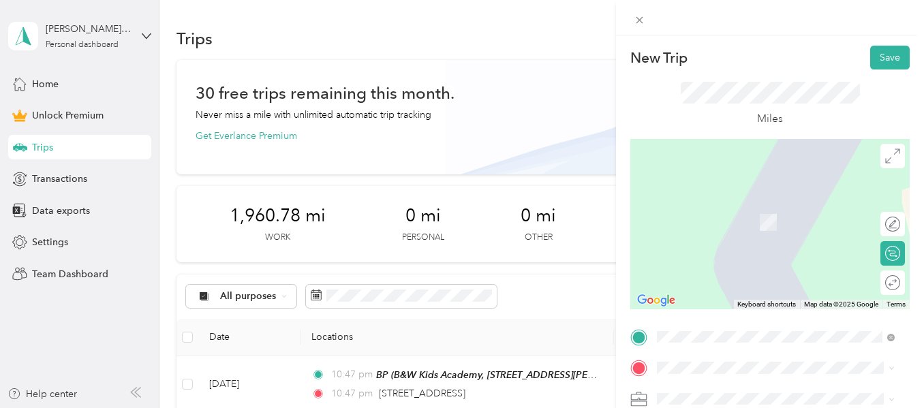
click at [731, 235] on span "[STREET_ADDRESS][US_STATE]" at bounding box center [750, 229] width 136 height 12
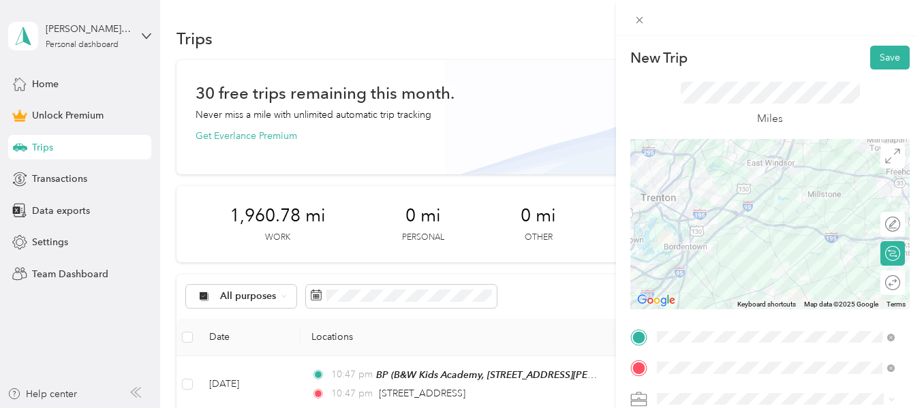
scroll to position [136, 0]
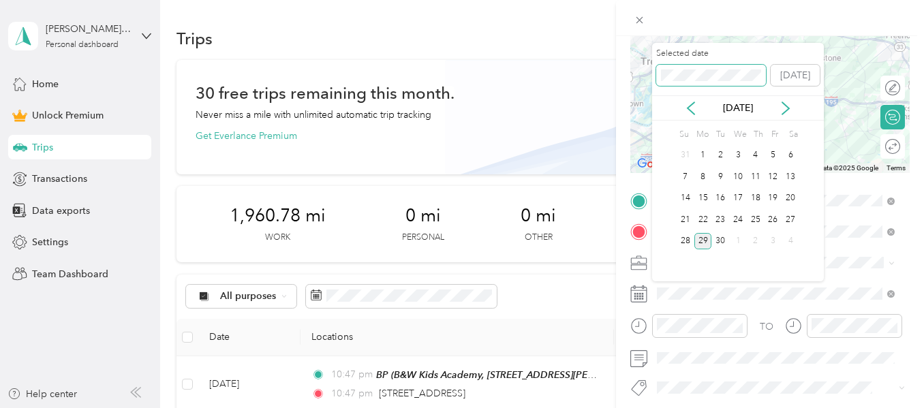
click at [580, 407] on div "New Trip Save This trip cannot be edited because it is either under review, app…" at bounding box center [458, 408] width 917 height 0
click at [753, 173] on div "12" at bounding box center [756, 176] width 18 height 17
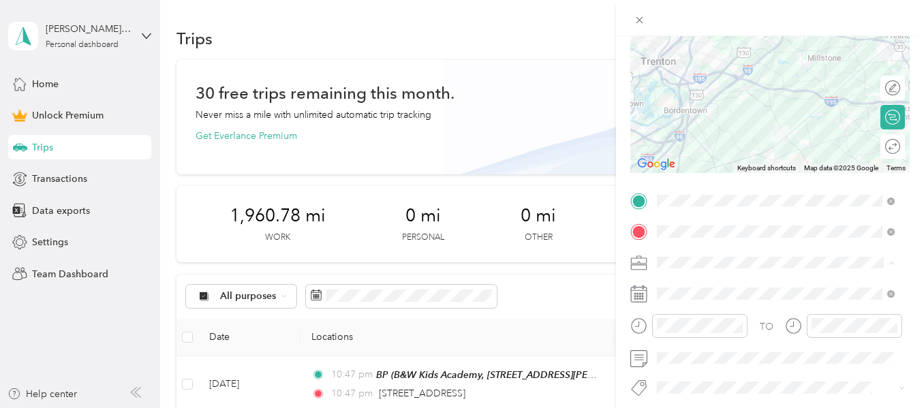
click at [674, 73] on li "Work" at bounding box center [775, 72] width 247 height 24
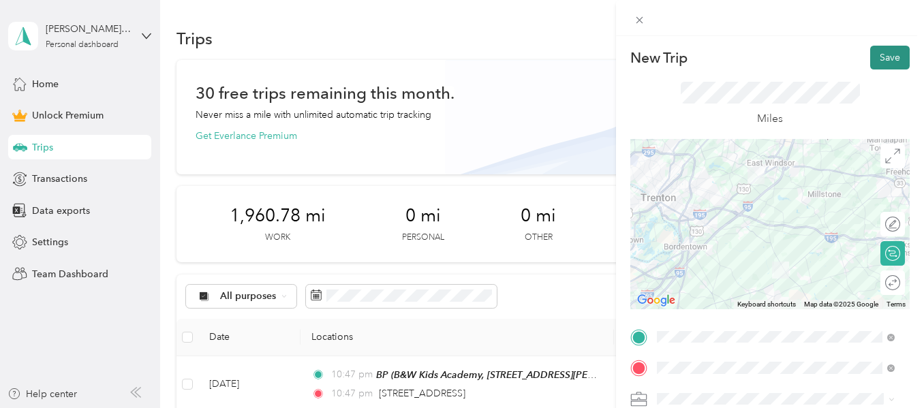
click at [879, 60] on button "Save" at bounding box center [890, 58] width 40 height 24
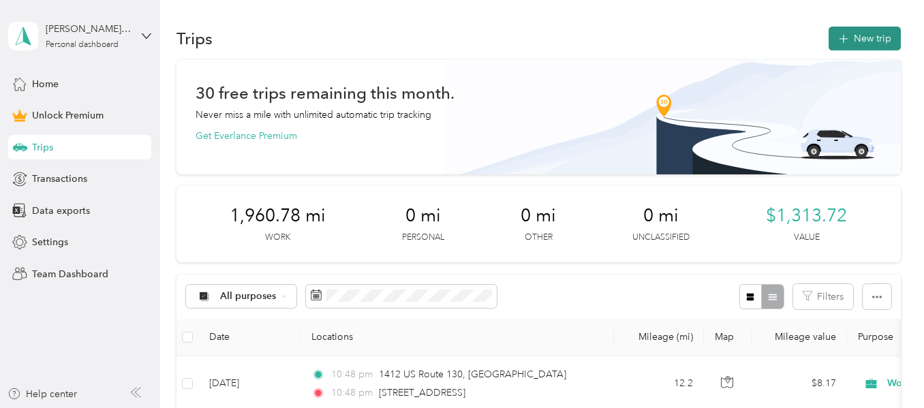
click at [854, 44] on button "New trip" at bounding box center [864, 39] width 72 height 24
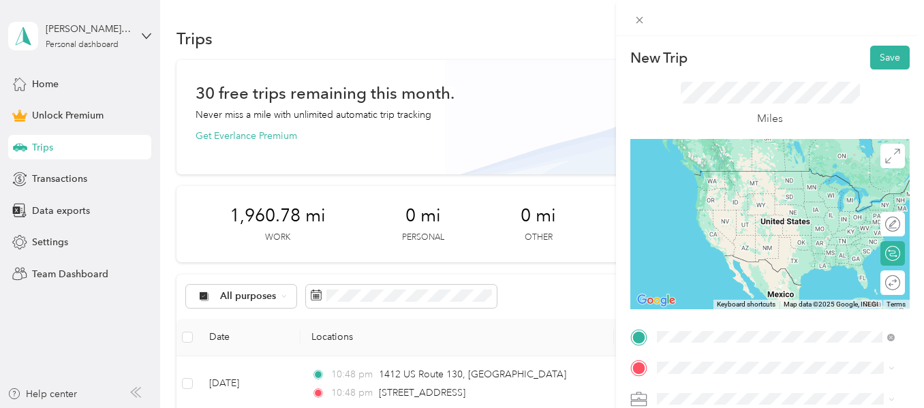
click at [718, 205] on span "[STREET_ADDRESS][US_STATE]" at bounding box center [750, 199] width 136 height 12
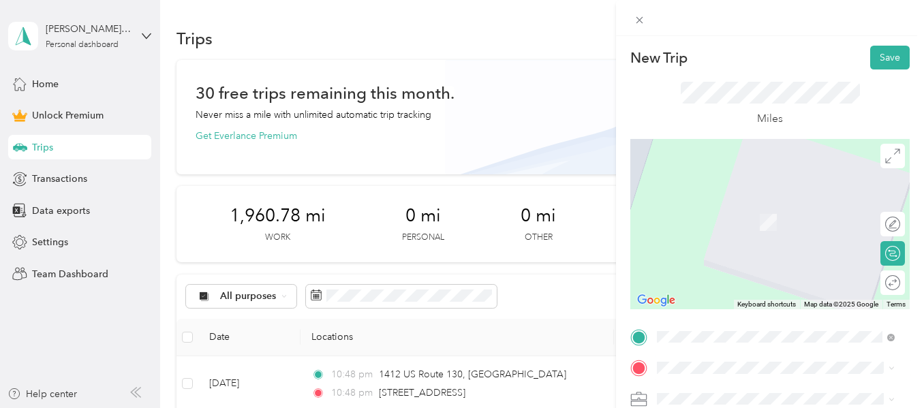
click at [726, 221] on div "[GEOGRAPHIC_DATA], 08520, [GEOGRAPHIC_DATA], [GEOGRAPHIC_DATA], [GEOGRAPHIC_DAT…" at bounding box center [786, 228] width 208 height 57
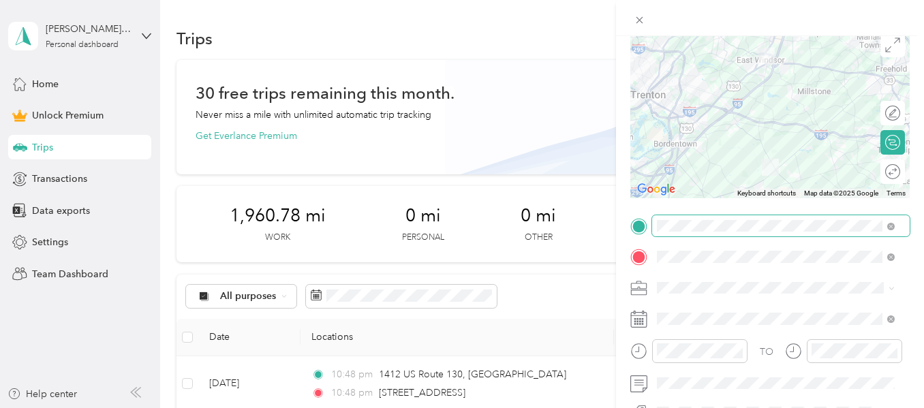
scroll to position [136, 0]
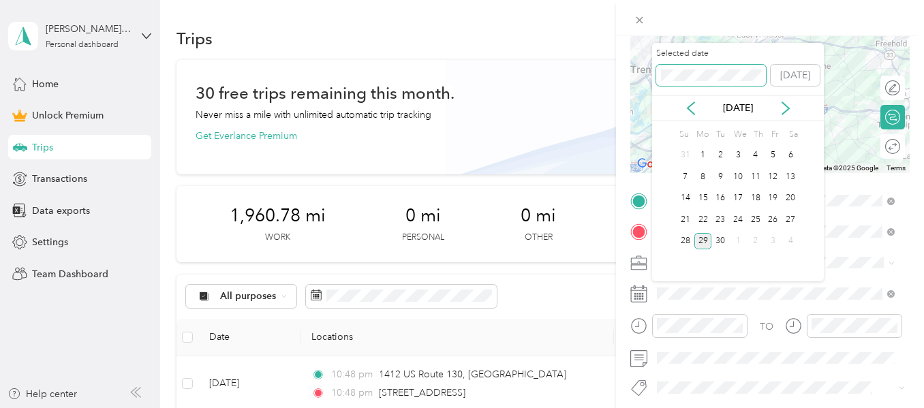
click at [598, 407] on div "New Trip Save This trip cannot be edited because it is either under review, app…" at bounding box center [458, 408] width 917 height 0
click at [751, 178] on div "12" at bounding box center [756, 176] width 18 height 17
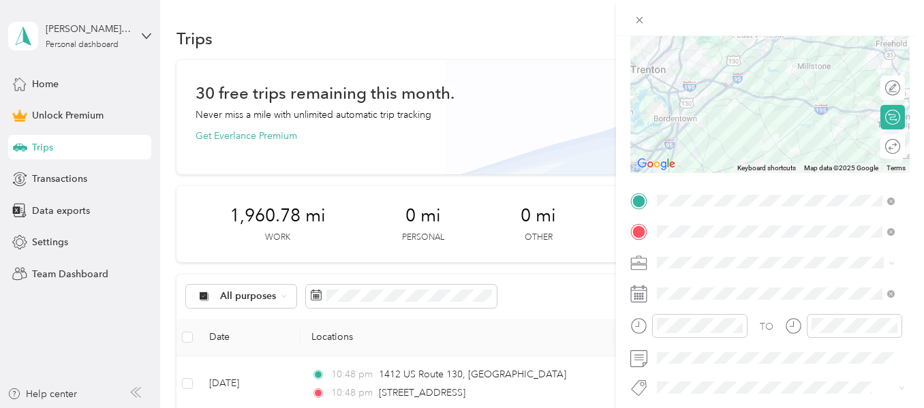
click at [673, 68] on span "Work" at bounding box center [672, 66] width 23 height 12
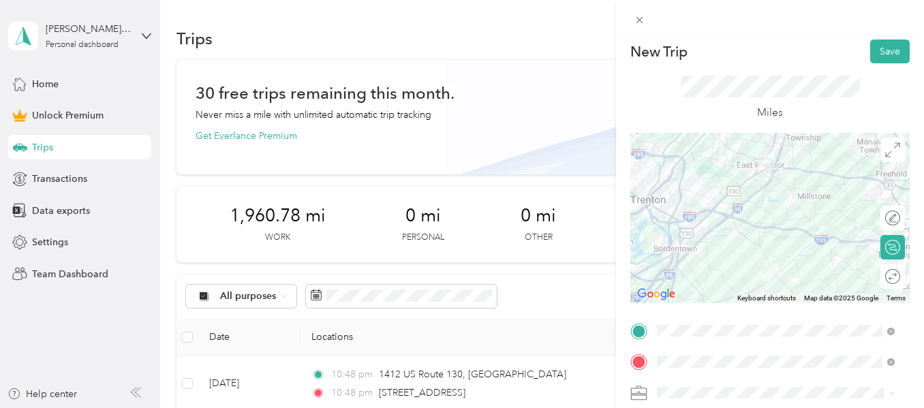
scroll to position [0, 0]
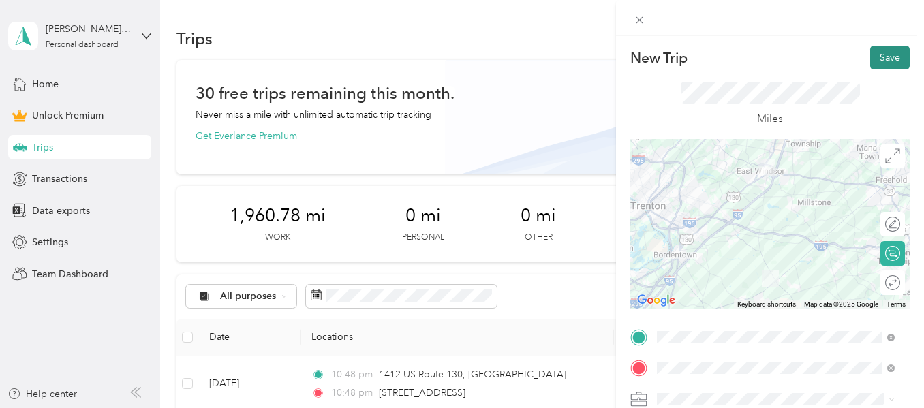
click at [879, 55] on button "Save" at bounding box center [890, 58] width 40 height 24
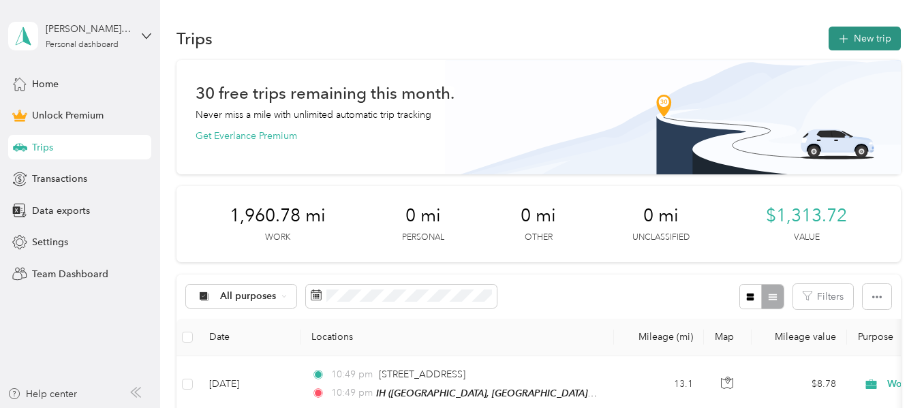
click at [877, 46] on button "New trip" at bounding box center [864, 39] width 72 height 24
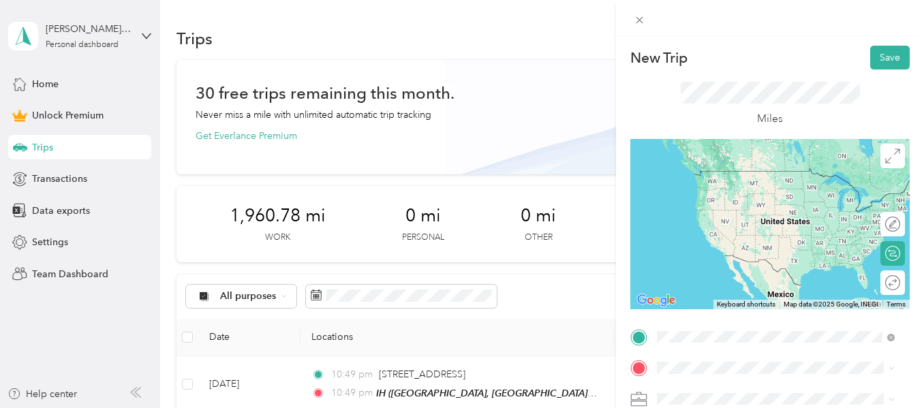
click at [727, 202] on span "[GEOGRAPHIC_DATA], 08520, [GEOGRAPHIC_DATA], [GEOGRAPHIC_DATA], [GEOGRAPHIC_DAT…" at bounding box center [784, 205] width 204 height 40
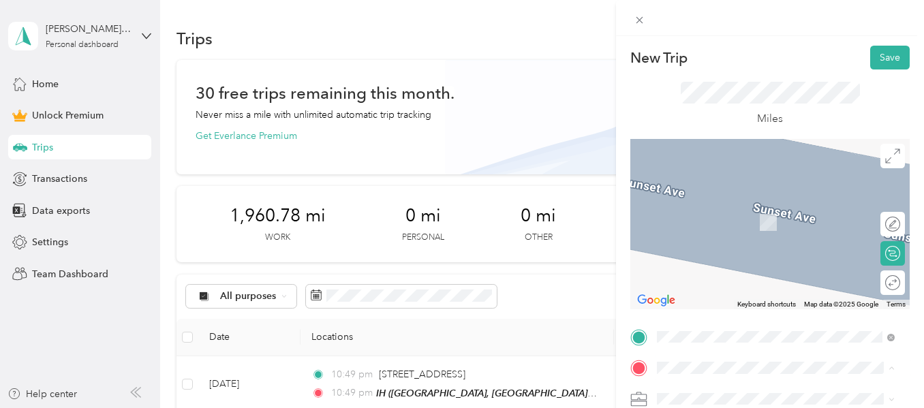
click at [710, 240] on span "[PERSON_NAME][GEOGRAPHIC_DATA] Kindercare, [STREET_ADDRESS][PERSON_NAME] , 0869…" at bounding box center [784, 251] width 204 height 69
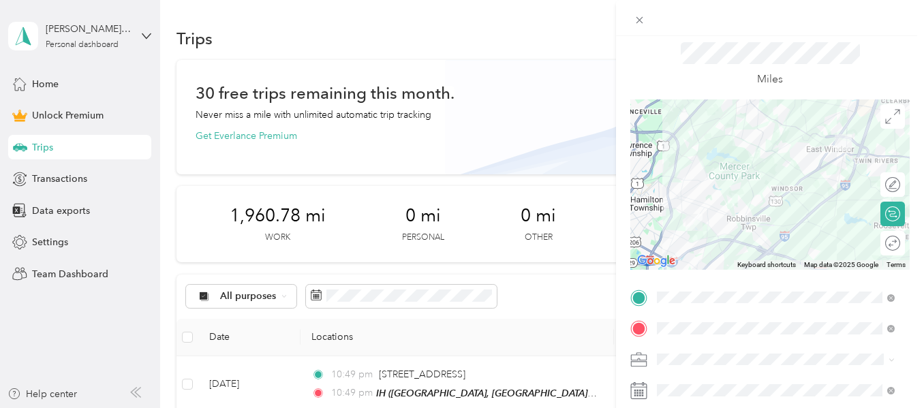
scroll to position [136, 0]
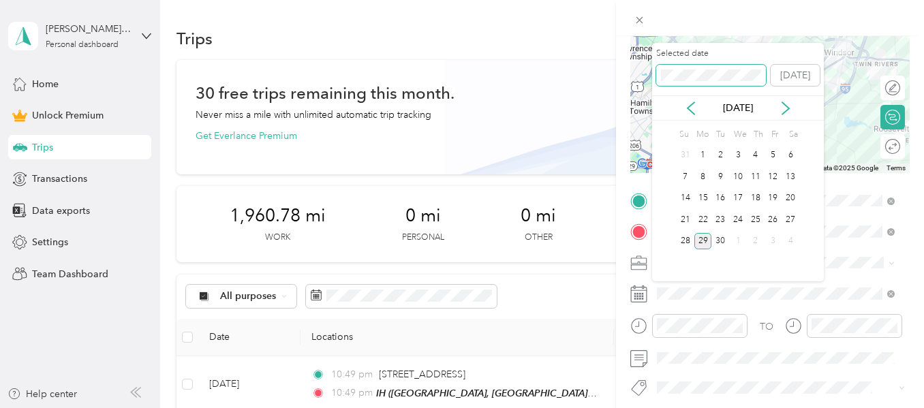
click at [537, 407] on div "New Trip Save This trip cannot be edited because it is either under review, app…" at bounding box center [458, 408] width 917 height 0
click at [756, 176] on div "12" at bounding box center [756, 176] width 18 height 17
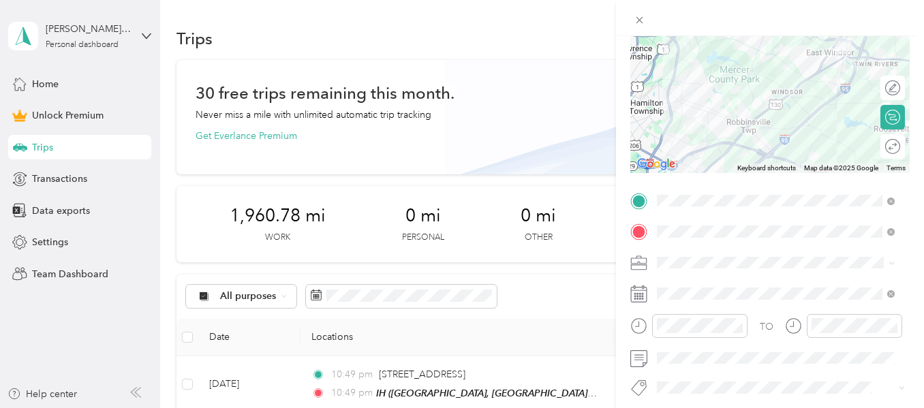
click at [681, 75] on li "Work" at bounding box center [775, 69] width 247 height 24
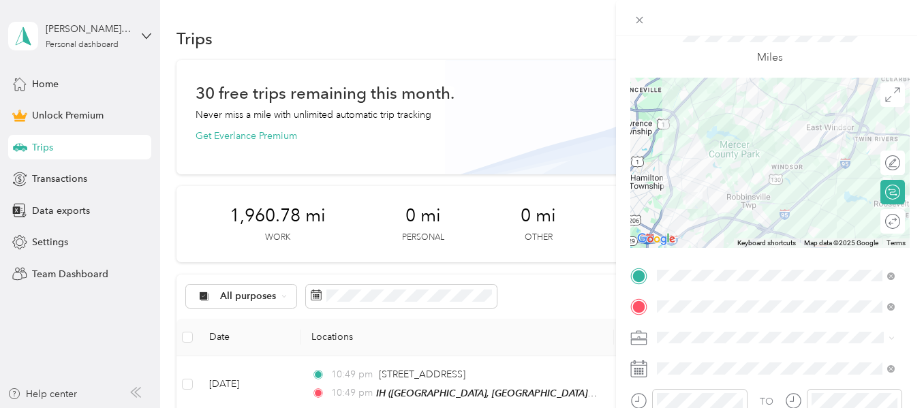
scroll to position [0, 0]
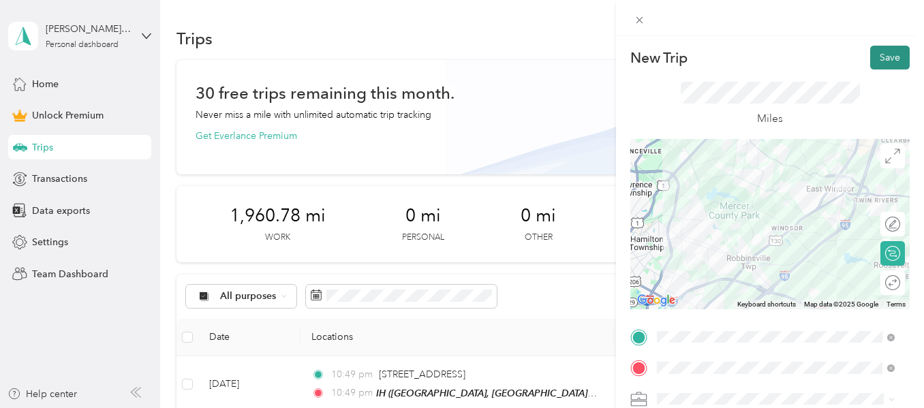
click at [883, 46] on button "Save" at bounding box center [890, 58] width 40 height 24
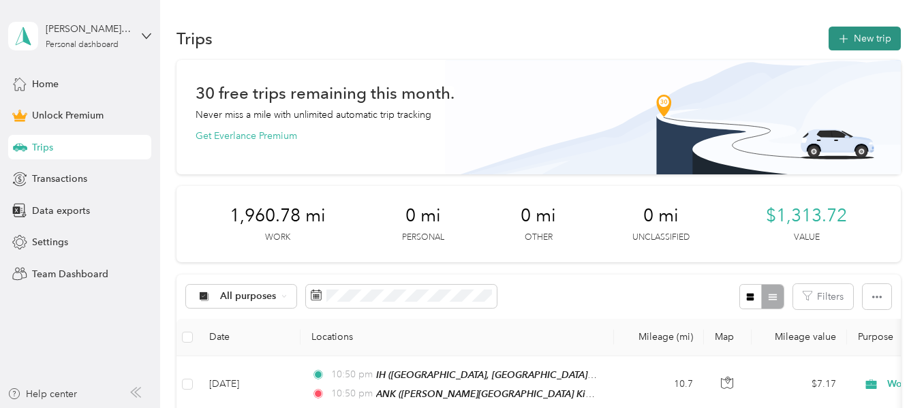
click at [856, 31] on button "New trip" at bounding box center [864, 39] width 72 height 24
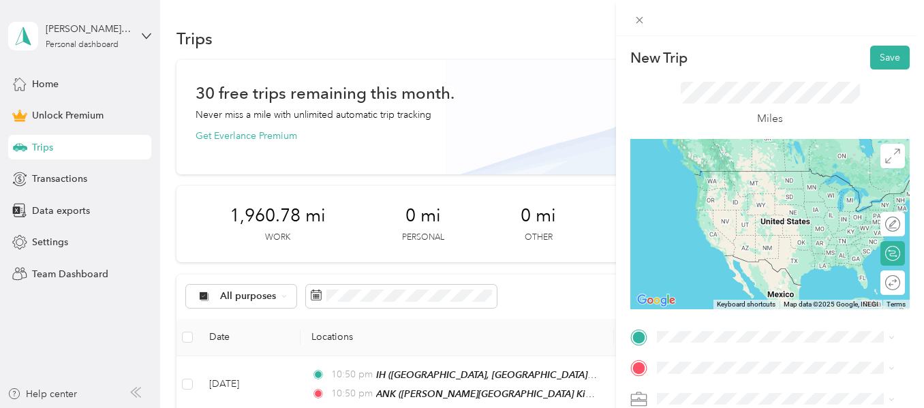
click at [755, 171] on span "[GEOGRAPHIC_DATA][US_STATE], [GEOGRAPHIC_DATA]" at bounding box center [786, 173] width 208 height 24
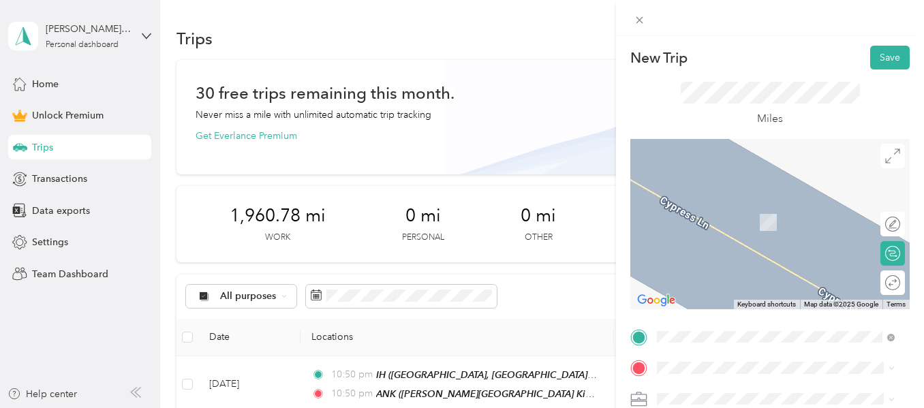
click at [752, 206] on span "2 Monticello Avenue Ewing, New Jersey 08618, United States" at bounding box center [750, 200] width 136 height 12
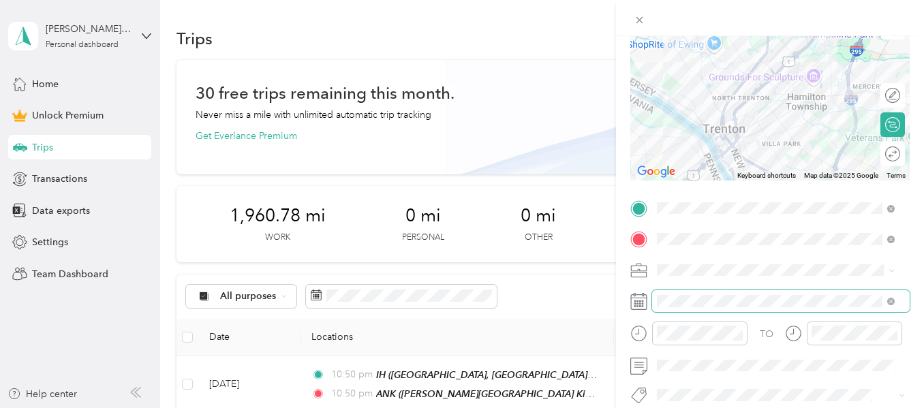
scroll to position [136, 0]
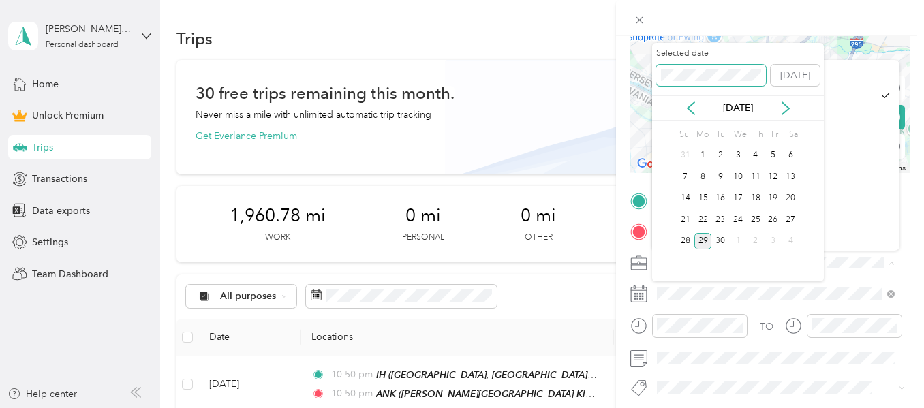
click at [614, 407] on div "New Trip Save This trip cannot be edited because it is either under review, app…" at bounding box center [458, 408] width 917 height 0
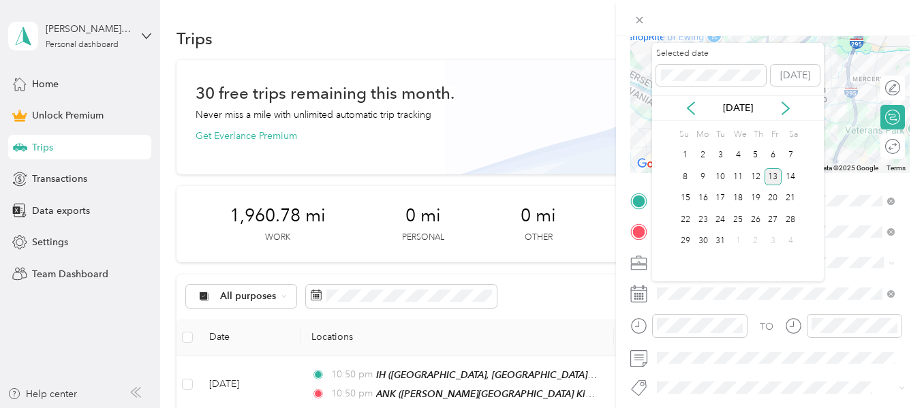
click at [773, 174] on div "13" at bounding box center [773, 176] width 18 height 17
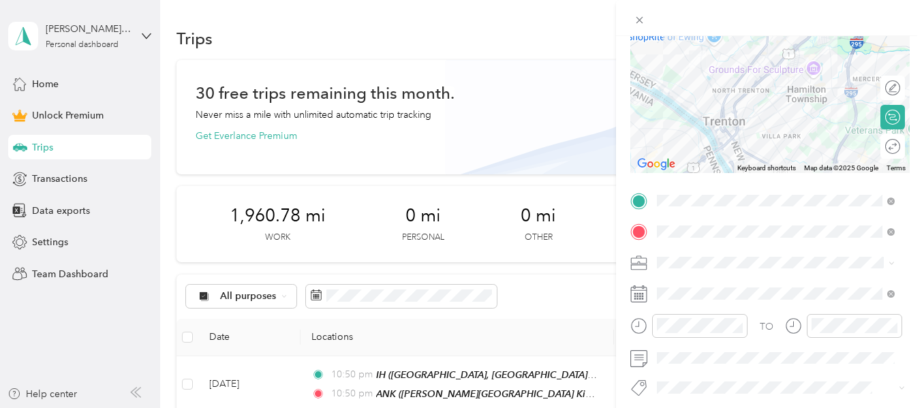
click at [676, 74] on li "Work" at bounding box center [775, 71] width 247 height 24
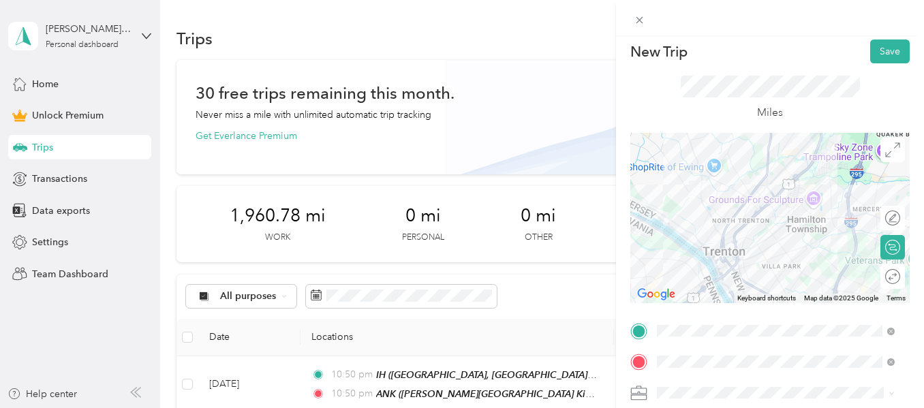
scroll to position [0, 0]
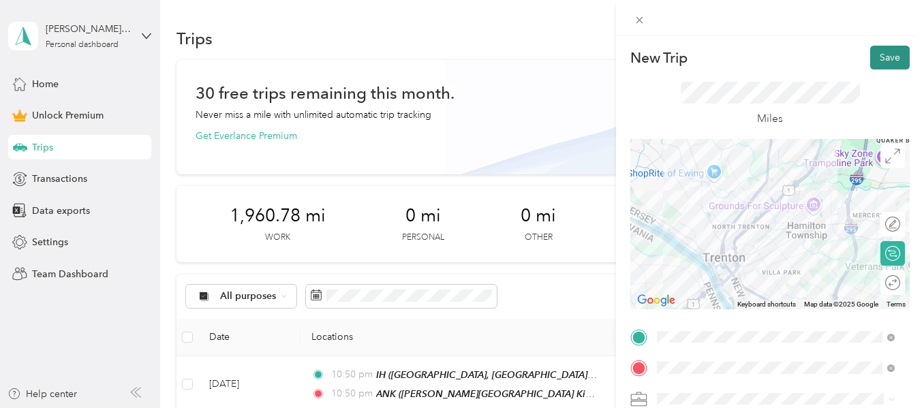
click at [885, 59] on button "Save" at bounding box center [890, 58] width 40 height 24
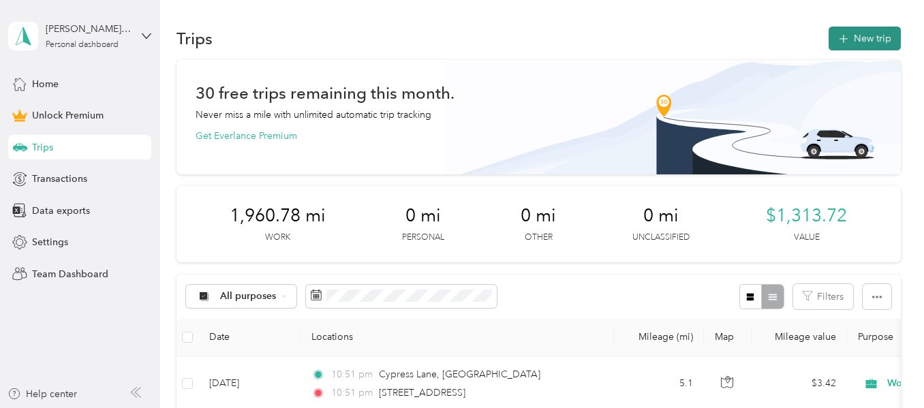
click at [876, 32] on button "New trip" at bounding box center [864, 39] width 72 height 24
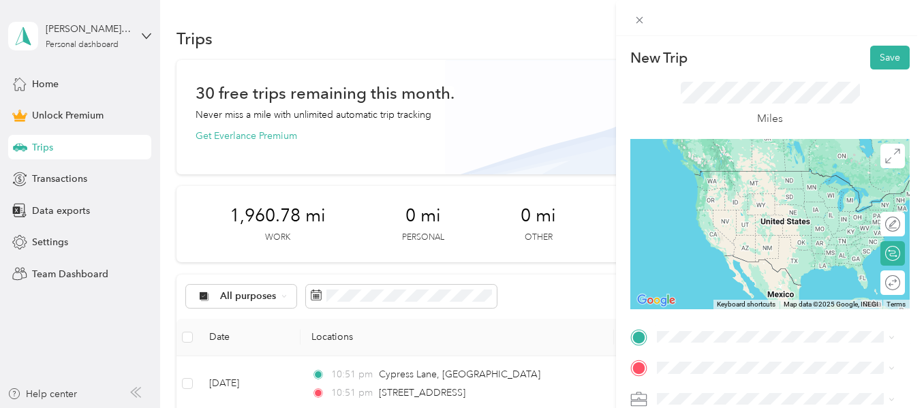
click at [712, 174] on span "Princeton Drive Bordentown, New Jersey 08505, United States" at bounding box center [756, 167] width 148 height 12
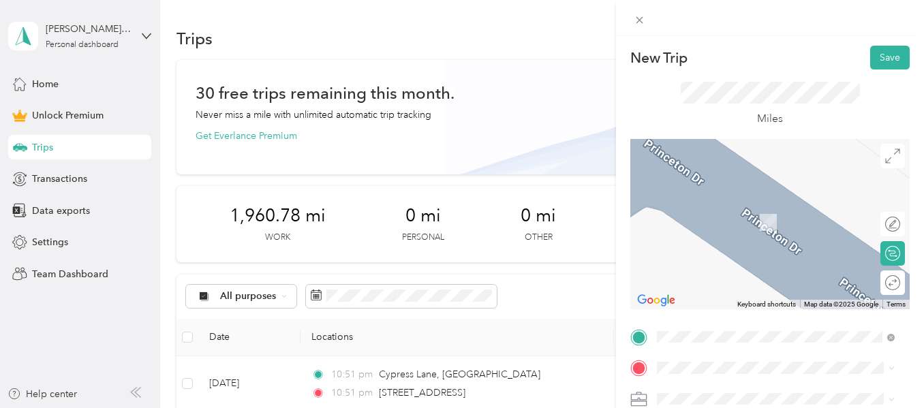
click at [725, 198] on span "40 Foulkes Lane Chesterfield, New Jersey 08515, United States" at bounding box center [750, 202] width 136 height 12
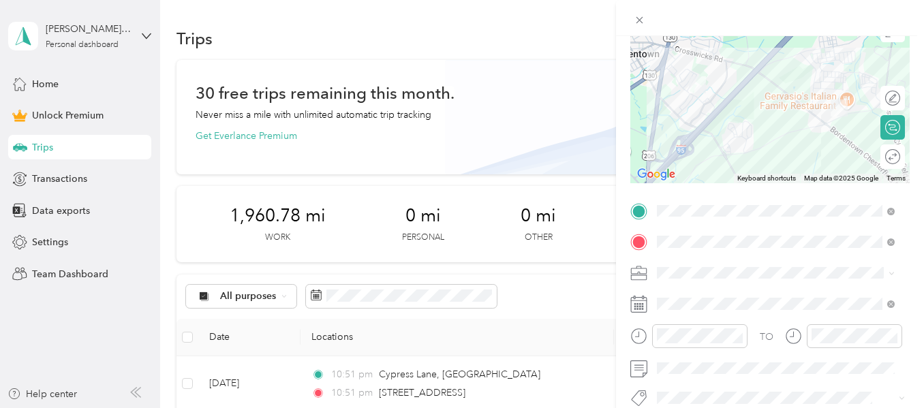
scroll to position [136, 0]
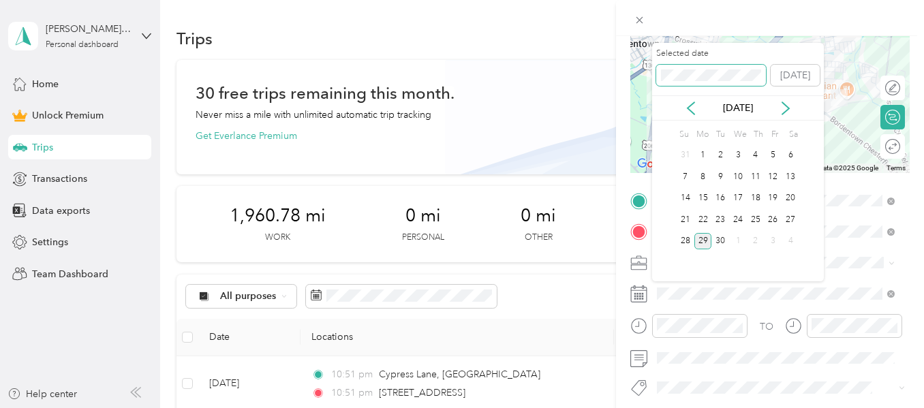
click at [597, 407] on div "New Trip Save This trip cannot be edited because it is either under review, app…" at bounding box center [458, 408] width 917 height 0
click at [772, 174] on div "13" at bounding box center [773, 176] width 18 height 17
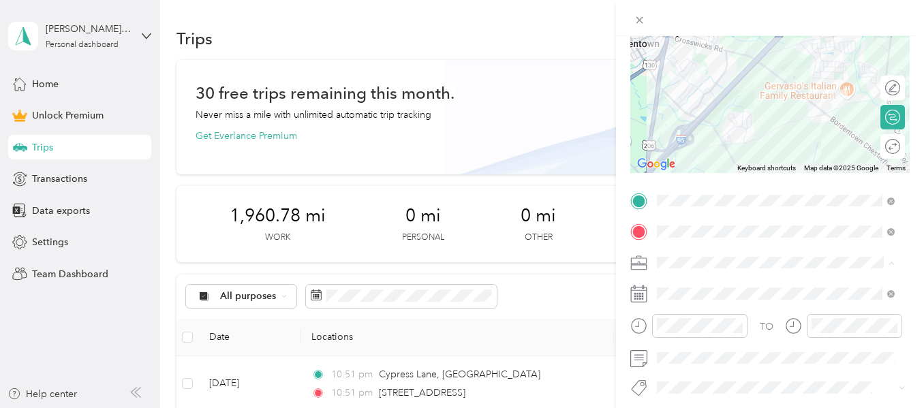
click at [672, 68] on span "Work" at bounding box center [672, 72] width 23 height 12
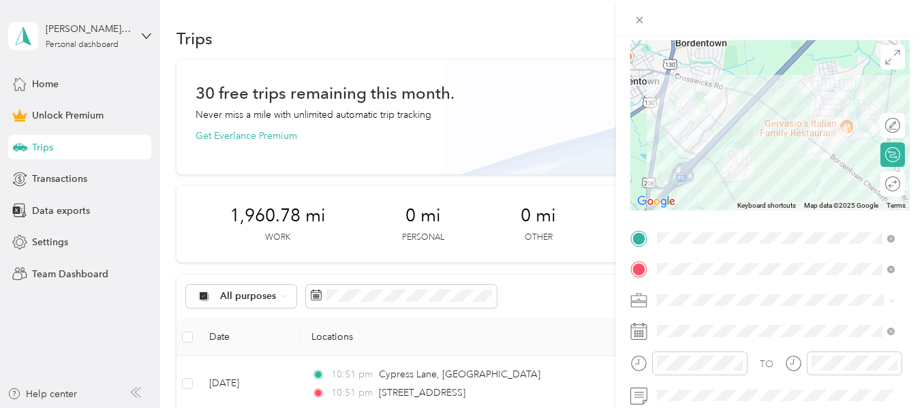
scroll to position [0, 0]
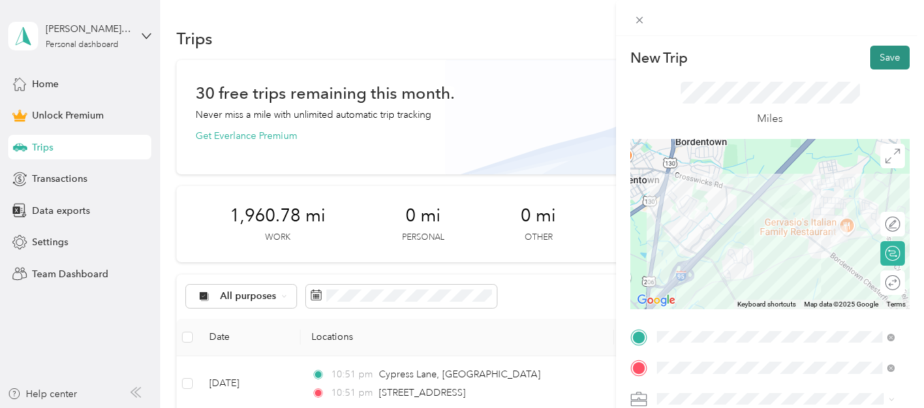
click at [872, 53] on button "Save" at bounding box center [890, 58] width 40 height 24
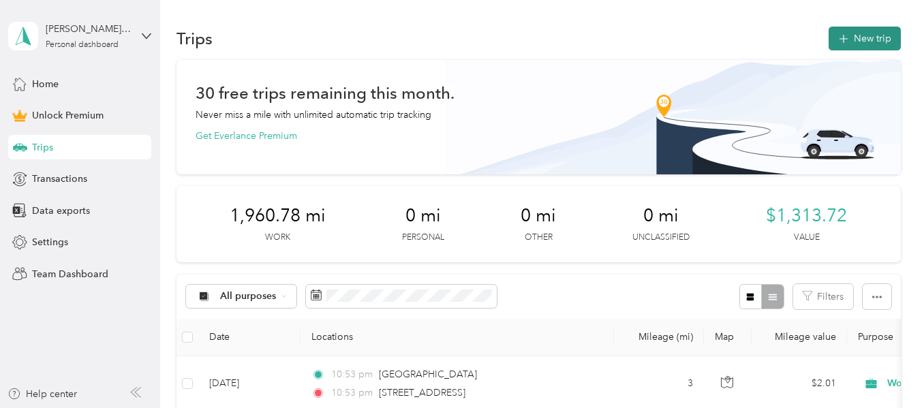
click at [871, 44] on button "New trip" at bounding box center [864, 39] width 72 height 24
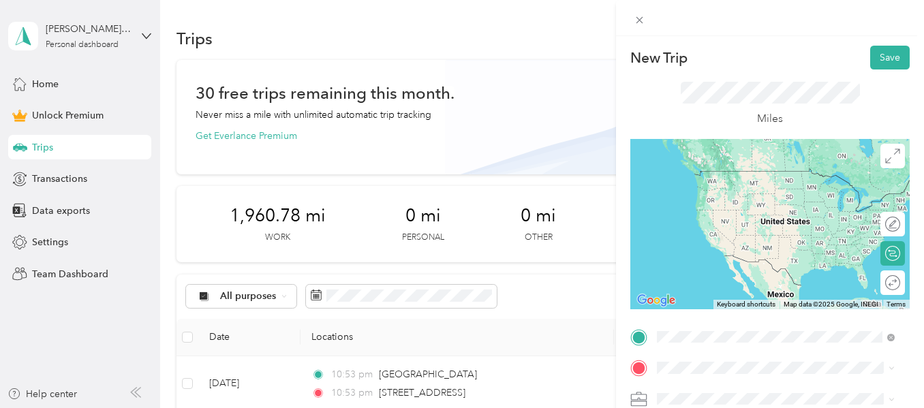
click at [815, 177] on span "3754 US Route 1 Monmouth Junction, New Jersey 08852, United States" at bounding box center [750, 171] width 136 height 12
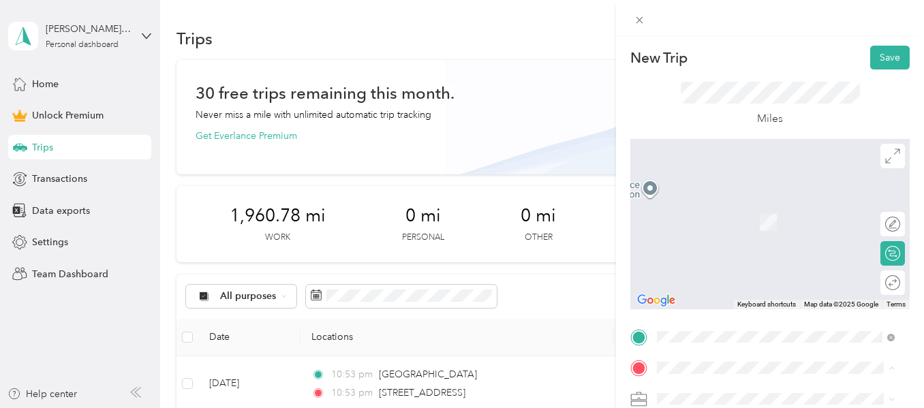
click at [738, 239] on li "[GEOGRAPHIC_DATA], [GEOGRAPHIC_DATA], [GEOGRAPHIC_DATA], 08550, [GEOGRAPHIC_DAT…" at bounding box center [775, 236] width 247 height 86
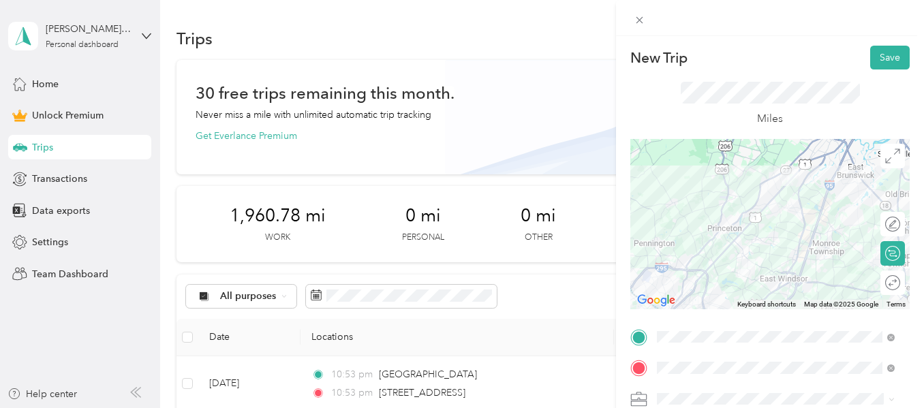
scroll to position [136, 0]
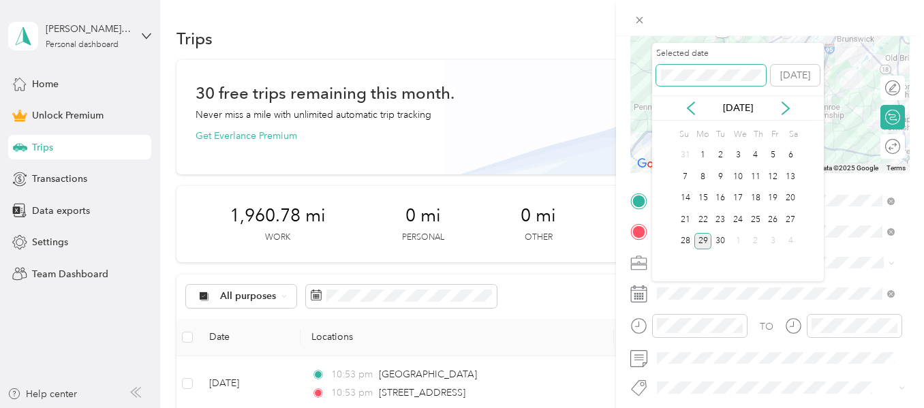
click at [614, 407] on div "New Trip Save This trip cannot be edited because it is either under review, app…" at bounding box center [458, 408] width 917 height 0
click at [700, 202] on div "16" at bounding box center [703, 198] width 18 height 17
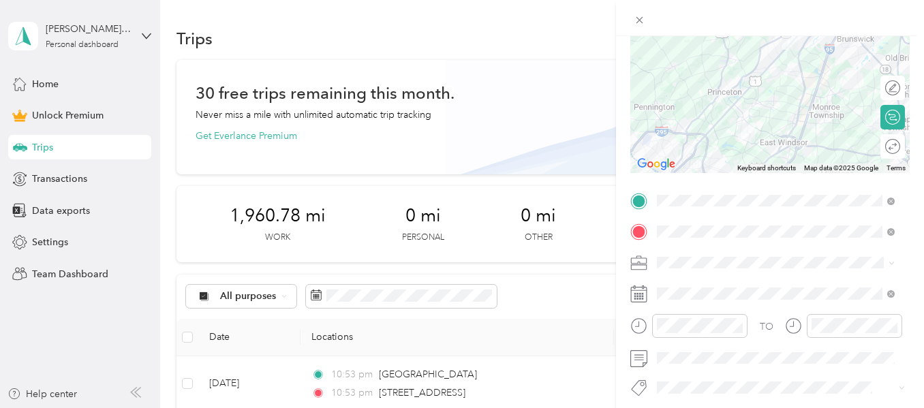
click at [686, 71] on div "Work" at bounding box center [775, 68] width 228 height 14
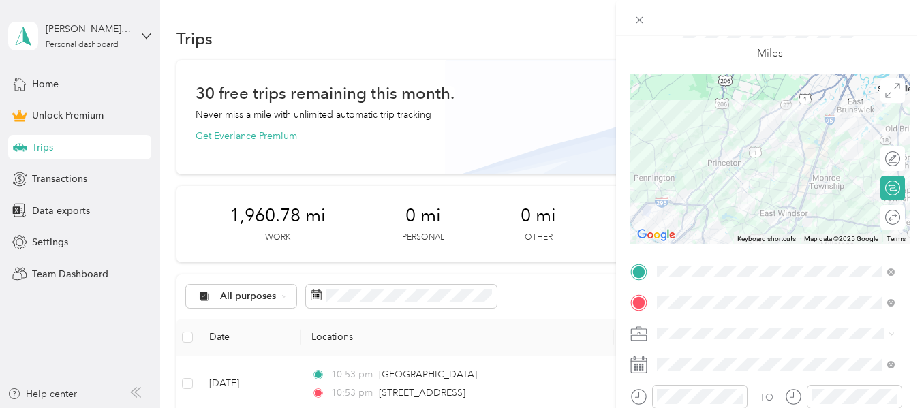
scroll to position [0, 0]
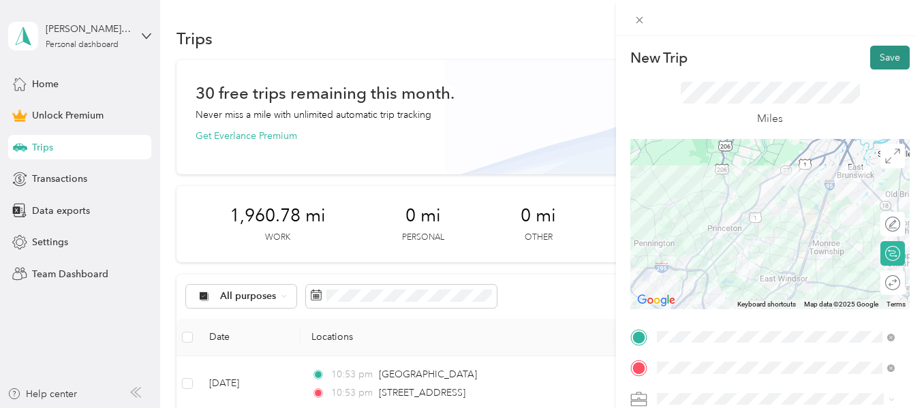
click at [887, 53] on button "Save" at bounding box center [890, 58] width 40 height 24
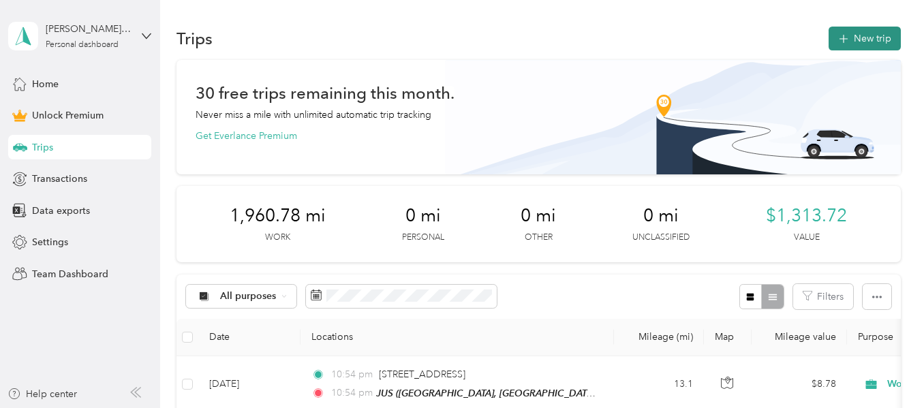
click at [875, 30] on button "New trip" at bounding box center [864, 39] width 72 height 24
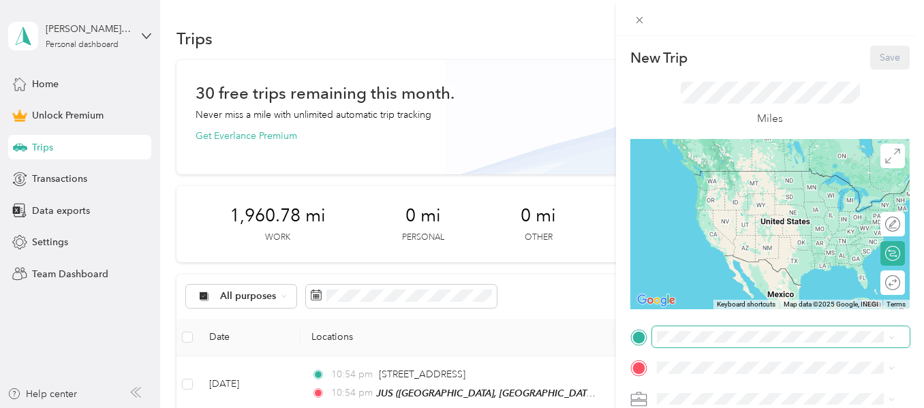
click at [733, 342] on span at bounding box center [780, 337] width 257 height 22
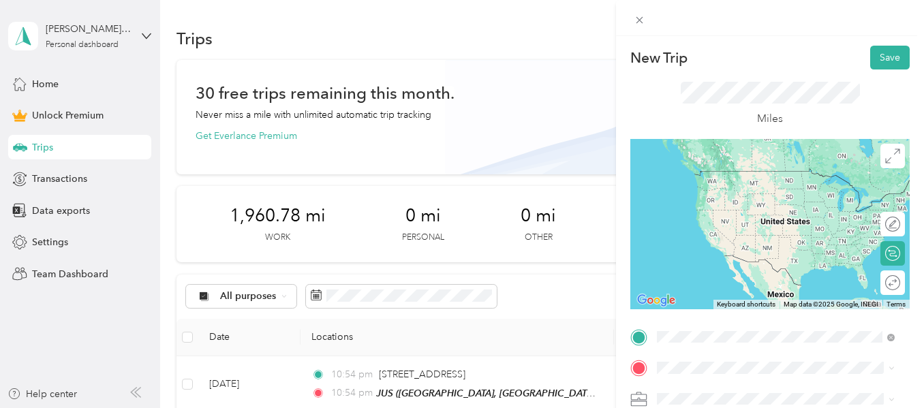
click at [726, 195] on div "[GEOGRAPHIC_DATA], [GEOGRAPHIC_DATA], [GEOGRAPHIC_DATA], 08550, [GEOGRAPHIC_DAT…" at bounding box center [786, 206] width 208 height 72
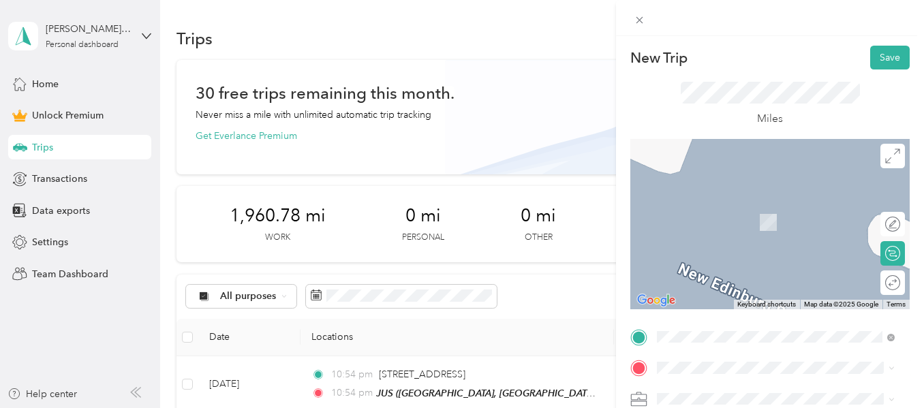
click at [728, 268] on span "53 Heather Court Monmouth Junction, New Jersey 08852, United States" at bounding box center [750, 262] width 136 height 12
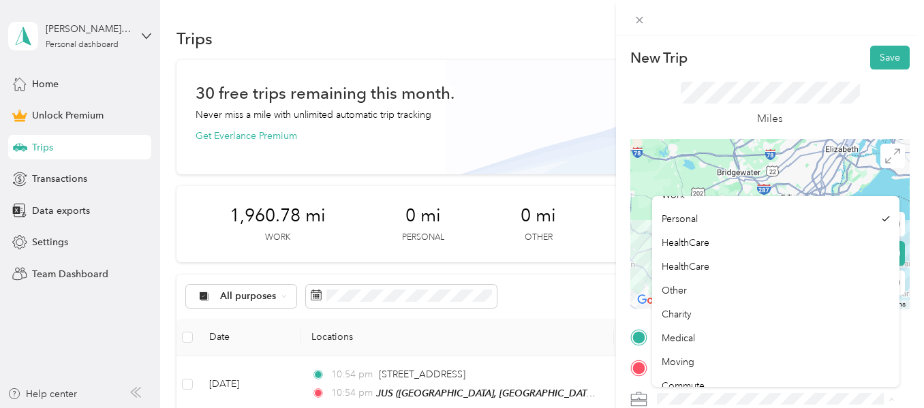
scroll to position [24, 0]
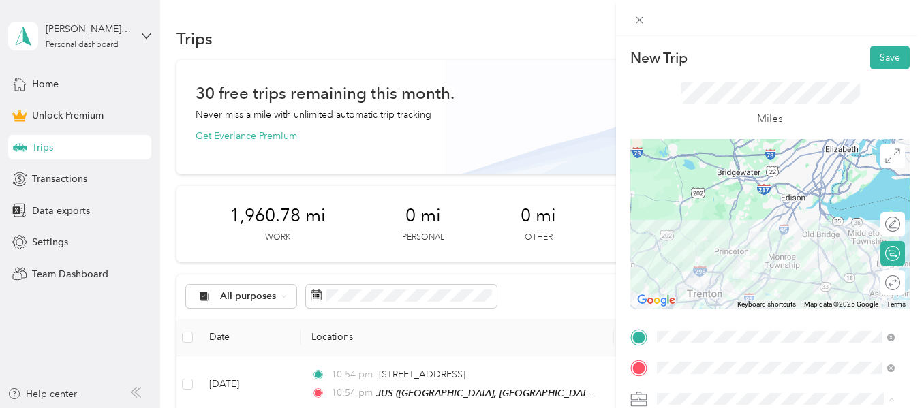
click at [826, 110] on div "Miles" at bounding box center [769, 105] width 179 height 46
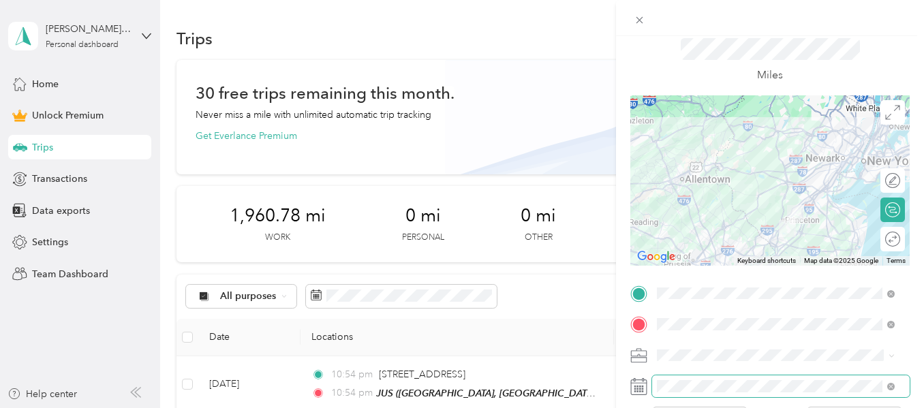
scroll to position [68, 0]
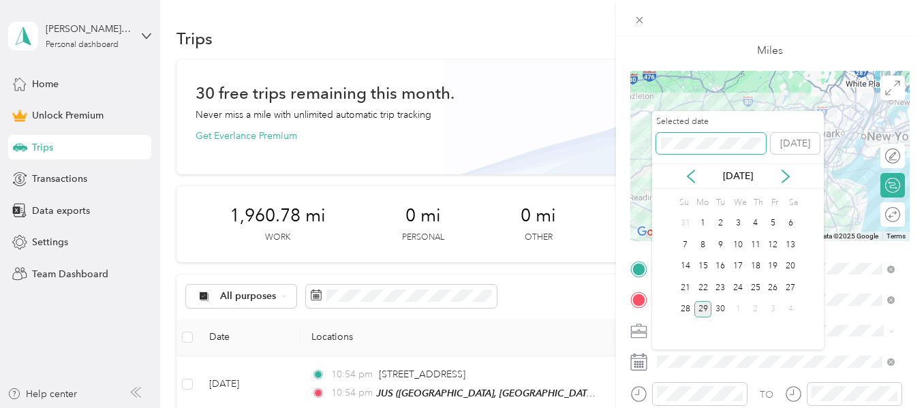
click at [439, 407] on div "New Trip Save This trip cannot be edited because it is either under review, app…" at bounding box center [458, 408] width 917 height 0
click at [707, 266] on div "16" at bounding box center [703, 266] width 18 height 17
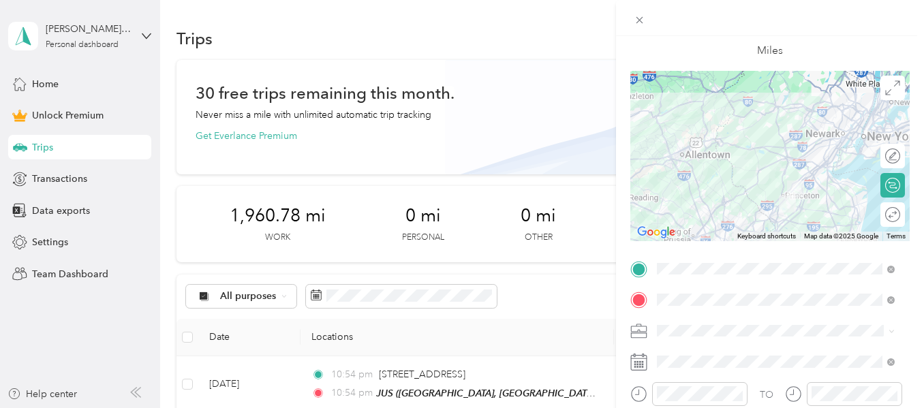
click at [676, 138] on span "Work" at bounding box center [672, 138] width 23 height 12
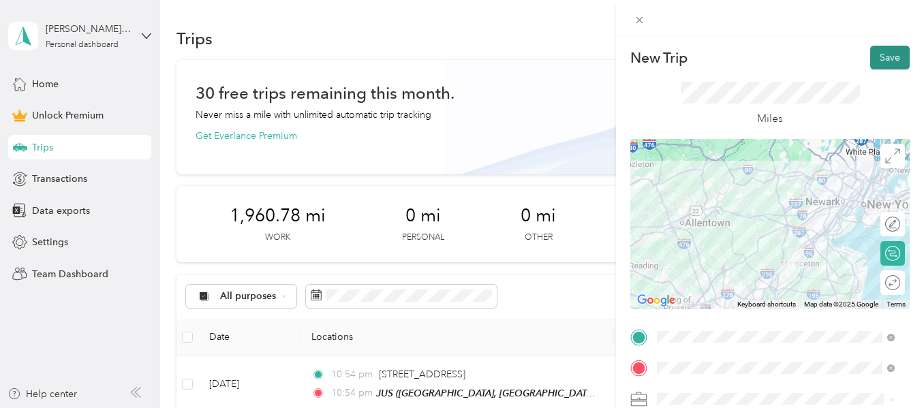
click at [880, 54] on button "Save" at bounding box center [890, 58] width 40 height 24
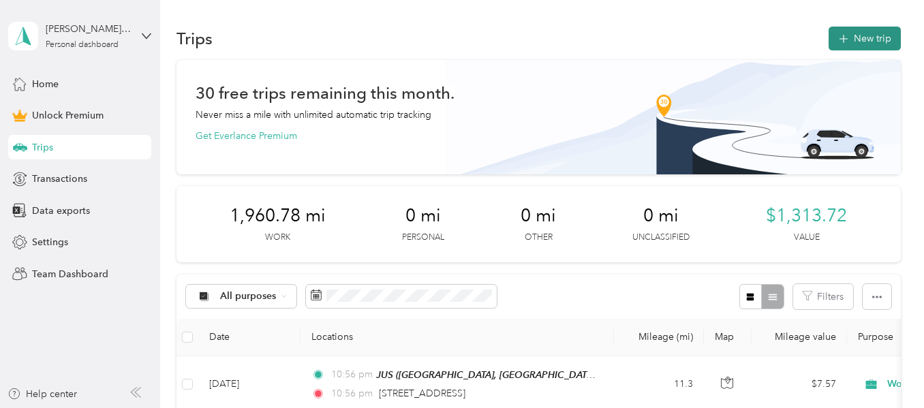
click at [865, 44] on button "New trip" at bounding box center [864, 39] width 72 height 24
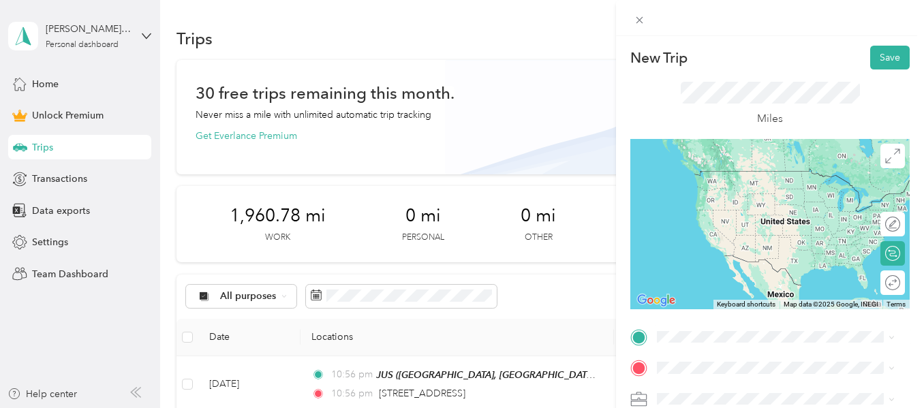
click at [707, 202] on span "20 Main Street Cream Ridge, New Jersey 08514, United States" at bounding box center [750, 196] width 136 height 12
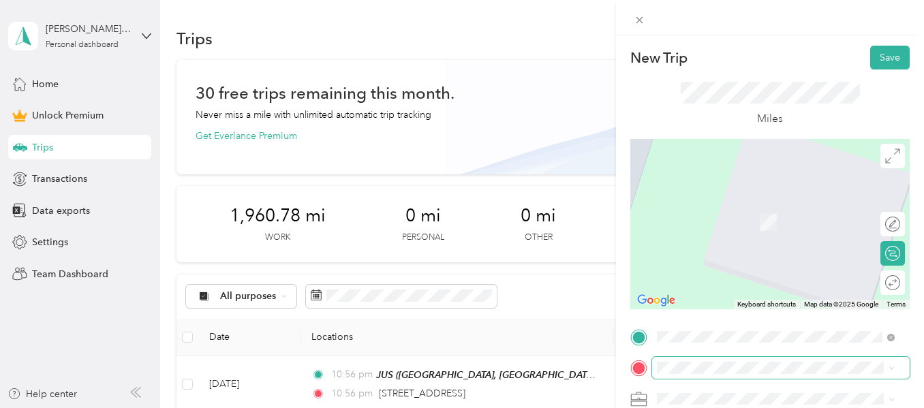
click at [691, 377] on span at bounding box center [780, 368] width 257 height 22
click at [691, 373] on span at bounding box center [780, 368] width 257 height 22
click at [721, 208] on span "3754 US Route 1 Monmouth Junction, New Jersey 08852, United States" at bounding box center [750, 202] width 136 height 12
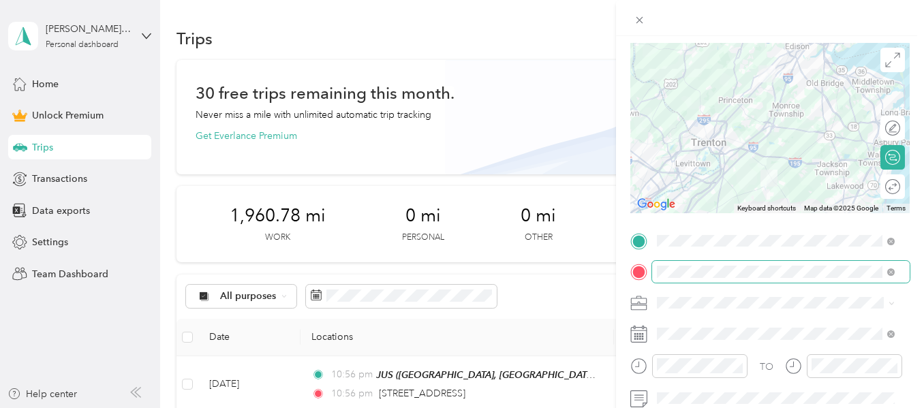
scroll to position [136, 0]
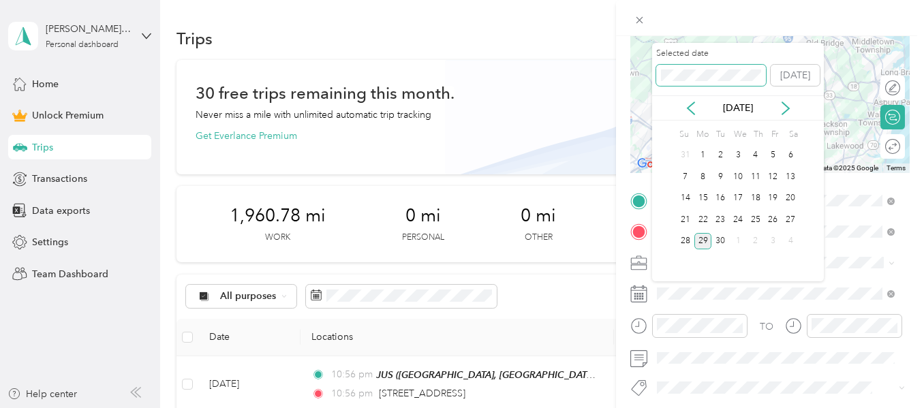
click at [606, 407] on div "New Trip Save This trip cannot be edited because it is either under review, app…" at bounding box center [458, 408] width 917 height 0
click at [715, 195] on div "17" at bounding box center [720, 198] width 18 height 17
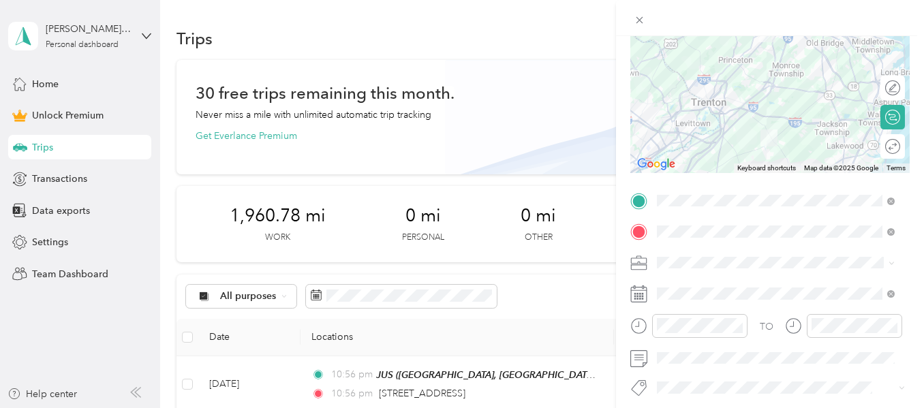
click at [687, 72] on div "Work" at bounding box center [775, 67] width 228 height 14
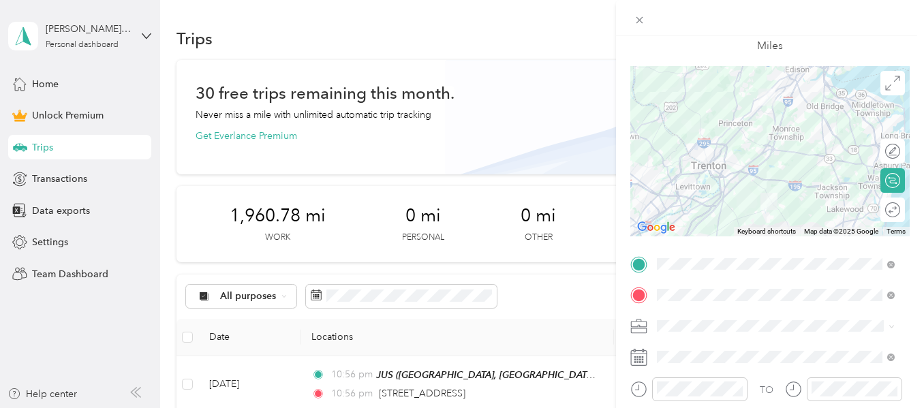
scroll to position [0, 0]
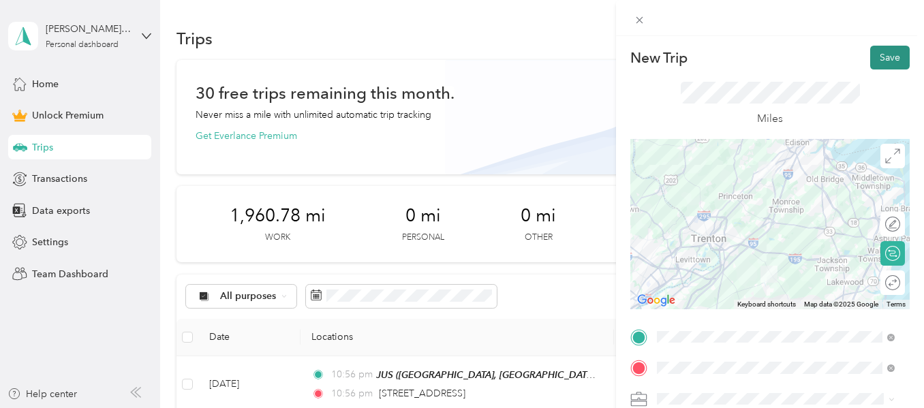
click at [875, 60] on button "Save" at bounding box center [890, 58] width 40 height 24
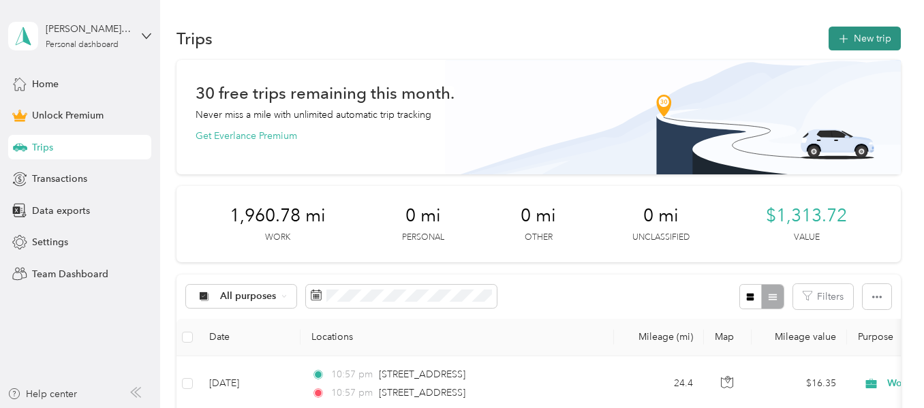
click at [860, 46] on button "New trip" at bounding box center [864, 39] width 72 height 24
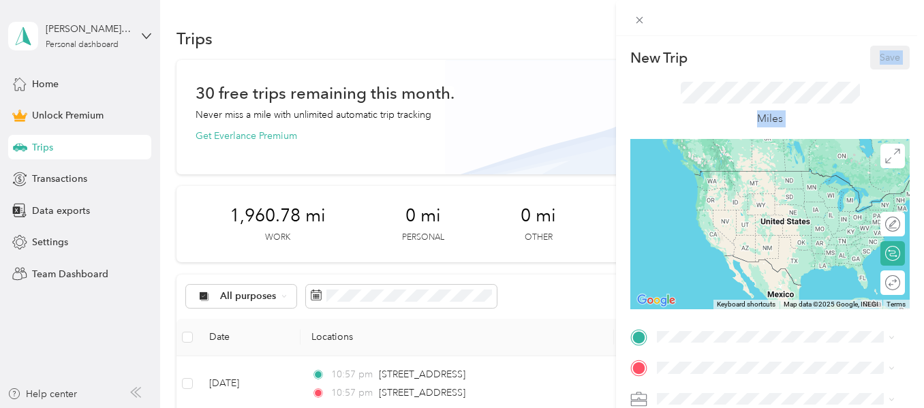
drag, startPoint x: 834, startPoint y: 78, endPoint x: 741, endPoint y: 220, distance: 169.6
click at [741, 220] on div "New Trip Save This trip cannot be edited because it is either under review, app…" at bounding box center [769, 335] width 279 height 578
click at [750, 177] on div "3754 US Route 1 Monmouth Junction, New Jersey 08852, United States" at bounding box center [775, 168] width 228 height 18
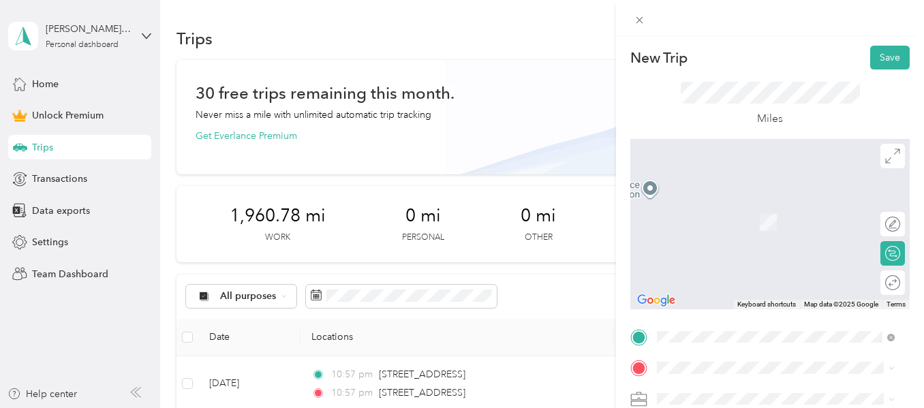
click at [729, 202] on span "45 Old Millstone Drive East Windsor, New Jersey 08520, United States" at bounding box center [750, 196] width 136 height 12
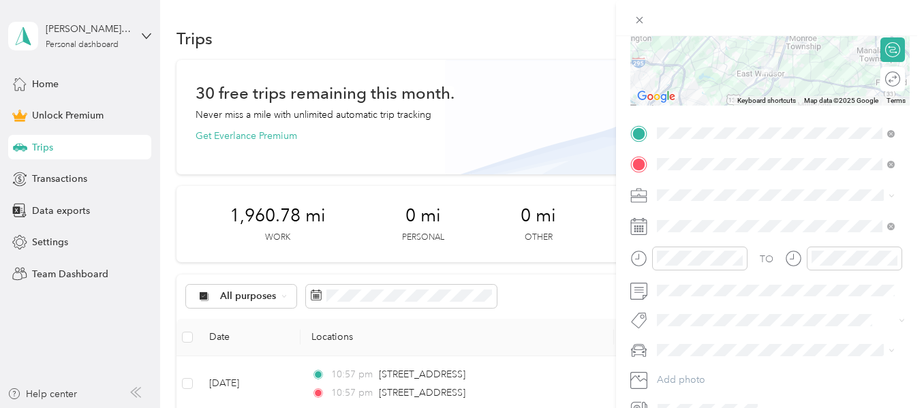
scroll to position [204, 0]
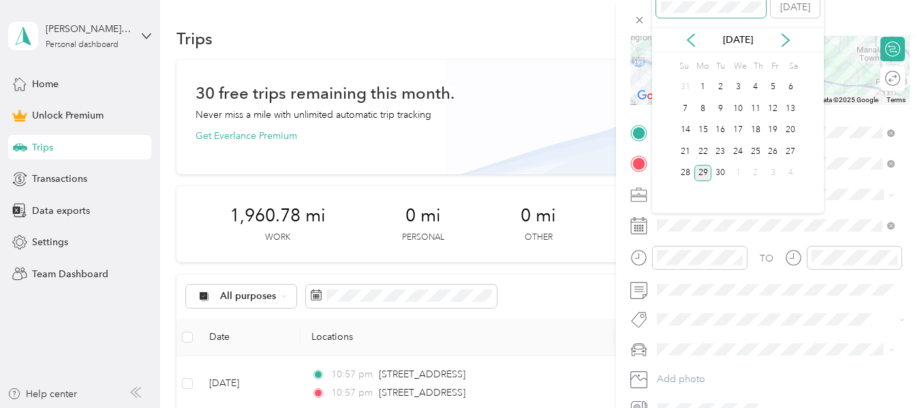
click at [614, 407] on div "New Trip Save This trip cannot be edited because it is either under review, app…" at bounding box center [458, 408] width 917 height 0
click at [718, 127] on div "17" at bounding box center [720, 130] width 18 height 17
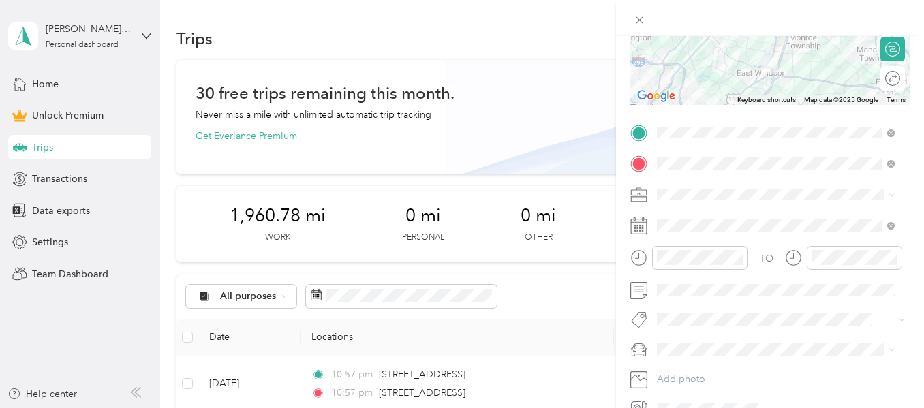
click at [674, 216] on span "Work" at bounding box center [672, 218] width 23 height 12
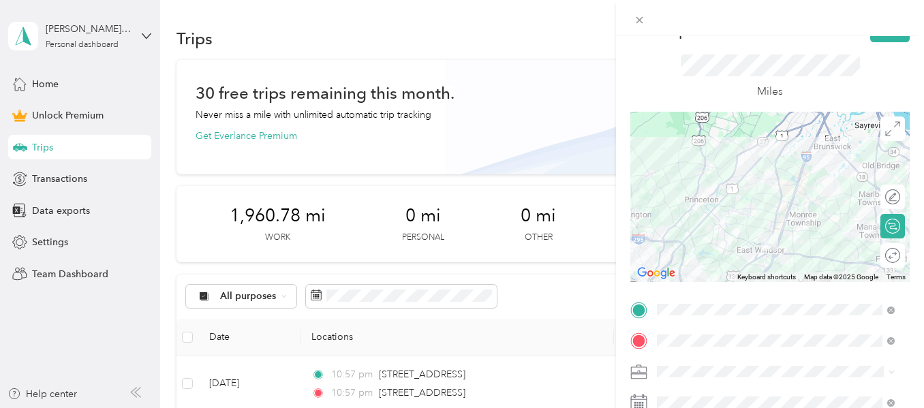
scroll to position [0, 0]
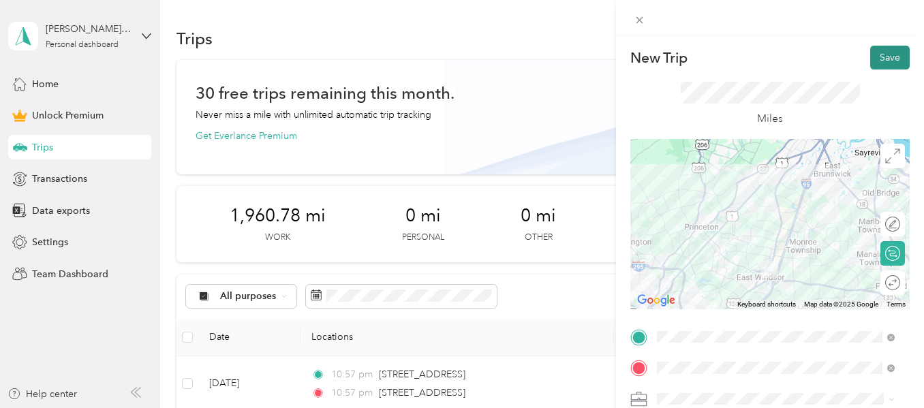
click at [879, 66] on button "Save" at bounding box center [890, 58] width 40 height 24
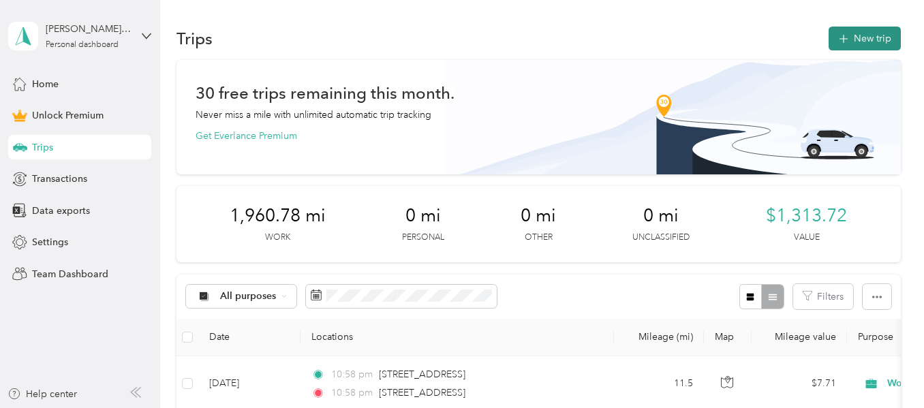
click at [864, 30] on button "New trip" at bounding box center [864, 39] width 72 height 24
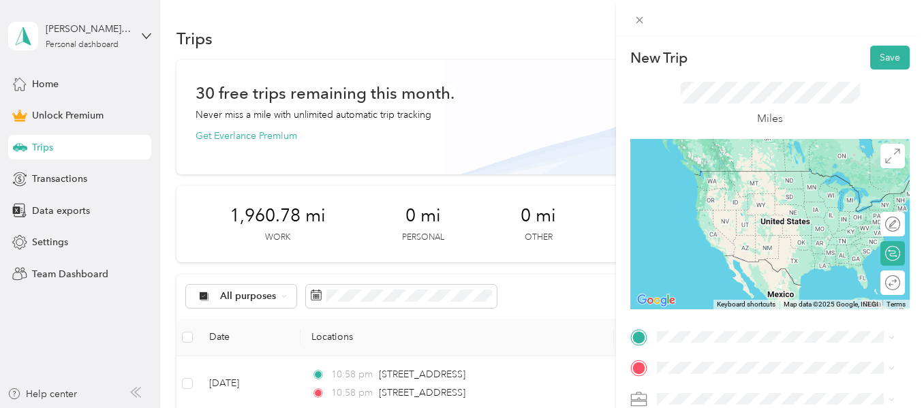
click at [701, 187] on span "45 Old Millstone Drive East Windsor, New Jersey 08520, United States" at bounding box center [750, 183] width 136 height 12
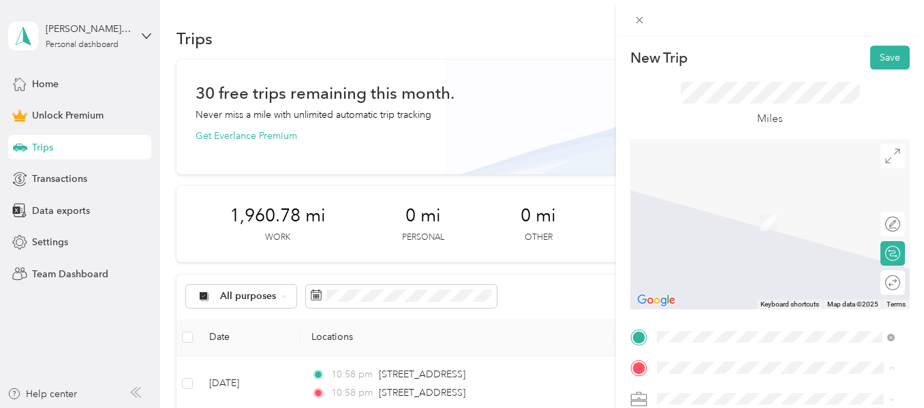
click at [710, 221] on span "555 Fairfield Rd, East Windsor, NJ, United States , 08520, East Windsor, NJ, Un…" at bounding box center [725, 223] width 87 height 12
drag, startPoint x: 725, startPoint y: 232, endPoint x: 697, endPoint y: 357, distance: 127.7
click at [697, 357] on span at bounding box center [780, 368] width 257 height 22
click at [711, 207] on div "ANK Hamilton Health Place Kindercare, 4 Hamilton Health Pl, Trenton, NJ 08690, …" at bounding box center [786, 244] width 208 height 86
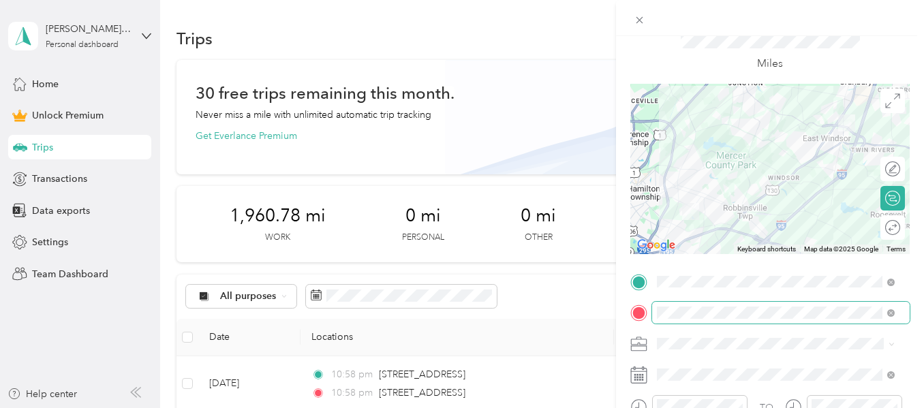
scroll to position [204, 0]
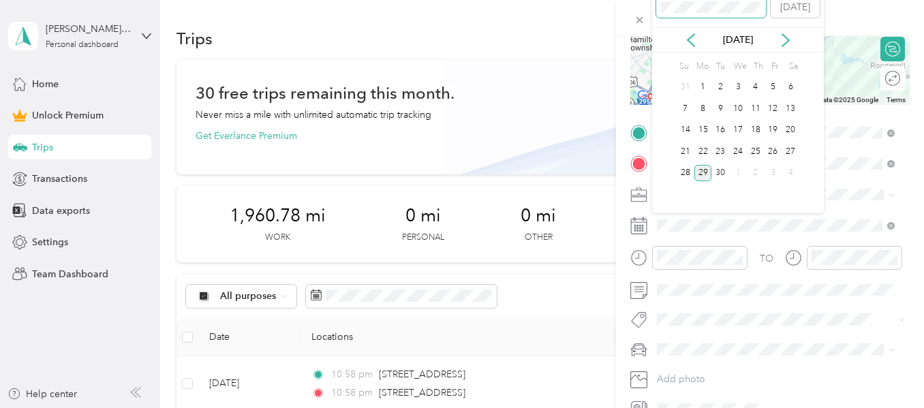
click at [584, 407] on div "New Trip Save This trip cannot be edited because it is either under review, app…" at bounding box center [458, 408] width 917 height 0
click at [716, 131] on div "17" at bounding box center [720, 130] width 18 height 17
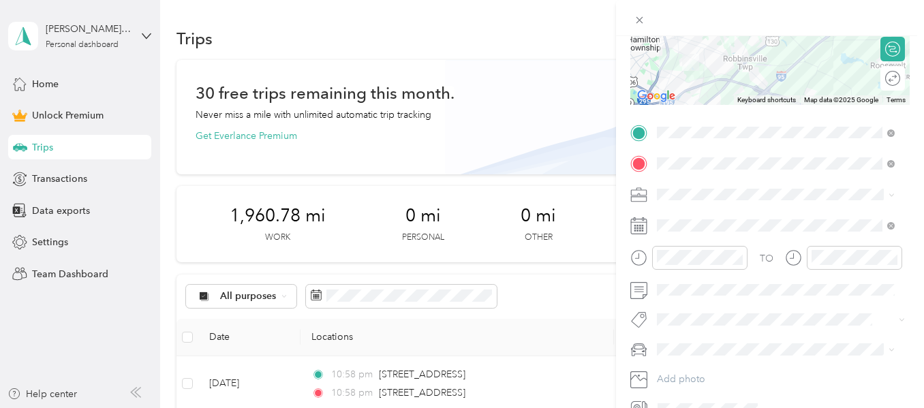
click at [674, 213] on span "Work" at bounding box center [672, 211] width 23 height 12
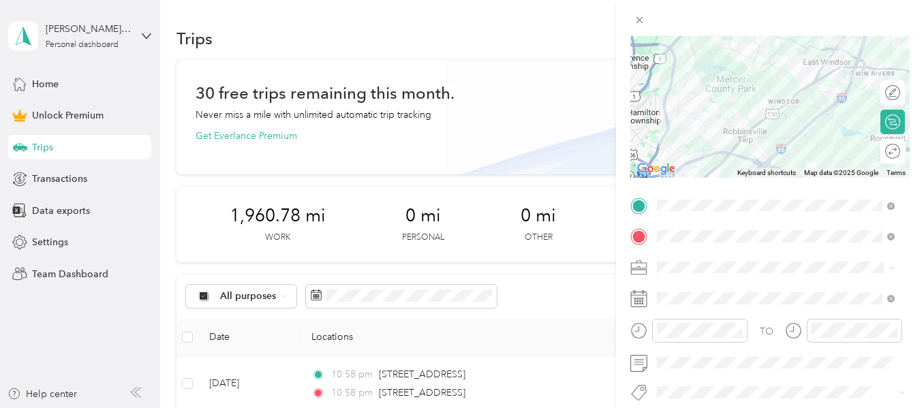
scroll to position [0, 0]
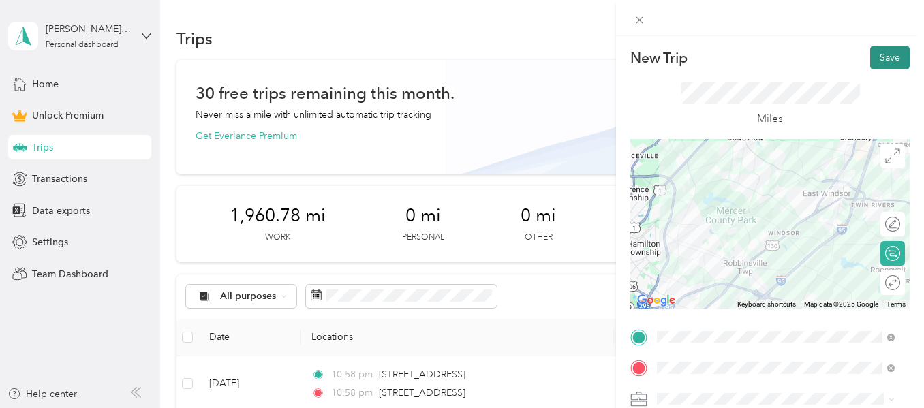
click at [881, 48] on button "Save" at bounding box center [890, 58] width 40 height 24
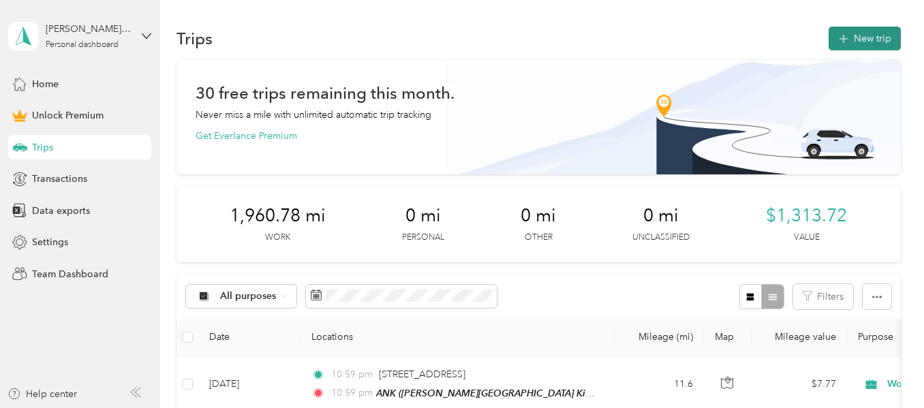
click at [844, 44] on button "New trip" at bounding box center [864, 39] width 72 height 24
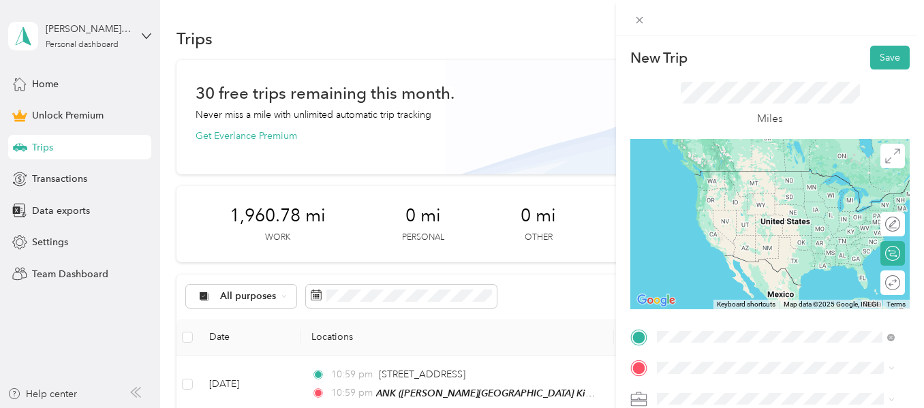
click at [727, 205] on div "ANK Hamilton Health Place Kindercare, 4 Hamilton Health Pl, Trenton, NJ 08690, …" at bounding box center [786, 213] width 208 height 86
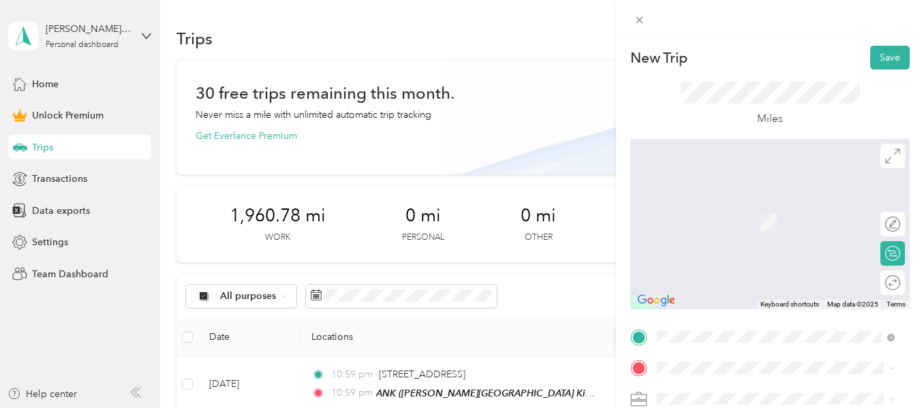
click at [740, 195] on div "3225 Nottingham Way Trenton, New Jersey 08619, United States" at bounding box center [775, 196] width 228 height 18
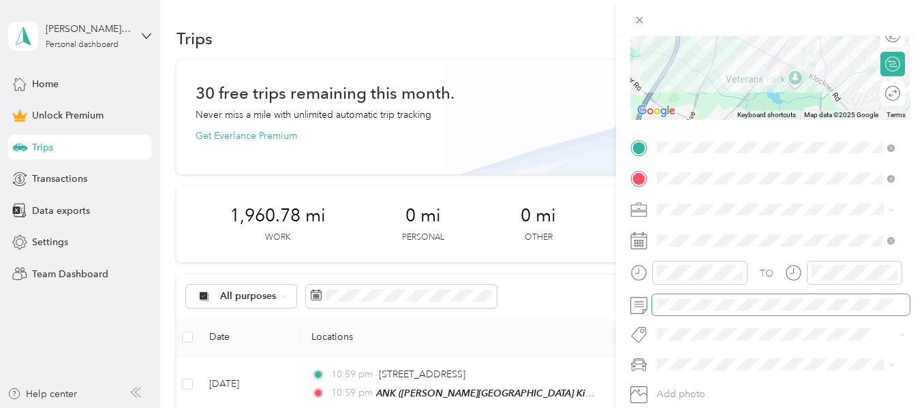
scroll to position [204, 0]
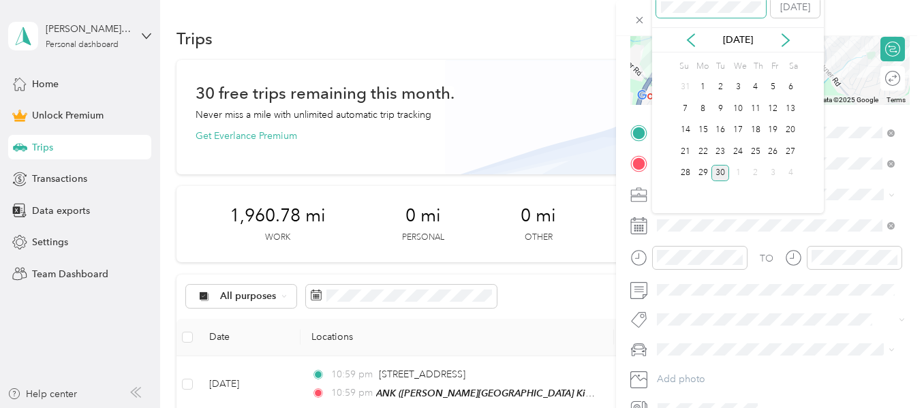
click at [620, 0] on html "amanda.seigel@outlook.com Personal dashboard Home Unlock Premium Trips Transact…" at bounding box center [458, 204] width 917 height 408
click at [721, 129] on div "17" at bounding box center [720, 130] width 18 height 17
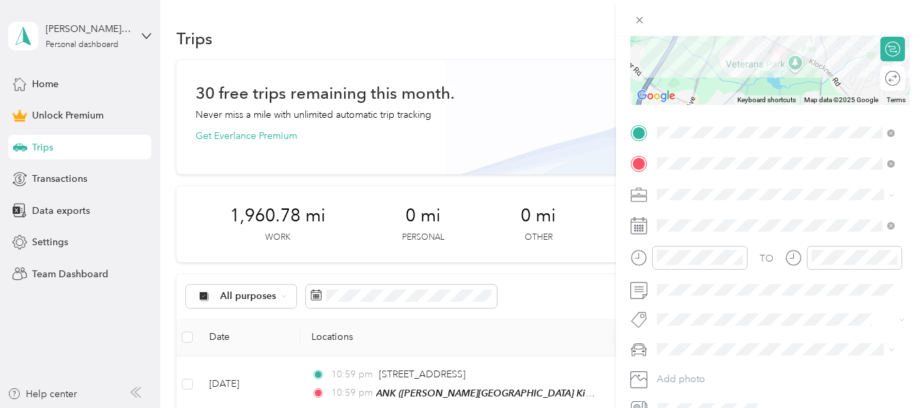
click at [675, 210] on li "Work" at bounding box center [775, 213] width 247 height 24
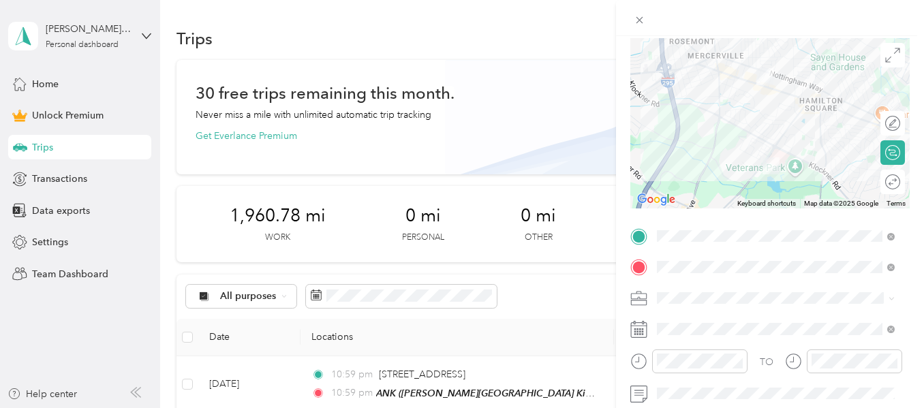
scroll to position [0, 0]
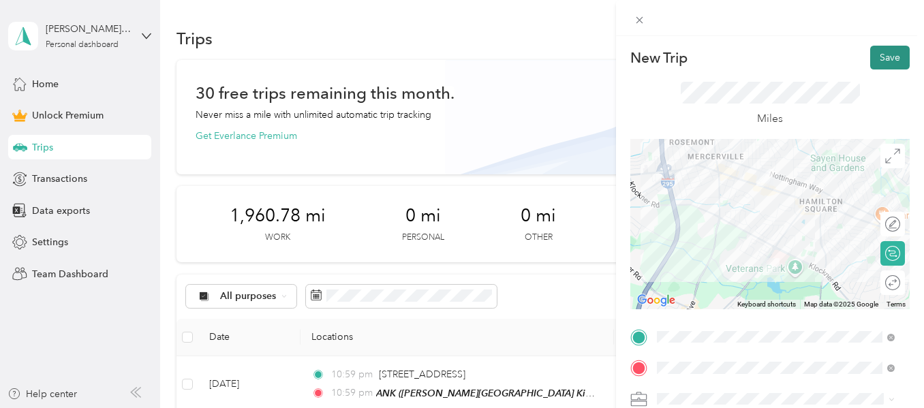
click at [884, 57] on button "Save" at bounding box center [890, 58] width 40 height 24
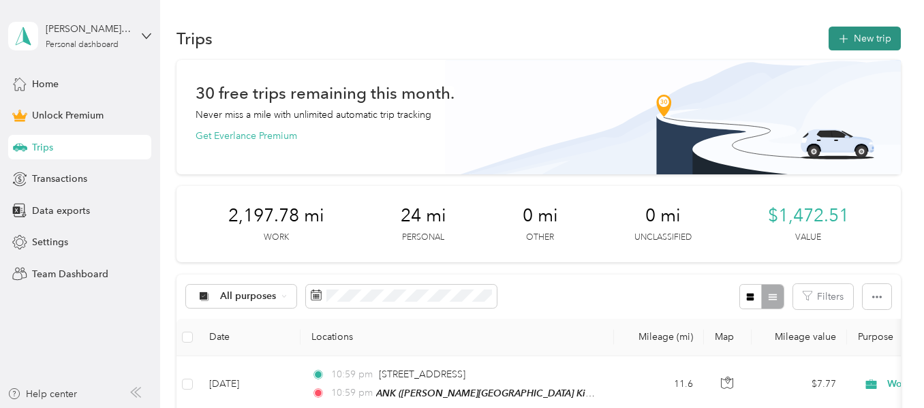
click at [868, 44] on button "New trip" at bounding box center [864, 39] width 72 height 24
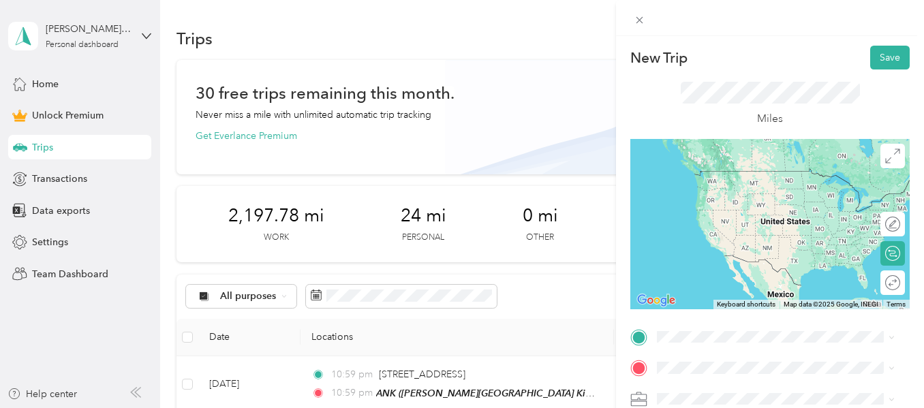
click at [747, 210] on div "ANK [PERSON_NAME][GEOGRAPHIC_DATA] Kindercare, [STREET_ADDRESS][PERSON_NAME] , …" at bounding box center [786, 212] width 208 height 86
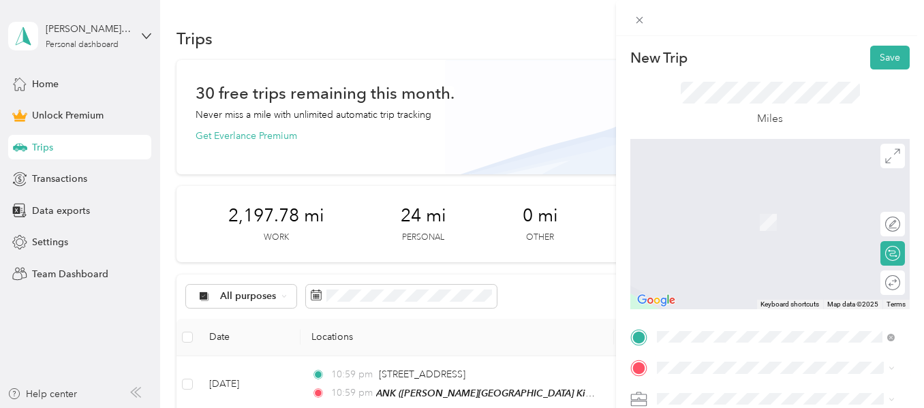
click at [719, 206] on span "[STREET_ADDRESS][US_STATE]" at bounding box center [750, 199] width 136 height 12
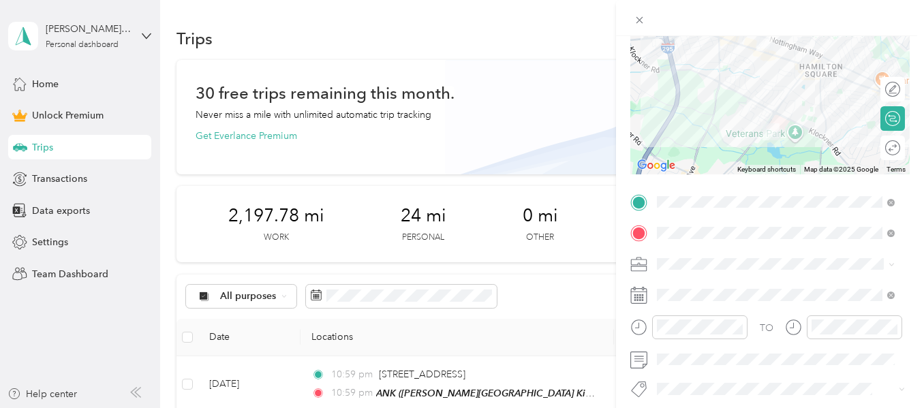
scroll to position [136, 0]
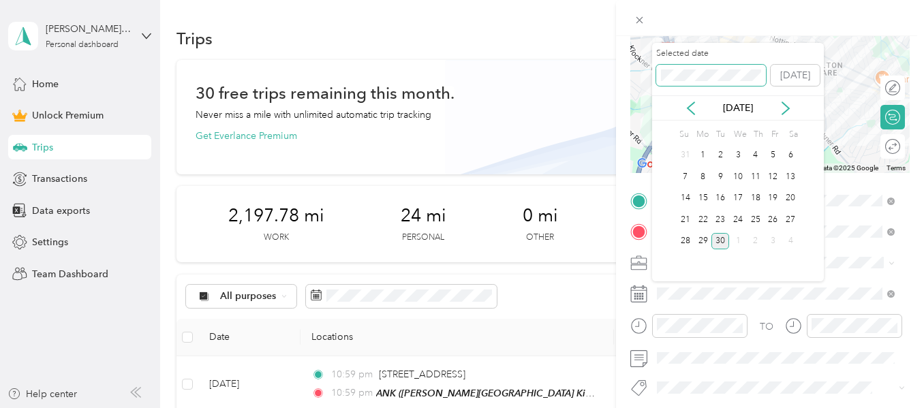
click at [613, 407] on div "New Trip Save This trip cannot be edited because it is either under review, app…" at bounding box center [458, 408] width 917 height 0
click at [721, 198] on div "17" at bounding box center [720, 198] width 18 height 17
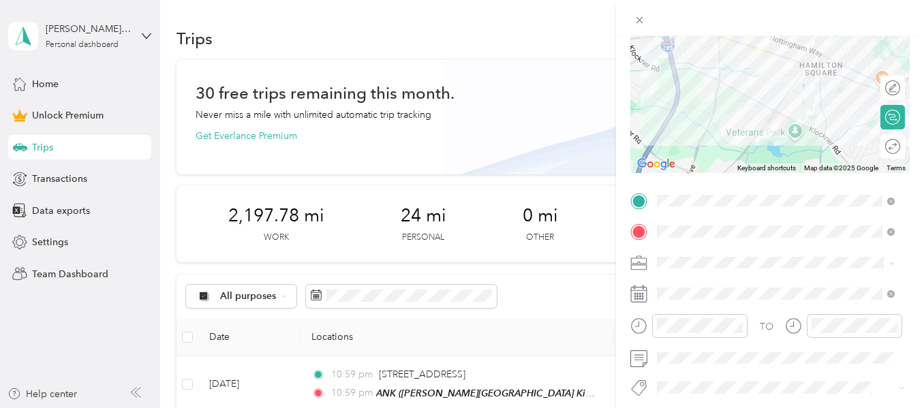
click at [680, 69] on span "Work" at bounding box center [672, 67] width 23 height 12
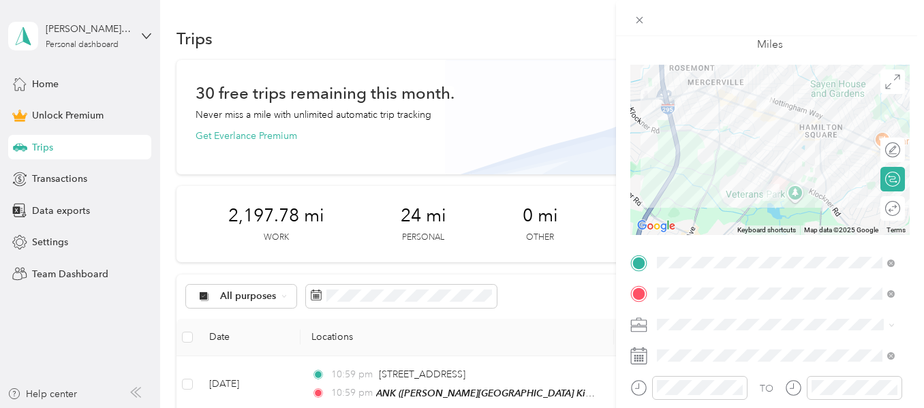
scroll to position [0, 0]
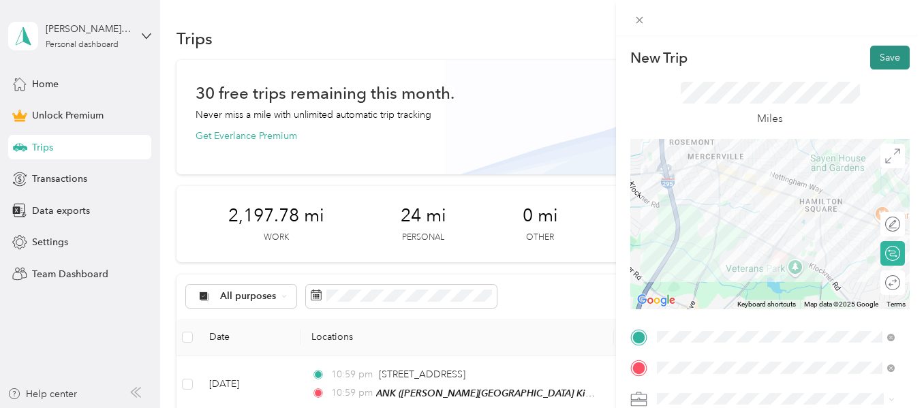
click at [873, 63] on button "Save" at bounding box center [890, 58] width 40 height 24
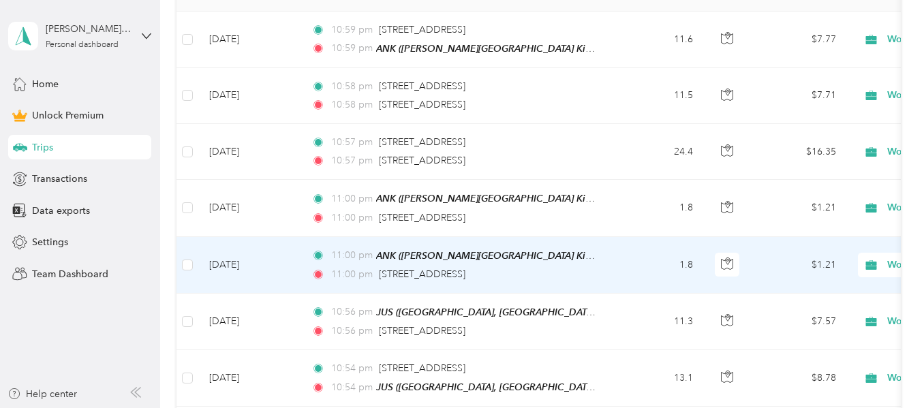
scroll to position [136, 0]
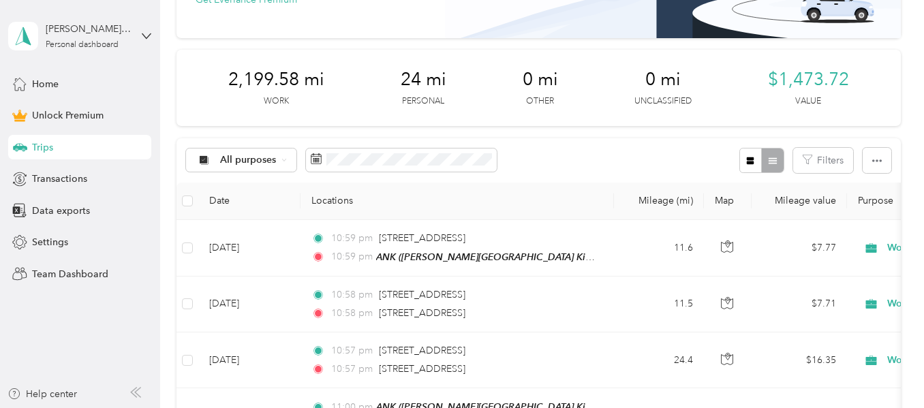
click at [431, 84] on span "24 mi" at bounding box center [423, 80] width 46 height 22
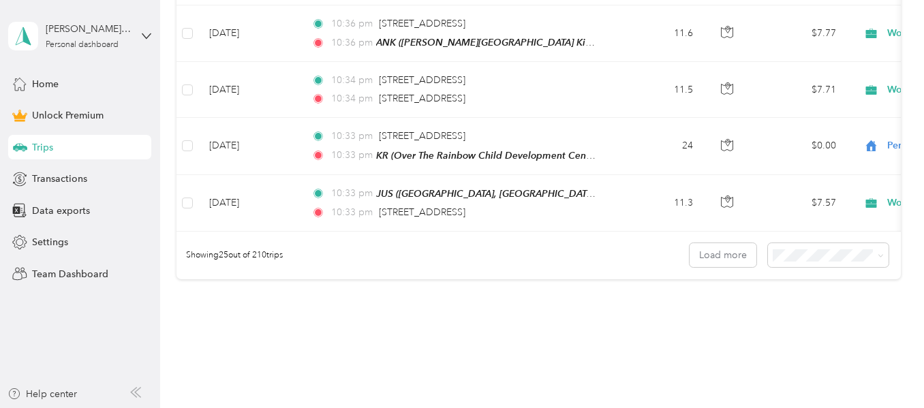
scroll to position [1567, 0]
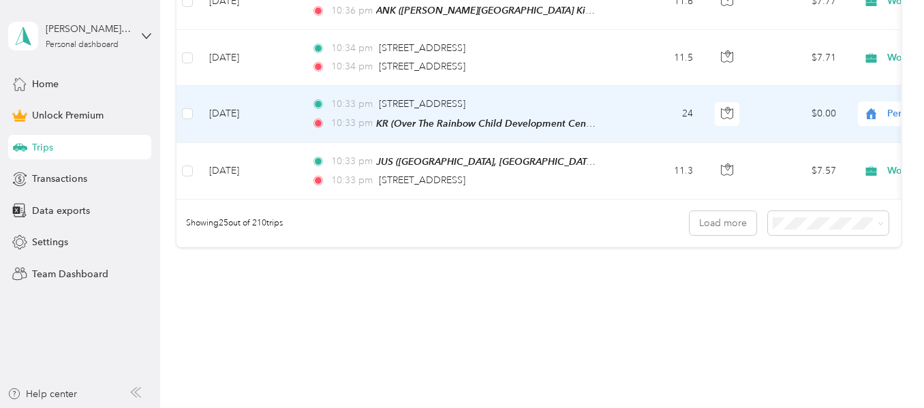
click at [879, 108] on icon at bounding box center [870, 113] width 17 height 11
click at [787, 132] on li "Work" at bounding box center [839, 131] width 169 height 24
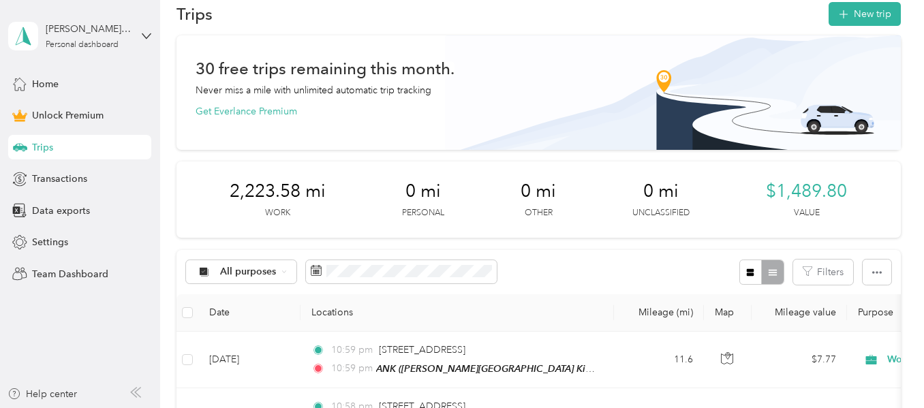
scroll to position [0, 0]
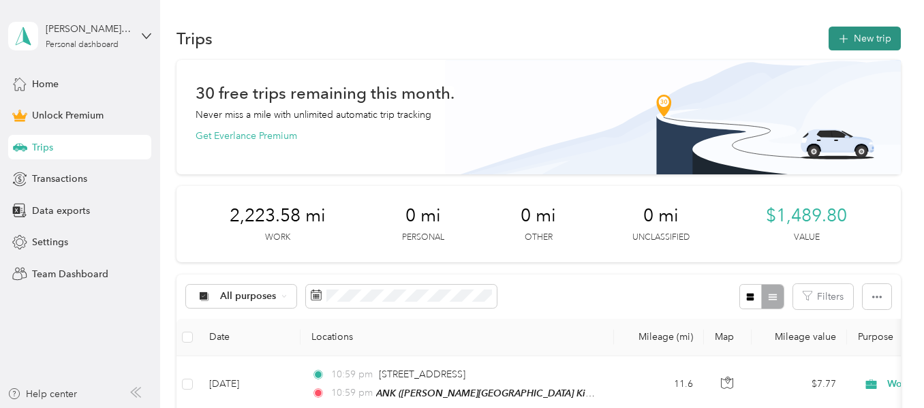
click at [849, 40] on button "New trip" at bounding box center [864, 39] width 72 height 24
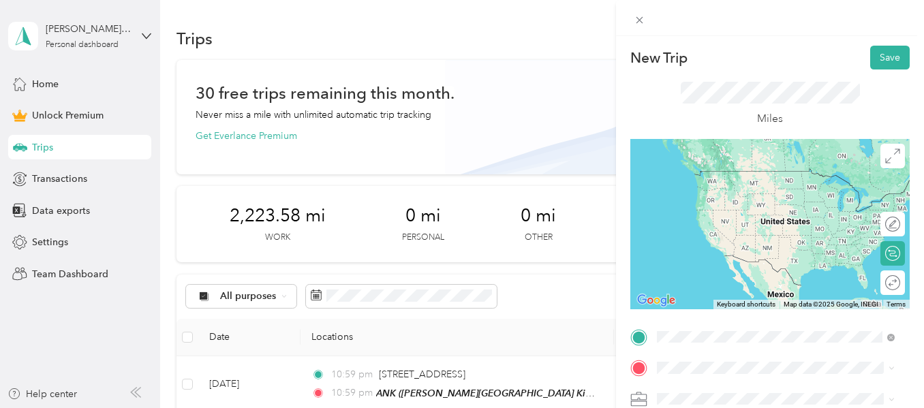
click at [747, 195] on span "[PERSON_NAME][GEOGRAPHIC_DATA] Kindercare, [STREET_ADDRESS][PERSON_NAME] , 0869…" at bounding box center [784, 219] width 204 height 69
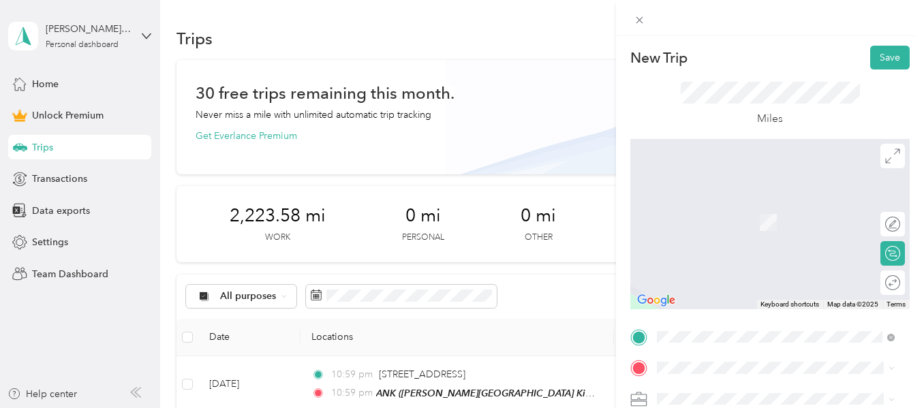
click at [737, 201] on span "[STREET_ADDRESS][US_STATE]" at bounding box center [750, 197] width 136 height 12
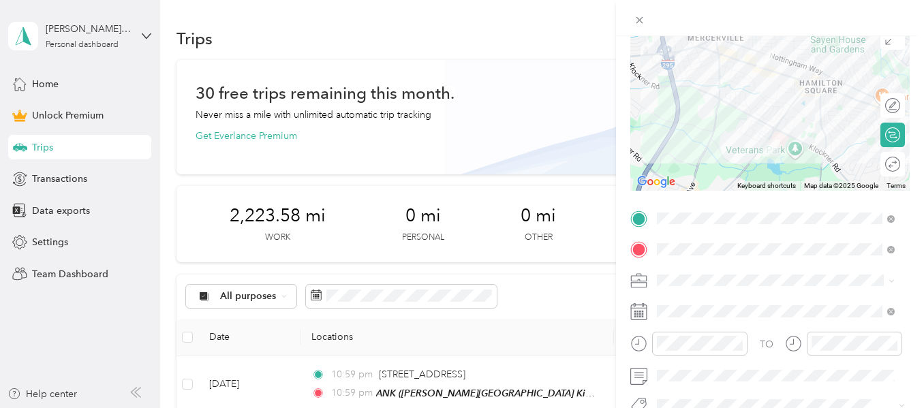
scroll to position [136, 0]
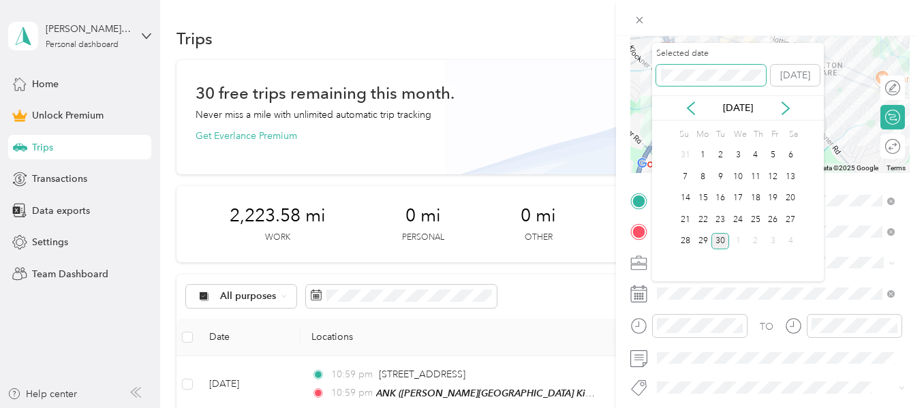
click at [597, 407] on div "New Trip Save This trip cannot be edited because it is either under review, app…" at bounding box center [458, 408] width 917 height 0
click at [723, 197] on div "15 16 17 18 19 20 21" at bounding box center [737, 198] width 123 height 22
click at [723, 197] on div "17" at bounding box center [720, 198] width 18 height 17
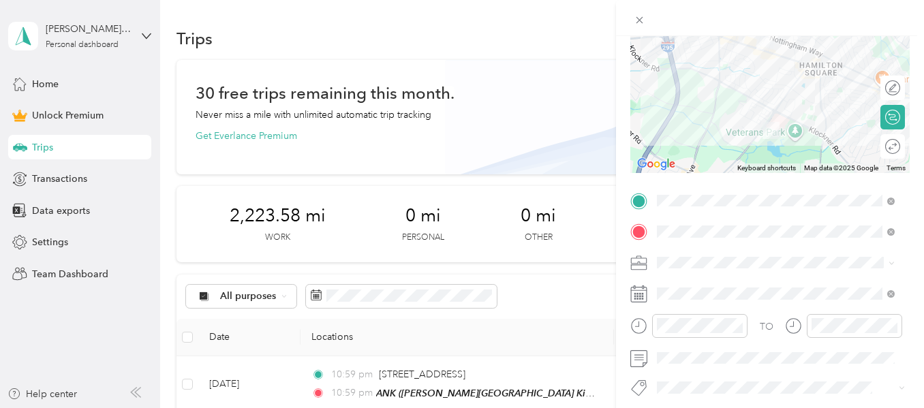
click at [674, 72] on li "Work" at bounding box center [775, 64] width 247 height 24
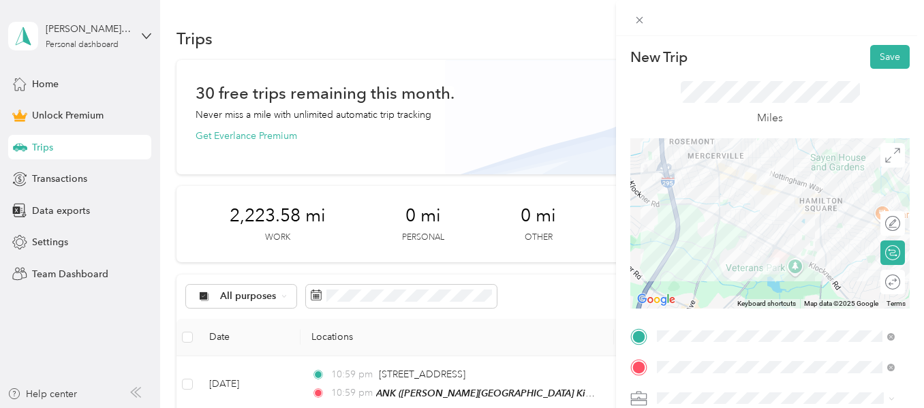
scroll to position [0, 0]
click at [881, 52] on button "Save" at bounding box center [890, 58] width 40 height 24
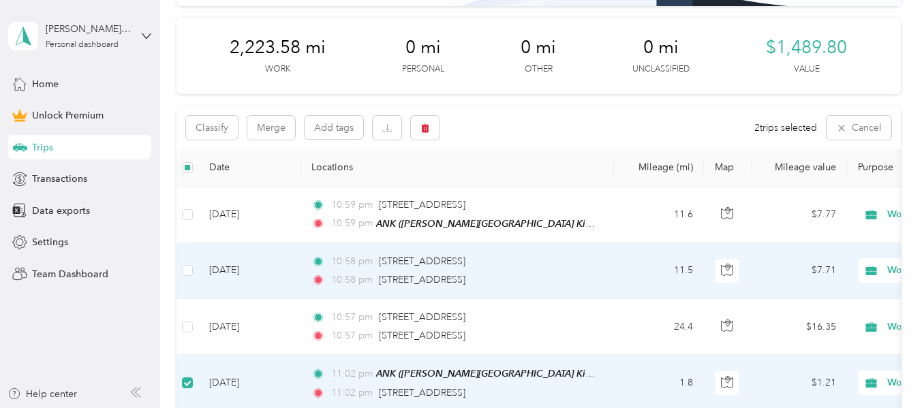
scroll to position [135, 0]
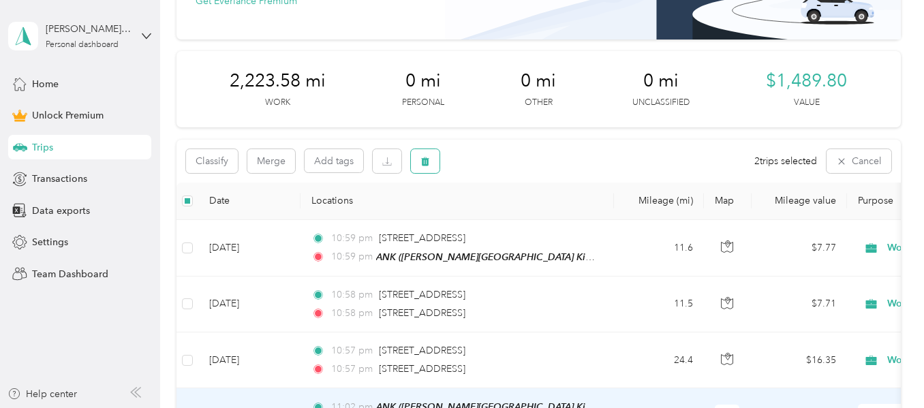
click at [420, 160] on button "button" at bounding box center [425, 161] width 29 height 24
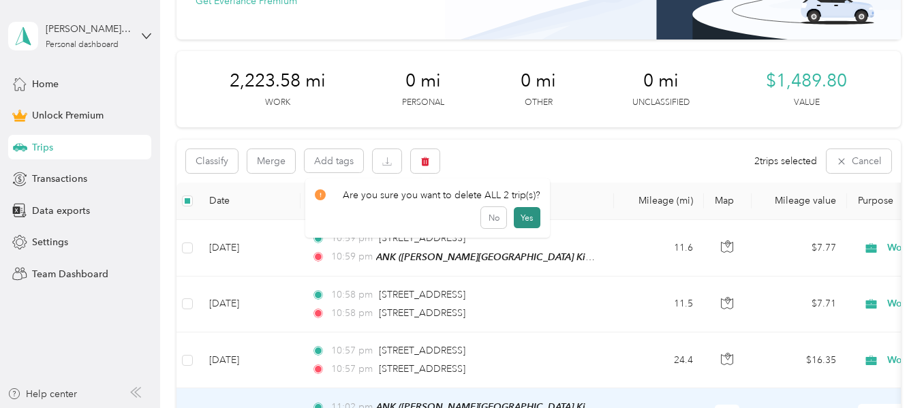
click at [518, 223] on button "Yes" at bounding box center [527, 218] width 27 height 22
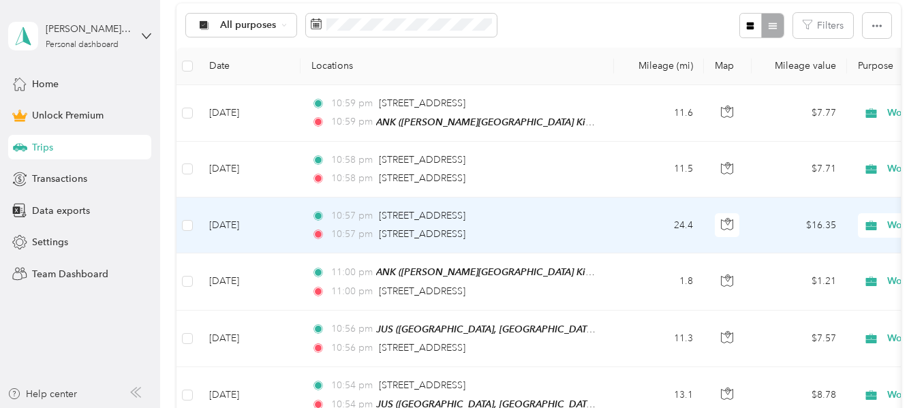
scroll to position [0, 0]
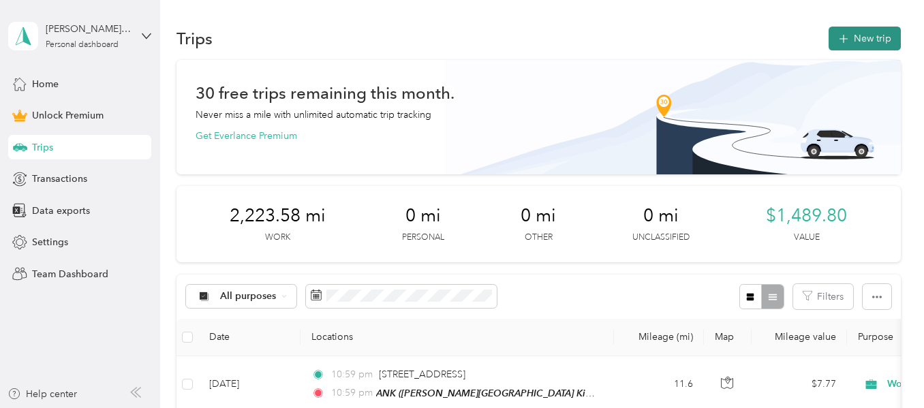
click at [881, 39] on button "New trip" at bounding box center [864, 39] width 72 height 24
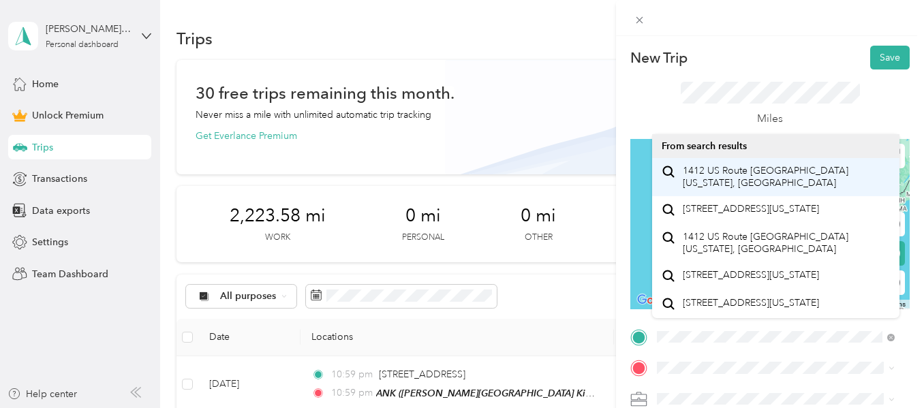
click at [760, 176] on span "1412 US Route [GEOGRAPHIC_DATA][US_STATE], [GEOGRAPHIC_DATA]" at bounding box center [786, 177] width 208 height 24
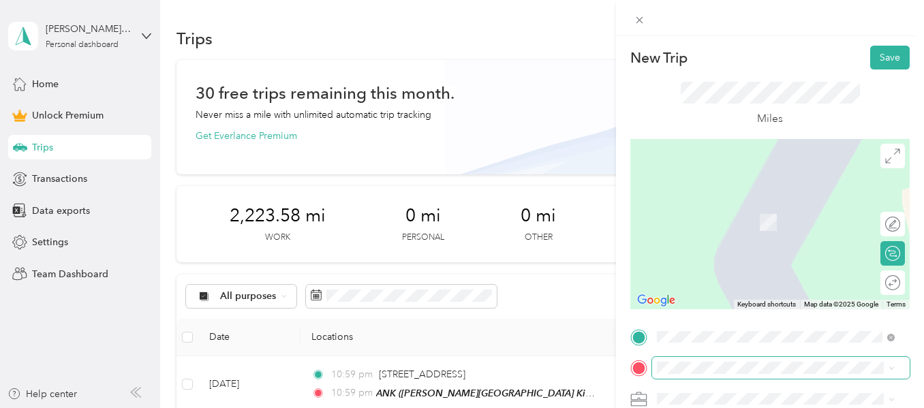
click at [667, 373] on span at bounding box center [780, 368] width 257 height 22
click at [480, 132] on div "New Trip Save This trip cannot be edited because it is either under review, app…" at bounding box center [462, 204] width 924 height 408
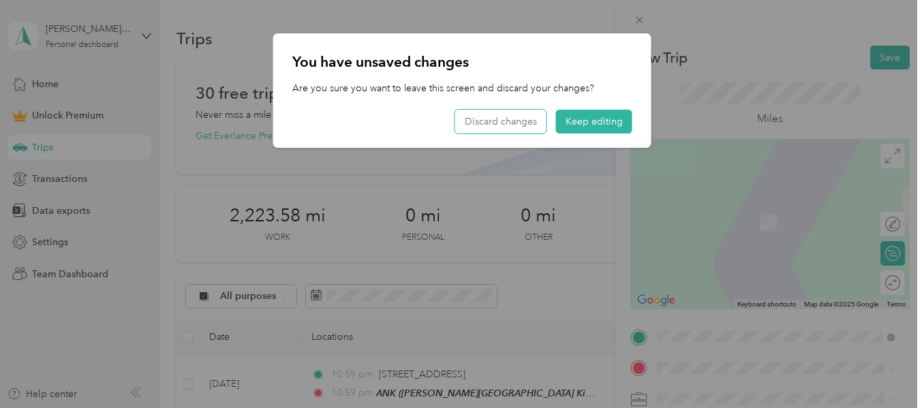
drag, startPoint x: 516, startPoint y: 119, endPoint x: 398, endPoint y: 99, distance: 120.0
click at [516, 118] on button "Discard changes" at bounding box center [500, 122] width 91 height 24
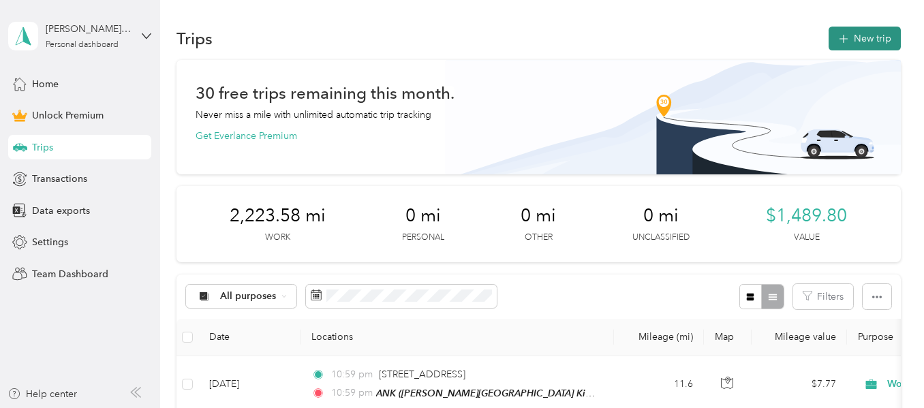
click at [874, 33] on button "New trip" at bounding box center [864, 39] width 72 height 24
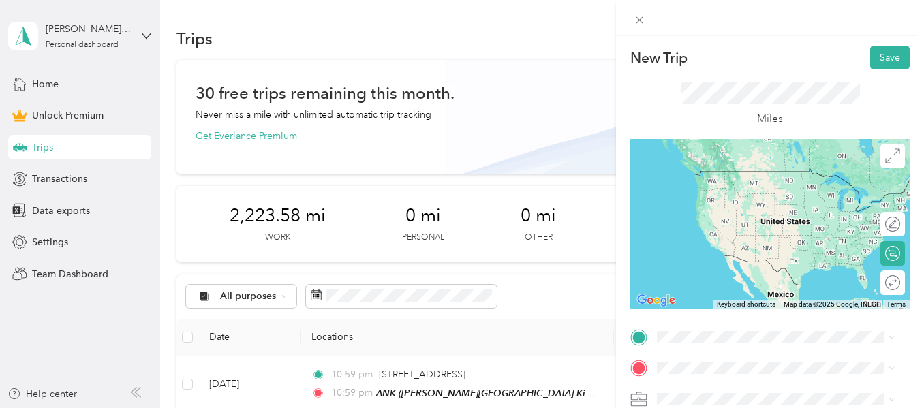
click at [706, 174] on span "3754 US Route 1 Monmouth Junction, New Jersey 08852, United States" at bounding box center [750, 167] width 136 height 12
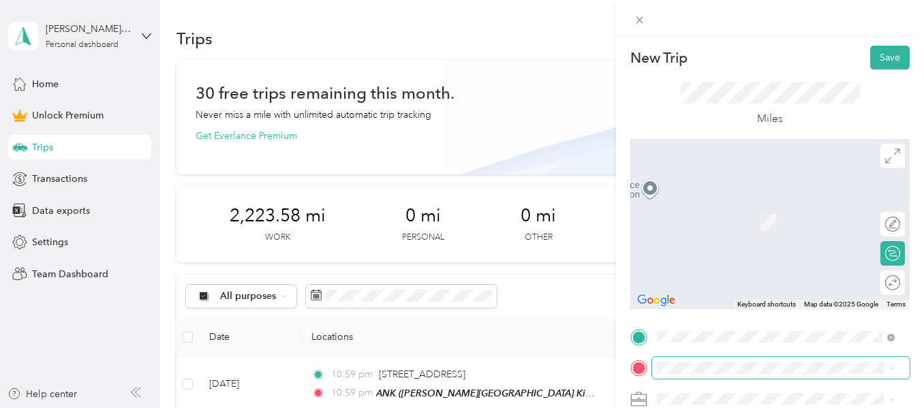
click at [700, 359] on span at bounding box center [780, 368] width 257 height 22
click at [744, 228] on span "Spruce St, Princeton, NJ, United States, 08550, Princeton Junction, NJ, United …" at bounding box center [784, 244] width 204 height 54
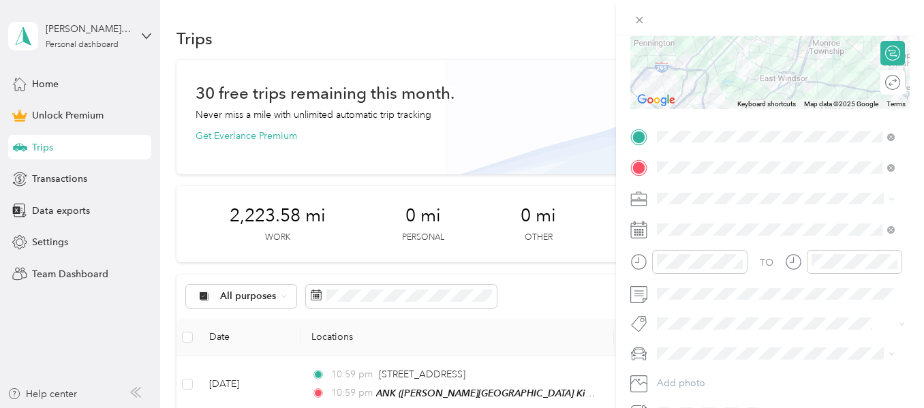
scroll to position [204, 0]
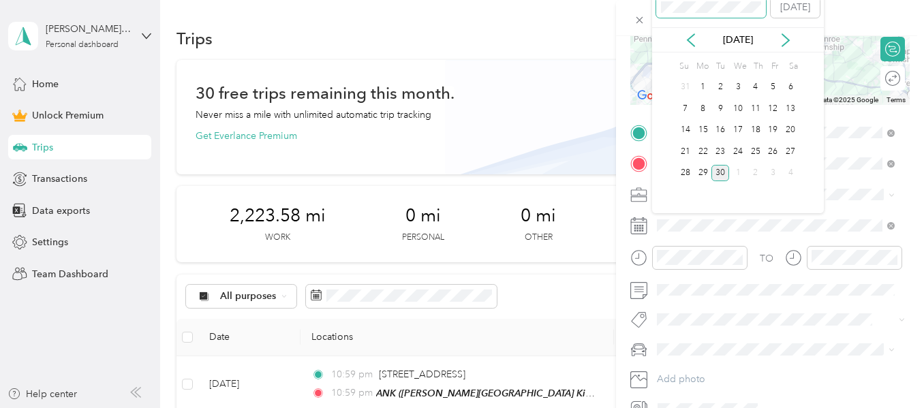
click at [567, 0] on html "amanda.seigel@outlook.com Personal dashboard Home Unlock Premium Trips Transact…" at bounding box center [458, 204] width 917 height 408
click at [701, 150] on div "23" at bounding box center [703, 151] width 18 height 17
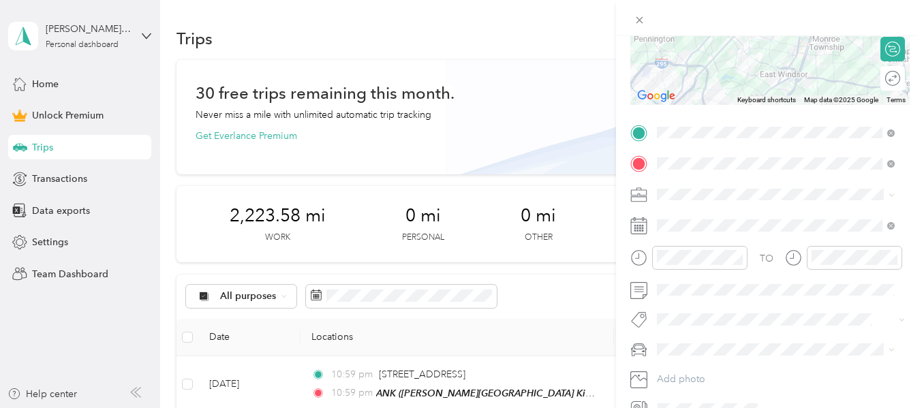
click at [678, 218] on li "Work" at bounding box center [775, 218] width 247 height 24
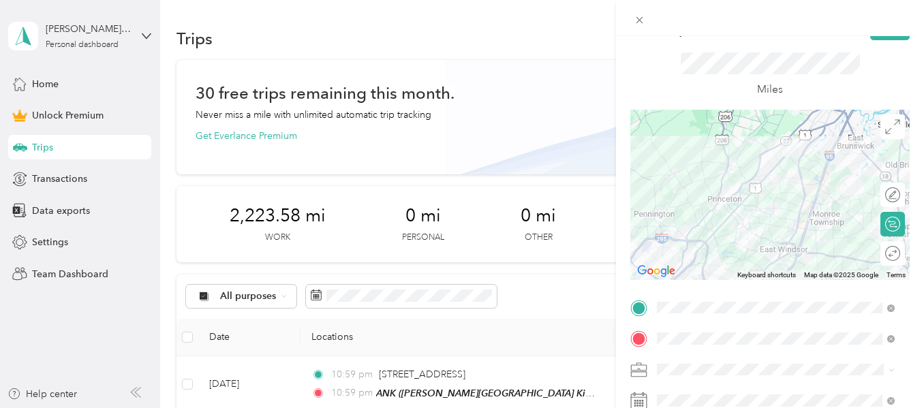
scroll to position [0, 0]
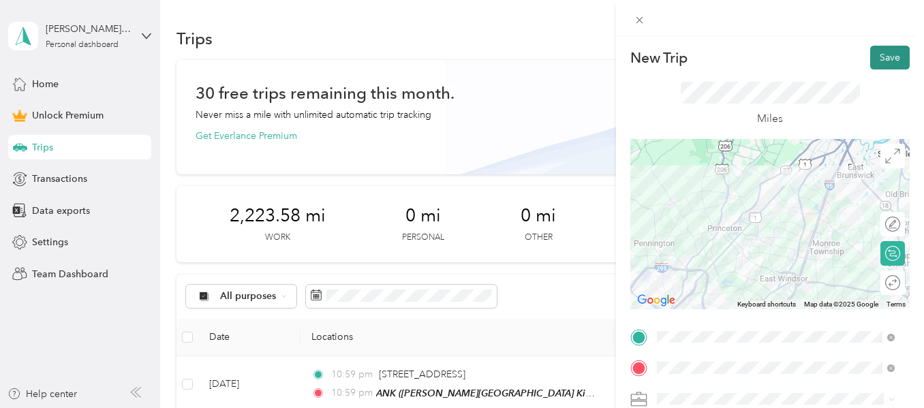
click at [880, 59] on button "Save" at bounding box center [890, 58] width 40 height 24
